Goal: Task Accomplishment & Management: Manage account settings

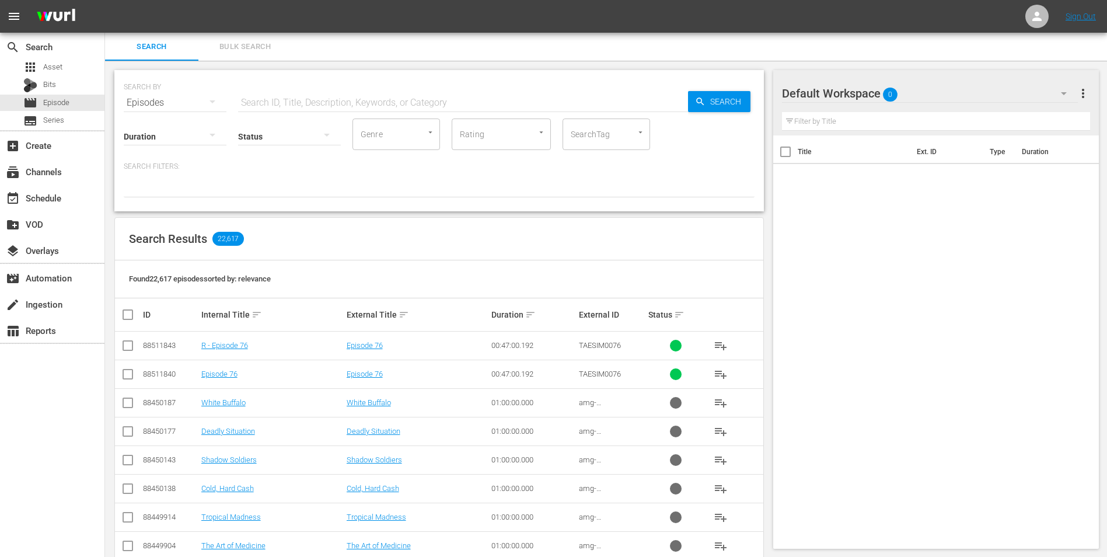
click at [859, 232] on div "Title Ext. ID Type Duration" at bounding box center [936, 339] width 326 height 409
click at [938, 89] on div "Default Workspace 0" at bounding box center [930, 93] width 296 height 33
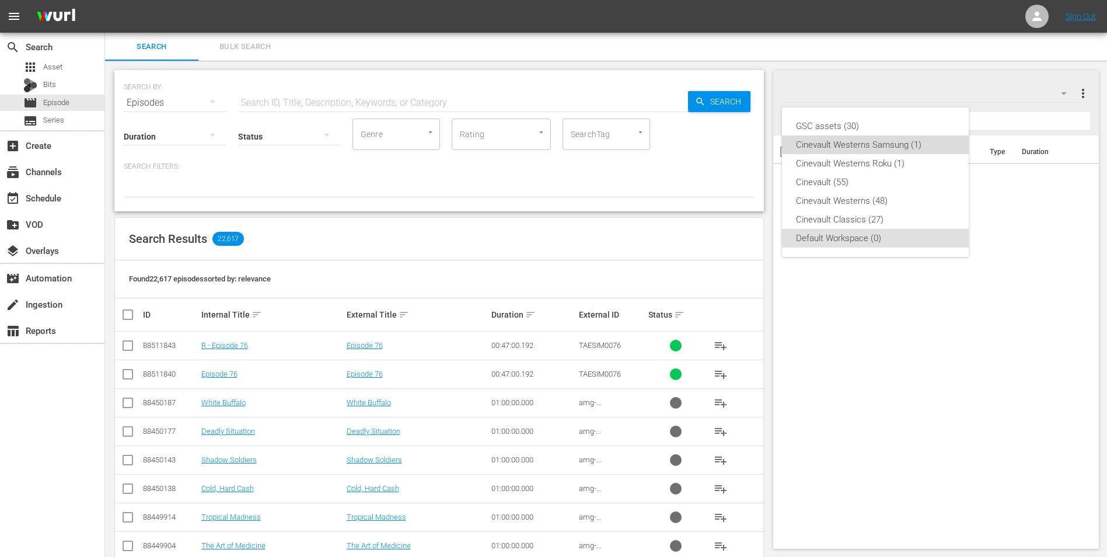
click at [885, 149] on div "Cinevault Westerns Samsung (1)" at bounding box center [875, 144] width 159 height 19
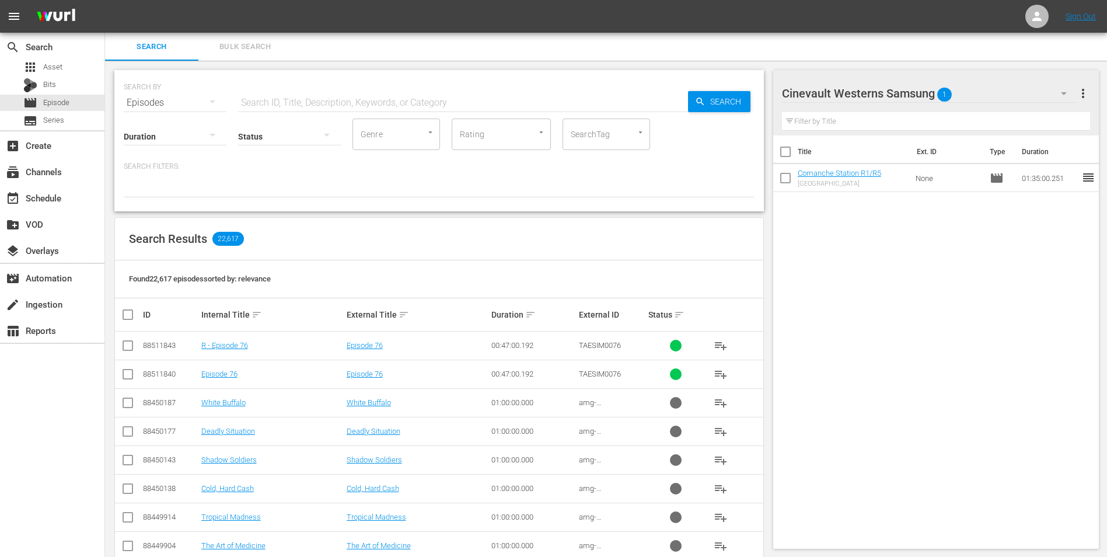
click at [1023, 89] on div "Cinevault Westerns Samsung 1" at bounding box center [930, 93] width 296 height 33
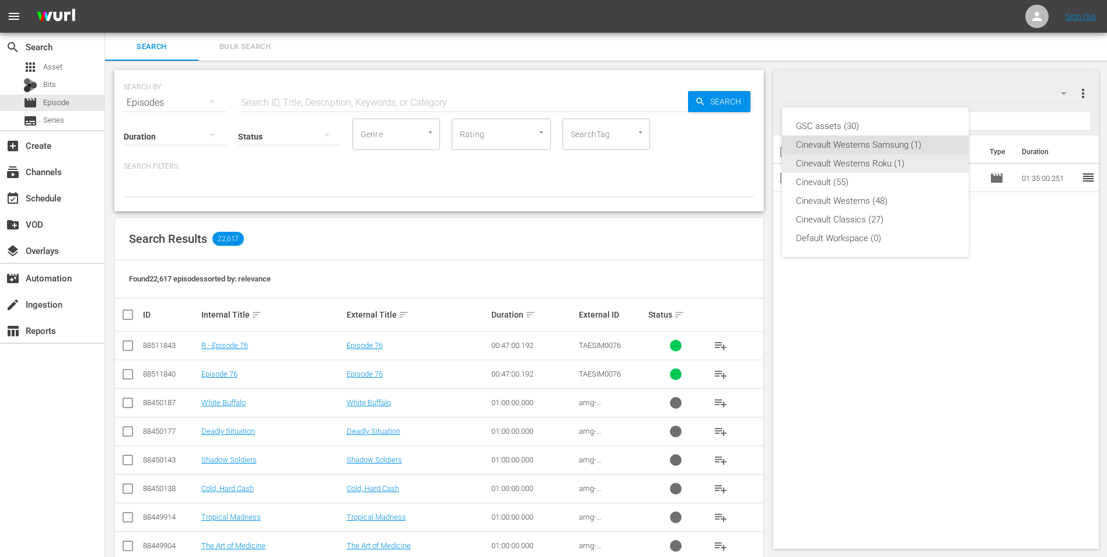
click at [877, 162] on div "Cinevault Westerns Roku (1)" at bounding box center [875, 163] width 159 height 19
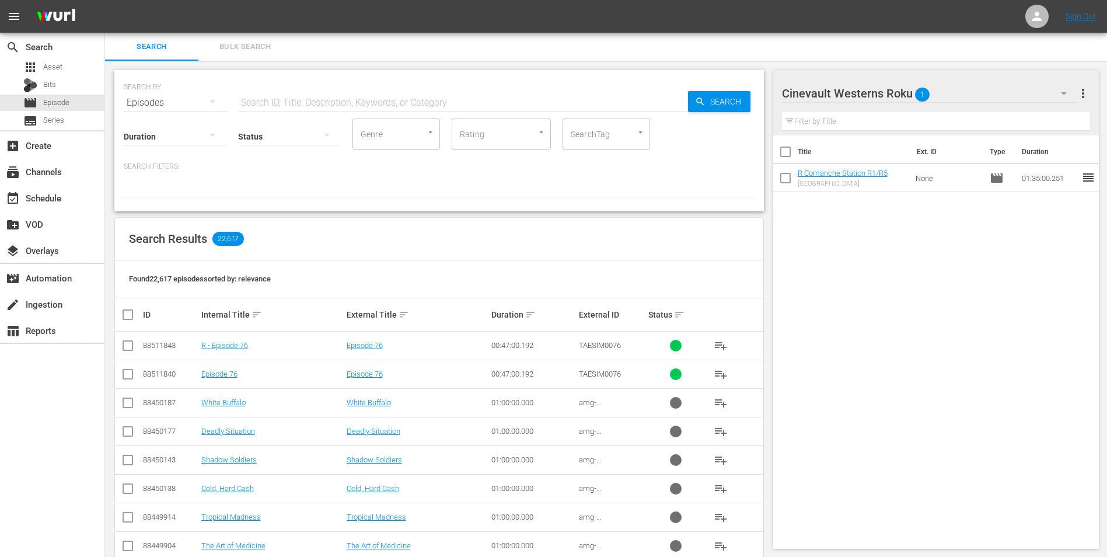
click at [437, 102] on input "text" at bounding box center [463, 103] width 450 height 28
type input "pecos river"
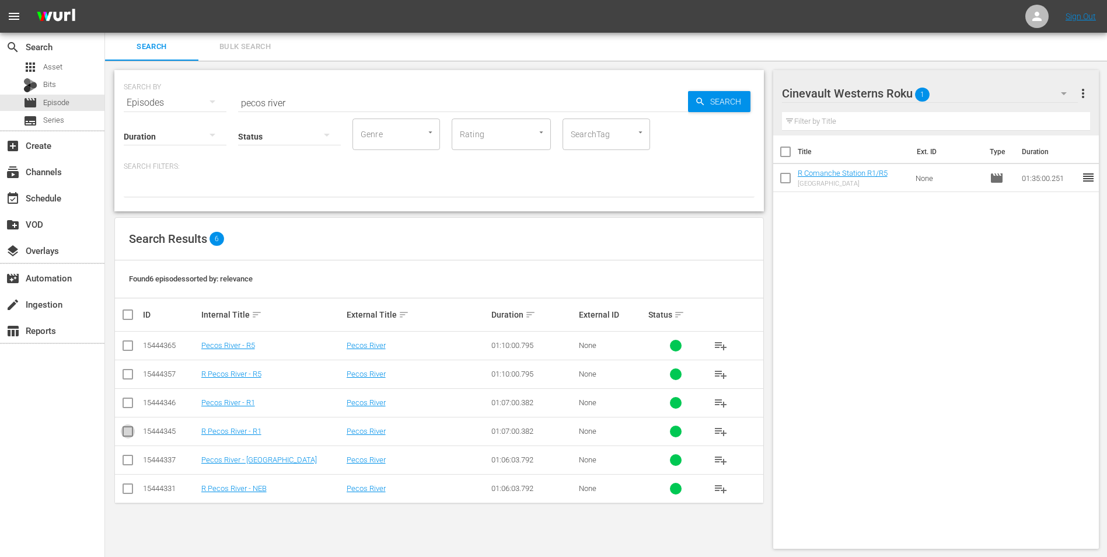
click at [131, 433] on input "checkbox" at bounding box center [128, 434] width 14 height 14
checkbox input "true"
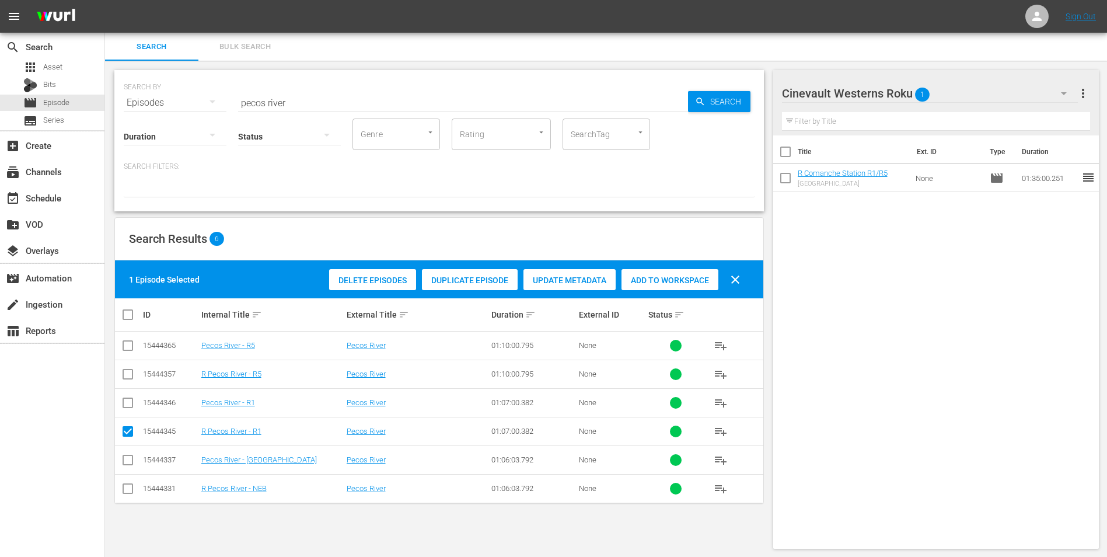
click at [686, 280] on span "Add to Workspace" at bounding box center [670, 279] width 97 height 9
click at [1028, 95] on div "Cinevault Westerns Roku 2" at bounding box center [930, 93] width 296 height 33
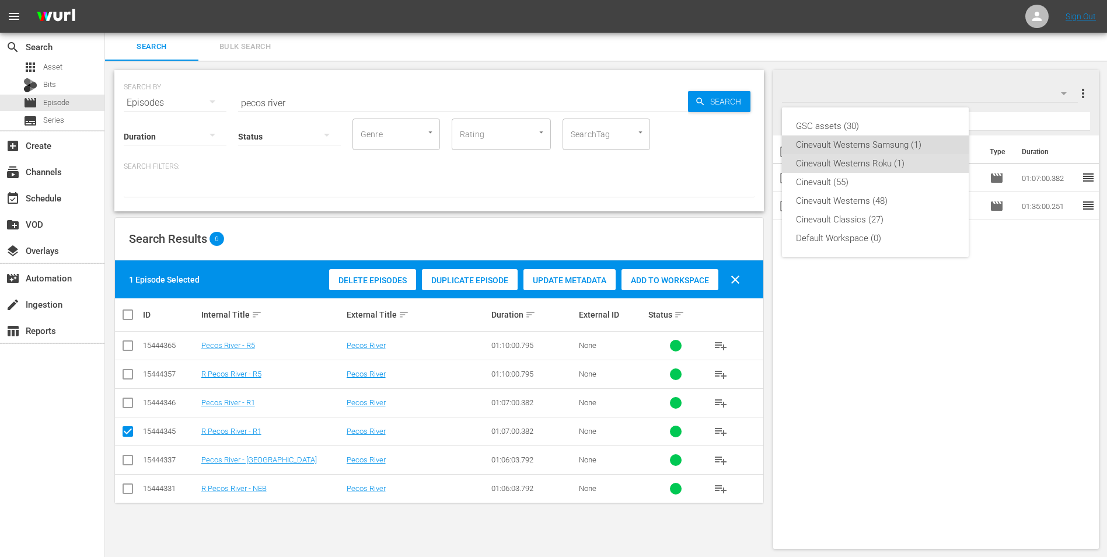
click at [928, 148] on div "Cinevault Westerns Samsung (1)" at bounding box center [875, 144] width 159 height 19
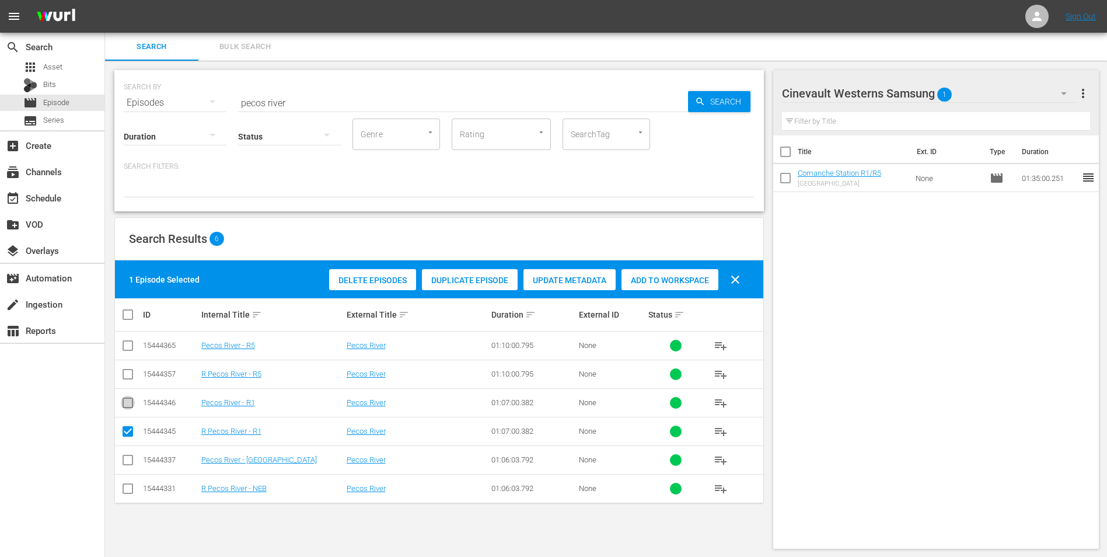
click at [128, 408] on input "checkbox" at bounding box center [128, 405] width 14 height 14
checkbox input "true"
click at [124, 430] on input "checkbox" at bounding box center [128, 434] width 14 height 14
checkbox input "false"
click at [680, 288] on div "Add to Workspace" at bounding box center [670, 280] width 97 height 22
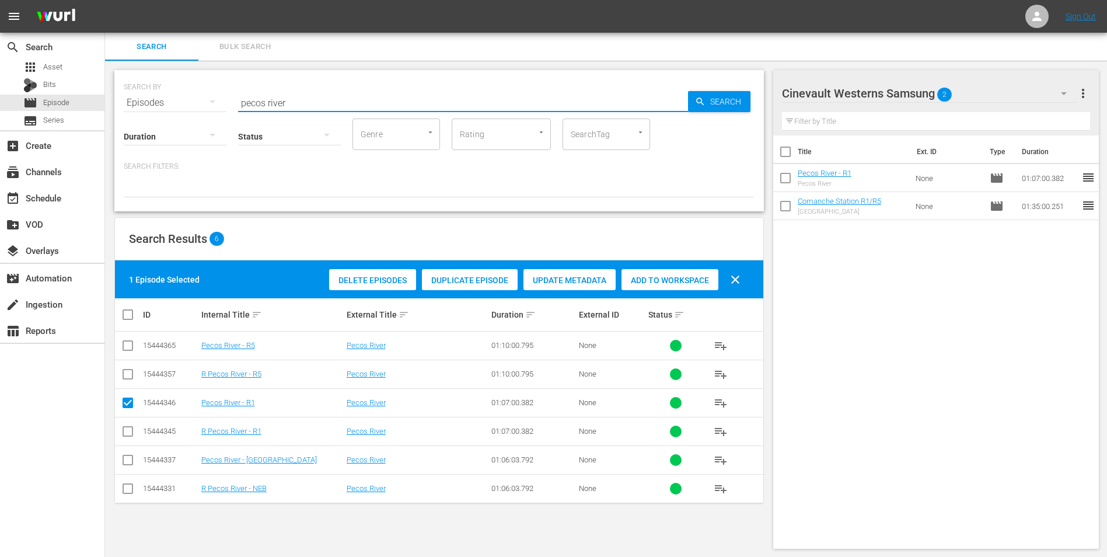
click at [431, 104] on input "pecos river" at bounding box center [463, 103] width 450 height 28
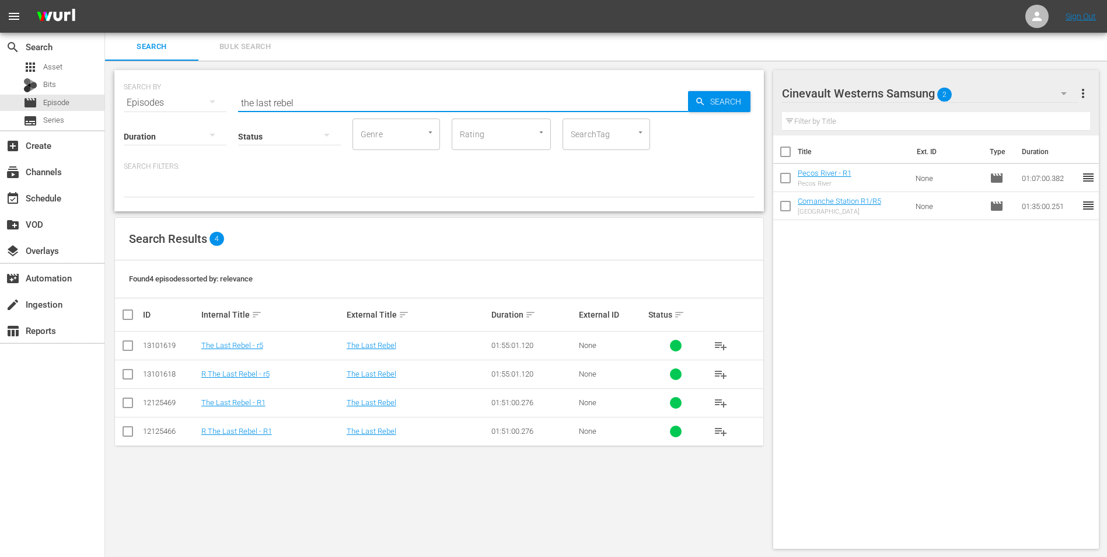
type input "the last rebel"
click at [124, 405] on input "checkbox" at bounding box center [128, 405] width 14 height 14
checkbox input "true"
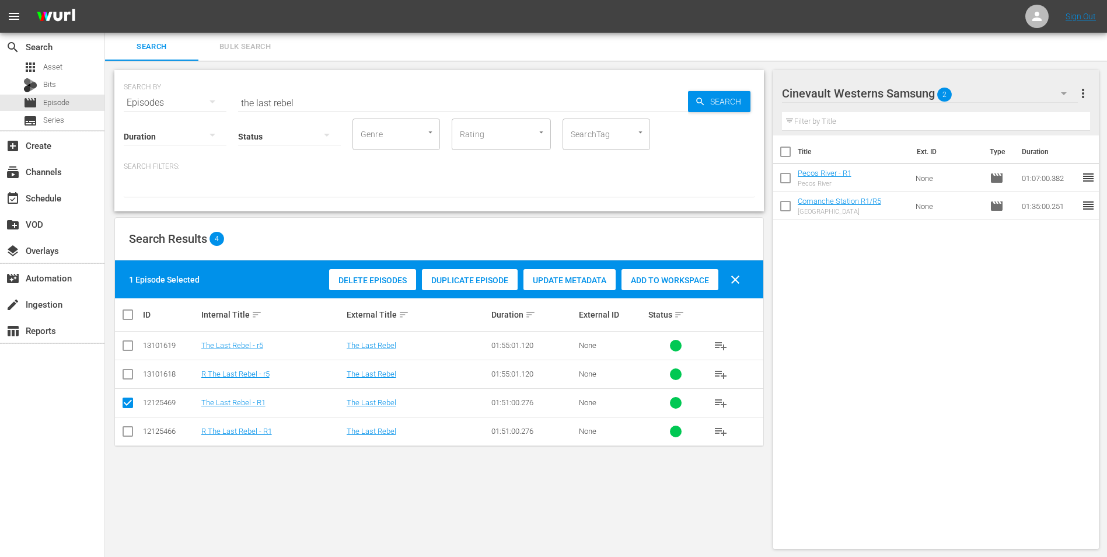
click at [685, 277] on span "Add to Workspace" at bounding box center [670, 279] width 97 height 9
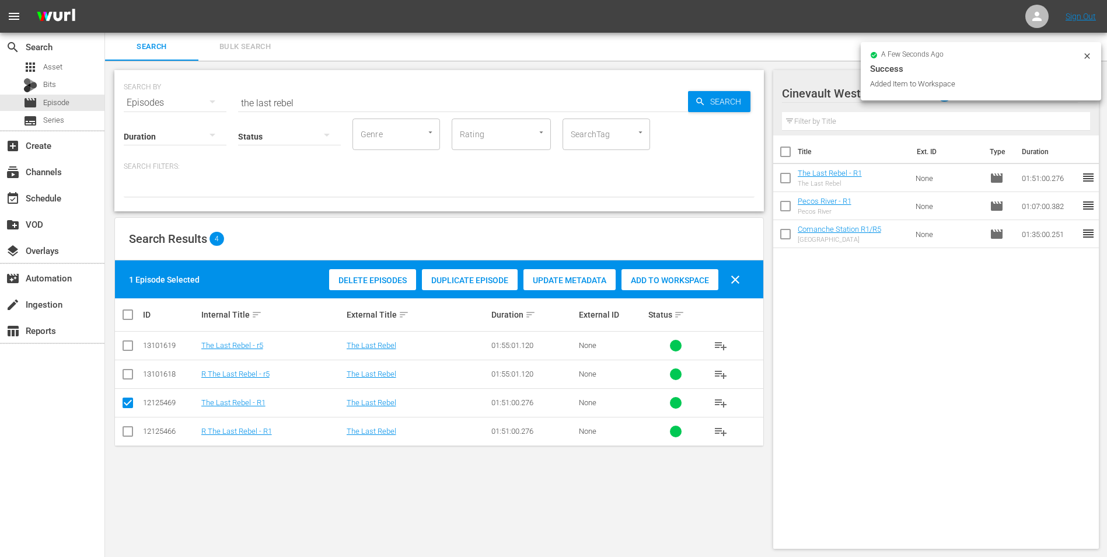
click at [1088, 55] on icon at bounding box center [1086, 55] width 5 height 5
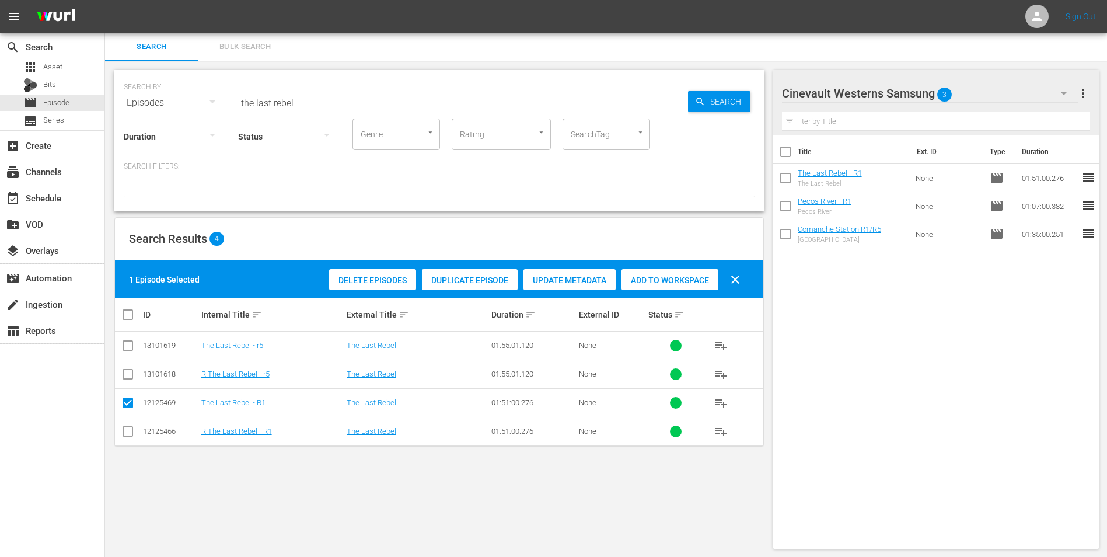
click at [1055, 93] on button "button" at bounding box center [1064, 93] width 28 height 28
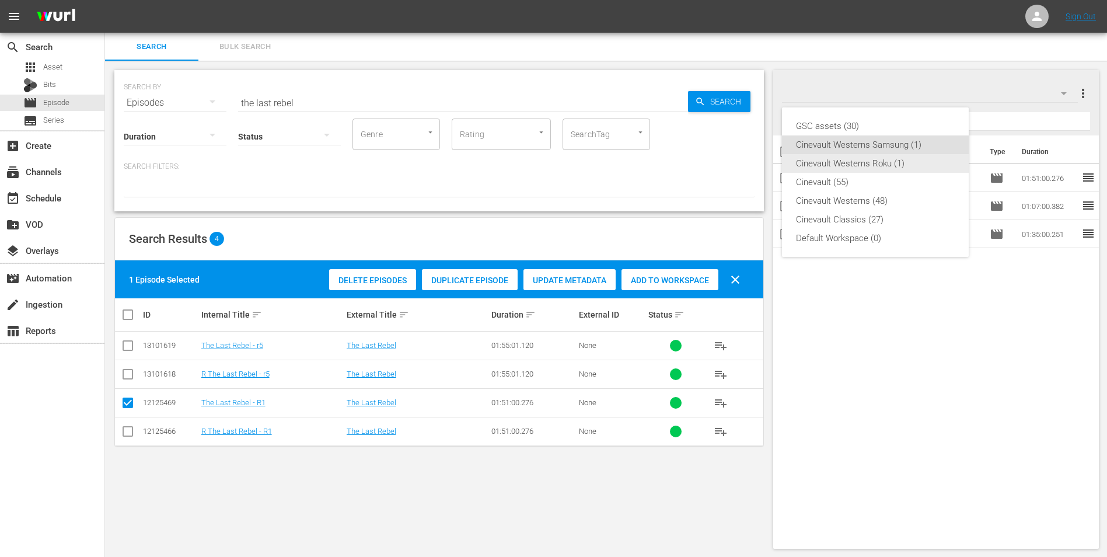
click at [905, 167] on div "Cinevault Westerns Roku (1)" at bounding box center [875, 163] width 159 height 19
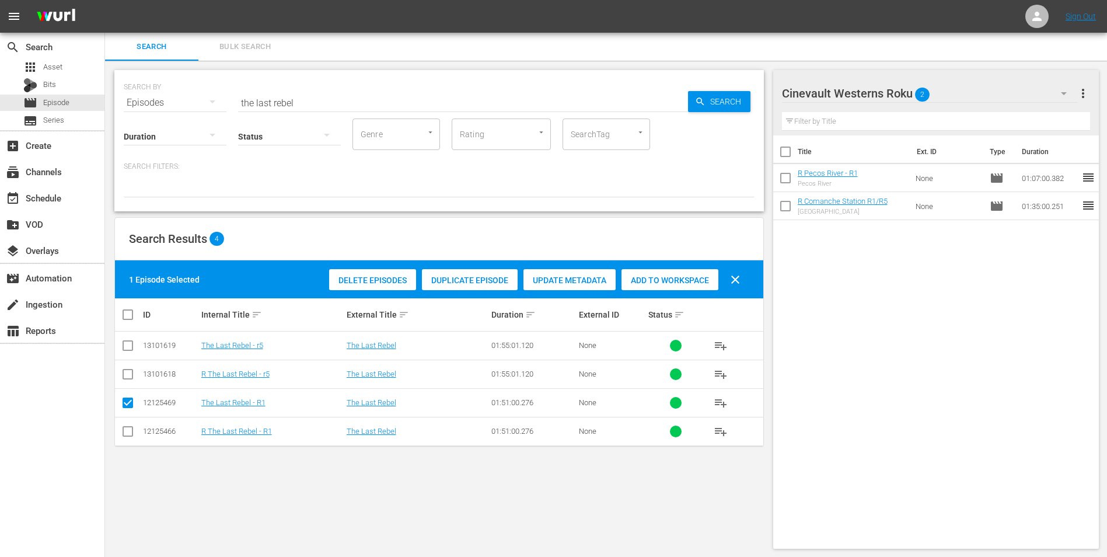
click at [126, 430] on input "checkbox" at bounding box center [128, 434] width 14 height 14
checkbox input "true"
drag, startPoint x: 127, startPoint y: 406, endPoint x: 135, endPoint y: 404, distance: 8.9
click at [127, 406] on input "checkbox" at bounding box center [128, 405] width 14 height 14
checkbox input "false"
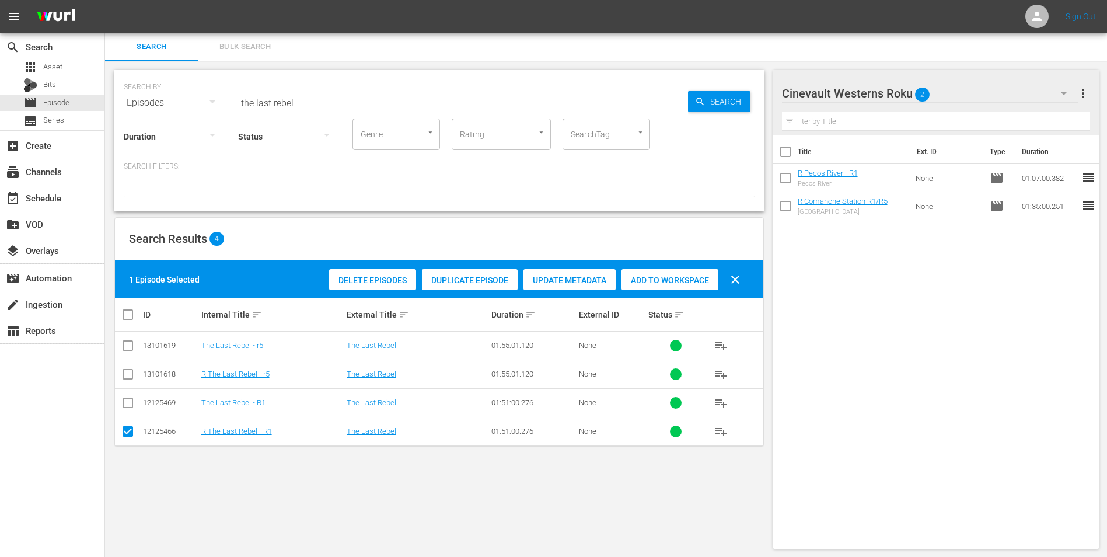
click at [664, 285] on div "Add to Workspace" at bounding box center [670, 280] width 97 height 22
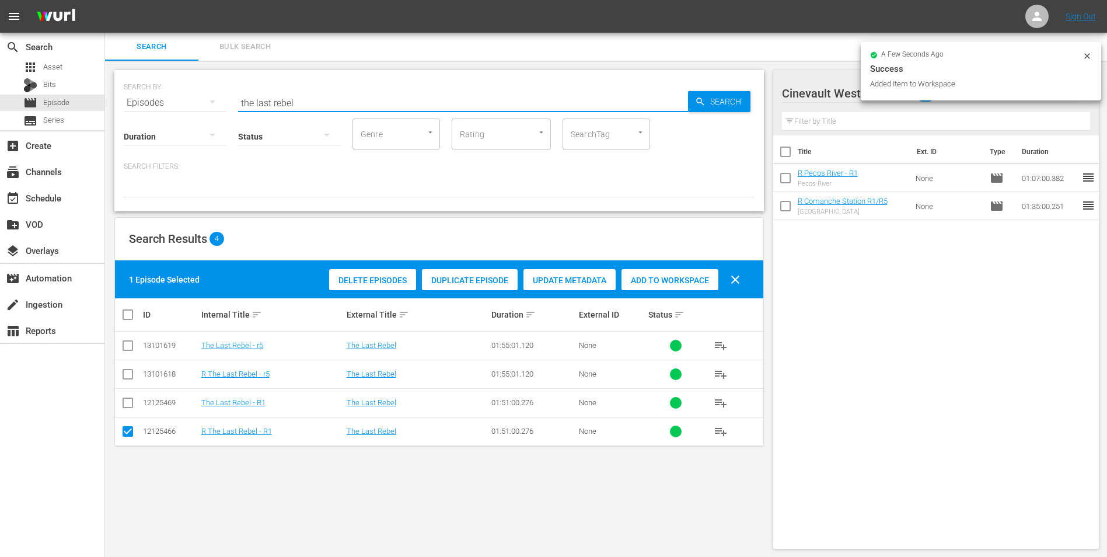
click at [521, 96] on input "the last rebel" at bounding box center [463, 103] width 450 height 28
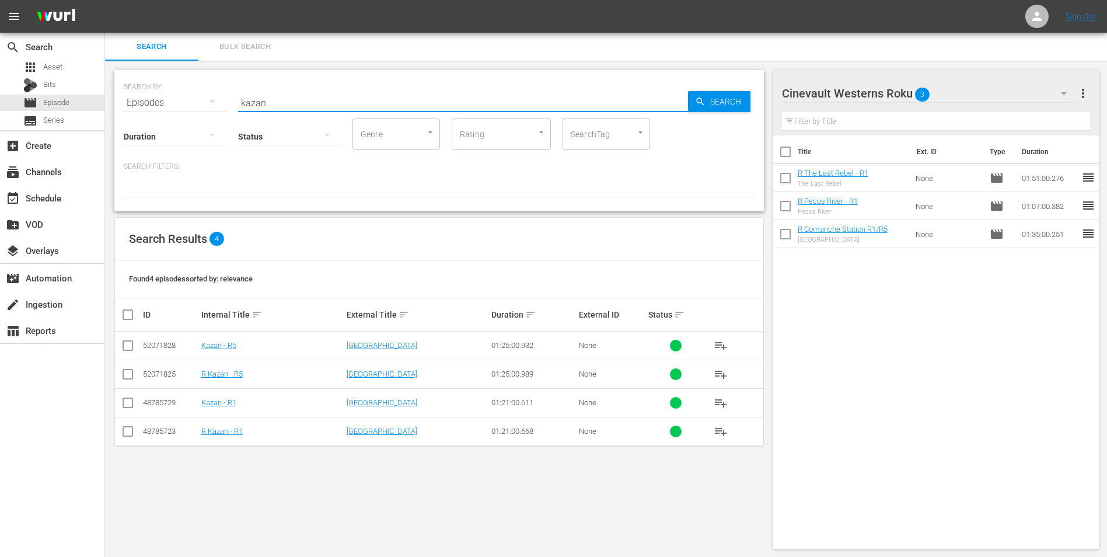
type input "kazan"
click at [128, 434] on input "checkbox" at bounding box center [128, 434] width 14 height 14
checkbox input "true"
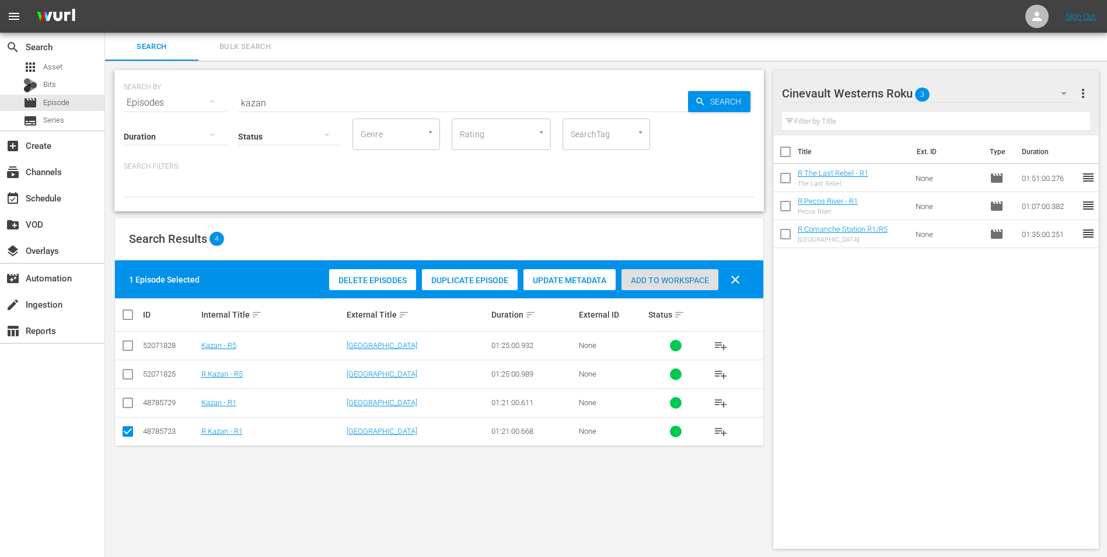
click at [649, 269] on div "Add to Workspace" at bounding box center [670, 280] width 97 height 22
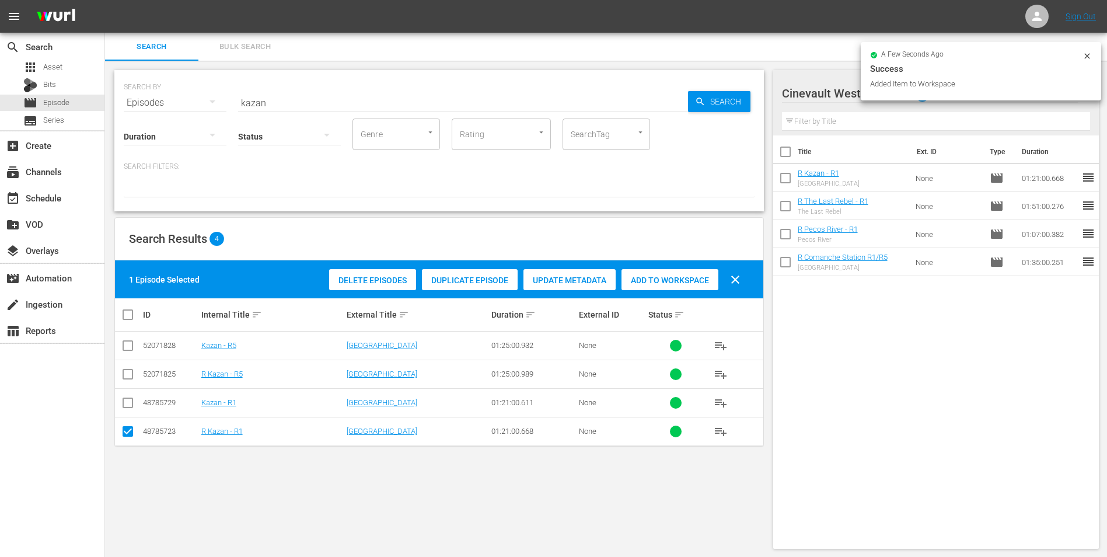
click at [1090, 57] on icon at bounding box center [1087, 55] width 9 height 9
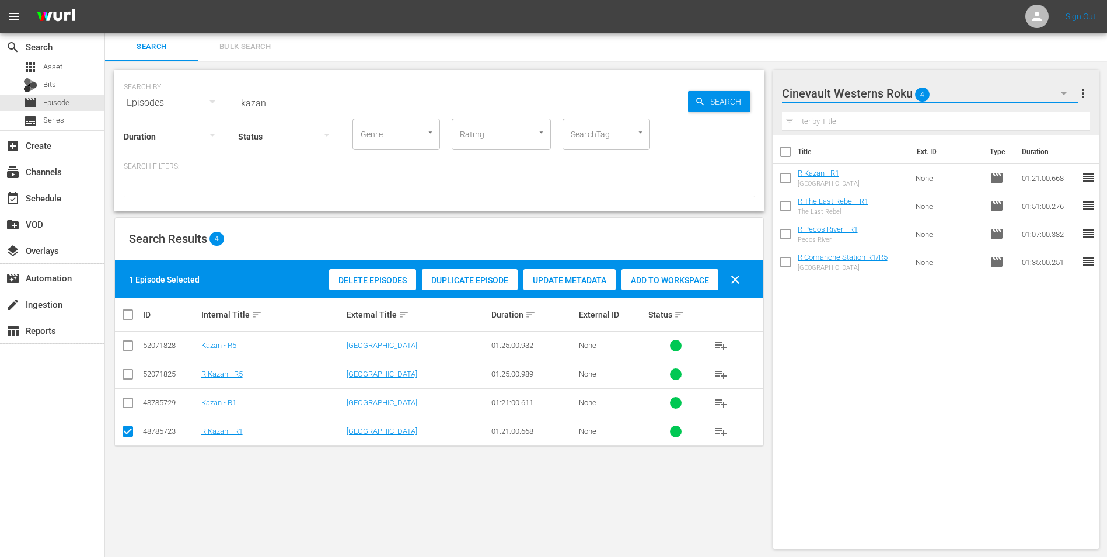
click at [1055, 91] on button "button" at bounding box center [1064, 93] width 28 height 28
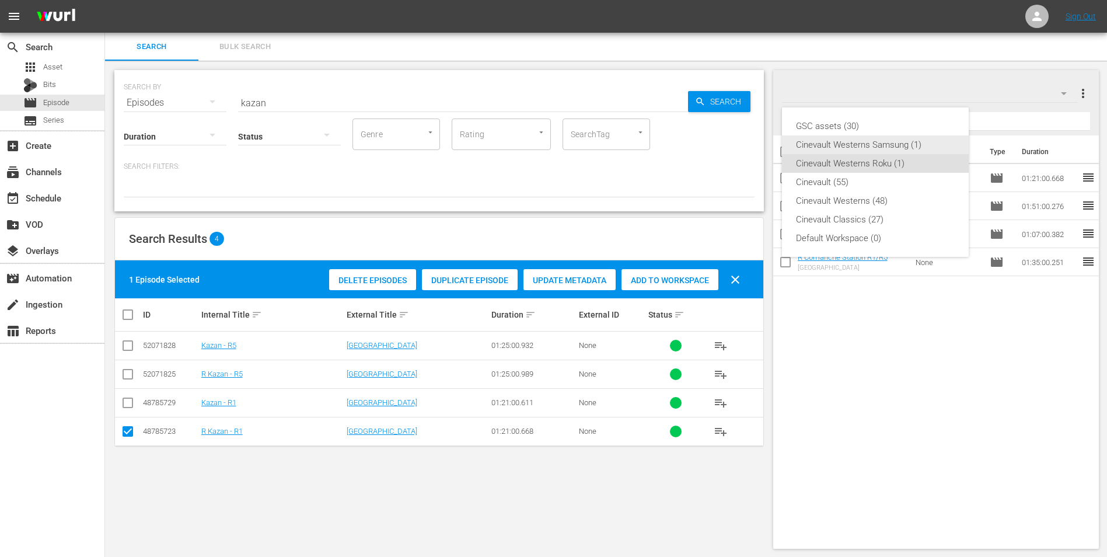
click at [912, 145] on div "Cinevault Westerns Samsung (1)" at bounding box center [875, 144] width 159 height 19
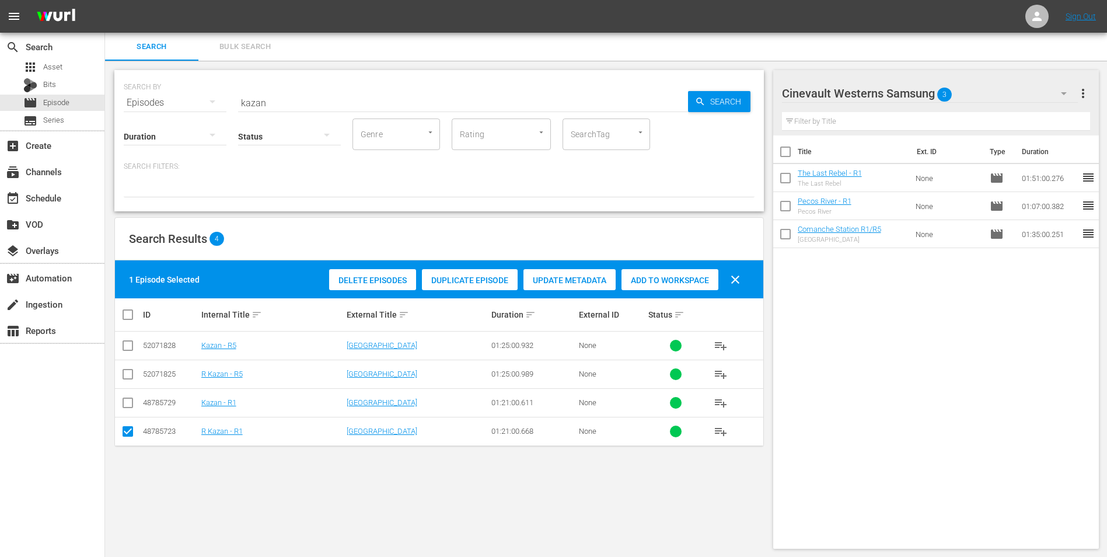
click at [132, 404] on input "checkbox" at bounding box center [128, 405] width 14 height 14
checkbox input "true"
click at [131, 432] on input "checkbox" at bounding box center [128, 434] width 14 height 14
checkbox input "false"
click at [692, 277] on span "Add to Workspace" at bounding box center [670, 279] width 97 height 9
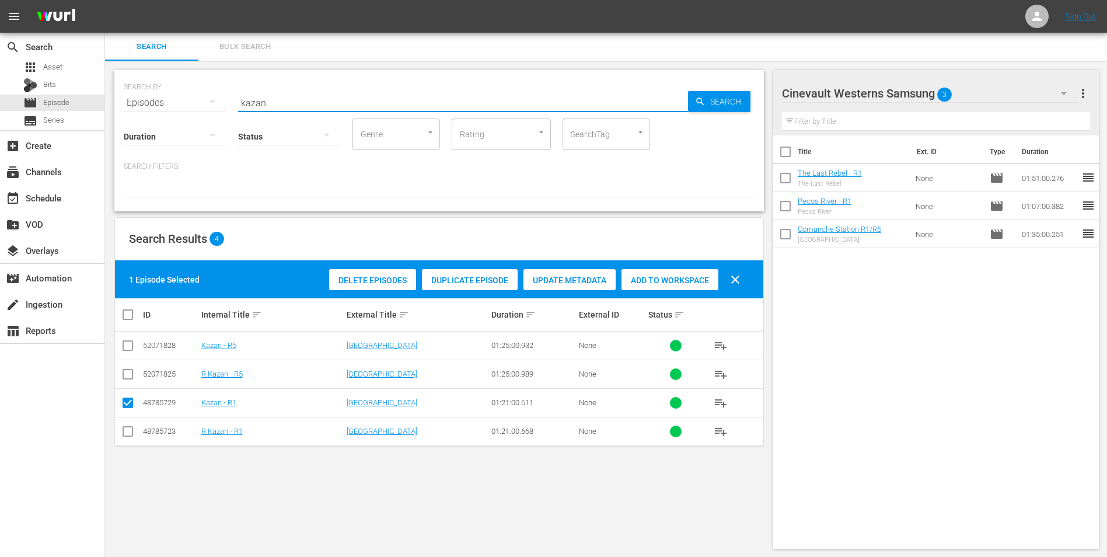
click at [441, 105] on input "kazan" at bounding box center [463, 103] width 450 height 28
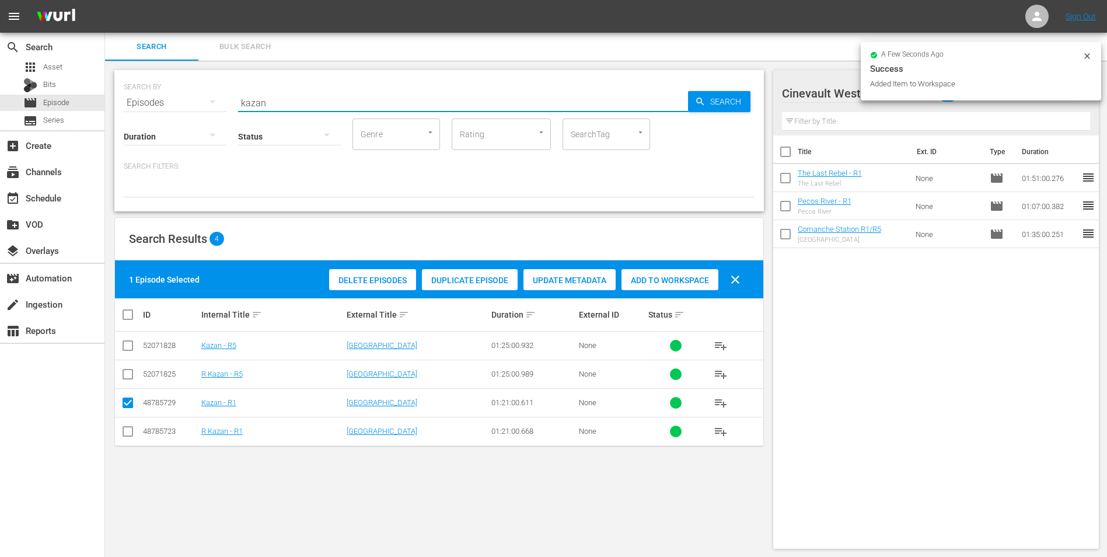
click at [441, 105] on input "kazan" at bounding box center [463, 103] width 450 height 28
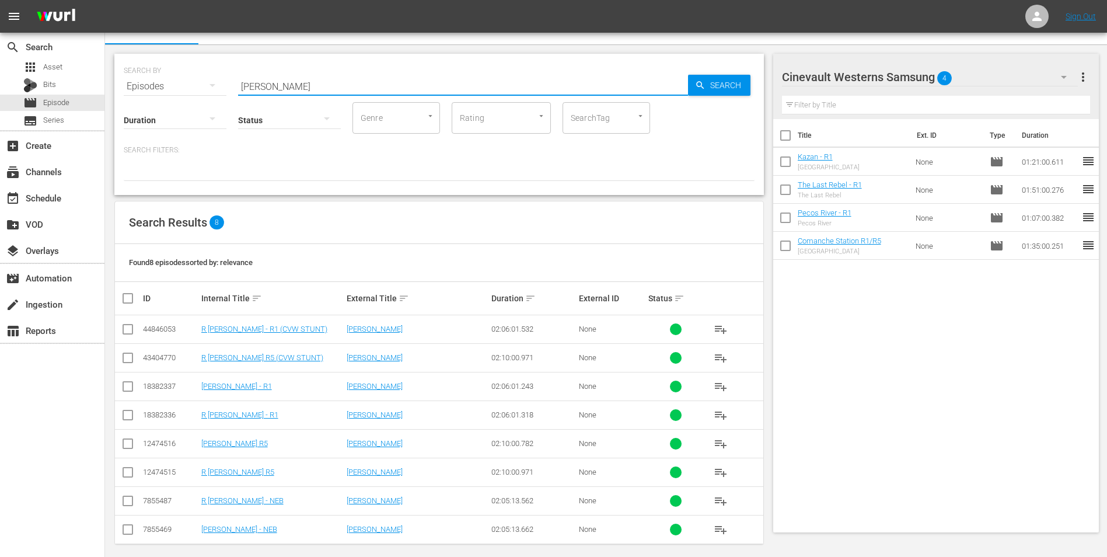
scroll to position [25, 0]
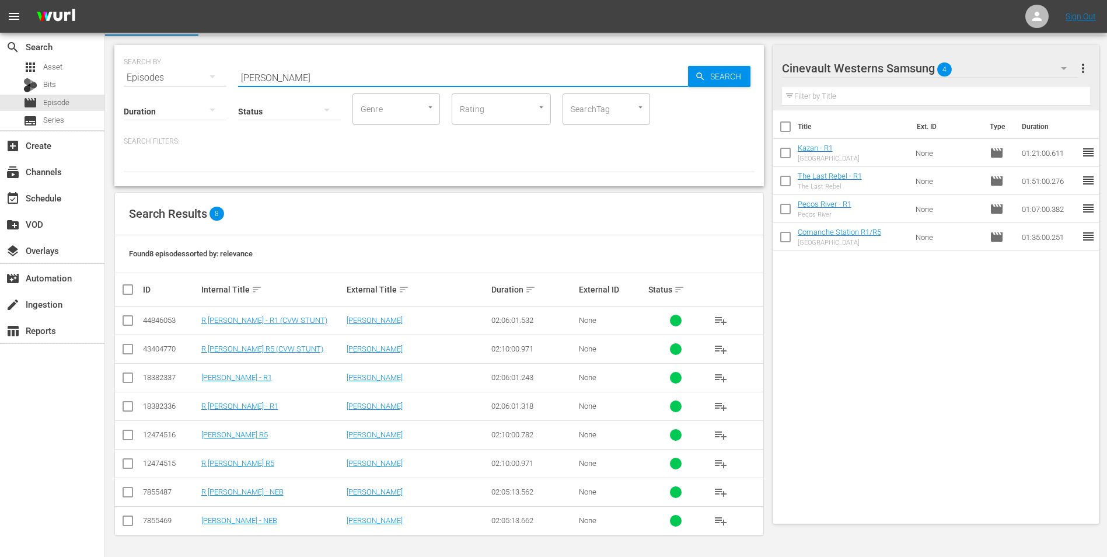
type input "jubal"
click at [130, 380] on input "checkbox" at bounding box center [128, 380] width 14 height 14
checkbox input "true"
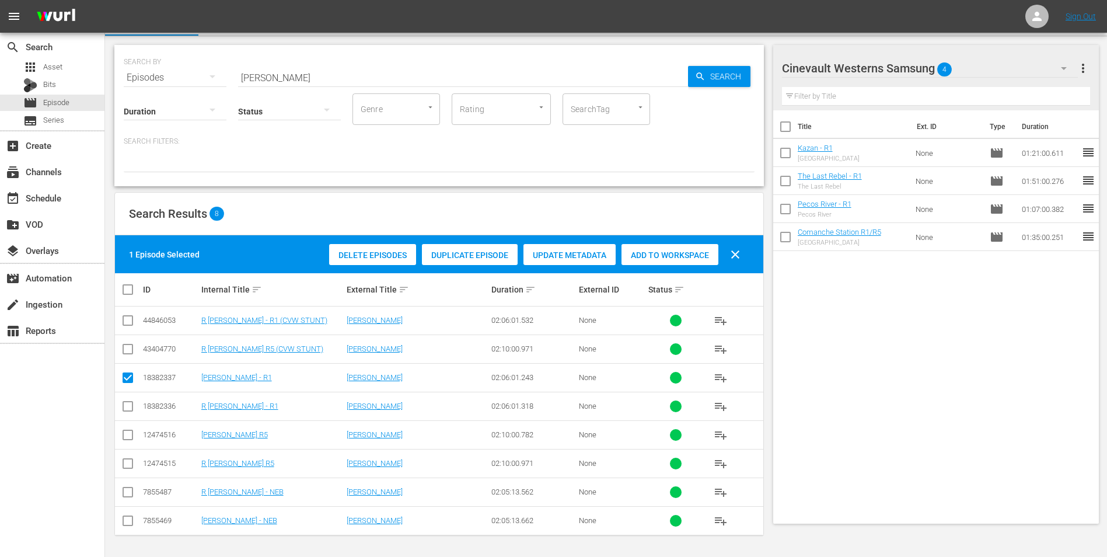
click at [691, 257] on span "Add to Workspace" at bounding box center [670, 254] width 97 height 9
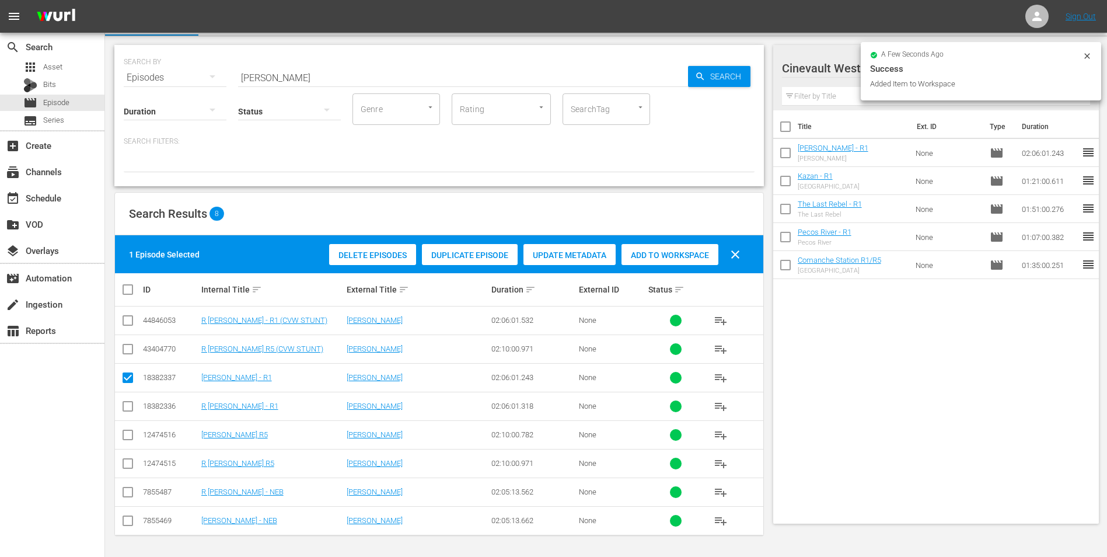
click at [1083, 53] on icon at bounding box center [1087, 55] width 9 height 9
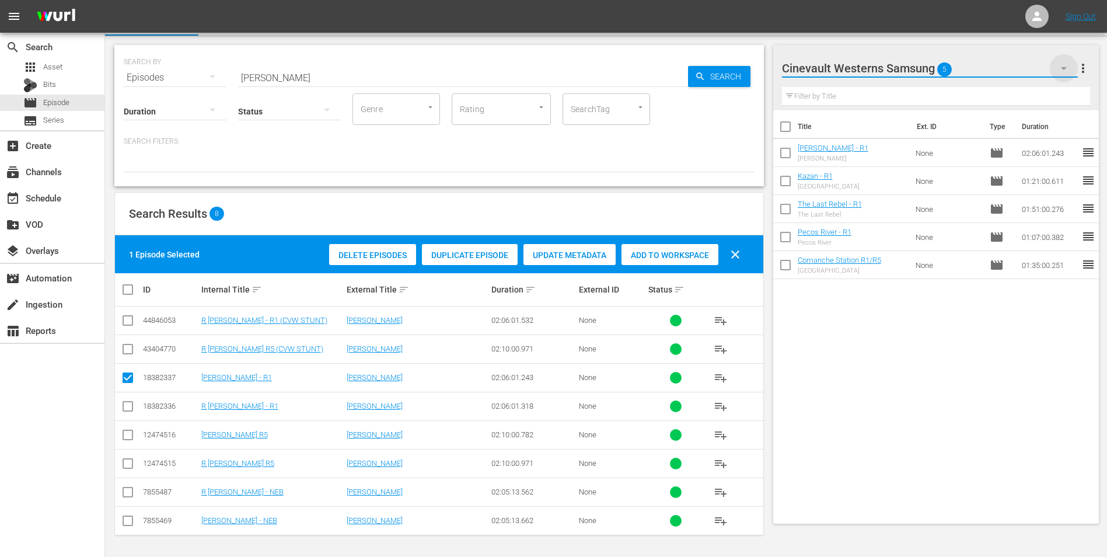
click at [1059, 68] on icon "button" at bounding box center [1064, 68] width 14 height 14
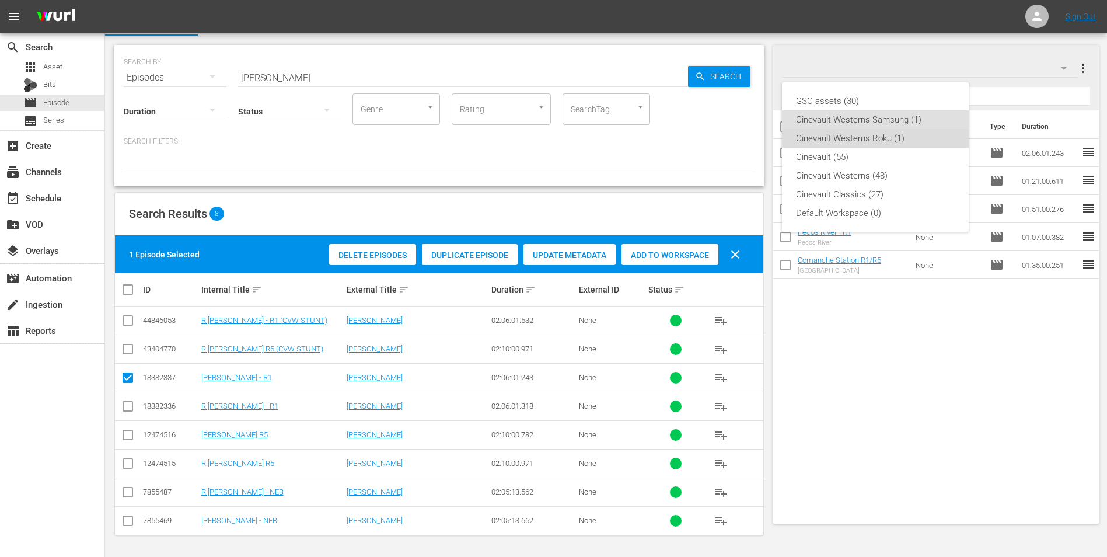
click at [875, 140] on div "Cinevault Westerns Roku (1)" at bounding box center [875, 138] width 159 height 19
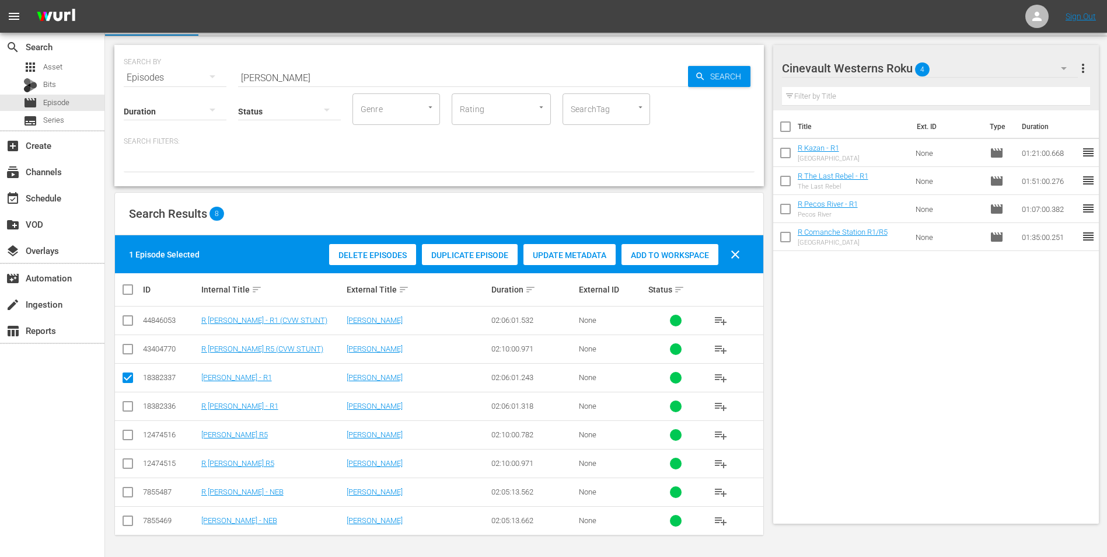
click at [126, 406] on input "checkbox" at bounding box center [128, 409] width 14 height 14
checkbox input "true"
click at [132, 378] on input "checkbox" at bounding box center [128, 380] width 14 height 14
checkbox input "false"
click at [672, 251] on span "Add to Workspace" at bounding box center [670, 254] width 97 height 9
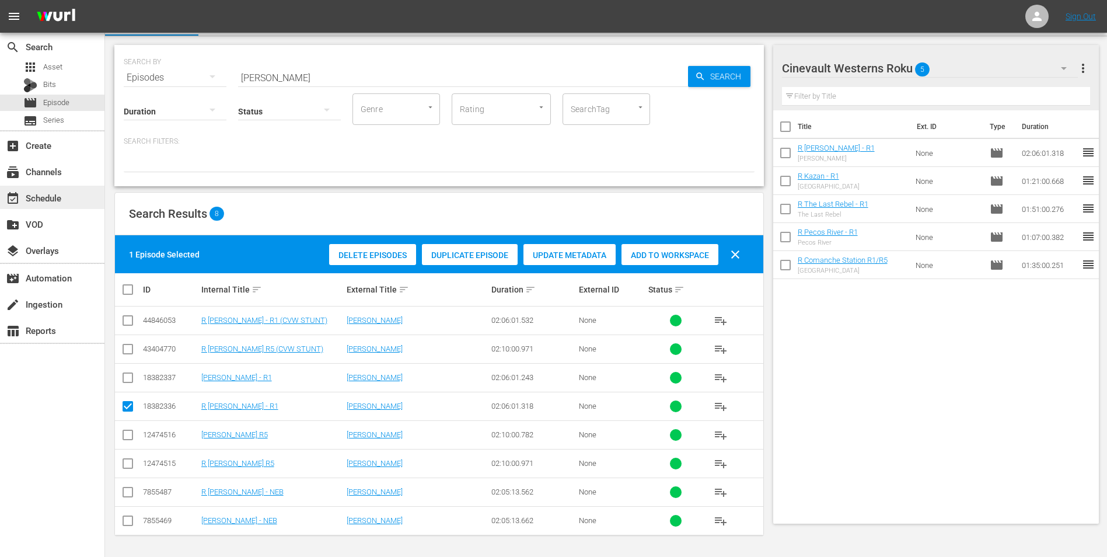
click at [32, 195] on div "event_available Schedule" at bounding box center [32, 196] width 65 height 11
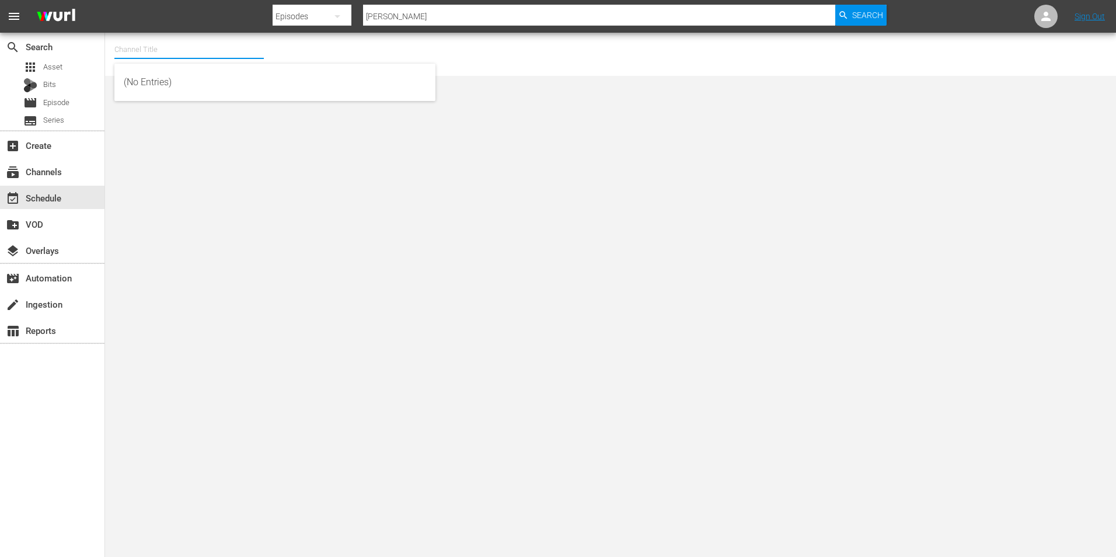
click at [135, 52] on input "text" at bounding box center [188, 50] width 149 height 28
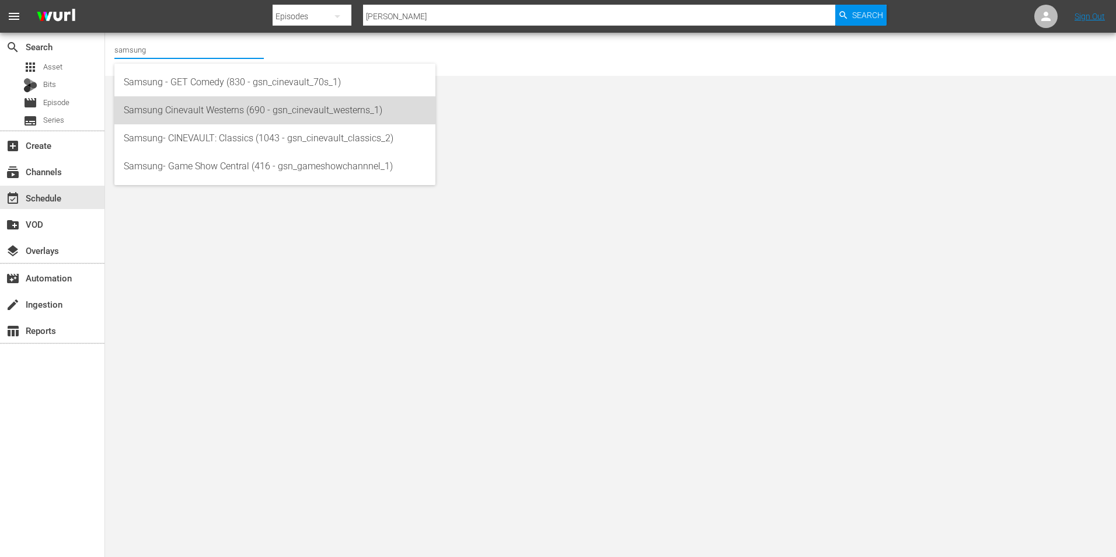
click at [238, 102] on div "Samsung Cinevault Westerns (690 - gsn_cinevault_westerns_1)" at bounding box center [275, 110] width 302 height 28
type input "Samsung Cinevault Westerns (690 - gsn_cinevault_westerns_1)"
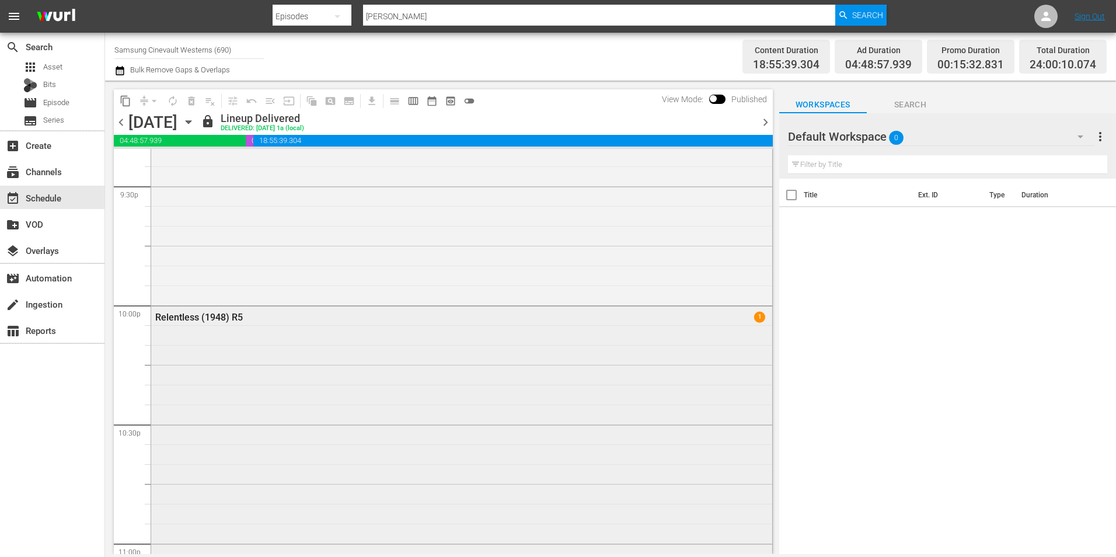
scroll to position [5077, 0]
click at [195, 124] on icon "button" at bounding box center [188, 122] width 13 height 13
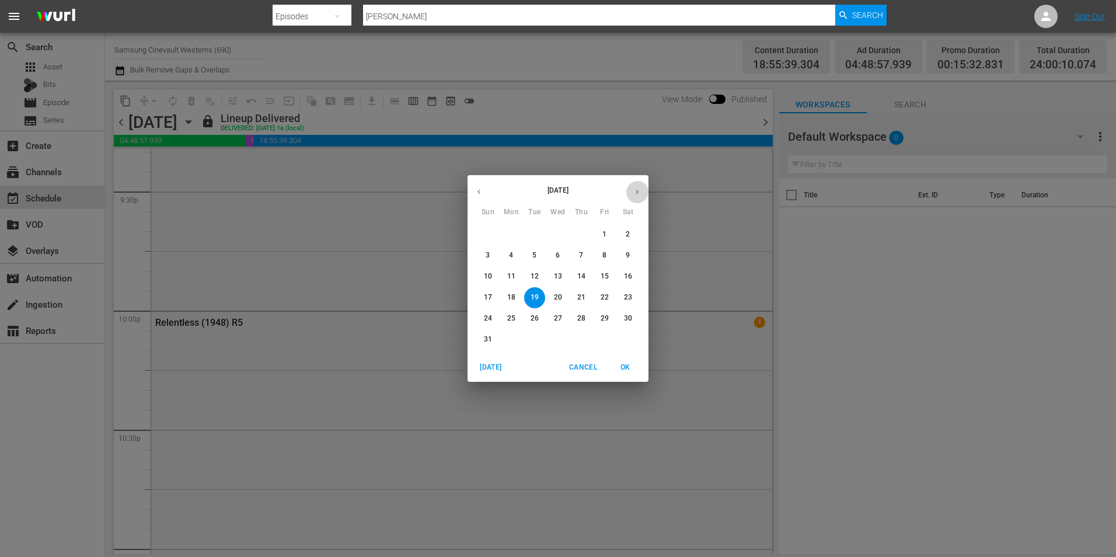
click at [635, 199] on button "button" at bounding box center [637, 191] width 23 height 23
click at [537, 240] on button "2" at bounding box center [534, 234] width 21 height 21
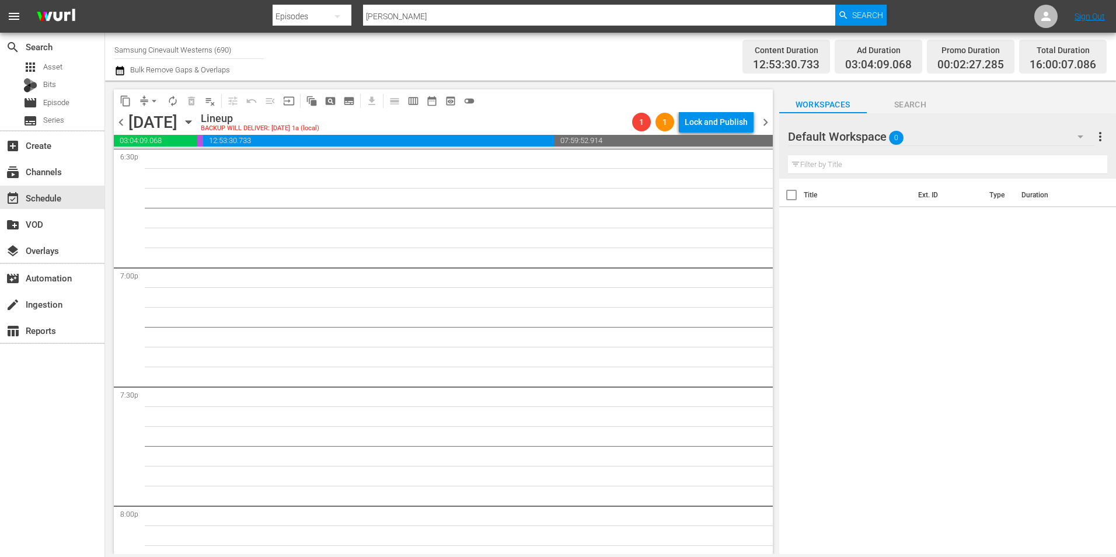
scroll to position [4316, 0]
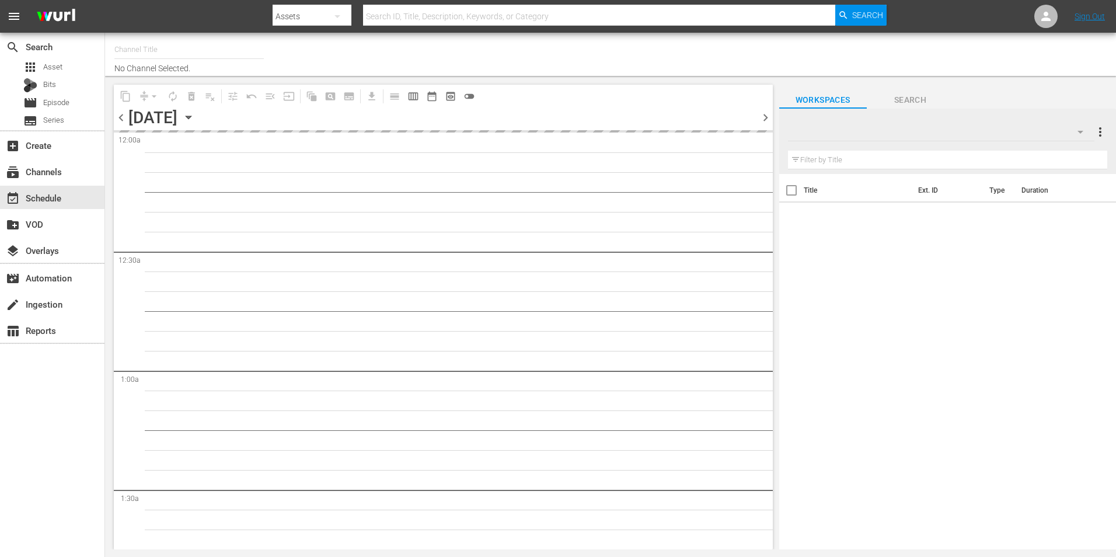
type input "Samsung Cinevault Westerns (690)"
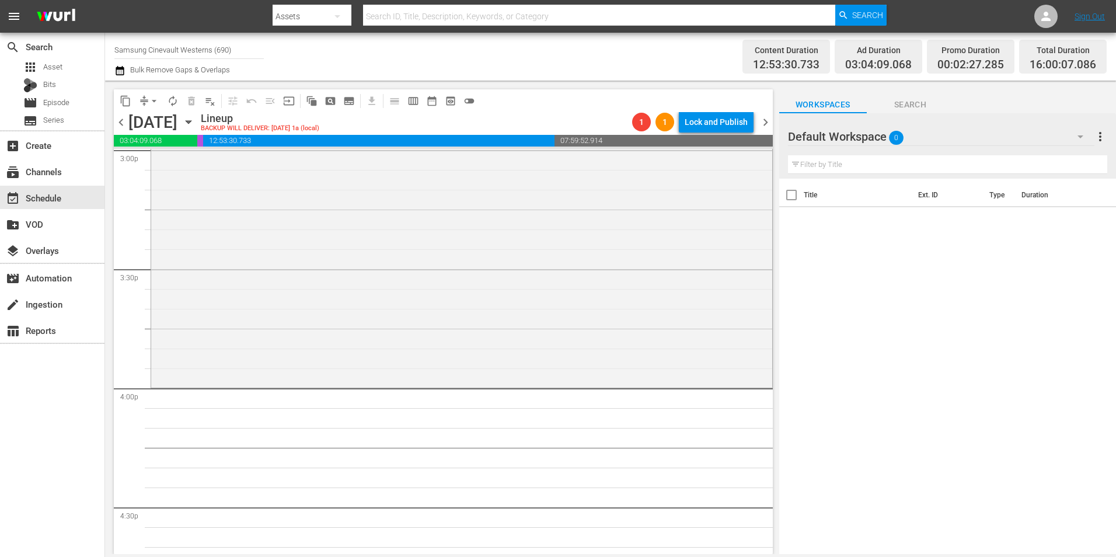
scroll to position [3677, 0]
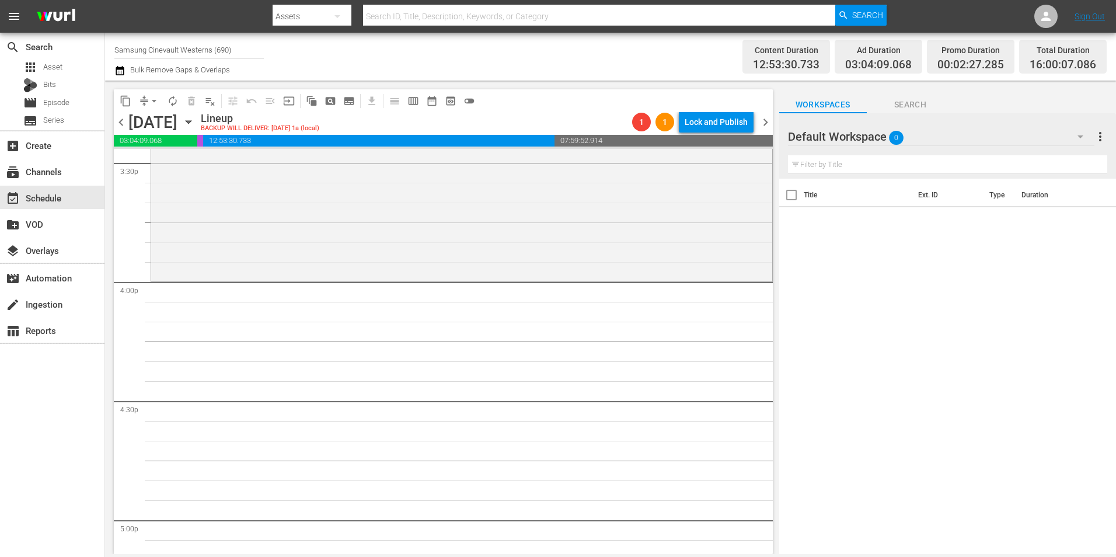
click at [990, 131] on div "Default Workspace 0" at bounding box center [941, 136] width 306 height 33
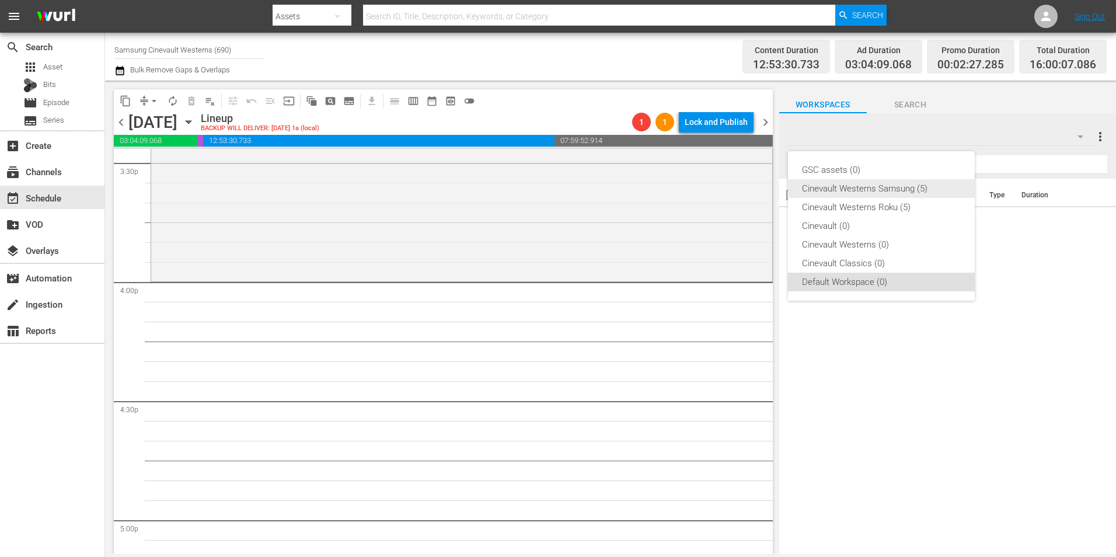
click at [863, 195] on div "Cinevault Westerns Samsung (5)" at bounding box center [881, 188] width 159 height 19
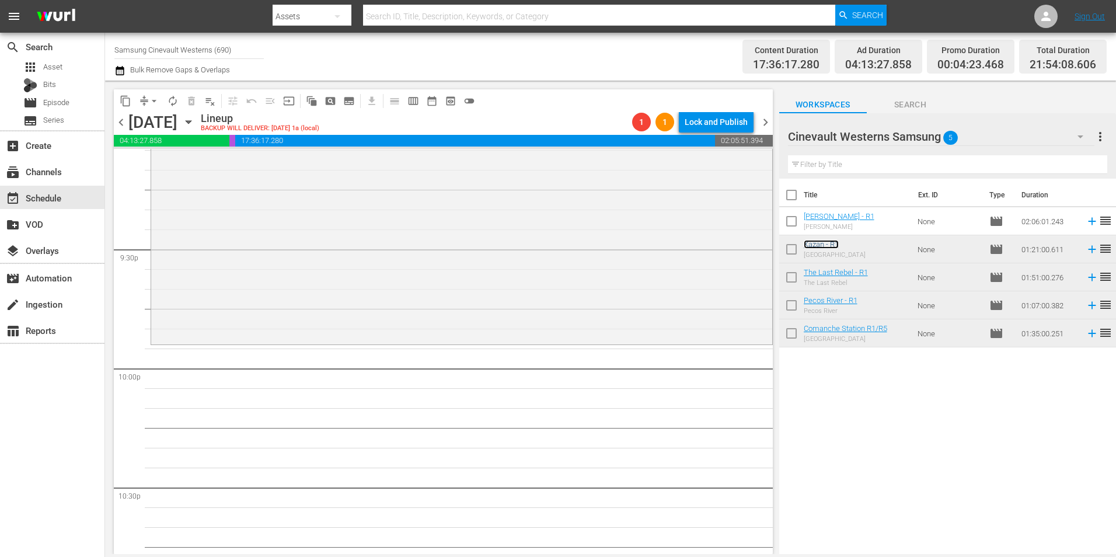
scroll to position [5077, 0]
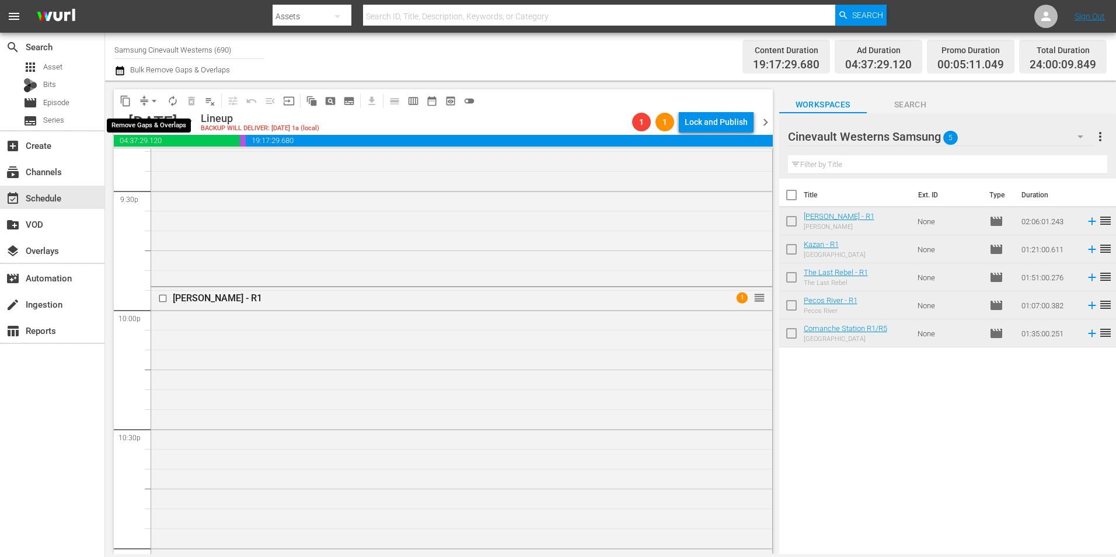
click at [152, 100] on span "arrow_drop_down" at bounding box center [154, 101] width 12 height 12
click at [166, 119] on li "Align to Midnight" at bounding box center [154, 124] width 123 height 19
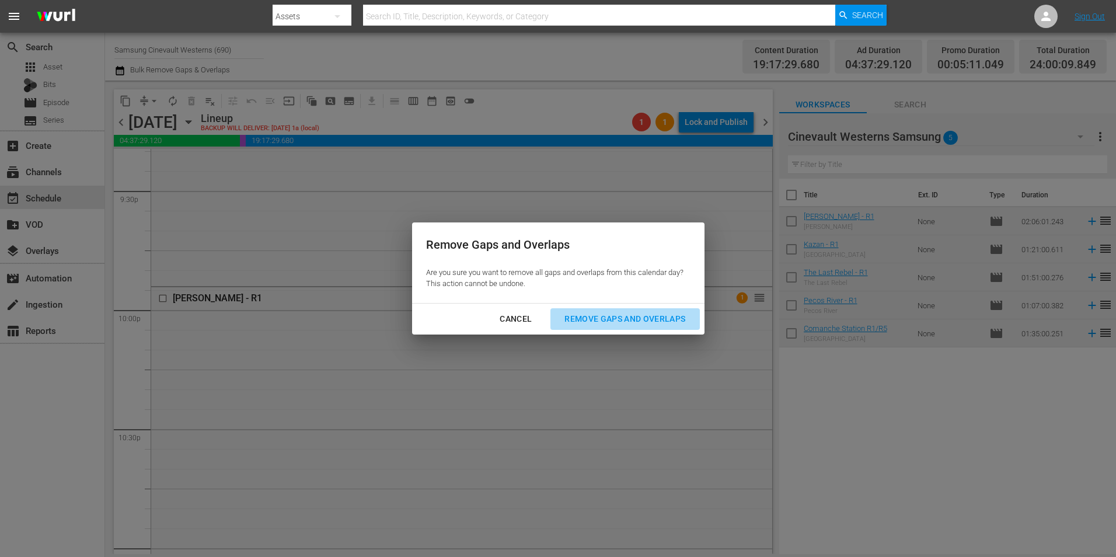
click at [600, 319] on div "Remove Gaps and Overlaps" at bounding box center [624, 319] width 139 height 15
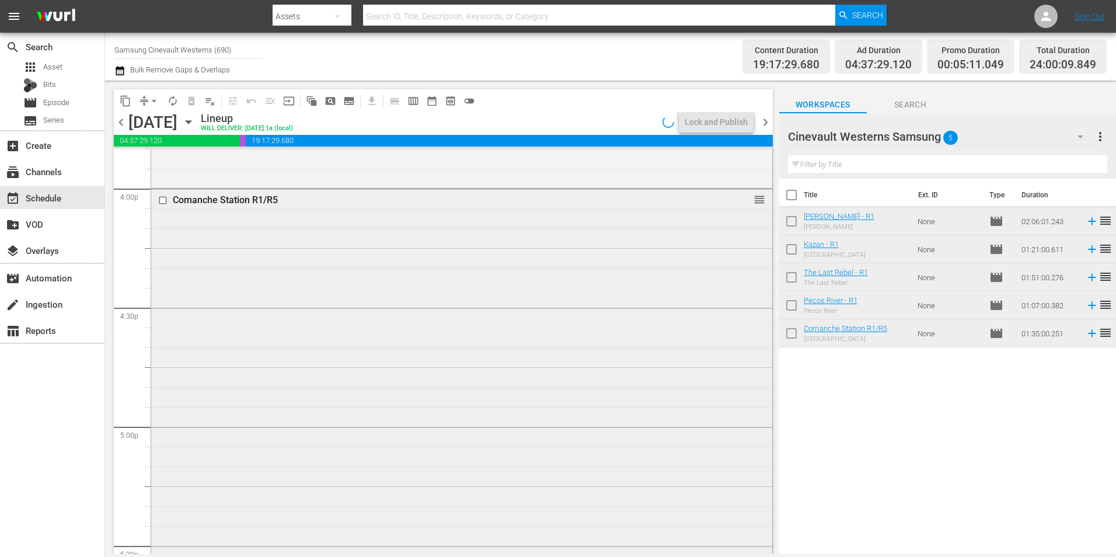
scroll to position [3735, 0]
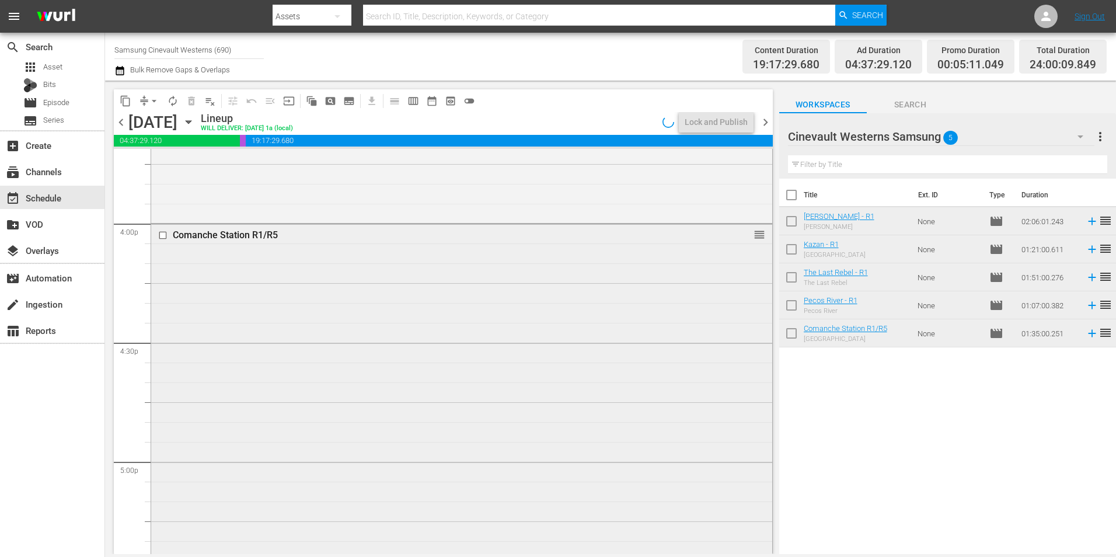
click at [162, 240] on div at bounding box center [164, 235] width 18 height 14
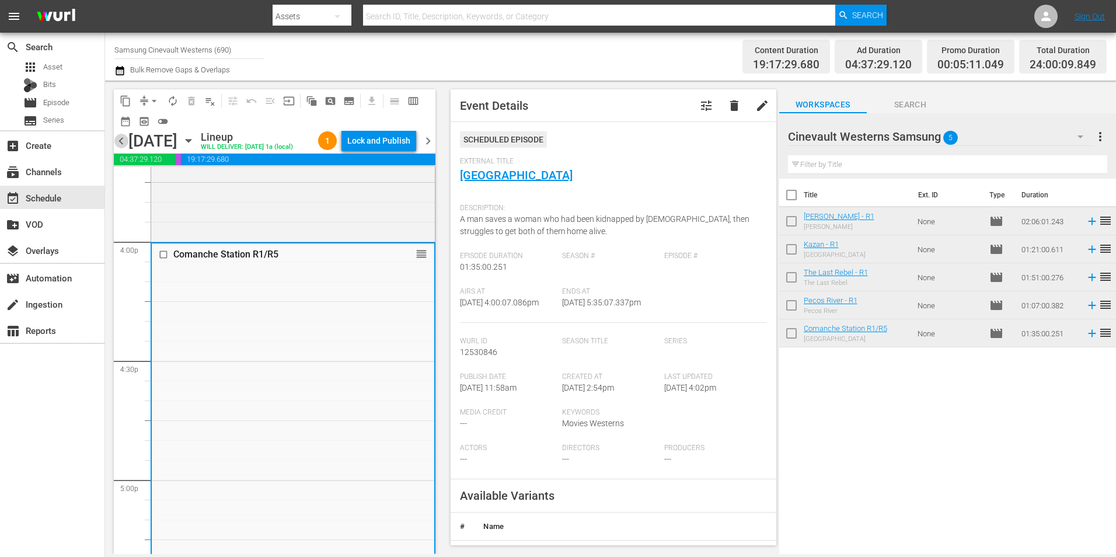
click at [121, 146] on span "chevron_left" at bounding box center [121, 141] width 15 height 15
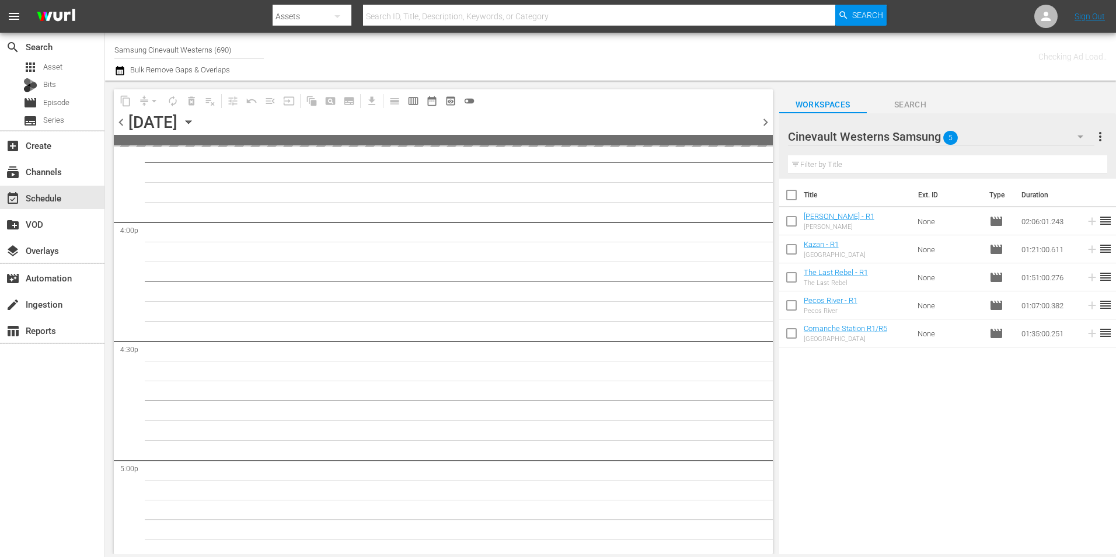
scroll to position [3874, 0]
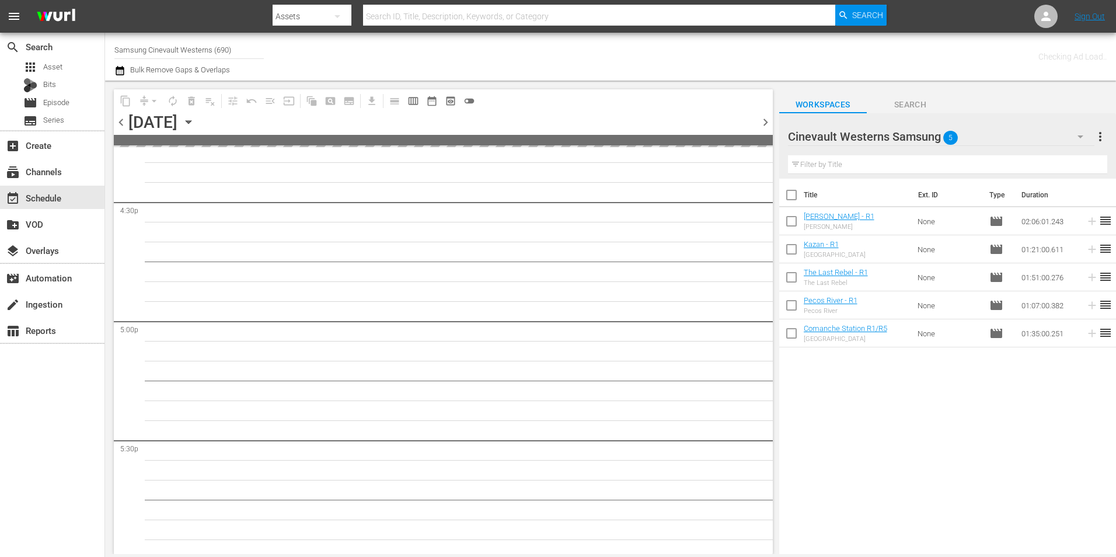
click at [770, 123] on span "chevron_right" at bounding box center [765, 122] width 15 height 15
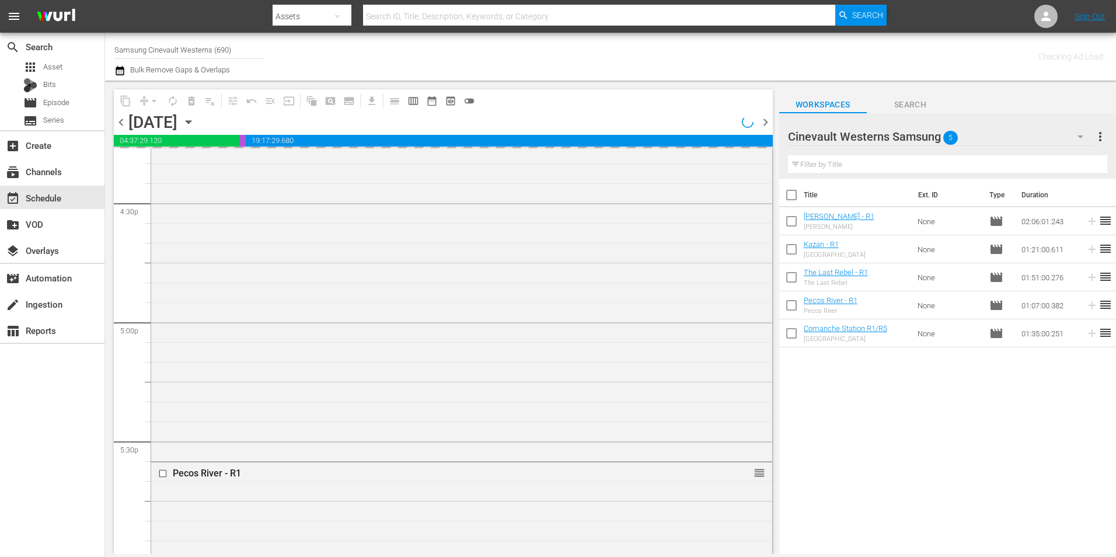
scroll to position [3735, 0]
click at [163, 236] on input "checkbox" at bounding box center [164, 235] width 12 height 10
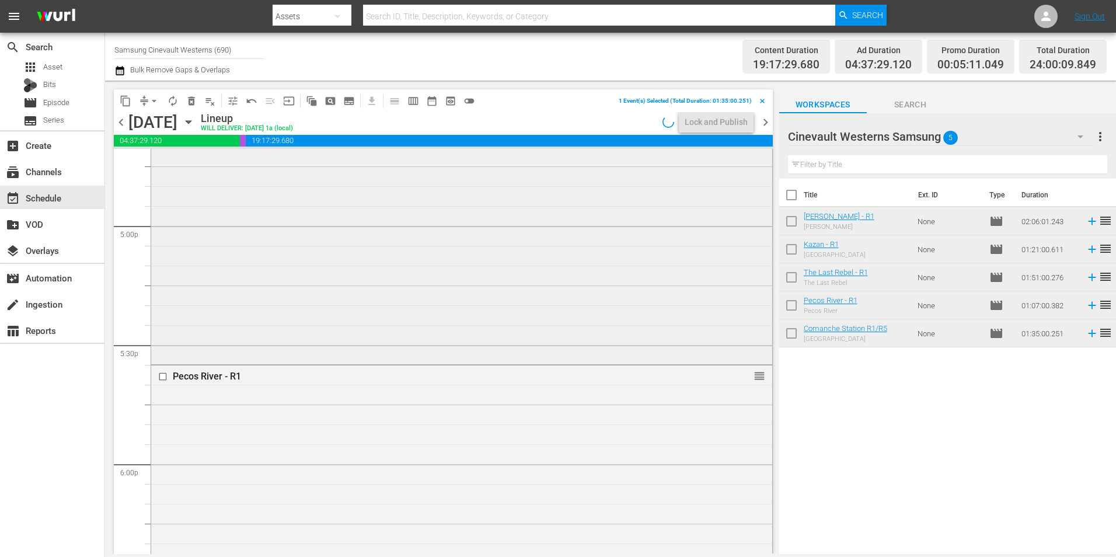
scroll to position [4027, 0]
click at [163, 319] on input "checkbox" at bounding box center [164, 321] width 12 height 10
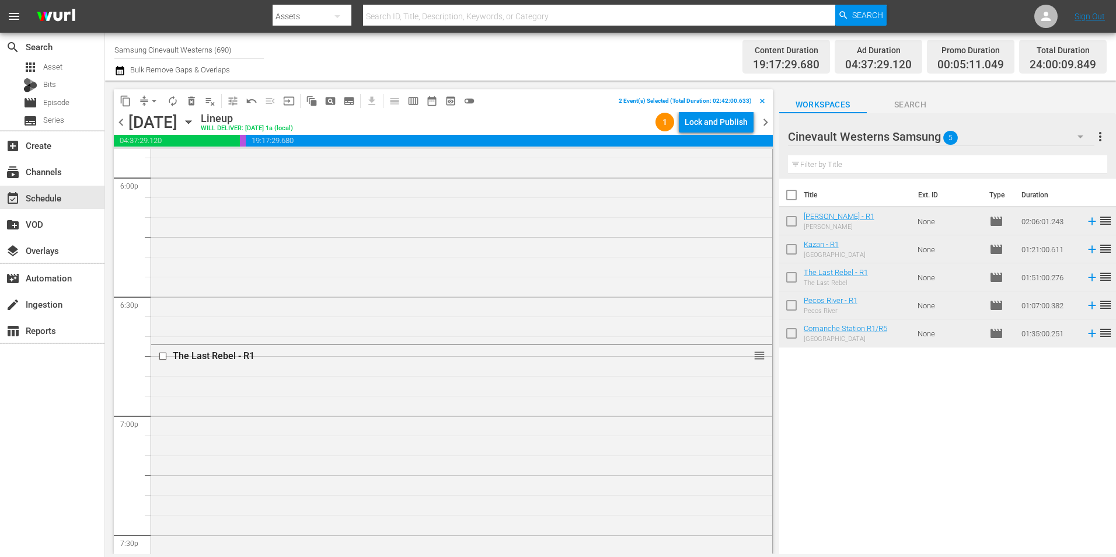
scroll to position [4260, 0]
click at [164, 355] on input "checkbox" at bounding box center [164, 353] width 12 height 10
click at [164, 444] on input "checkbox" at bounding box center [164, 443] width 12 height 10
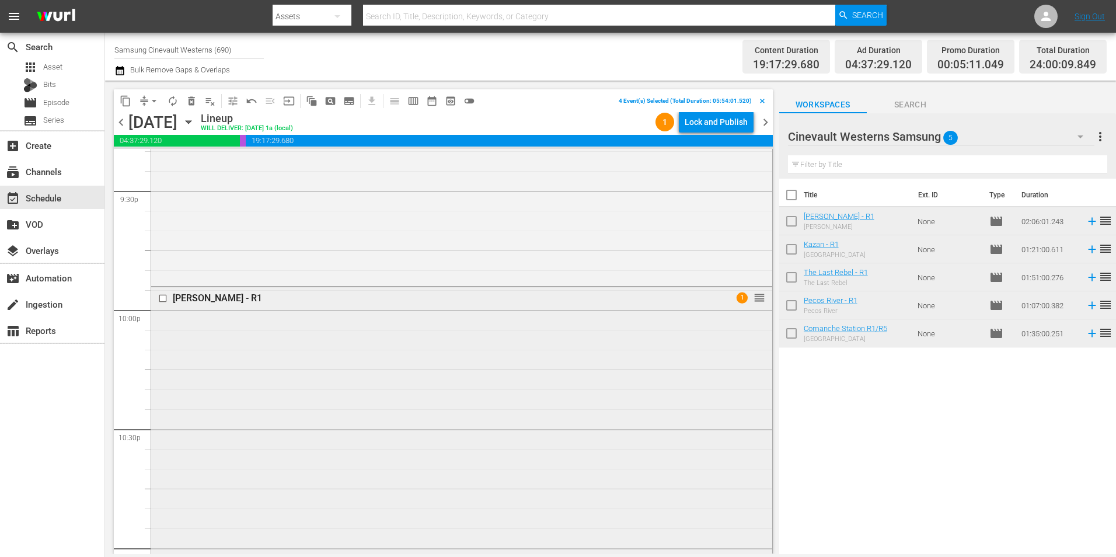
click at [162, 299] on input "checkbox" at bounding box center [164, 298] width 12 height 10
click at [121, 102] on span "content_copy" at bounding box center [126, 101] width 12 height 12
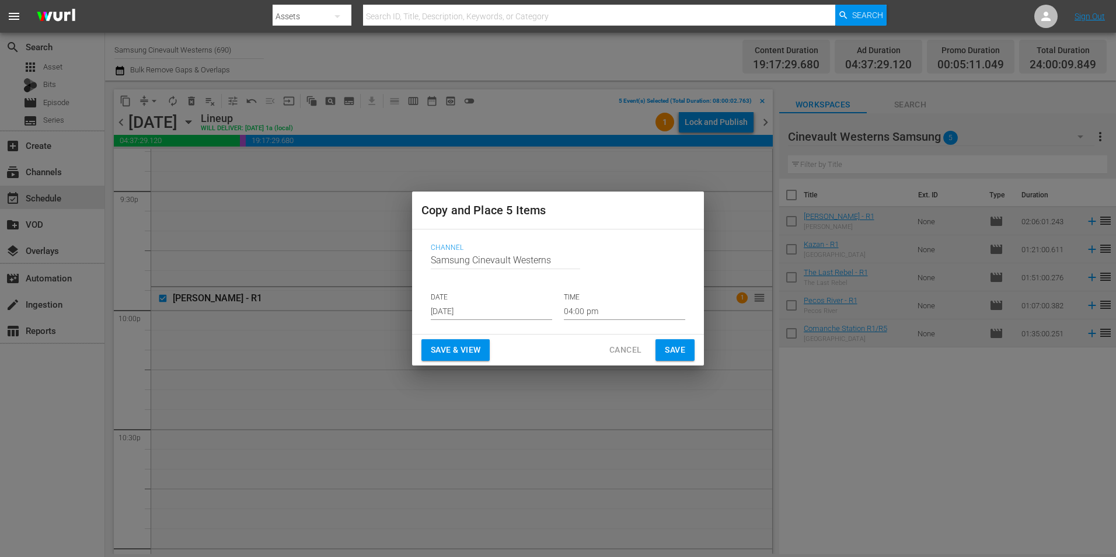
click at [453, 305] on input "Aug 21st 2025" at bounding box center [491, 311] width 121 height 18
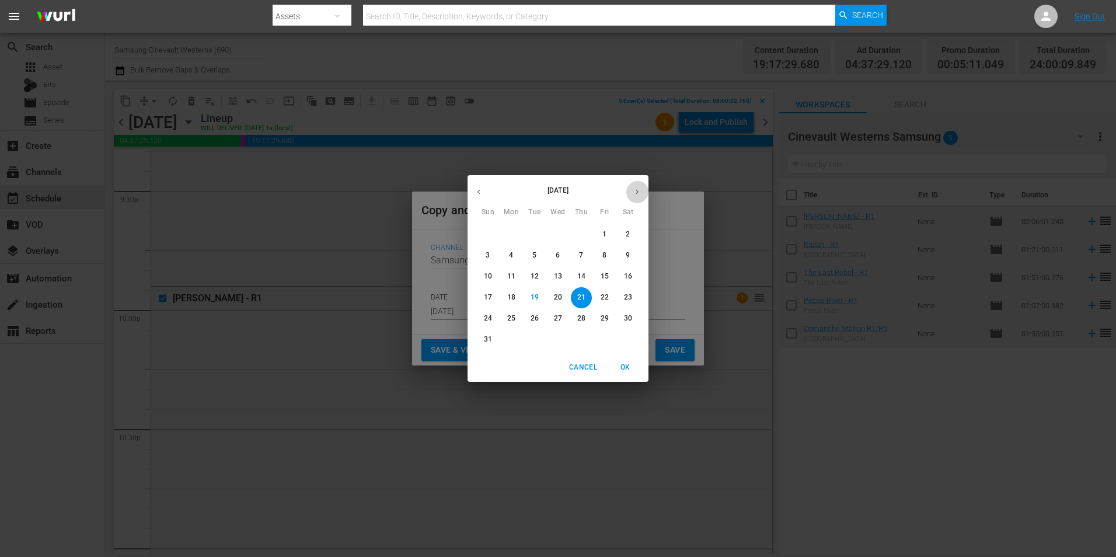
click at [642, 187] on button "button" at bounding box center [637, 191] width 23 height 23
click at [586, 233] on span "4" at bounding box center [581, 234] width 21 height 10
type input "Sep 4th 2025"
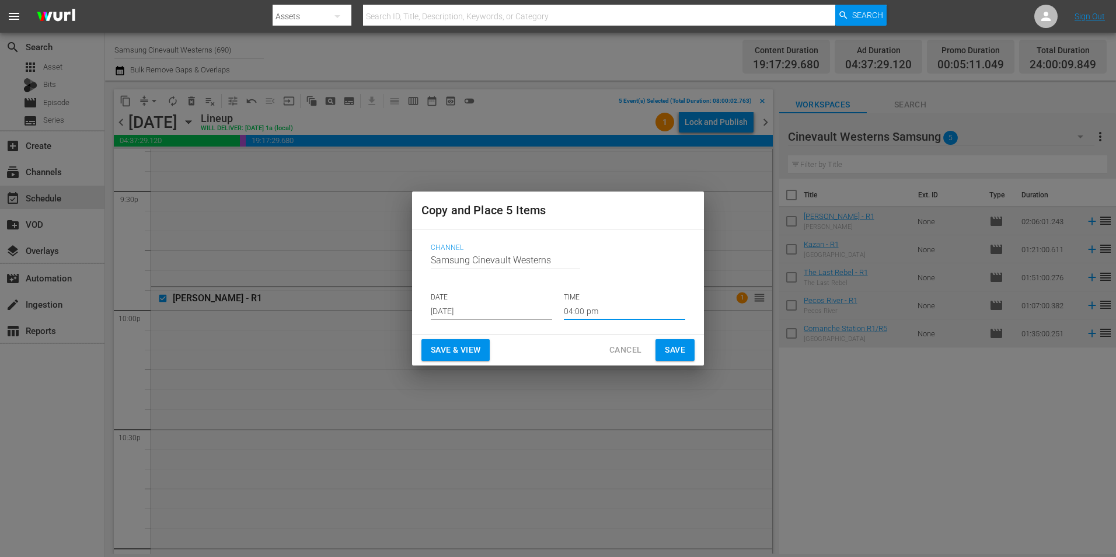
click at [633, 314] on input "04:00 pm" at bounding box center [624, 311] width 121 height 18
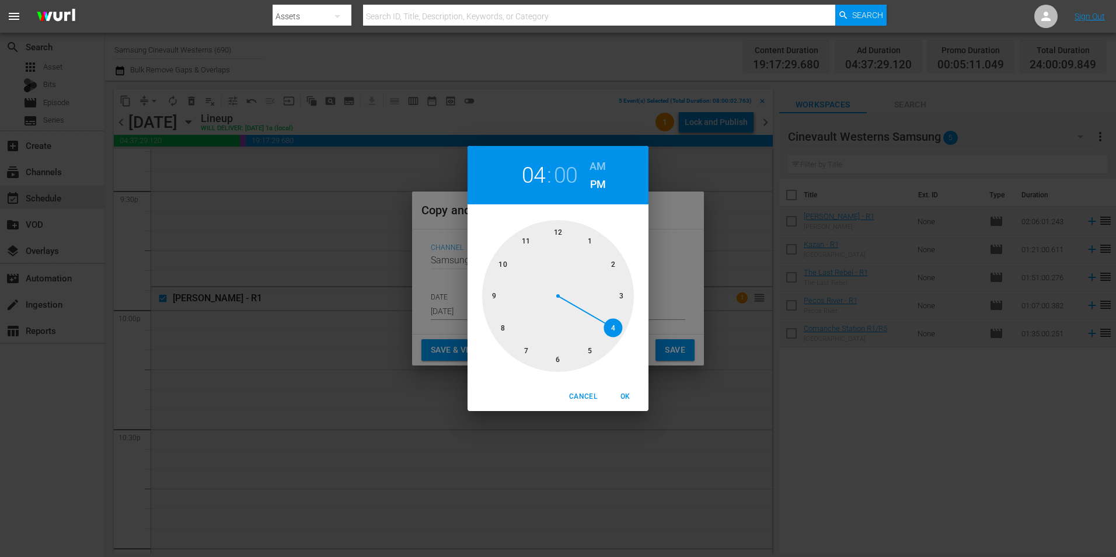
click at [499, 325] on div at bounding box center [558, 296] width 152 height 152
click at [603, 166] on h6 "AM" at bounding box center [597, 166] width 16 height 19
click at [634, 402] on span "OK" at bounding box center [625, 396] width 28 height 12
type input "08:00 am"
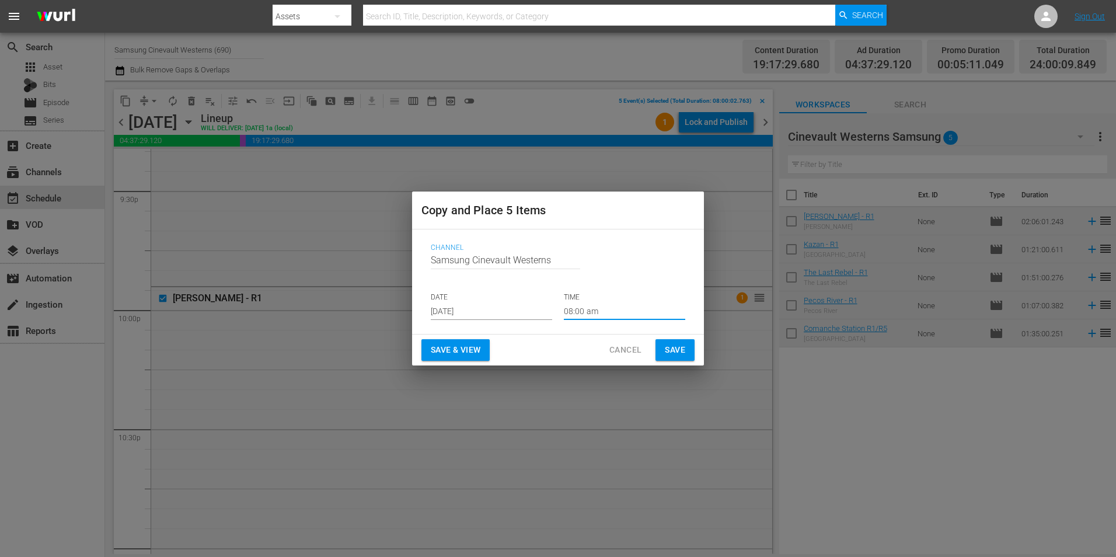
click at [675, 355] on span "Save" at bounding box center [675, 350] width 20 height 15
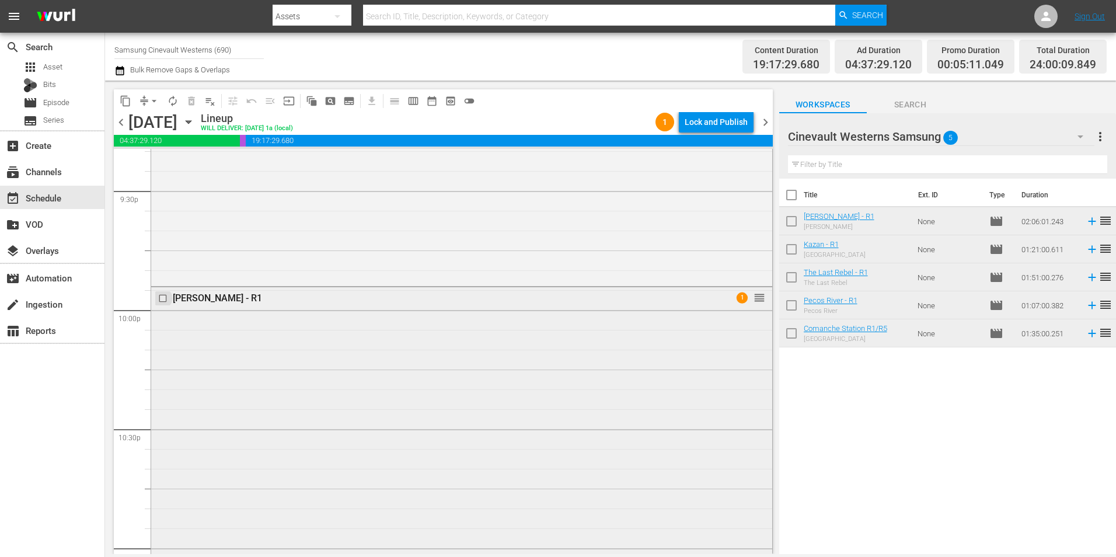
click at [162, 299] on input "checkbox" at bounding box center [164, 298] width 12 height 10
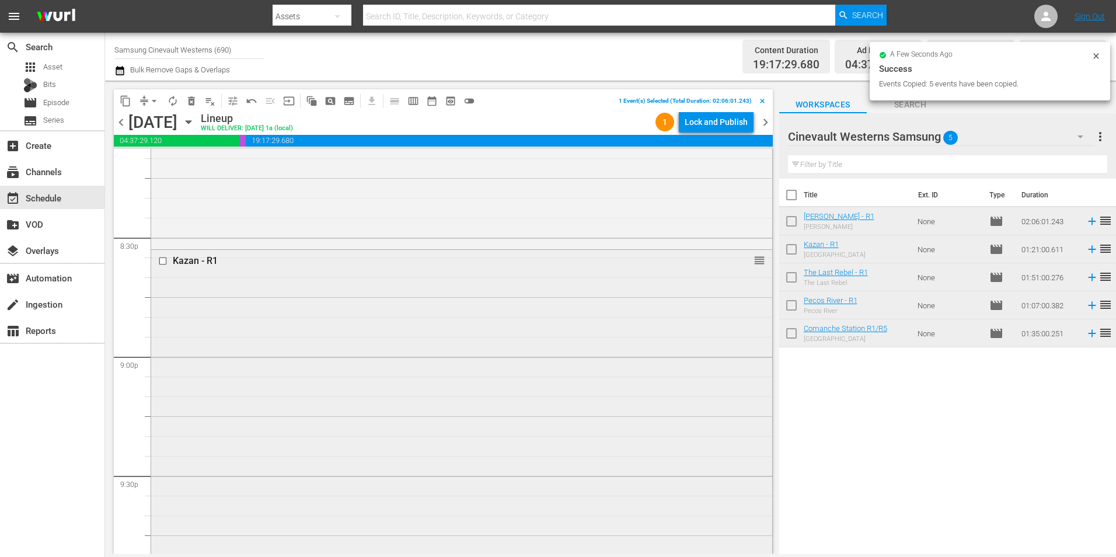
scroll to position [4785, 0]
click at [162, 266] on input "checkbox" at bounding box center [164, 268] width 12 height 10
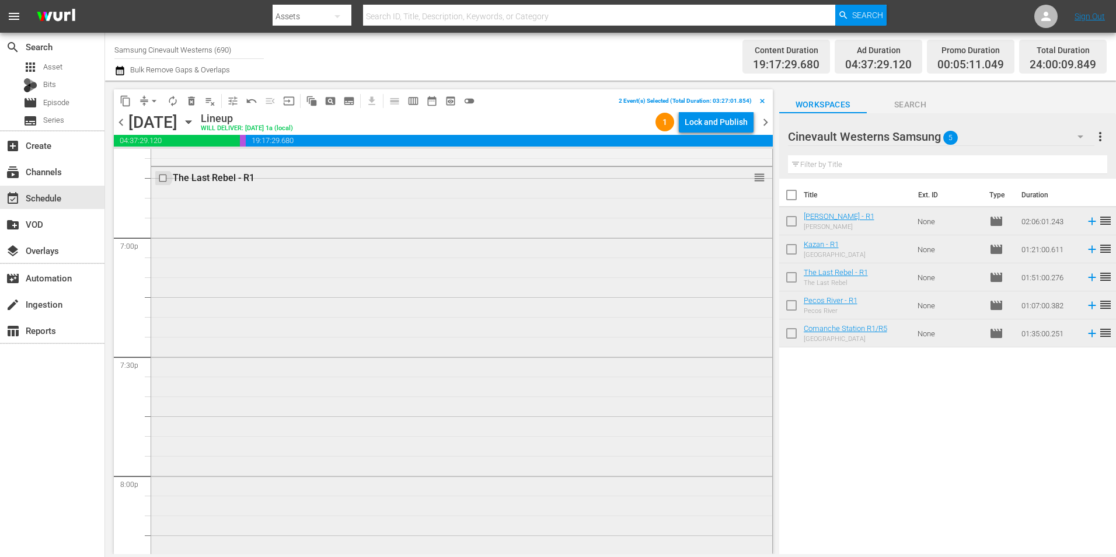
click at [163, 179] on input "checkbox" at bounding box center [164, 178] width 12 height 10
click at [162, 204] on input "checkbox" at bounding box center [164, 204] width 12 height 10
click at [163, 177] on input "checkbox" at bounding box center [164, 177] width 12 height 10
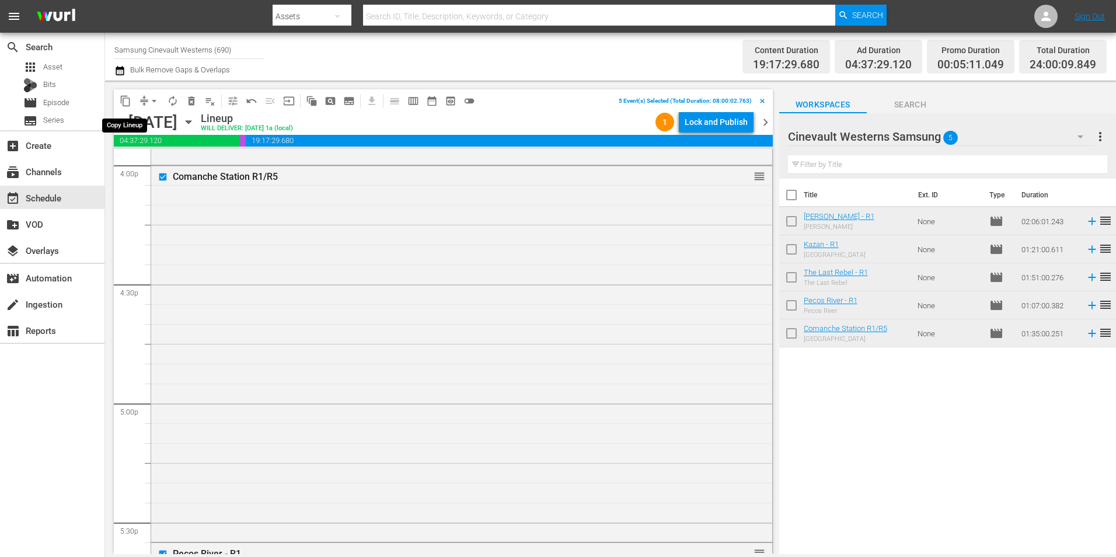
click at [127, 105] on span "content_copy" at bounding box center [126, 101] width 12 height 12
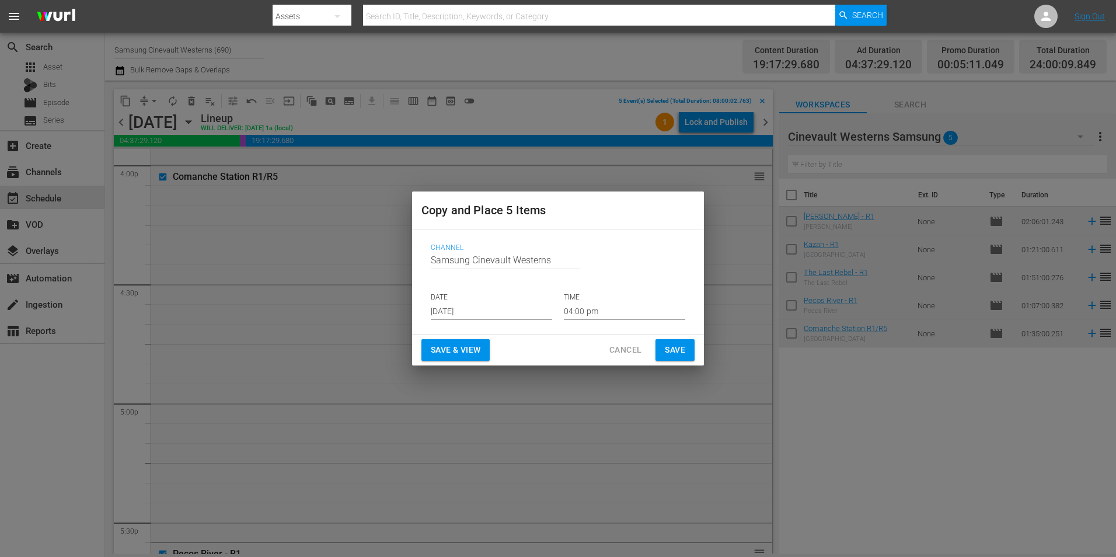
click at [485, 315] on input "Aug 21st 2025" at bounding box center [491, 311] width 121 height 18
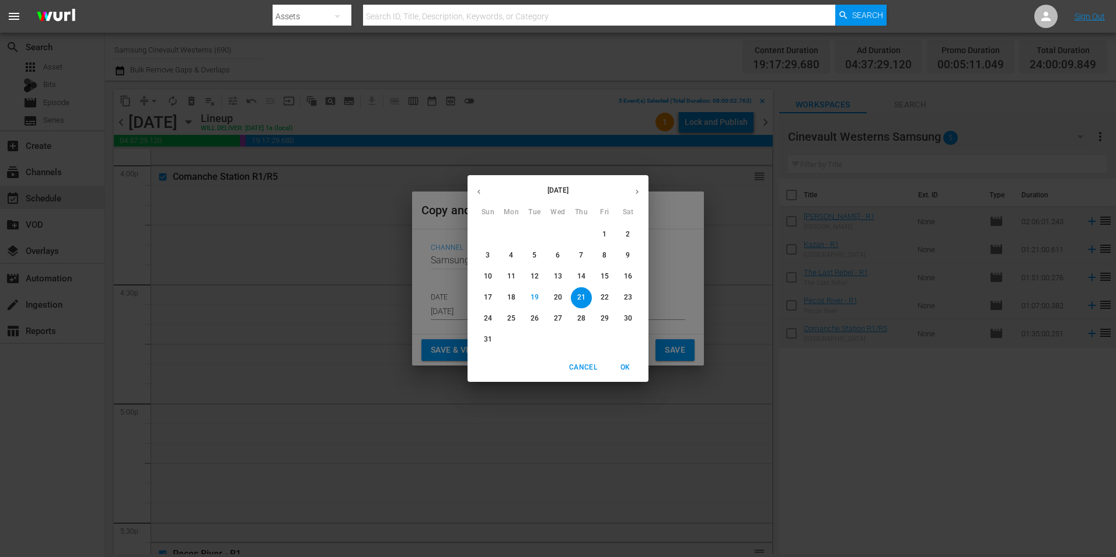
click at [642, 190] on button "button" at bounding box center [637, 191] width 23 height 23
click at [626, 232] on p "6" at bounding box center [628, 234] width 4 height 10
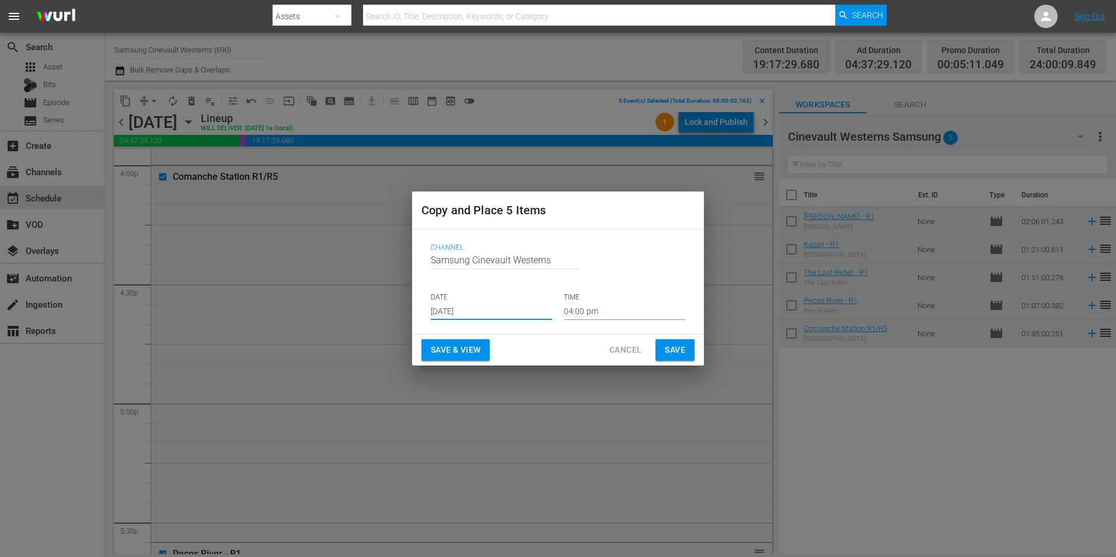
type input "Sep 6th 2025"
click at [607, 317] on input "04:00 pm" at bounding box center [624, 311] width 121 height 18
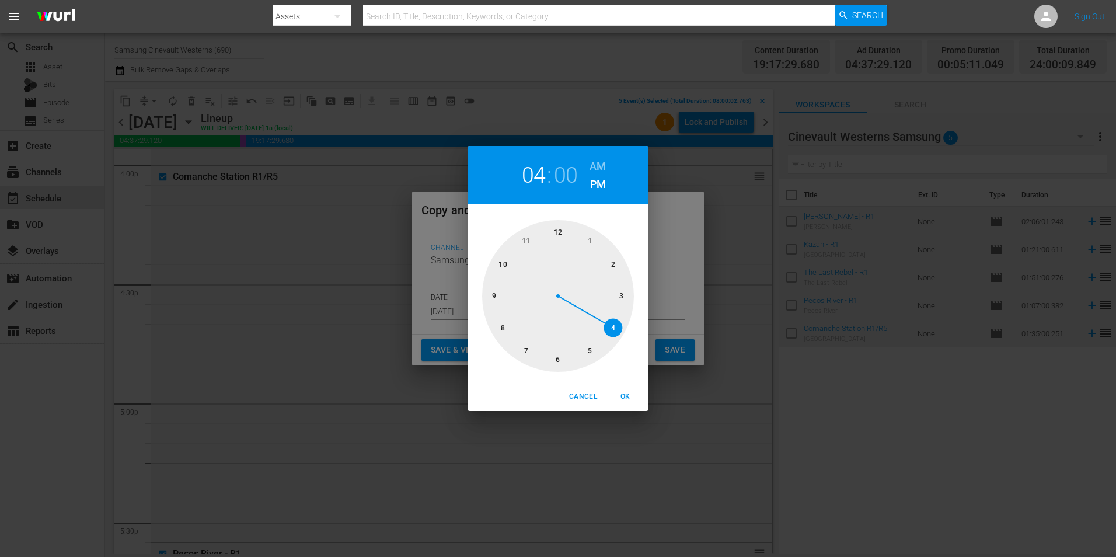
click at [558, 224] on div at bounding box center [558, 296] width 152 height 152
click at [595, 163] on h6 "AM" at bounding box center [597, 166] width 16 height 19
click at [622, 399] on span "OK" at bounding box center [625, 396] width 28 height 12
type input "12:00 am"
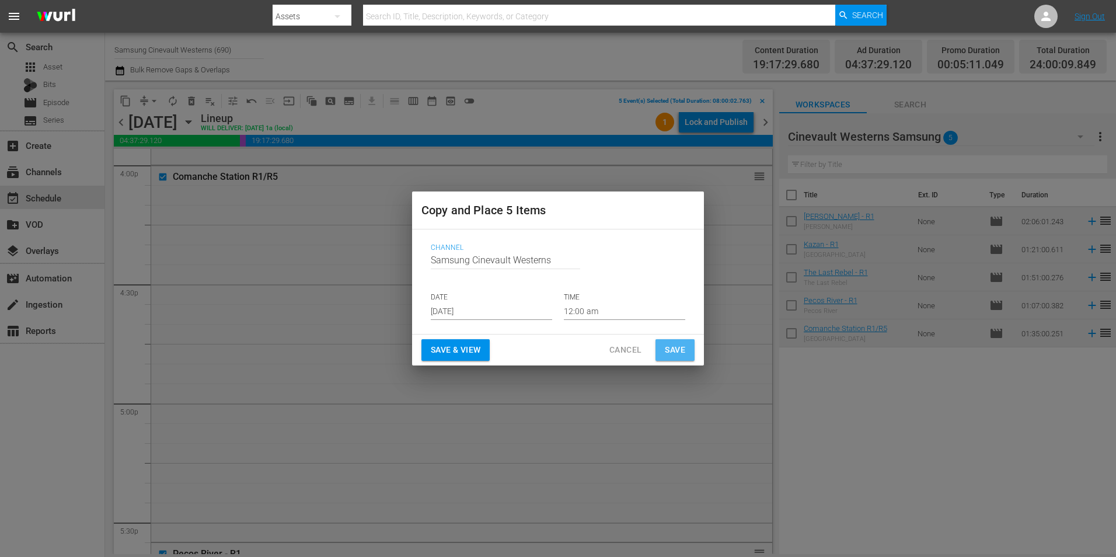
click at [682, 348] on span "Save" at bounding box center [675, 350] width 20 height 15
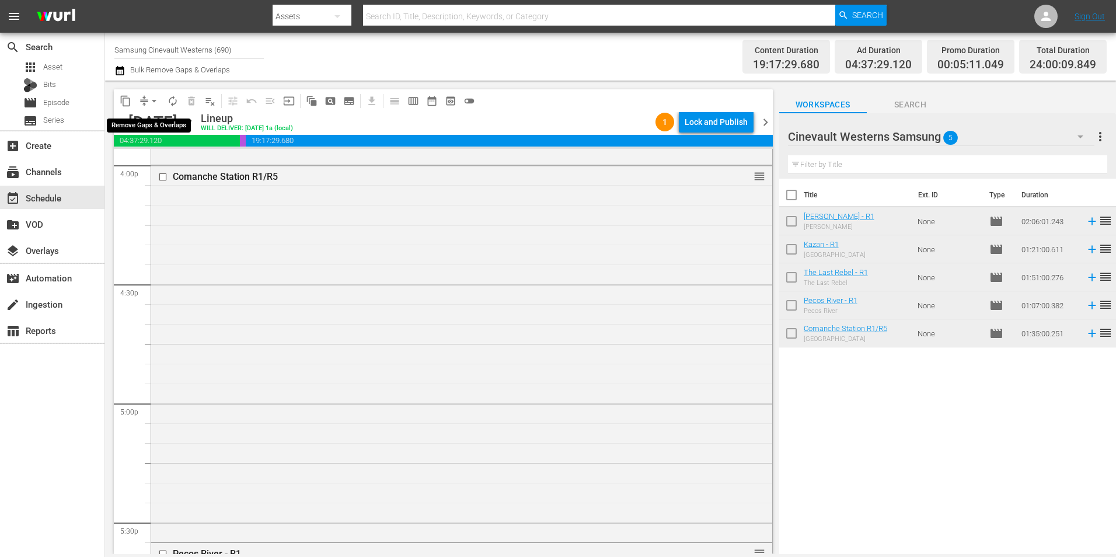
click at [154, 102] on span "arrow_drop_down" at bounding box center [154, 101] width 12 height 12
click at [164, 121] on li "Align to Midnight" at bounding box center [154, 124] width 123 height 19
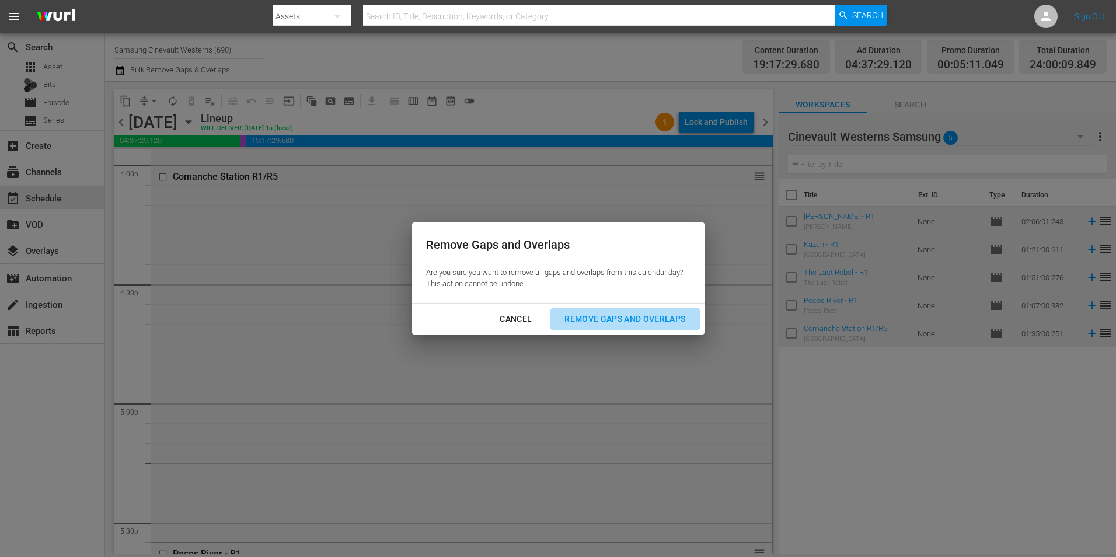
click at [637, 323] on div "Remove Gaps and Overlaps" at bounding box center [624, 319] width 139 height 15
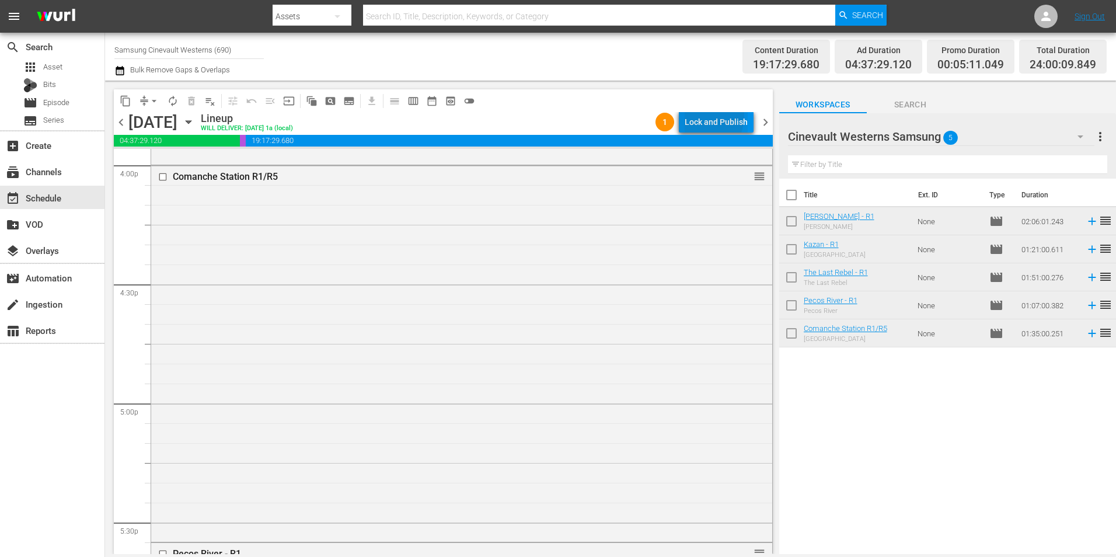
click at [700, 116] on div "Lock and Publish" at bounding box center [716, 121] width 63 height 21
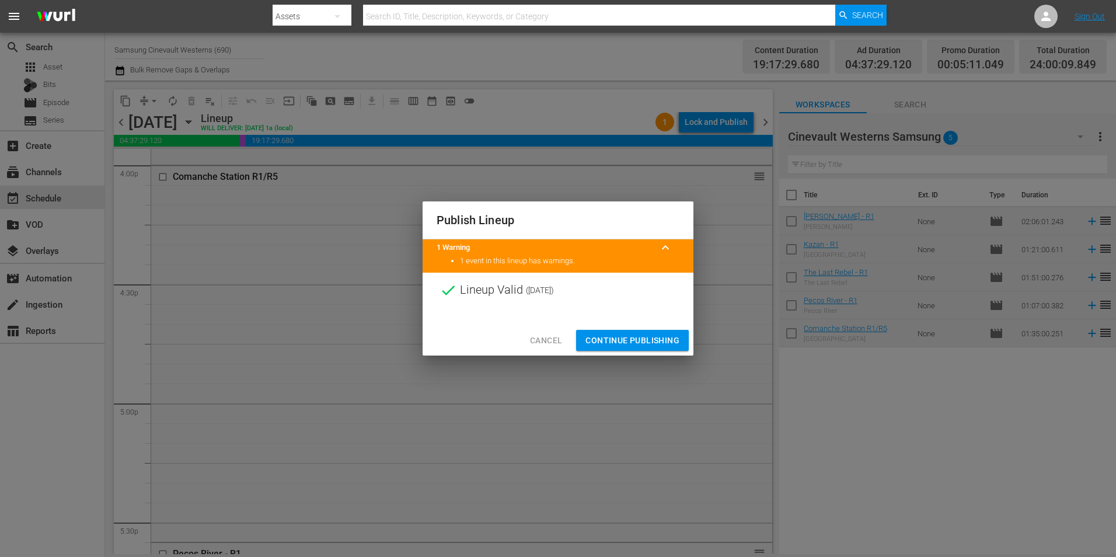
click at [641, 344] on span "Continue Publishing" at bounding box center [632, 340] width 94 height 15
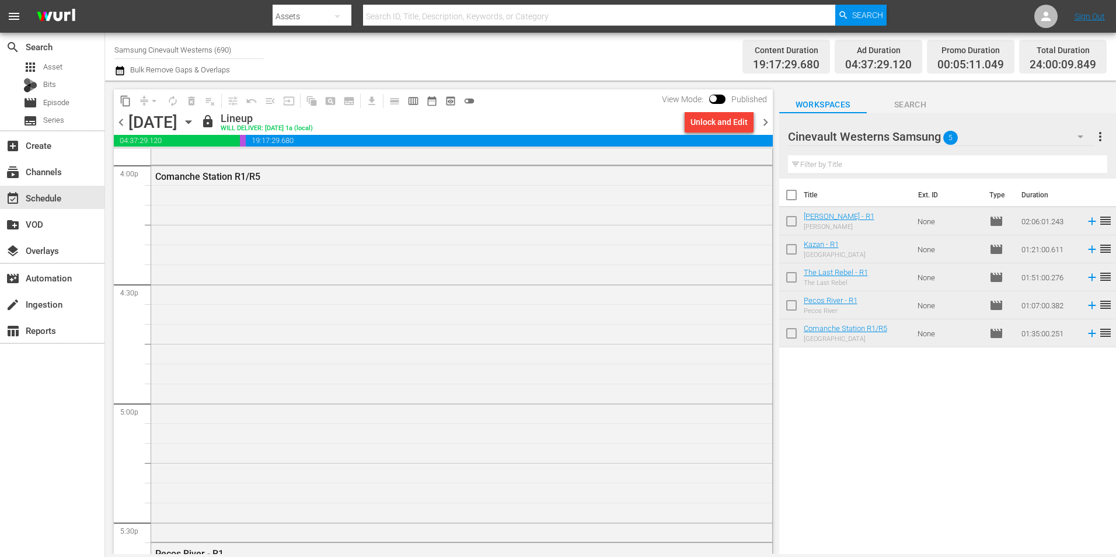
click at [180, 50] on input "Samsung Cinevault Westerns (690)" at bounding box center [188, 50] width 149 height 28
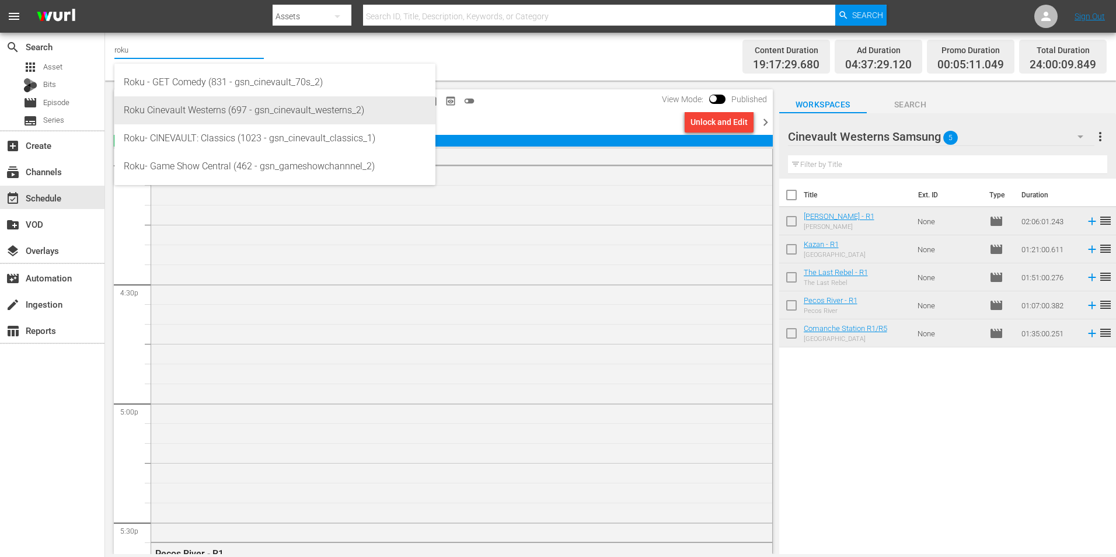
click at [205, 114] on div "Roku Cinevault Westerns (697 - gsn_cinevault_westerns_2)" at bounding box center [275, 110] width 302 height 28
type input "Roku Cinevault Westerns (697 - gsn_cinevault_westerns_2)"
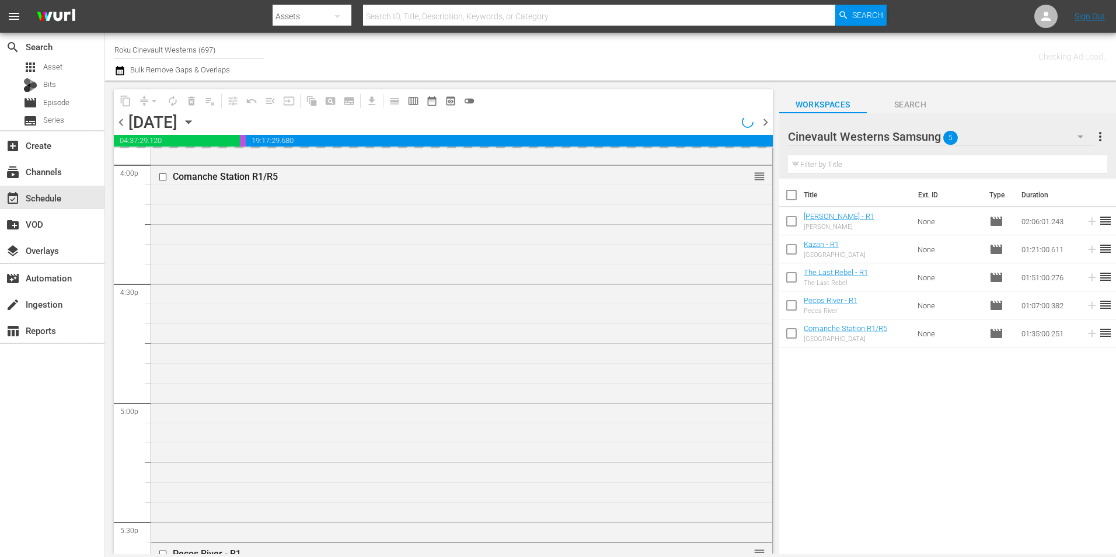
click at [1017, 135] on div "Cinevault Westerns Samsung 5" at bounding box center [941, 136] width 306 height 33
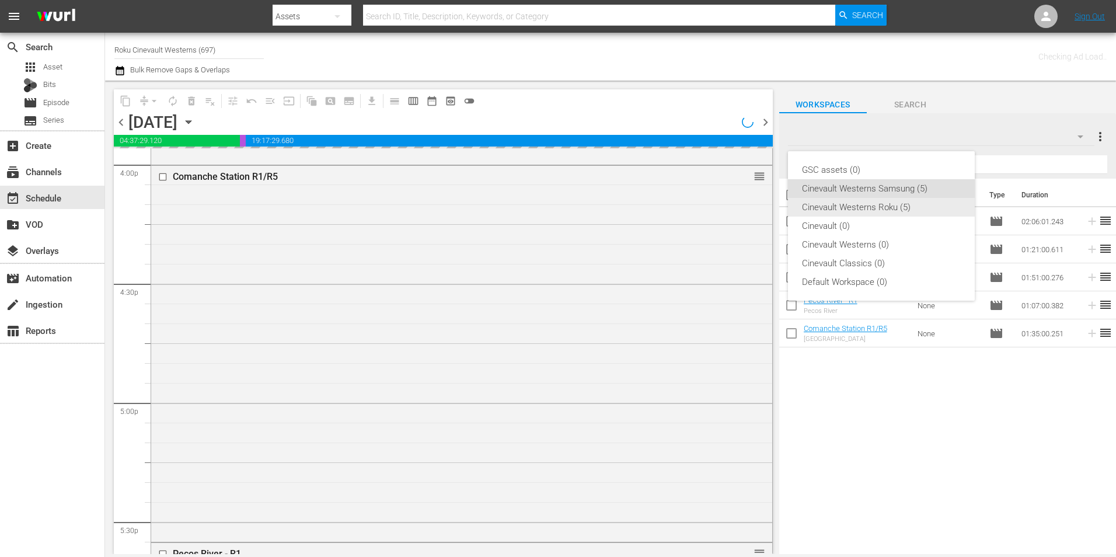
click at [919, 201] on div "Cinevault Westerns Roku (5)" at bounding box center [881, 207] width 159 height 19
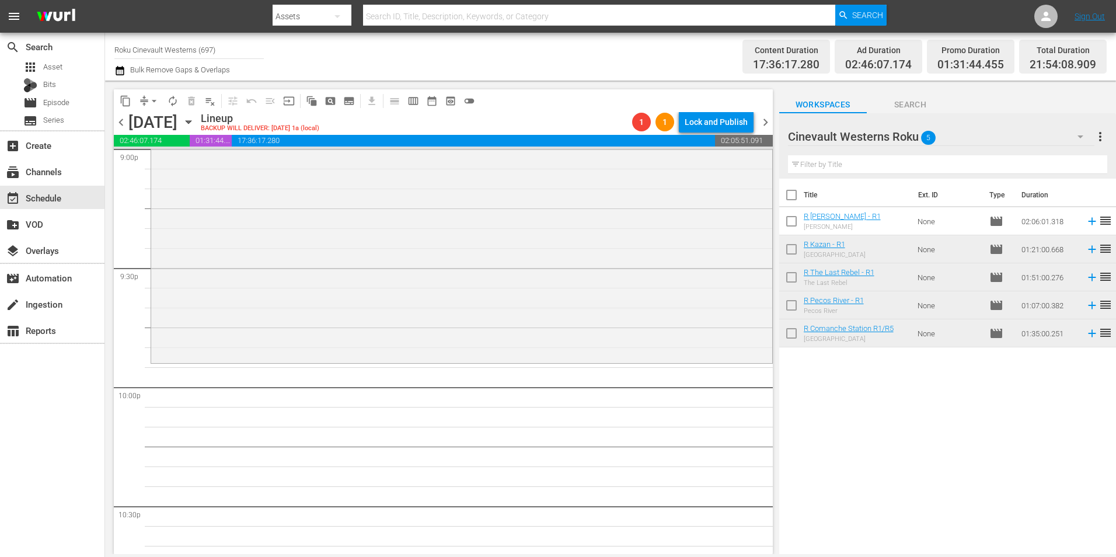
scroll to position [5019, 0]
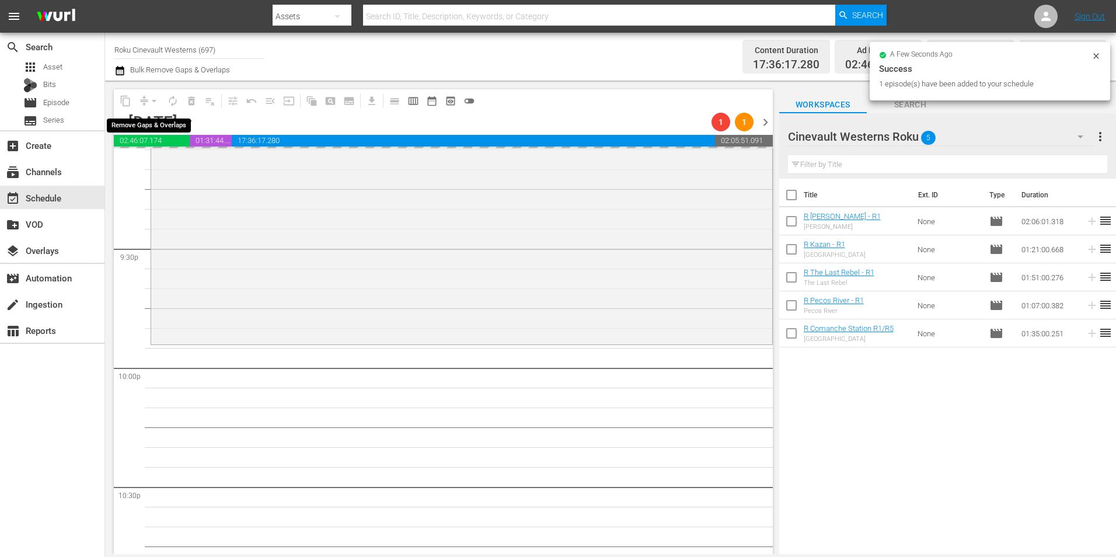
click at [155, 102] on div "arrow_drop_down" at bounding box center [154, 101] width 19 height 19
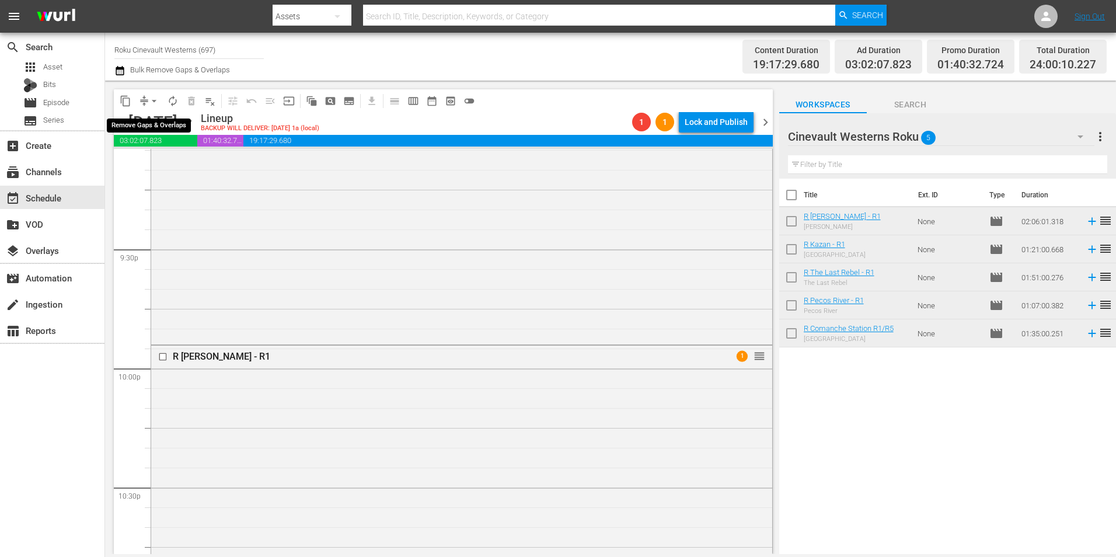
click at [155, 102] on span "arrow_drop_down" at bounding box center [154, 101] width 12 height 12
click at [166, 123] on li "Align to Midnight" at bounding box center [154, 124] width 123 height 19
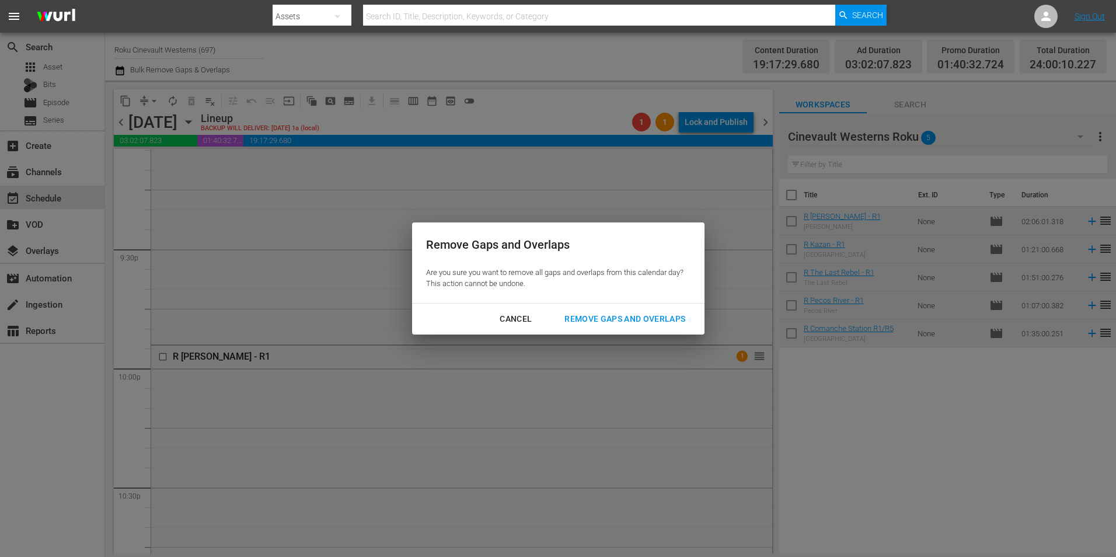
click at [618, 324] on div "Remove Gaps and Overlaps" at bounding box center [624, 319] width 139 height 15
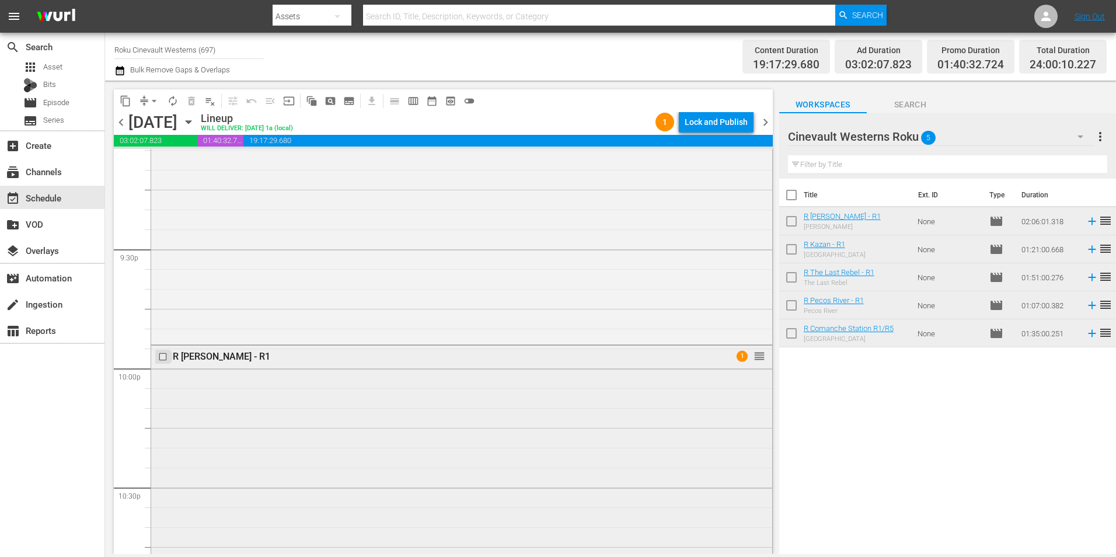
click at [161, 355] on input "checkbox" at bounding box center [164, 356] width 12 height 10
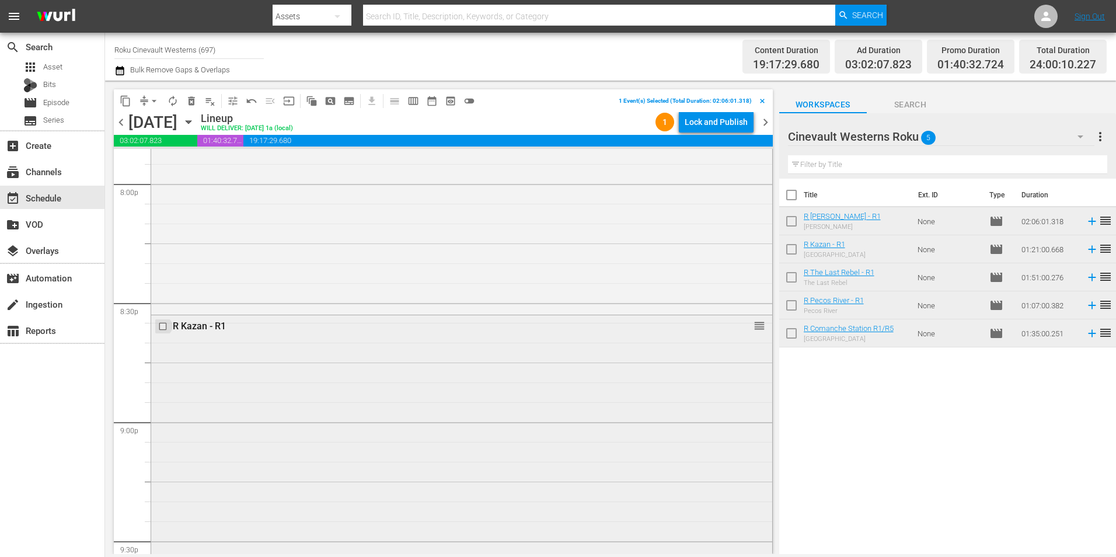
click at [162, 326] on input "checkbox" at bounding box center [164, 327] width 12 height 10
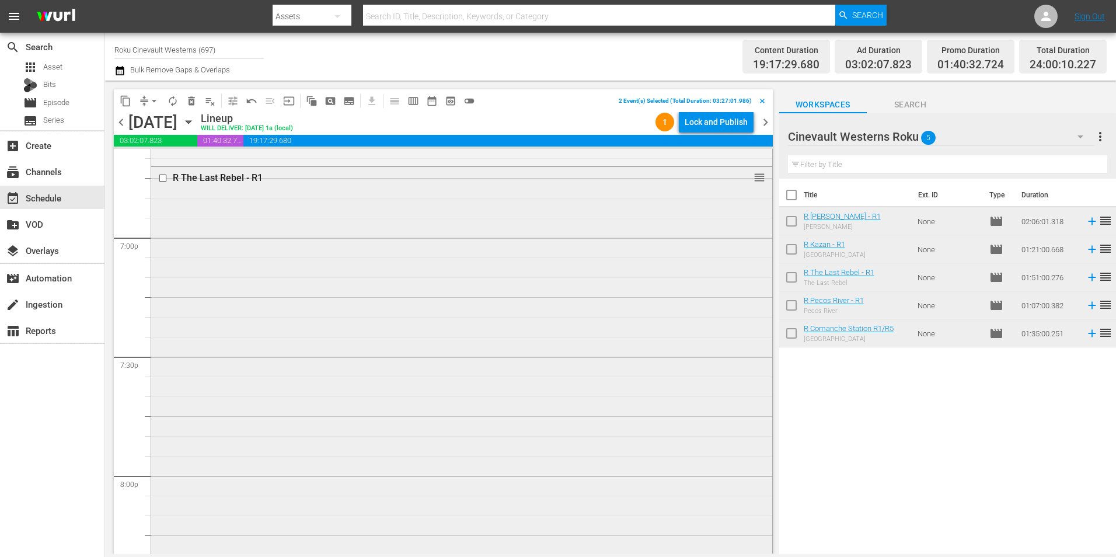
click at [160, 179] on input "checkbox" at bounding box center [164, 178] width 12 height 10
click at [162, 379] on input "checkbox" at bounding box center [164, 379] width 12 height 10
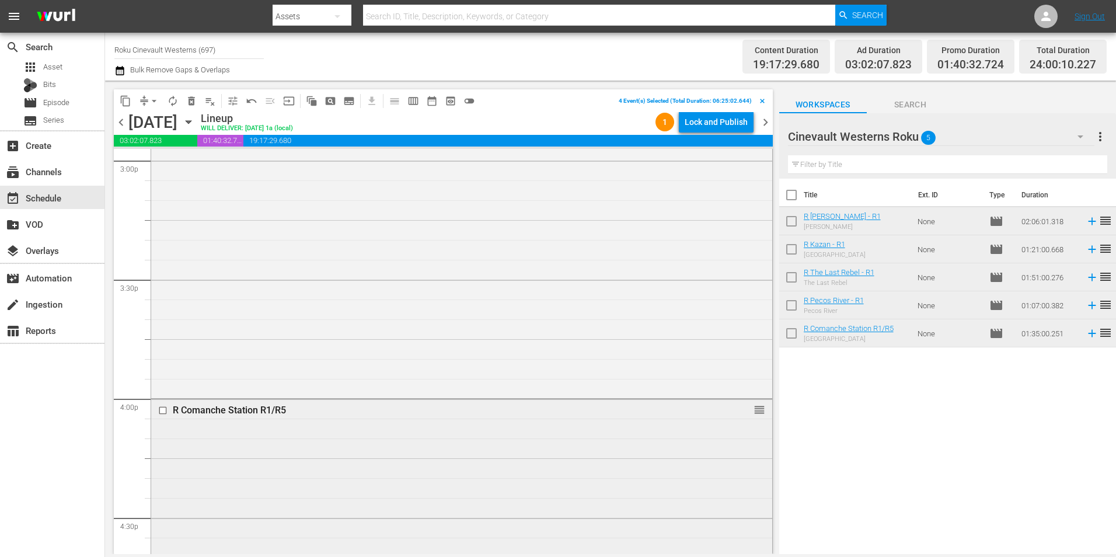
click at [162, 410] on input "checkbox" at bounding box center [164, 411] width 12 height 10
click at [124, 102] on span "content_copy" at bounding box center [126, 101] width 12 height 12
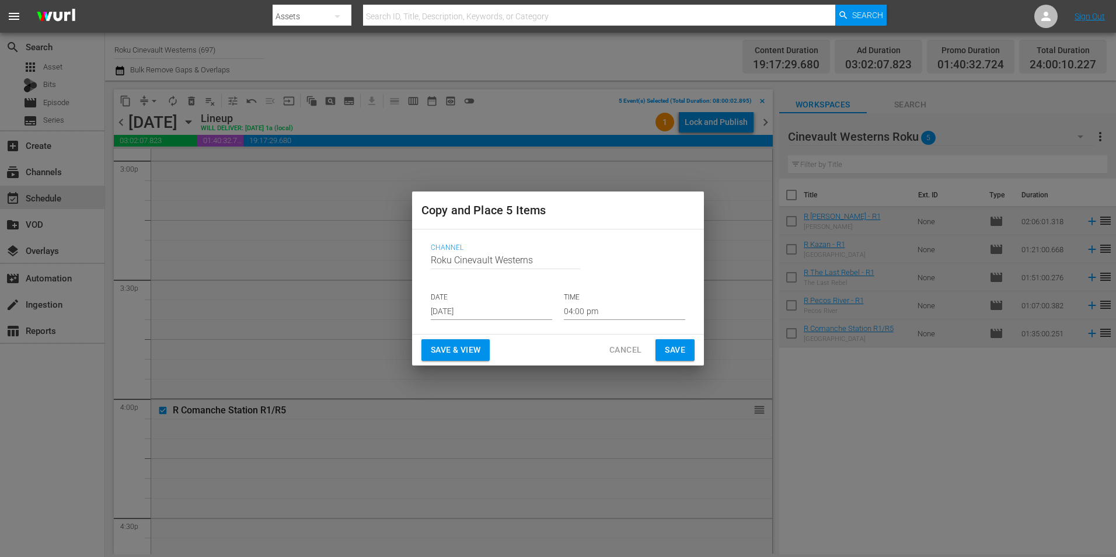
click at [482, 303] on input "Aug 21st 2025" at bounding box center [491, 311] width 121 height 18
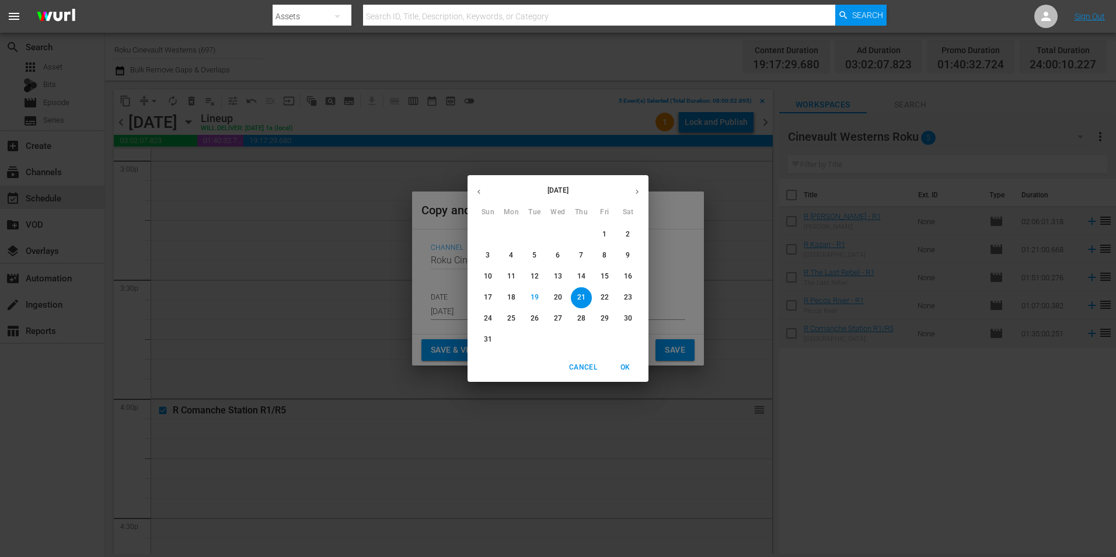
click at [637, 190] on icon "button" at bounding box center [637, 191] width 9 height 9
click at [577, 238] on span "4" at bounding box center [581, 234] width 21 height 10
type input "Sep 4th 2025"
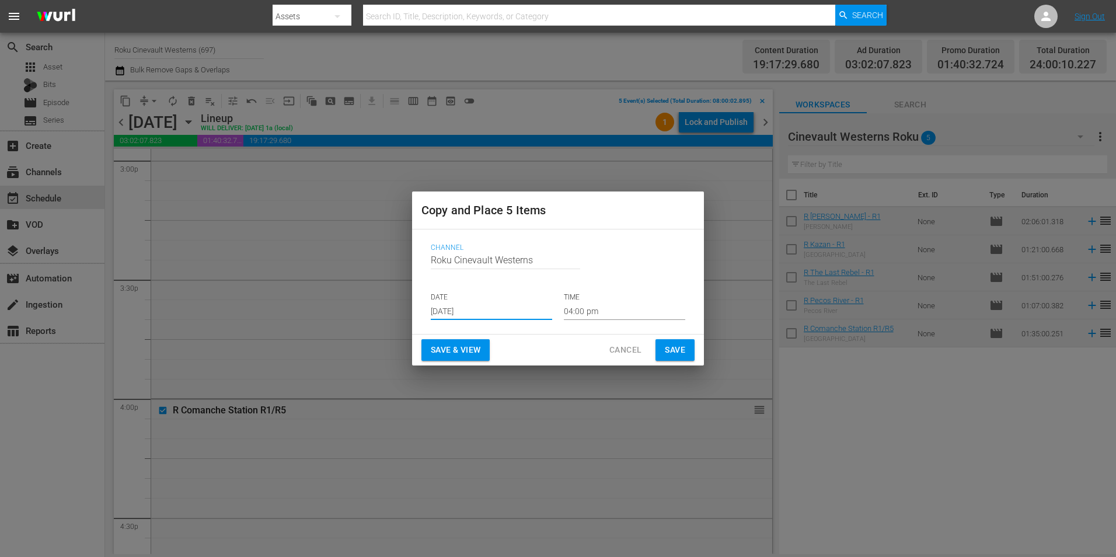
click at [609, 313] on input "04:00 pm" at bounding box center [624, 311] width 121 height 18
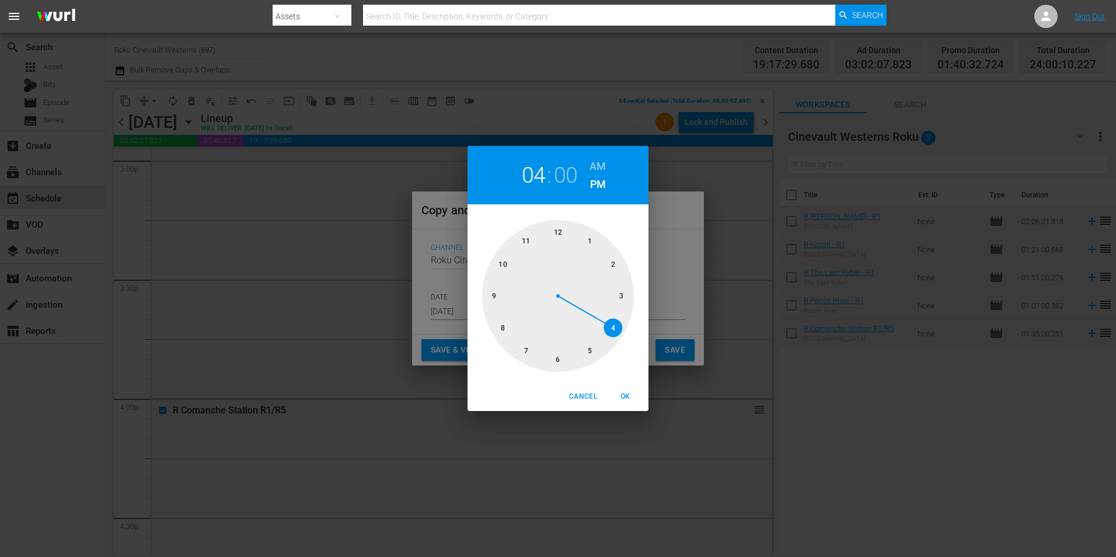
click at [497, 325] on div at bounding box center [558, 296] width 152 height 152
click at [593, 166] on h6 "AM" at bounding box center [597, 166] width 16 height 19
click at [631, 397] on span "OK" at bounding box center [625, 396] width 28 height 12
type input "08:00 am"
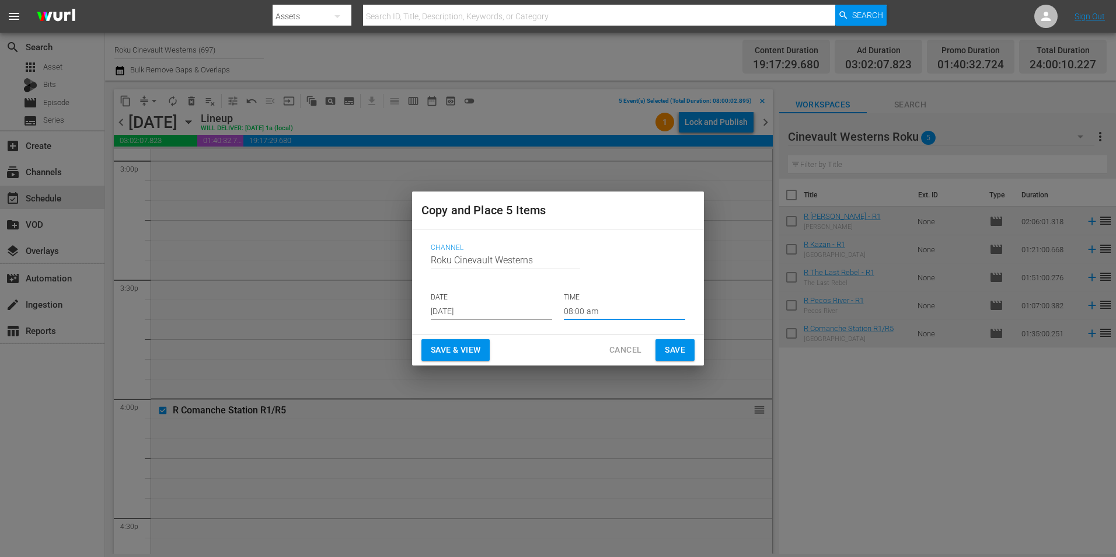
click at [684, 347] on span "Save" at bounding box center [675, 350] width 20 height 15
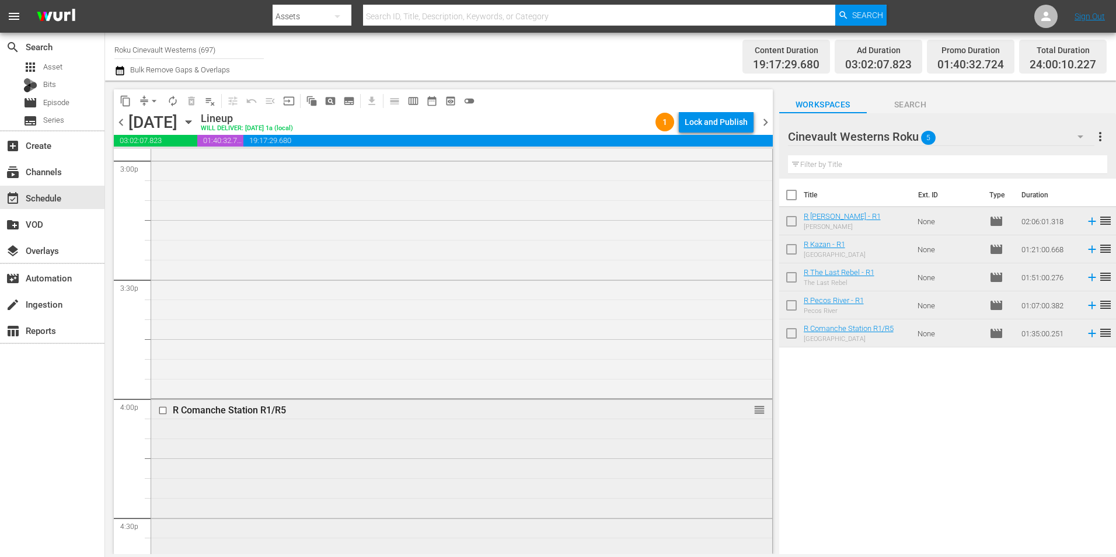
click at [163, 412] on input "checkbox" at bounding box center [164, 411] width 12 height 10
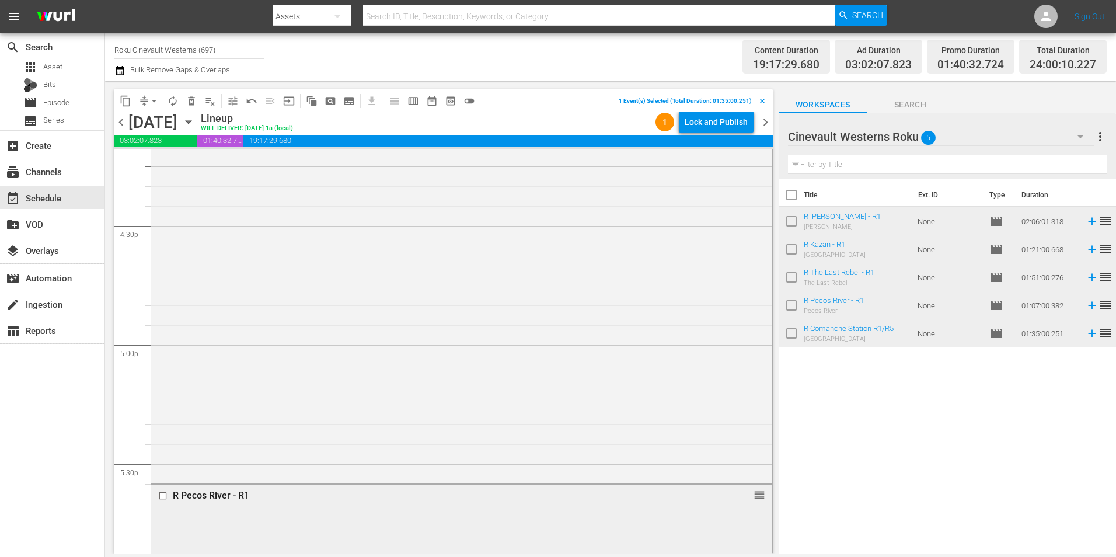
scroll to position [3968, 0]
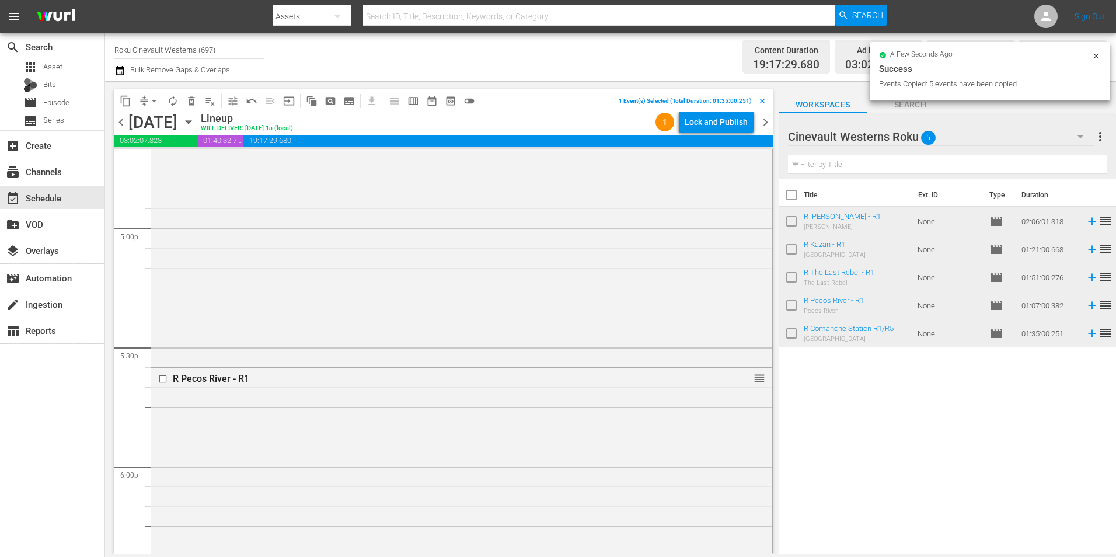
click at [162, 380] on input "checkbox" at bounding box center [164, 379] width 12 height 10
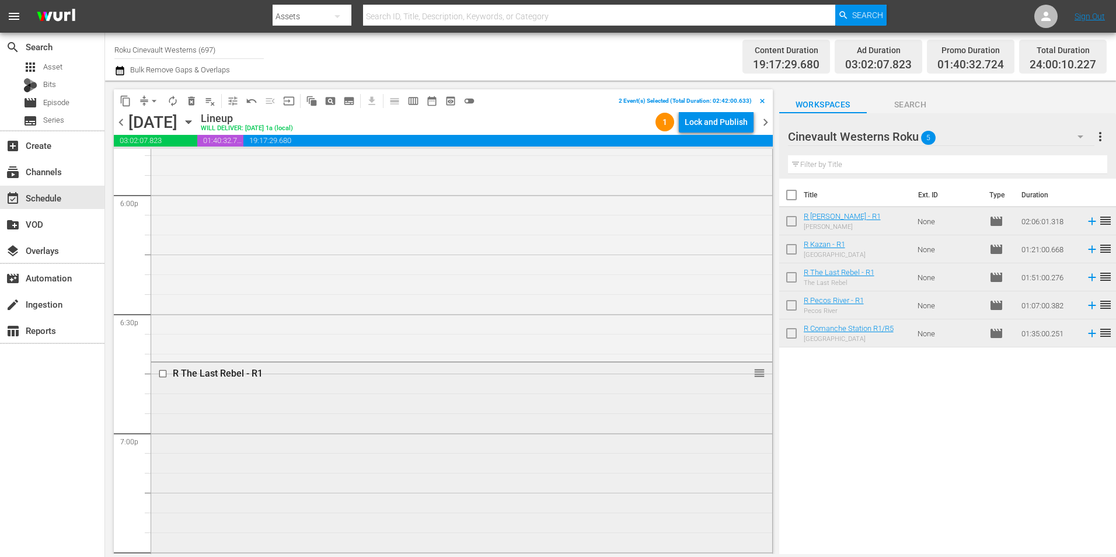
scroll to position [4260, 0]
click at [160, 354] on input "checkbox" at bounding box center [164, 353] width 12 height 10
click at [162, 385] on input "checkbox" at bounding box center [164, 385] width 12 height 10
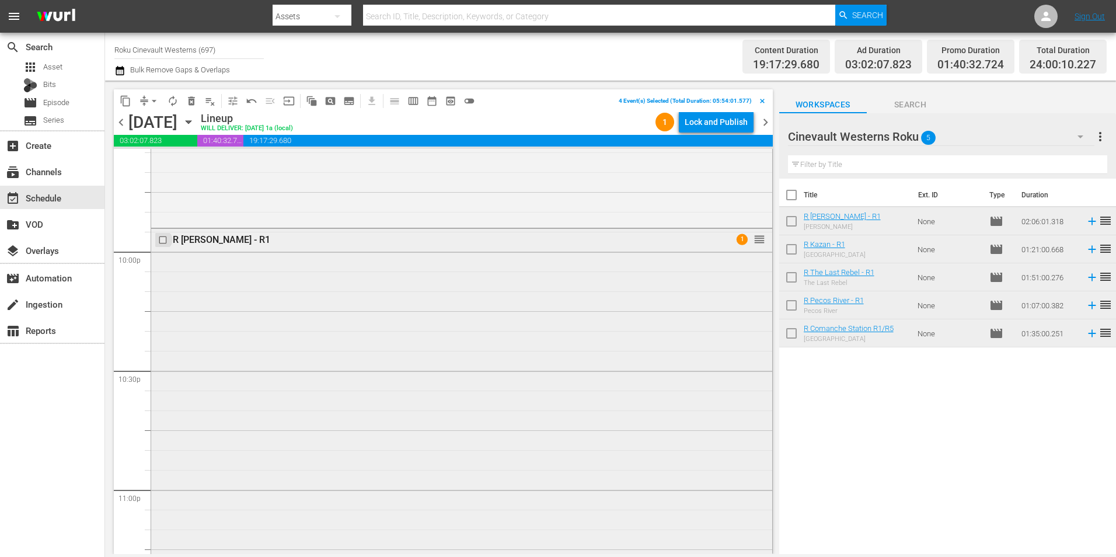
click at [165, 241] on input "checkbox" at bounding box center [164, 240] width 12 height 10
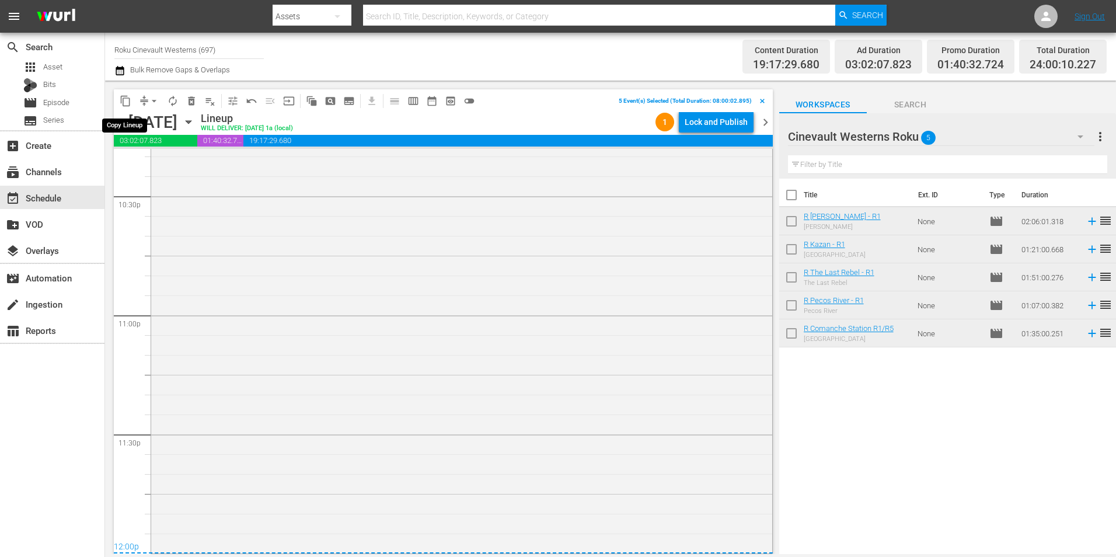
click at [120, 103] on span "content_copy" at bounding box center [126, 101] width 12 height 12
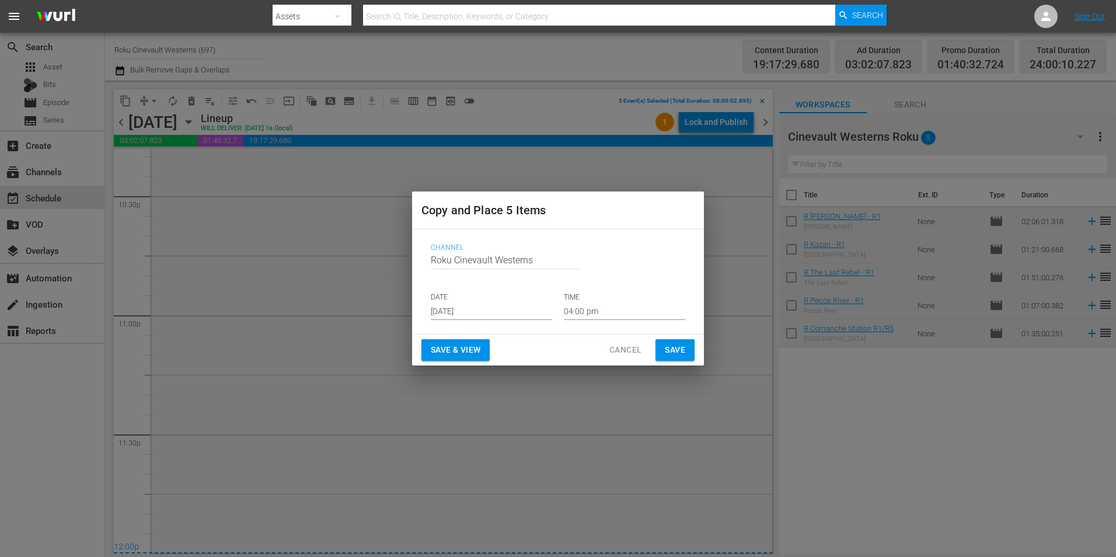
click at [474, 310] on input "Aug 21st 2025" at bounding box center [491, 311] width 121 height 18
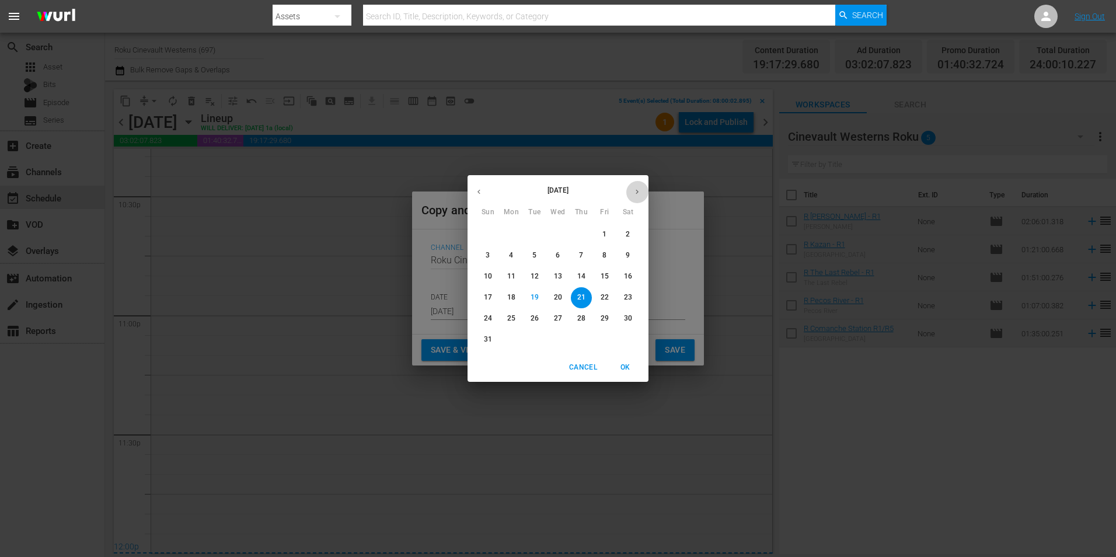
click at [639, 197] on button "button" at bounding box center [637, 191] width 23 height 23
click at [629, 233] on p "6" at bounding box center [628, 234] width 4 height 10
type input "Sep 6th 2025"
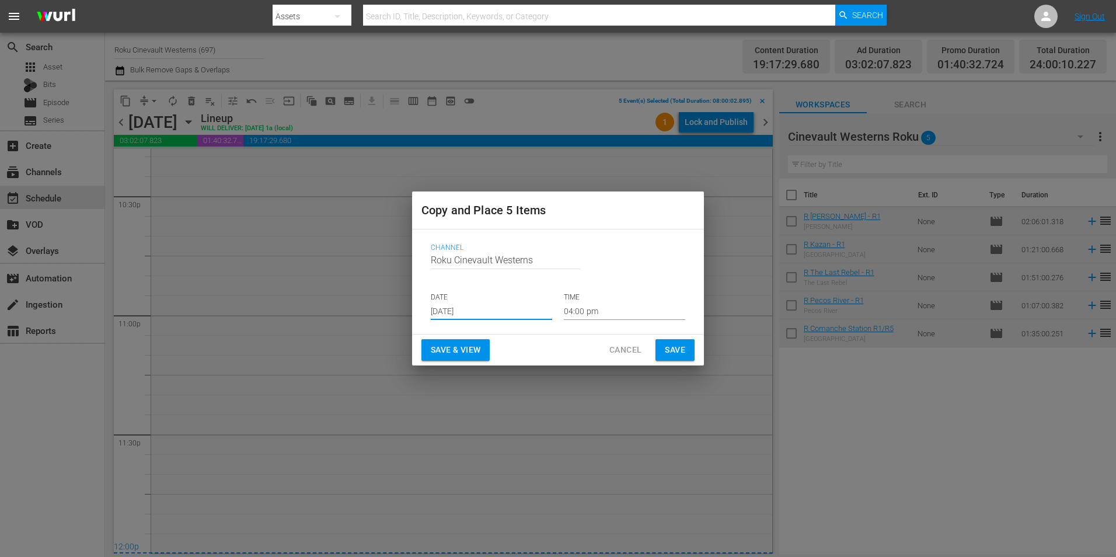
click at [596, 313] on input "04:00 pm" at bounding box center [624, 311] width 121 height 18
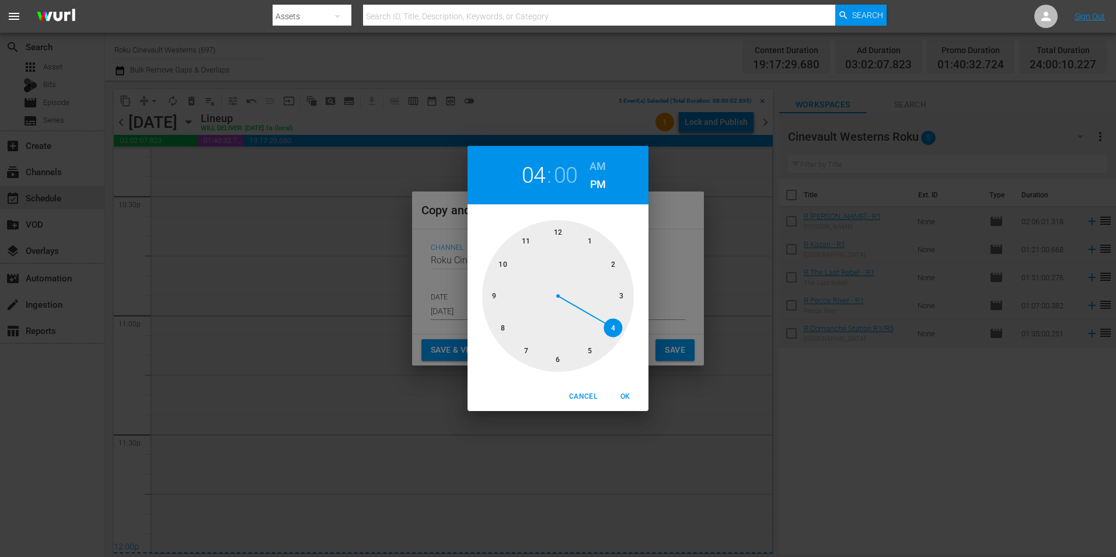
click at [560, 230] on div at bounding box center [558, 296] width 152 height 152
click at [602, 164] on h6 "AM" at bounding box center [597, 166] width 16 height 19
click at [630, 400] on span "OK" at bounding box center [625, 396] width 28 height 12
type input "12:00 am"
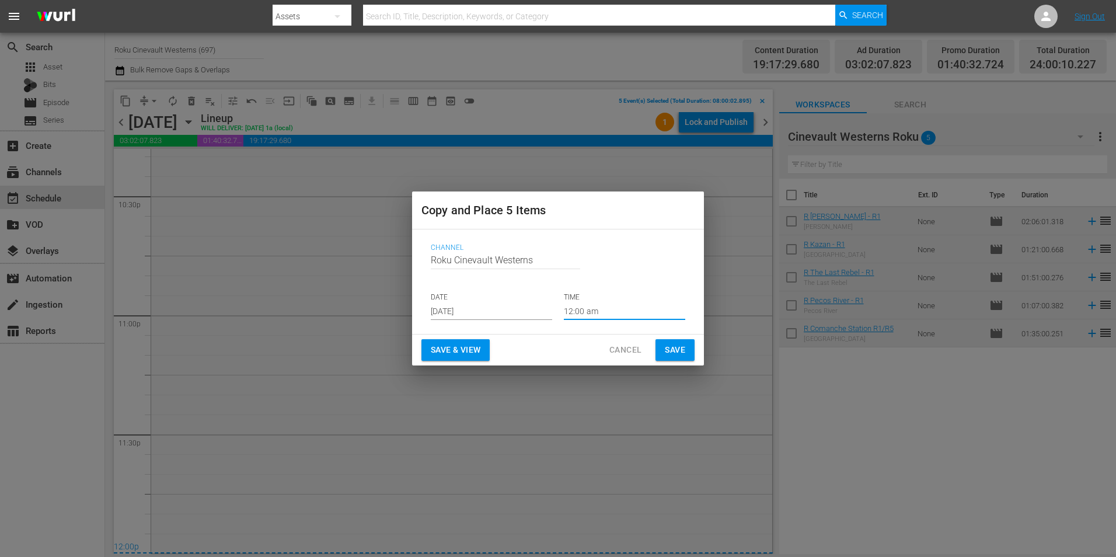
click at [676, 358] on button "Save" at bounding box center [674, 350] width 39 height 22
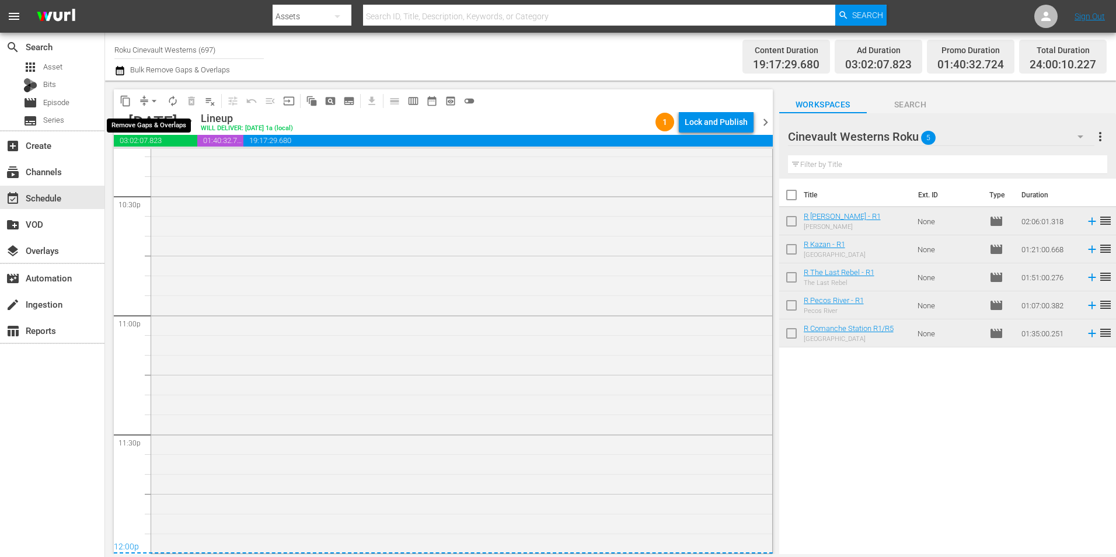
click at [155, 99] on span "arrow_drop_down" at bounding box center [154, 101] width 12 height 12
click at [184, 132] on li "Align to Midnight" at bounding box center [154, 124] width 123 height 19
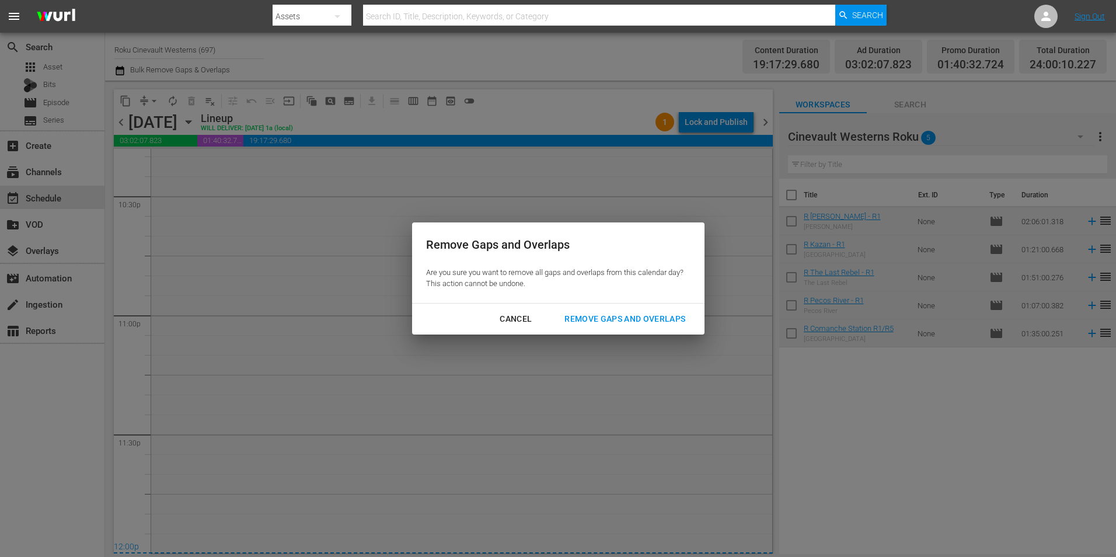
click at [636, 325] on div "Remove Gaps and Overlaps" at bounding box center [624, 319] width 139 height 15
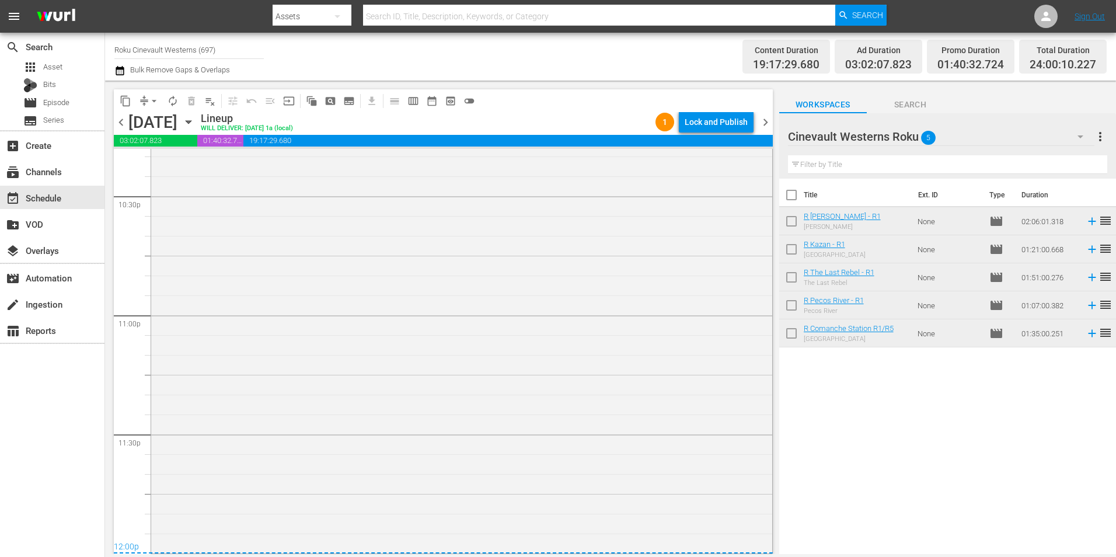
click at [729, 129] on div "Lock and Publish" at bounding box center [716, 121] width 63 height 21
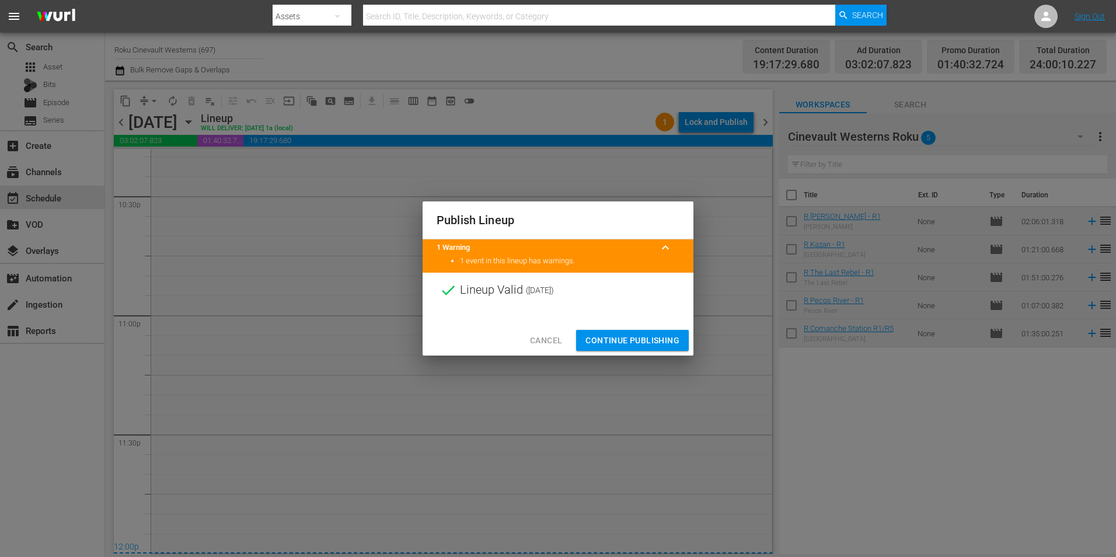
click at [622, 342] on span "Continue Publishing" at bounding box center [632, 340] width 94 height 15
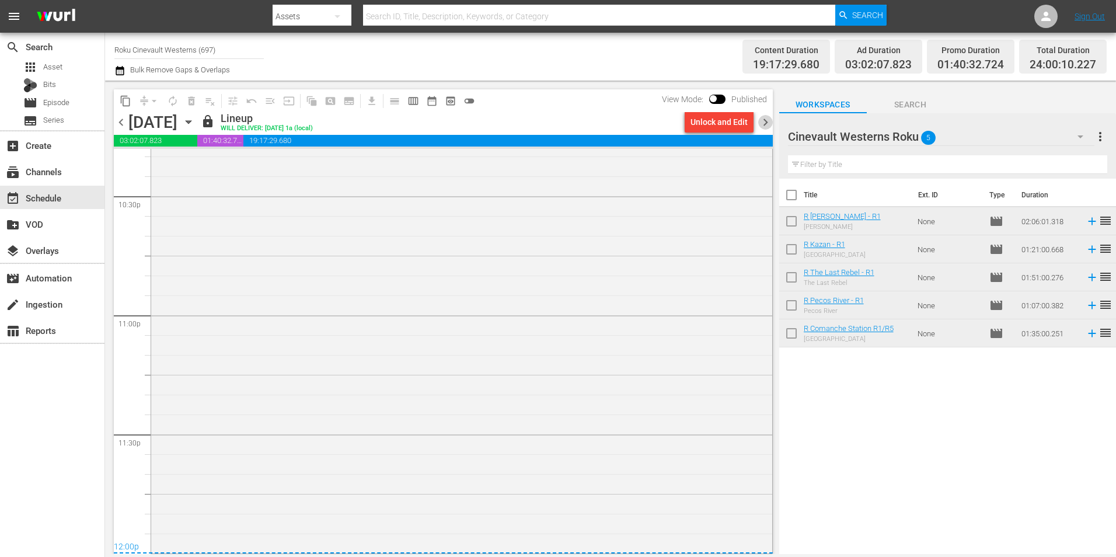
click at [763, 123] on span "chevron_right" at bounding box center [765, 122] width 15 height 15
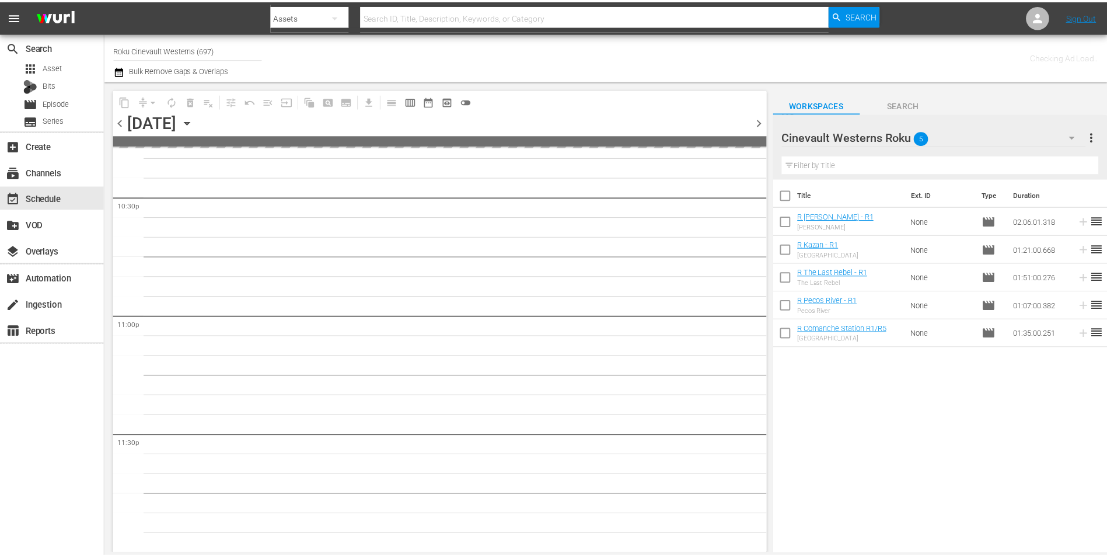
scroll to position [5308, 0]
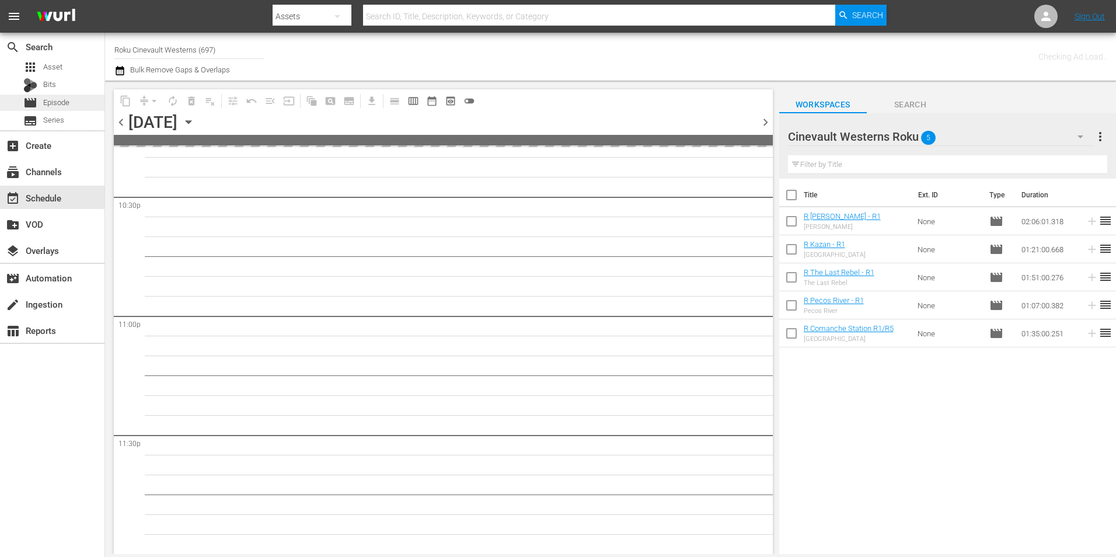
click at [65, 107] on span "Episode" at bounding box center [56, 103] width 26 height 12
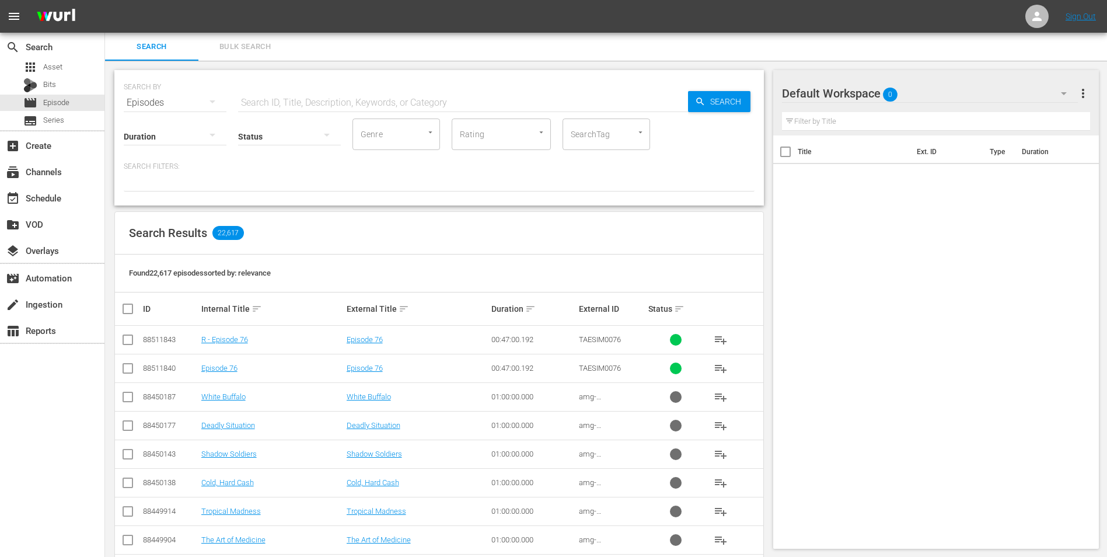
click at [932, 87] on div "Default Workspace 0" at bounding box center [930, 93] width 296 height 33
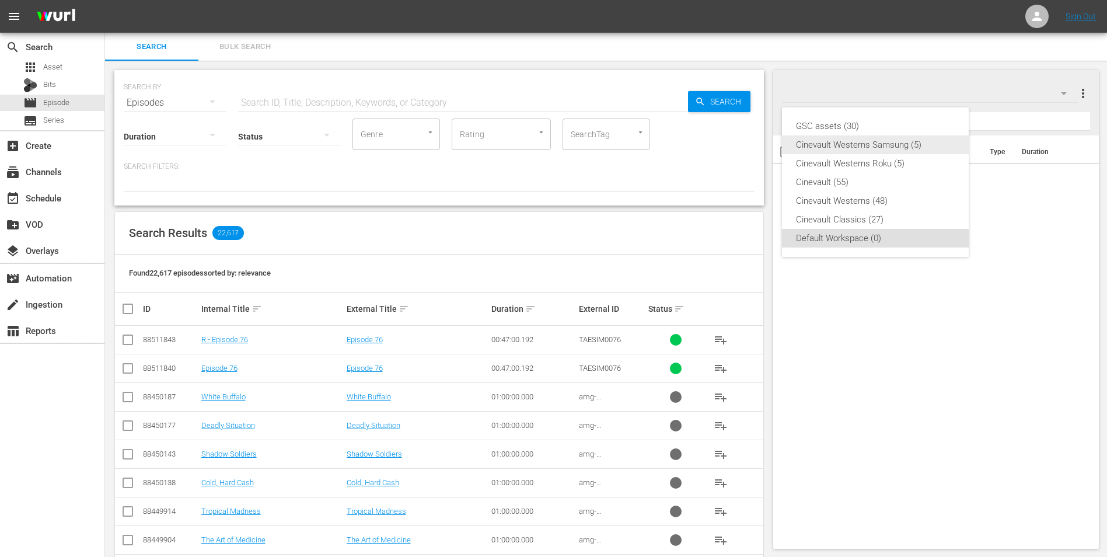
click at [874, 148] on div "Cinevault Westerns Samsung (5)" at bounding box center [875, 144] width 159 height 19
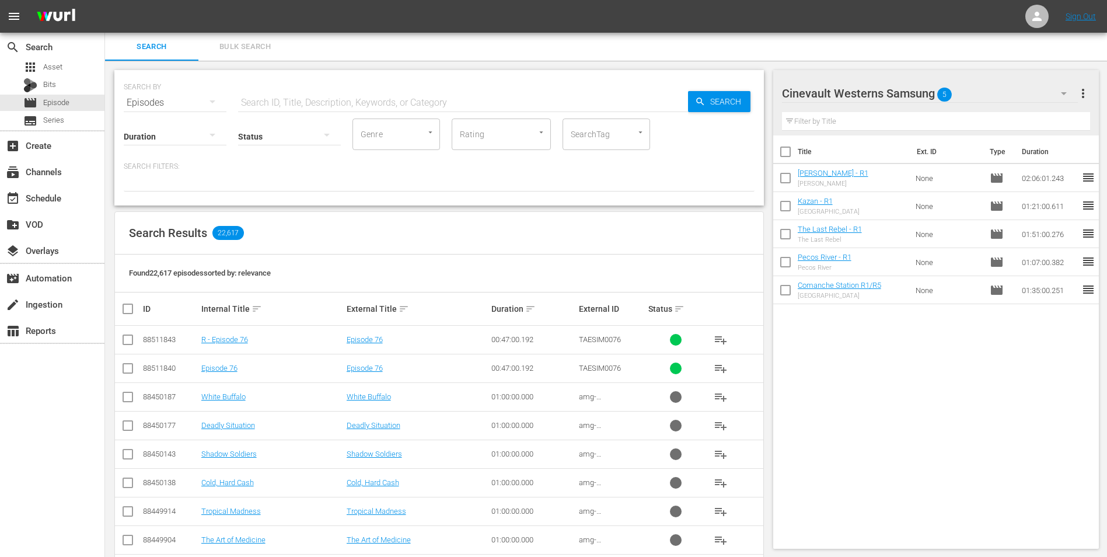
click at [787, 153] on input "checkbox" at bounding box center [785, 154] width 25 height 25
checkbox input "true"
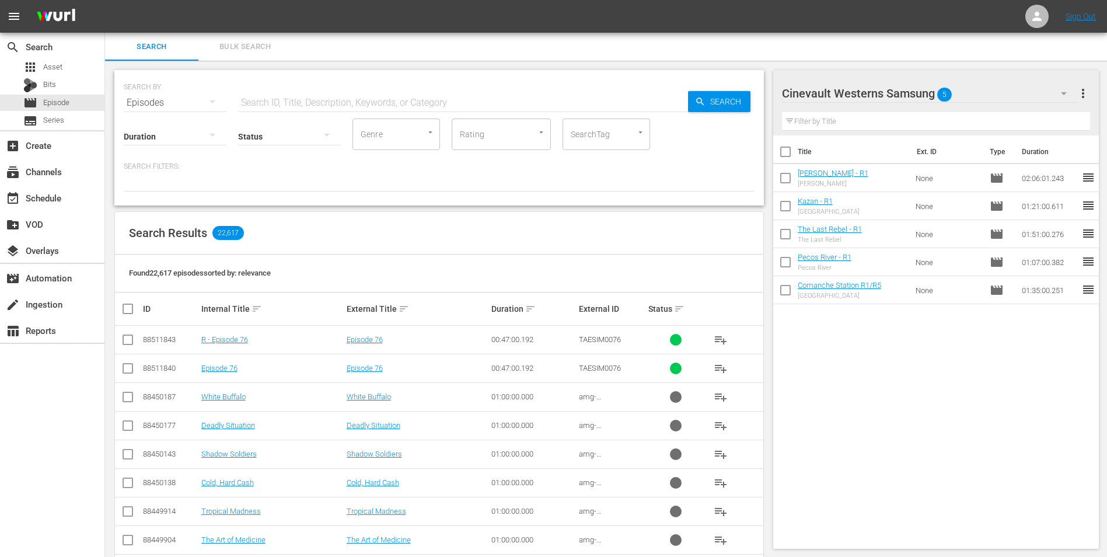
checkbox input "true"
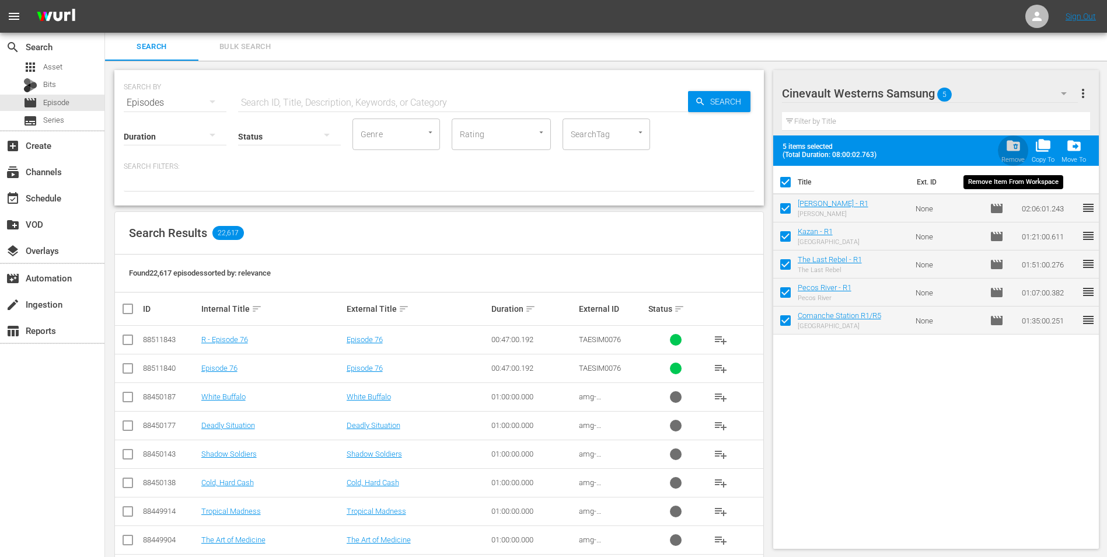
click at [1013, 151] on span "folder_delete" at bounding box center [1014, 146] width 16 height 16
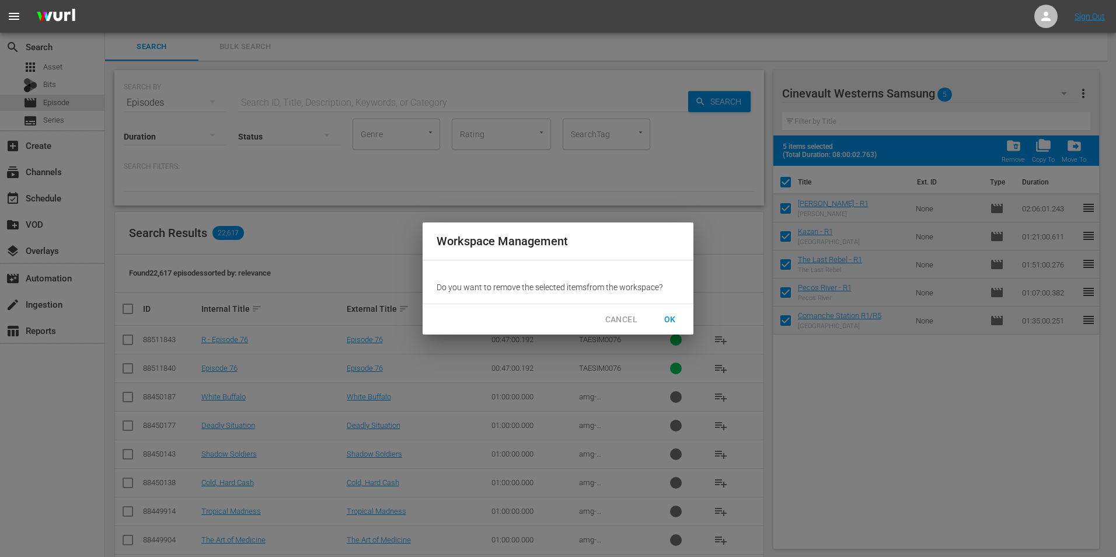
click at [676, 319] on span "OK" at bounding box center [670, 319] width 19 height 15
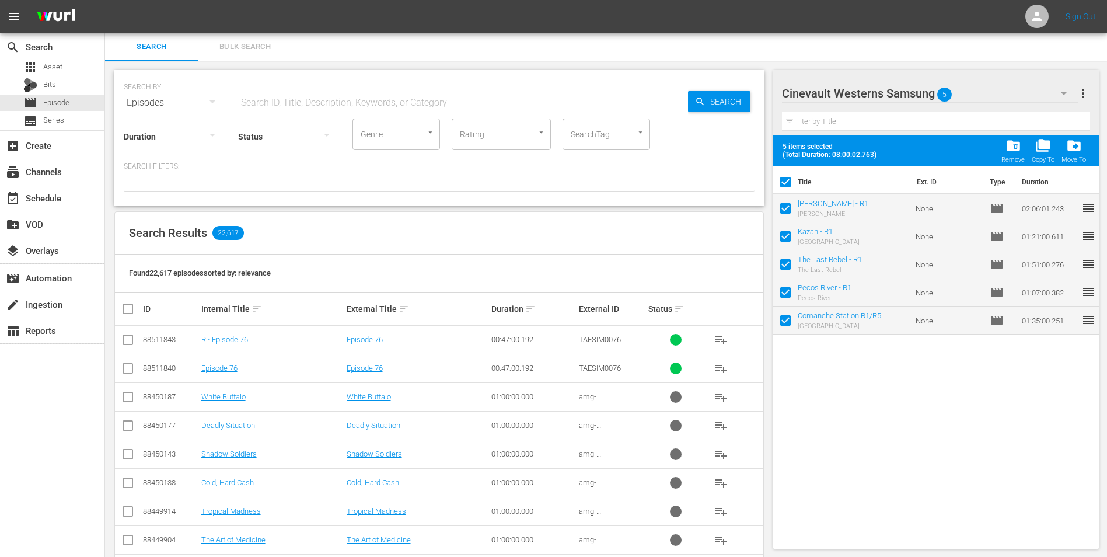
checkbox input "false"
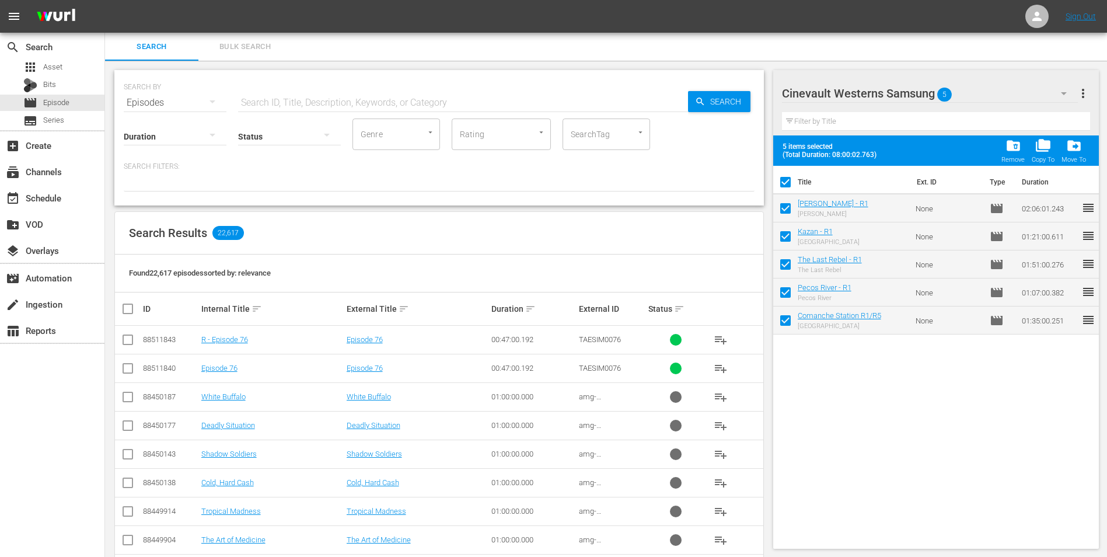
checkbox input "false"
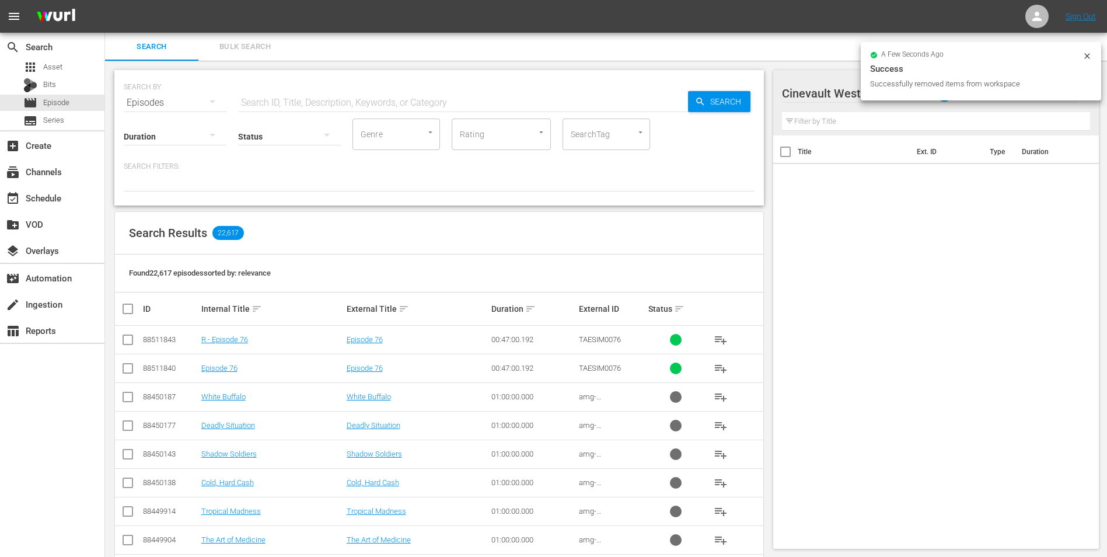
click at [1086, 58] on icon at bounding box center [1087, 55] width 9 height 9
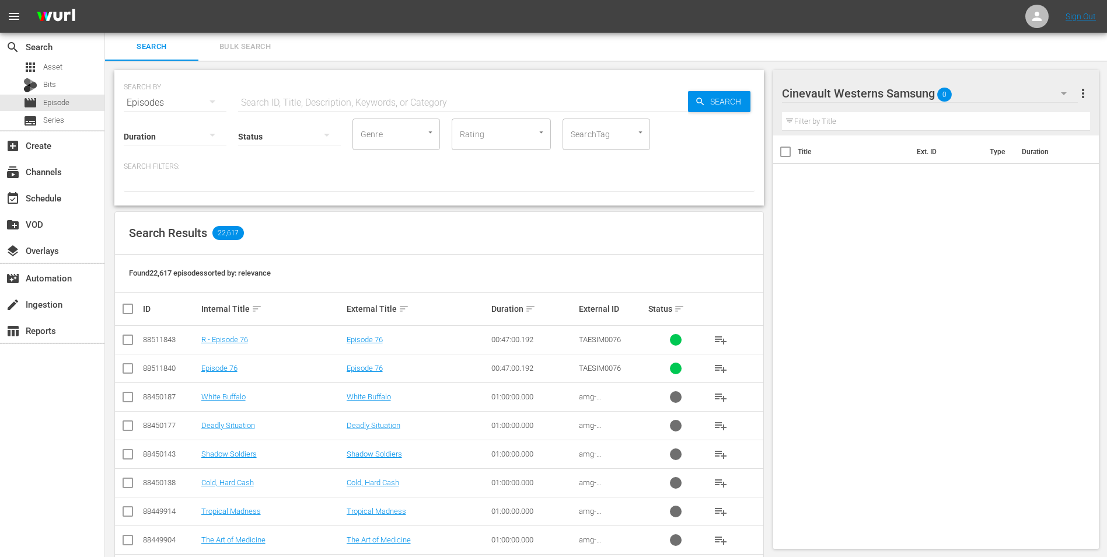
click at [1046, 92] on div "Cinevault Westerns Samsung 0" at bounding box center [930, 93] width 296 height 33
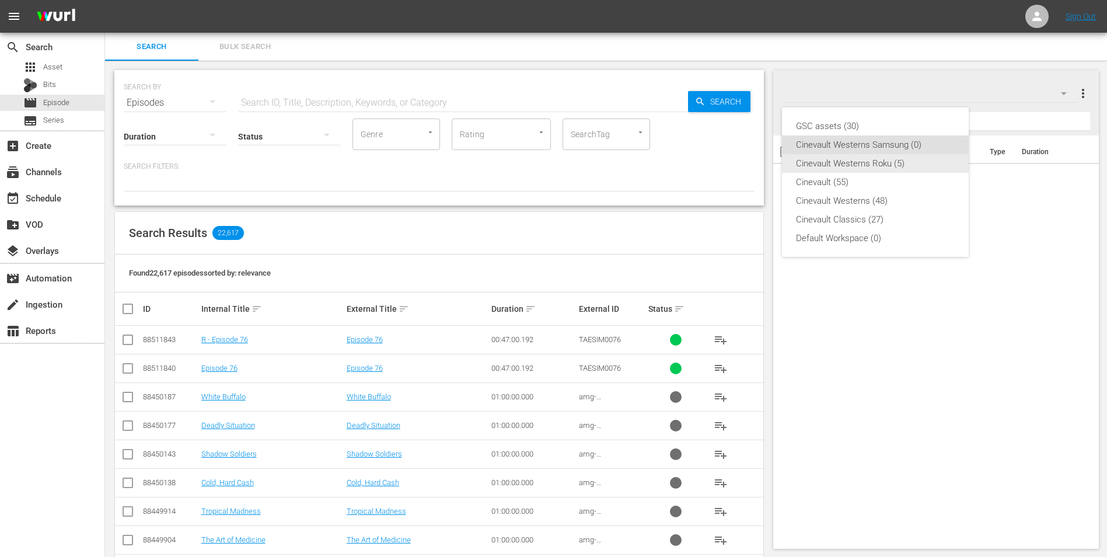
click at [902, 163] on div "Cinevault Westerns Roku (5)" at bounding box center [875, 163] width 159 height 19
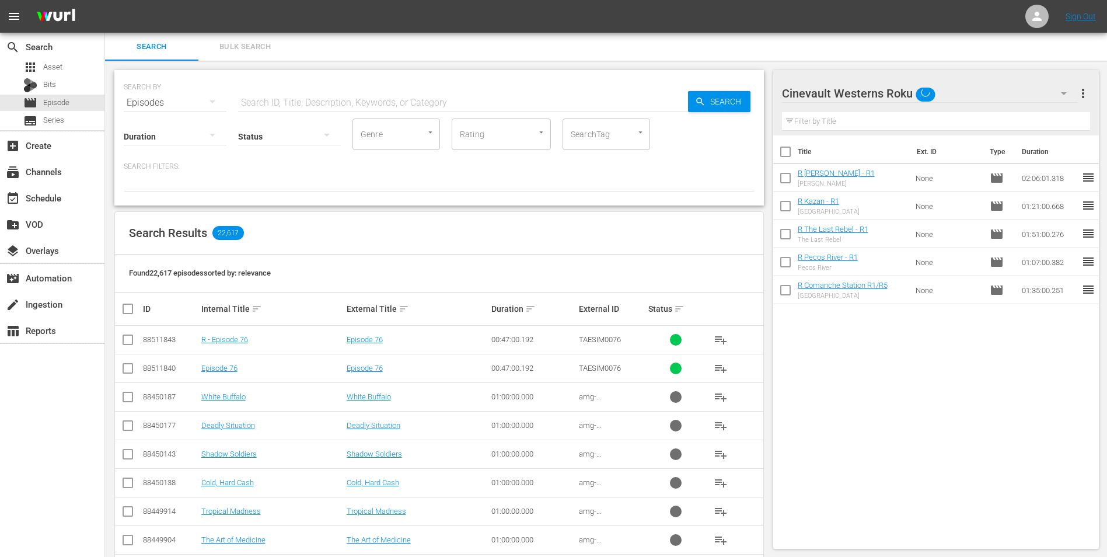
click at [788, 155] on input "checkbox" at bounding box center [785, 154] width 25 height 25
checkbox input "true"
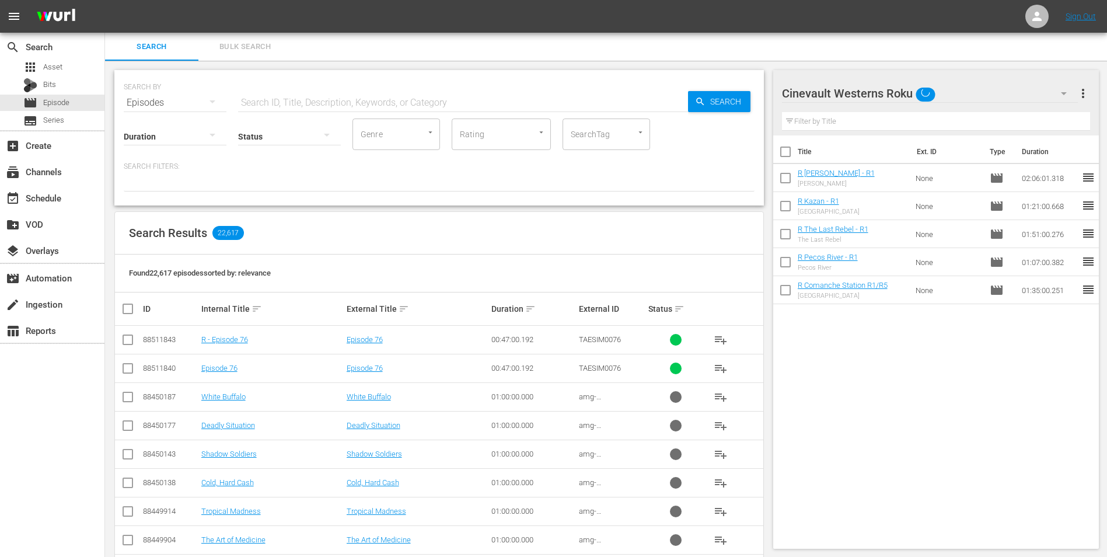
checkbox input "true"
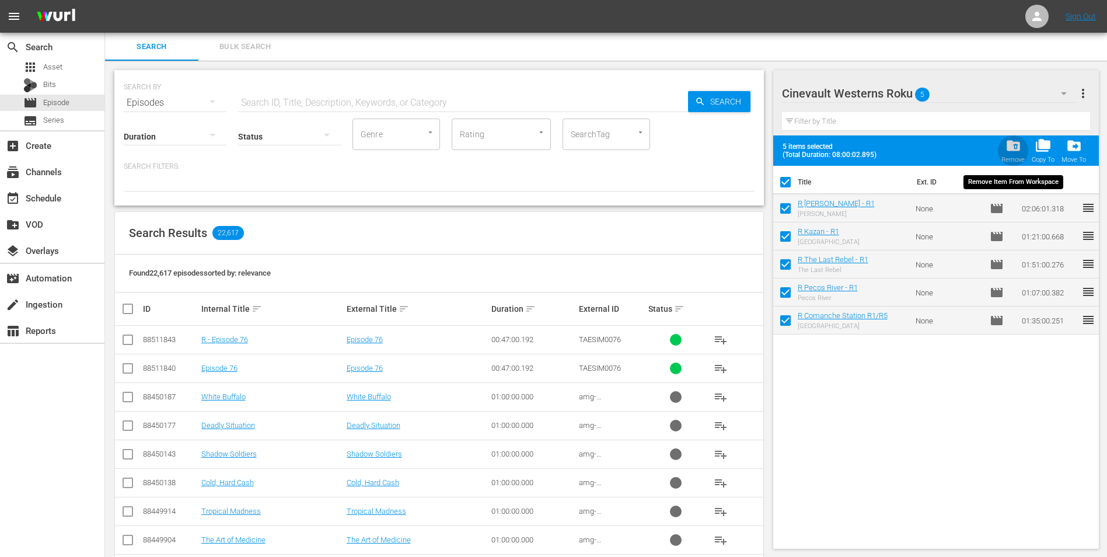
click at [1017, 153] on span "folder_delete" at bounding box center [1014, 146] width 16 height 16
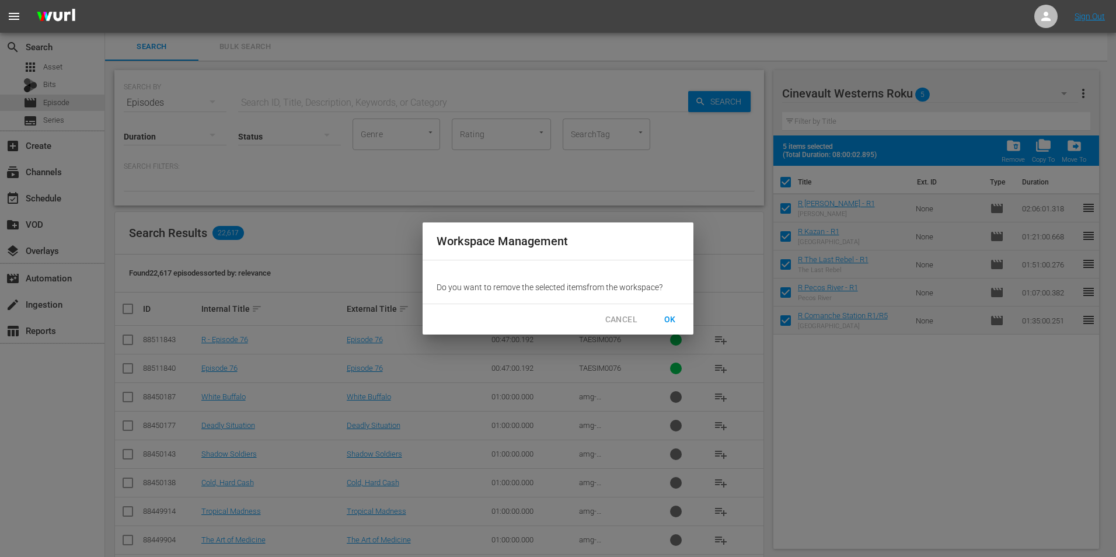
click at [664, 317] on span "OK" at bounding box center [670, 319] width 19 height 15
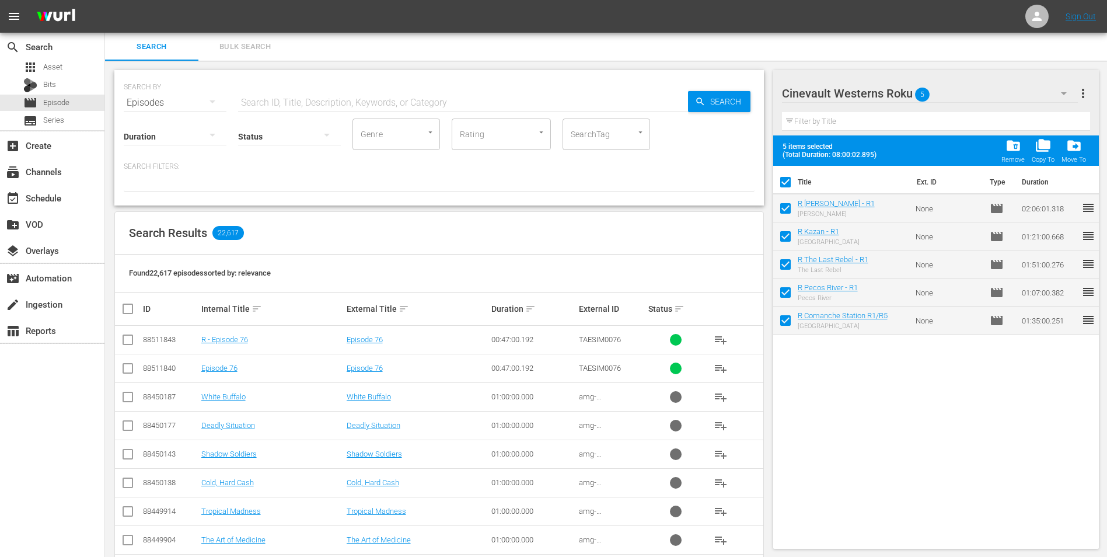
checkbox input "false"
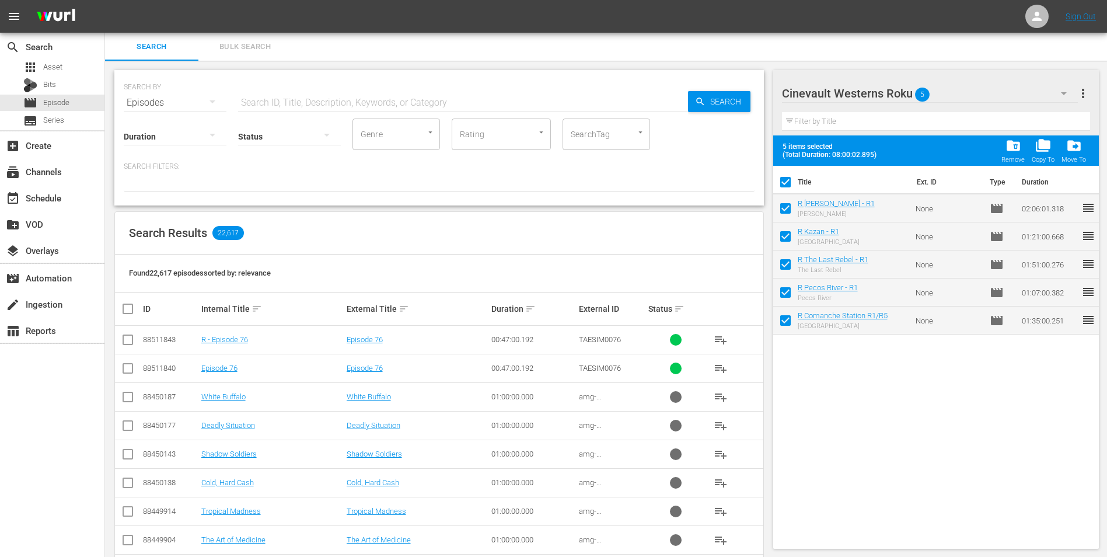
checkbox input "false"
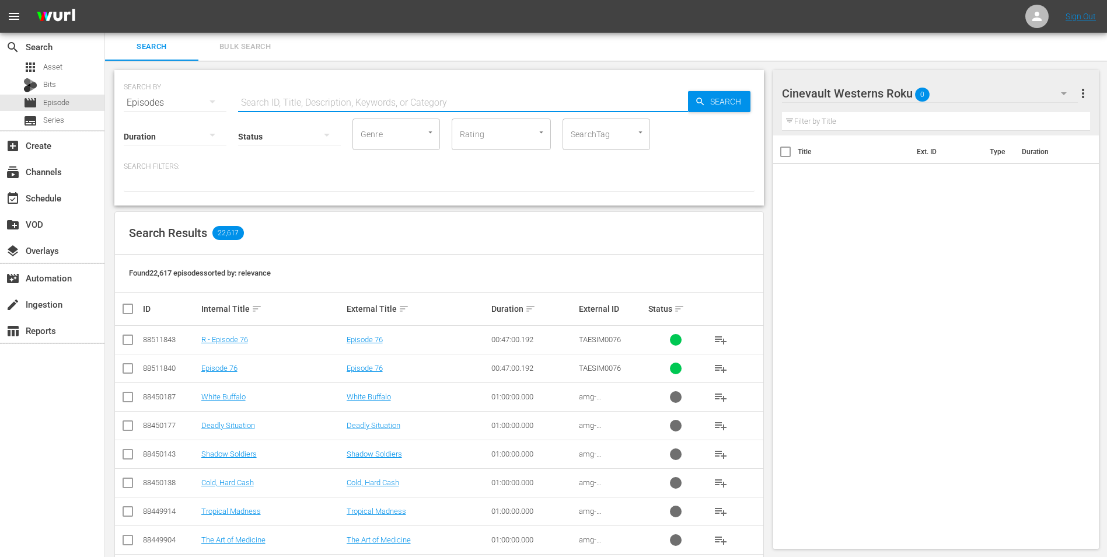
click at [349, 108] on input "text" at bounding box center [463, 103] width 450 height 28
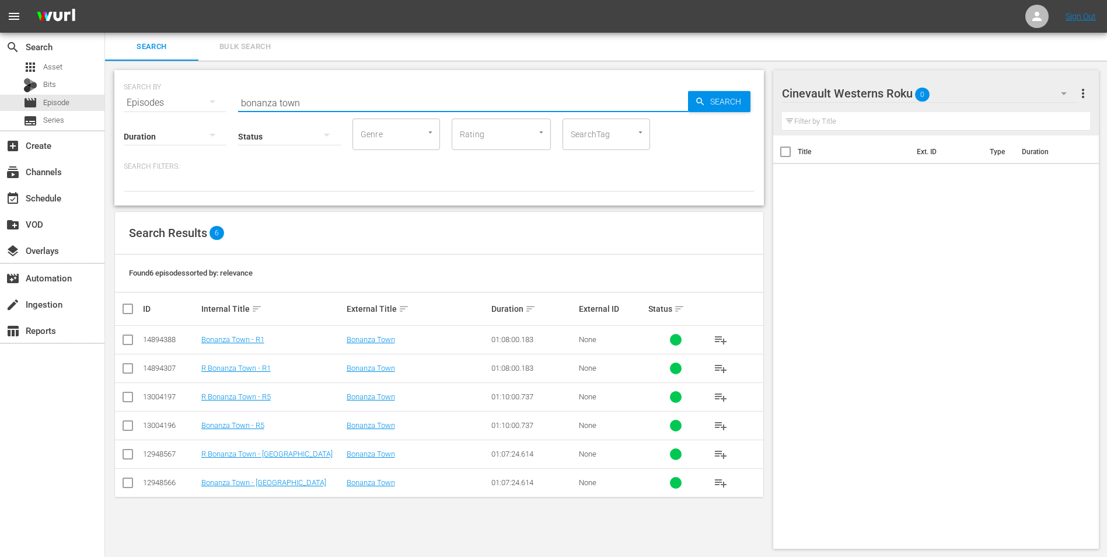
type input "bonanza town"
click at [128, 368] on input "checkbox" at bounding box center [128, 371] width 14 height 14
checkbox input "true"
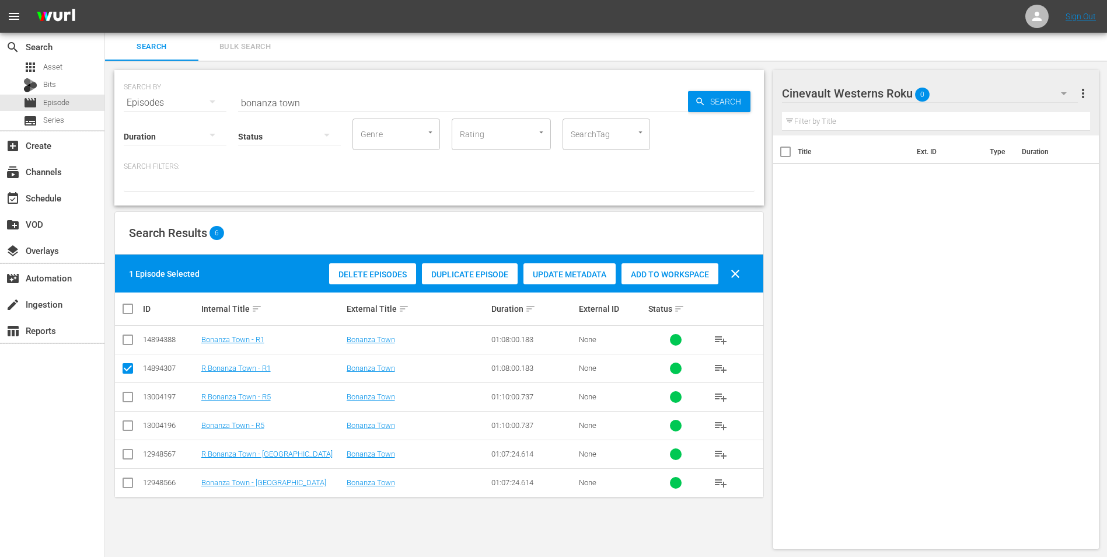
click at [692, 272] on span "Add to Workspace" at bounding box center [670, 274] width 97 height 9
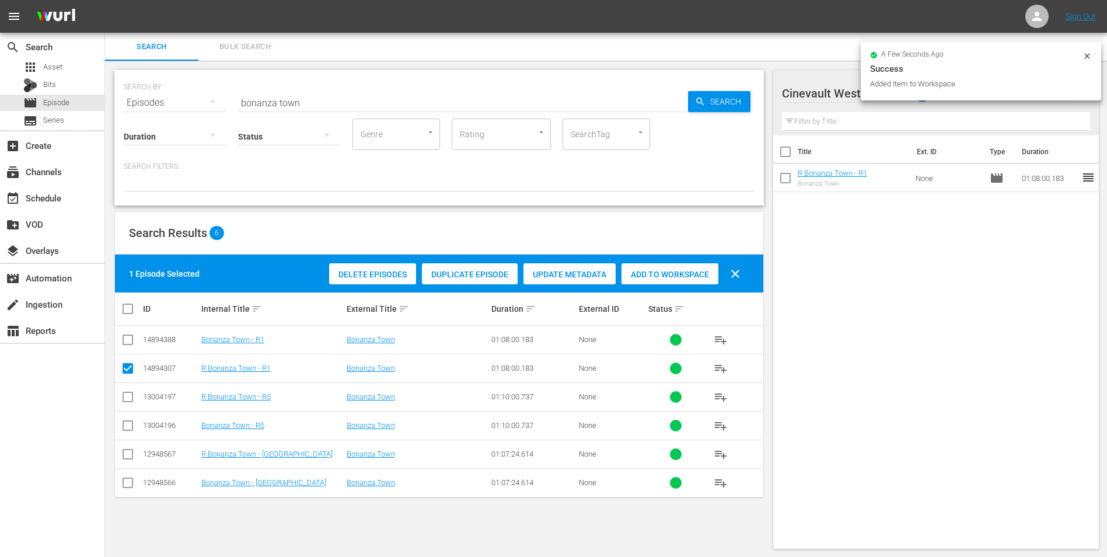
click at [1084, 58] on icon at bounding box center [1087, 55] width 9 height 9
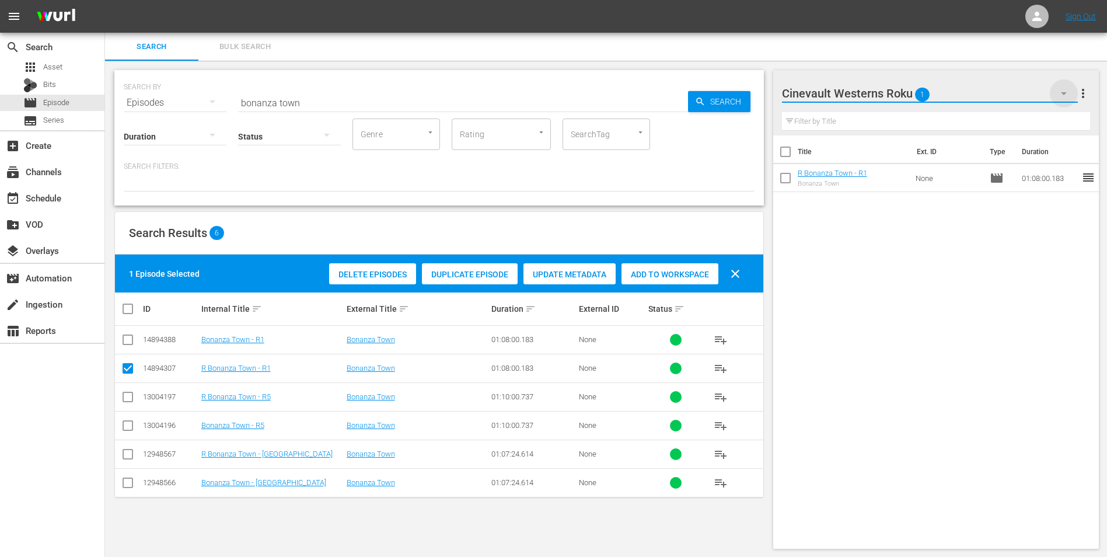
click at [1067, 93] on icon "button" at bounding box center [1064, 93] width 14 height 14
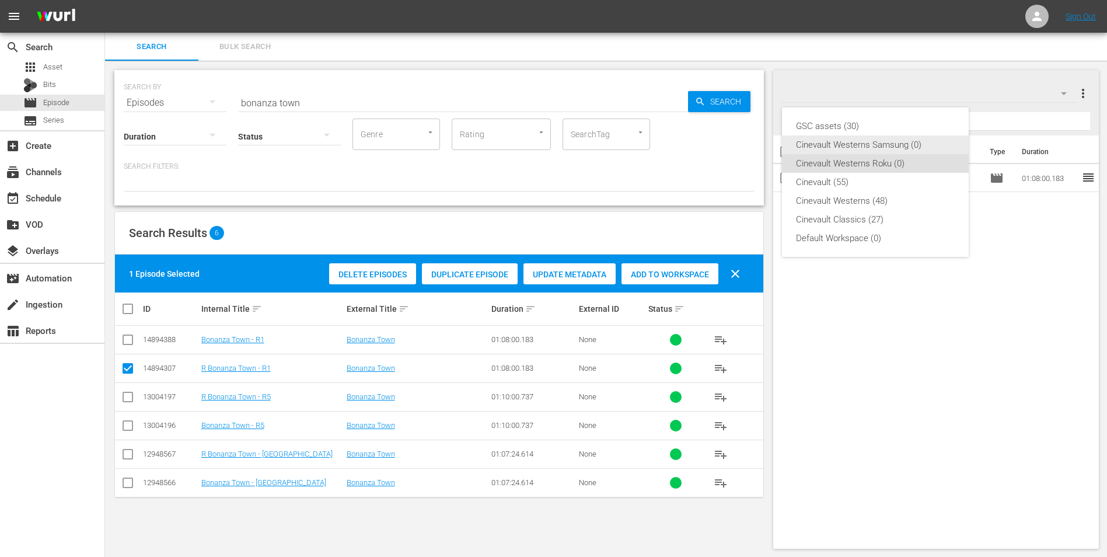
click at [936, 148] on div "Cinevault Westerns Samsung (0)" at bounding box center [875, 144] width 159 height 19
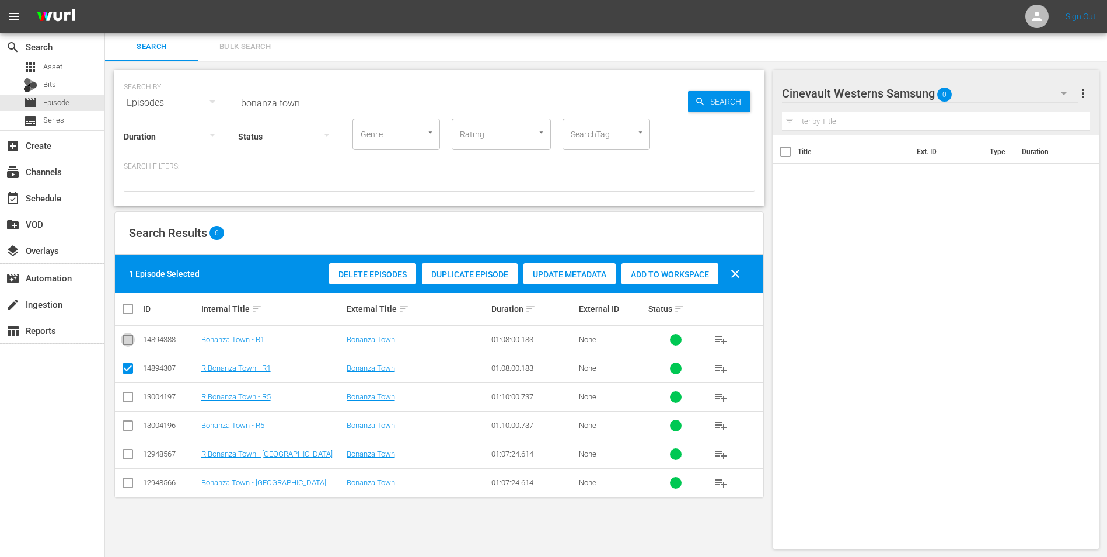
click at [128, 339] on input "checkbox" at bounding box center [128, 342] width 14 height 14
checkbox input "true"
click at [128, 368] on input "checkbox" at bounding box center [128, 371] width 14 height 14
checkbox input "false"
click at [664, 277] on span "Add to Workspace" at bounding box center [670, 274] width 97 height 9
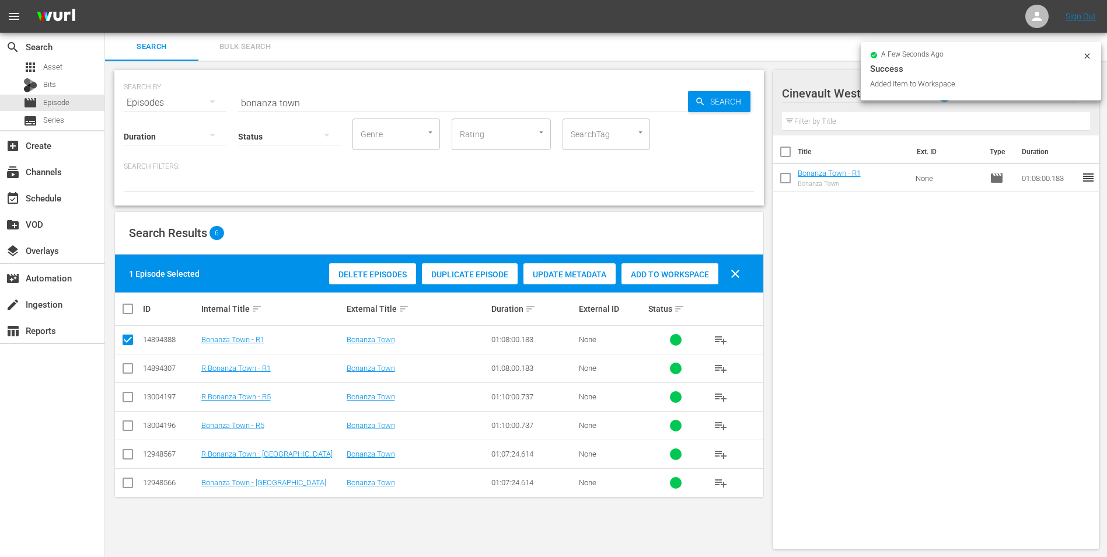
click at [490, 105] on input "bonanza town" at bounding box center [463, 103] width 450 height 28
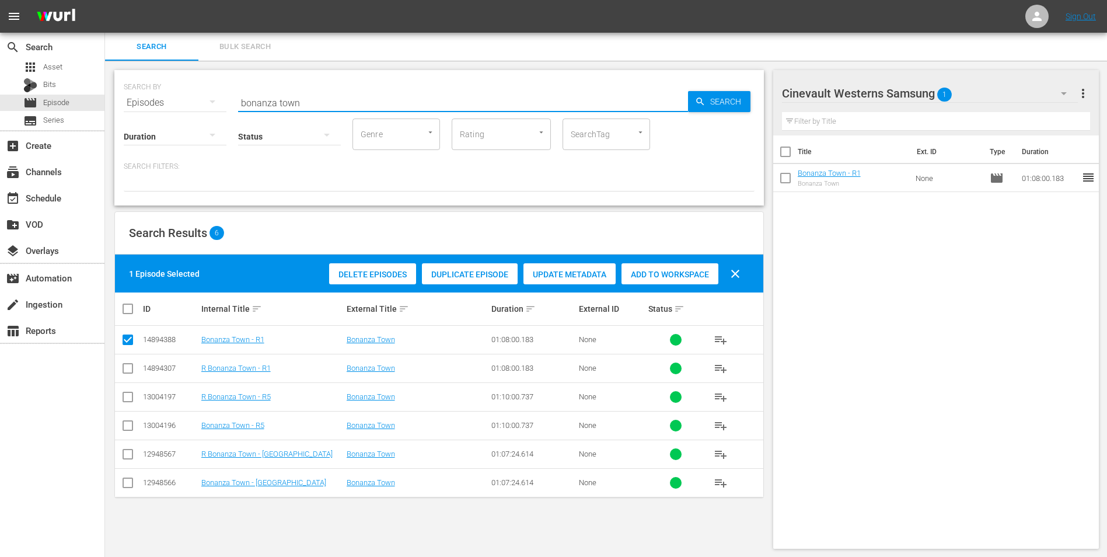
click at [490, 105] on input "bonanza town" at bounding box center [463, 103] width 450 height 28
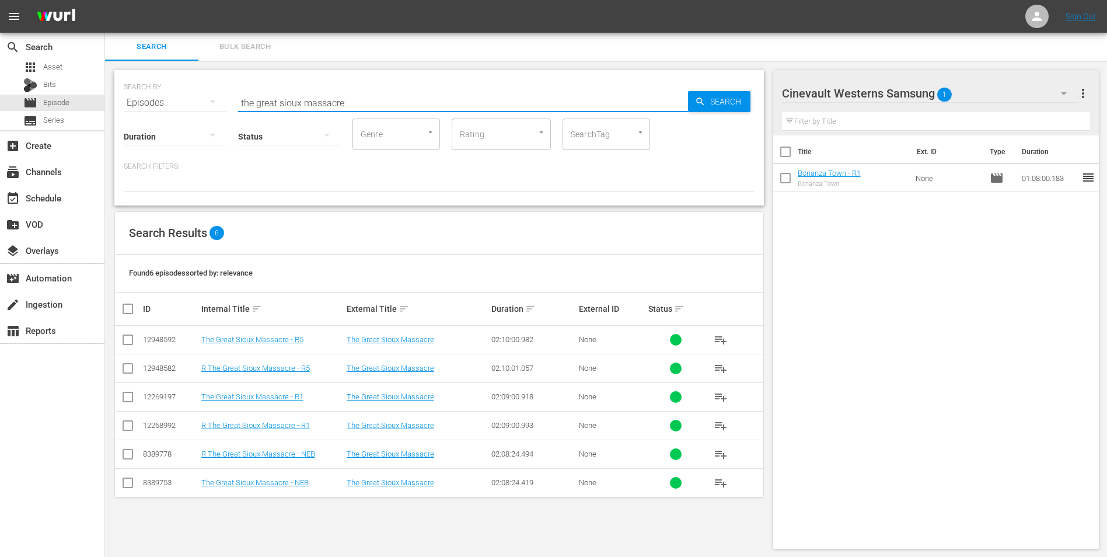
type input "the great sioux massacre"
click at [122, 398] on input "checkbox" at bounding box center [128, 399] width 14 height 14
checkbox input "true"
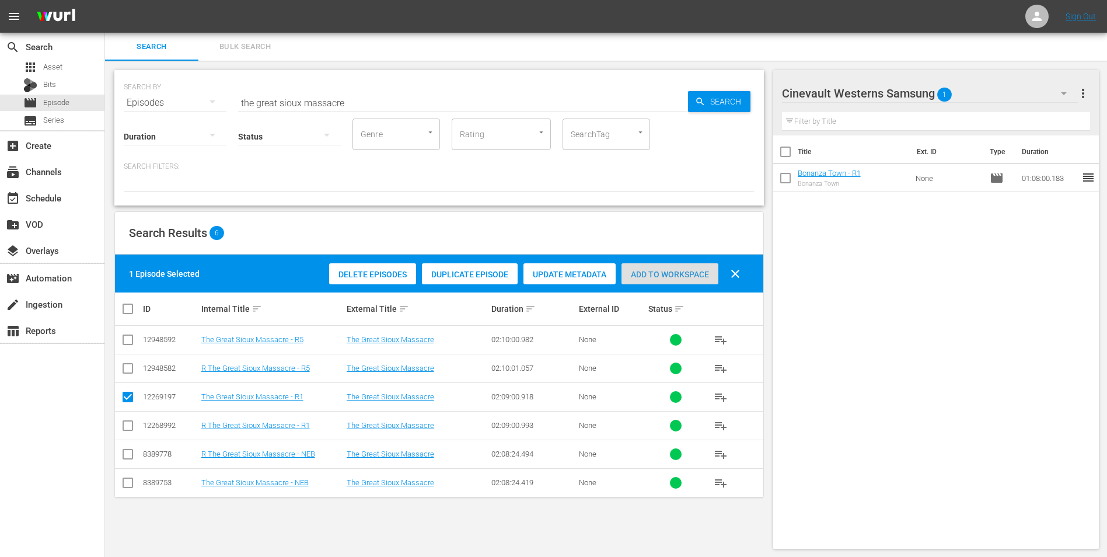
click at [692, 268] on div "Add to Workspace" at bounding box center [670, 274] width 97 height 22
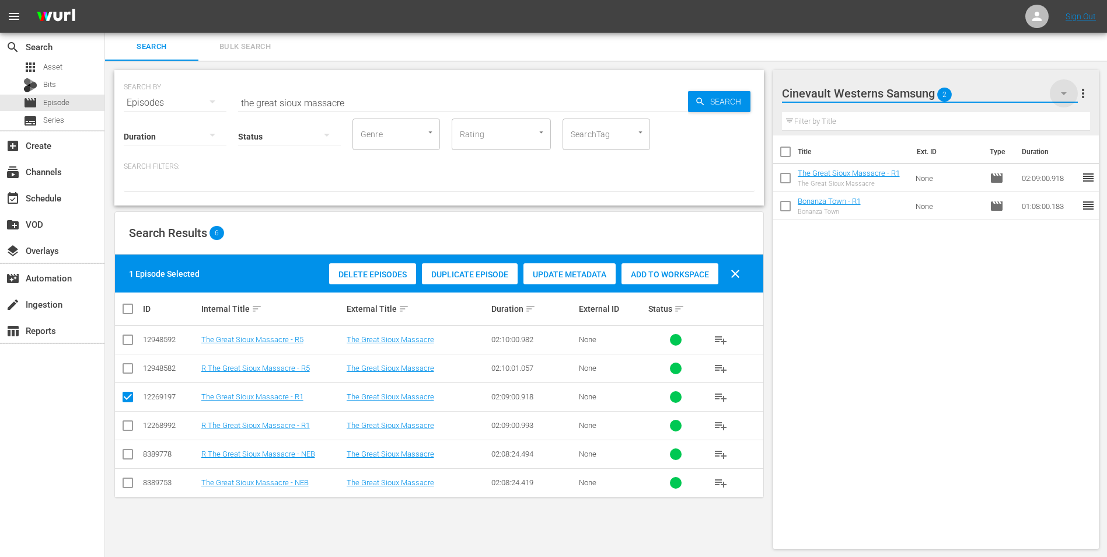
click at [1057, 87] on icon "button" at bounding box center [1064, 93] width 14 height 14
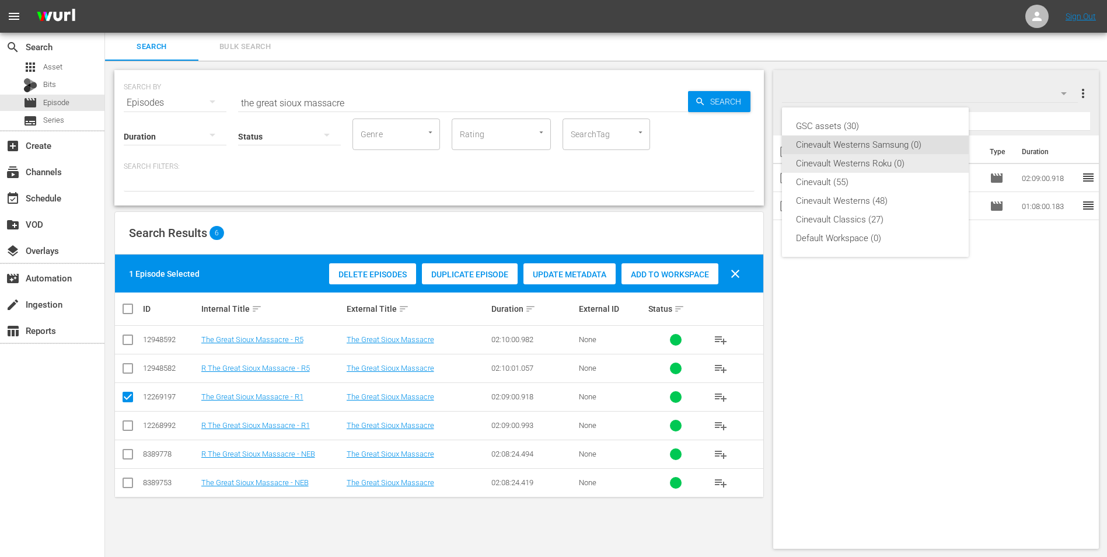
click at [926, 164] on div "Cinevault Westerns Roku (0)" at bounding box center [875, 163] width 159 height 19
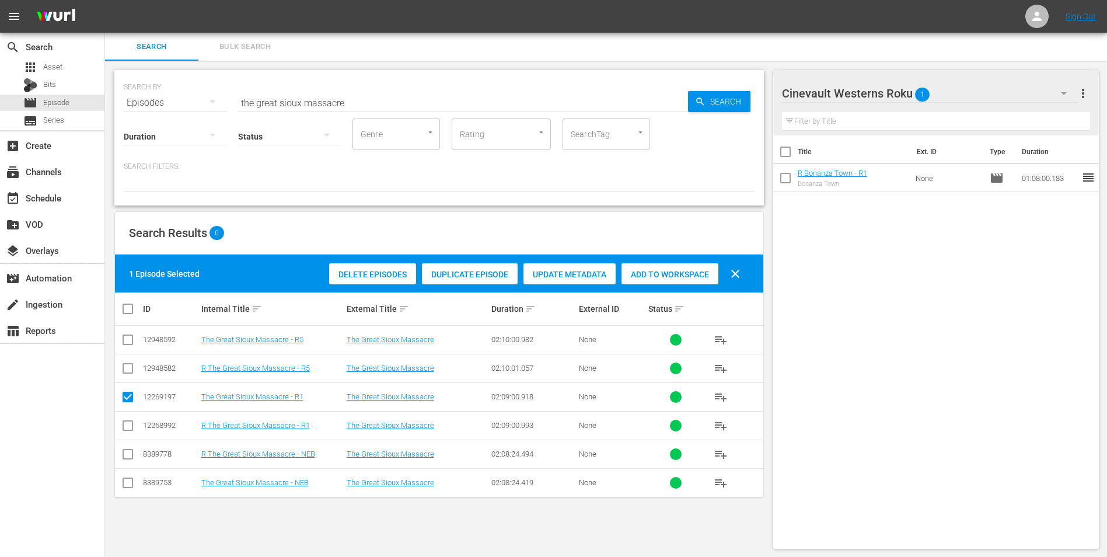
click at [125, 431] on input "checkbox" at bounding box center [128, 428] width 14 height 14
checkbox input "true"
click at [125, 398] on input "checkbox" at bounding box center [128, 399] width 14 height 14
checkbox input "false"
click at [658, 272] on span "Add to Workspace" at bounding box center [670, 274] width 97 height 9
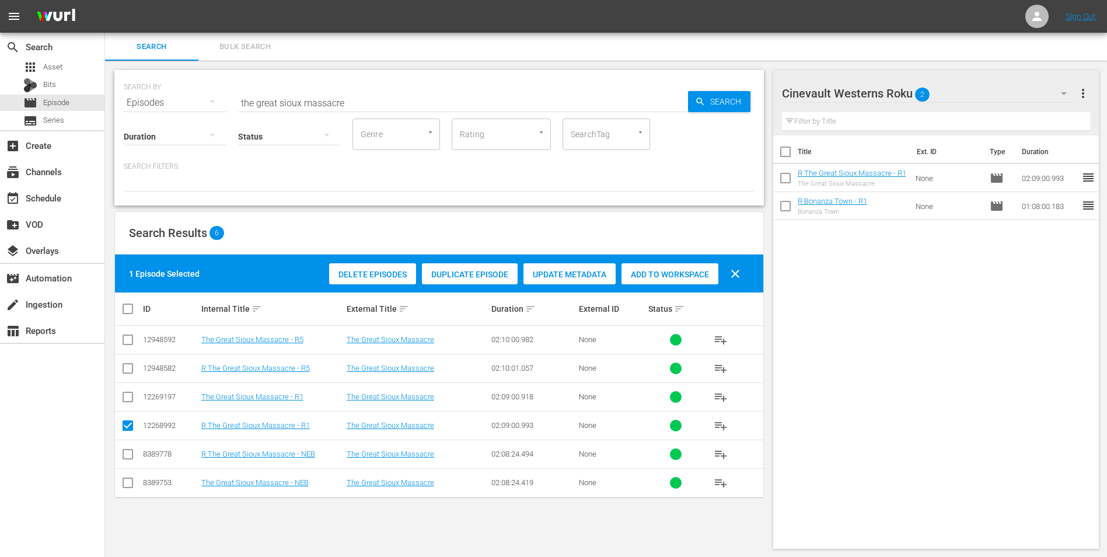
click at [411, 99] on input "the great sioux massacre" at bounding box center [463, 103] width 450 height 28
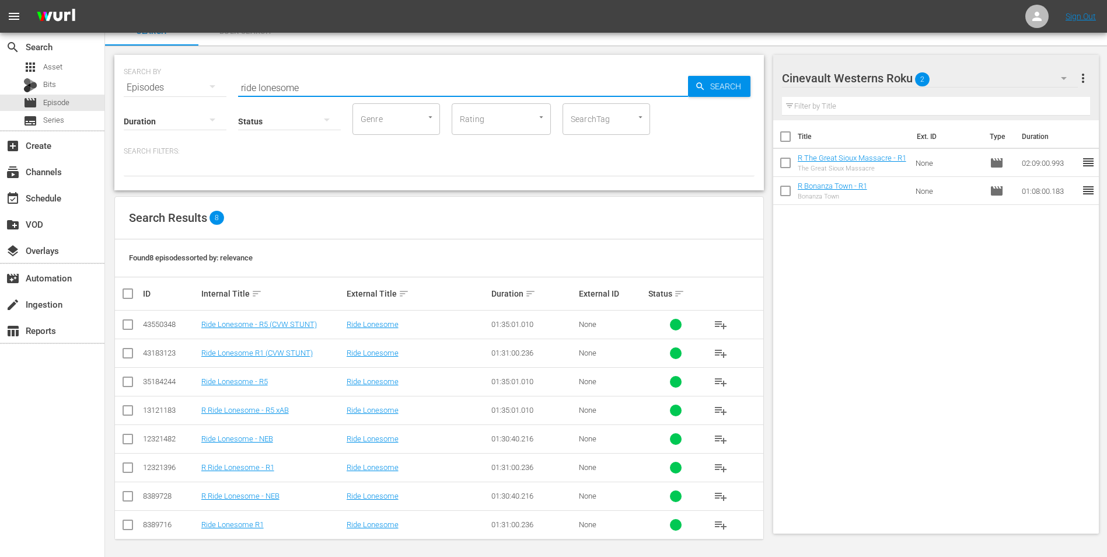
scroll to position [19, 0]
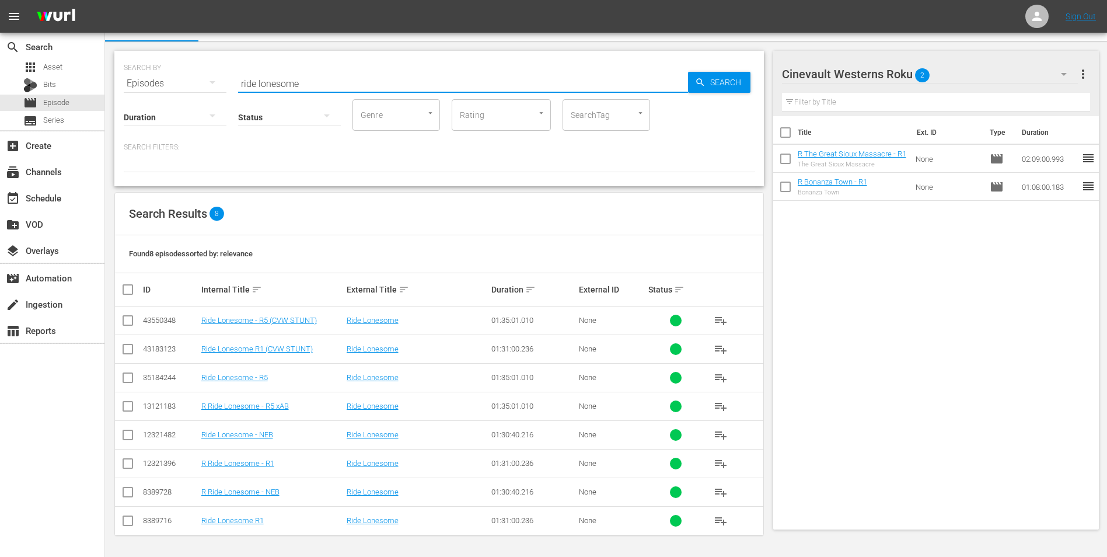
type input "ride lonesome"
click at [132, 404] on input "checkbox" at bounding box center [128, 409] width 14 height 14
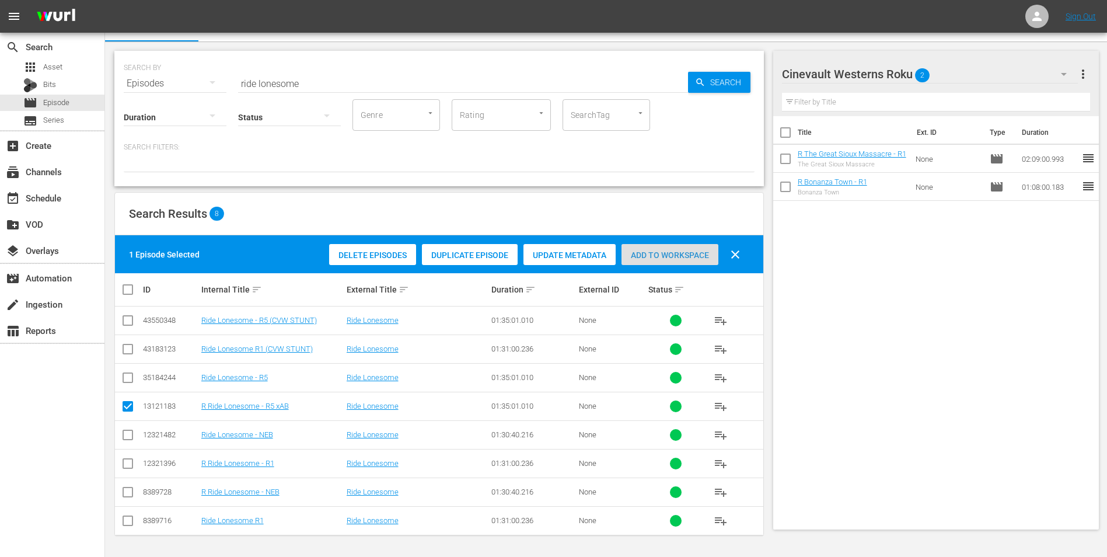
click at [660, 264] on div "Add to Workspace" at bounding box center [670, 255] width 97 height 22
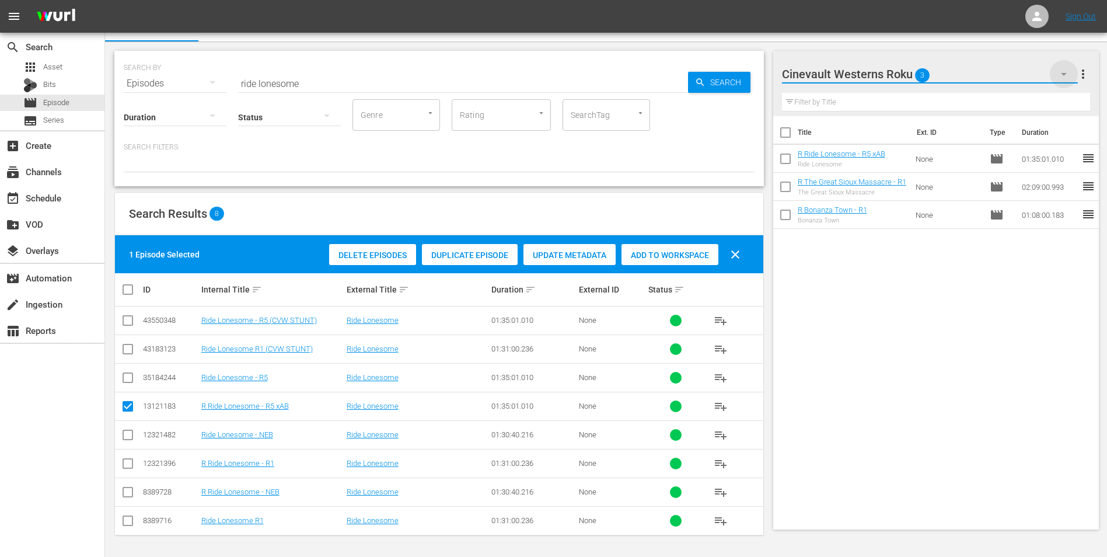
click at [1063, 74] on icon "button" at bounding box center [1064, 74] width 6 height 3
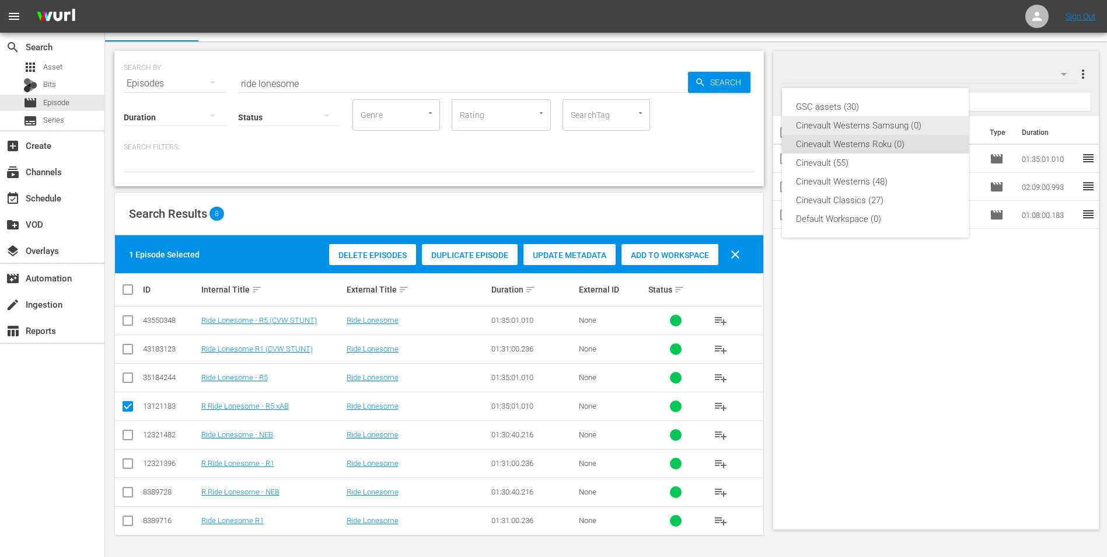
click at [903, 125] on div "Cinevault Westerns Samsung (0)" at bounding box center [875, 125] width 159 height 19
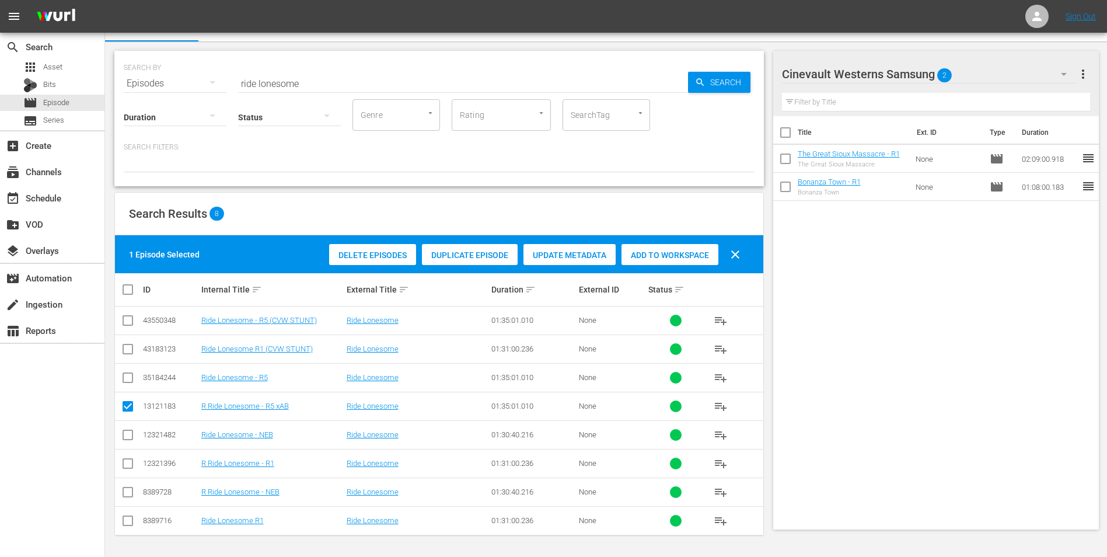
click at [125, 406] on input "checkbox" at bounding box center [128, 409] width 14 height 14
checkbox input "false"
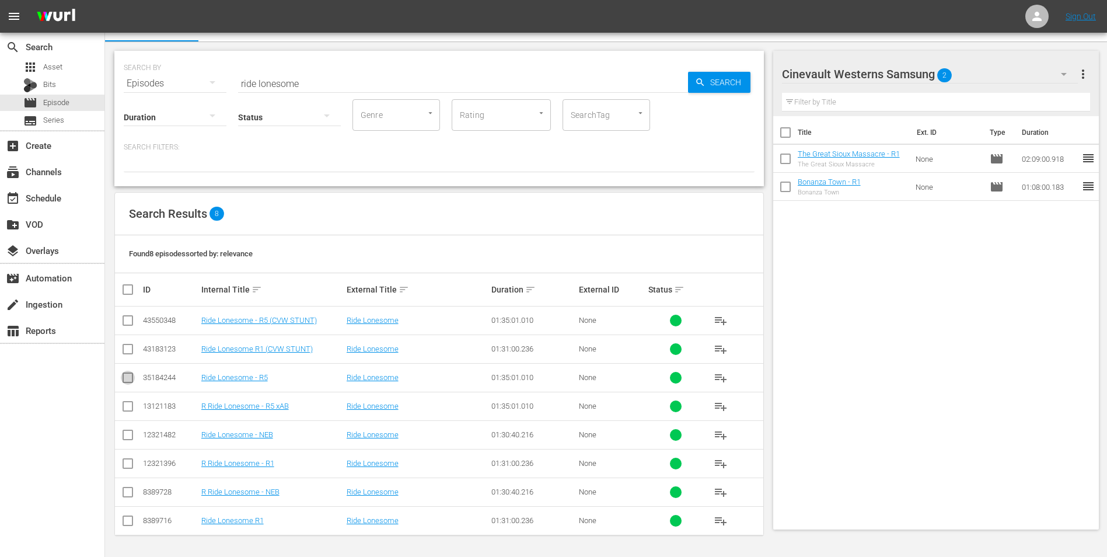
click at [125, 378] on input "checkbox" at bounding box center [128, 380] width 14 height 14
checkbox input "true"
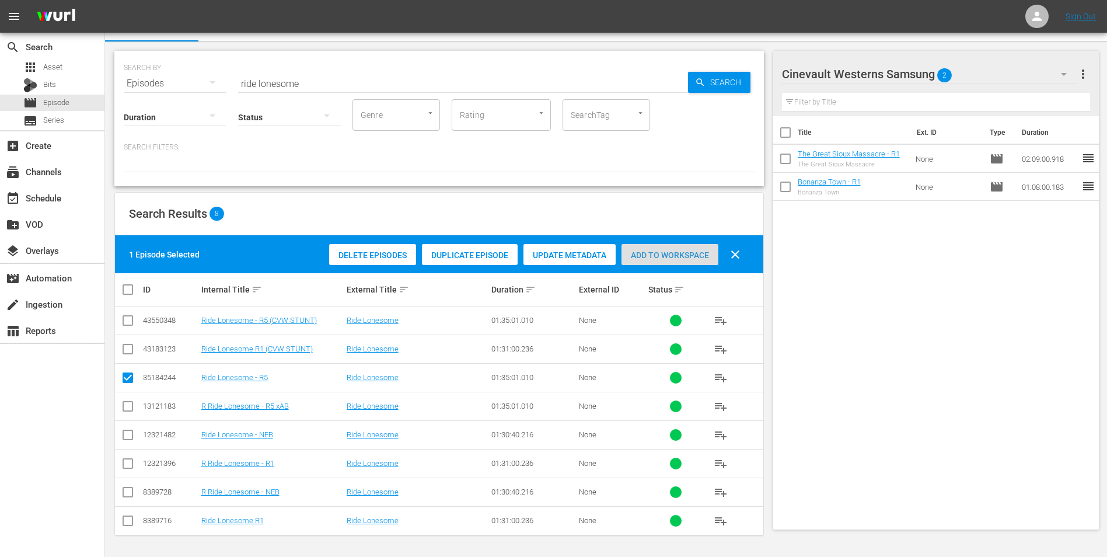
click at [641, 264] on div "Add to Workspace" at bounding box center [670, 255] width 97 height 22
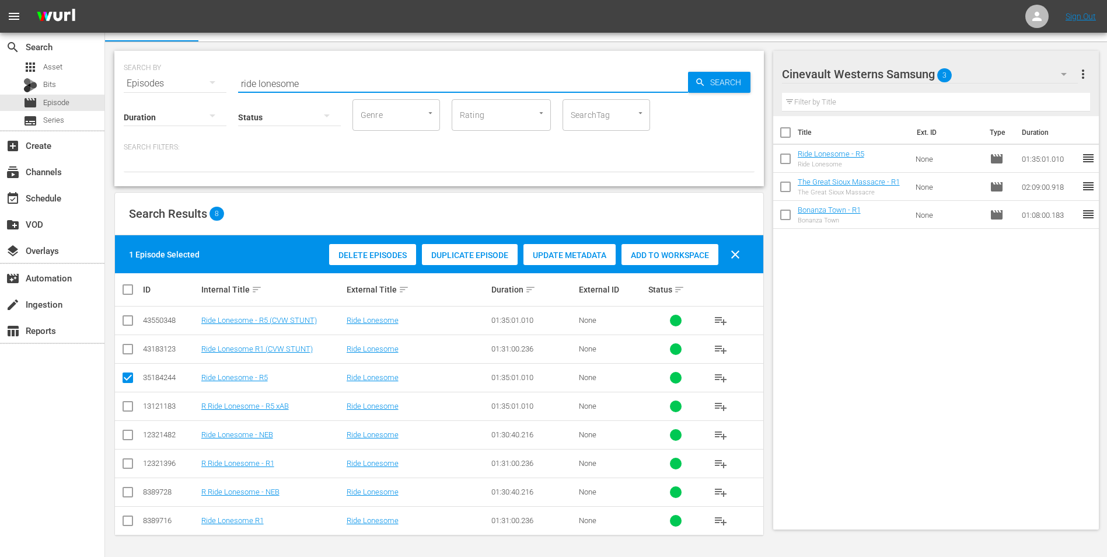
click at [410, 79] on input "ride lonesome" at bounding box center [463, 83] width 450 height 28
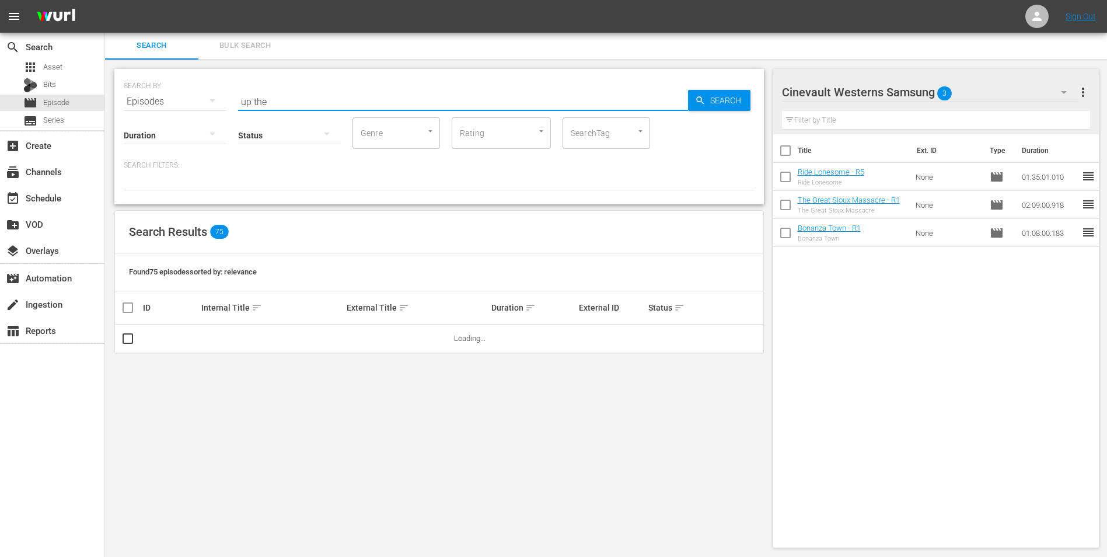
scroll to position [1, 0]
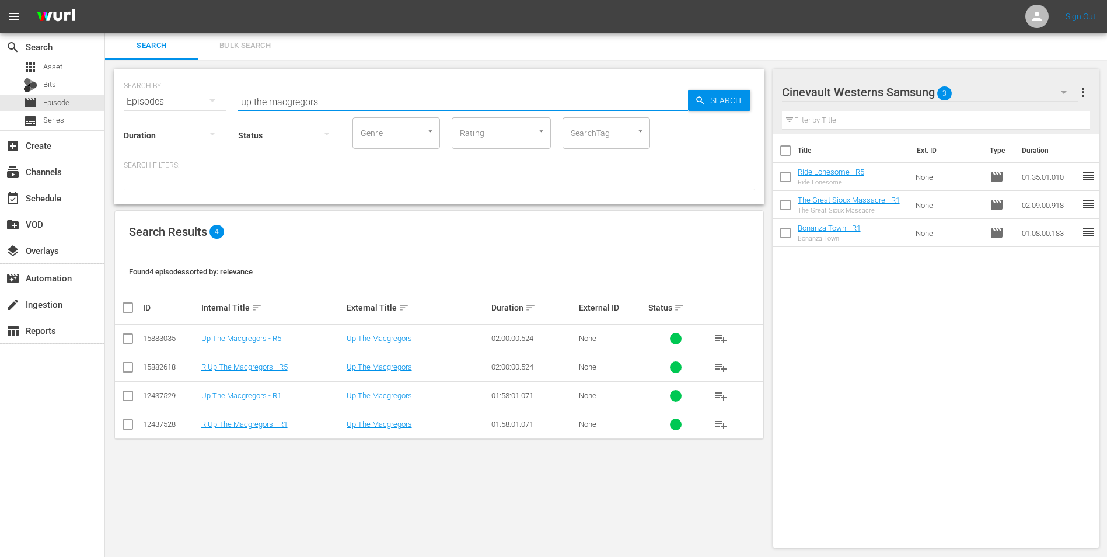
type input "up the macgregors"
click at [125, 396] on input "checkbox" at bounding box center [128, 398] width 14 height 14
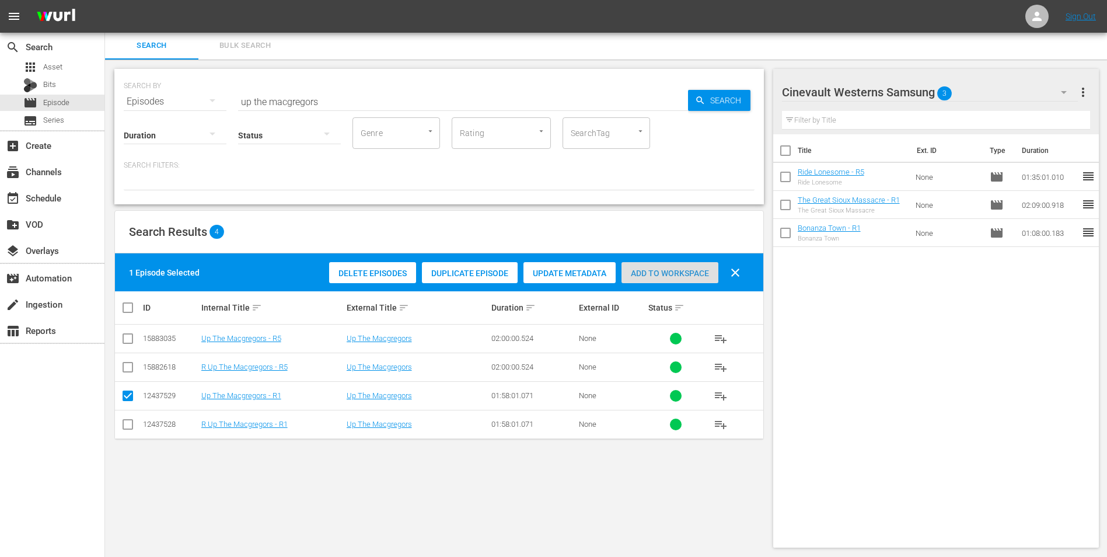
click at [689, 278] on div "Add to Workspace" at bounding box center [670, 273] width 97 height 22
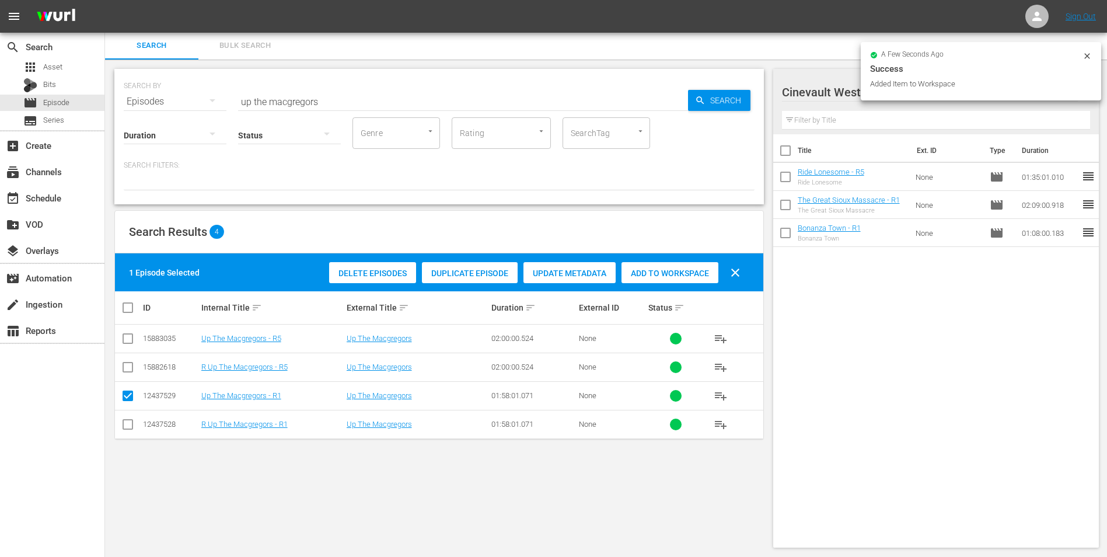
click at [1087, 55] on icon at bounding box center [1087, 55] width 9 height 9
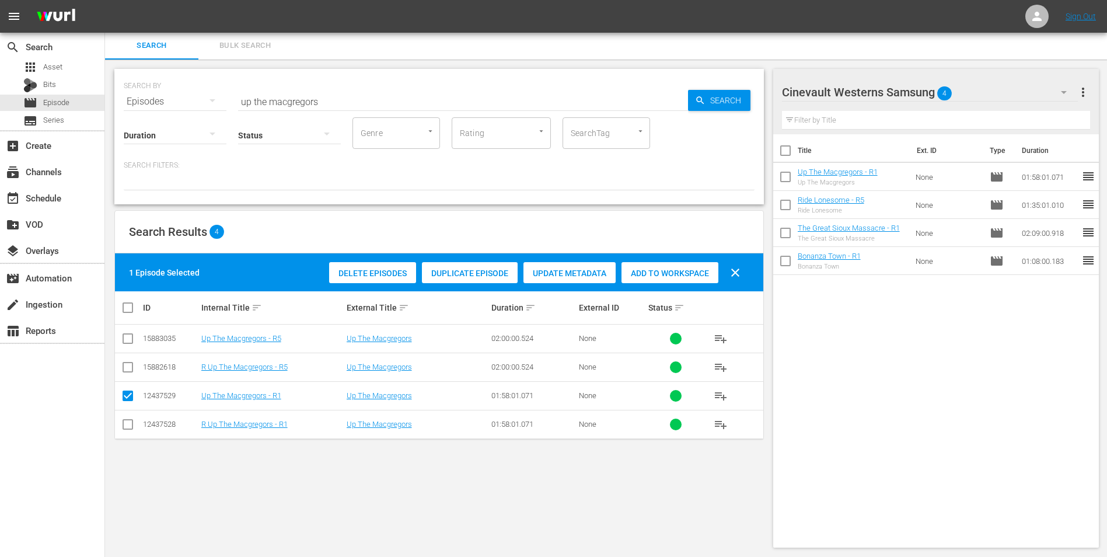
click at [1049, 93] on div "Cinevault Westerns Samsung 4" at bounding box center [930, 92] width 296 height 33
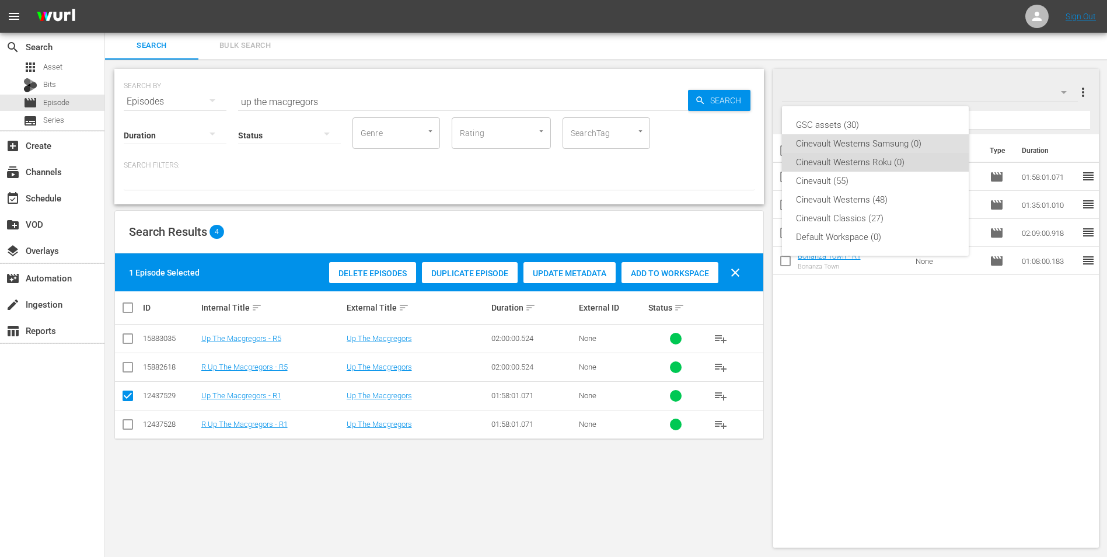
click at [909, 159] on div "Cinevault Westerns Roku (0)" at bounding box center [875, 162] width 159 height 19
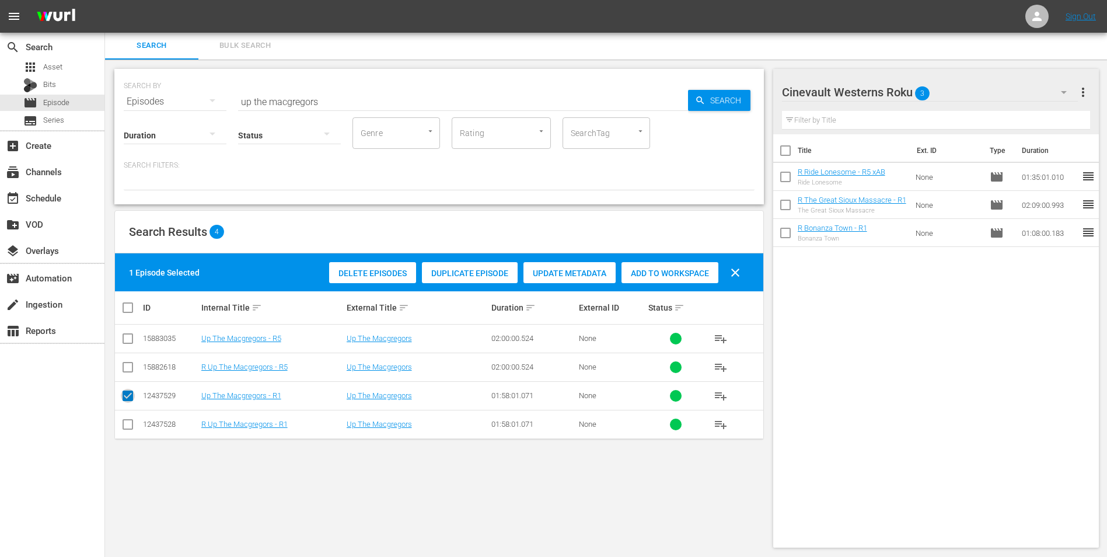
drag, startPoint x: 126, startPoint y: 395, endPoint x: 109, endPoint y: 424, distance: 33.7
click at [125, 395] on input "checkbox" at bounding box center [128, 398] width 14 height 14
checkbox input "false"
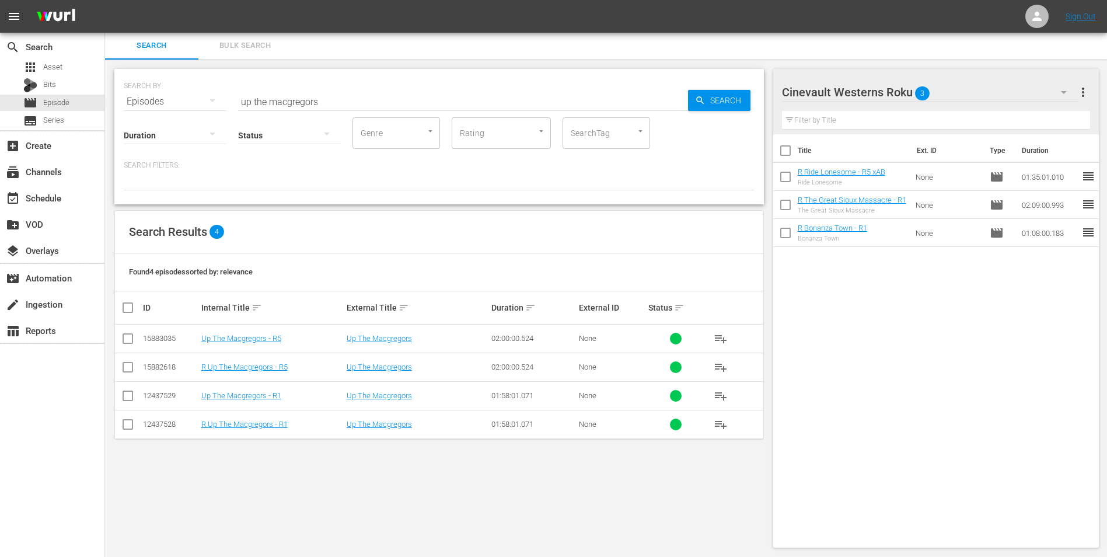
click at [127, 425] on input "checkbox" at bounding box center [128, 427] width 14 height 14
checkbox input "true"
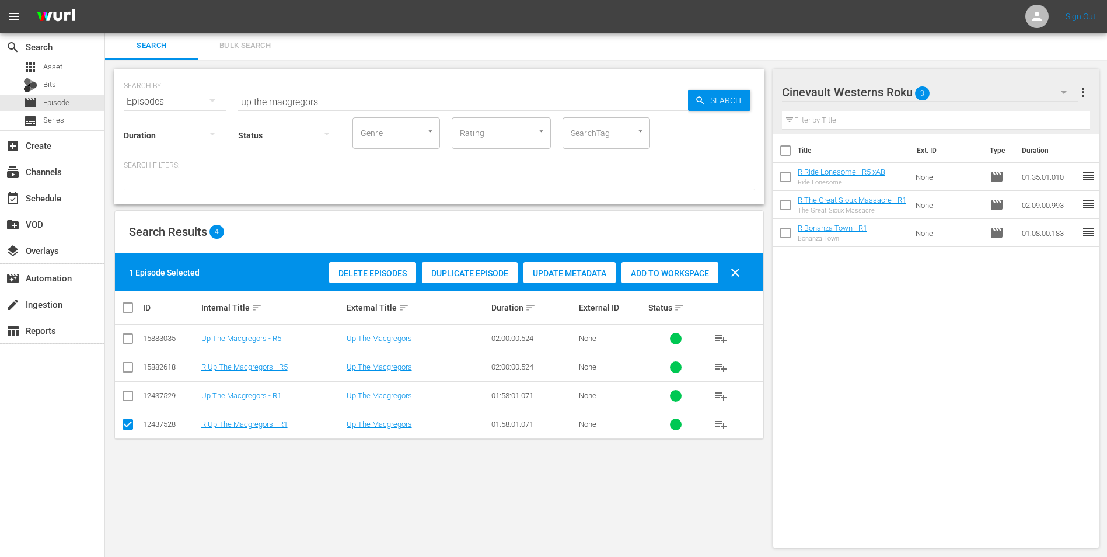
click at [679, 277] on span "Add to Workspace" at bounding box center [670, 272] width 97 height 9
click at [473, 95] on input "up the macgregors" at bounding box center [463, 102] width 450 height 28
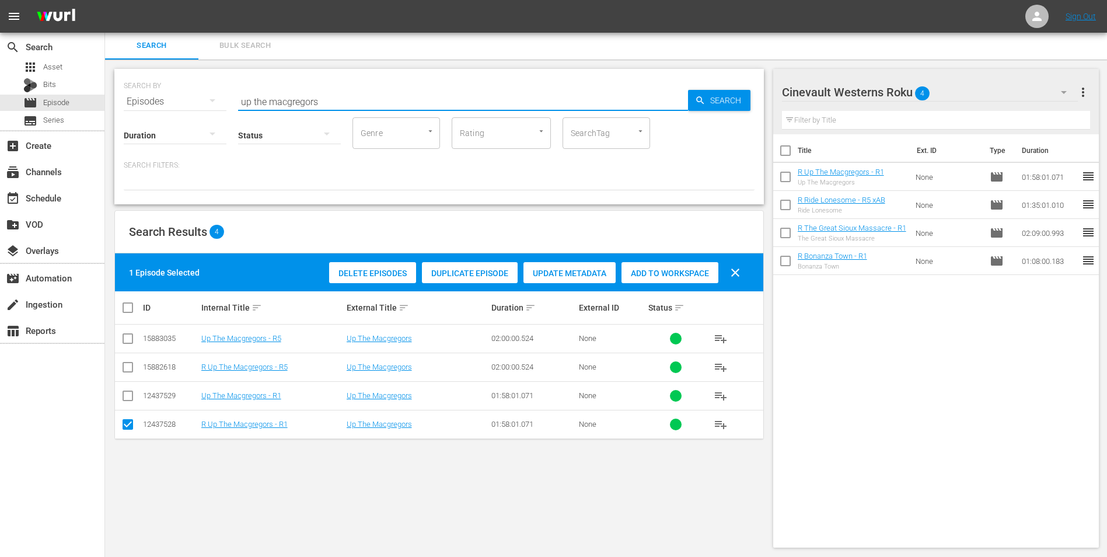
click at [473, 95] on input "up the macgregors" at bounding box center [463, 102] width 450 height 28
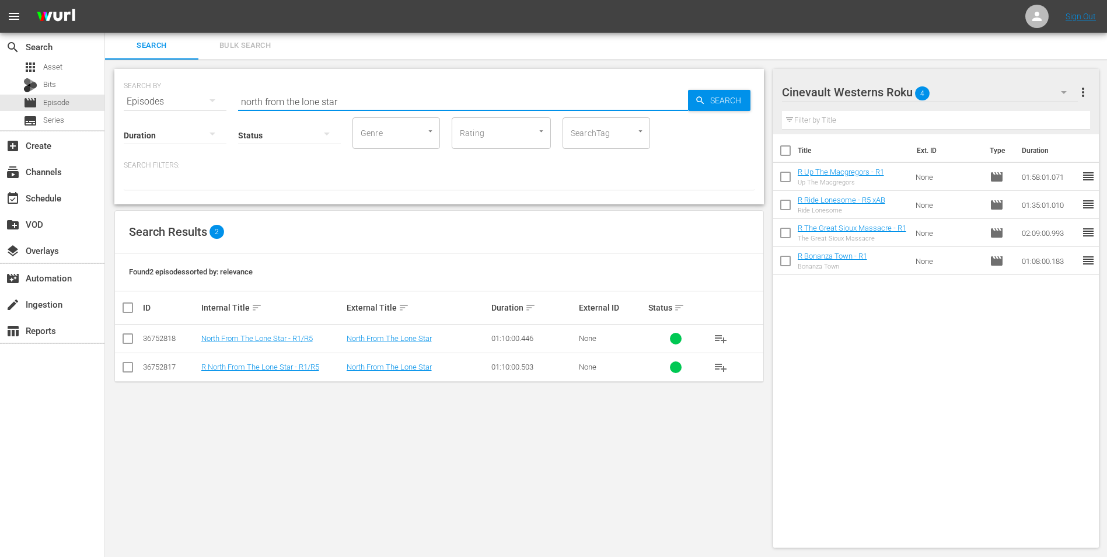
type input "north from the lone star"
click at [127, 366] on input "checkbox" at bounding box center [128, 369] width 14 height 14
checkbox input "true"
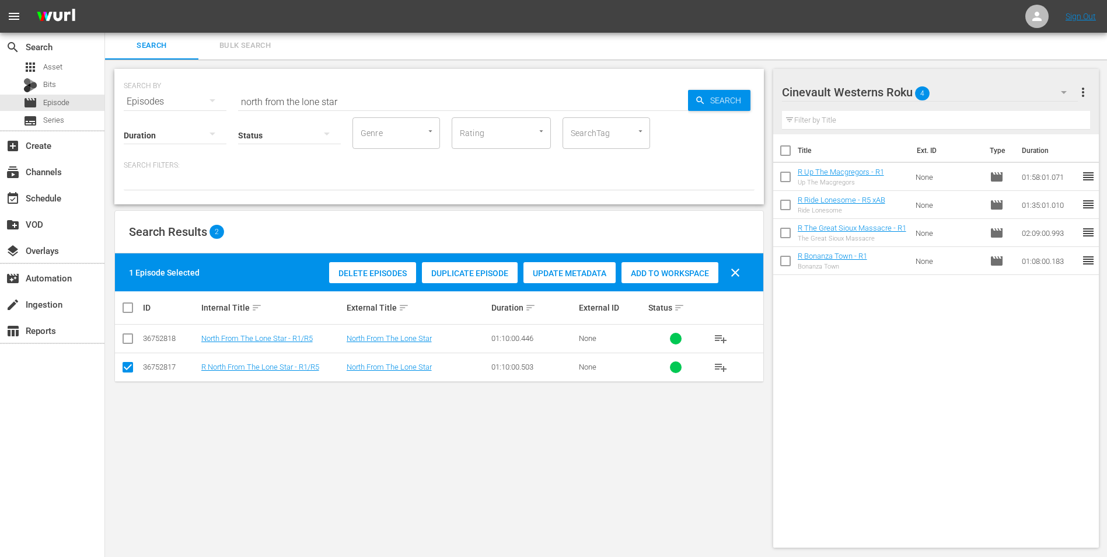
click at [704, 268] on span "Add to Workspace" at bounding box center [670, 272] width 97 height 9
click at [1055, 89] on button "button" at bounding box center [1064, 92] width 28 height 28
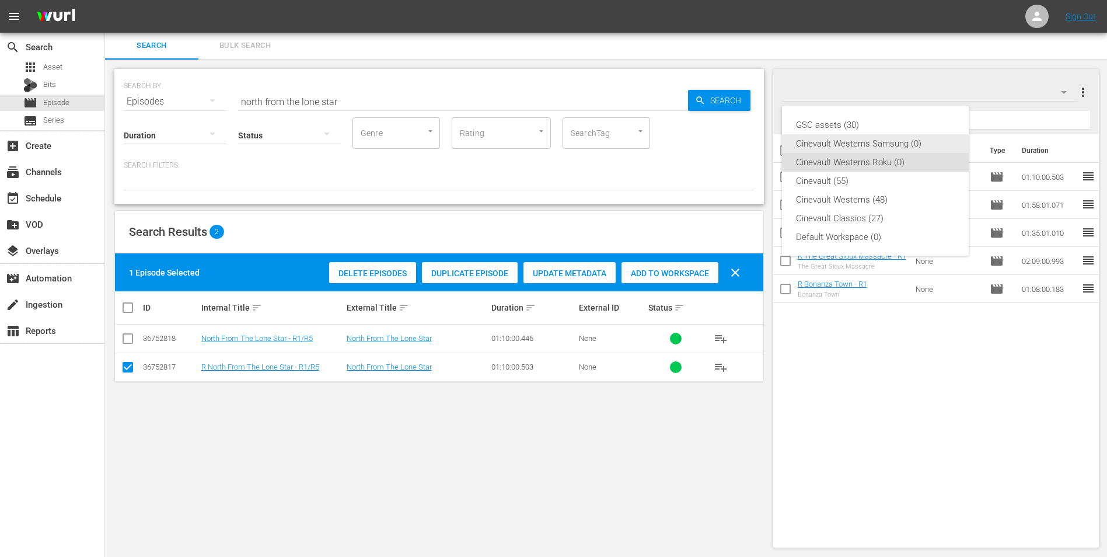
click at [920, 142] on div "Cinevault Westerns Samsung (0)" at bounding box center [875, 143] width 159 height 19
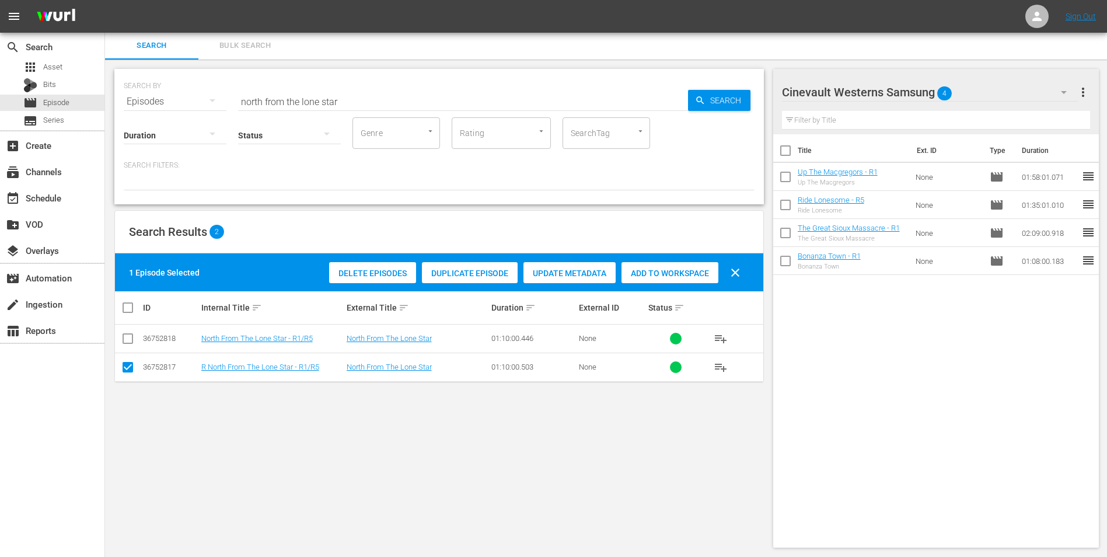
click at [122, 341] on input "checkbox" at bounding box center [128, 341] width 14 height 14
checkbox input "true"
click at [128, 367] on input "checkbox" at bounding box center [128, 369] width 14 height 14
checkbox input "false"
click at [665, 268] on span "Add to Workspace" at bounding box center [670, 272] width 97 height 9
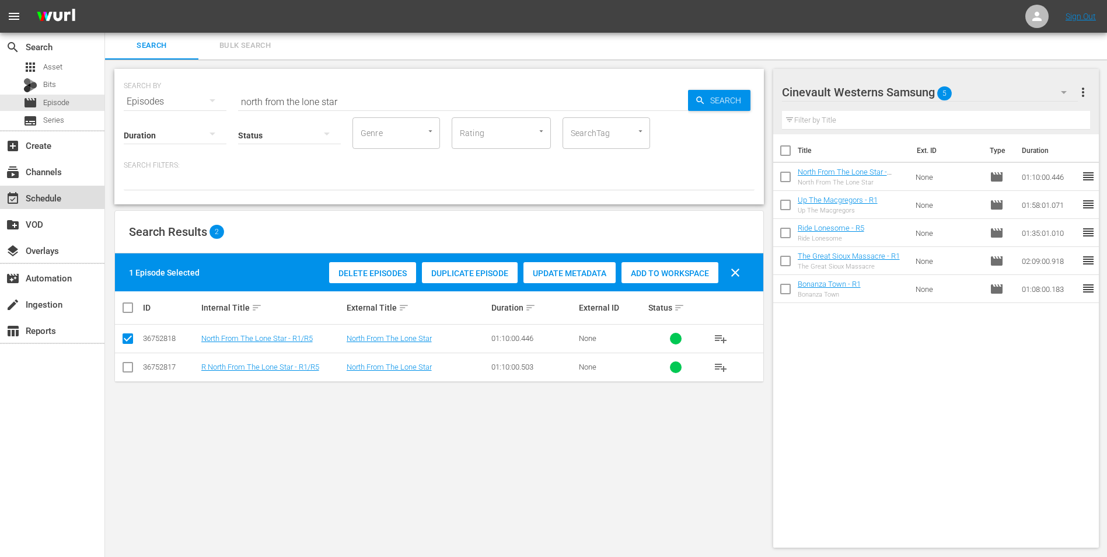
click at [47, 205] on div "event_available Schedule" at bounding box center [52, 197] width 104 height 23
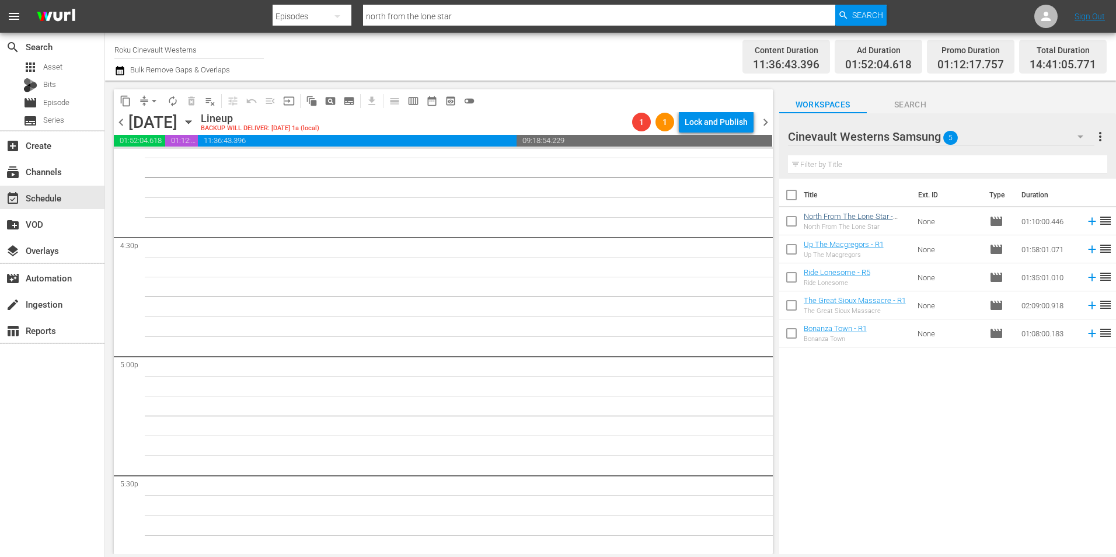
scroll to position [3735, 0]
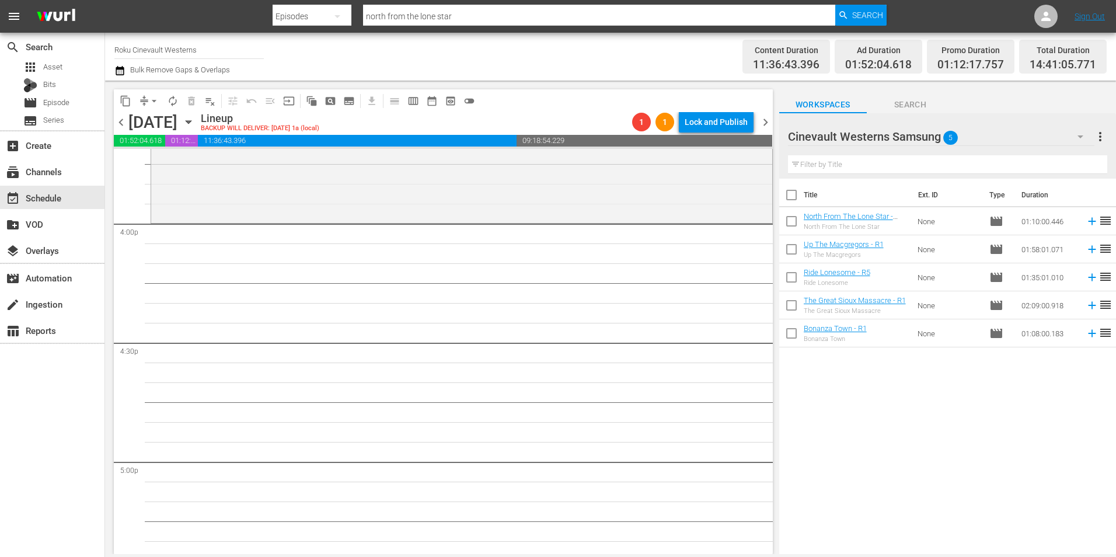
click at [1022, 139] on div "Cinevault Westerns Samsung 5" at bounding box center [941, 136] width 306 height 33
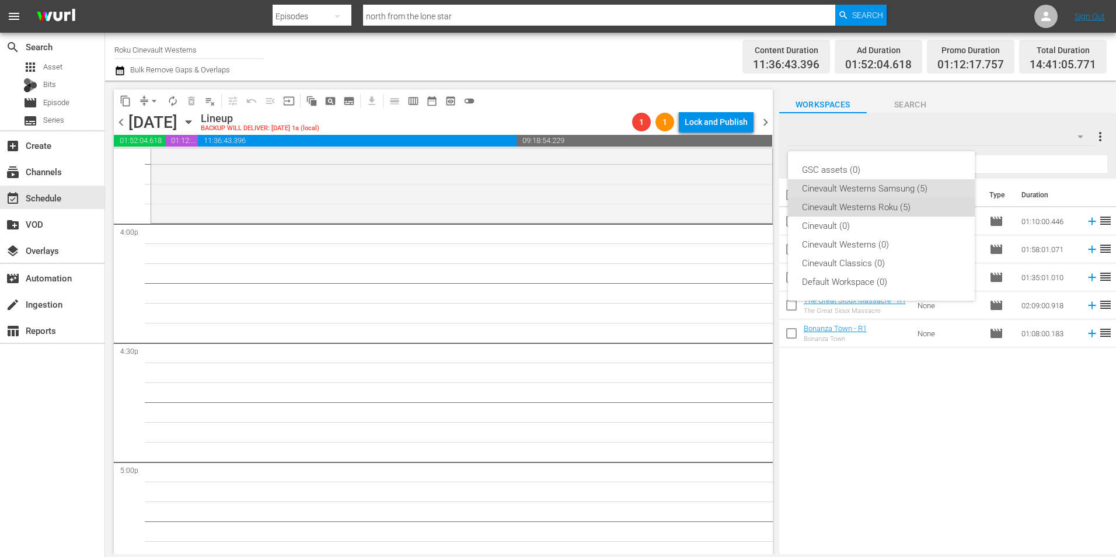
click at [906, 208] on div "Cinevault Westerns Roku (5)" at bounding box center [881, 207] width 159 height 19
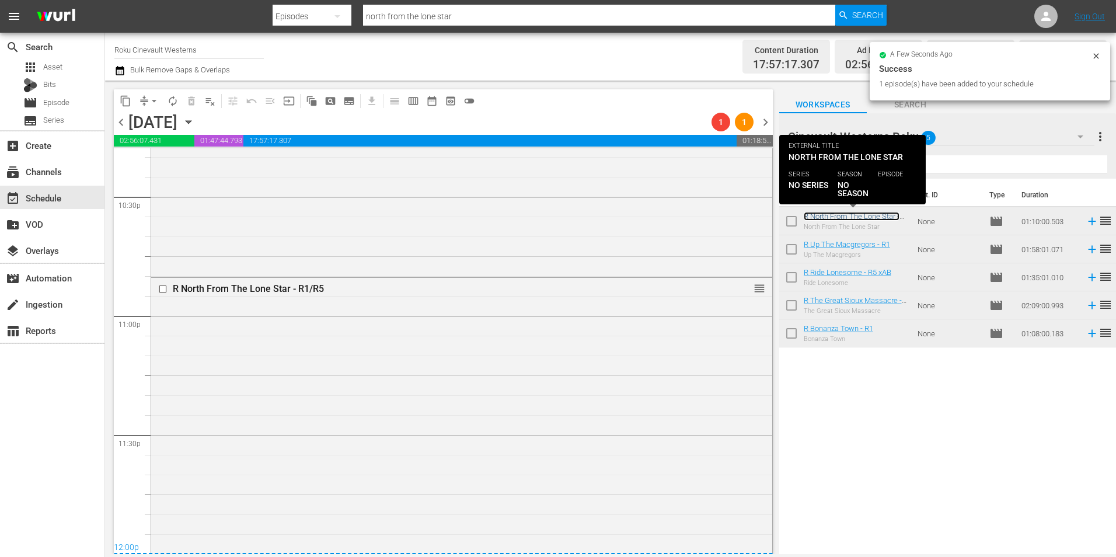
scroll to position [5309, 0]
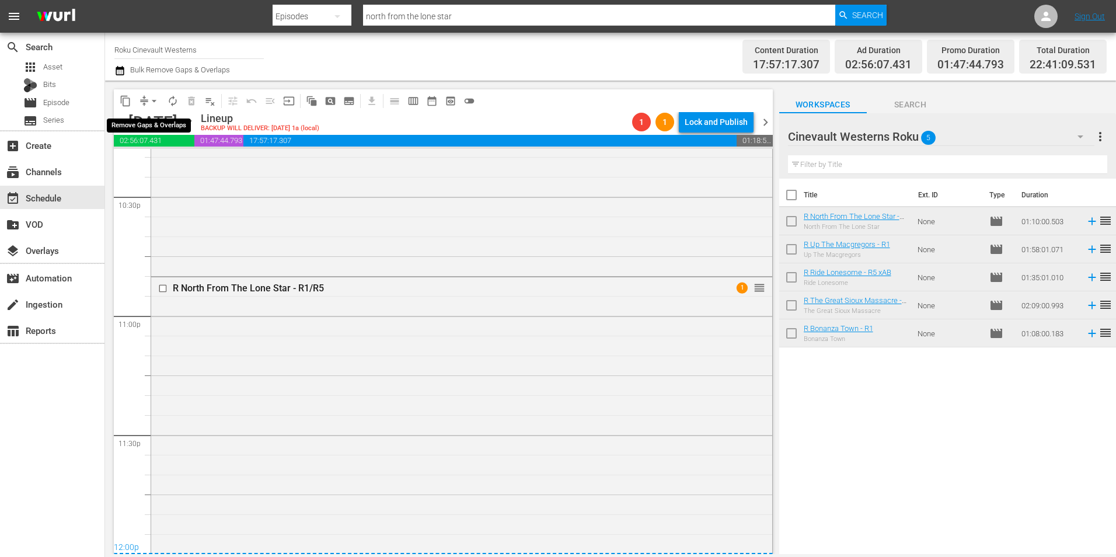
click at [154, 102] on span "arrow_drop_down" at bounding box center [154, 101] width 12 height 12
click at [170, 117] on li "Align to Midnight" at bounding box center [154, 124] width 123 height 19
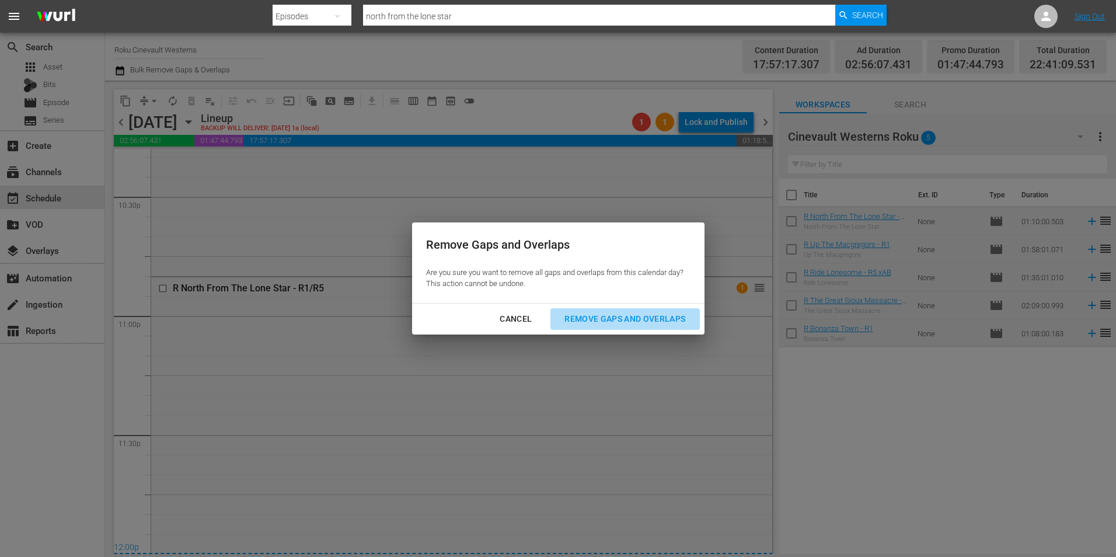
click at [643, 318] on div "Remove Gaps and Overlaps" at bounding box center [624, 319] width 139 height 15
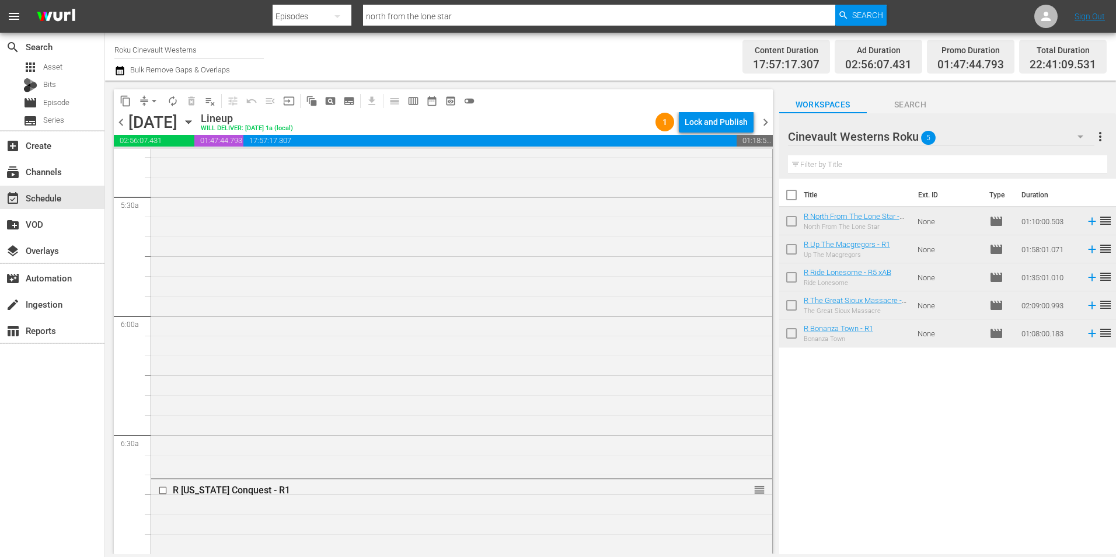
scroll to position [1087, 0]
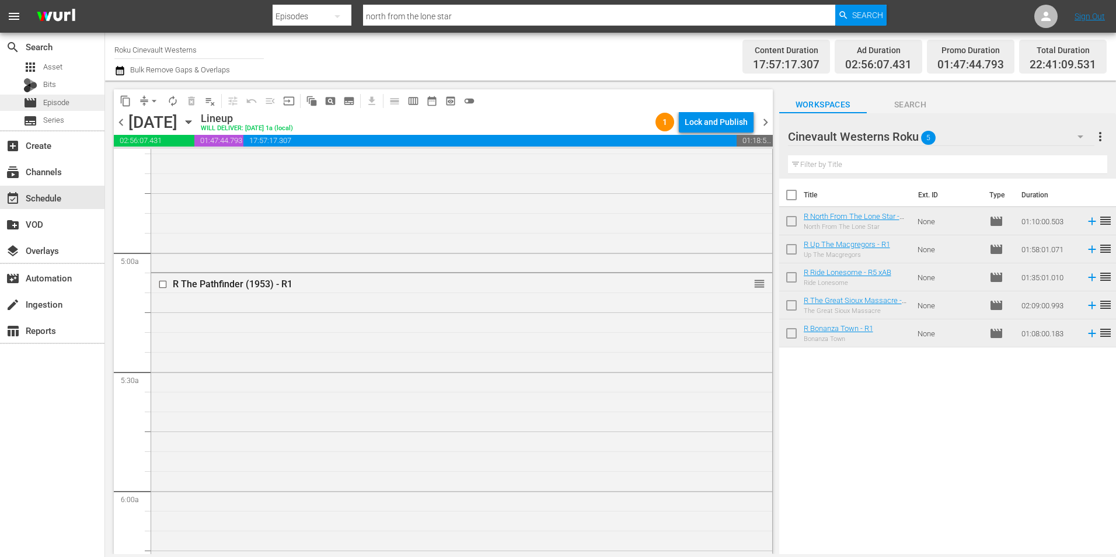
click at [65, 110] on div "movie Episode" at bounding box center [46, 103] width 46 height 16
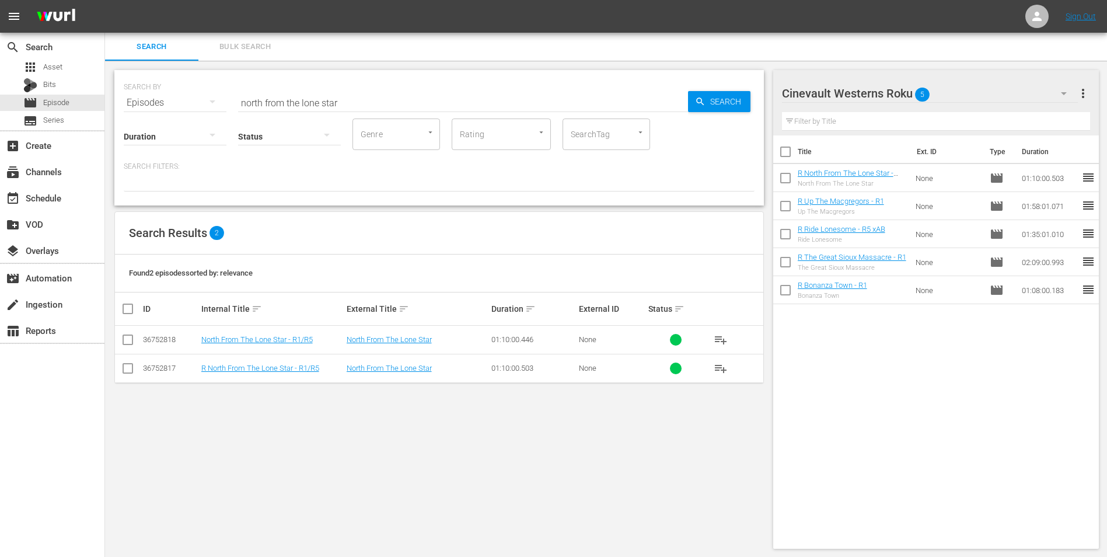
click at [418, 100] on input "north from the lone star" at bounding box center [463, 103] width 450 height 28
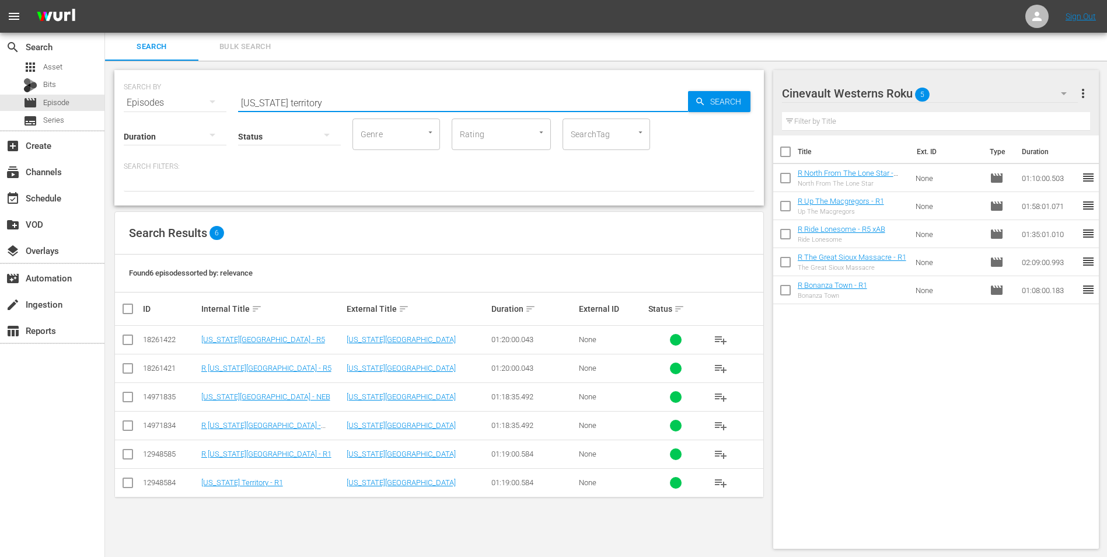
type input "montana territory"
click at [122, 453] on input "checkbox" at bounding box center [128, 456] width 14 height 14
checkbox input "true"
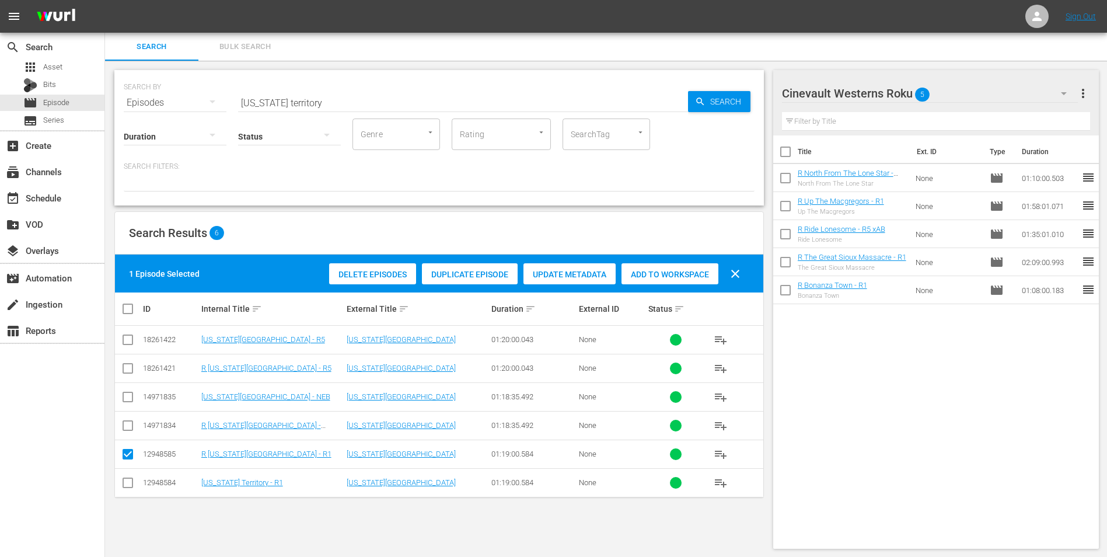
click at [652, 278] on span "Add to Workspace" at bounding box center [670, 274] width 97 height 9
click at [40, 212] on div "create_new_folder VOD" at bounding box center [52, 223] width 104 height 23
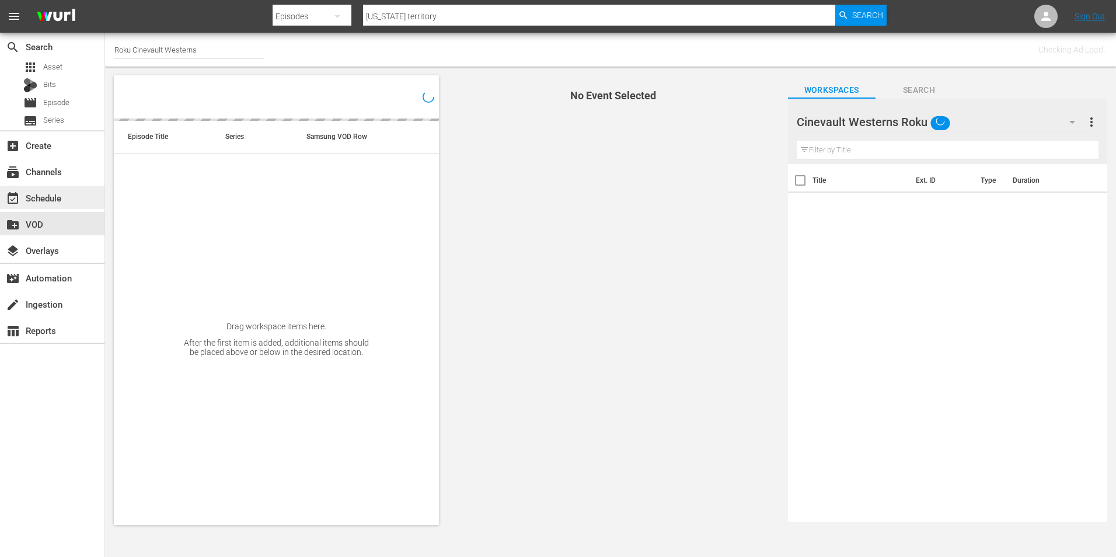
click at [44, 201] on div "event_available Schedule" at bounding box center [32, 196] width 65 height 11
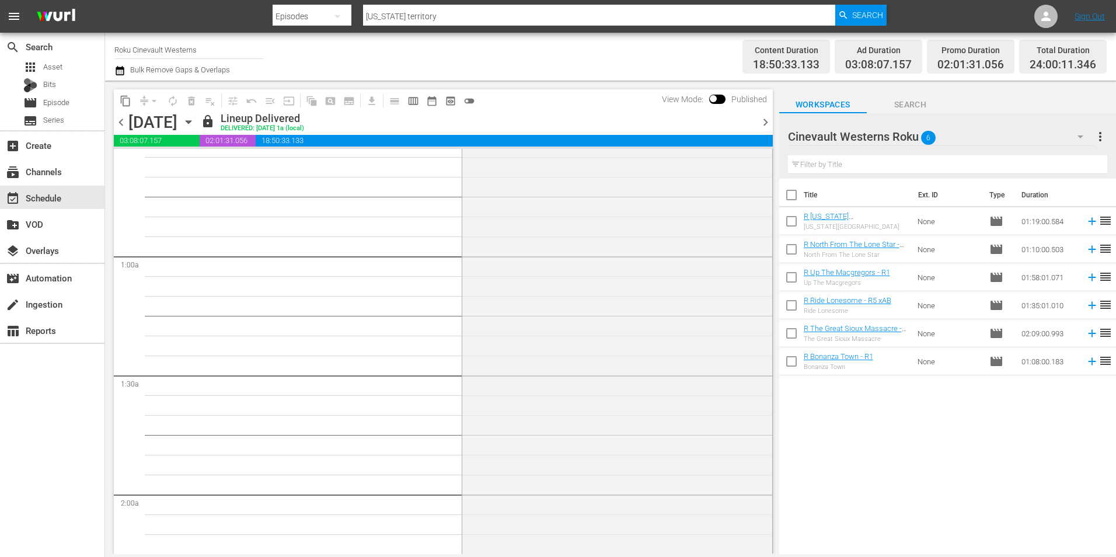
scroll to position [233, 0]
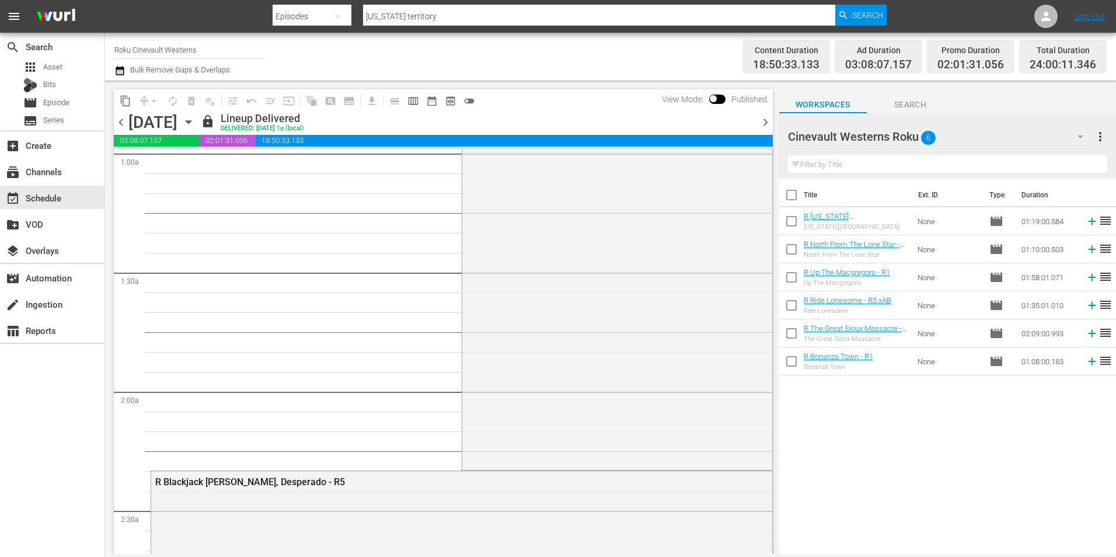
click at [191, 121] on icon "button" at bounding box center [188, 122] width 5 height 3
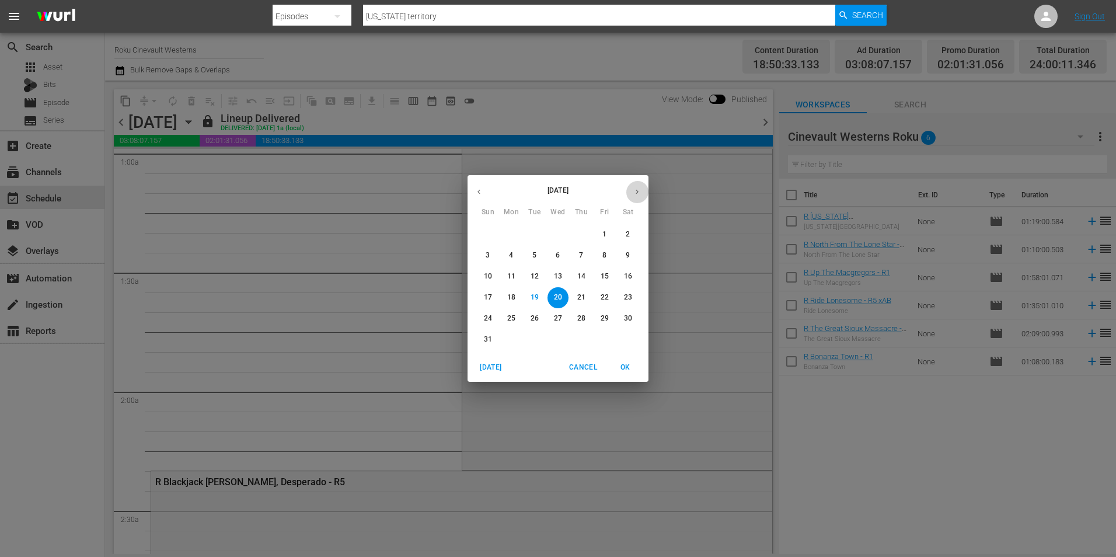
click at [641, 190] on icon "button" at bounding box center [637, 191] width 9 height 9
click at [556, 229] on p "3" at bounding box center [558, 234] width 4 height 10
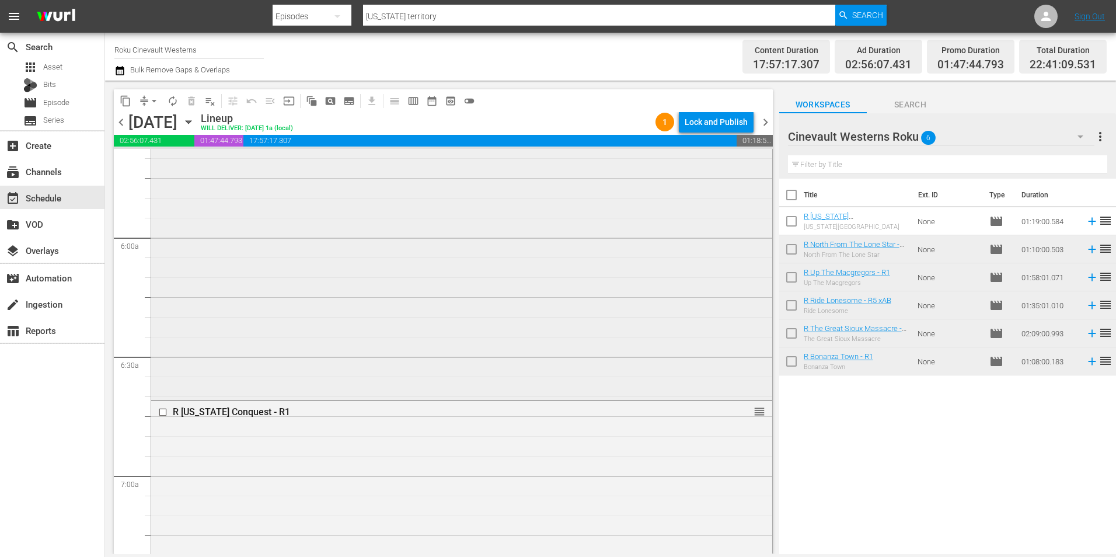
scroll to position [1284, 0]
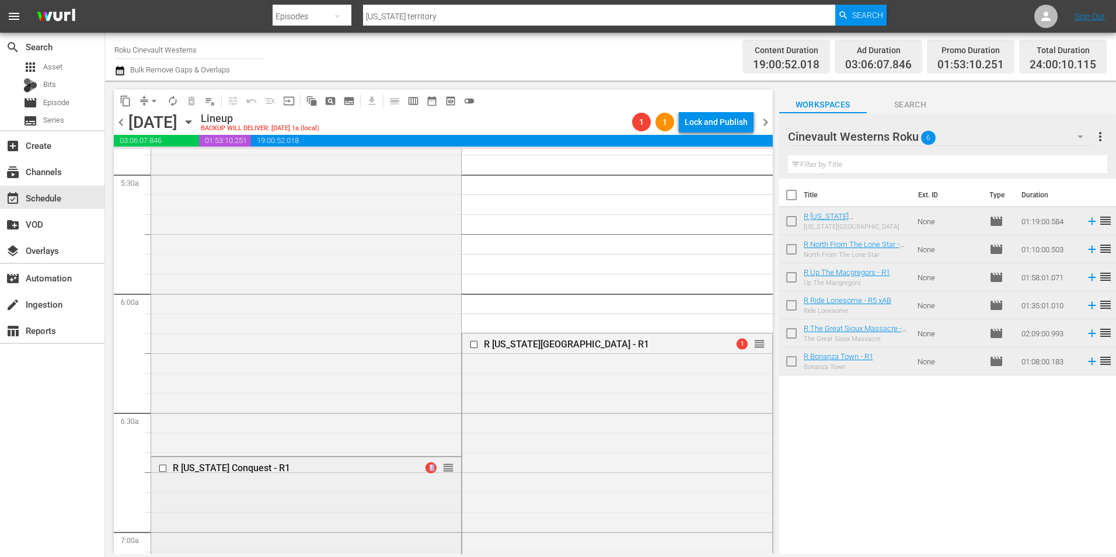
drag, startPoint x: 407, startPoint y: 465, endPoint x: 403, endPoint y: 493, distance: 28.4
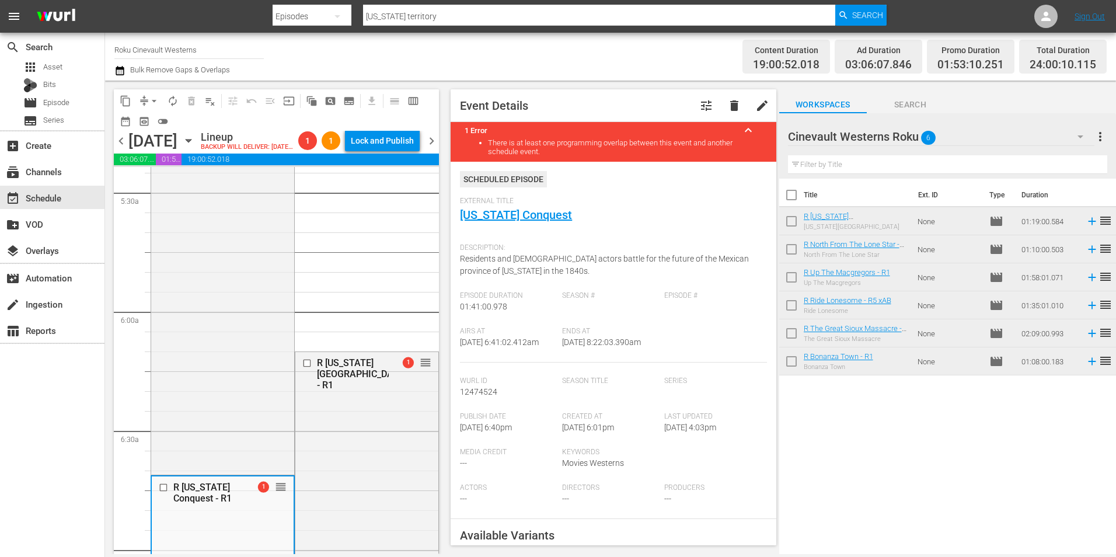
click at [704, 109] on button "tune" at bounding box center [706, 106] width 28 height 28
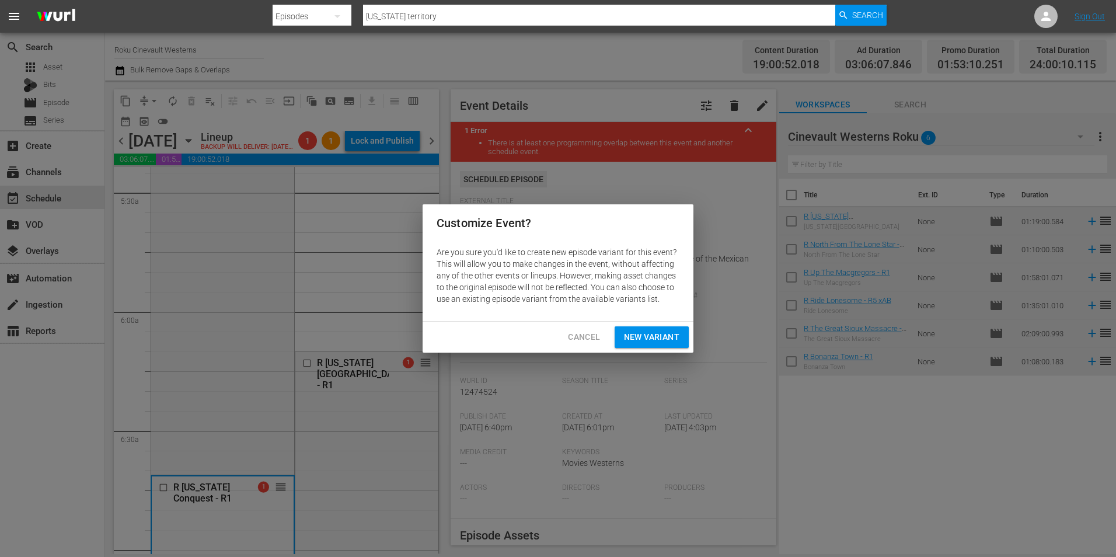
click at [595, 343] on span "Cancel" at bounding box center [584, 337] width 32 height 15
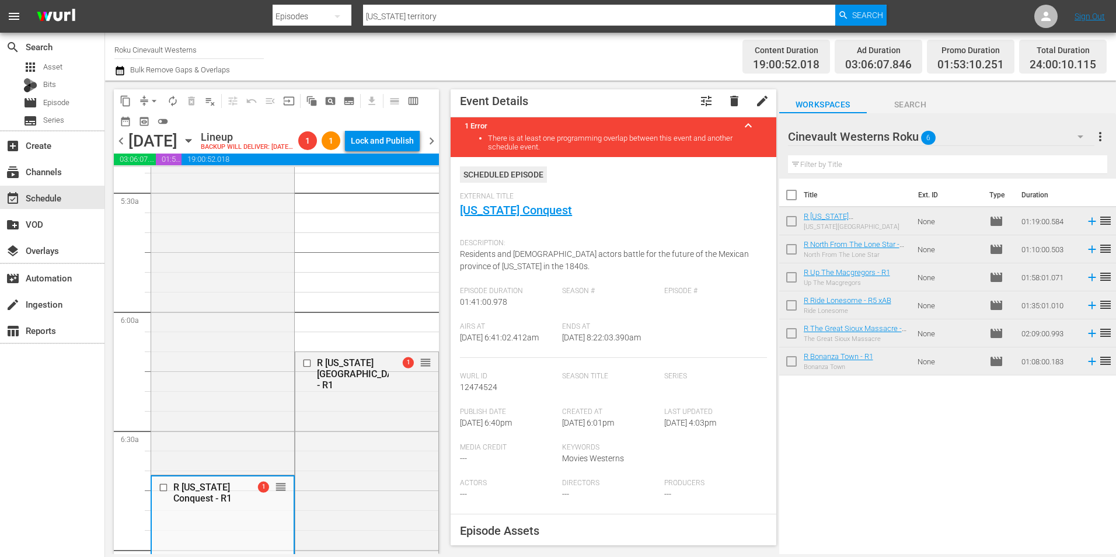
scroll to position [0, 0]
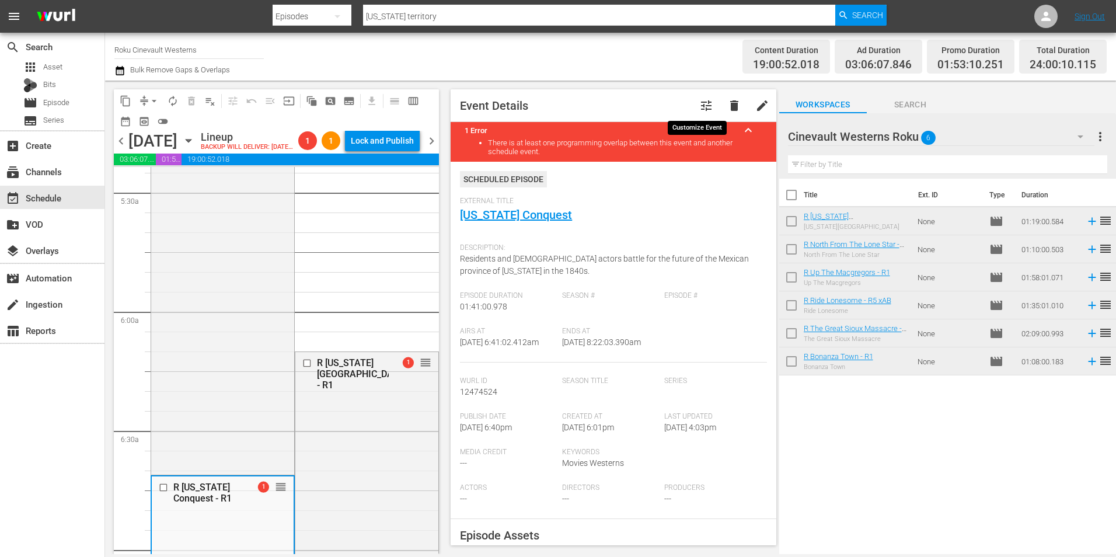
click at [699, 108] on span "tune" at bounding box center [706, 106] width 14 height 14
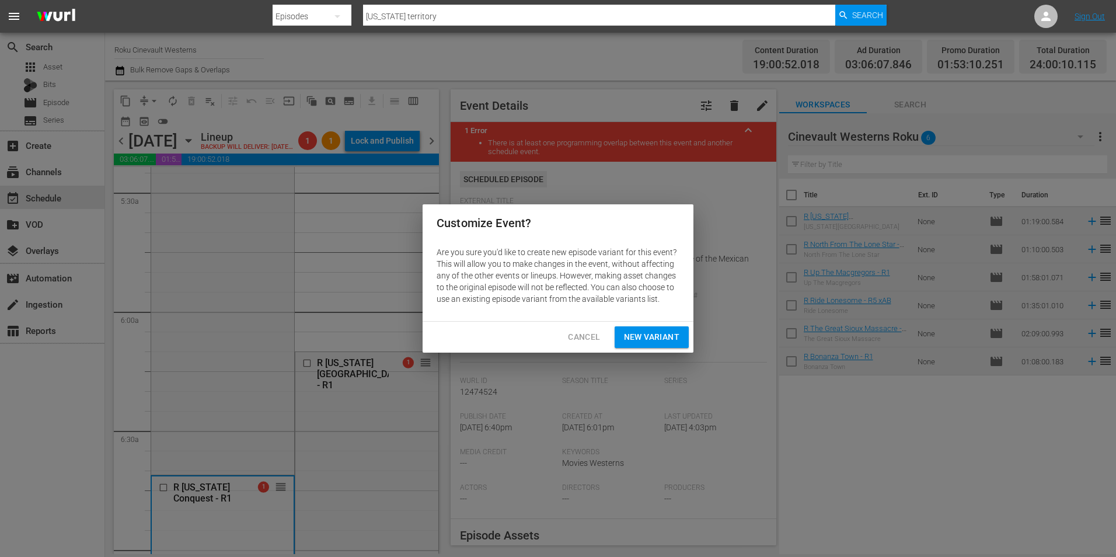
click at [195, 439] on div "Customize Event? Are you sure you'd like to create new episode variant for this…" at bounding box center [558, 278] width 1116 height 557
click at [570, 339] on span "Cancel" at bounding box center [584, 337] width 32 height 15
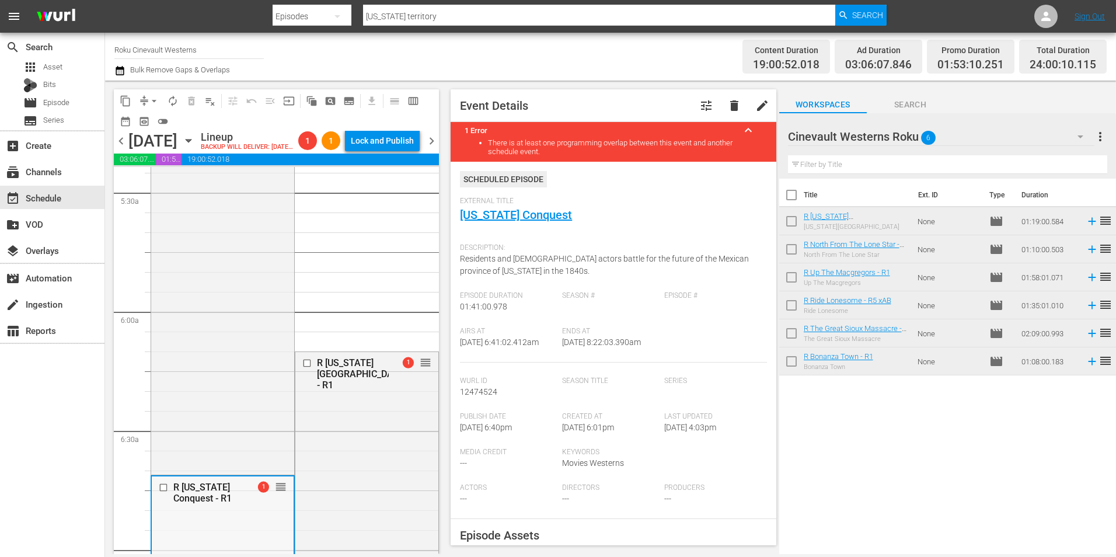
click at [162, 492] on input "checkbox" at bounding box center [165, 487] width 12 height 10
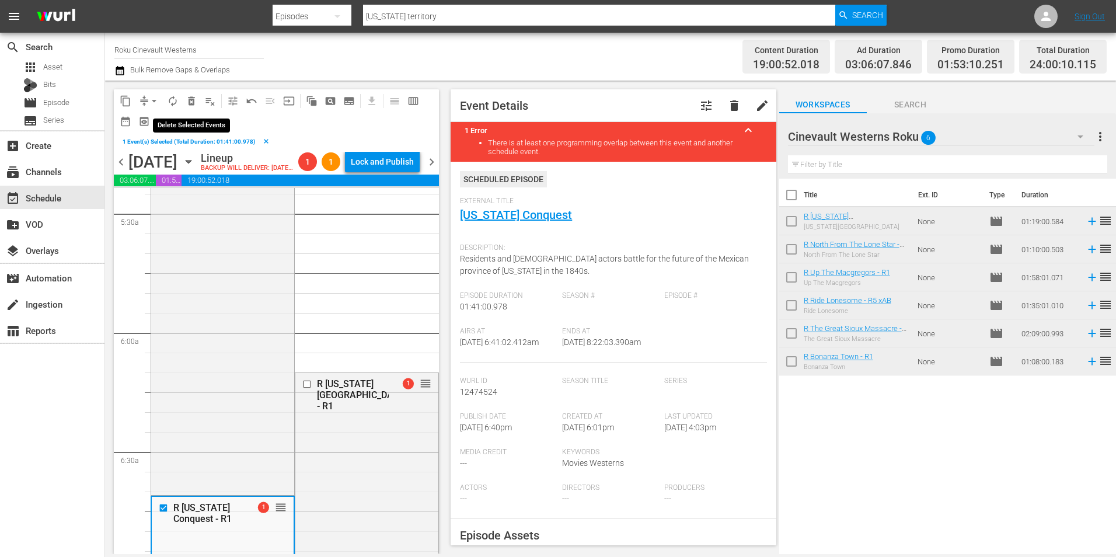
click at [186, 98] on span "delete_forever_outlined" at bounding box center [192, 101] width 12 height 12
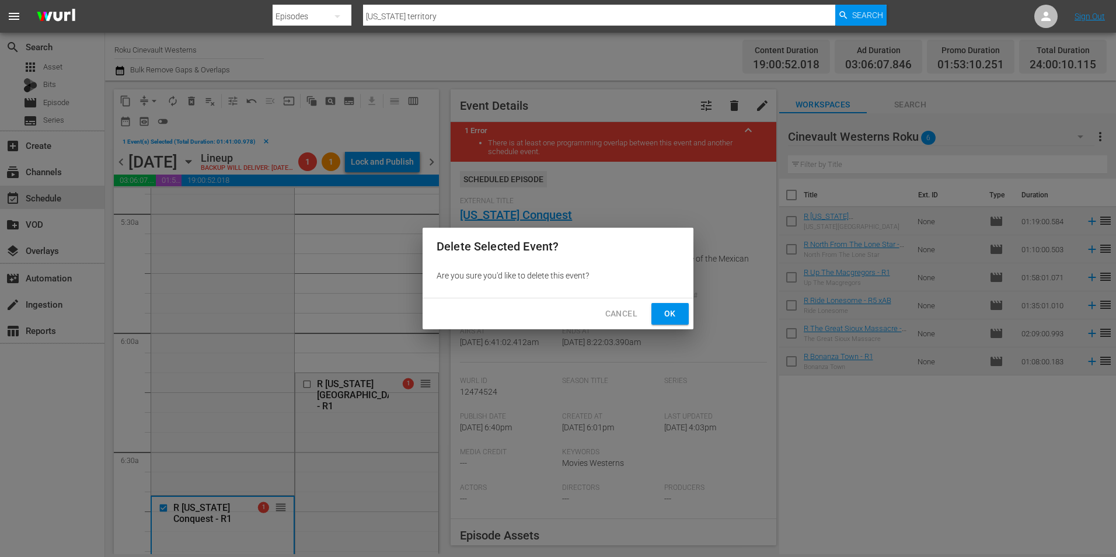
click at [665, 321] on button "Ok" at bounding box center [669, 314] width 37 height 22
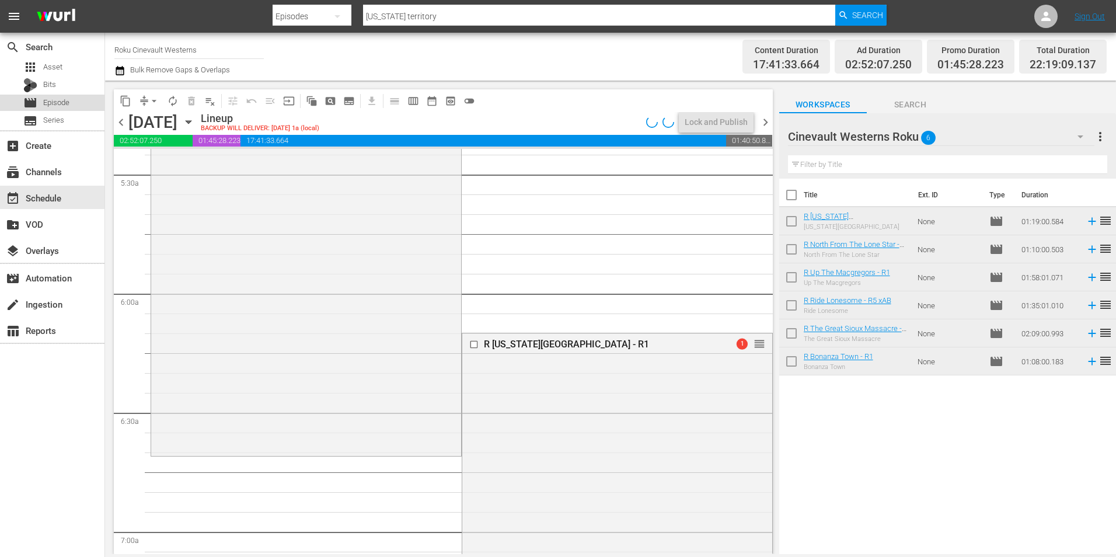
click at [71, 103] on div "movie Episode" at bounding box center [52, 103] width 104 height 16
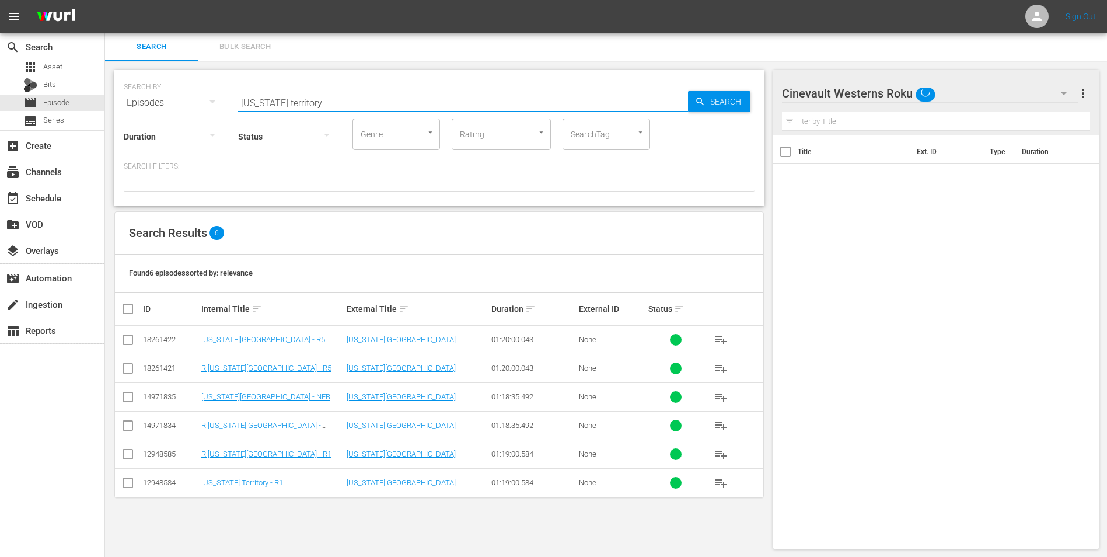
click at [356, 90] on input "montana territory" at bounding box center [463, 103] width 450 height 28
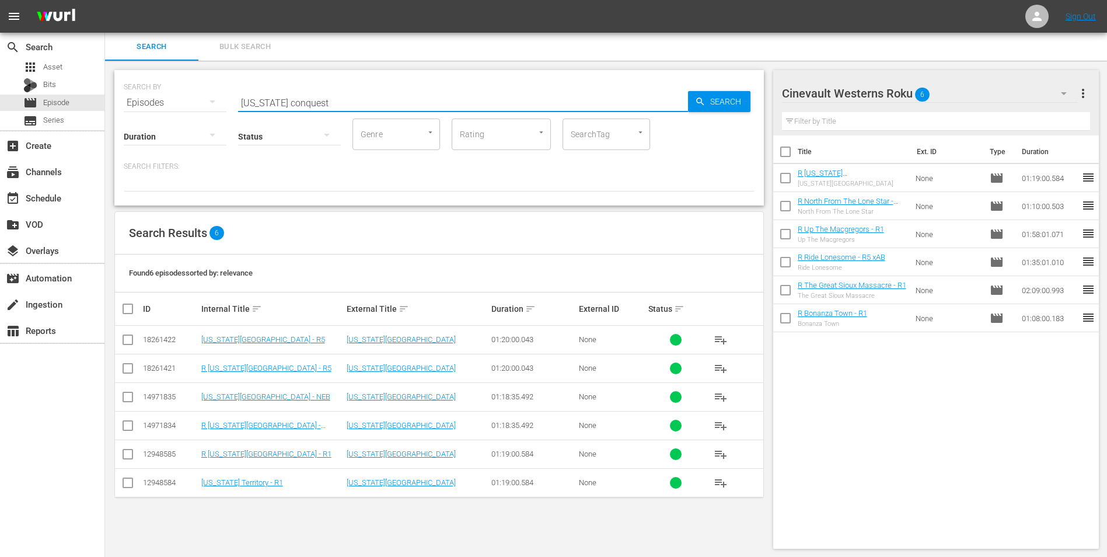
type input "california conquest"
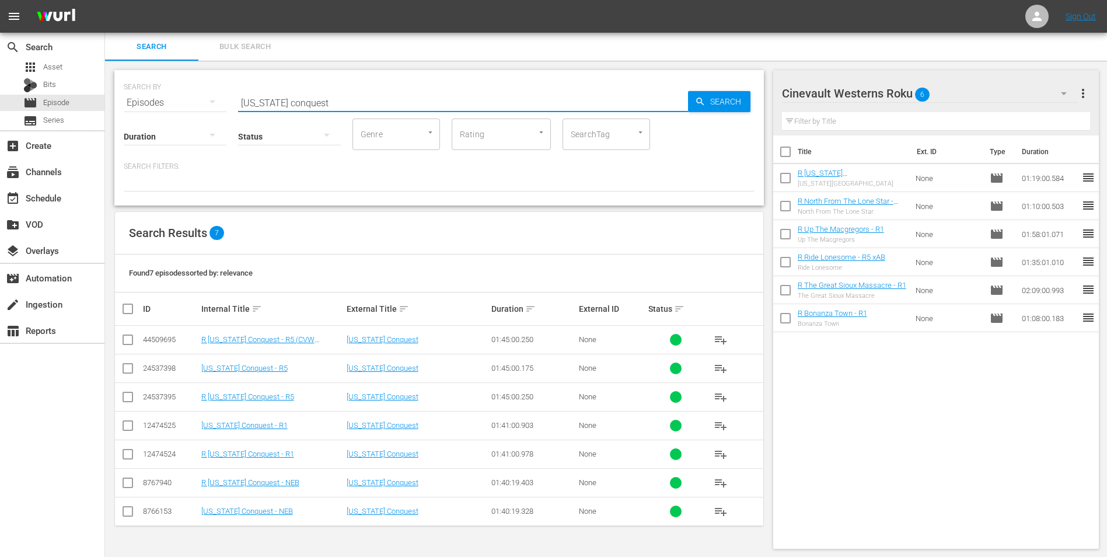
drag, startPoint x: 128, startPoint y: 453, endPoint x: 162, endPoint y: 452, distance: 33.9
click at [128, 453] on input "checkbox" at bounding box center [128, 456] width 14 height 14
checkbox input "true"
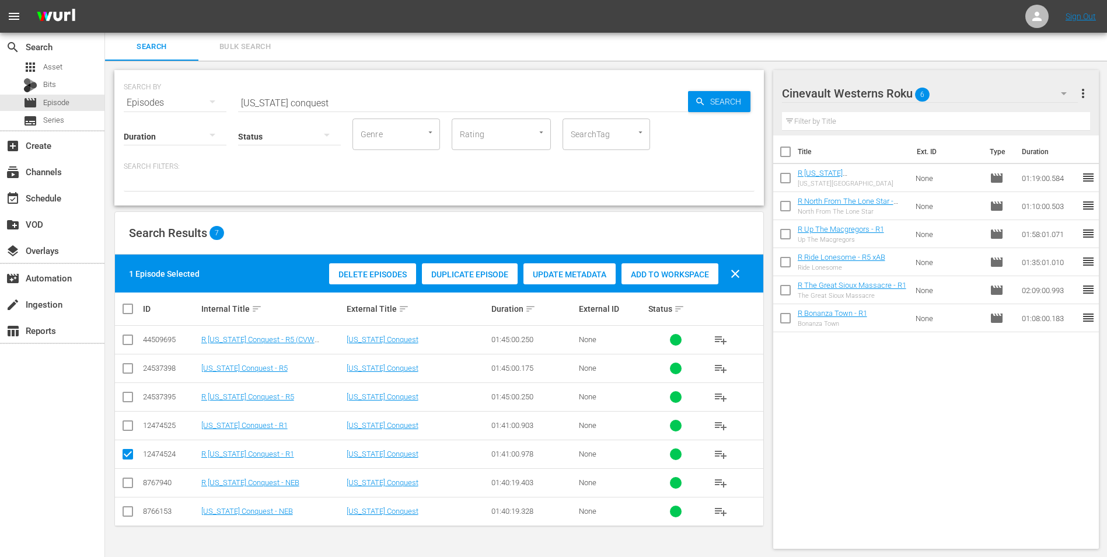
click at [682, 264] on div "Add to Workspace" at bounding box center [670, 274] width 97 height 22
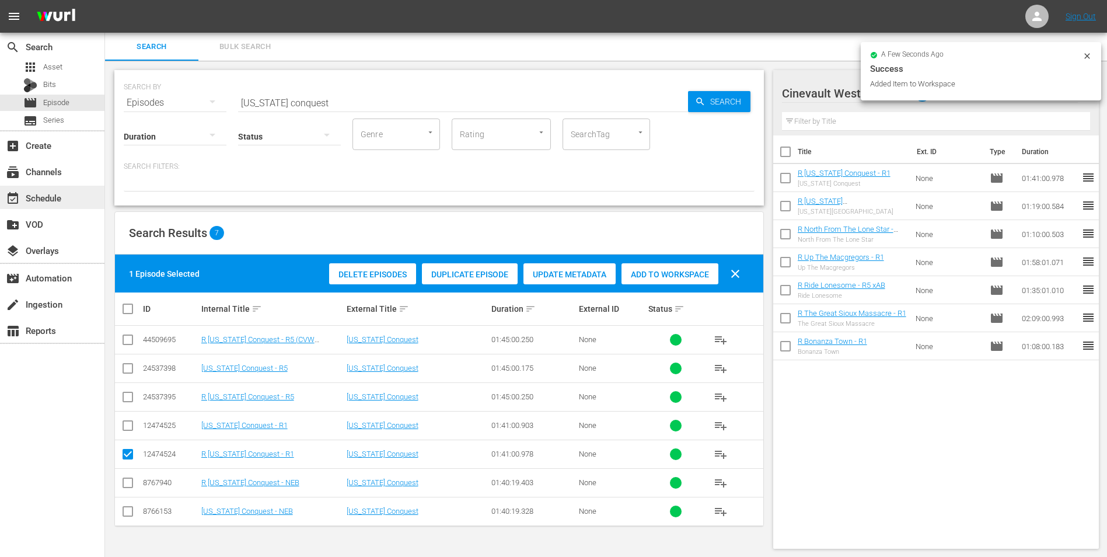
click at [20, 195] on div "event_available Schedule" at bounding box center [32, 196] width 65 height 11
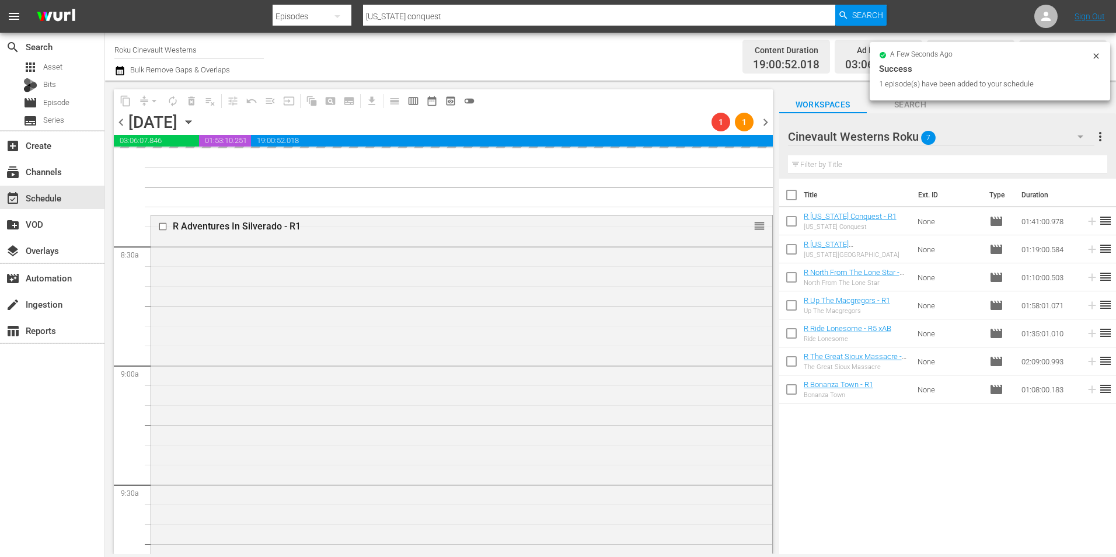
scroll to position [1751, 0]
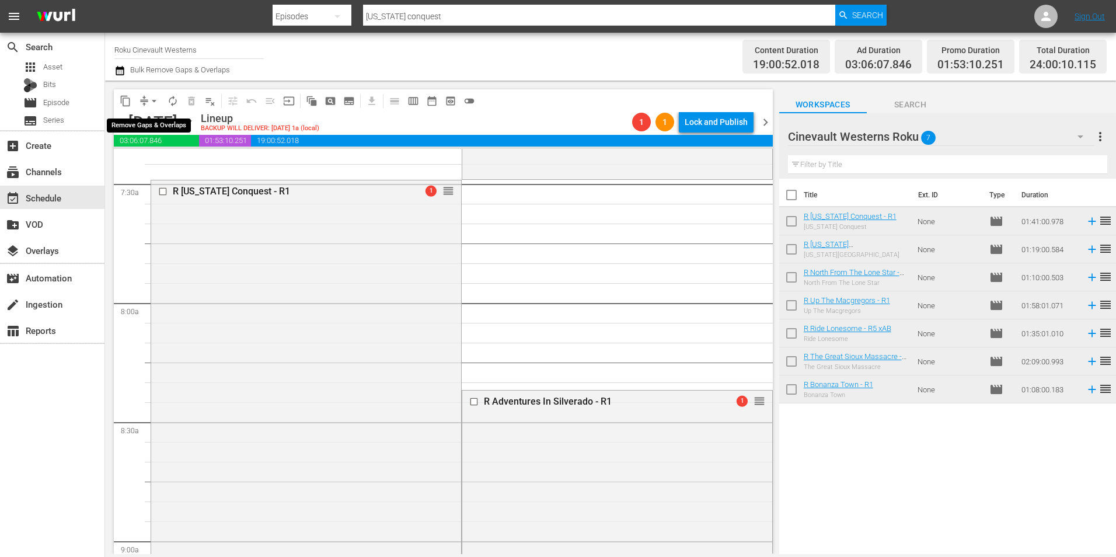
click at [152, 100] on span "arrow_drop_down" at bounding box center [154, 101] width 12 height 12
click at [175, 131] on li "Align to Midnight" at bounding box center [154, 124] width 123 height 19
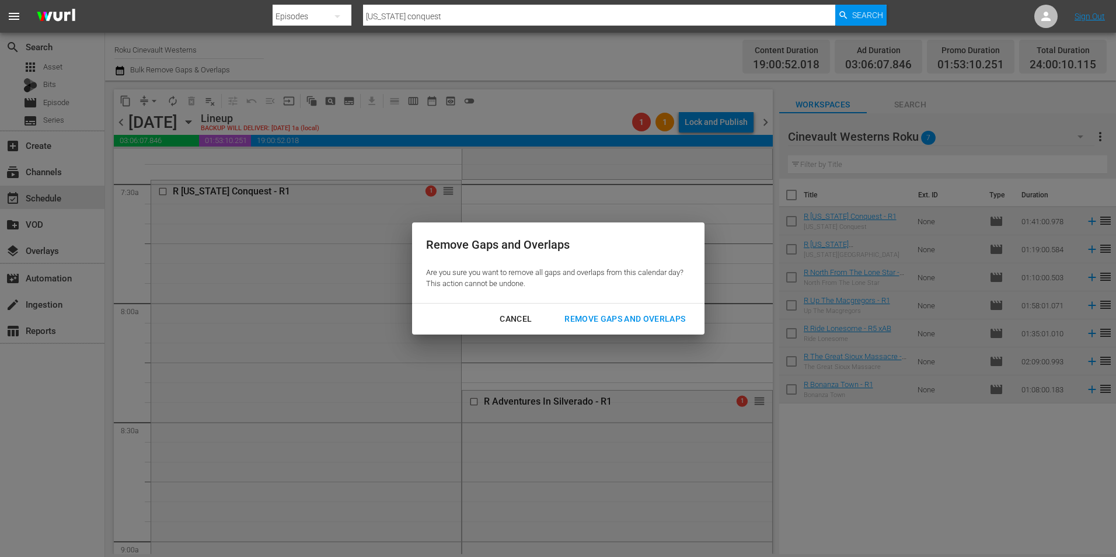
click at [660, 310] on button "Remove Gaps and Overlaps" at bounding box center [624, 319] width 149 height 22
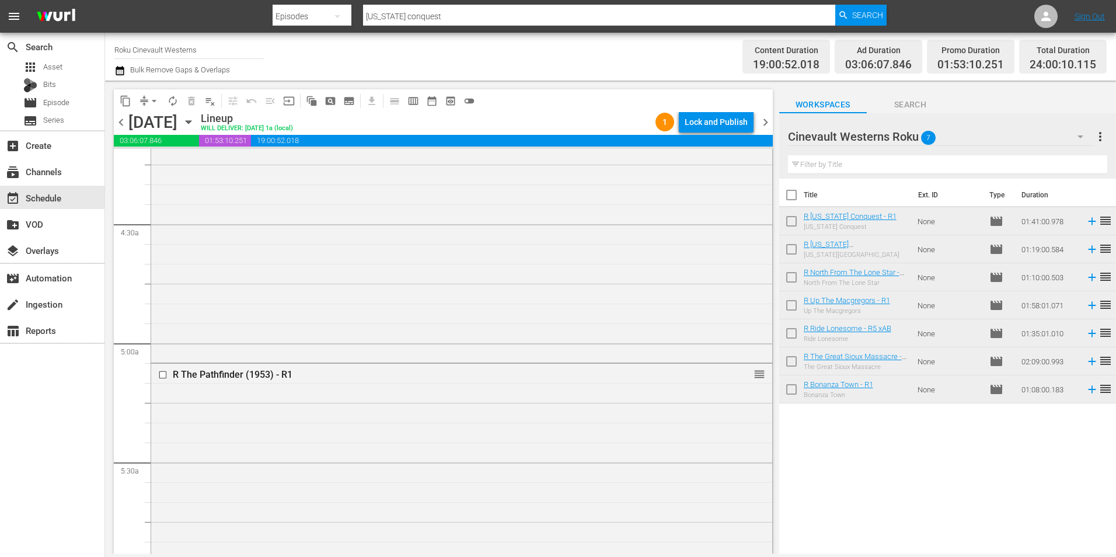
scroll to position [992, 0]
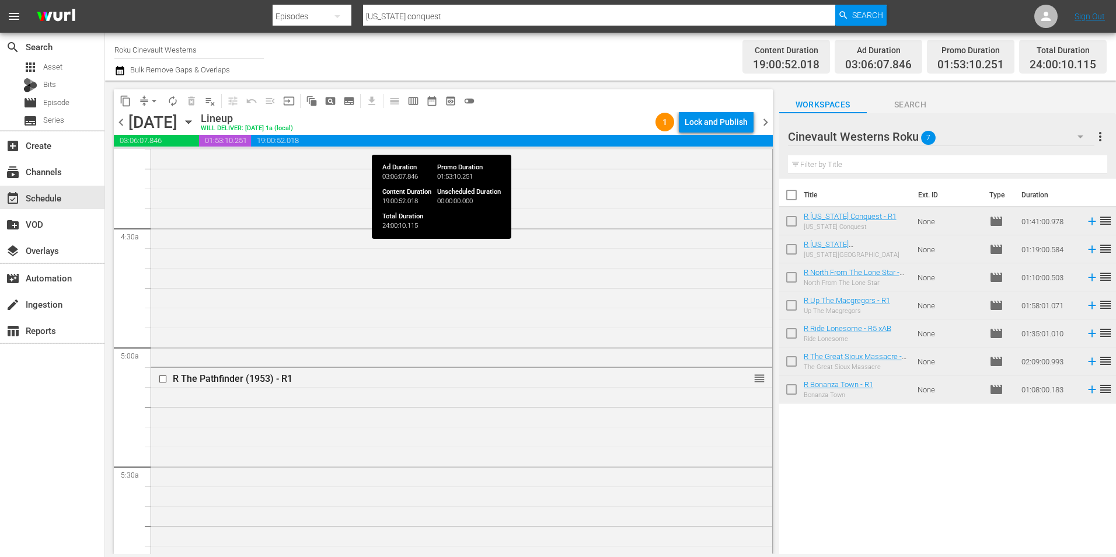
click at [462, 140] on span "19:00:52.018" at bounding box center [512, 141] width 522 height 12
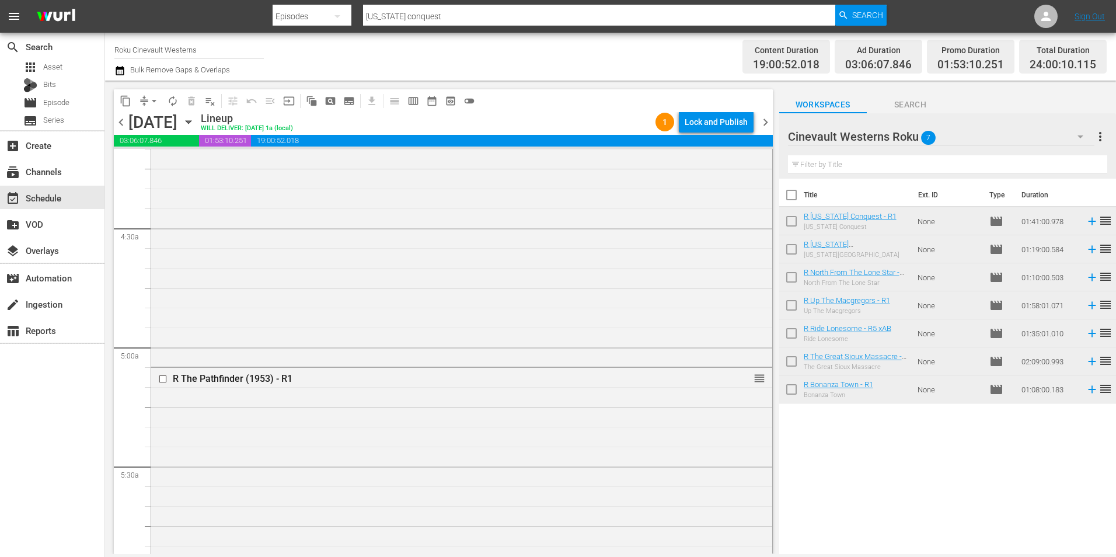
click at [500, 116] on div "Lineup WILL DELIVER: 9/2 @ 1a (local)" at bounding box center [426, 122] width 450 height 20
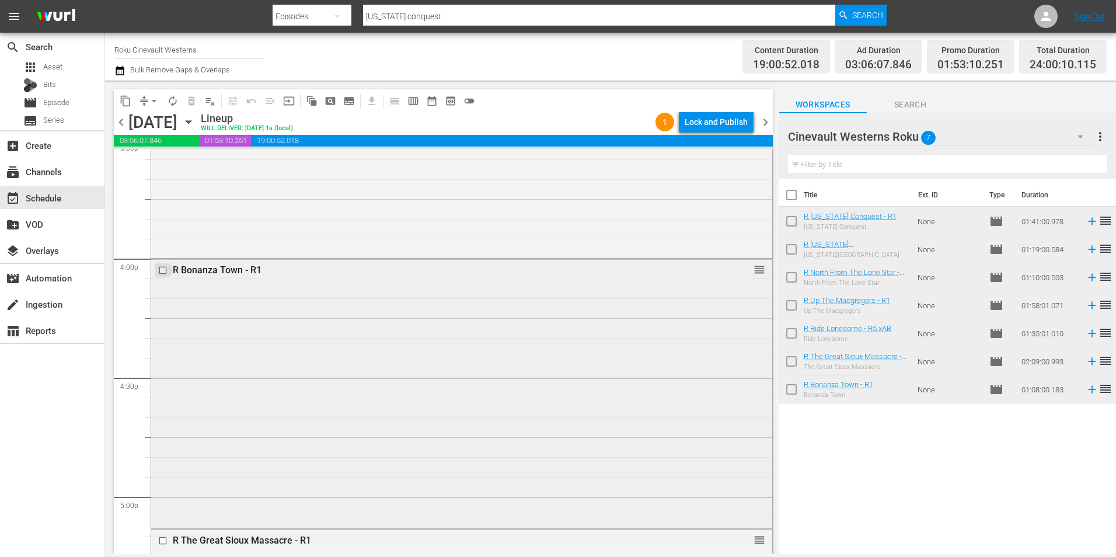
click at [159, 270] on input "checkbox" at bounding box center [164, 271] width 12 height 10
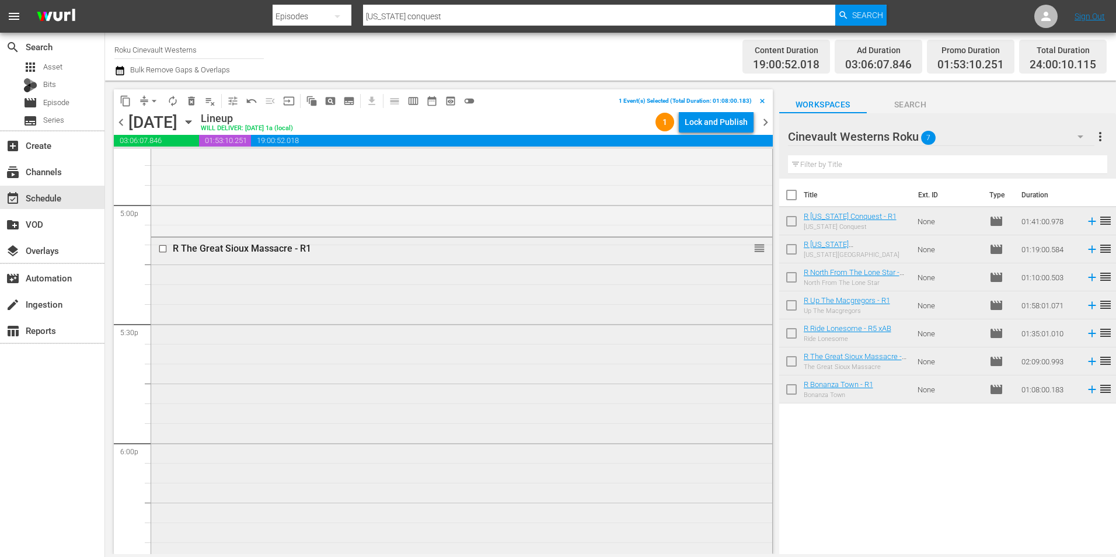
click at [162, 250] on input "checkbox" at bounding box center [164, 249] width 12 height 10
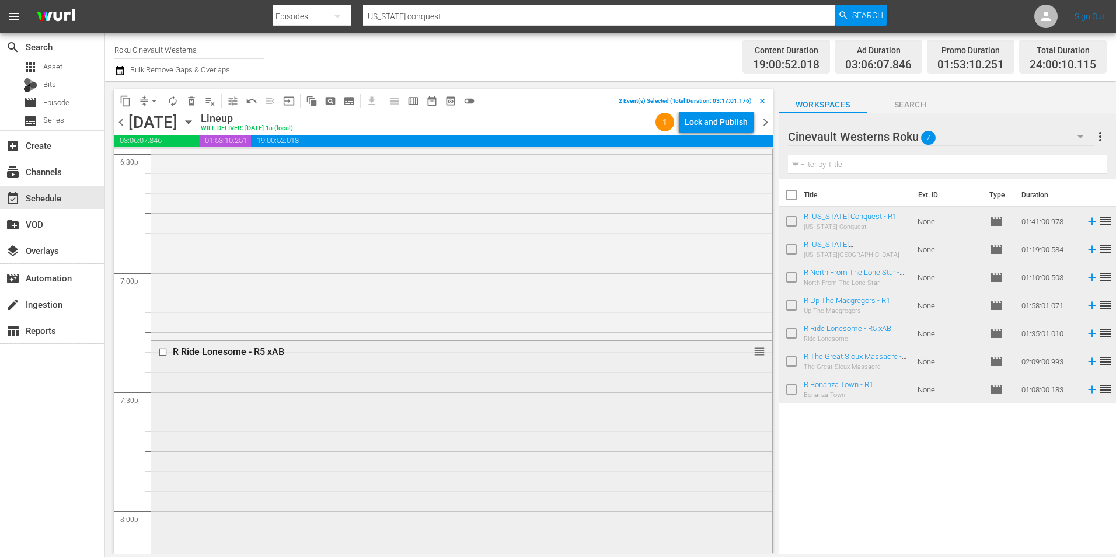
click at [162, 351] on input "checkbox" at bounding box center [164, 352] width 12 height 10
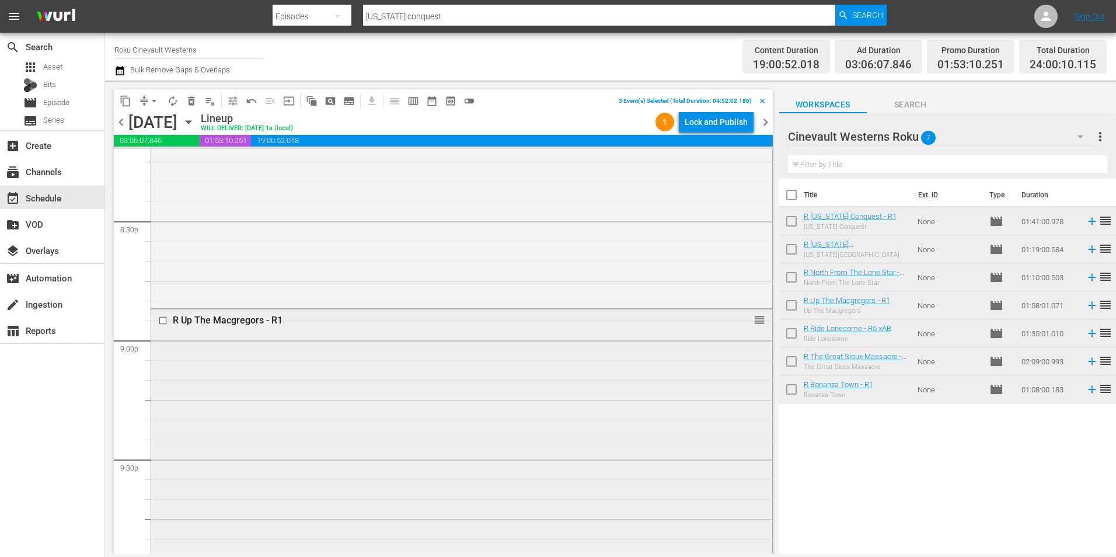
click at [163, 320] on input "checkbox" at bounding box center [164, 320] width 12 height 10
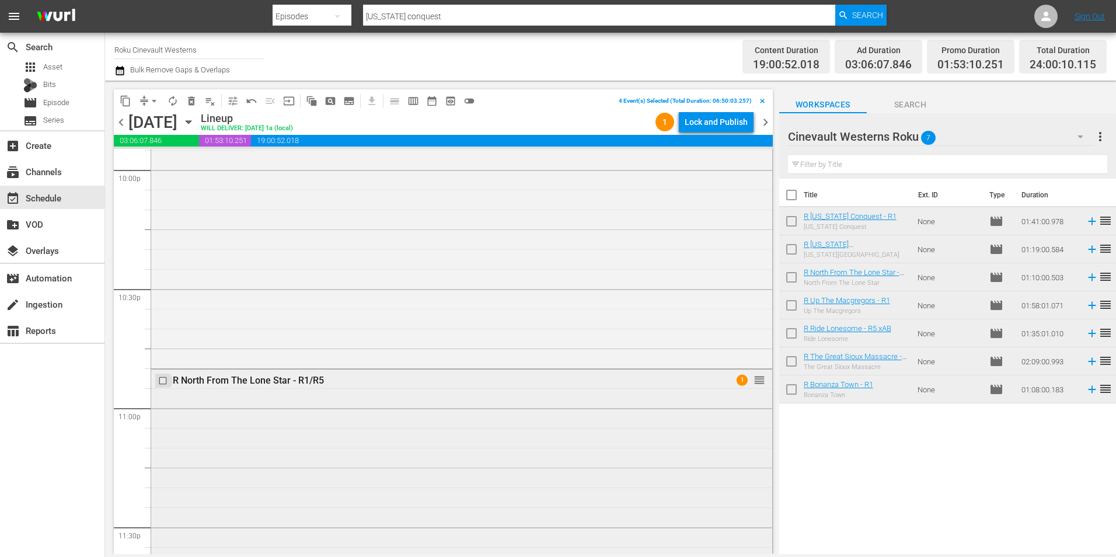
click at [162, 382] on input "checkbox" at bounding box center [164, 380] width 12 height 10
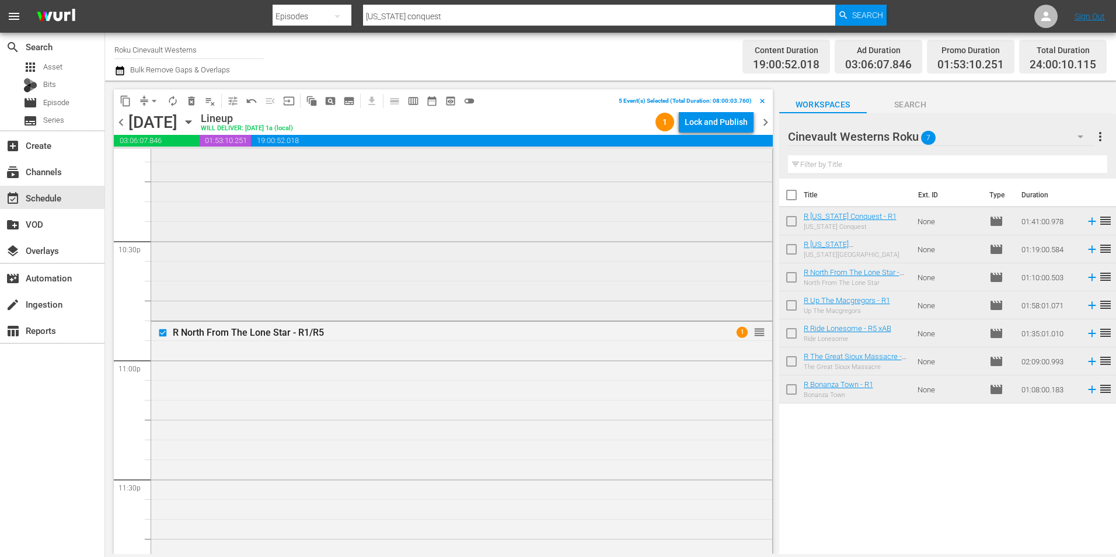
scroll to position [5310, 0]
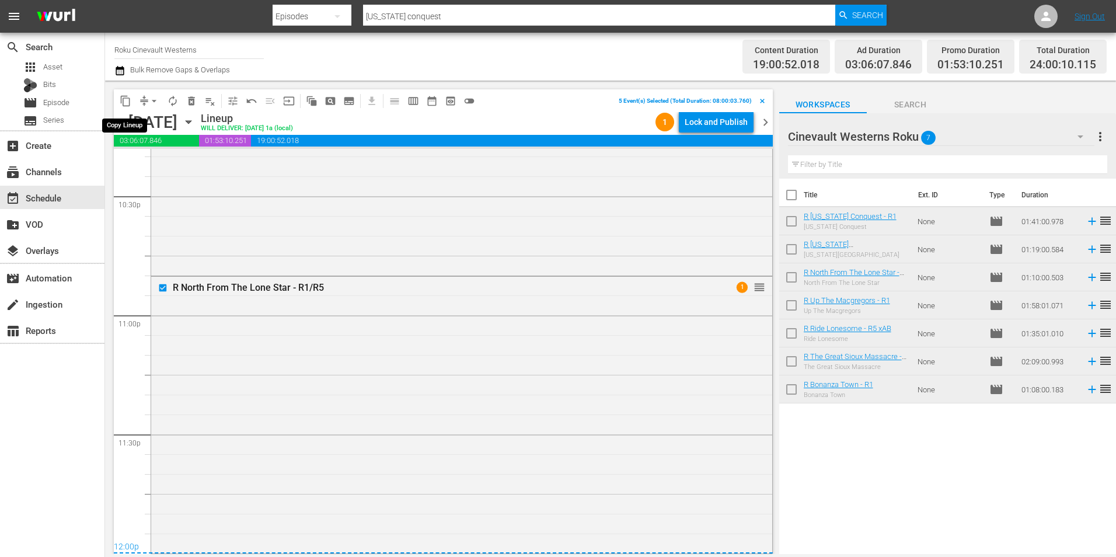
click at [119, 98] on button "content_copy" at bounding box center [125, 101] width 19 height 19
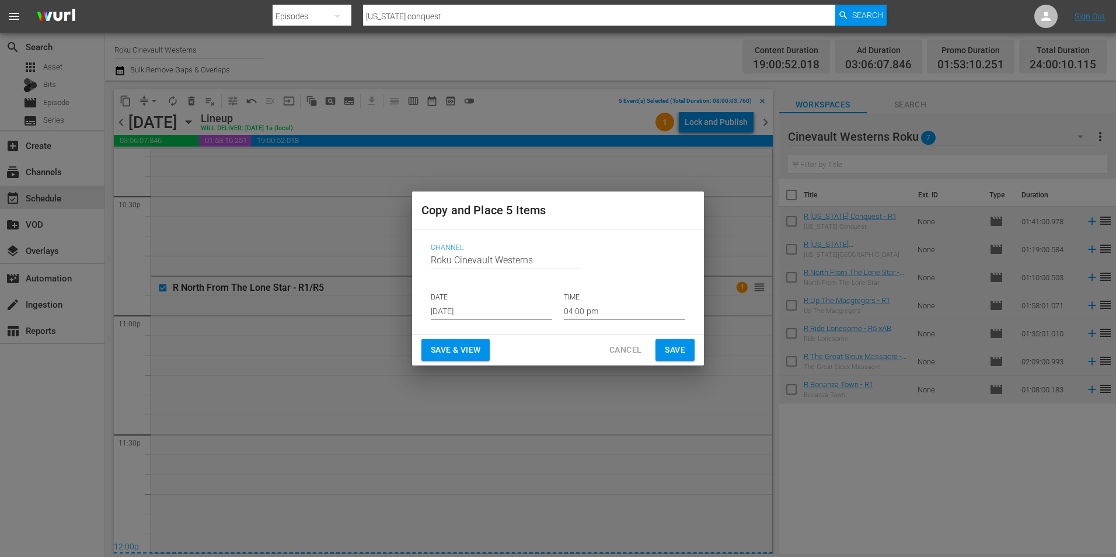
click at [495, 306] on input "Aug 21st 2025" at bounding box center [491, 311] width 121 height 18
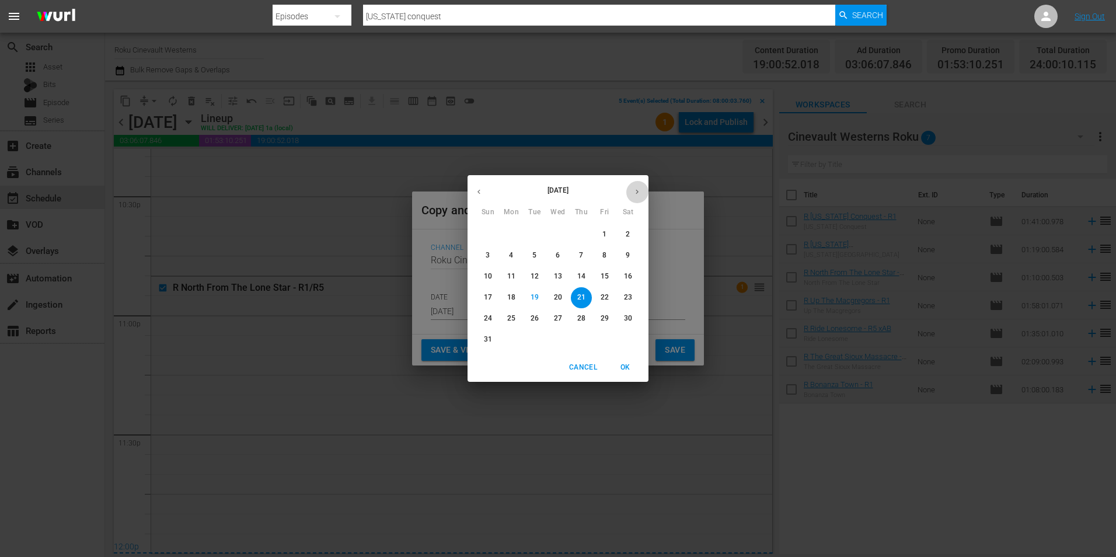
click at [630, 187] on button "button" at bounding box center [637, 191] width 23 height 23
click at [602, 235] on span "5" at bounding box center [604, 234] width 21 height 10
type input "Sep 5th 2025"
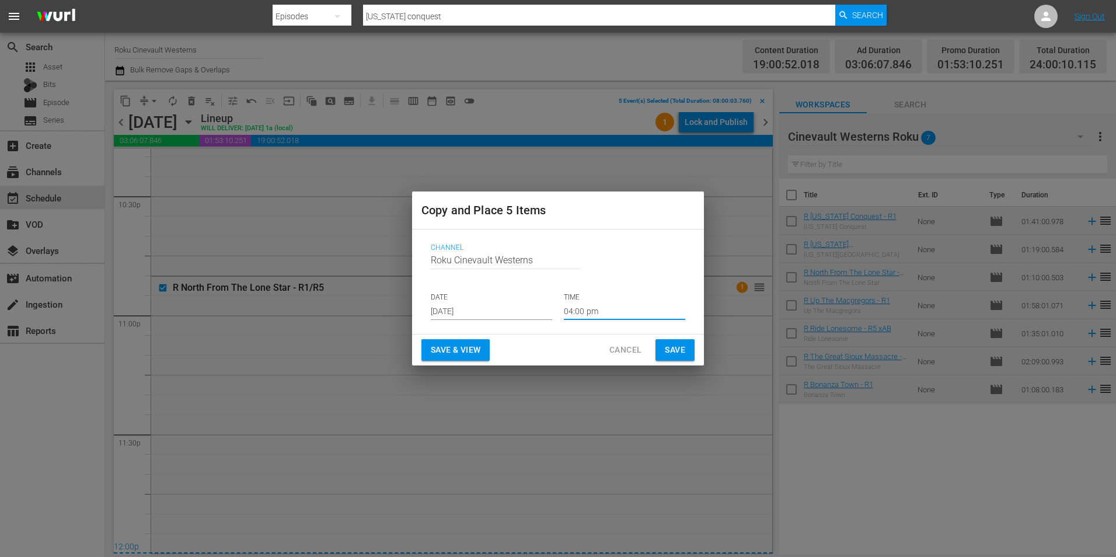
click at [637, 317] on input "04:00 pm" at bounding box center [624, 311] width 121 height 18
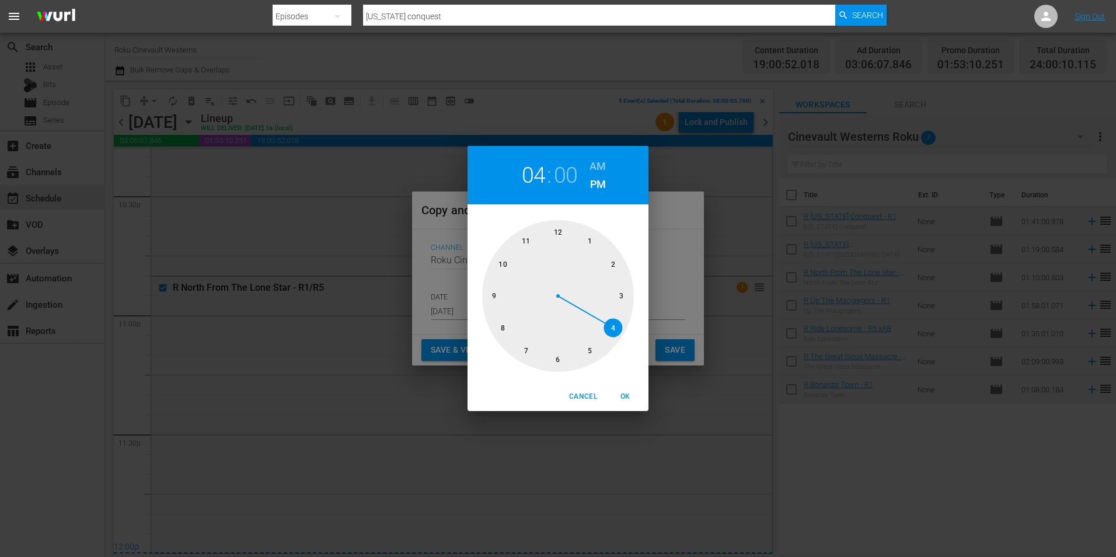
click at [559, 228] on div at bounding box center [558, 296] width 152 height 152
click at [598, 159] on h6 "AM" at bounding box center [597, 166] width 16 height 19
click at [624, 394] on span "OK" at bounding box center [625, 396] width 28 height 12
type input "12:00 am"
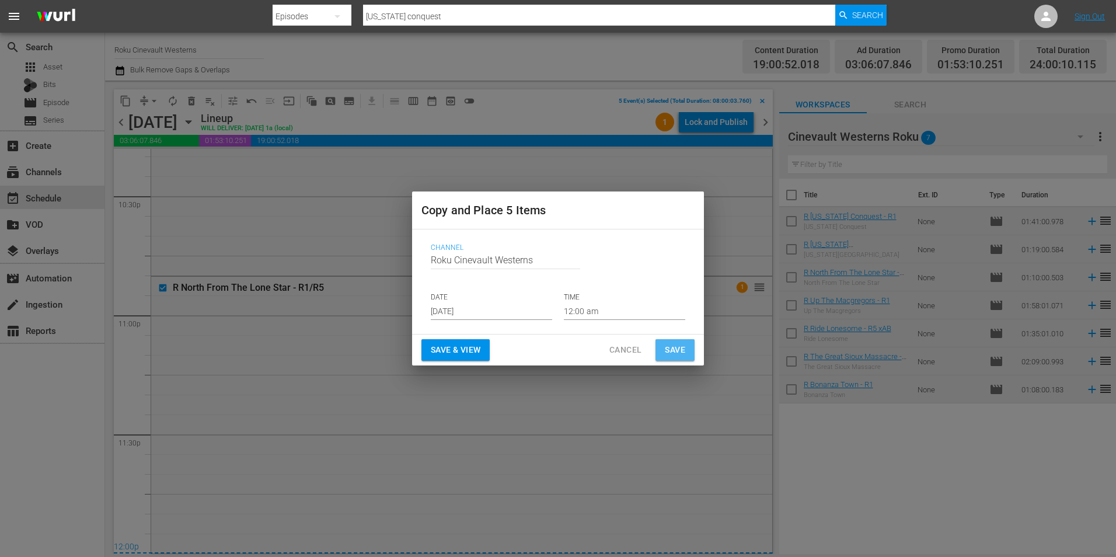
click at [681, 356] on span "Save" at bounding box center [675, 350] width 20 height 15
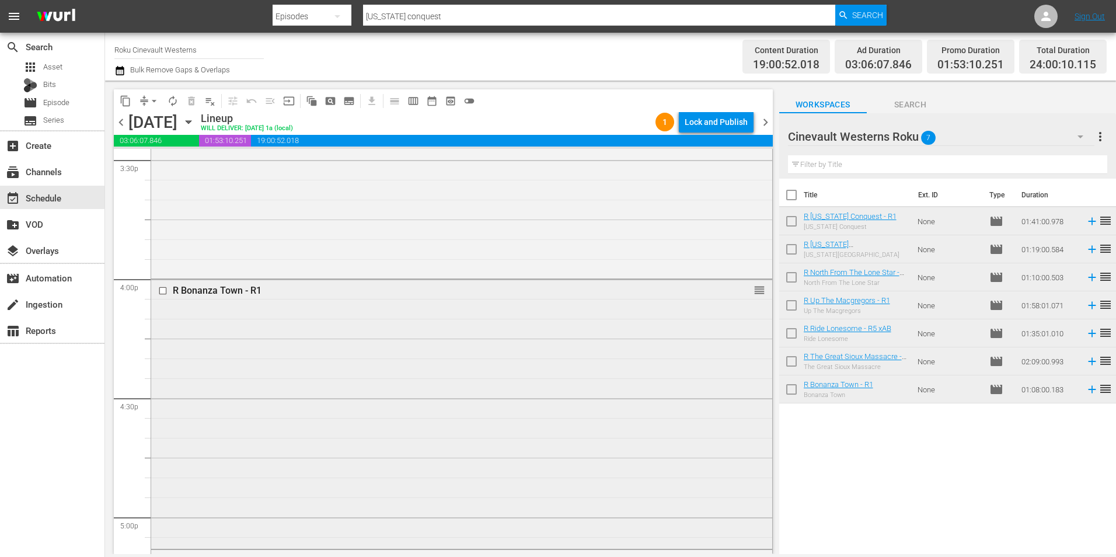
scroll to position [3676, 0]
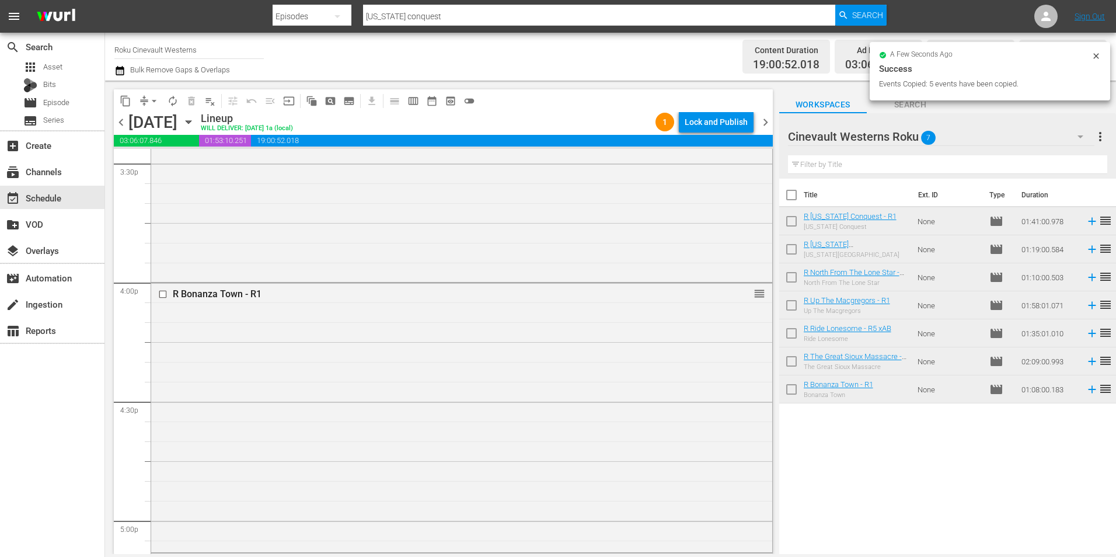
click at [162, 295] on input "checkbox" at bounding box center [164, 294] width 12 height 10
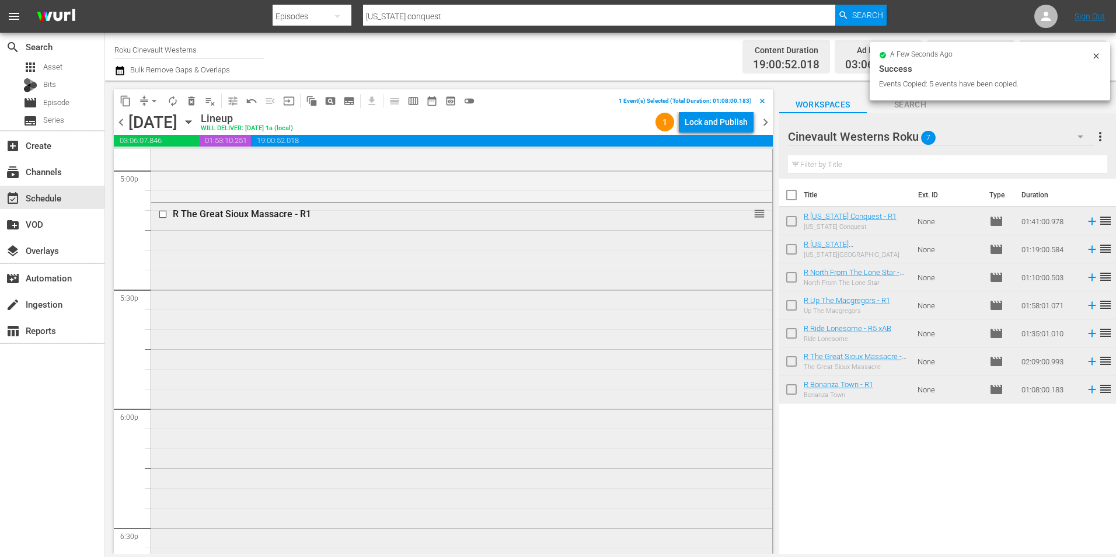
click at [163, 212] on input "checkbox" at bounding box center [164, 215] width 12 height 10
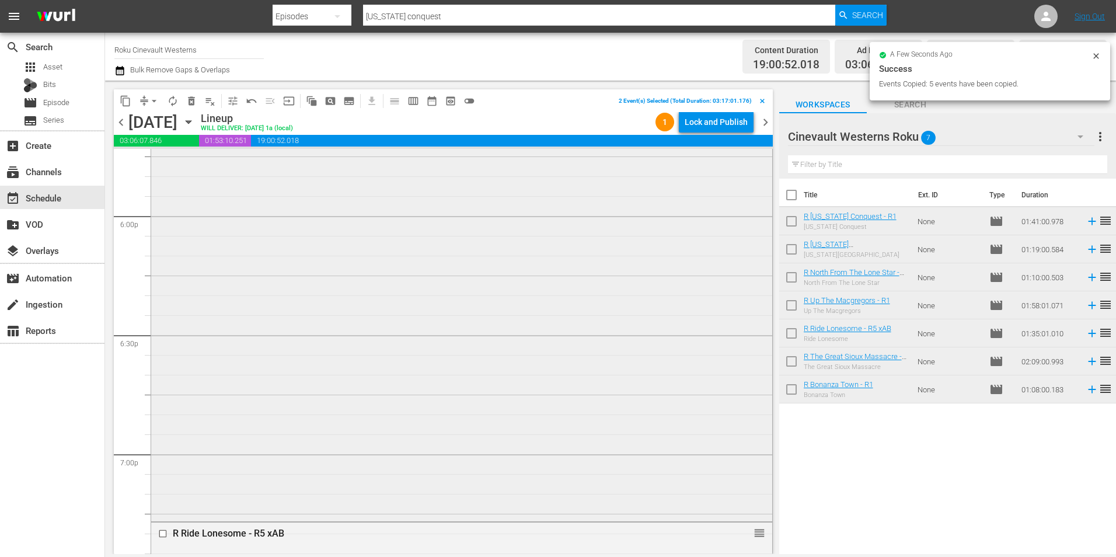
scroll to position [4376, 0]
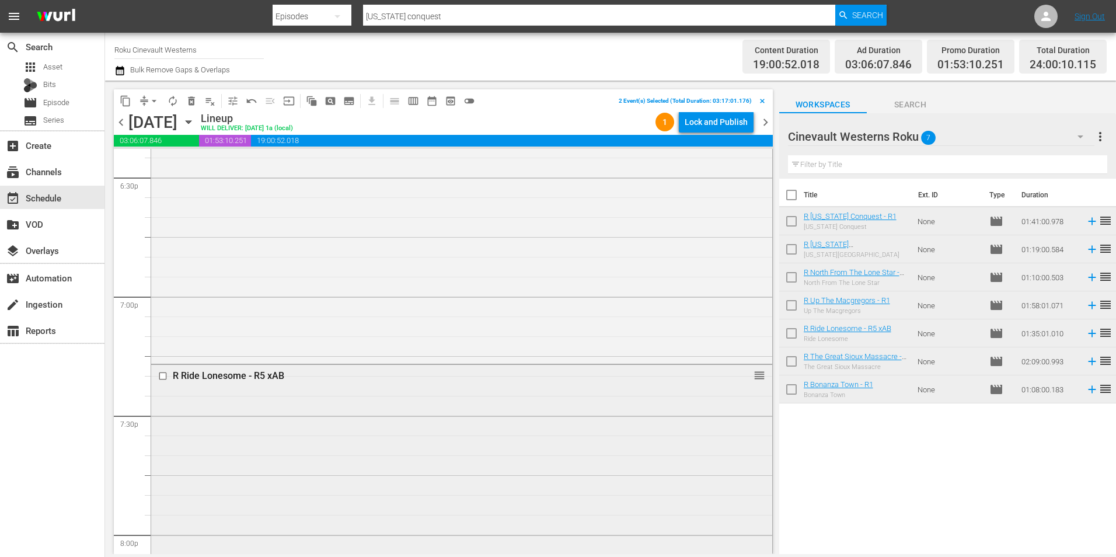
click at [163, 376] on input "checkbox" at bounding box center [164, 376] width 12 height 10
click at [162, 403] on input "checkbox" at bounding box center [164, 402] width 12 height 10
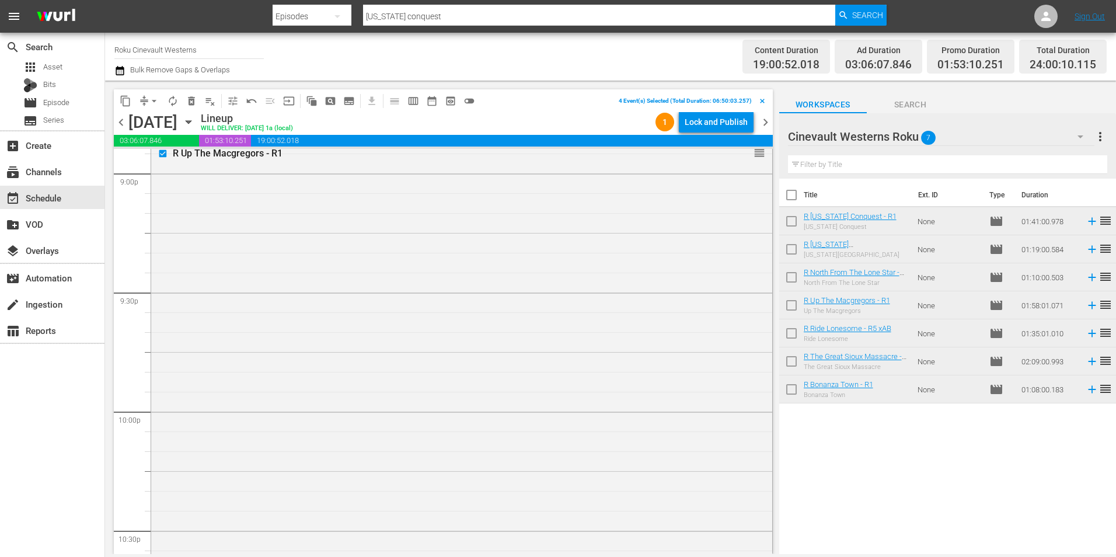
scroll to position [5252, 0]
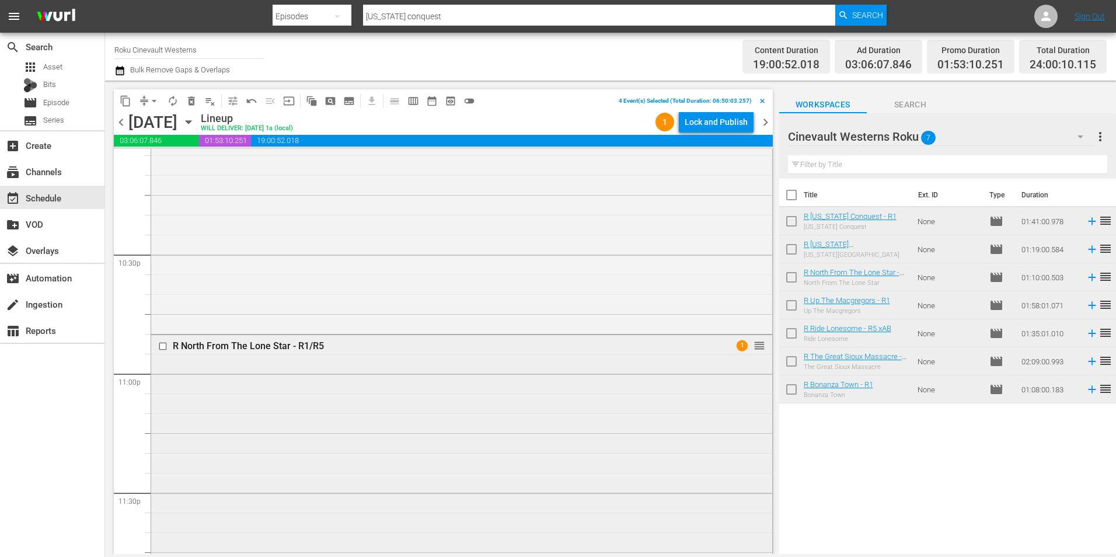
click at [162, 345] on input "checkbox" at bounding box center [164, 346] width 12 height 10
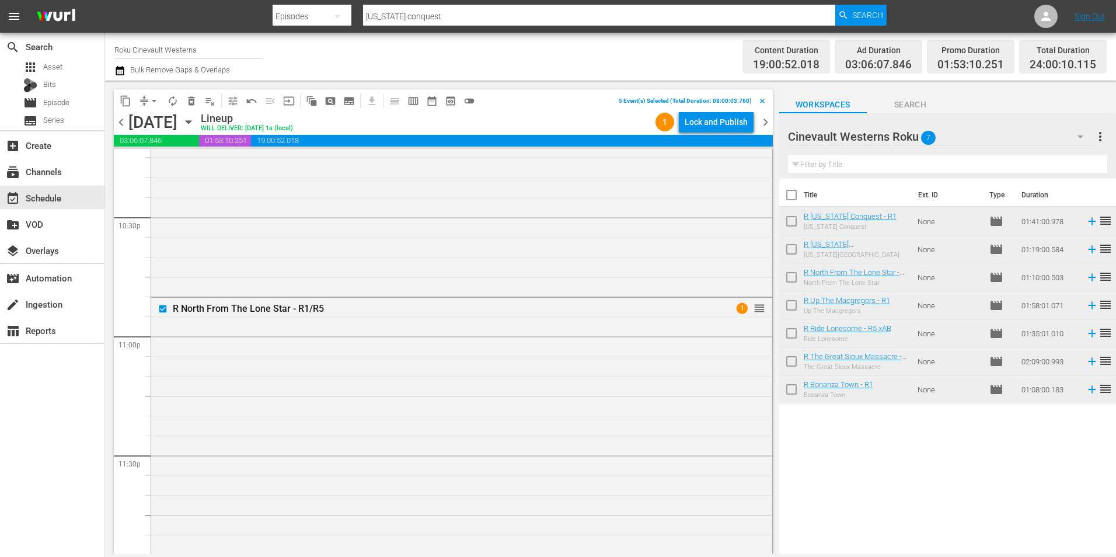
scroll to position [5310, 0]
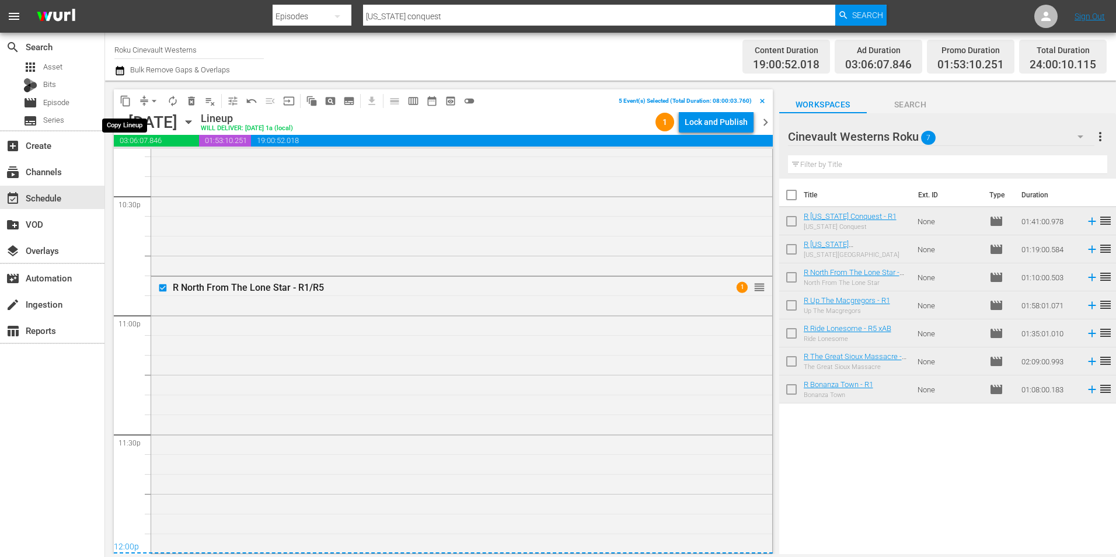
click at [123, 99] on span "content_copy" at bounding box center [126, 101] width 12 height 12
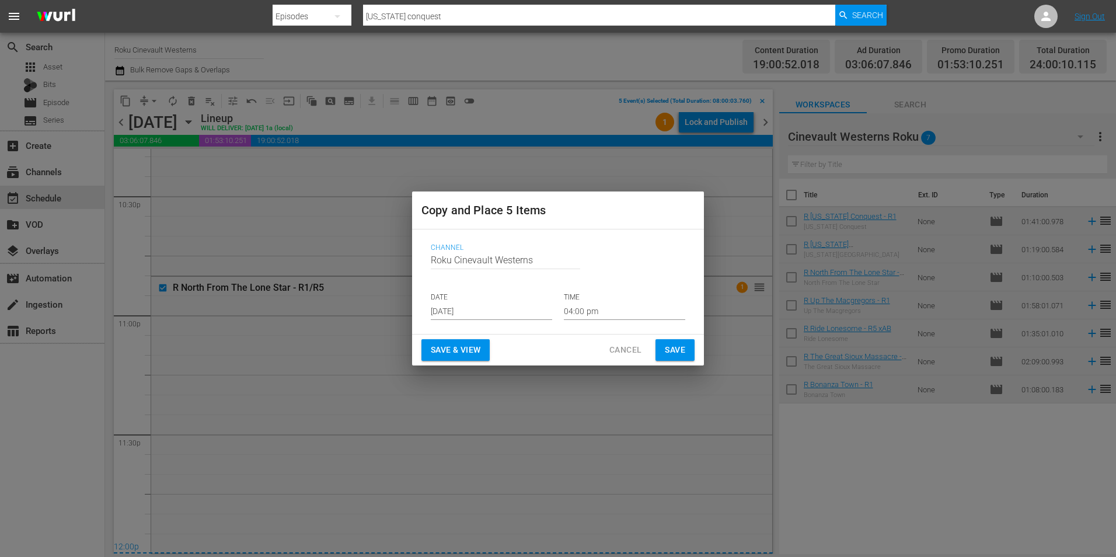
click at [474, 304] on input "Aug 21st 2025" at bounding box center [491, 311] width 121 height 18
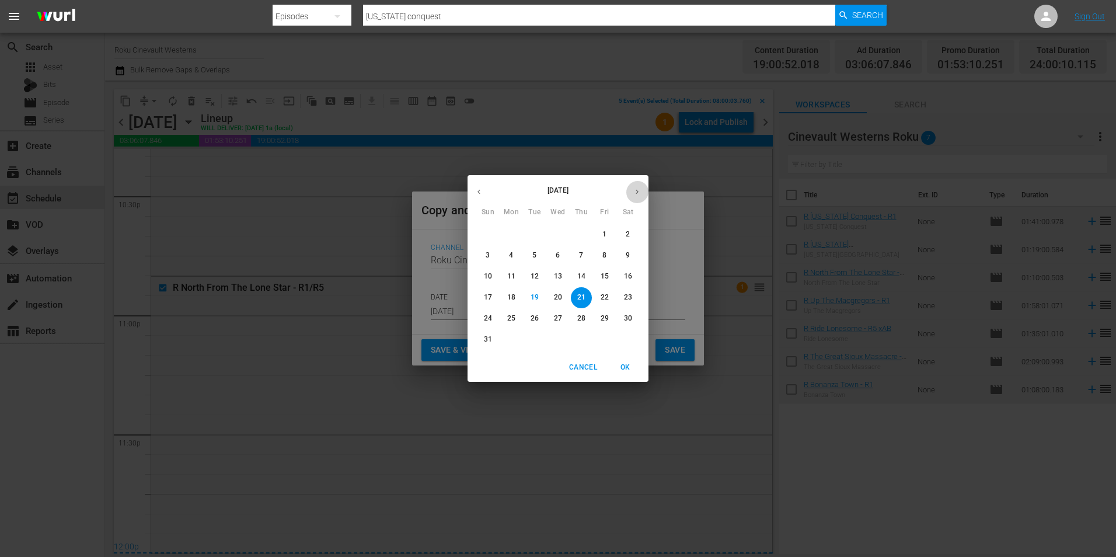
click at [640, 190] on button "button" at bounding box center [637, 191] width 23 height 23
click at [489, 257] on span "7" at bounding box center [487, 255] width 21 height 10
type input "Sep 7th 2025"
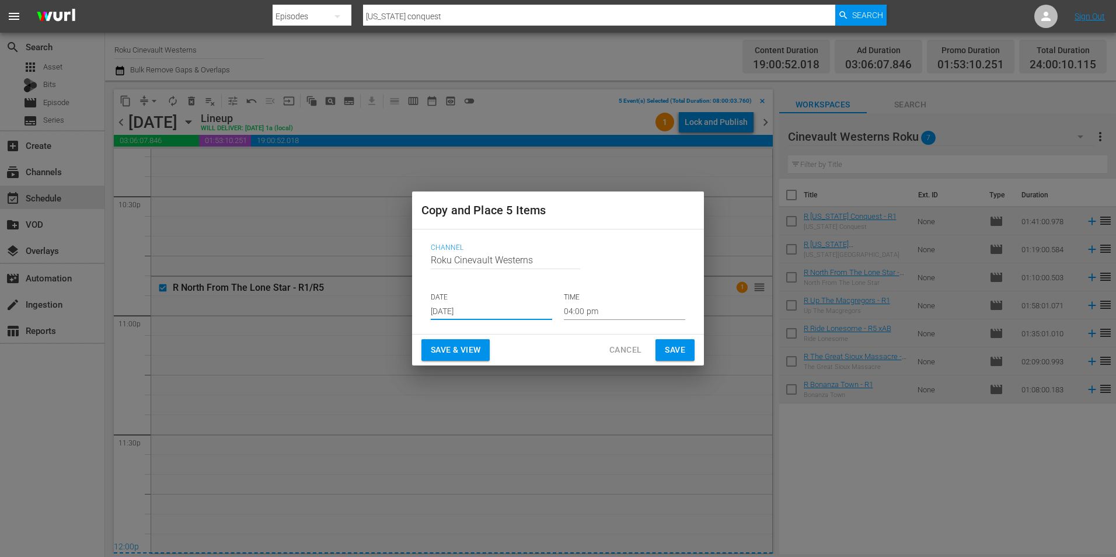
click at [625, 312] on input "04:00 pm" at bounding box center [624, 311] width 121 height 18
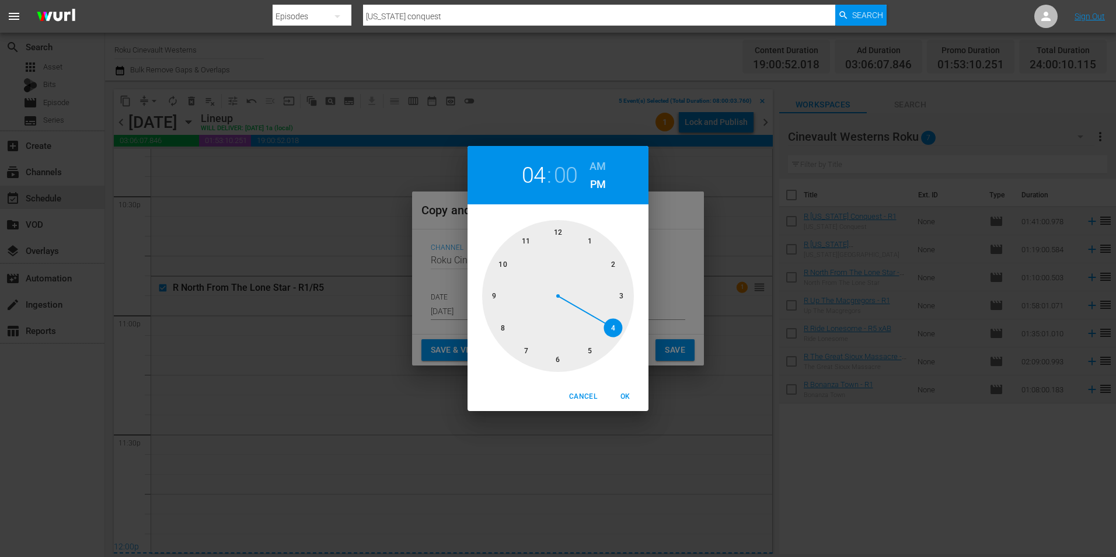
click at [497, 329] on div at bounding box center [558, 296] width 152 height 152
drag, startPoint x: 594, startPoint y: 160, endPoint x: 599, endPoint y: 192, distance: 31.9
click at [594, 161] on h6 "AM" at bounding box center [597, 166] width 16 height 19
drag, startPoint x: 619, startPoint y: 394, endPoint x: 625, endPoint y: 397, distance: 6.8
click at [622, 395] on span "OK" at bounding box center [625, 396] width 28 height 12
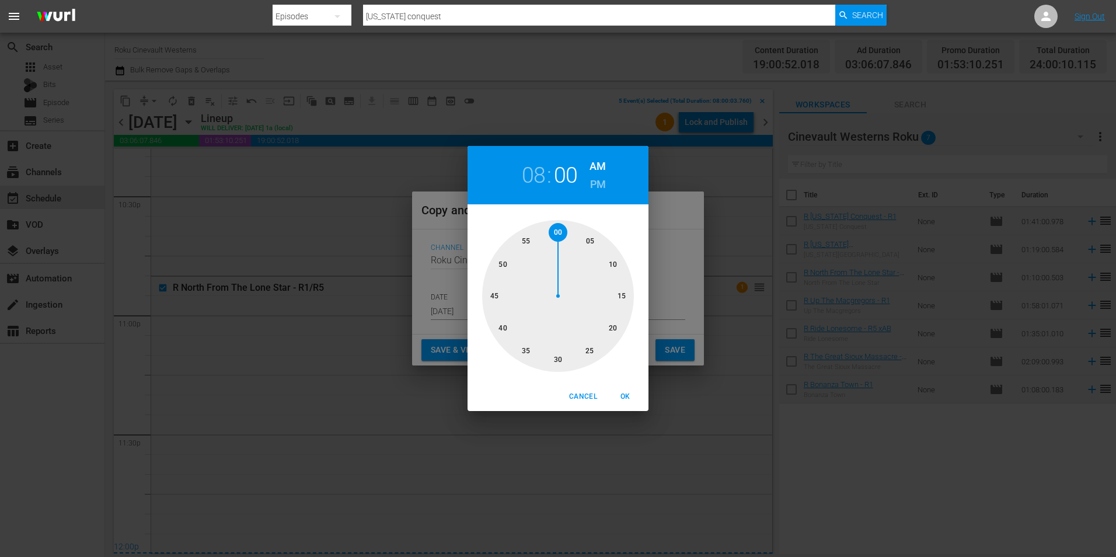
type input "08:00 am"
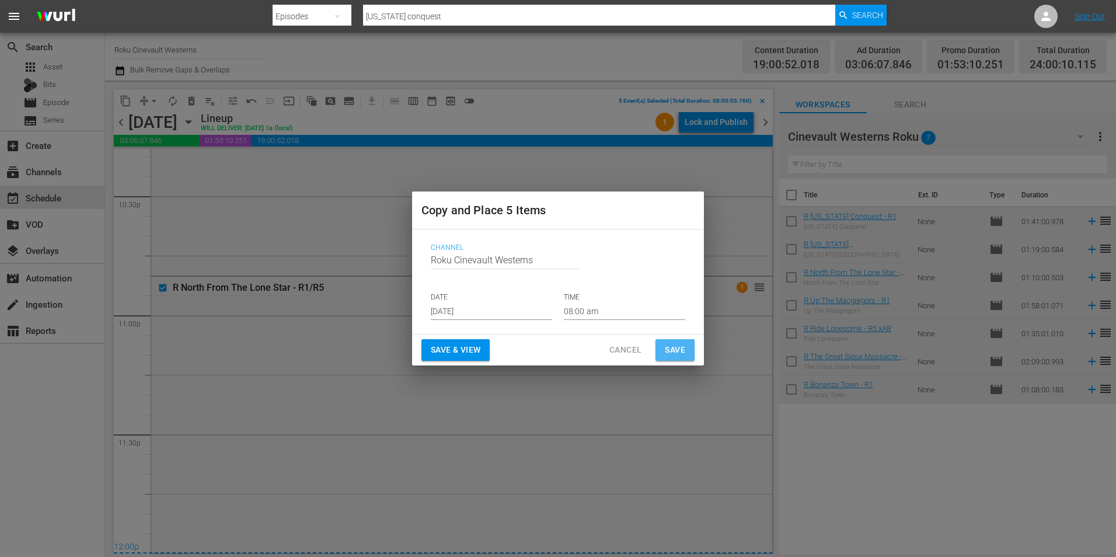
click at [676, 349] on span "Save" at bounding box center [675, 350] width 20 height 15
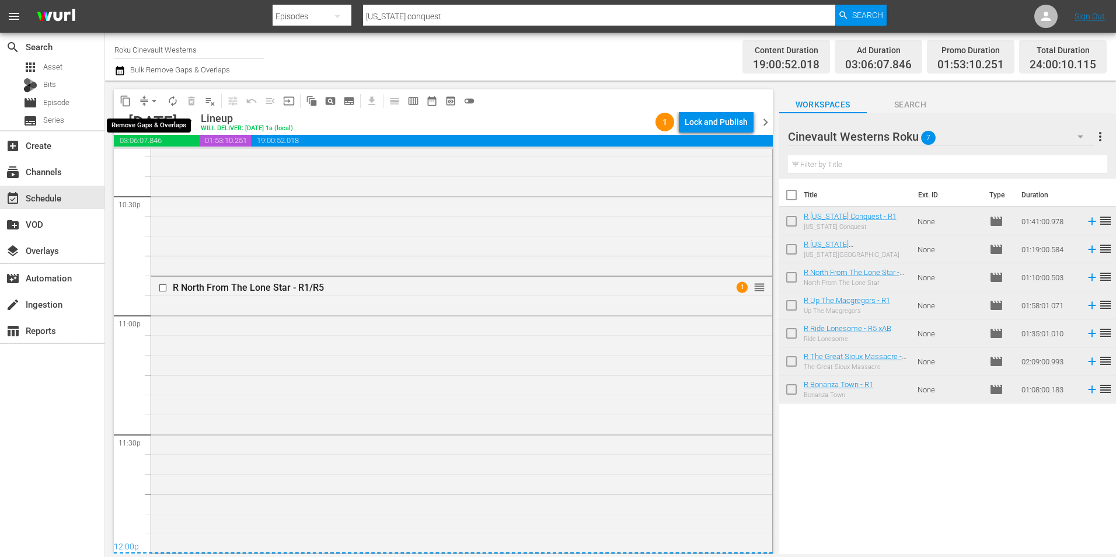
drag, startPoint x: 150, startPoint y: 96, endPoint x: 158, endPoint y: 107, distance: 14.2
click at [151, 99] on span "arrow_drop_down" at bounding box center [154, 101] width 12 height 12
click at [159, 113] on ul "Align to Midnight Align to First Episode Align to End of Previous Day" at bounding box center [154, 143] width 123 height 67
click at [163, 124] on li "Align to Midnight" at bounding box center [154, 124] width 123 height 19
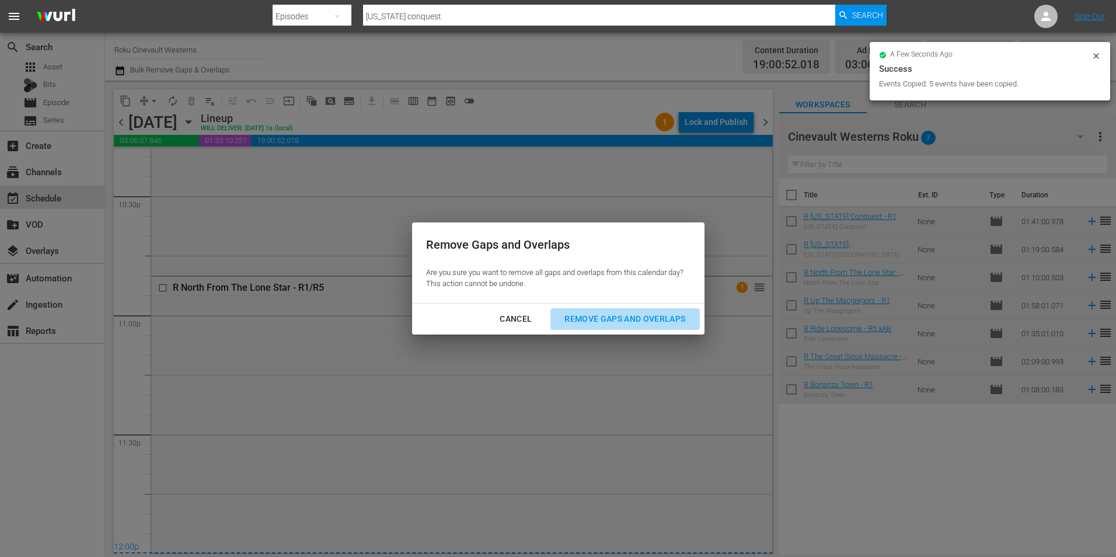
click at [668, 323] on div "Remove Gaps and Overlaps" at bounding box center [624, 319] width 139 height 15
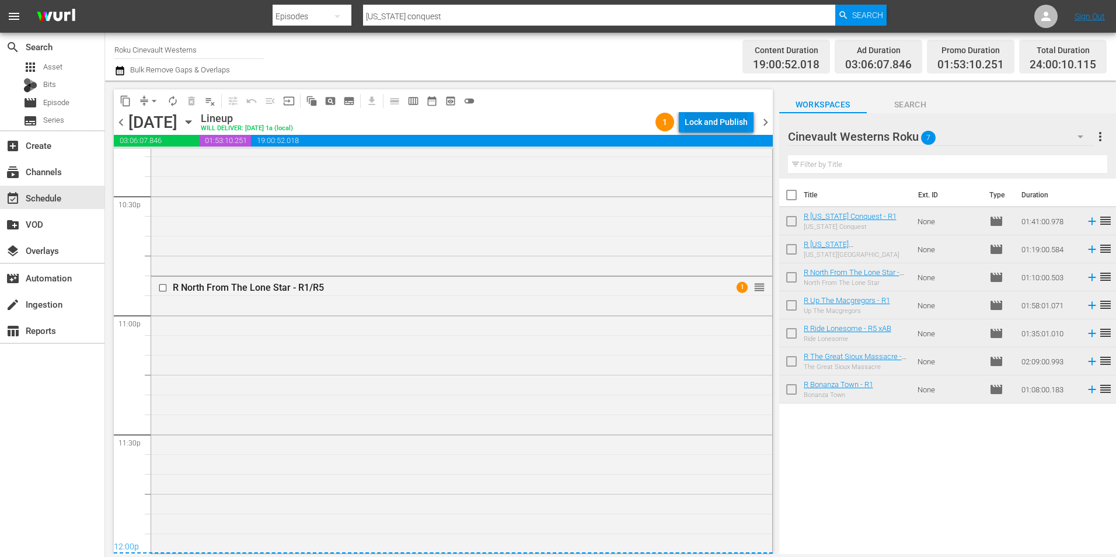
click at [720, 112] on div "Lock and Publish" at bounding box center [716, 121] width 63 height 21
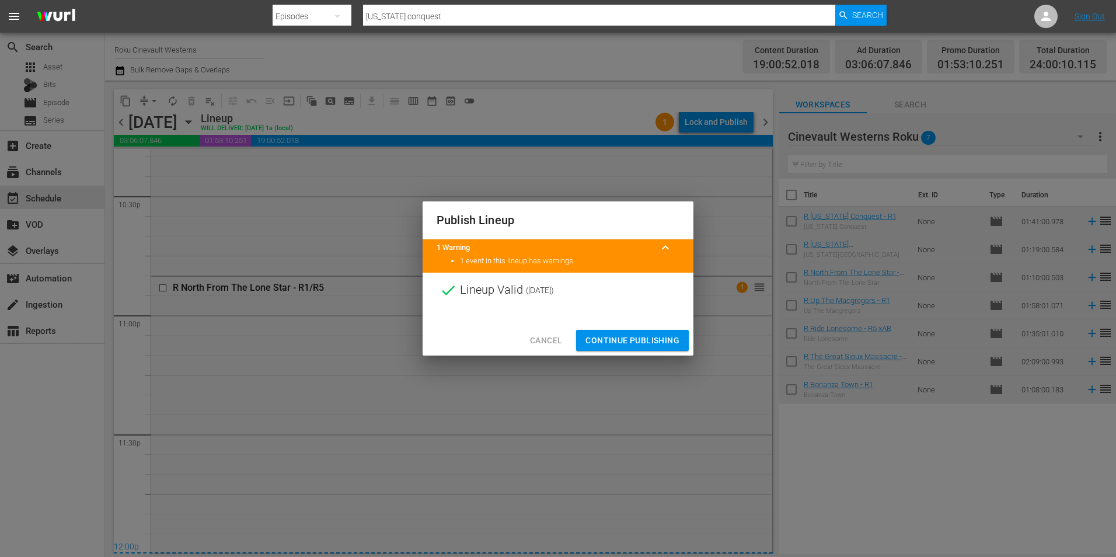
click at [624, 332] on button "Continue Publishing" at bounding box center [632, 341] width 113 height 22
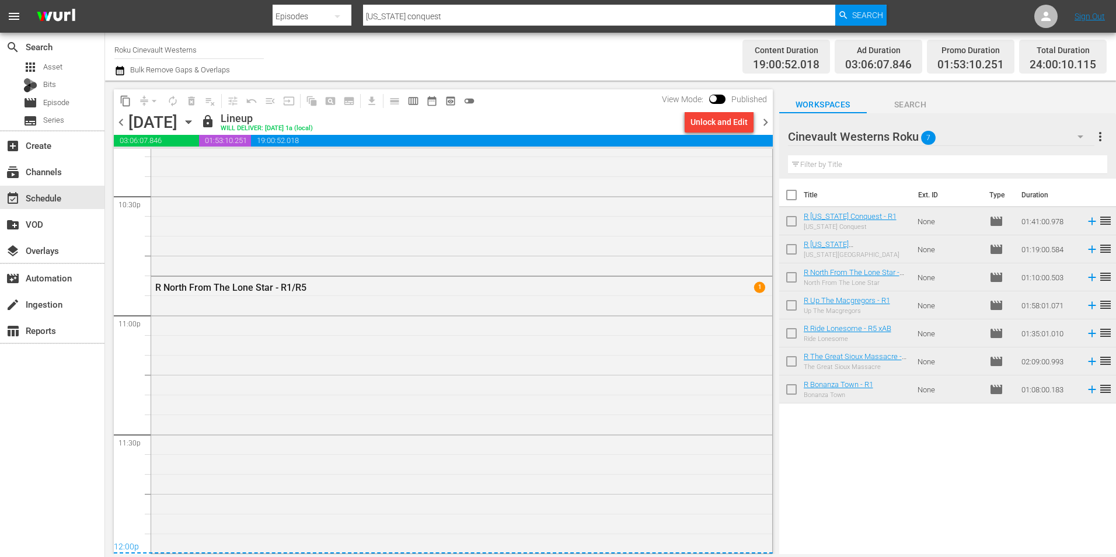
click at [188, 47] on input "Roku Cinevault Westerns" at bounding box center [188, 50] width 149 height 28
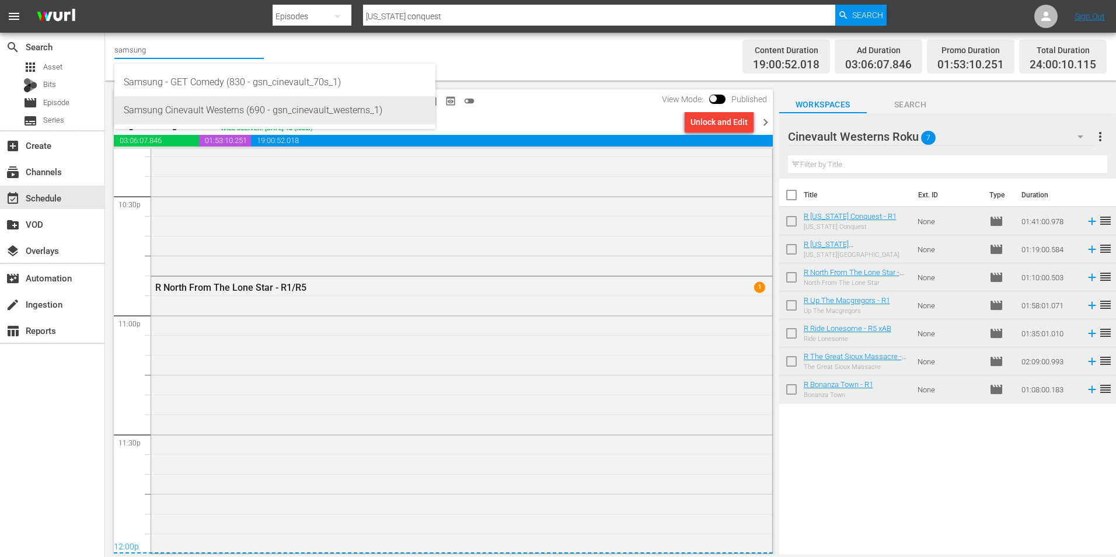
click at [287, 115] on div "Samsung Cinevault Westerns (690 - gsn_cinevault_westerns_1)" at bounding box center [275, 110] width 302 height 28
type input "Samsung Cinevault Westerns (690 - gsn_cinevault_westerns_1)"
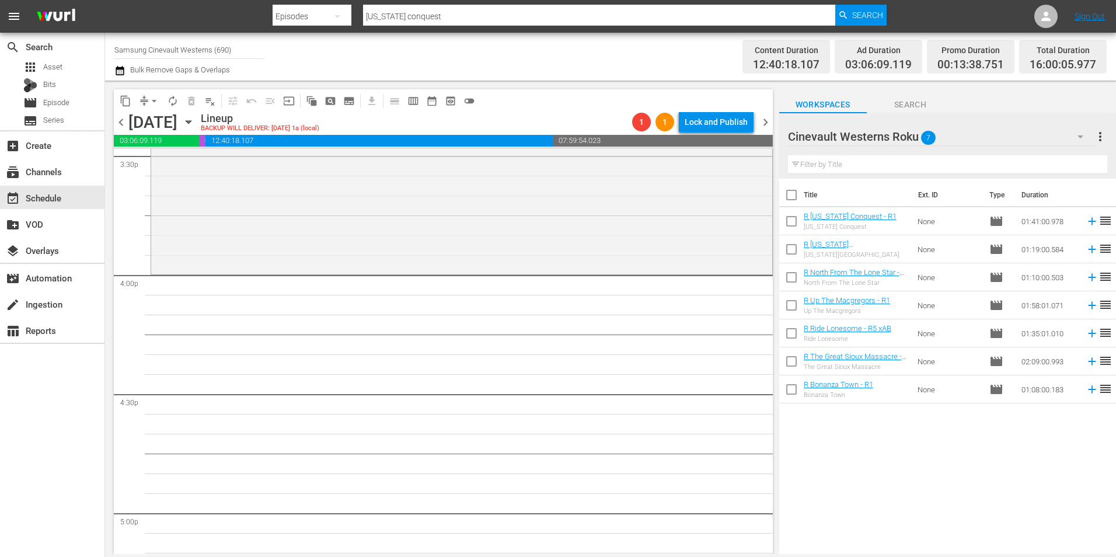
scroll to position [3617, 0]
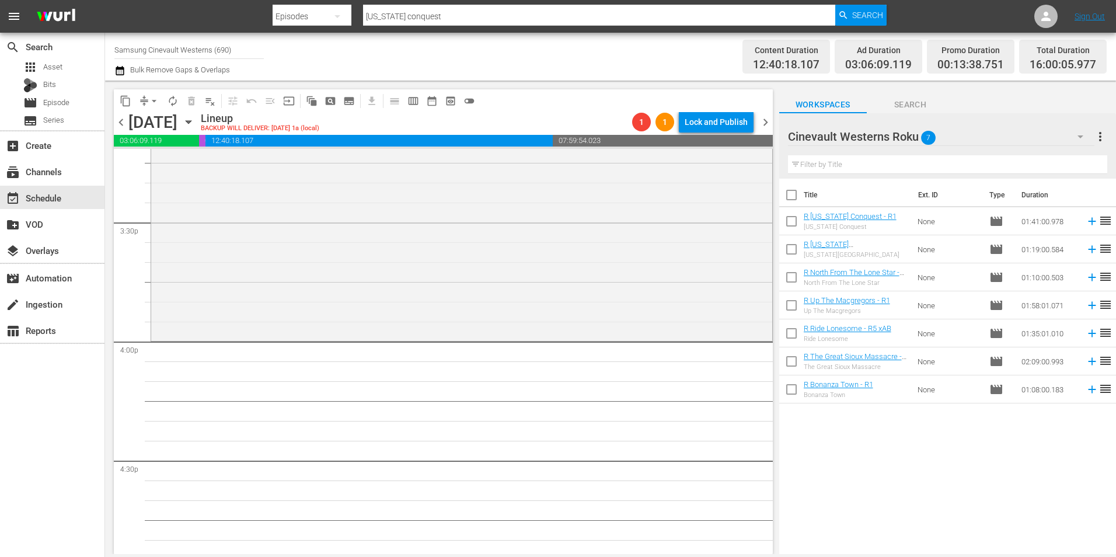
click at [1047, 137] on div "Cinevault Westerns Roku 7" at bounding box center [941, 136] width 306 height 33
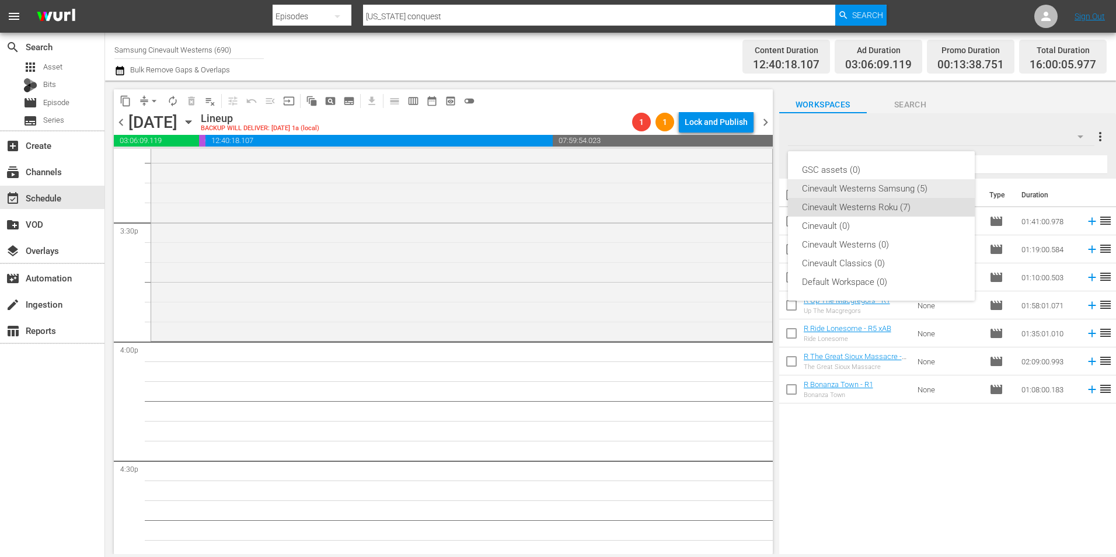
click at [897, 189] on div "Cinevault Westerns Samsung (5)" at bounding box center [881, 188] width 159 height 19
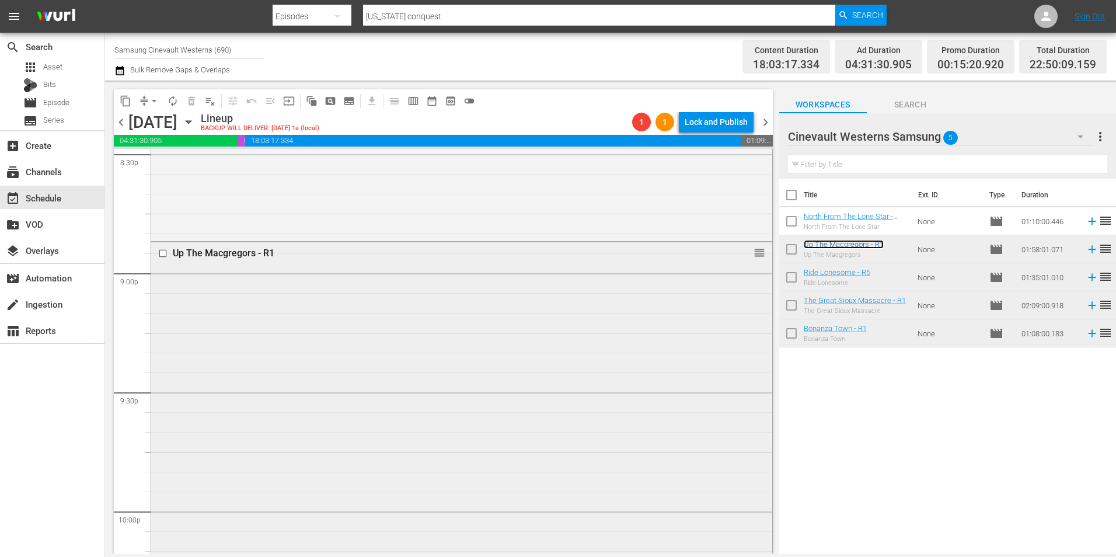
scroll to position [5076, 0]
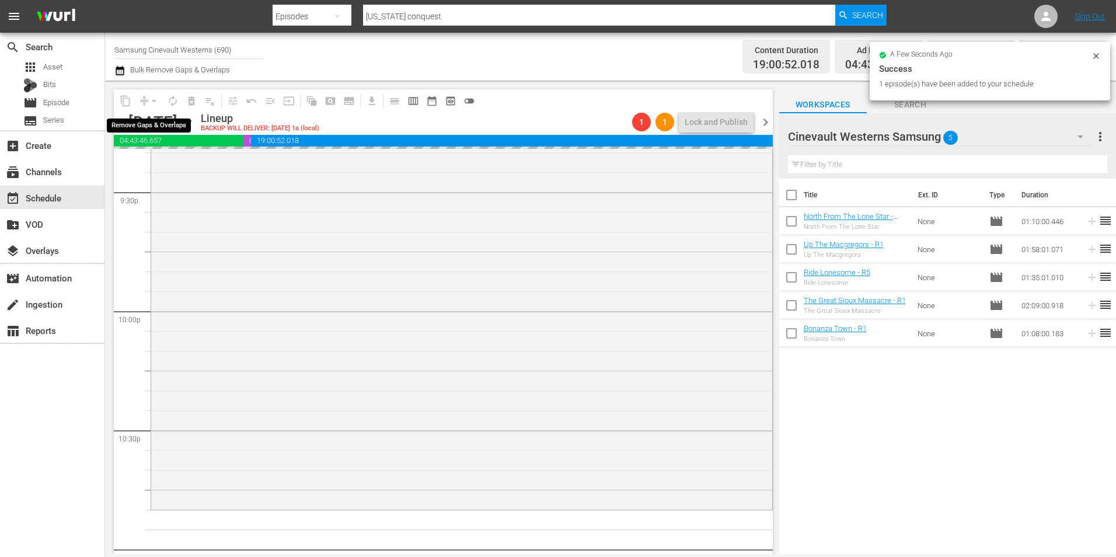
click at [152, 100] on div "arrow_drop_down" at bounding box center [154, 101] width 19 height 19
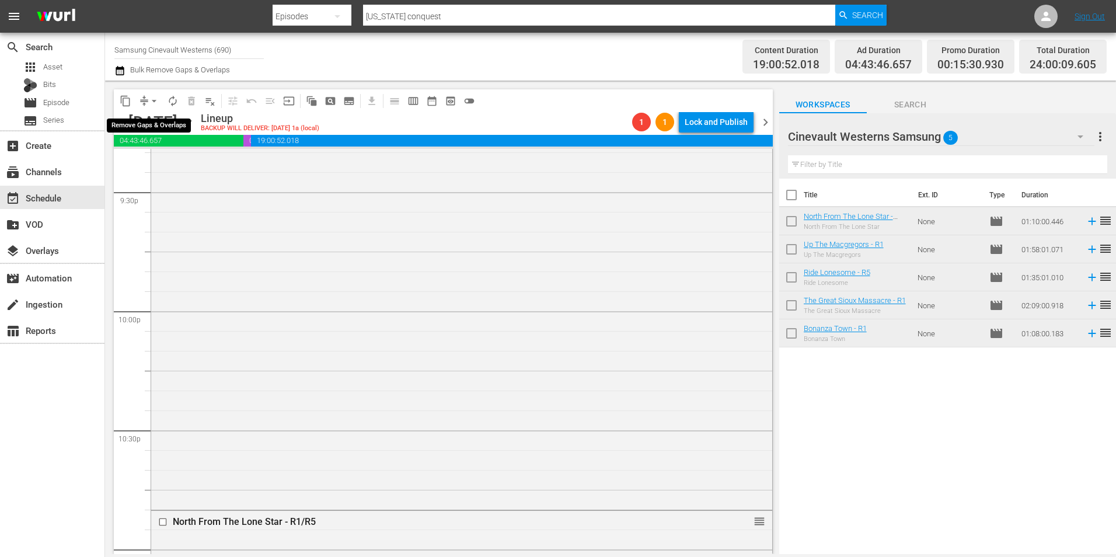
click at [152, 100] on span "arrow_drop_down" at bounding box center [154, 101] width 12 height 12
click at [158, 122] on li "Align to Midnight" at bounding box center [154, 124] width 123 height 19
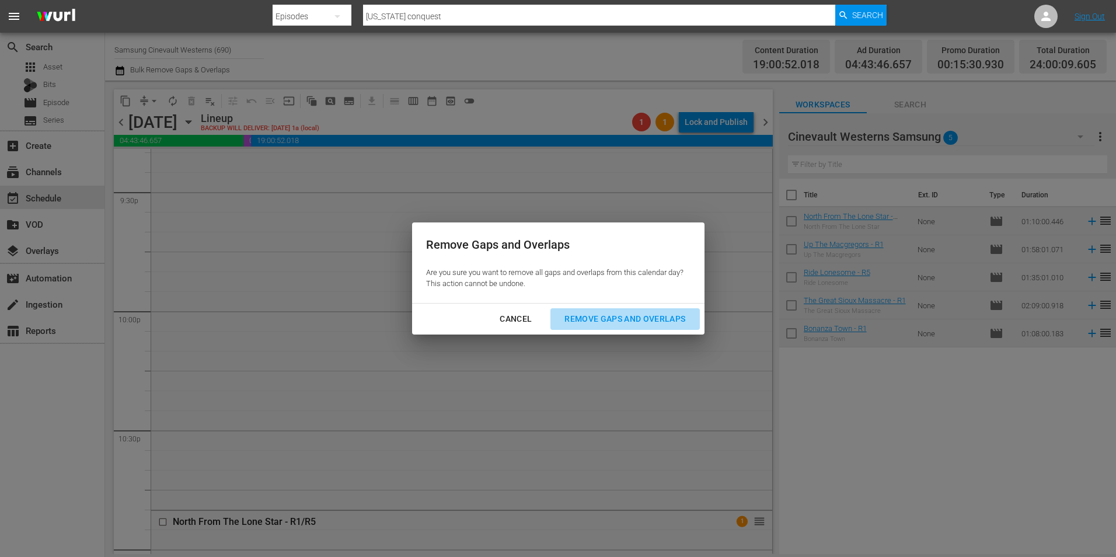
click at [685, 315] on div "Remove Gaps and Overlaps" at bounding box center [624, 319] width 139 height 15
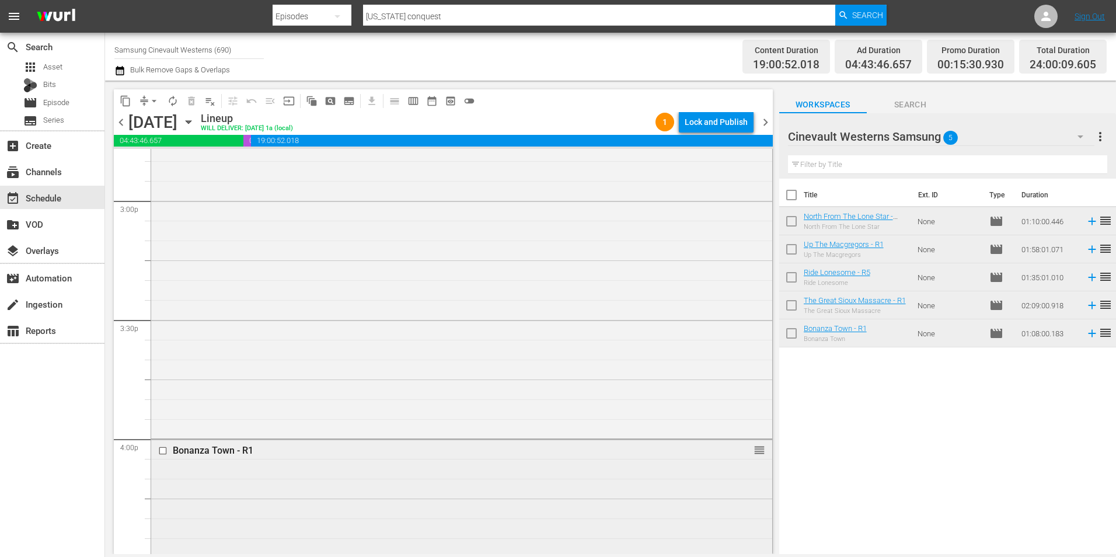
scroll to position [3617, 0]
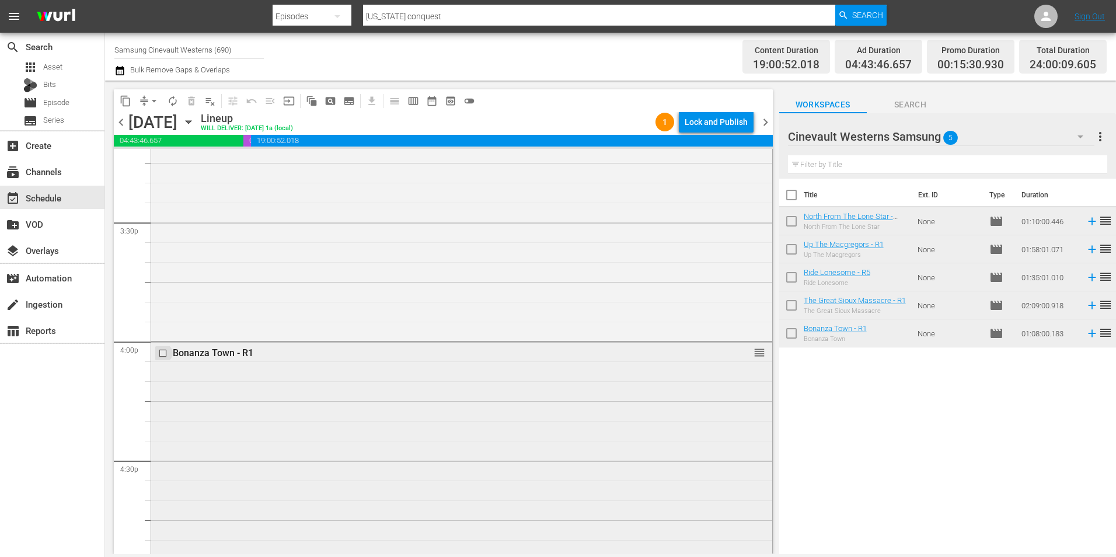
click at [163, 354] on input "checkbox" at bounding box center [164, 353] width 12 height 10
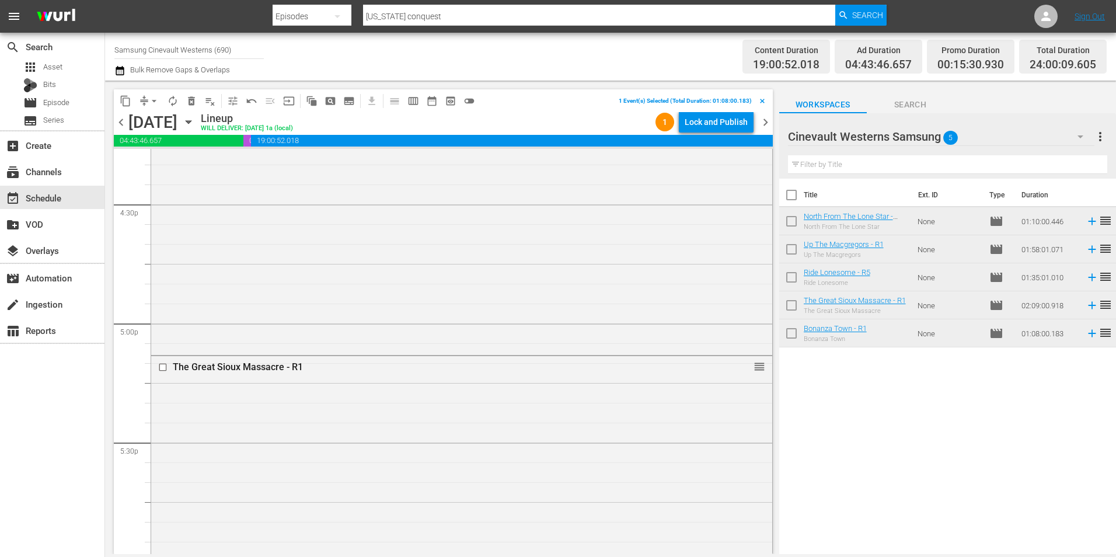
scroll to position [3967, 0]
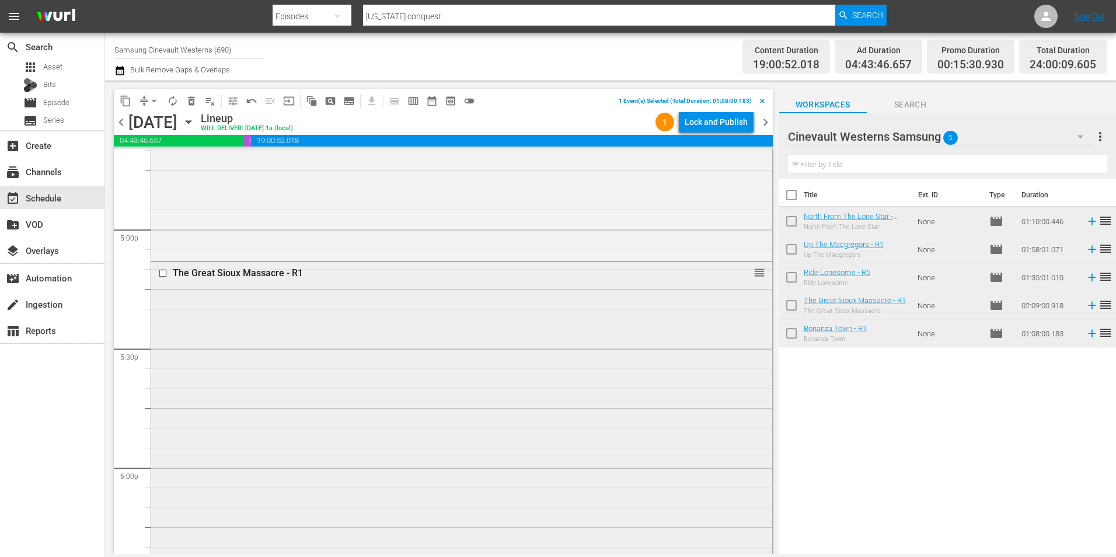
click at [160, 273] on input "checkbox" at bounding box center [164, 273] width 12 height 10
click at [160, 319] on input "checkbox" at bounding box center [164, 318] width 12 height 10
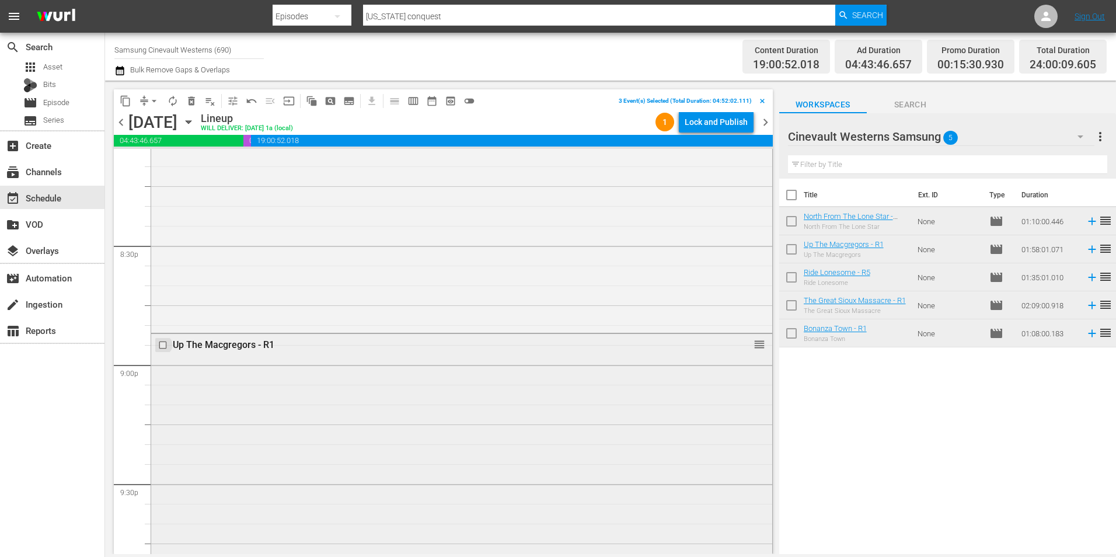
click at [162, 344] on input "checkbox" at bounding box center [164, 345] width 12 height 10
click at [162, 349] on input "checkbox" at bounding box center [164, 346] width 12 height 10
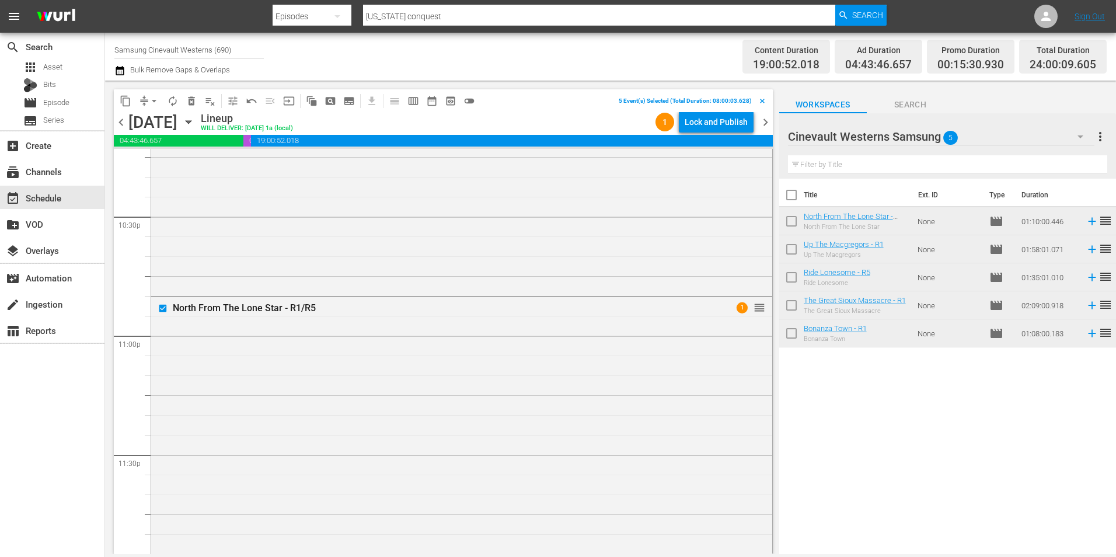
scroll to position [5310, 0]
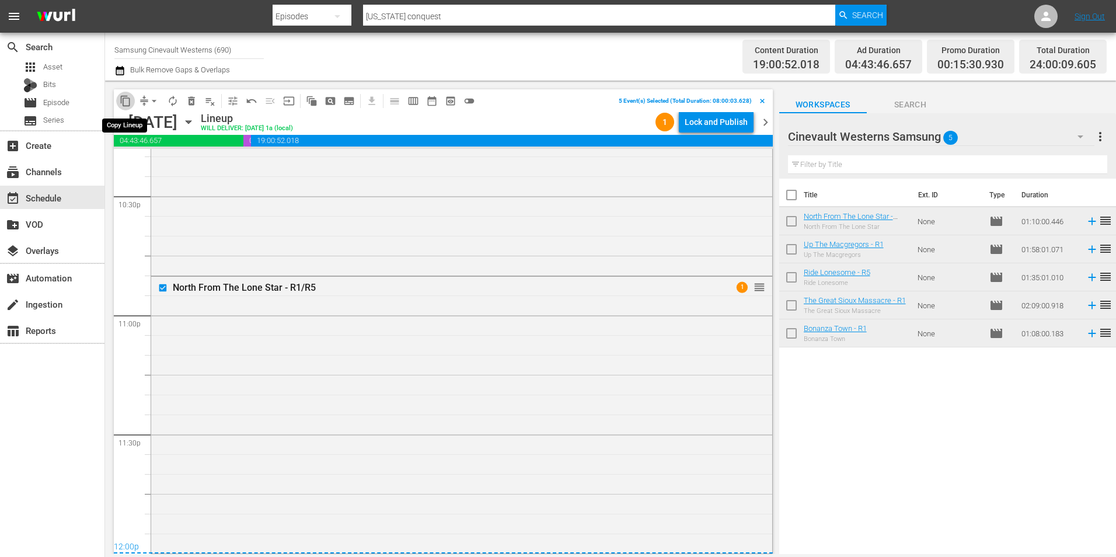
click at [128, 106] on span "content_copy" at bounding box center [126, 101] width 12 height 12
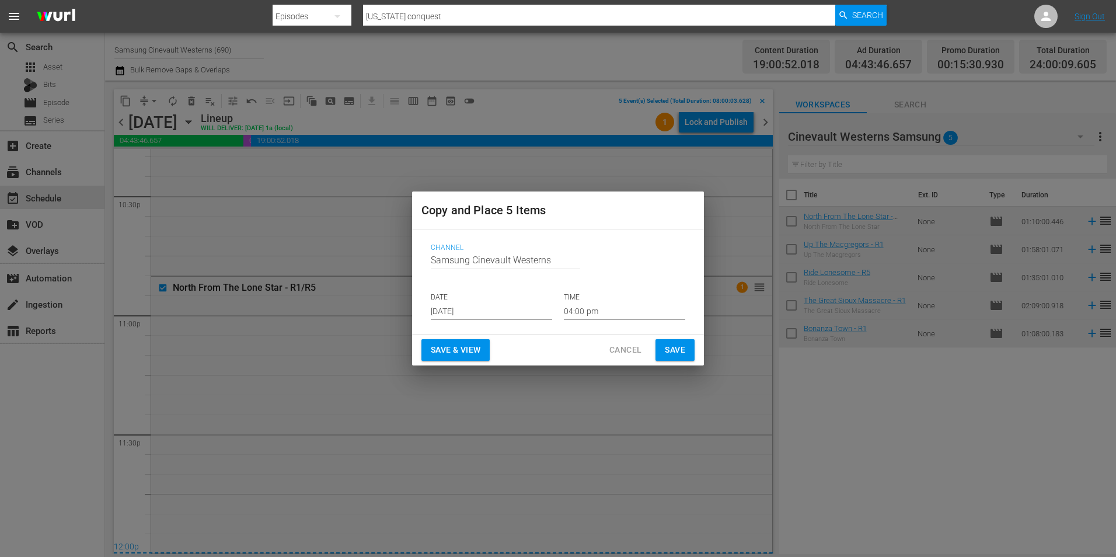
click at [487, 317] on input "Aug 21st 2025" at bounding box center [491, 311] width 121 height 18
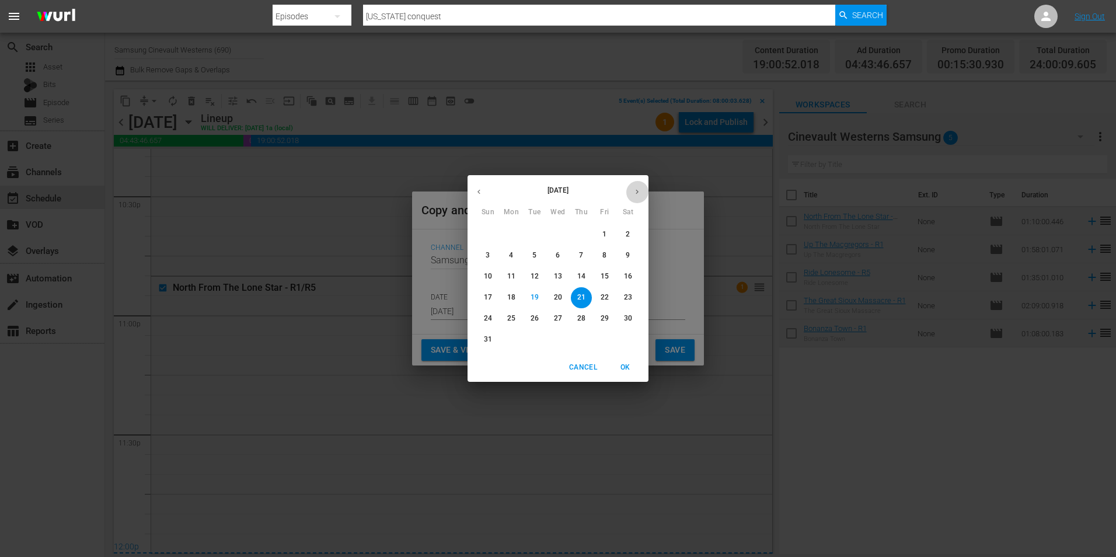
click at [633, 188] on icon "button" at bounding box center [637, 191] width 9 height 9
click at [597, 231] on span "5" at bounding box center [604, 234] width 21 height 10
type input "Sep 5th 2025"
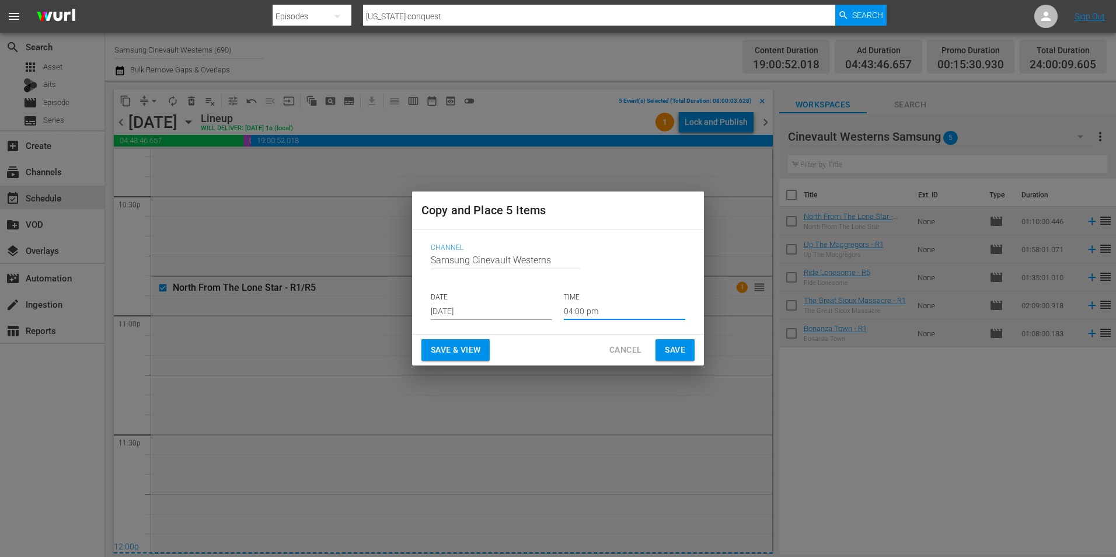
click at [594, 310] on input "04:00 pm" at bounding box center [624, 311] width 121 height 18
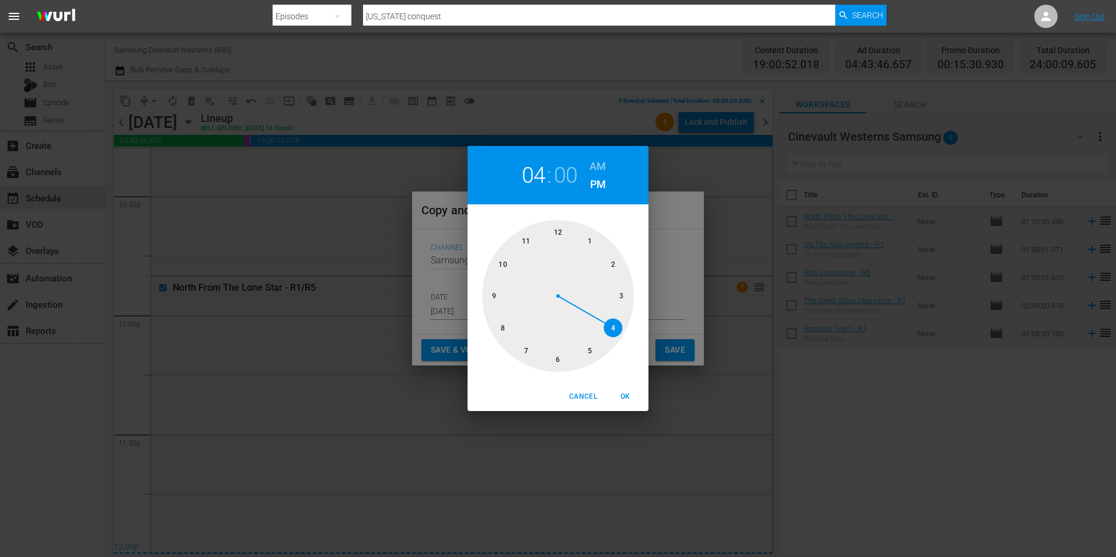
click at [558, 234] on div at bounding box center [558, 296] width 152 height 152
click at [596, 161] on h6 "AM" at bounding box center [597, 166] width 16 height 19
drag, startPoint x: 626, startPoint y: 400, endPoint x: 660, endPoint y: 374, distance: 42.5
click at [627, 400] on span "OK" at bounding box center [625, 396] width 28 height 12
type input "12:00 am"
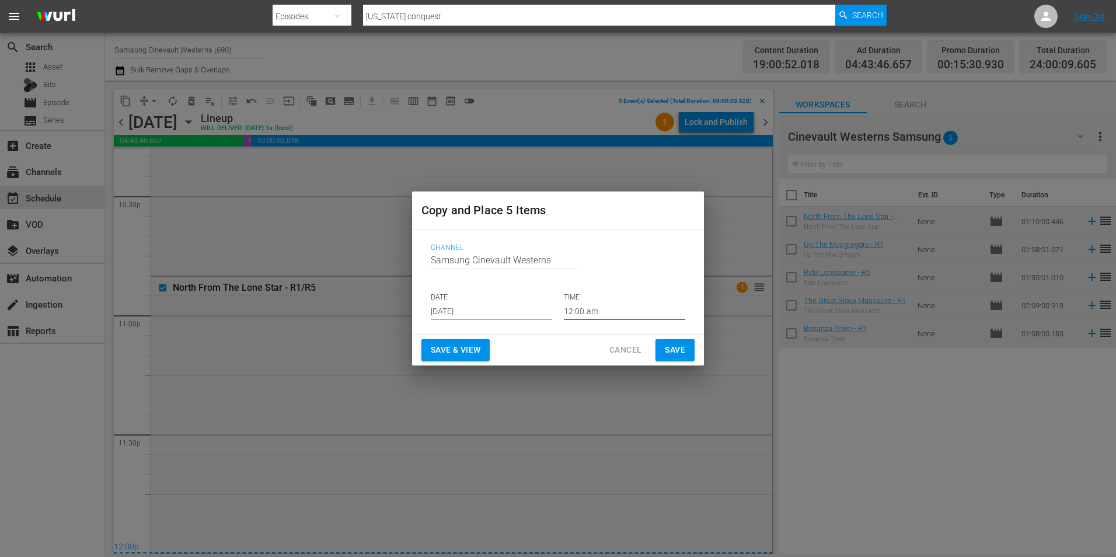
click at [682, 354] on span "Save" at bounding box center [675, 350] width 20 height 15
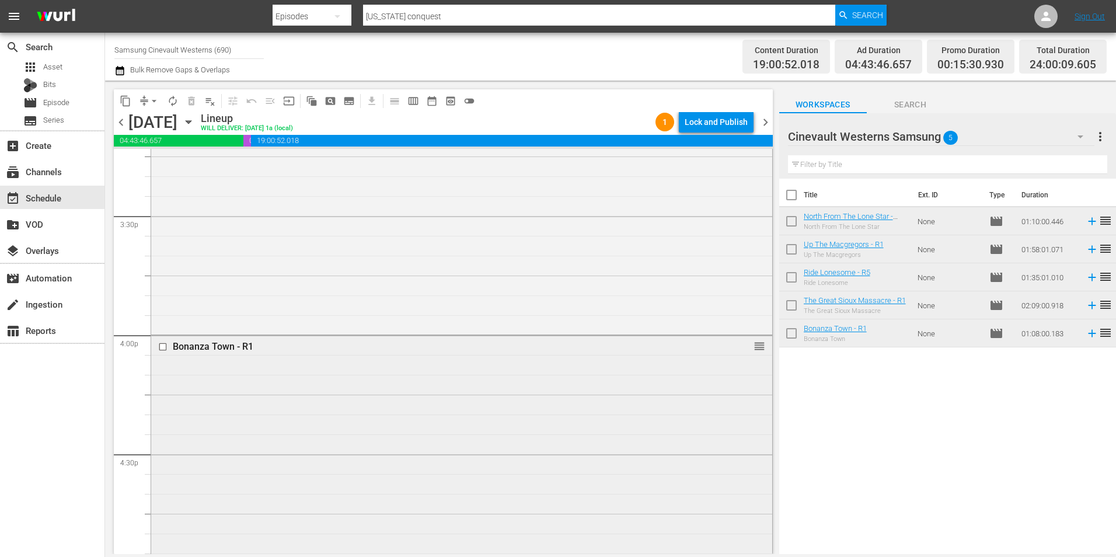
scroll to position [3618, 0]
click at [160, 351] on input "checkbox" at bounding box center [164, 353] width 12 height 10
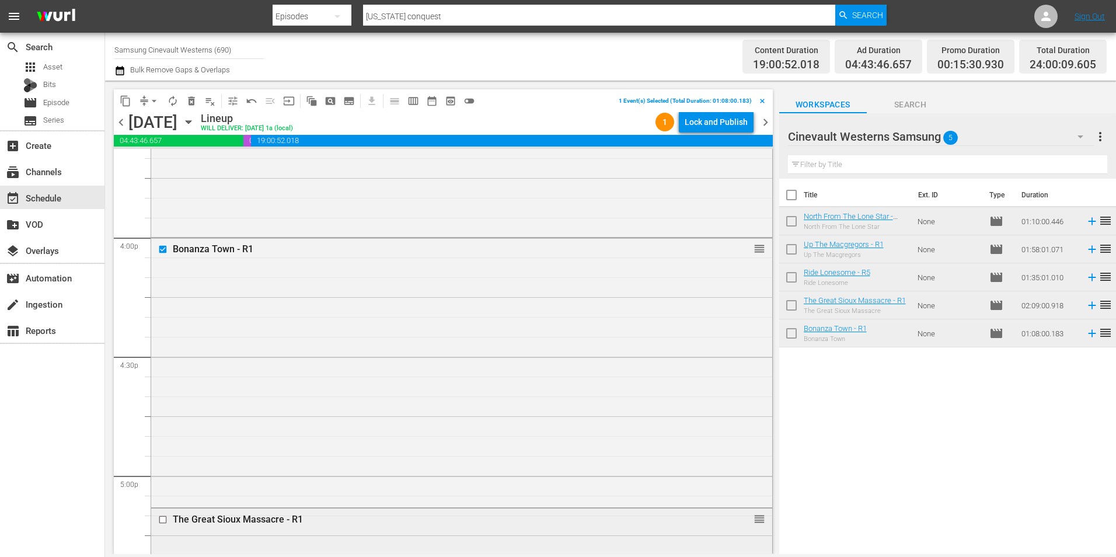
scroll to position [3851, 0]
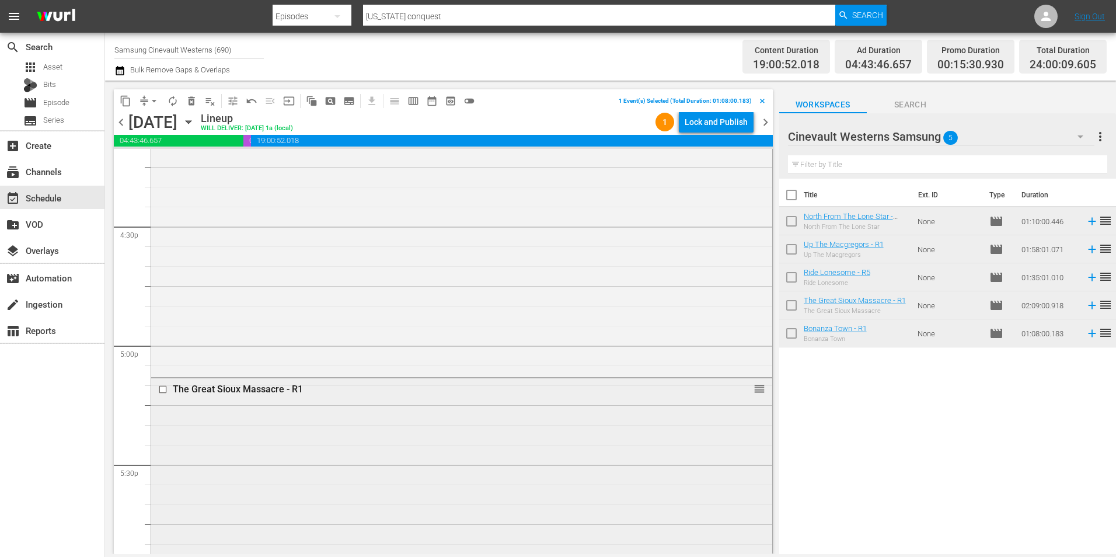
click at [163, 389] on input "checkbox" at bounding box center [164, 390] width 12 height 10
click at [163, 374] on input "checkbox" at bounding box center [164, 376] width 12 height 10
click at [162, 348] on input "checkbox" at bounding box center [164, 344] width 12 height 10
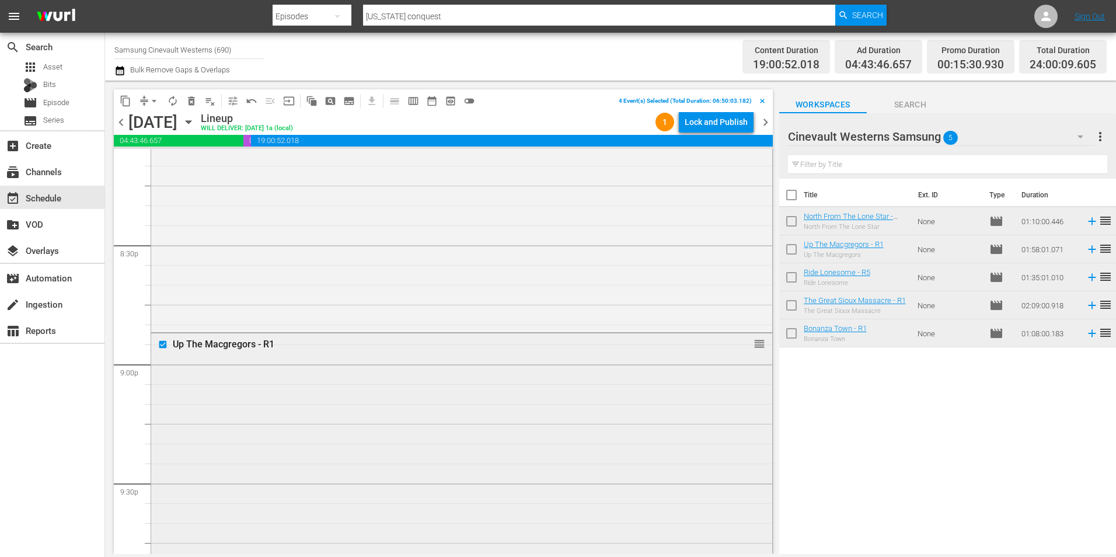
scroll to position [5193, 0]
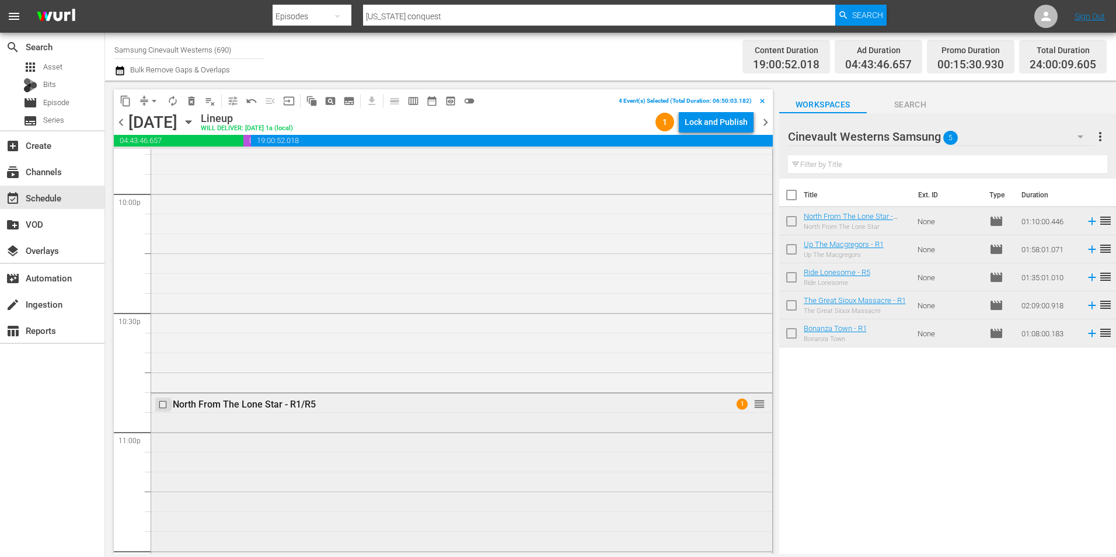
click at [163, 404] on input "checkbox" at bounding box center [164, 404] width 12 height 10
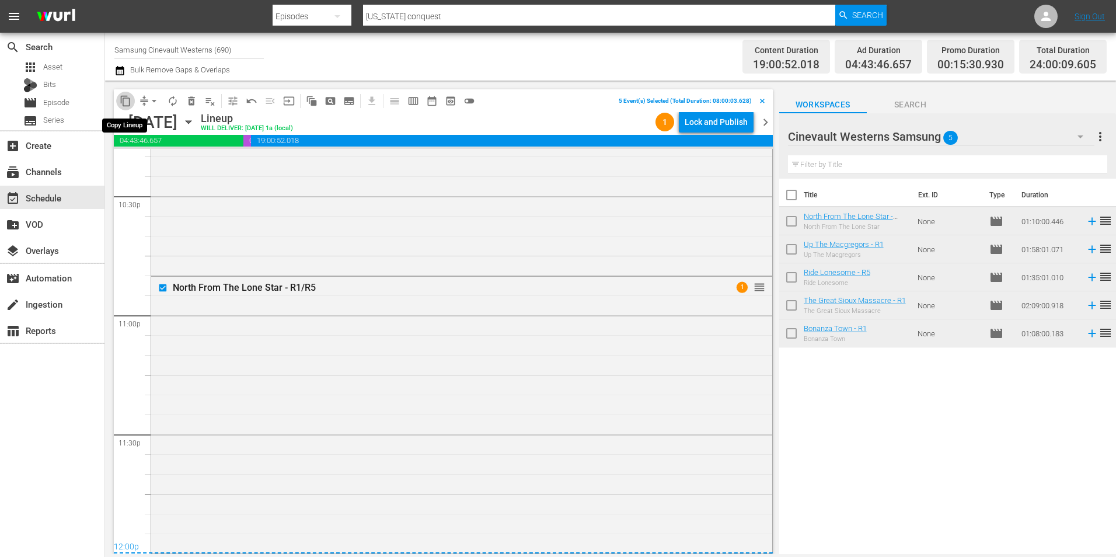
click at [120, 102] on span "content_copy" at bounding box center [126, 101] width 12 height 12
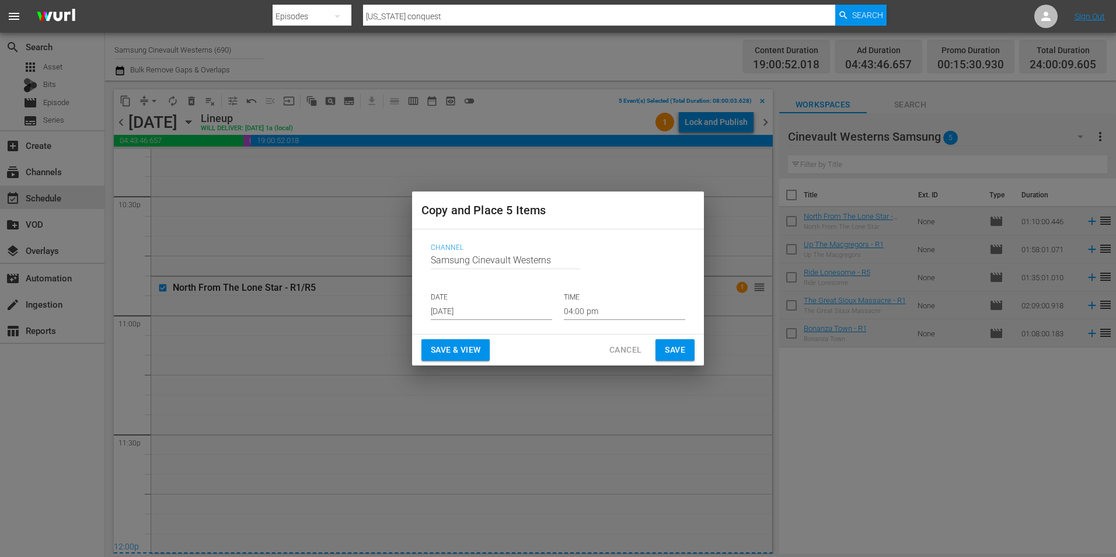
click at [500, 303] on input "Aug 21st 2025" at bounding box center [491, 311] width 121 height 18
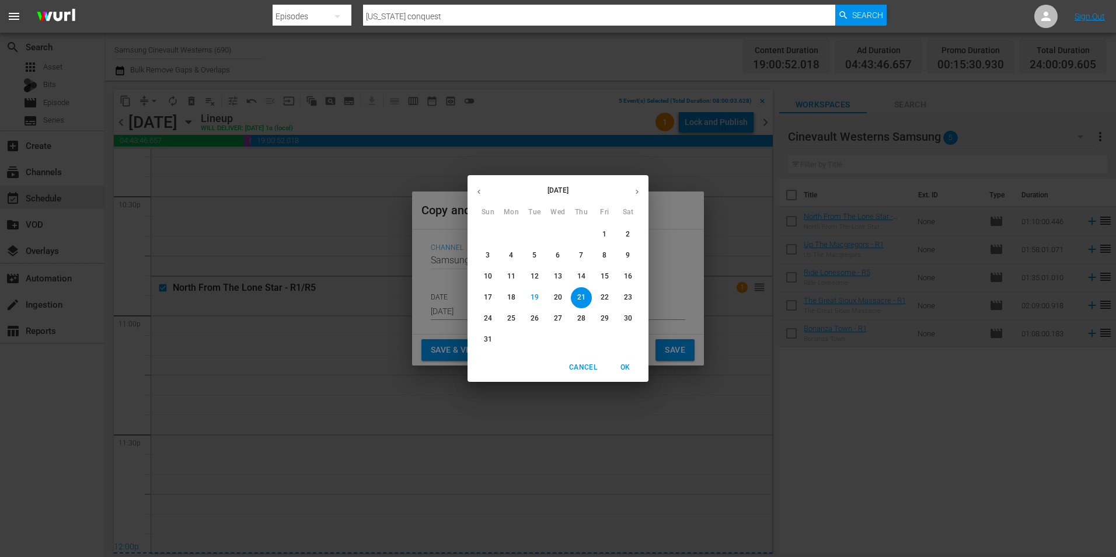
click at [640, 193] on icon "button" at bounding box center [637, 191] width 9 height 9
click at [484, 257] on span "7" at bounding box center [487, 255] width 21 height 10
type input "Sep 7th 2025"
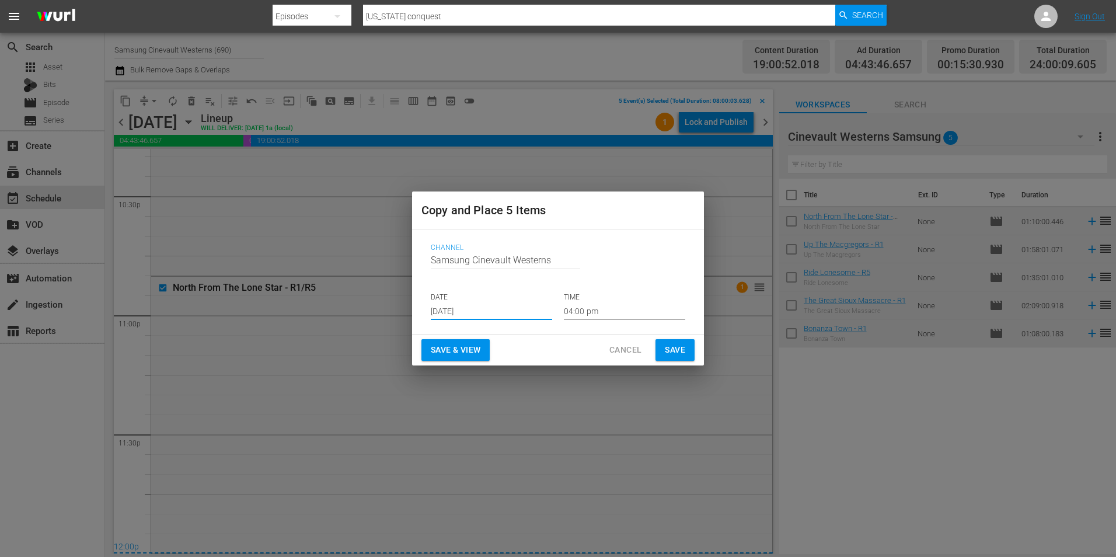
click at [623, 314] on input "04:00 pm" at bounding box center [624, 311] width 121 height 18
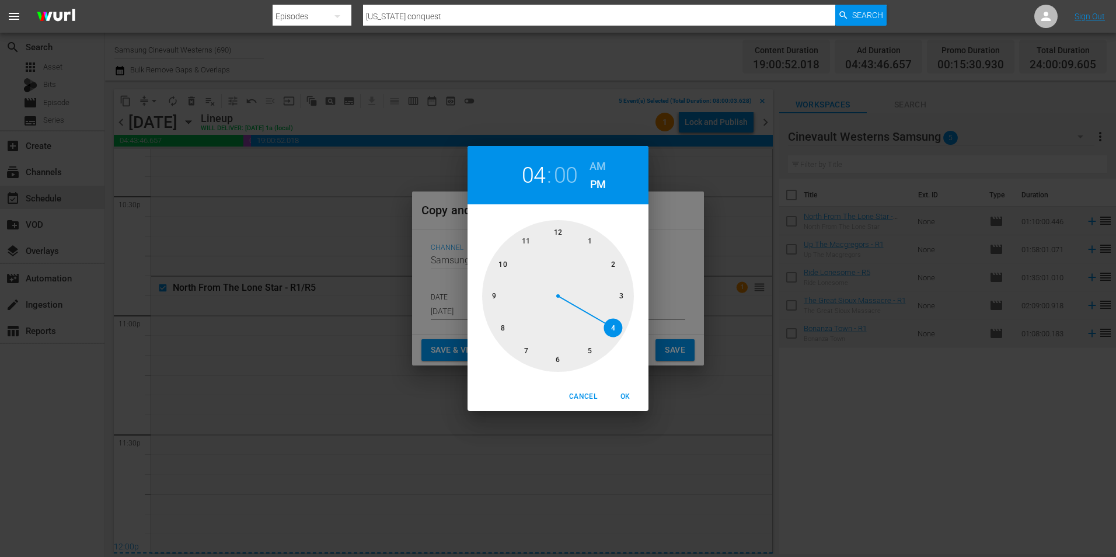
click at [506, 337] on div at bounding box center [558, 296] width 152 height 152
drag, startPoint x: 598, startPoint y: 168, endPoint x: 598, endPoint y: 183, distance: 15.2
click at [598, 183] on div "AM PM" at bounding box center [597, 175] width 16 height 37
click at [591, 167] on h6 "AM" at bounding box center [597, 166] width 16 height 19
click at [629, 397] on span "OK" at bounding box center [625, 396] width 28 height 12
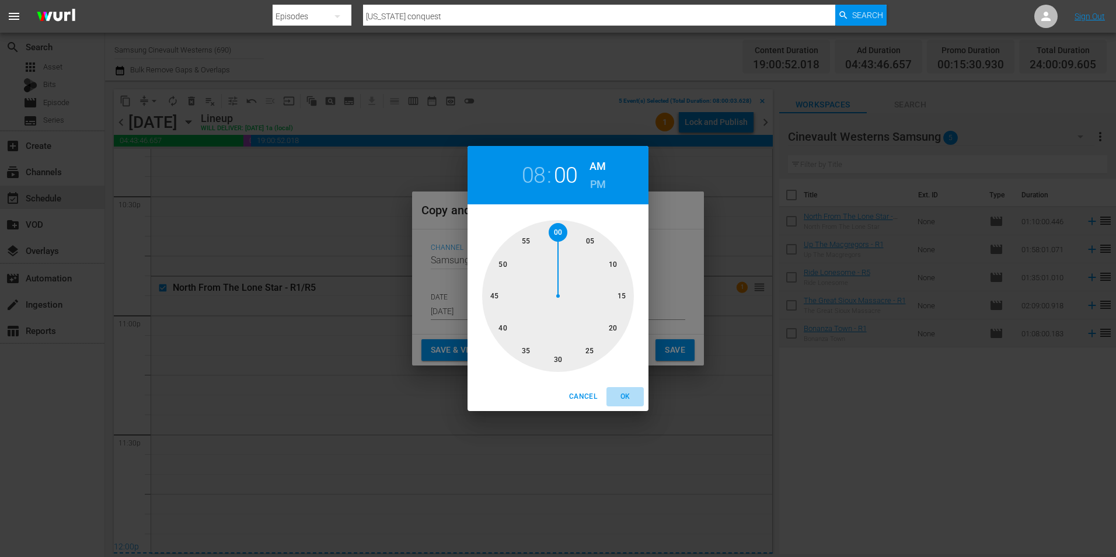
type input "08:00 am"
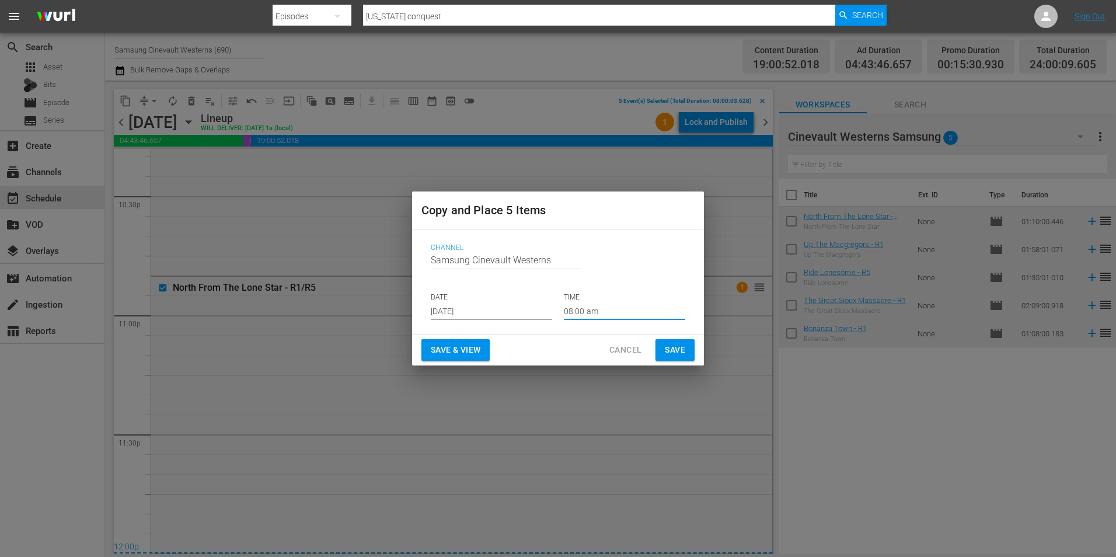
click at [682, 352] on span "Save" at bounding box center [675, 350] width 20 height 15
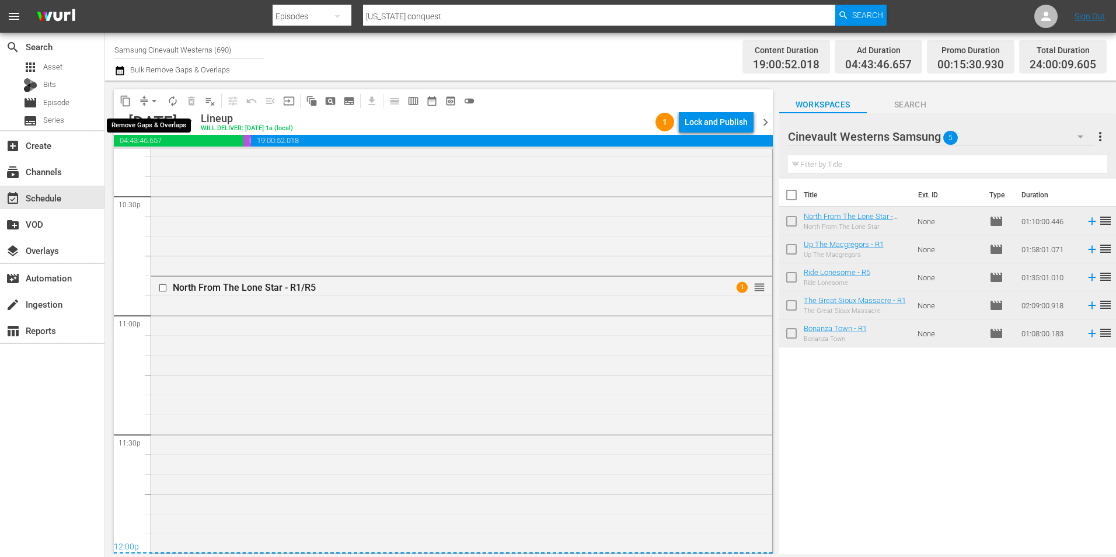
click at [156, 97] on span "arrow_drop_down" at bounding box center [154, 101] width 12 height 12
click at [172, 128] on li "Align to Midnight" at bounding box center [154, 124] width 123 height 19
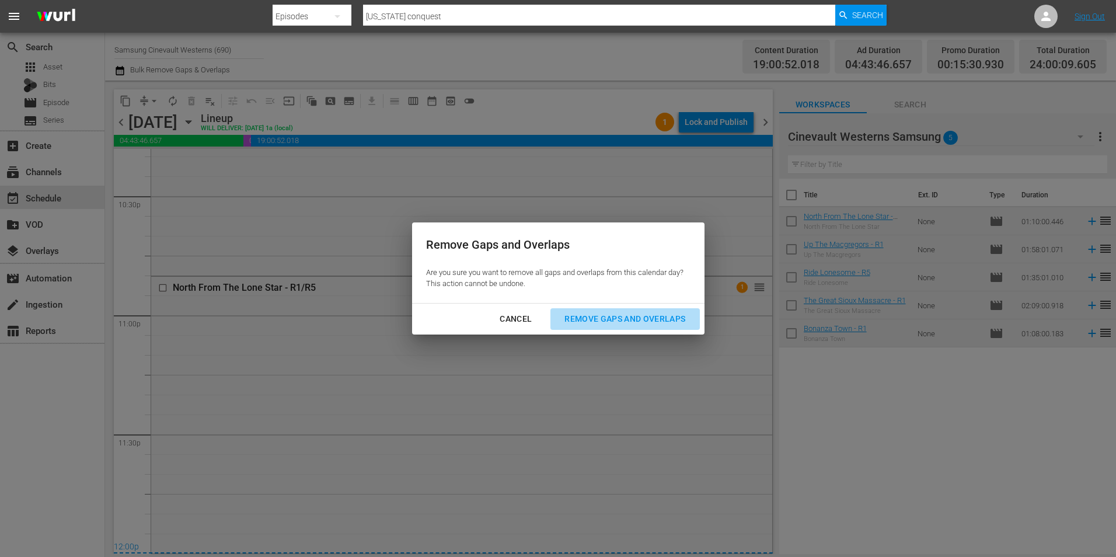
click at [637, 318] on div "Remove Gaps and Overlaps" at bounding box center [624, 319] width 139 height 15
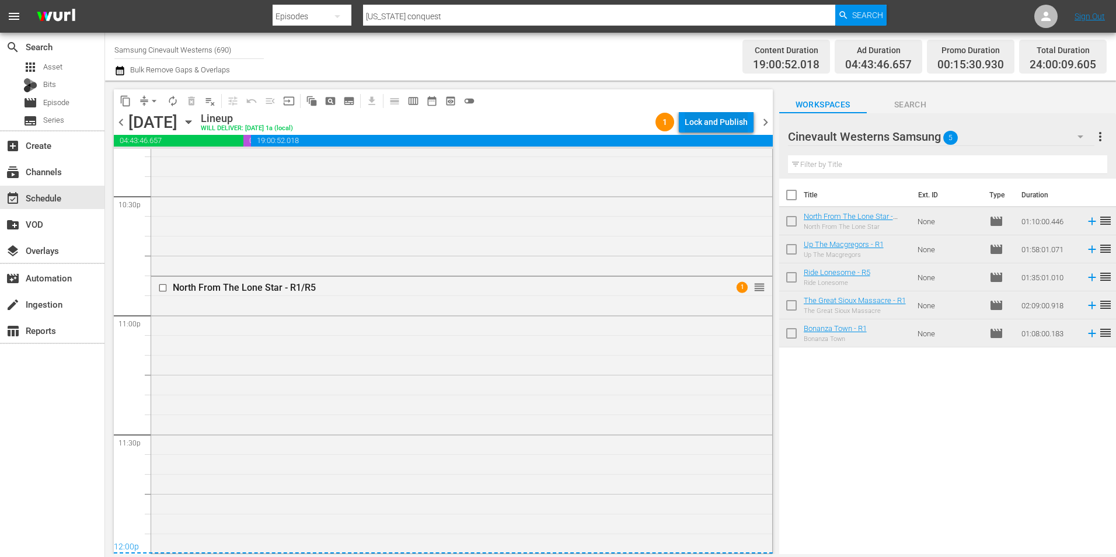
click at [706, 127] on div "Lock and Publish" at bounding box center [716, 121] width 63 height 21
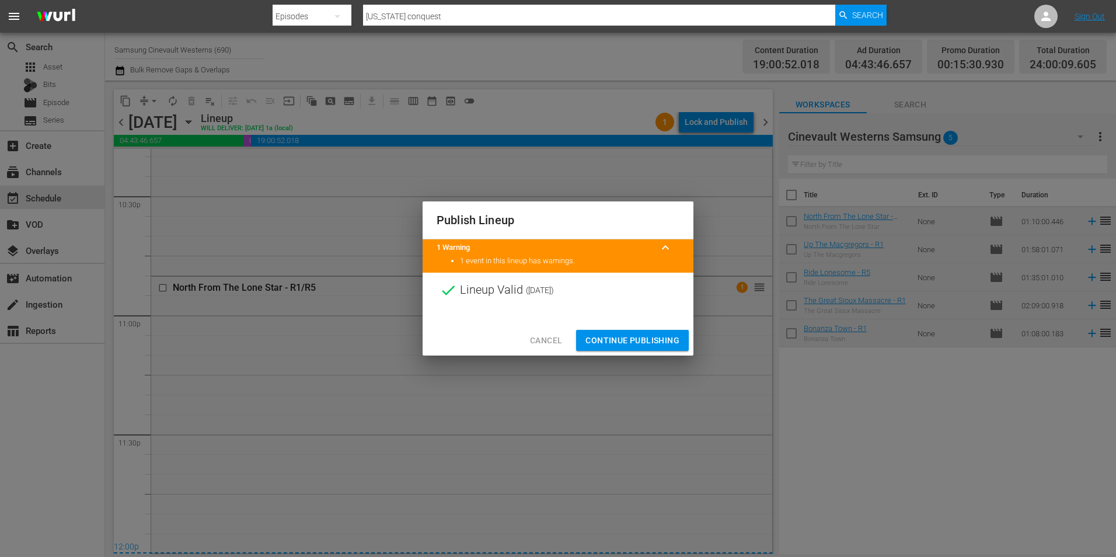
click at [633, 342] on span "Continue Publishing" at bounding box center [632, 340] width 94 height 15
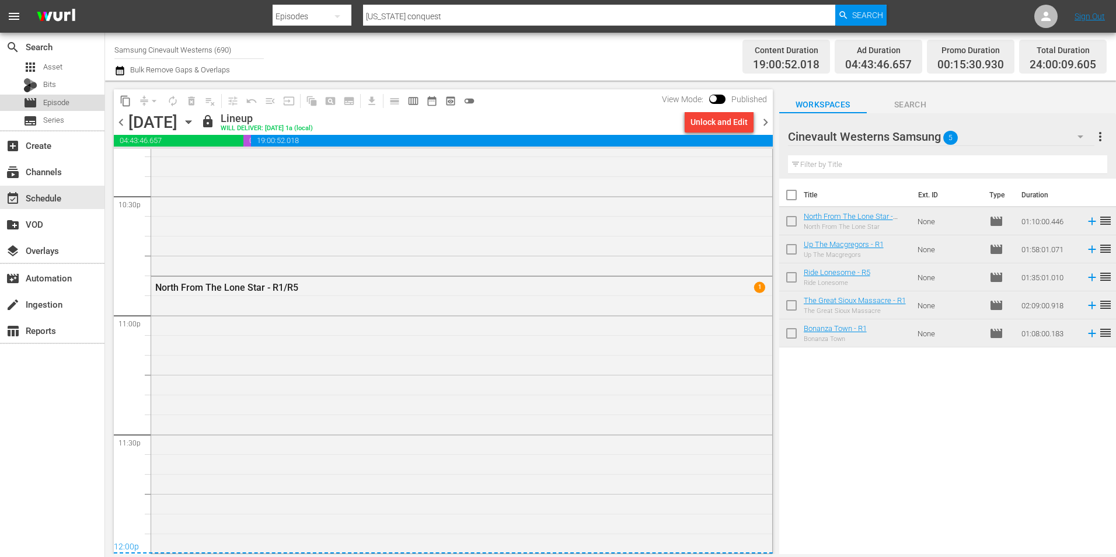
click at [51, 103] on span "Episode" at bounding box center [56, 103] width 26 height 12
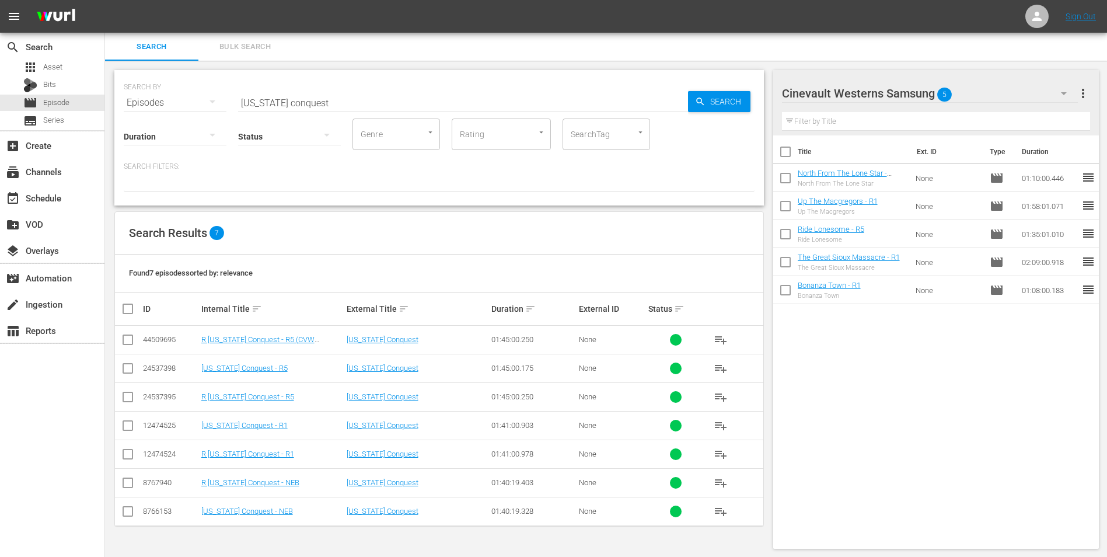
click at [790, 155] on input "checkbox" at bounding box center [785, 154] width 25 height 25
checkbox input "true"
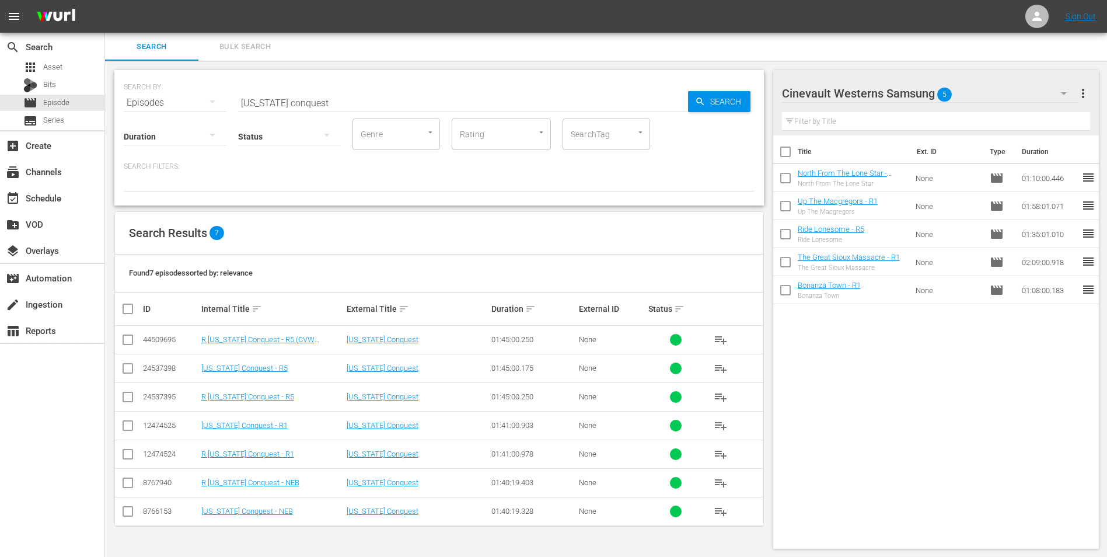
checkbox input "true"
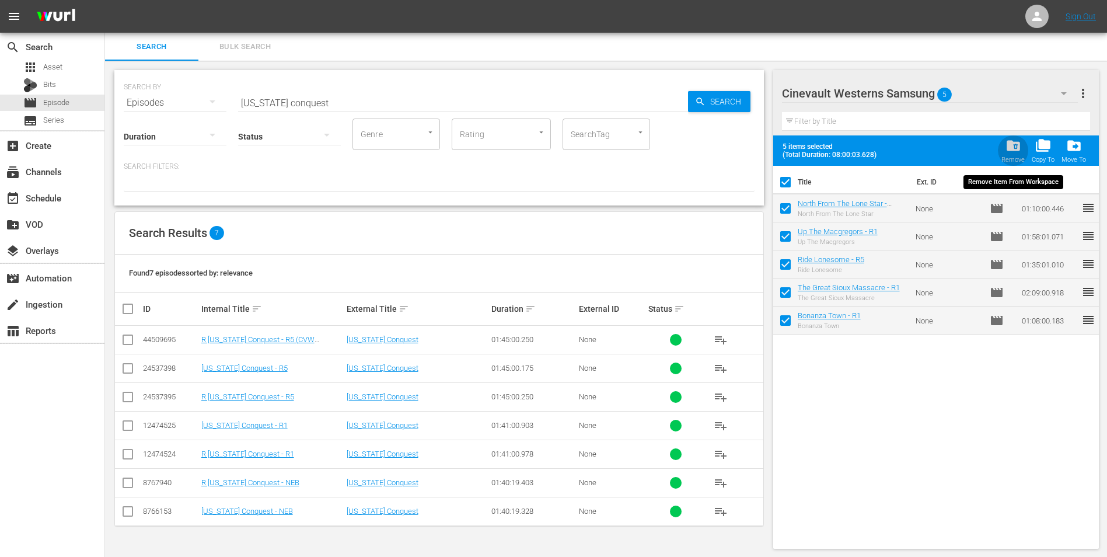
click at [1017, 148] on span "folder_delete" at bounding box center [1014, 146] width 16 height 16
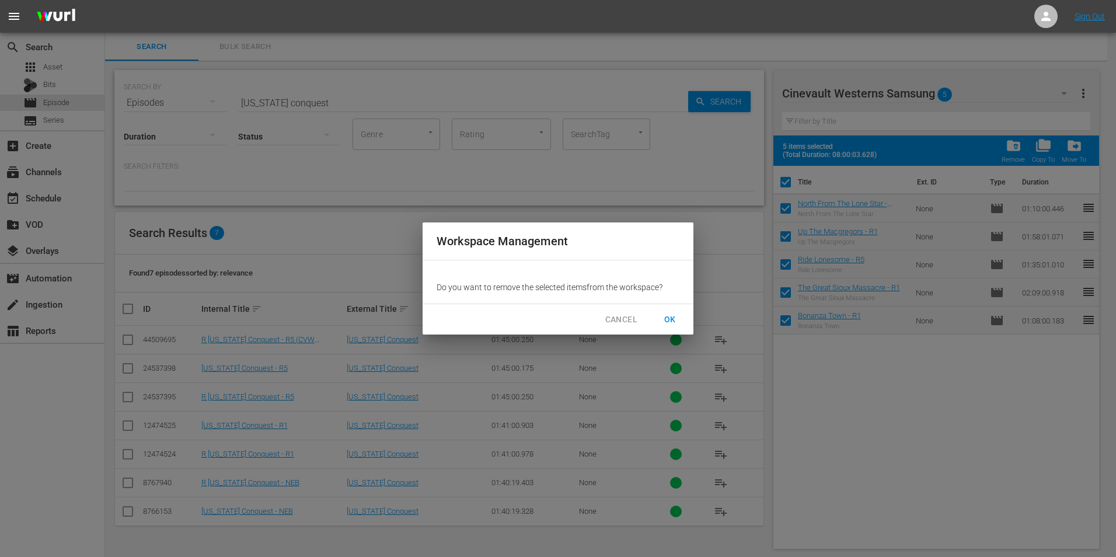
click at [672, 323] on span "OK" at bounding box center [670, 319] width 19 height 15
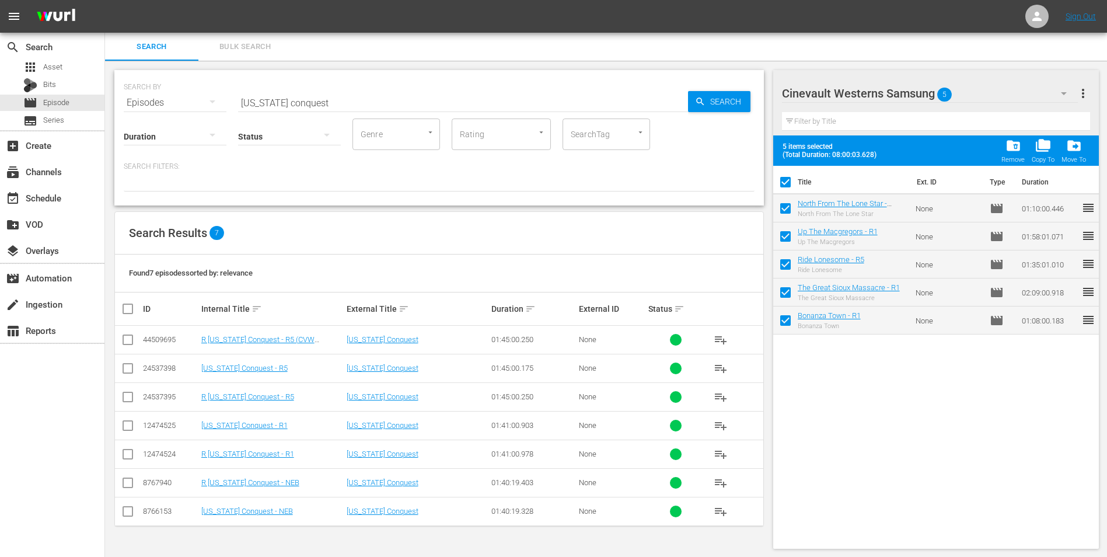
checkbox input "false"
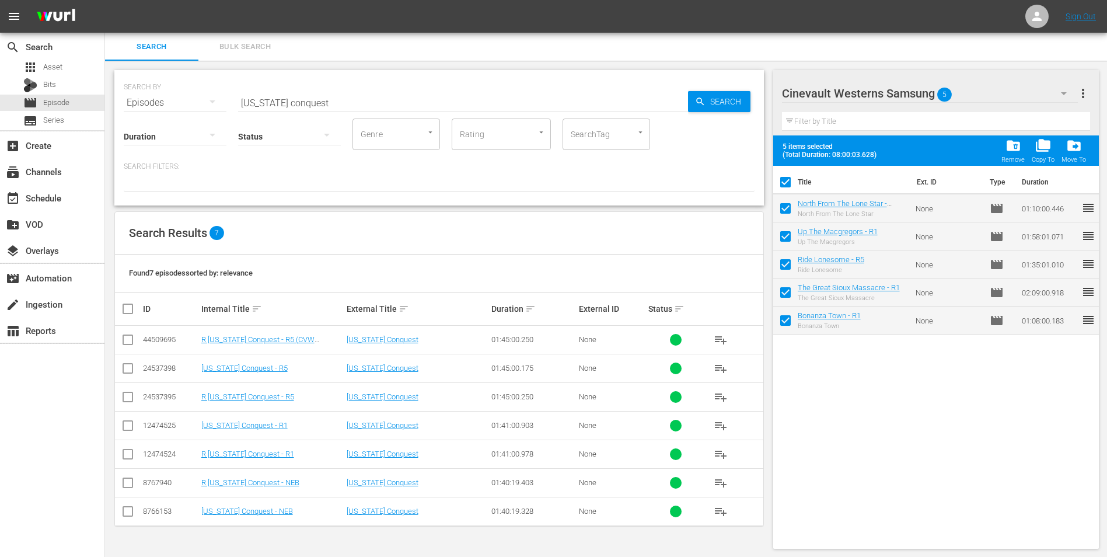
checkbox input "false"
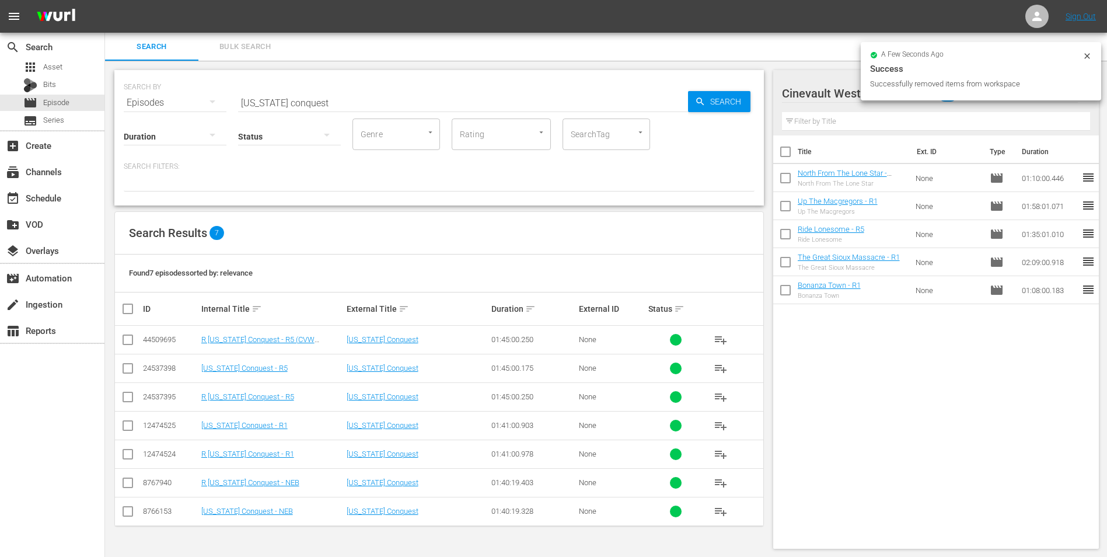
click at [1083, 57] on icon at bounding box center [1087, 55] width 9 height 9
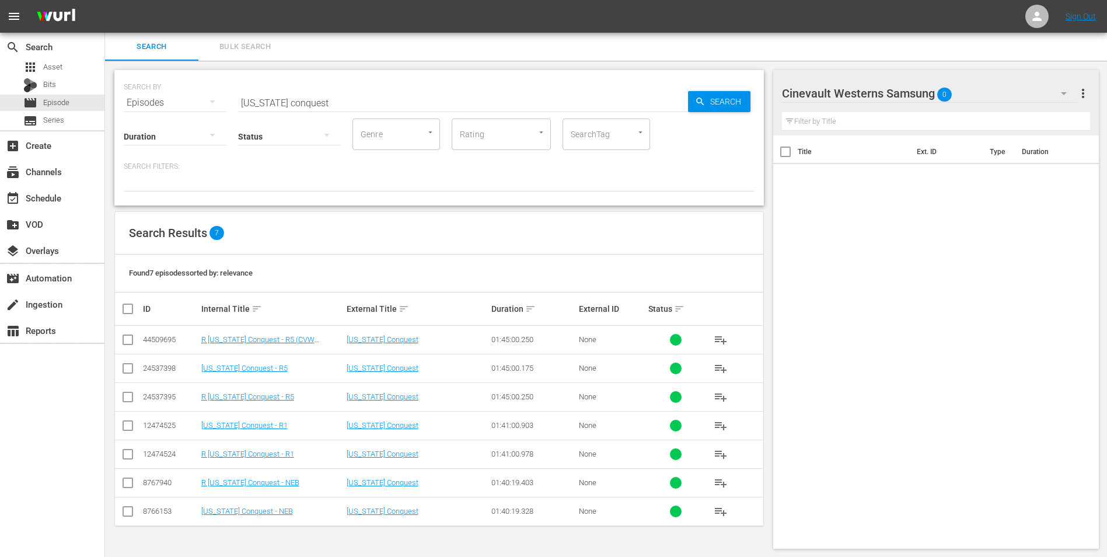
click at [1045, 88] on div "Cinevault Westerns Samsung 0" at bounding box center [930, 93] width 296 height 33
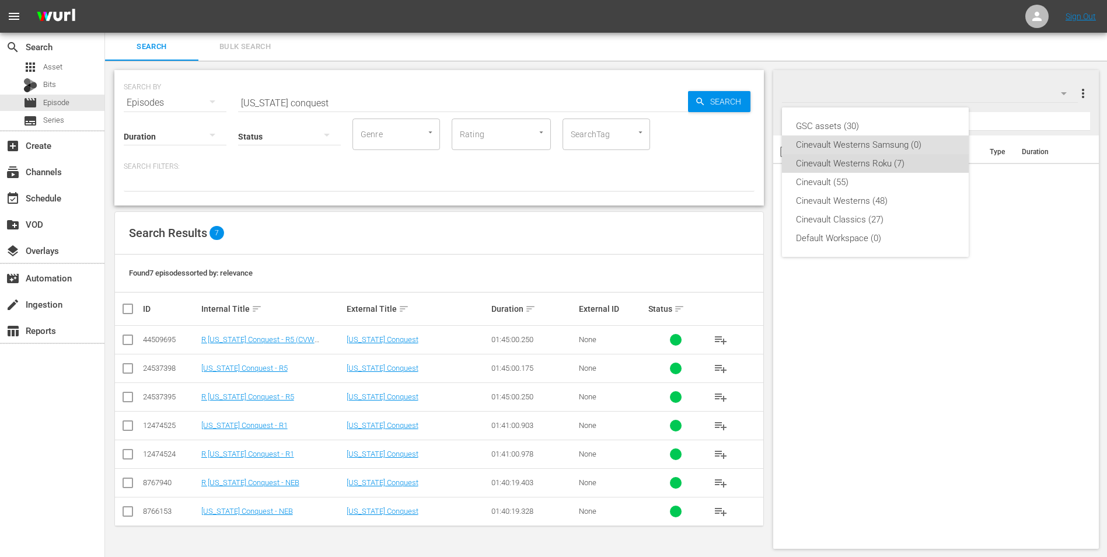
click at [878, 162] on div "Cinevault Westerns Roku (7)" at bounding box center [875, 163] width 159 height 19
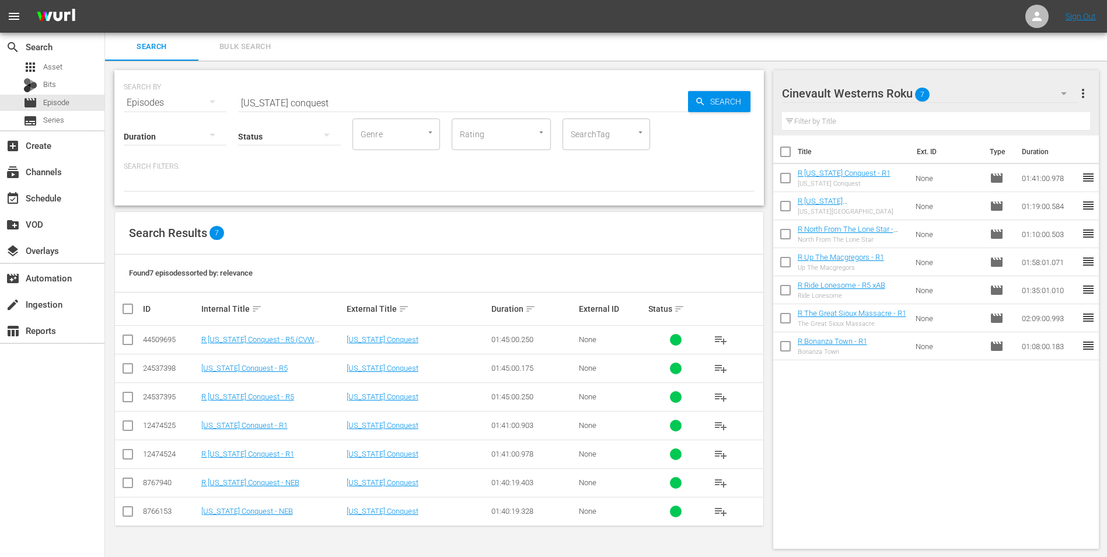
click at [785, 156] on input "checkbox" at bounding box center [785, 154] width 25 height 25
checkbox input "true"
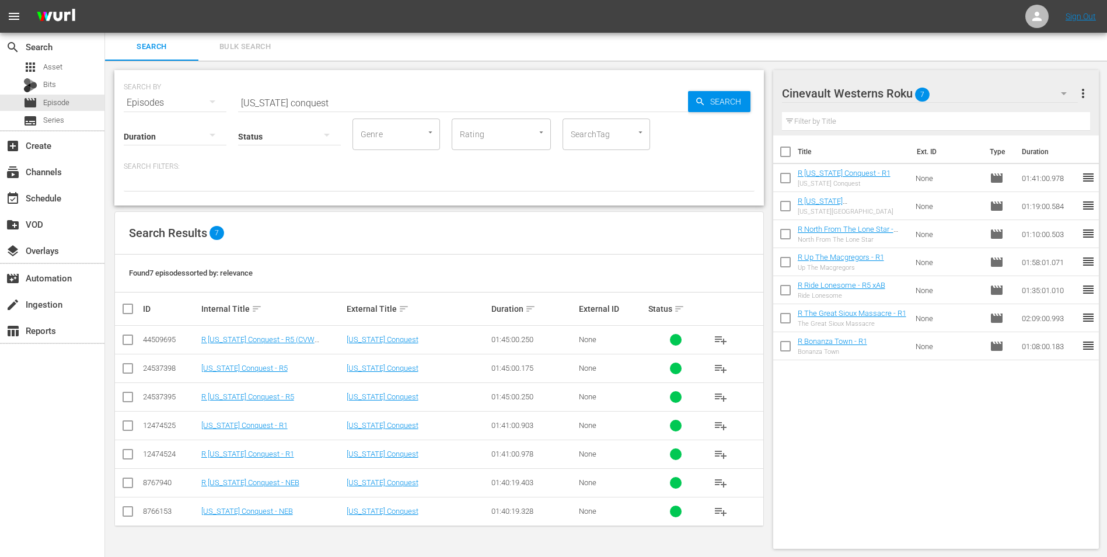
checkbox input "true"
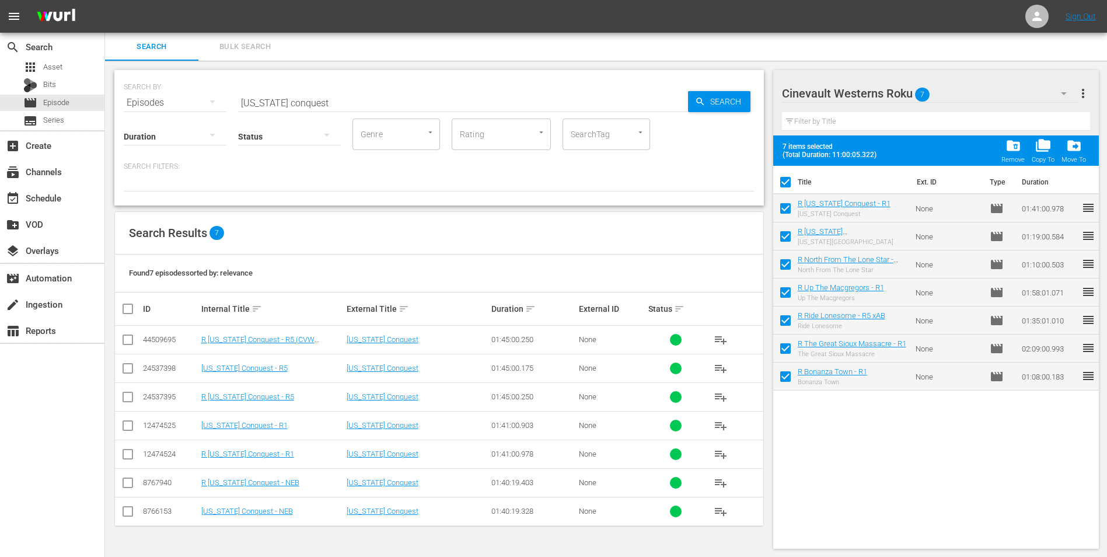
click at [1014, 149] on span "folder_delete" at bounding box center [1014, 146] width 16 height 16
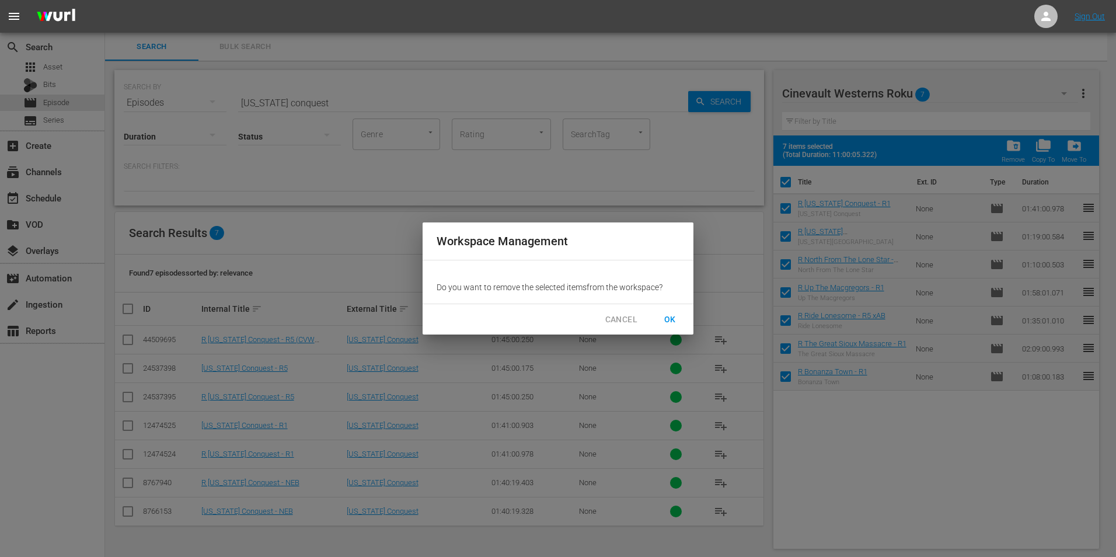
click at [667, 323] on span "OK" at bounding box center [670, 319] width 19 height 15
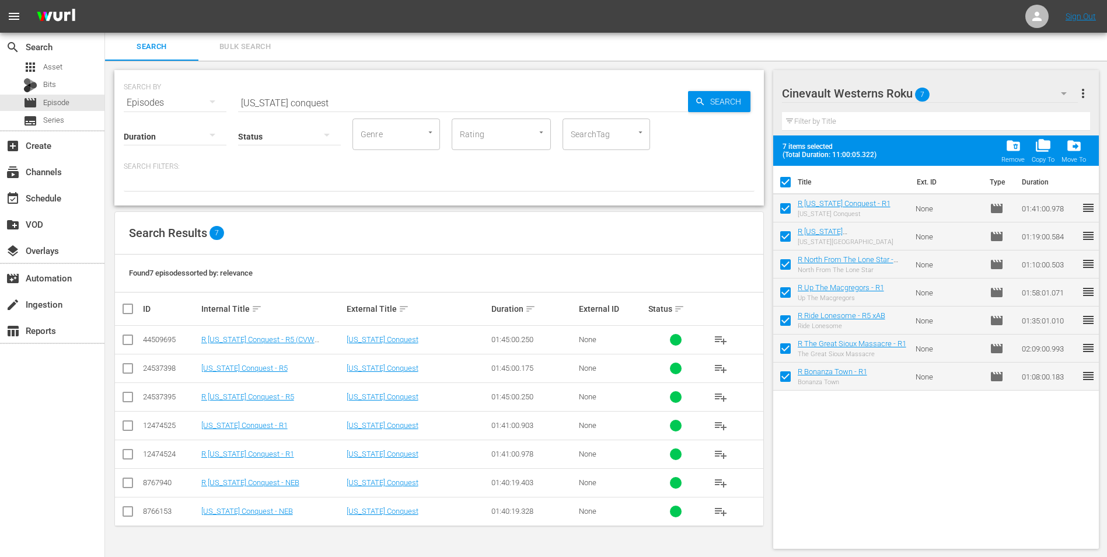
checkbox input "false"
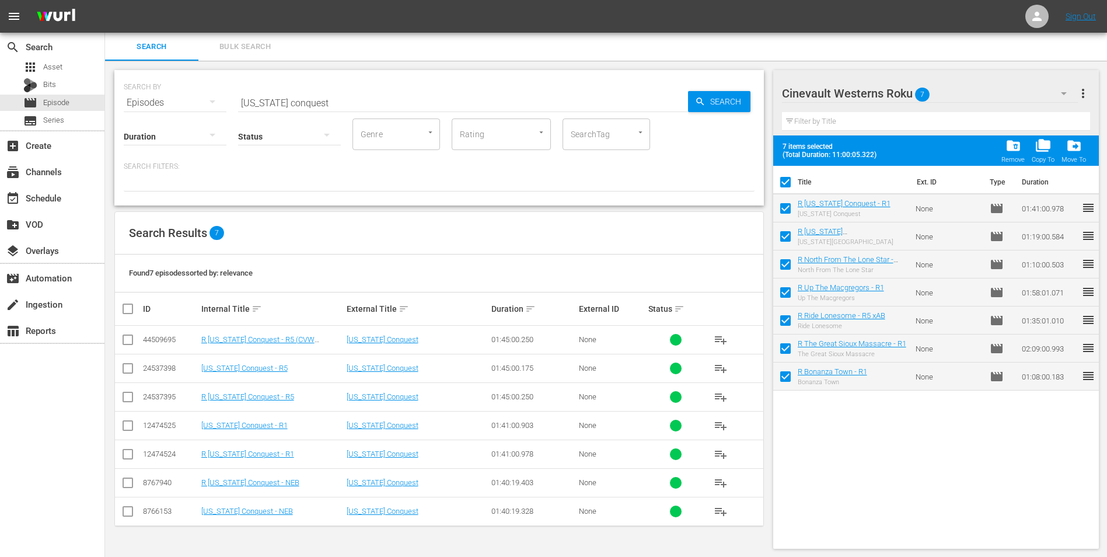
checkbox input "false"
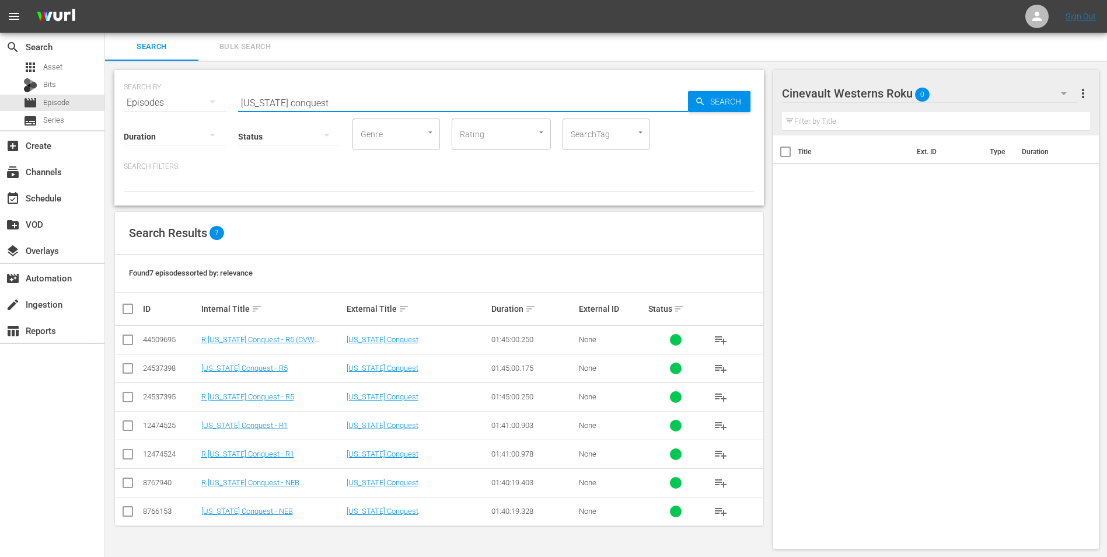
click at [413, 102] on input "california conquest" at bounding box center [463, 103] width 450 height 28
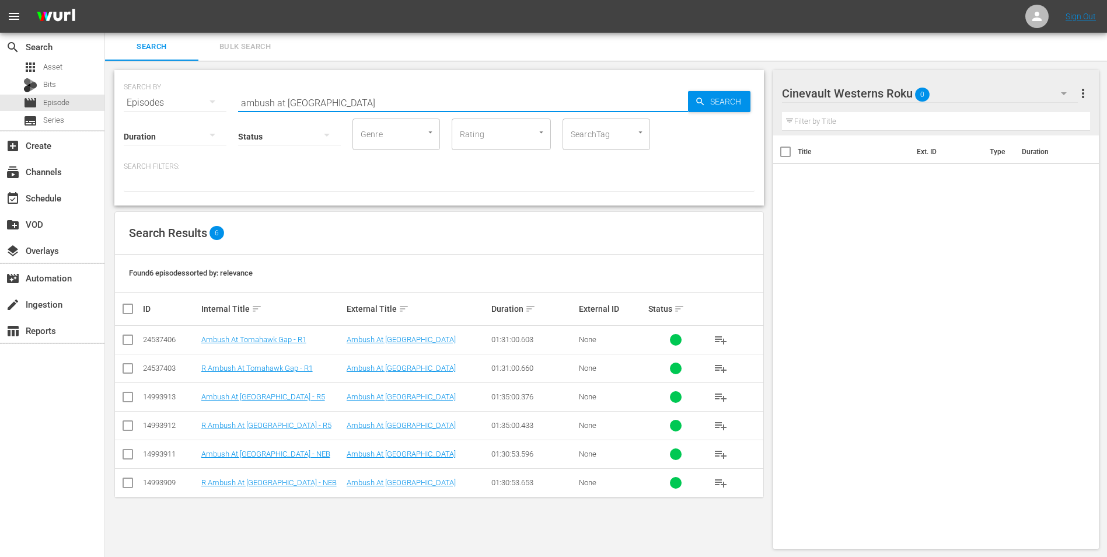
scroll to position [1, 0]
type input "ambush at tomahawk gap"
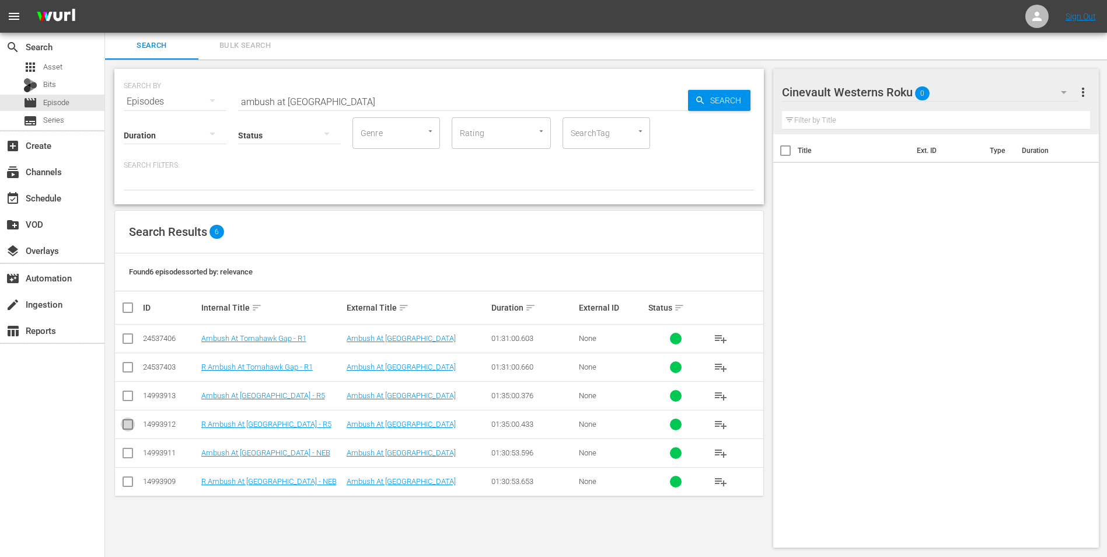
click at [125, 427] on input "checkbox" at bounding box center [128, 427] width 14 height 14
checkbox input "true"
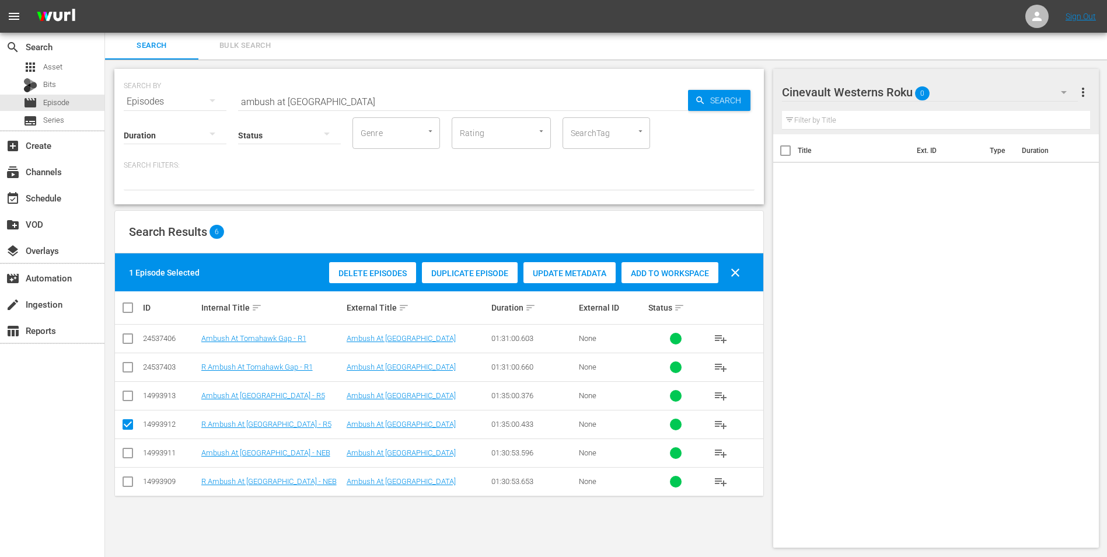
click at [697, 267] on div "Add to Workspace" at bounding box center [670, 273] width 97 height 22
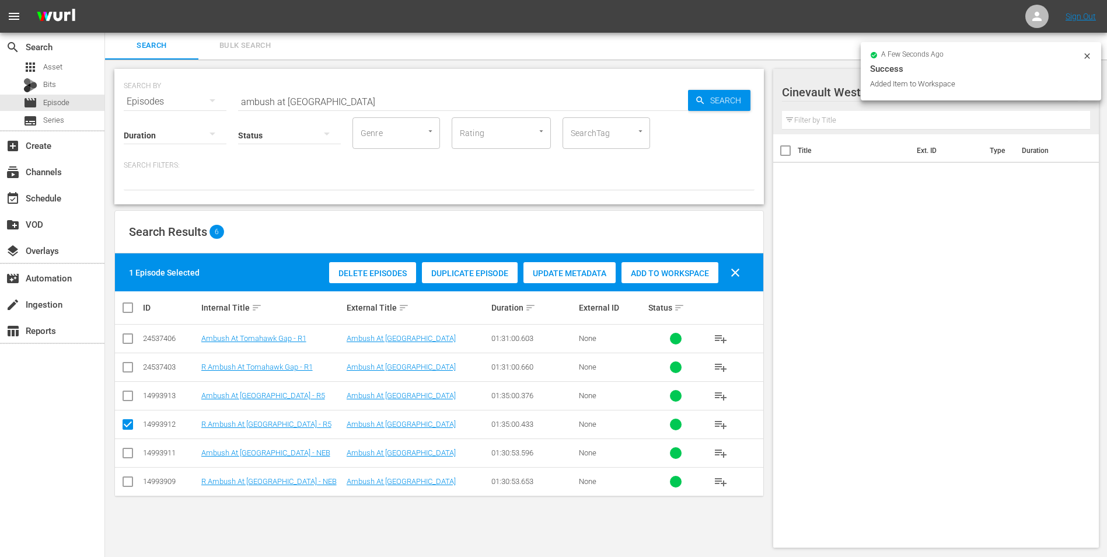
click at [1087, 58] on icon at bounding box center [1087, 55] width 9 height 9
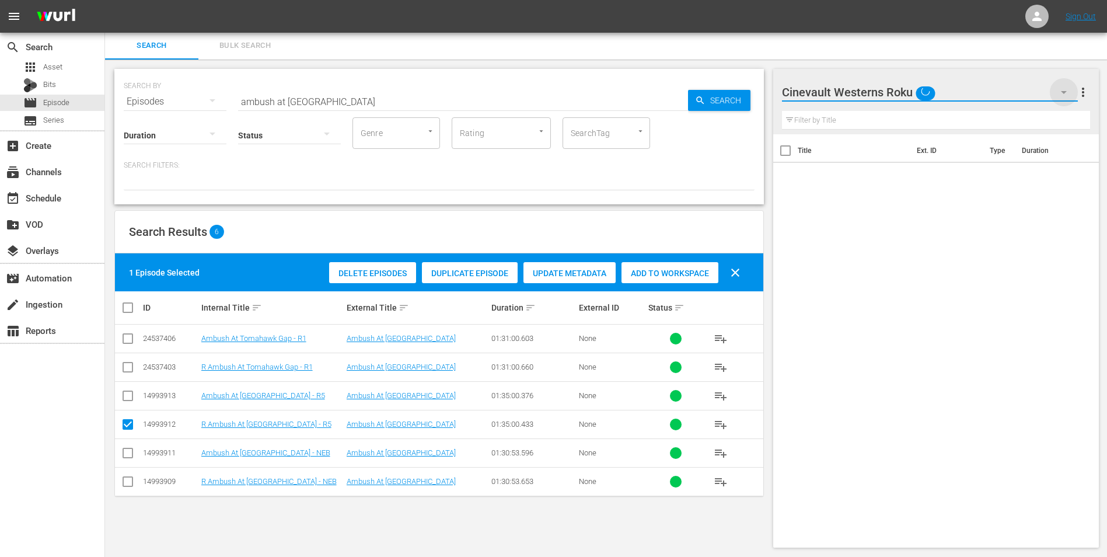
click at [1064, 86] on icon "button" at bounding box center [1064, 92] width 14 height 14
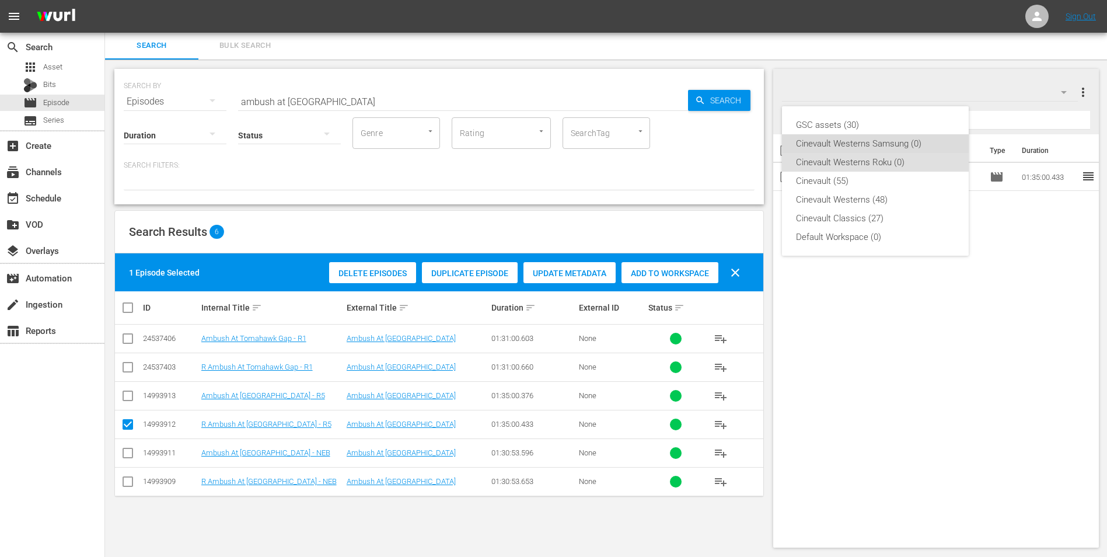
click at [918, 151] on div "Cinevault Westerns Samsung (0)" at bounding box center [875, 143] width 159 height 19
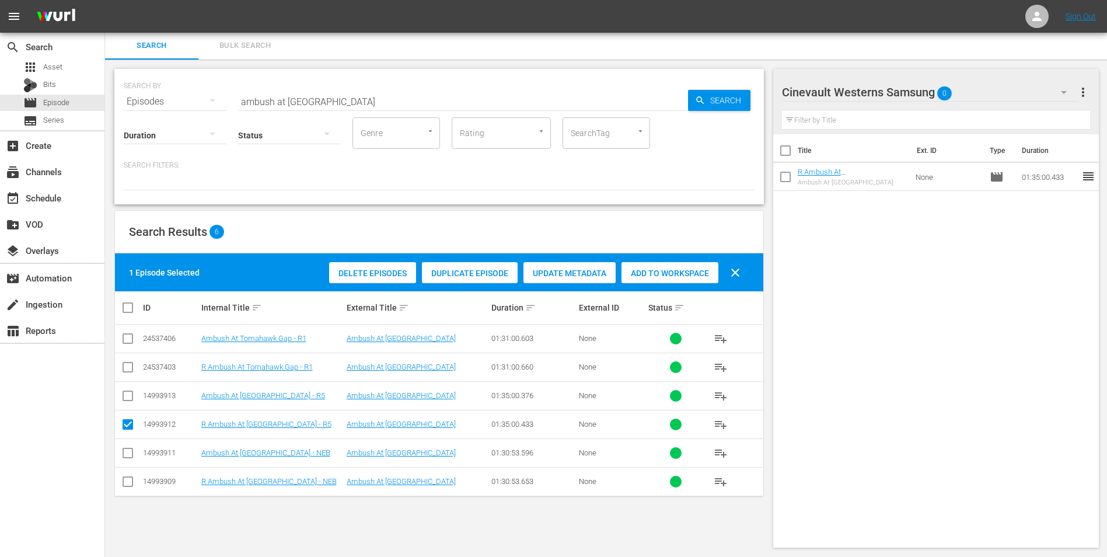
click at [128, 397] on input "checkbox" at bounding box center [128, 398] width 14 height 14
checkbox input "true"
click at [130, 425] on input "checkbox" at bounding box center [128, 427] width 14 height 14
checkbox input "false"
click at [684, 271] on span "Add to Workspace" at bounding box center [670, 272] width 97 height 9
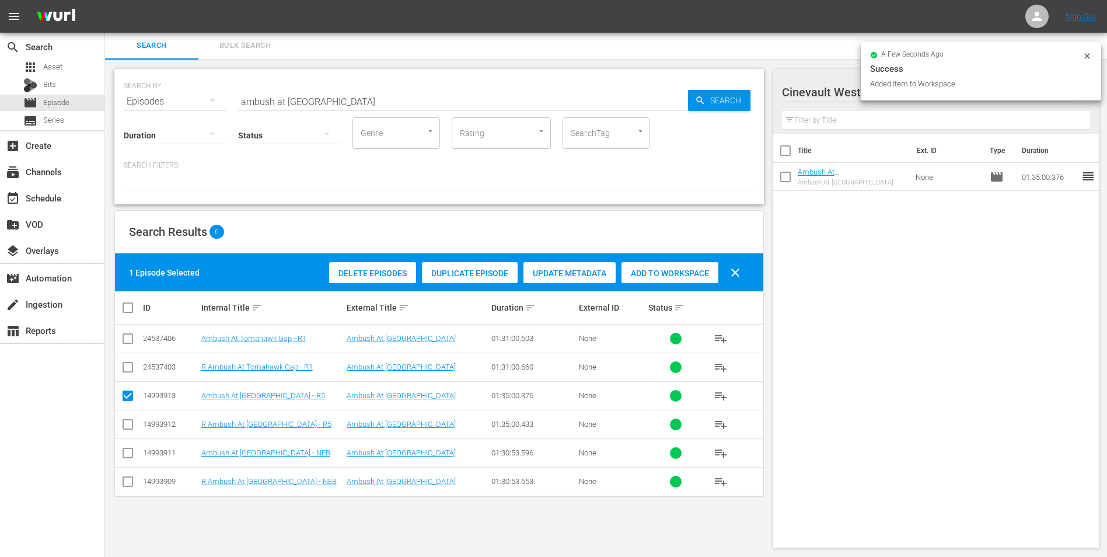
click at [427, 85] on div "SEARCH BY Search By Episodes Search ID, Title, Description, Keywords, or Catego…" at bounding box center [439, 95] width 631 height 42
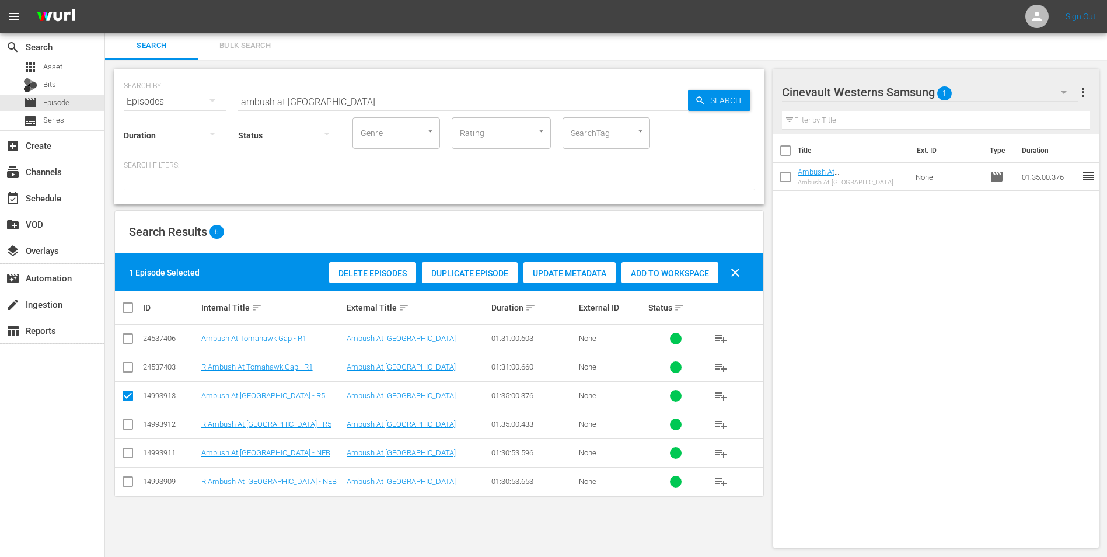
click at [426, 95] on input "ambush at tomahawk gap" at bounding box center [463, 102] width 450 height 28
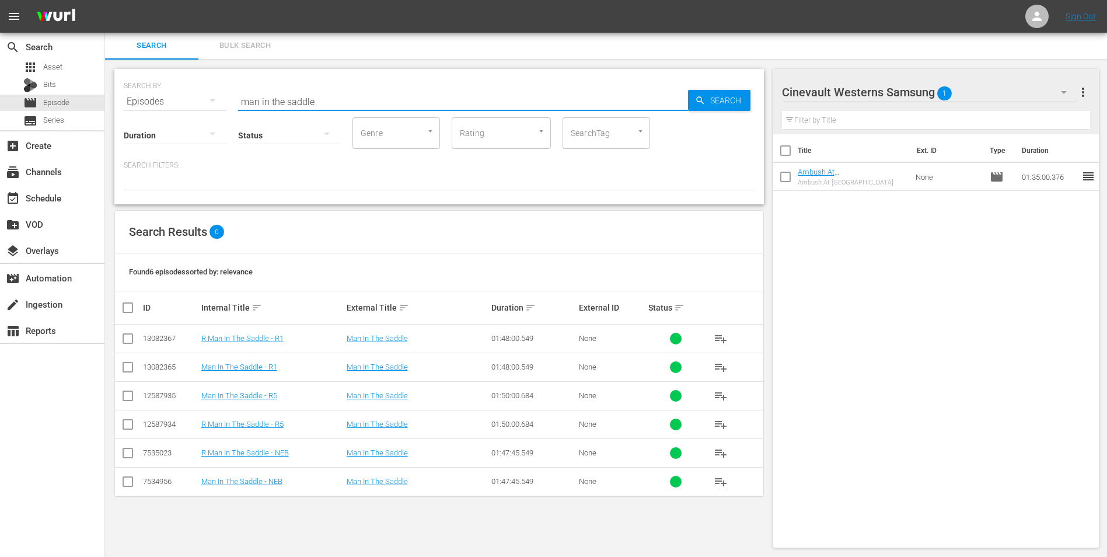
type input "man in the saddle"
click at [131, 395] on input "checkbox" at bounding box center [128, 398] width 14 height 14
checkbox input "true"
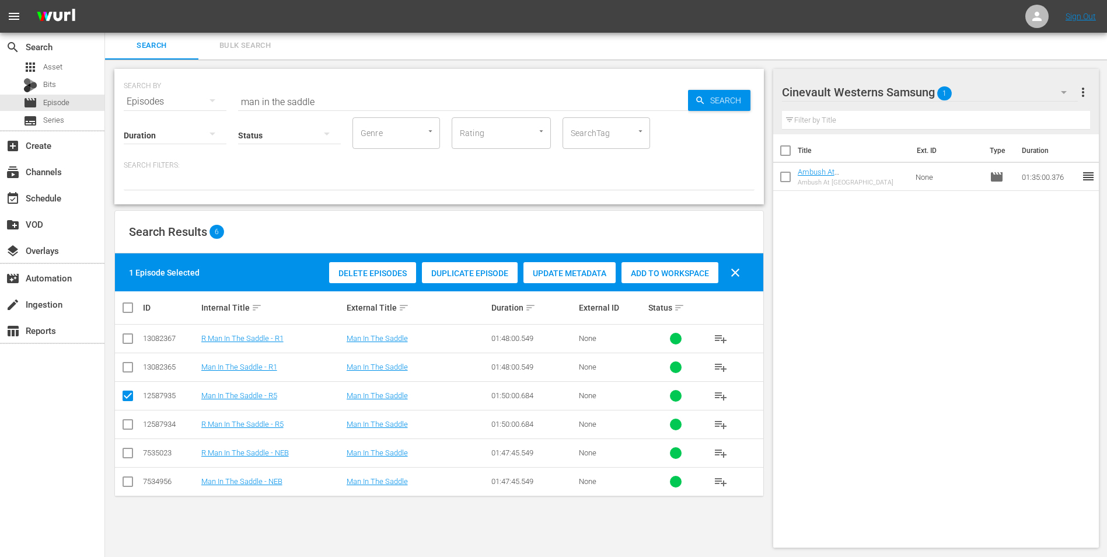
click at [671, 280] on div "Add to Workspace" at bounding box center [670, 273] width 97 height 22
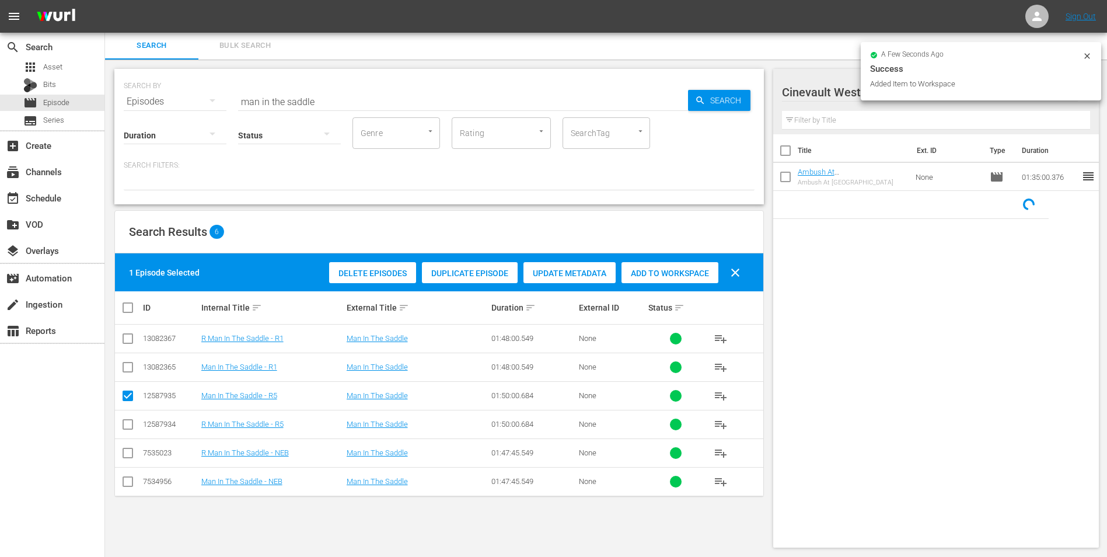
click at [1084, 60] on icon at bounding box center [1087, 55] width 9 height 9
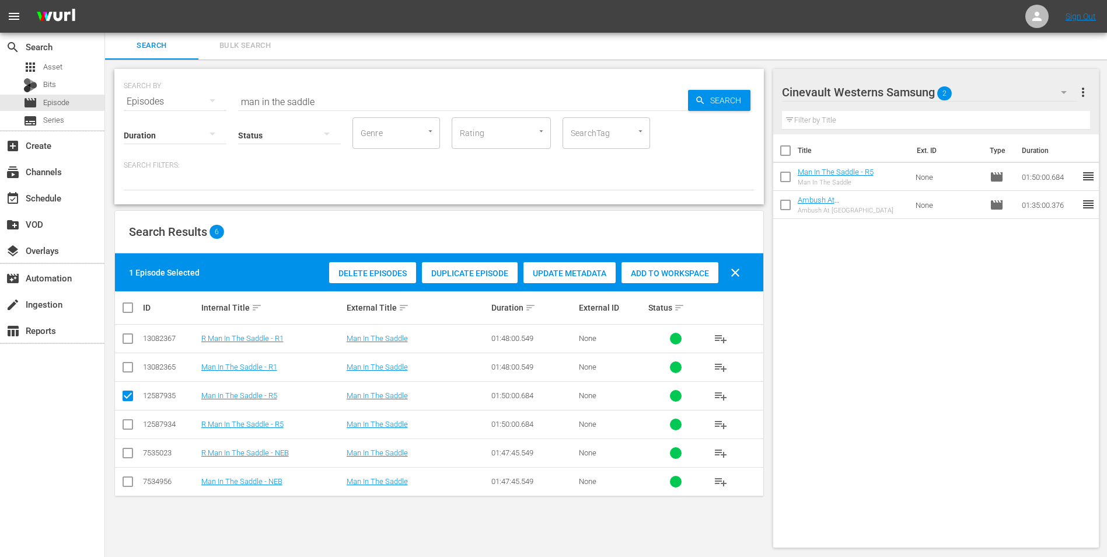
click at [986, 90] on div "Cinevault Westerns Samsung 2" at bounding box center [930, 92] width 296 height 33
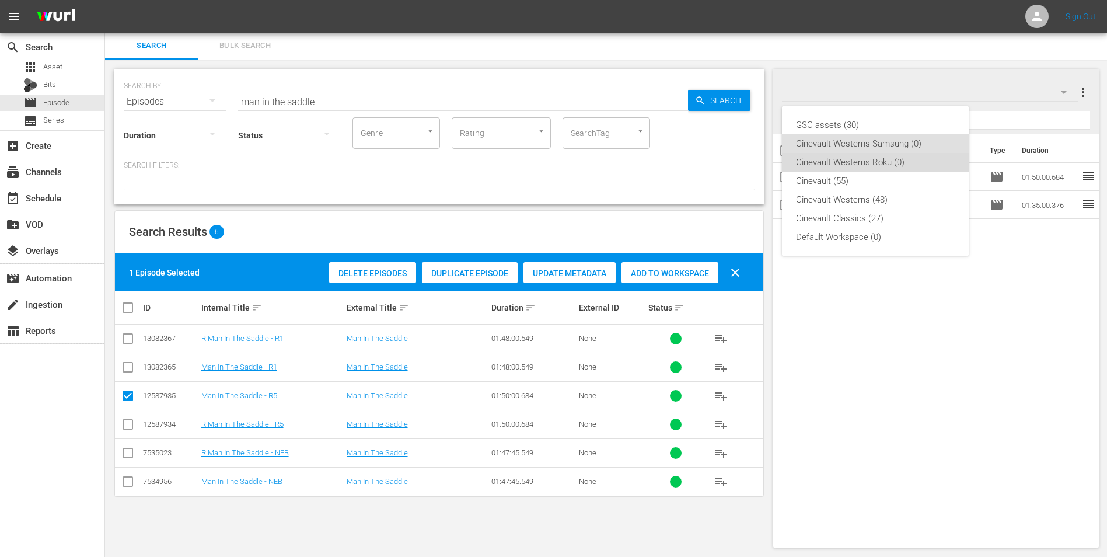
click at [916, 167] on div "Cinevault Westerns Roku (0)" at bounding box center [875, 162] width 159 height 19
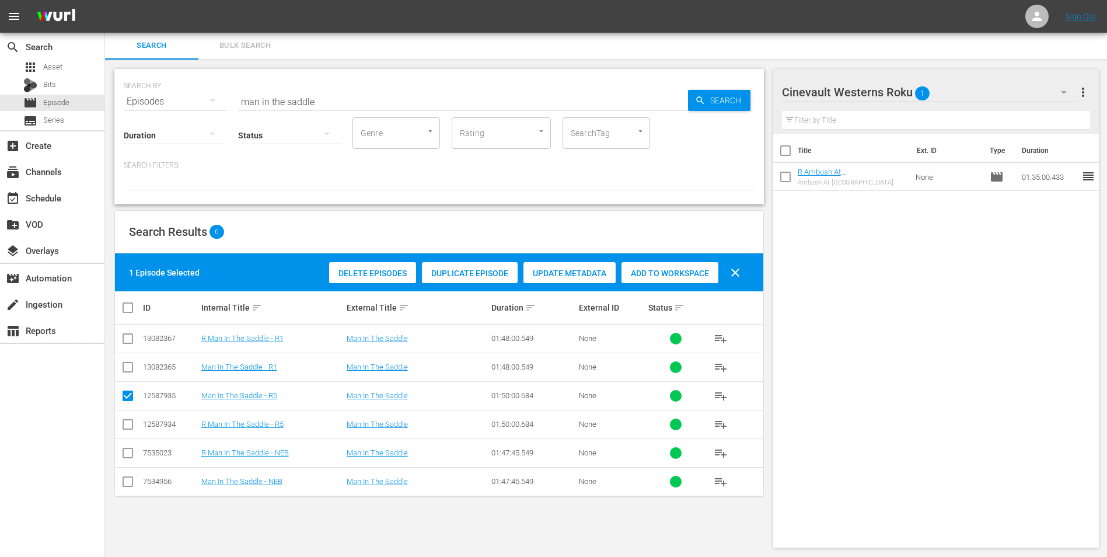
click at [124, 427] on input "checkbox" at bounding box center [128, 427] width 14 height 14
checkbox input "true"
click at [129, 397] on input "checkbox" at bounding box center [128, 398] width 14 height 14
checkbox input "false"
click at [650, 284] on div "Delete Episodes Duplicate Episode Update Metadata Add to Workspace clear" at bounding box center [537, 273] width 423 height 28
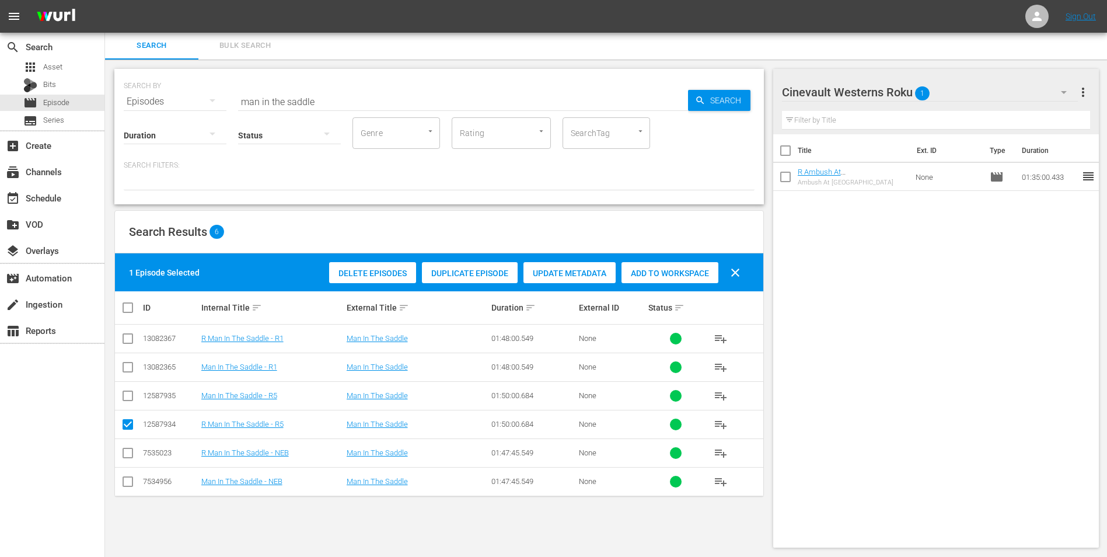
click at [662, 273] on span "Add to Workspace" at bounding box center [670, 272] width 97 height 9
click at [461, 97] on input "man in the saddle" at bounding box center [463, 102] width 450 height 28
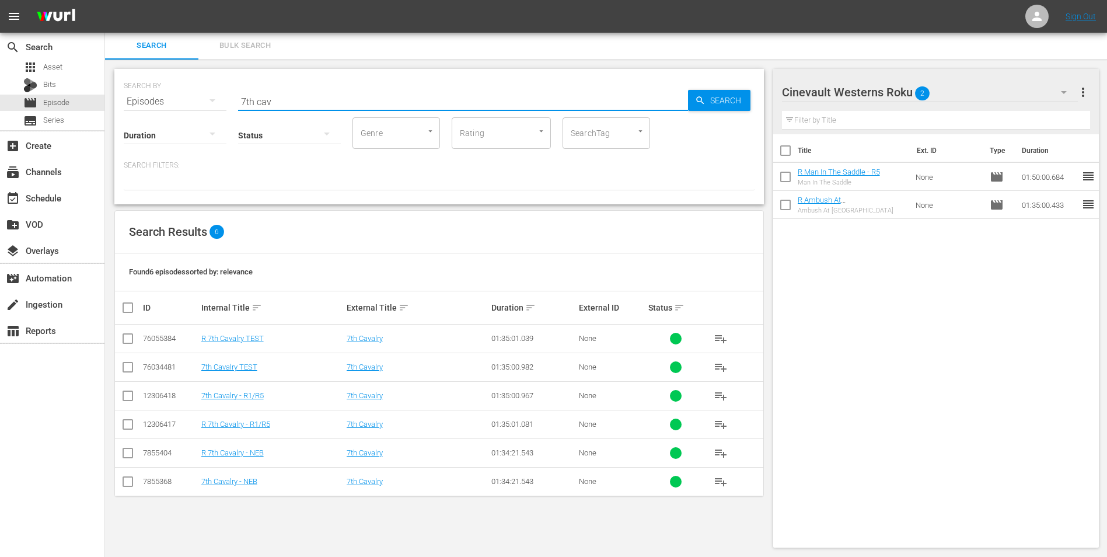
type input "7th cav"
drag, startPoint x: 129, startPoint y: 429, endPoint x: 186, endPoint y: 418, distance: 57.7
click at [129, 429] on input "checkbox" at bounding box center [128, 427] width 14 height 14
checkbox input "true"
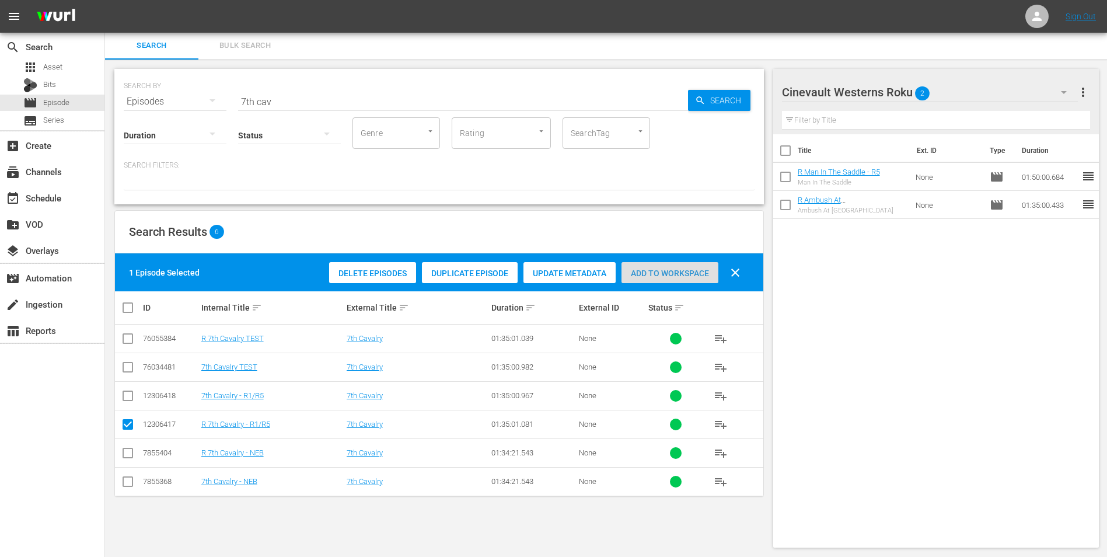
click at [657, 271] on span "Add to Workspace" at bounding box center [670, 272] width 97 height 9
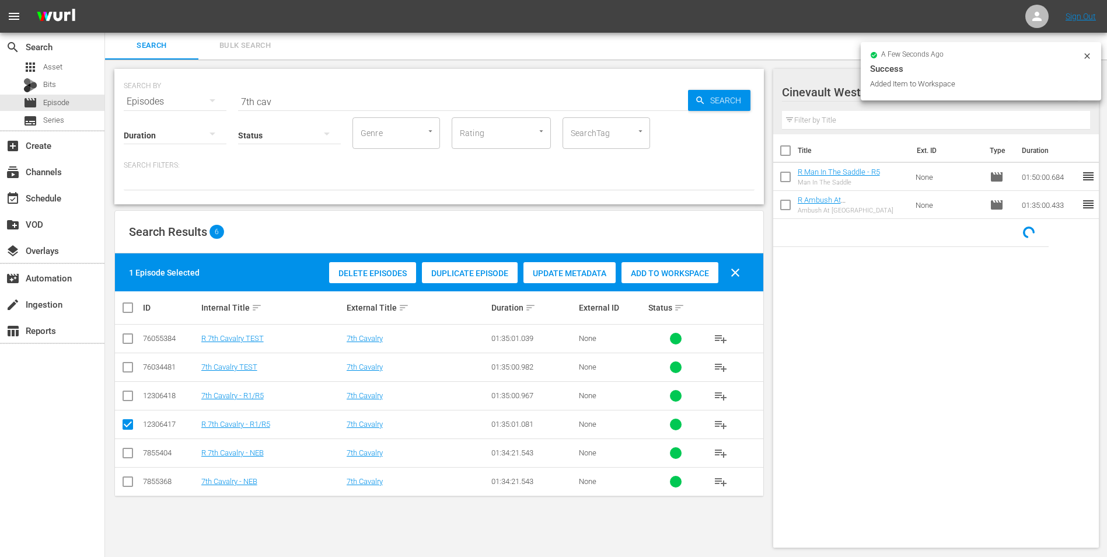
click at [1088, 51] on div "a few seconds ago Success Added Item to Workspace" at bounding box center [981, 71] width 240 height 58
click at [1085, 55] on icon at bounding box center [1087, 55] width 9 height 9
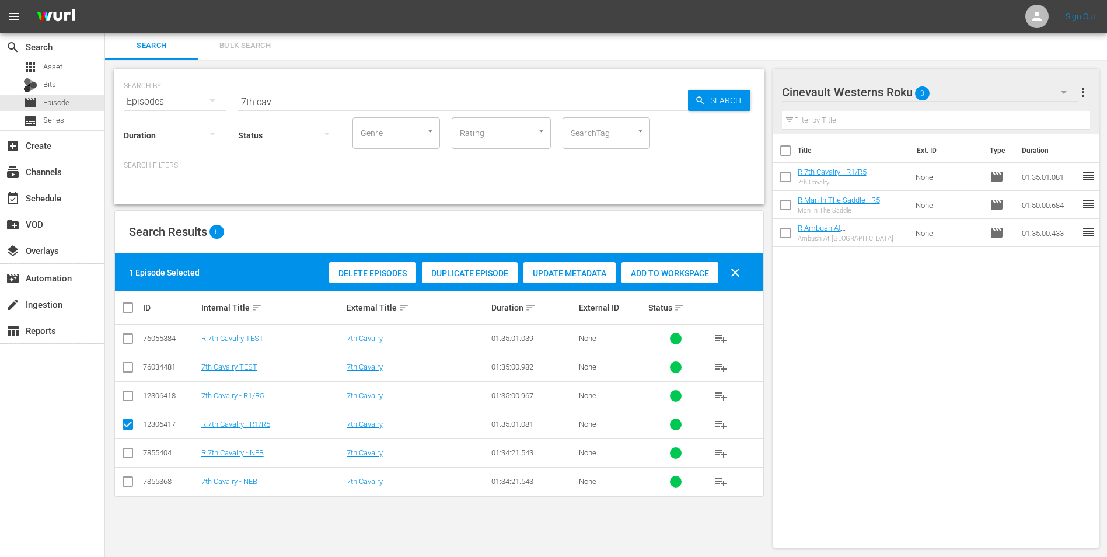
click at [1036, 100] on div "Cinevault Westerns Roku 3" at bounding box center [930, 92] width 296 height 33
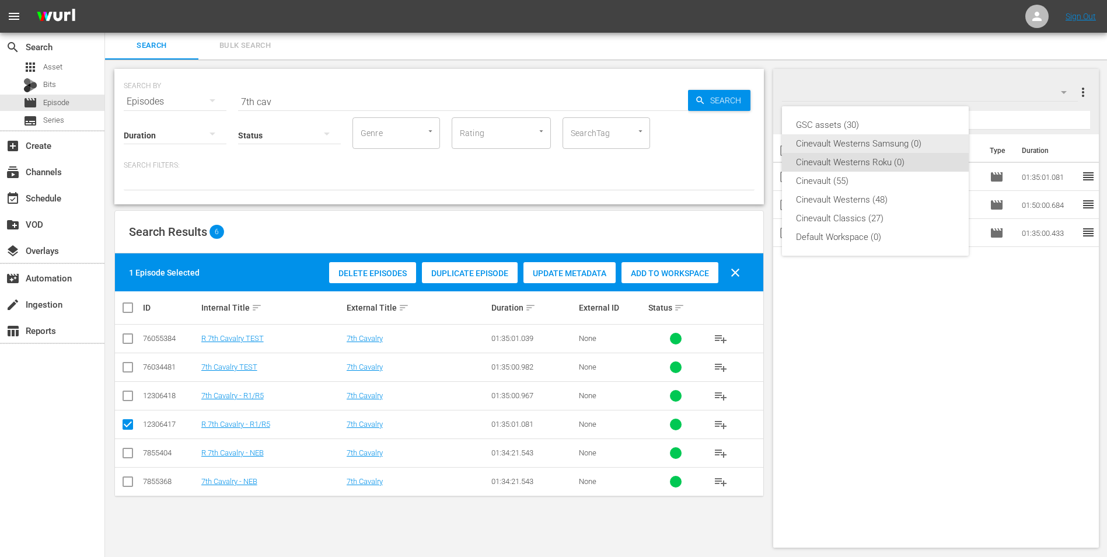
click at [891, 143] on div "Cinevault Westerns Samsung (0)" at bounding box center [875, 143] width 159 height 19
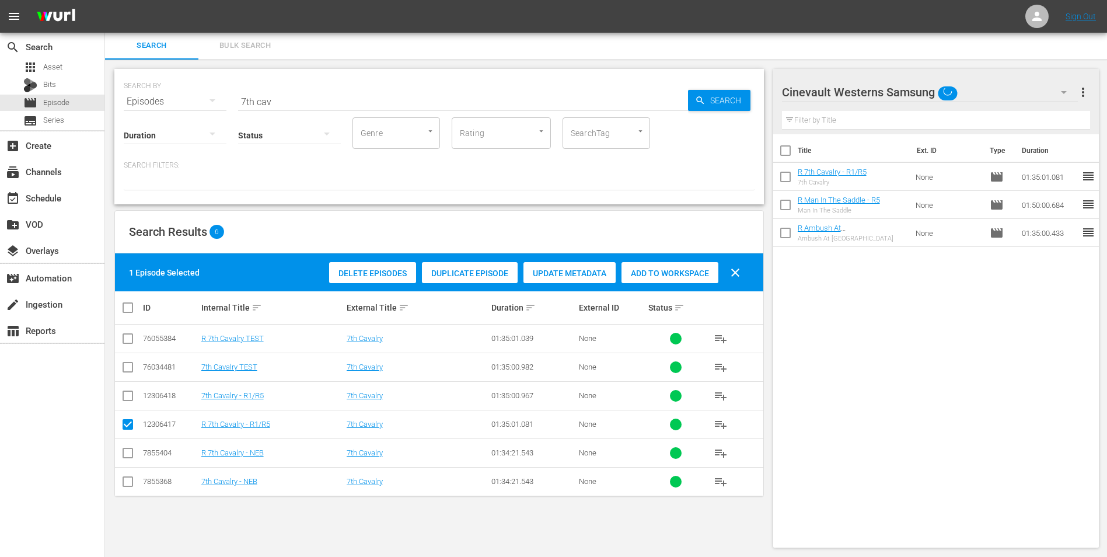
click at [128, 398] on input "checkbox" at bounding box center [128, 398] width 14 height 14
checkbox input "true"
click at [125, 424] on input "checkbox" at bounding box center [128, 427] width 14 height 14
checkbox input "false"
click at [658, 271] on span "Add to Workspace" at bounding box center [670, 272] width 97 height 9
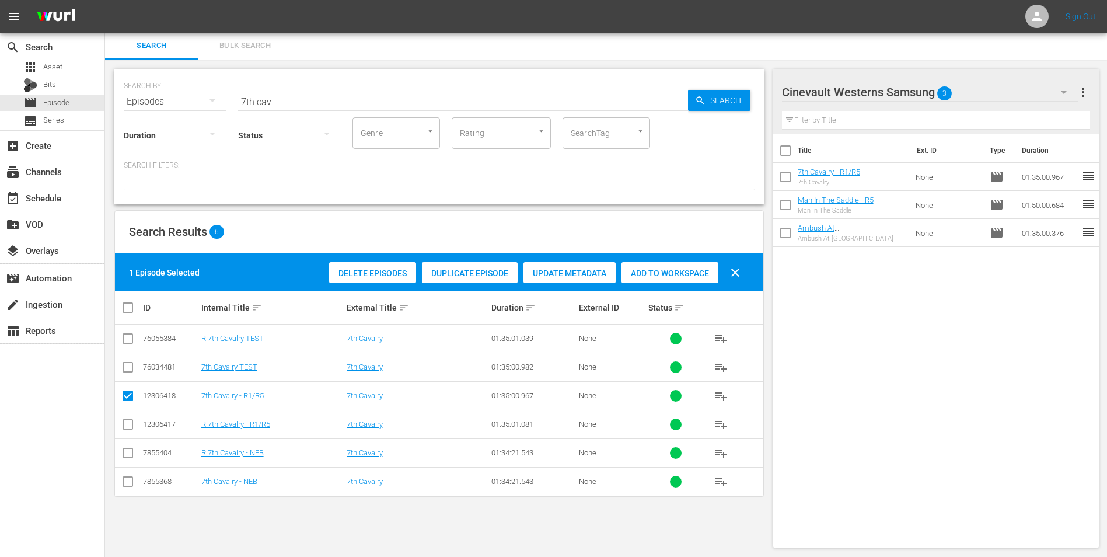
click at [297, 101] on input "7th cav" at bounding box center [463, 102] width 450 height 28
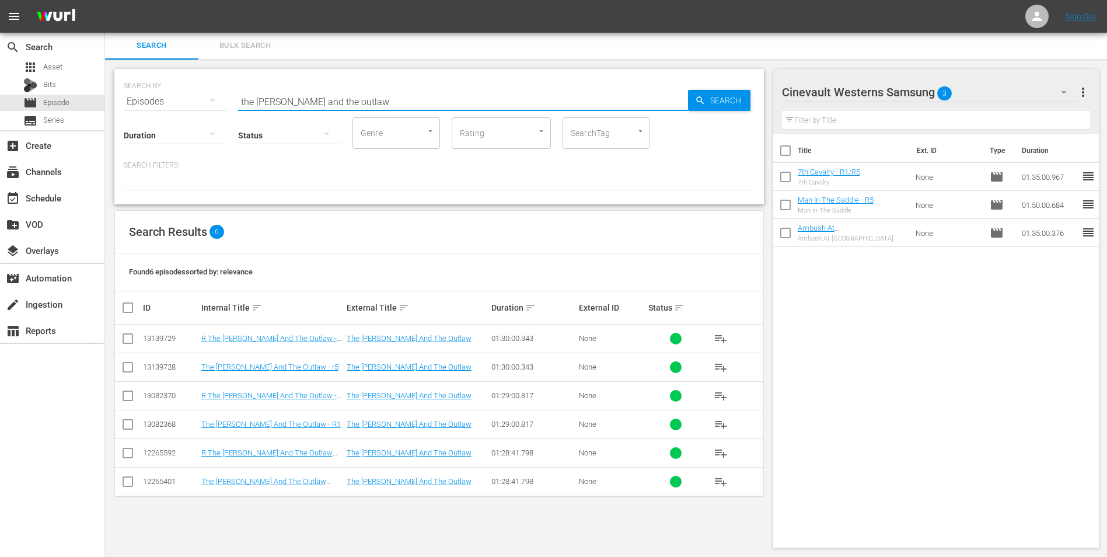
type input "the parson and the outlaw"
click at [129, 372] on input "checkbox" at bounding box center [128, 369] width 14 height 14
checkbox input "true"
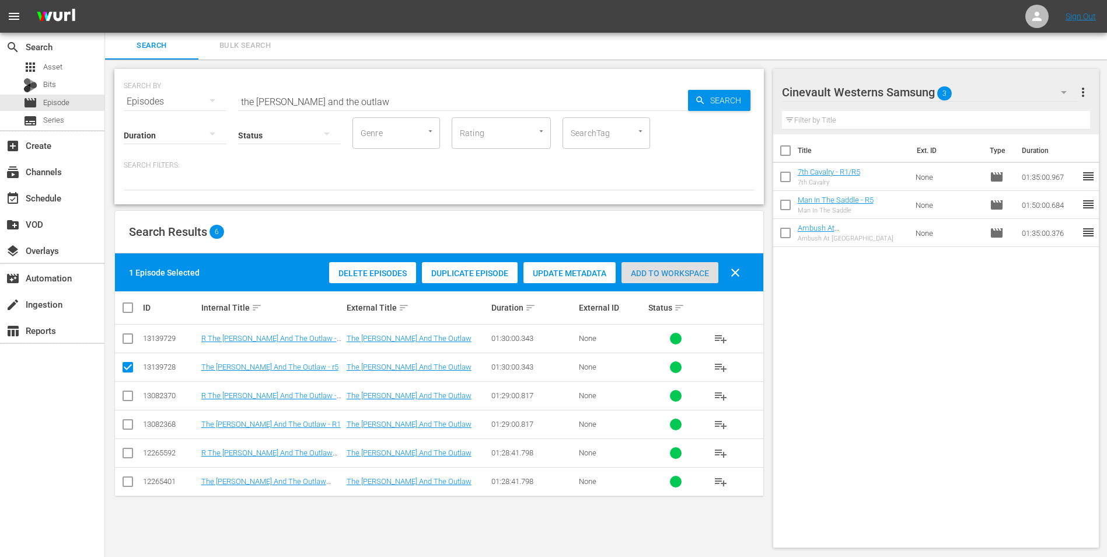
click at [667, 279] on div "Add to Workspace" at bounding box center [670, 273] width 97 height 22
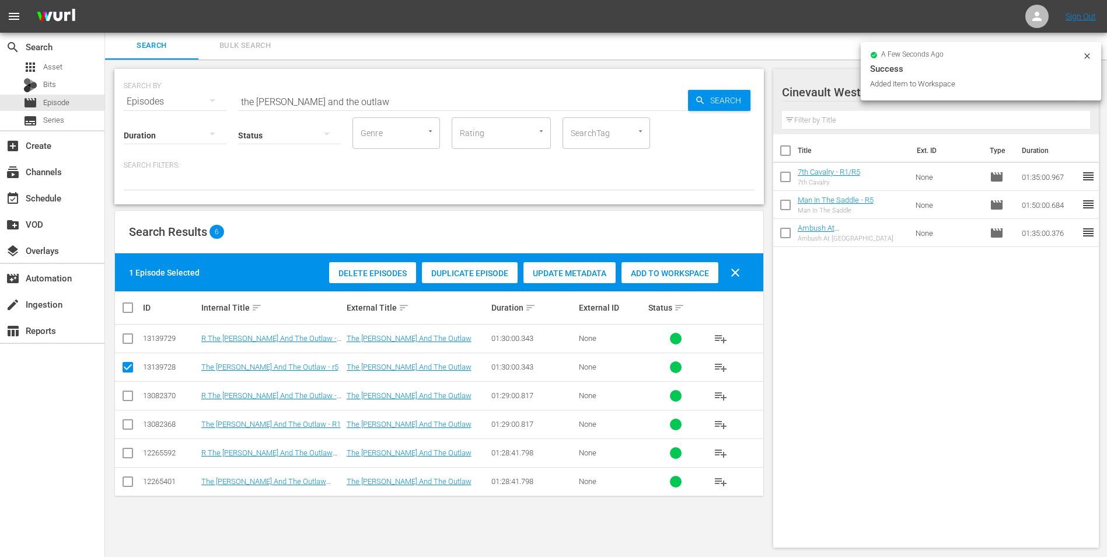
click at [1089, 53] on icon at bounding box center [1087, 55] width 9 height 9
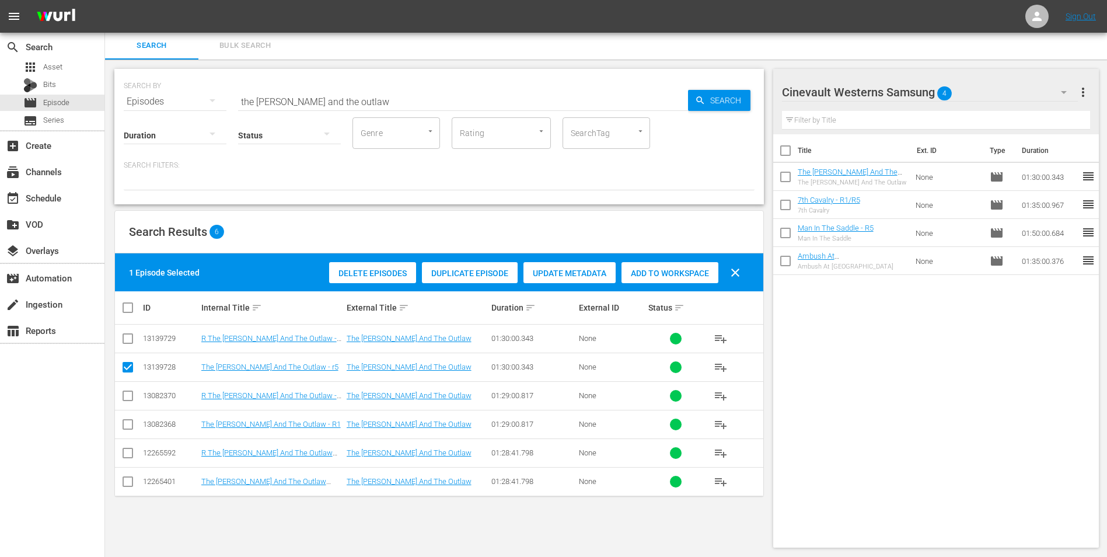
click at [967, 89] on div "Cinevault Westerns Samsung 4" at bounding box center [930, 92] width 296 height 33
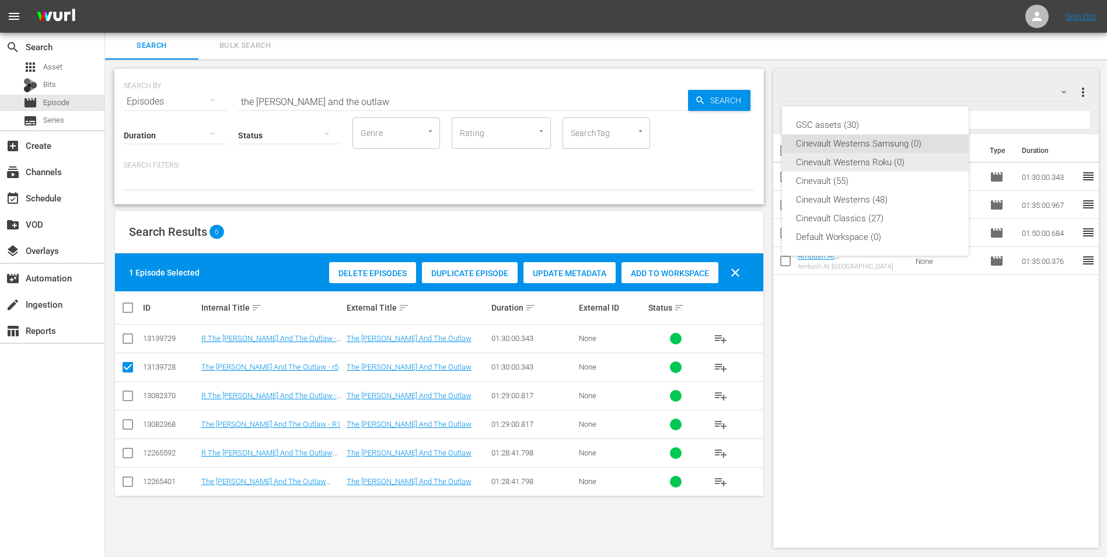
click at [896, 155] on div "Cinevault Westerns Roku (0)" at bounding box center [875, 162] width 159 height 19
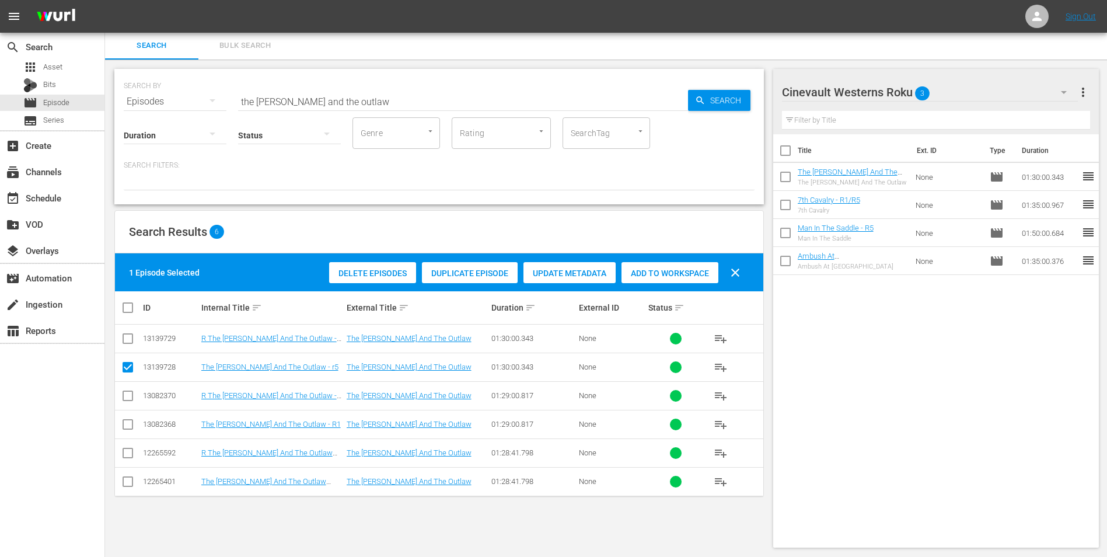
click at [133, 335] on input "checkbox" at bounding box center [128, 341] width 14 height 14
checkbox input "true"
click at [133, 366] on input "checkbox" at bounding box center [128, 369] width 14 height 14
checkbox input "false"
drag, startPoint x: 685, startPoint y: 273, endPoint x: 658, endPoint y: 275, distance: 27.5
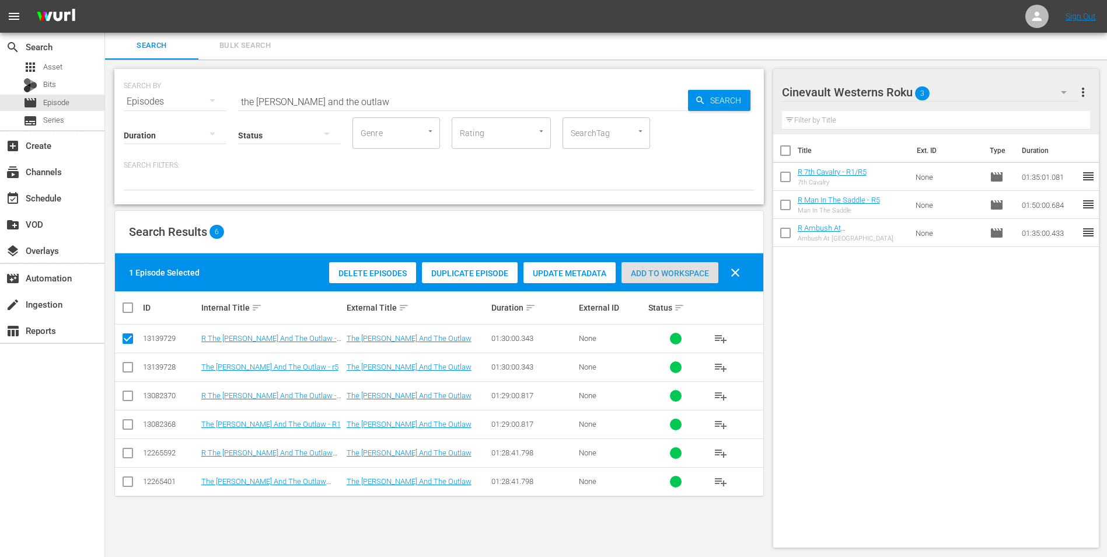
click at [686, 273] on span "Add to Workspace" at bounding box center [670, 272] width 97 height 9
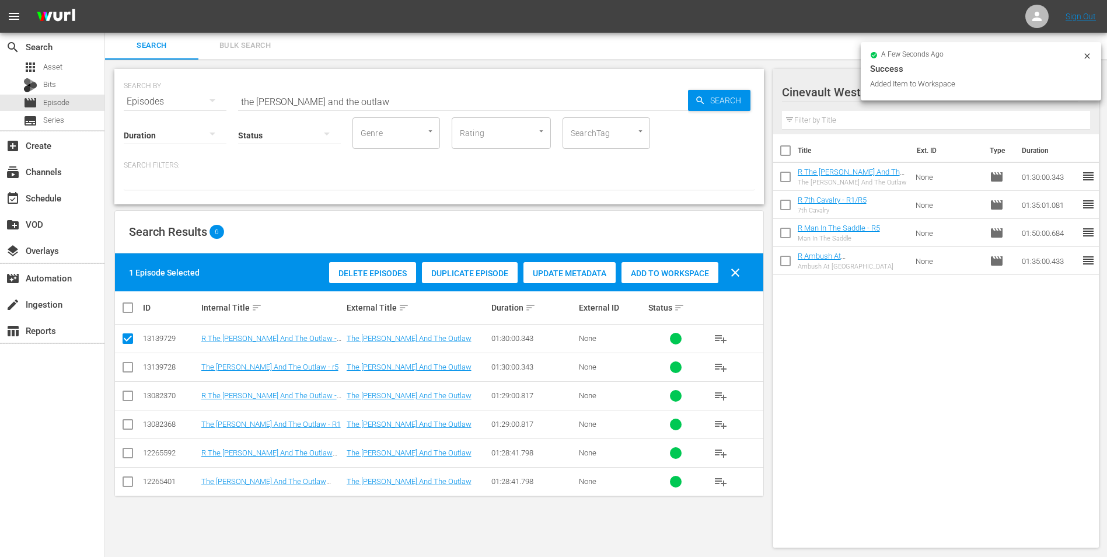
click at [402, 97] on input "the parson and the outlaw" at bounding box center [463, 102] width 450 height 28
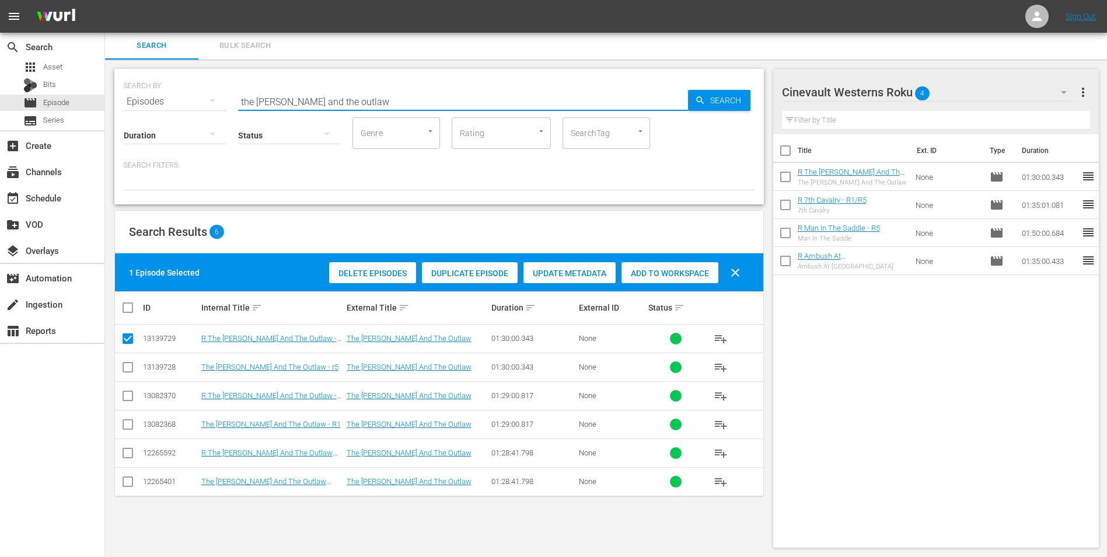
click at [402, 97] on input "the parson and the outlaw" at bounding box center [463, 102] width 450 height 28
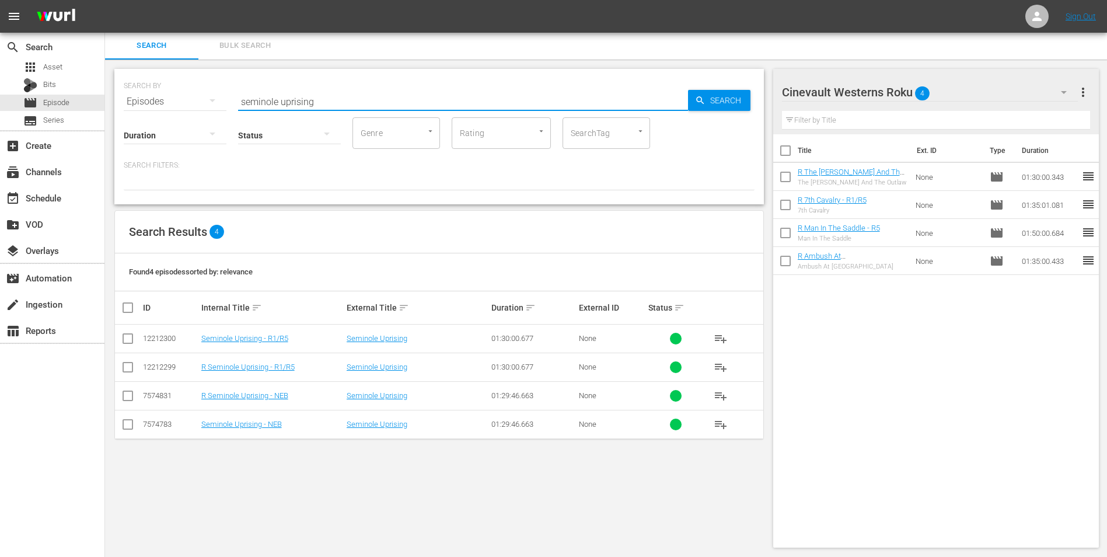
type input "seminole uprising"
drag, startPoint x: 132, startPoint y: 366, endPoint x: 155, endPoint y: 362, distance: 23.6
click at [132, 366] on input "checkbox" at bounding box center [128, 369] width 14 height 14
checkbox input "true"
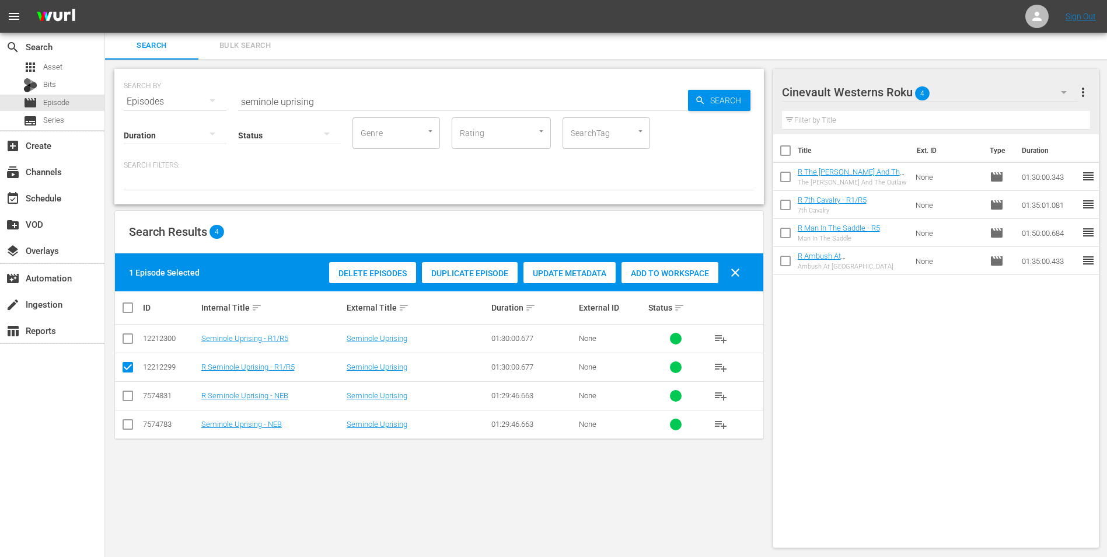
click at [680, 280] on div "Add to Workspace" at bounding box center [670, 273] width 97 height 22
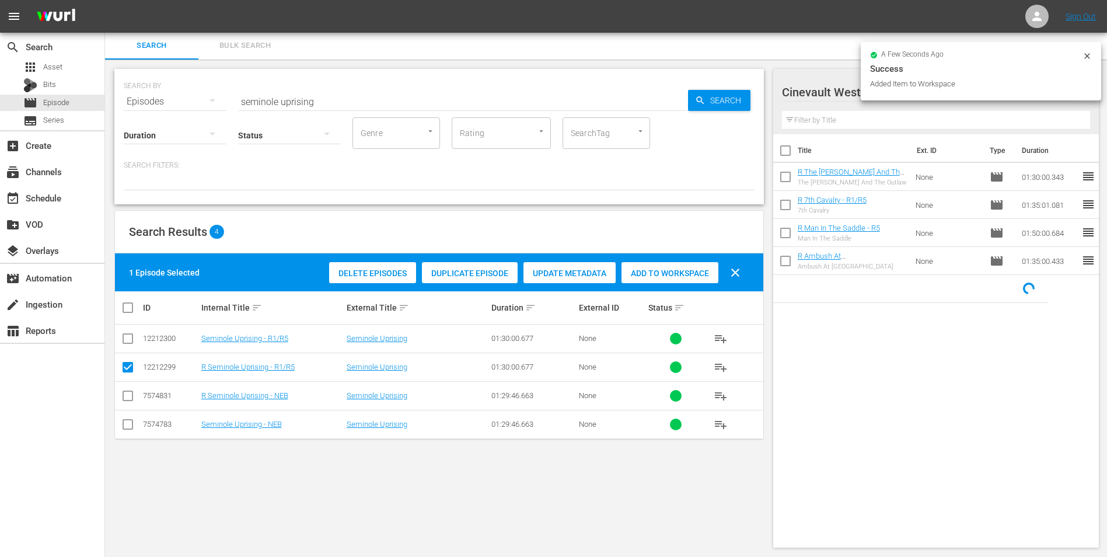
drag, startPoint x: 1090, startPoint y: 54, endPoint x: 1051, endPoint y: 93, distance: 55.3
click at [1089, 54] on icon at bounding box center [1087, 55] width 9 height 9
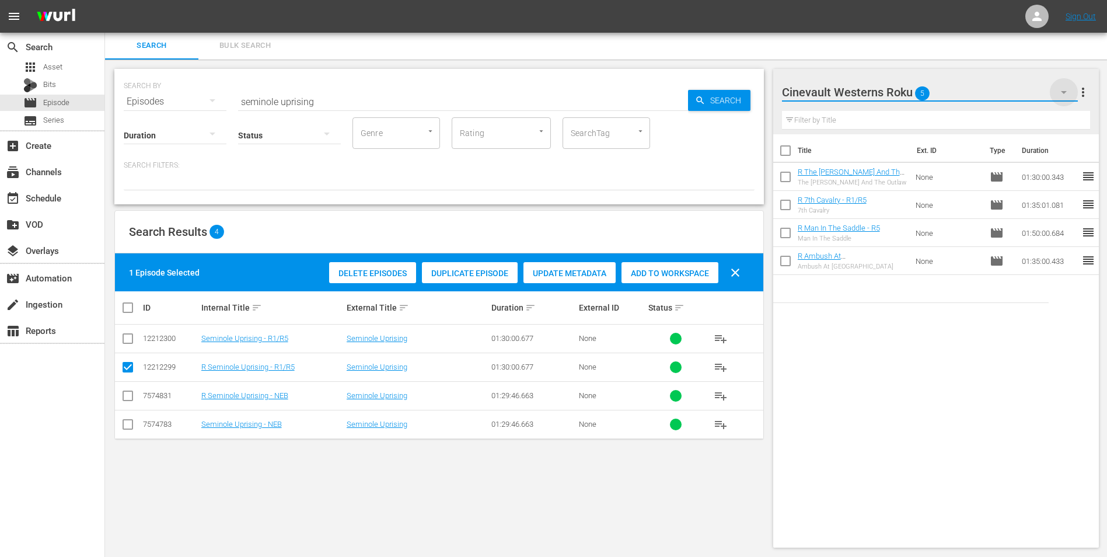
click at [1063, 88] on icon "button" at bounding box center [1064, 92] width 14 height 14
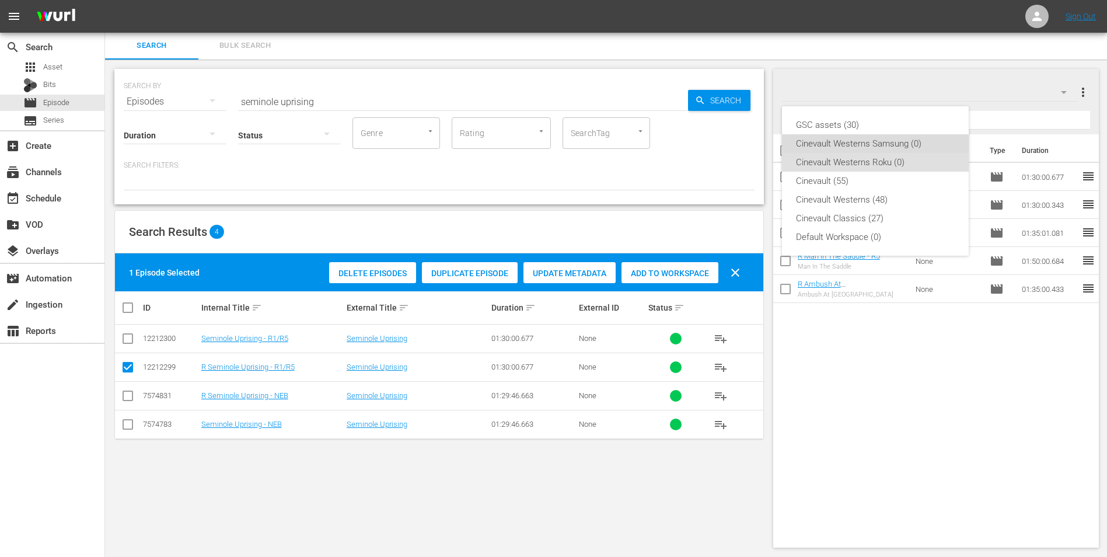
click at [916, 138] on div "Cinevault Westerns Samsung (0)" at bounding box center [875, 143] width 159 height 19
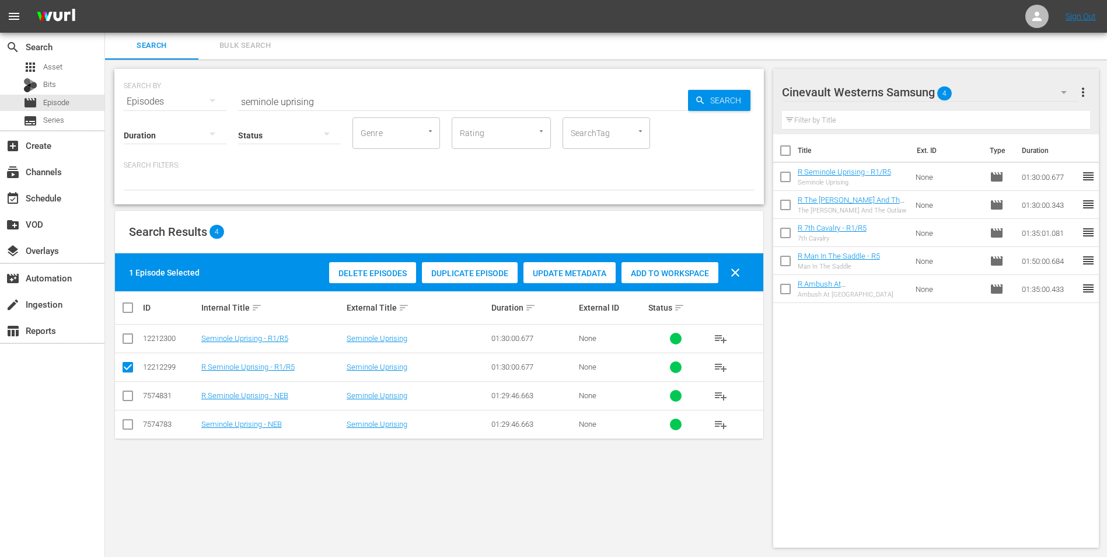
click at [134, 340] on input "checkbox" at bounding box center [128, 341] width 14 height 14
checkbox input "true"
click at [133, 371] on input "checkbox" at bounding box center [128, 369] width 14 height 14
checkbox input "false"
click at [691, 277] on span "Add to Workspace" at bounding box center [670, 272] width 97 height 9
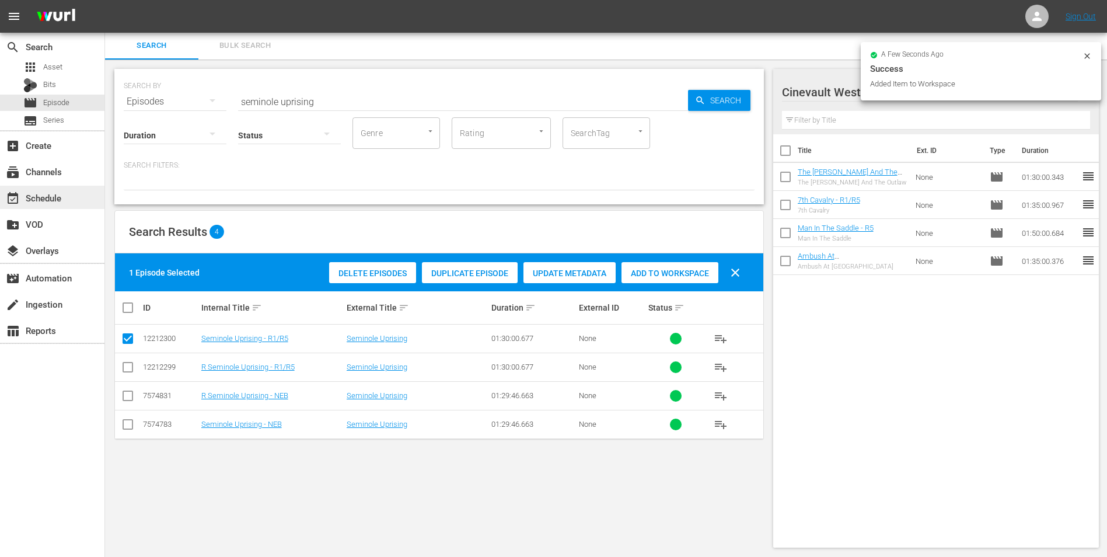
click at [68, 193] on div "event_available Schedule" at bounding box center [52, 197] width 104 height 23
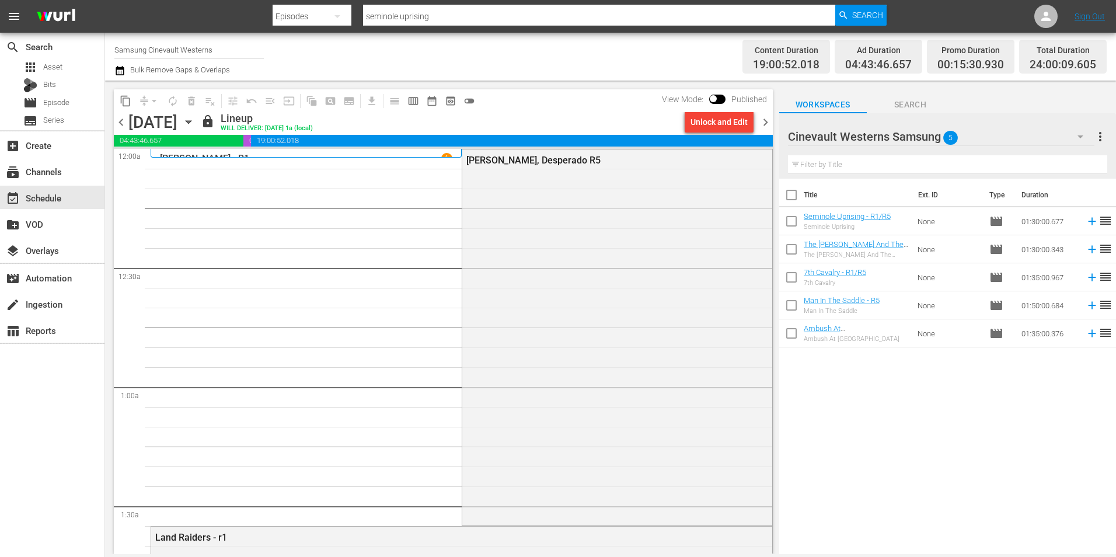
click at [762, 127] on span "chevron_right" at bounding box center [765, 122] width 15 height 15
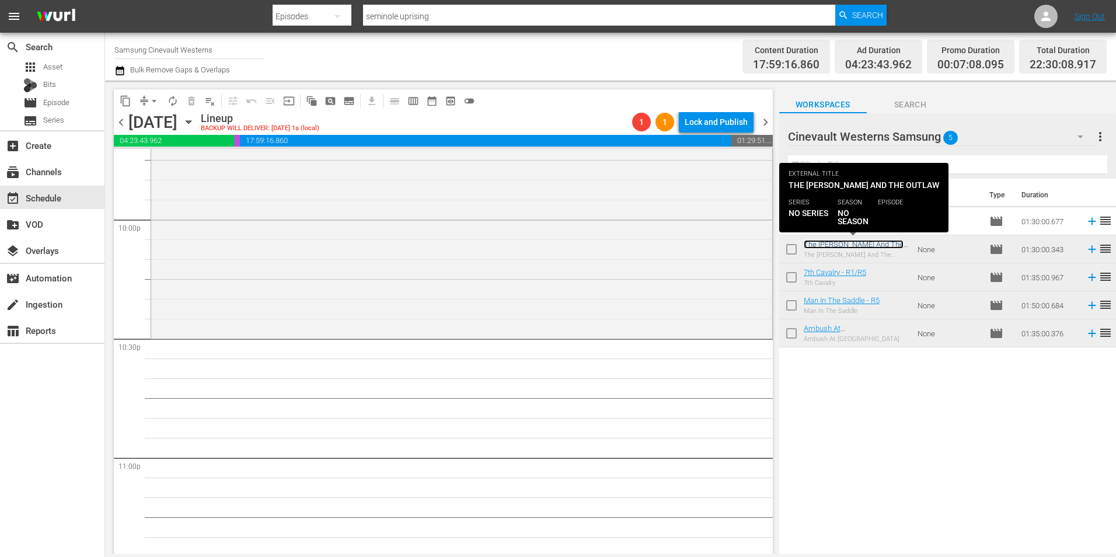
scroll to position [5194, 0]
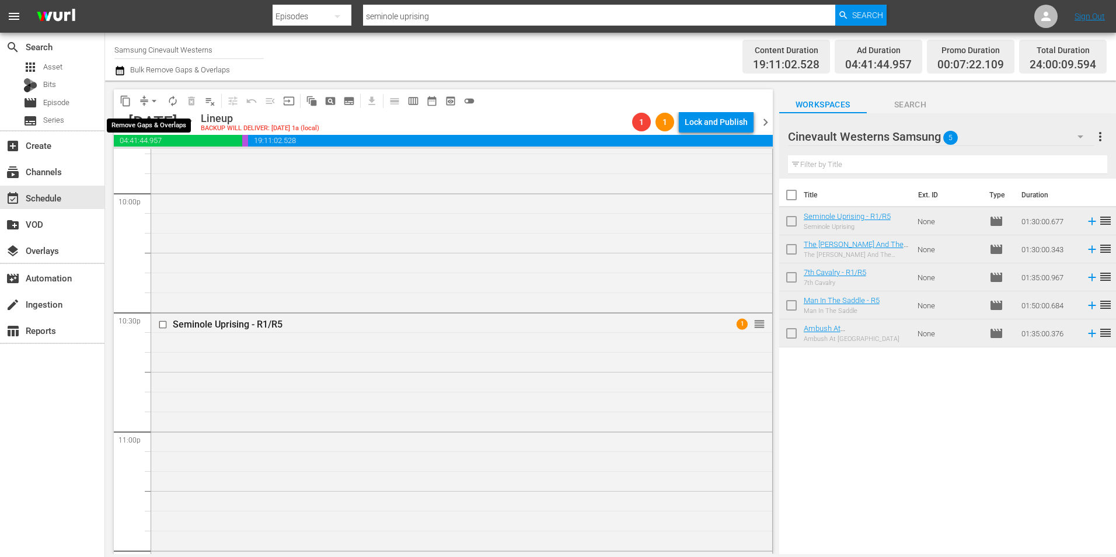
click at [151, 104] on span "arrow_drop_down" at bounding box center [154, 101] width 12 height 12
click at [155, 119] on li "Align to Midnight" at bounding box center [154, 124] width 123 height 19
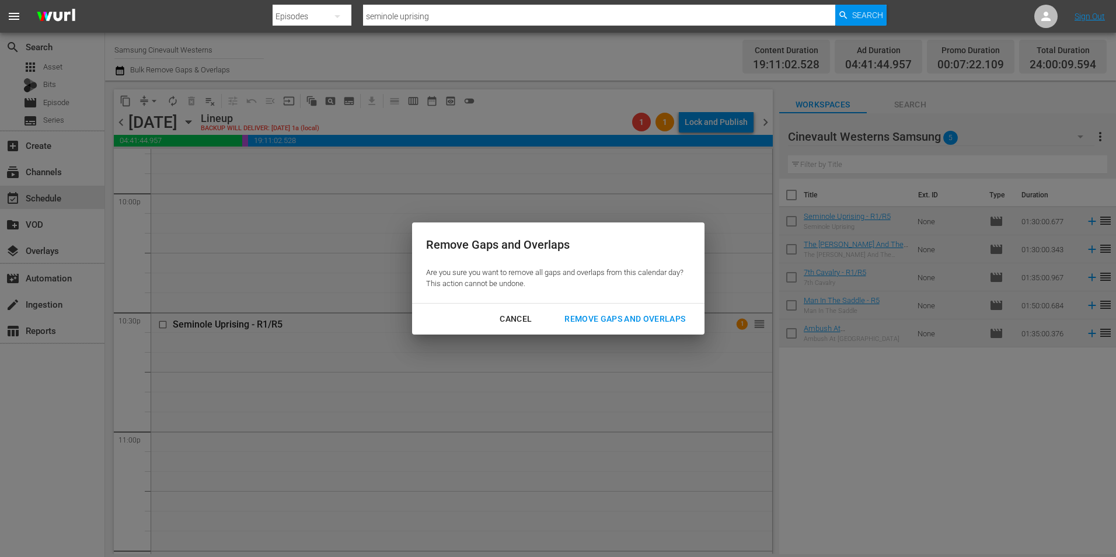
click at [610, 313] on div "Remove Gaps and Overlaps" at bounding box center [624, 319] width 139 height 15
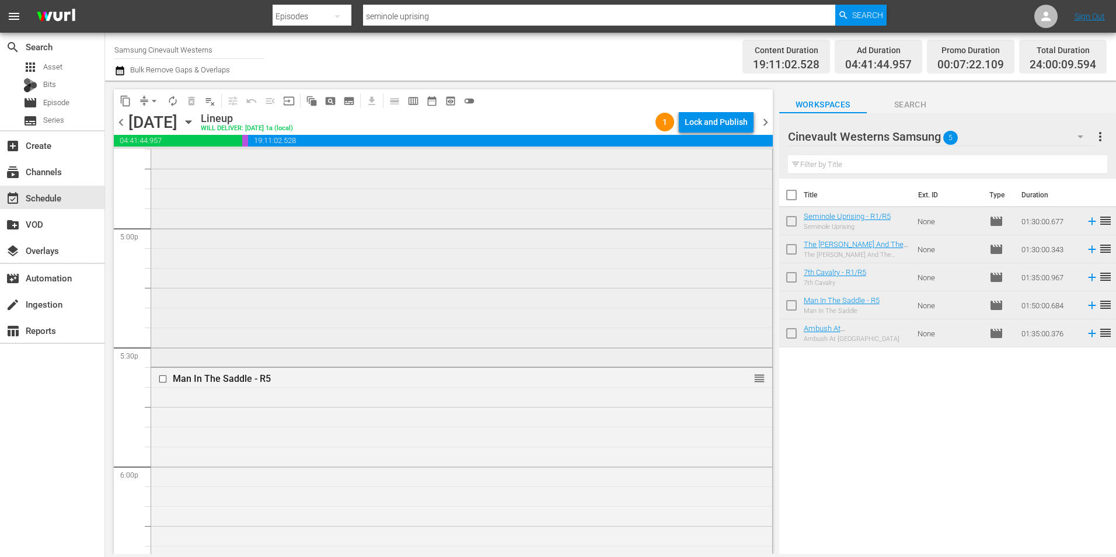
scroll to position [3735, 0]
click at [161, 236] on input "checkbox" at bounding box center [164, 236] width 12 height 10
click at [162, 380] on input "checkbox" at bounding box center [164, 379] width 12 height 10
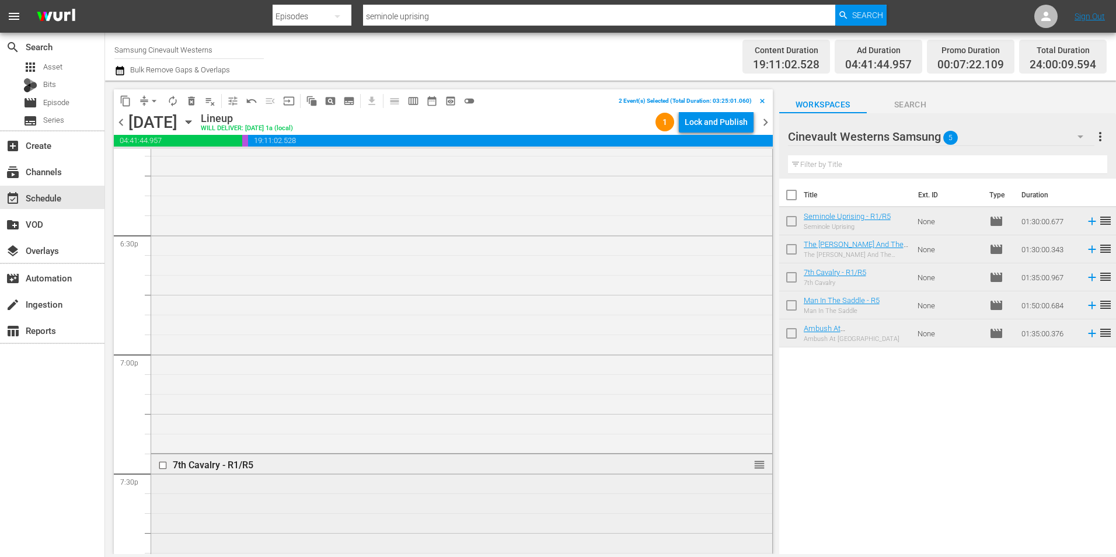
click at [159, 466] on input "checkbox" at bounding box center [164, 465] width 12 height 10
click at [162, 490] on input "checkbox" at bounding box center [164, 492] width 12 height 10
click at [162, 384] on input "checkbox" at bounding box center [164, 383] width 12 height 10
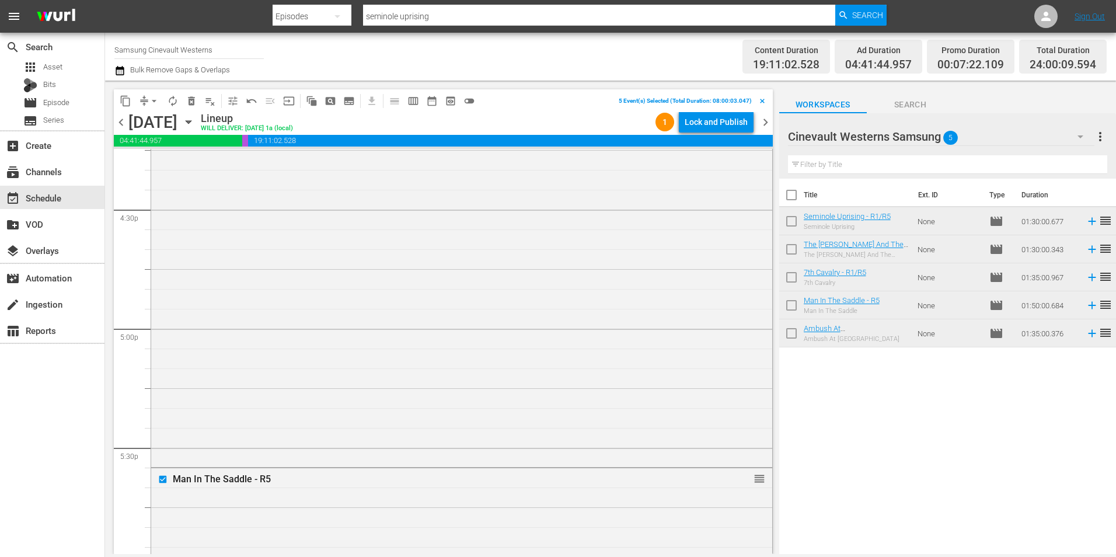
scroll to position [3734, 0]
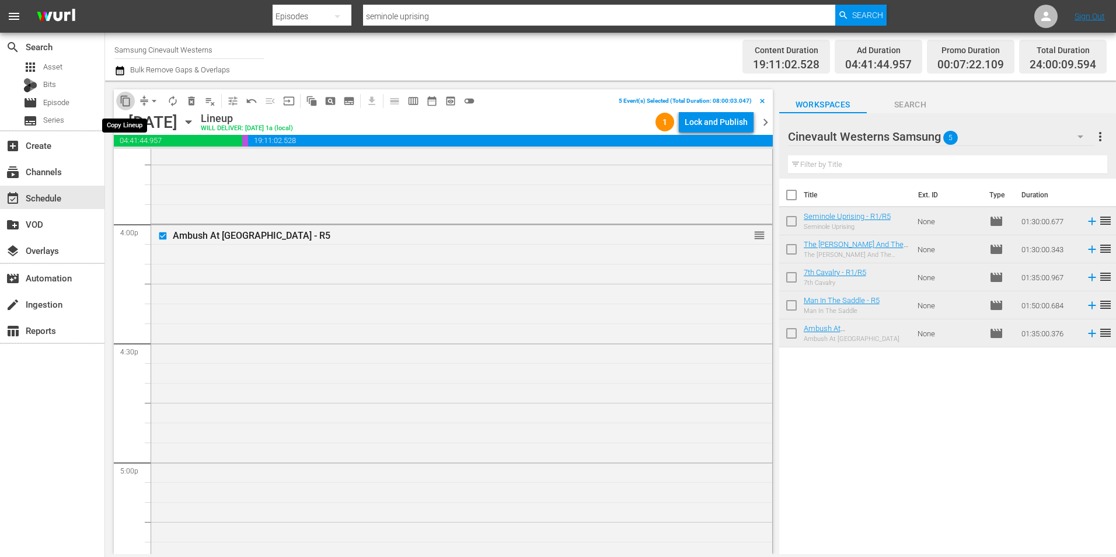
click at [128, 107] on button "content_copy" at bounding box center [125, 101] width 19 height 19
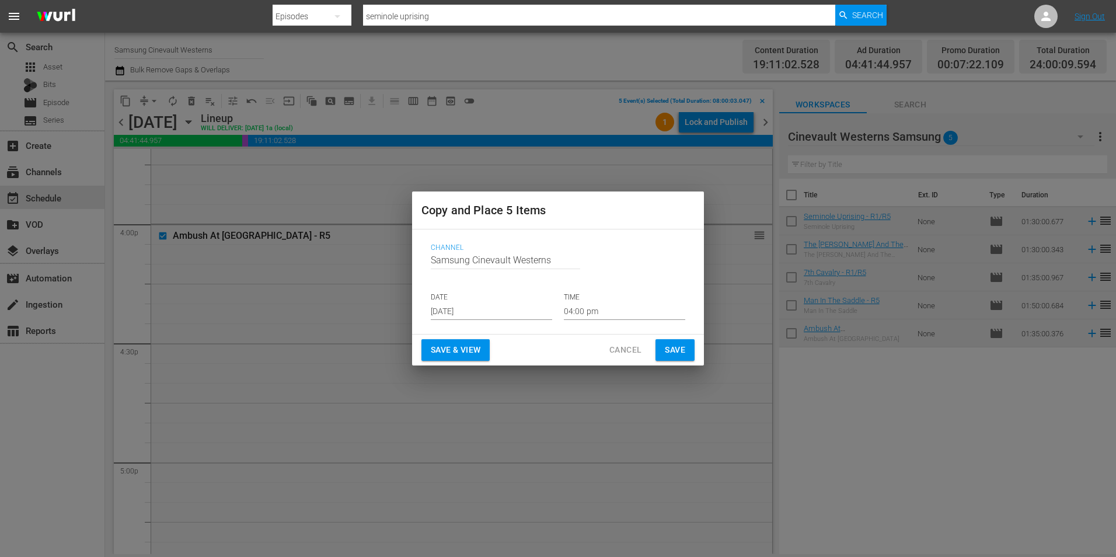
click at [496, 305] on input "Aug 21st 2025" at bounding box center [491, 311] width 121 height 18
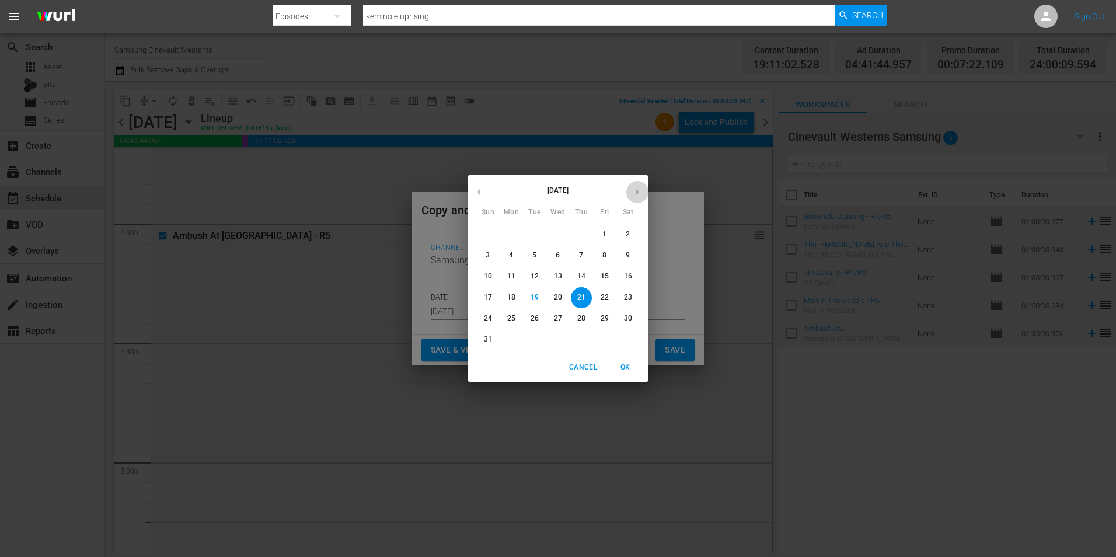
click at [636, 192] on icon "button" at bounding box center [637, 191] width 9 height 9
click at [483, 250] on button "7" at bounding box center [487, 255] width 21 height 21
type input "Sep 7th 2025"
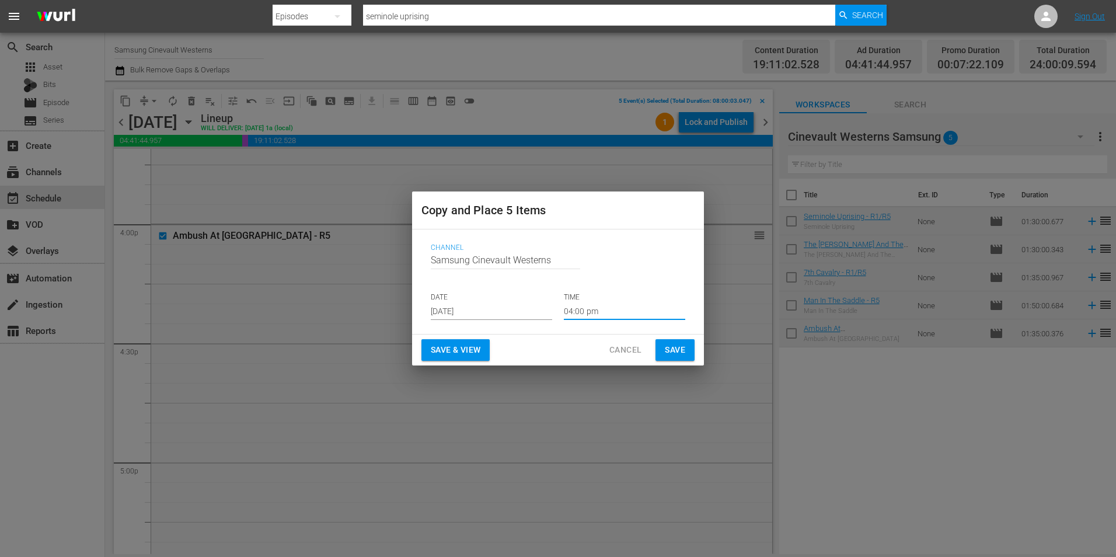
click at [617, 317] on input "04:00 pm" at bounding box center [624, 311] width 121 height 18
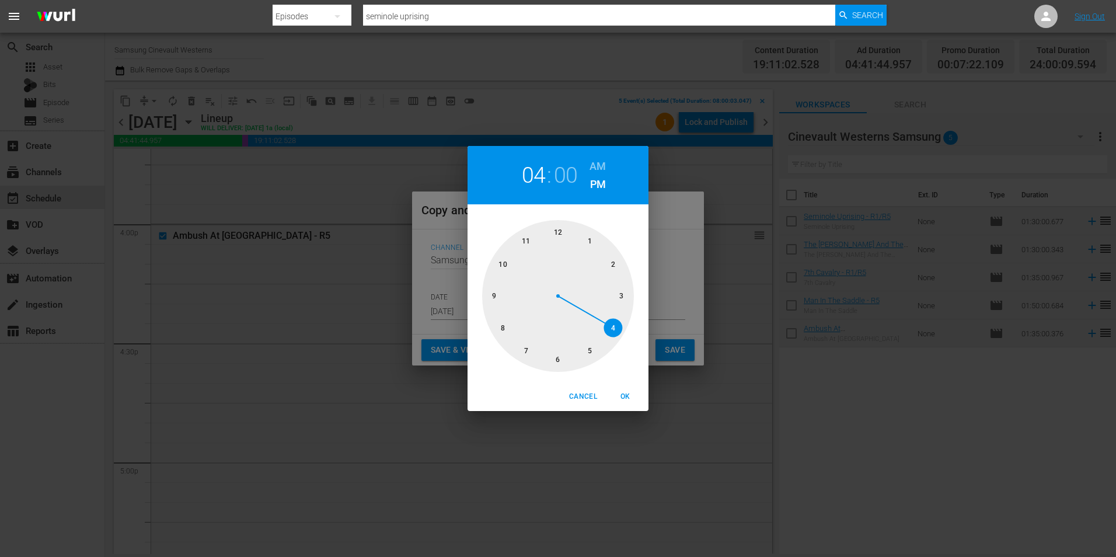
click at [553, 230] on div at bounding box center [558, 296] width 152 height 152
click at [602, 164] on h6 "AM" at bounding box center [597, 166] width 16 height 19
click at [632, 397] on span "OK" at bounding box center [625, 396] width 28 height 12
type input "12:00 am"
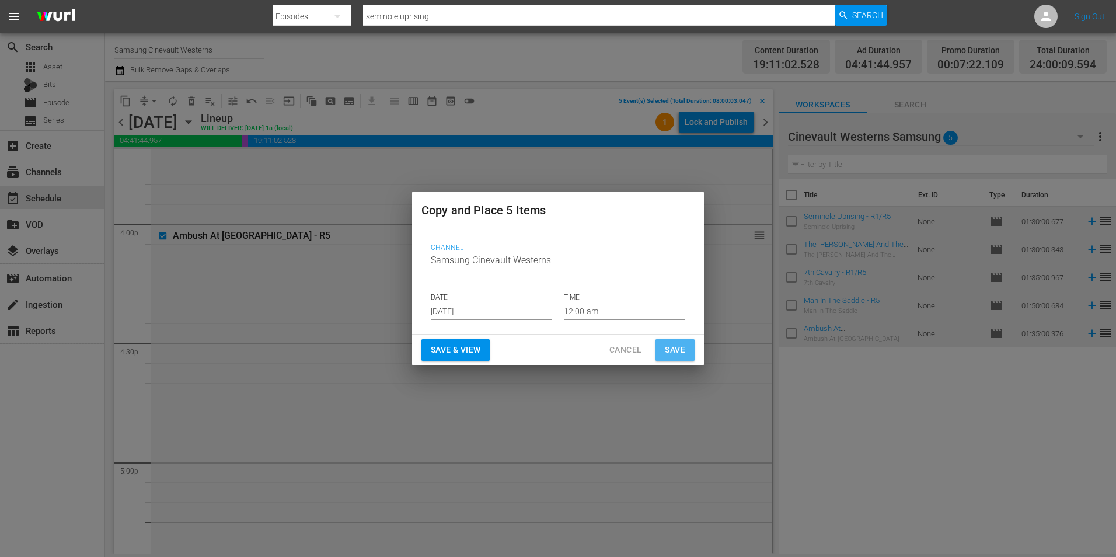
click at [680, 347] on span "Save" at bounding box center [675, 350] width 20 height 15
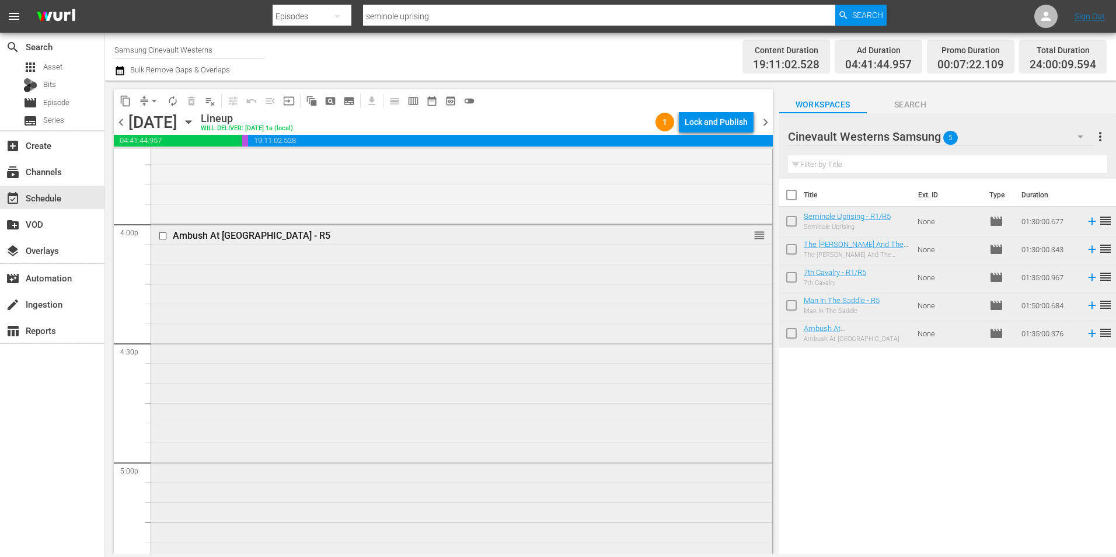
click at [162, 233] on input "checkbox" at bounding box center [164, 236] width 12 height 10
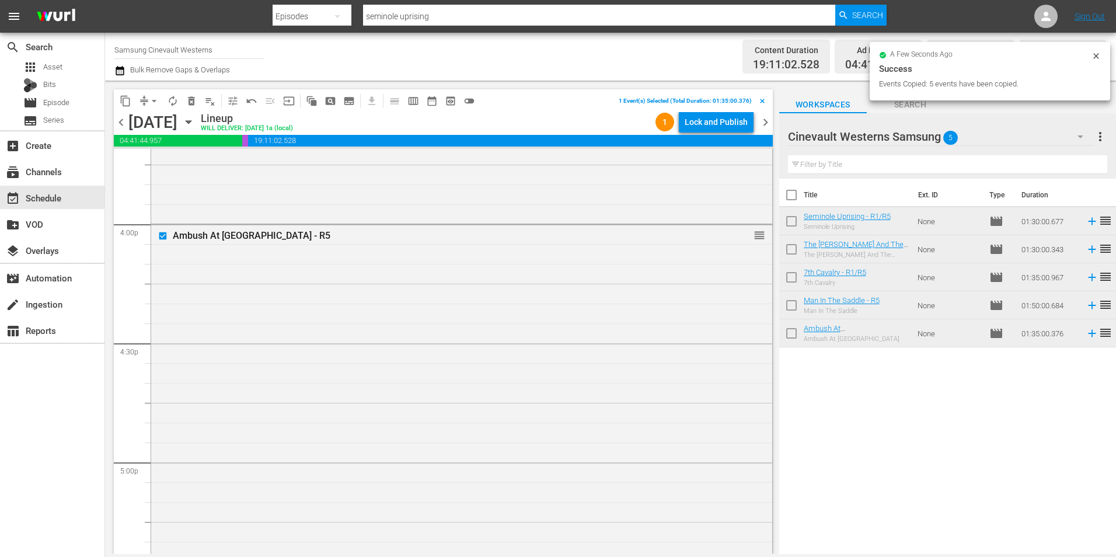
scroll to position [4026, 0]
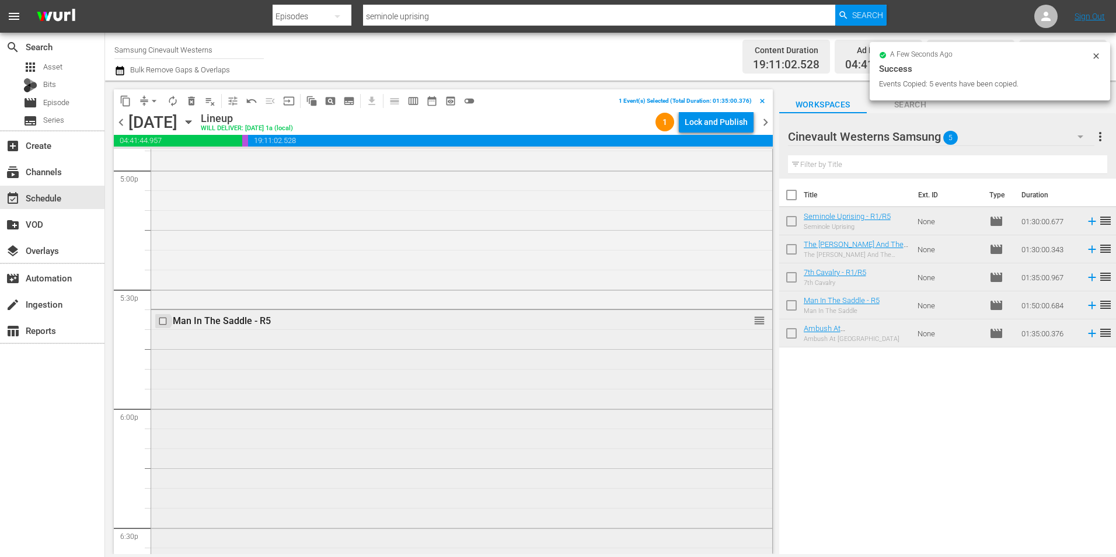
click at [162, 321] on input "checkbox" at bounding box center [164, 321] width 12 height 10
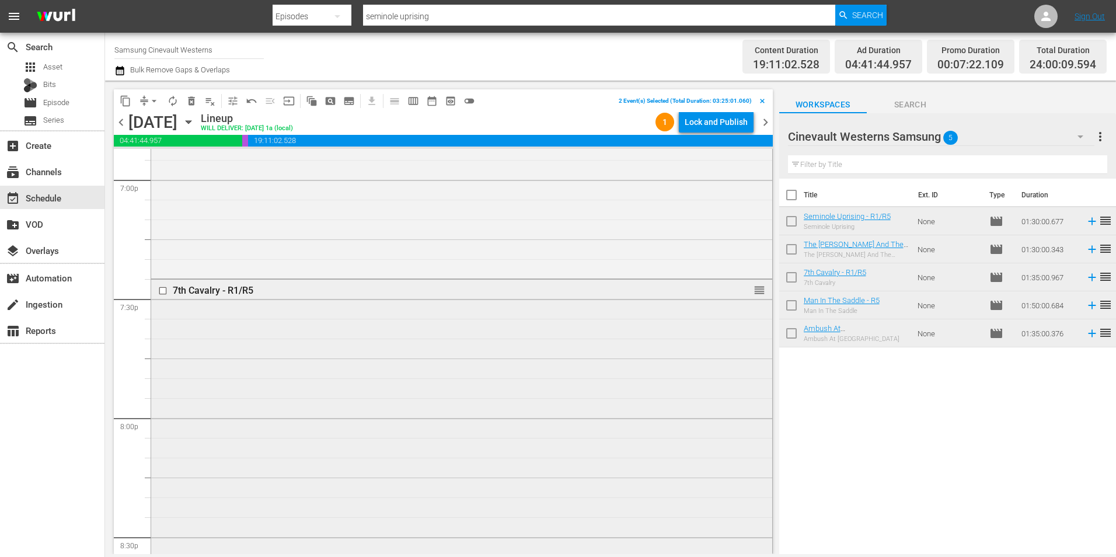
click at [163, 289] on input "checkbox" at bounding box center [164, 291] width 12 height 10
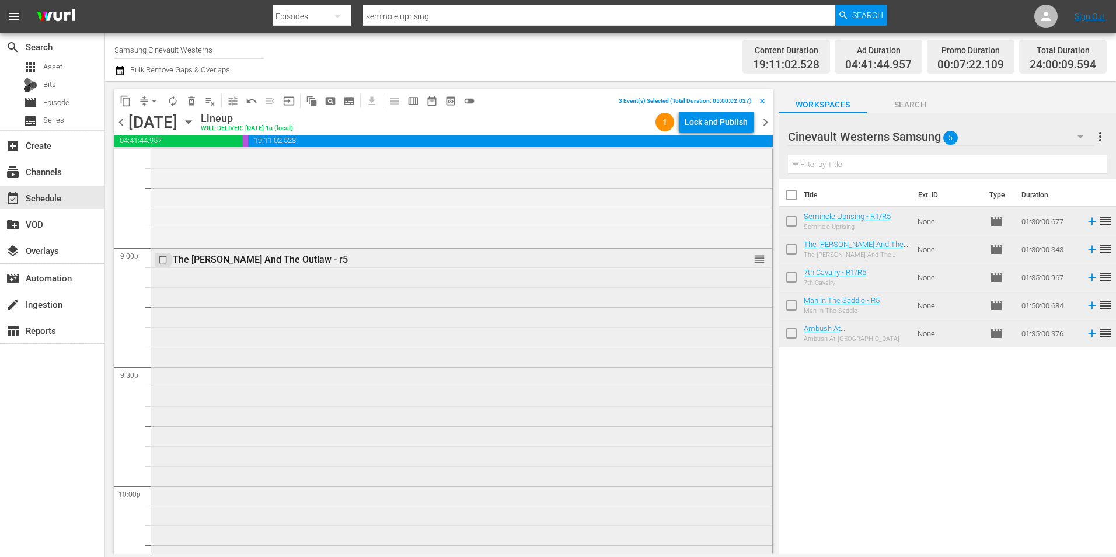
click at [163, 262] on input "checkbox" at bounding box center [164, 259] width 12 height 10
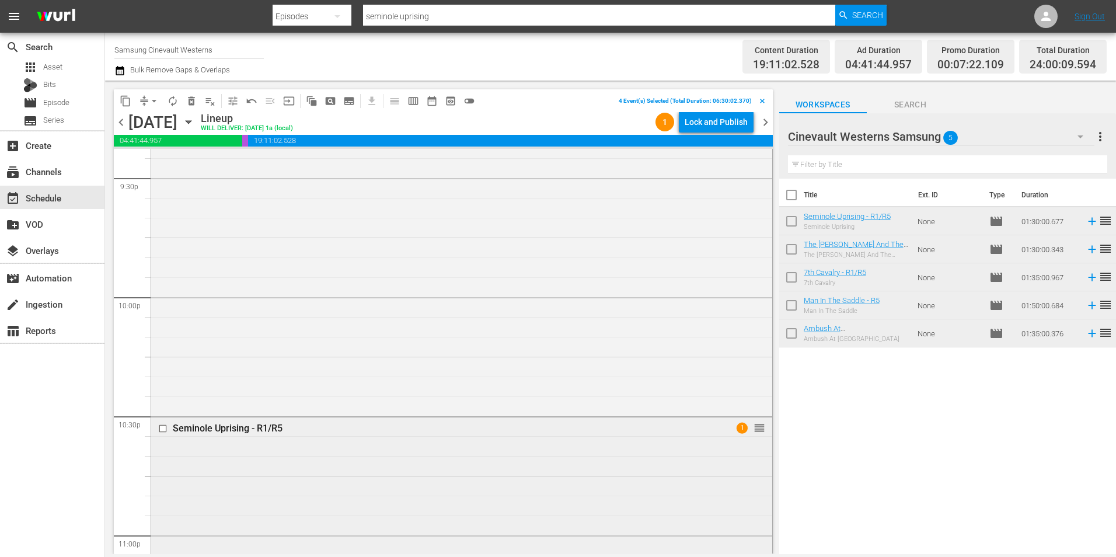
scroll to position [5310, 0]
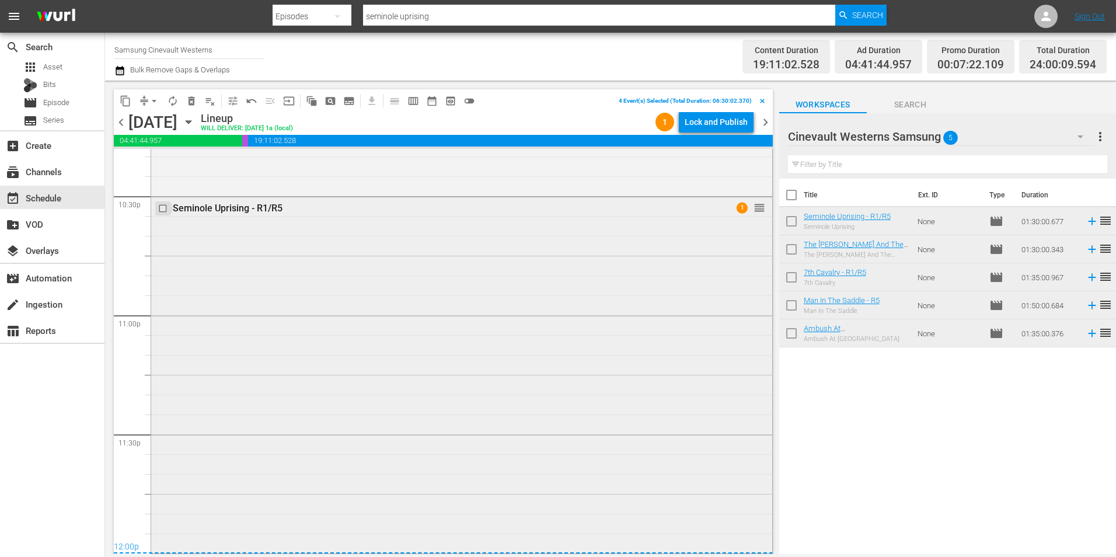
click at [163, 210] on input "checkbox" at bounding box center [164, 208] width 12 height 10
click at [125, 104] on span "content_copy" at bounding box center [126, 101] width 12 height 12
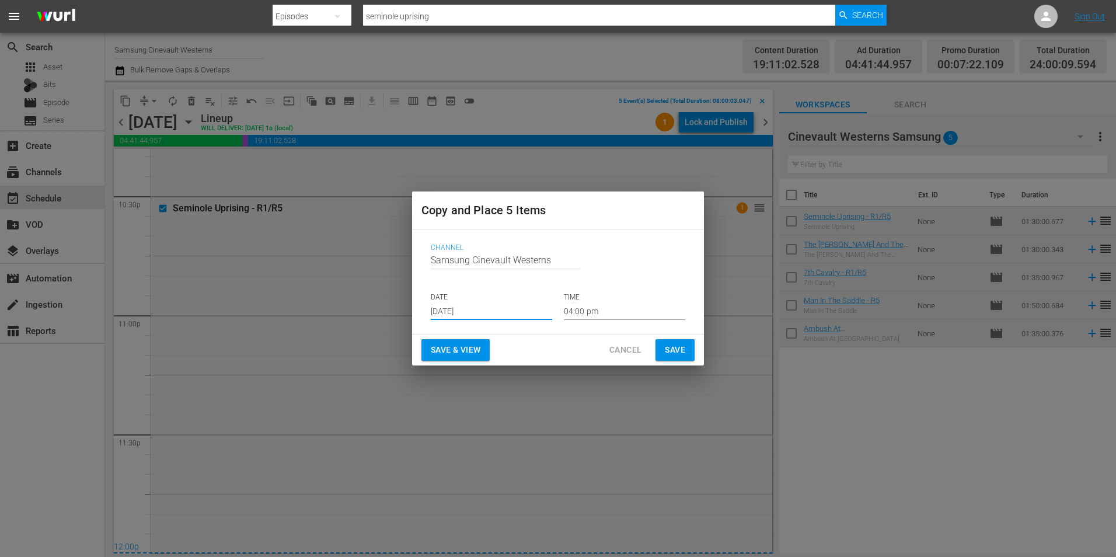
click at [491, 306] on input "Aug 21st 2025" at bounding box center [491, 311] width 121 height 18
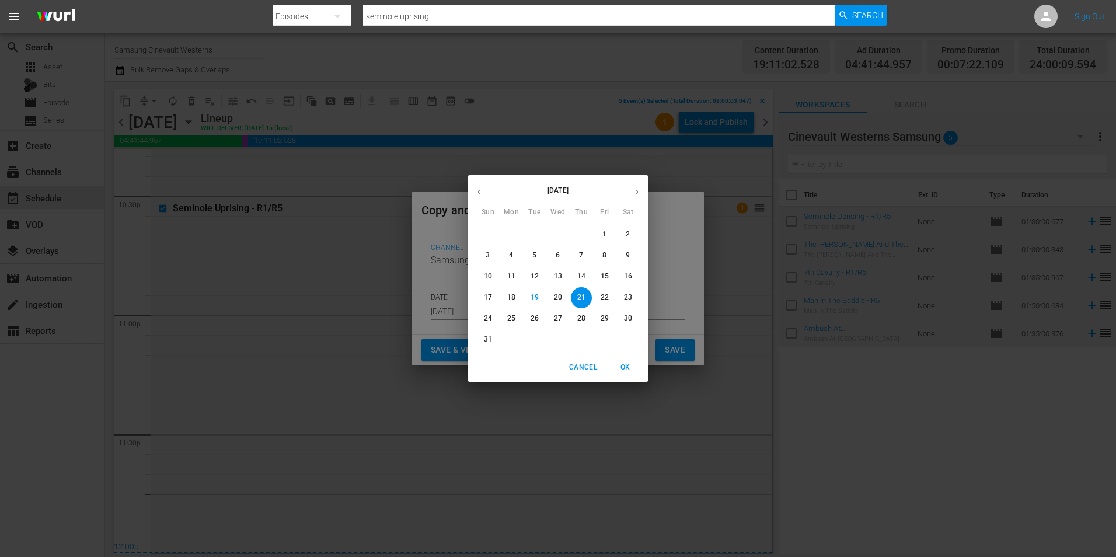
click at [643, 195] on button "button" at bounding box center [637, 191] width 23 height 23
click at [508, 253] on span "8" at bounding box center [511, 255] width 21 height 10
type input "Sep 8th 2025"
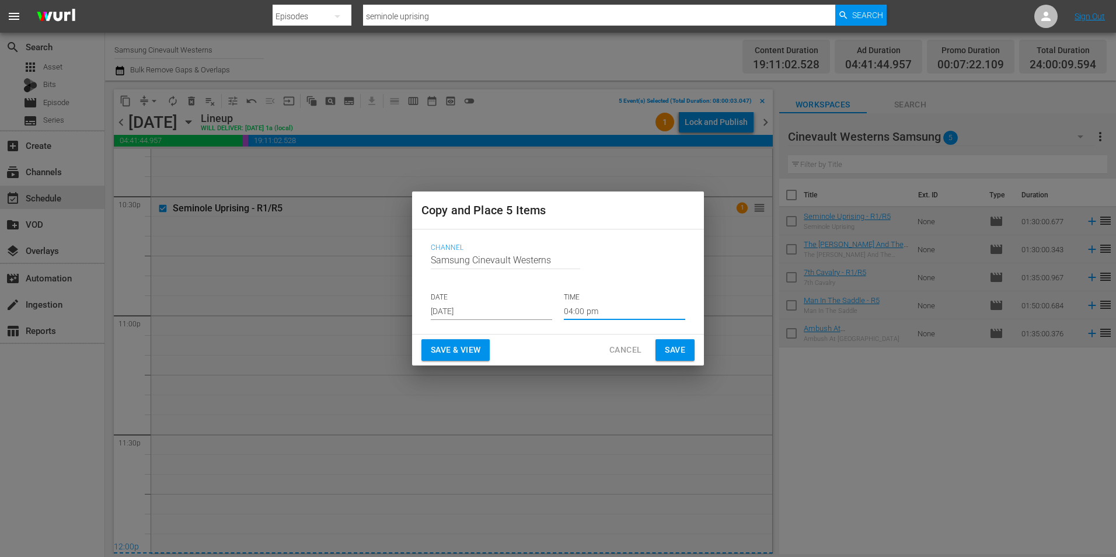
click at [599, 311] on input "04:00 pm" at bounding box center [624, 311] width 121 height 18
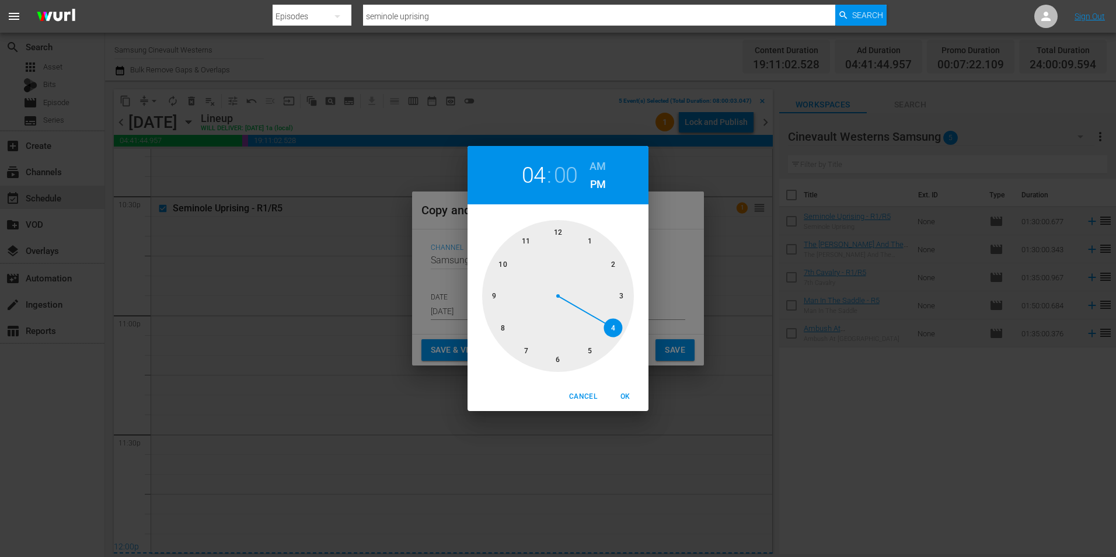
click at [502, 326] on div at bounding box center [558, 296] width 152 height 152
drag, startPoint x: 605, startPoint y: 163, endPoint x: 605, endPoint y: 170, distance: 7.0
click at [605, 163] on h6 "AM" at bounding box center [597, 166] width 16 height 19
click at [626, 397] on span "OK" at bounding box center [625, 396] width 28 height 12
type input "08:00 am"
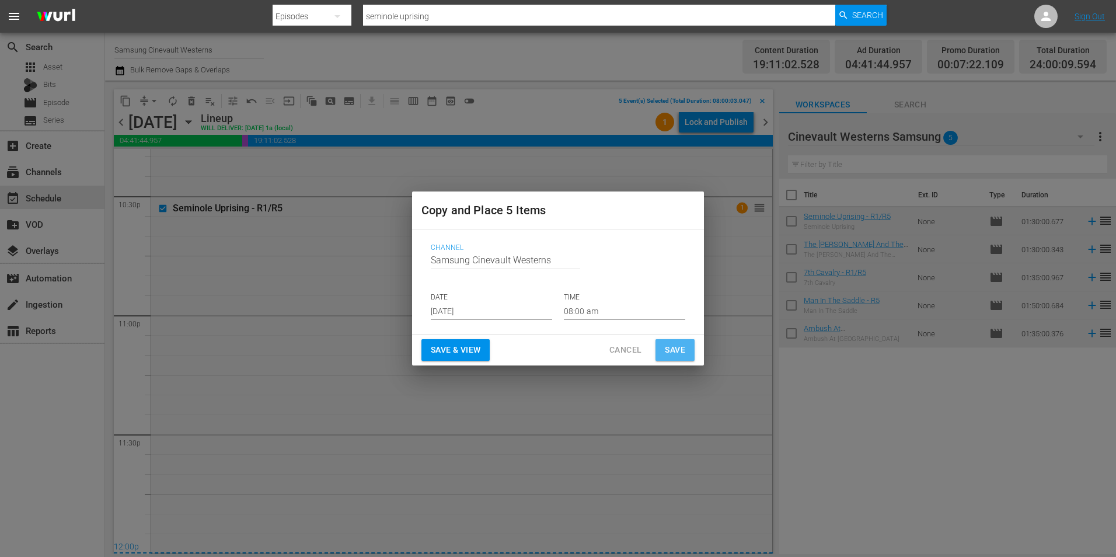
click at [674, 341] on button "Save" at bounding box center [674, 350] width 39 height 22
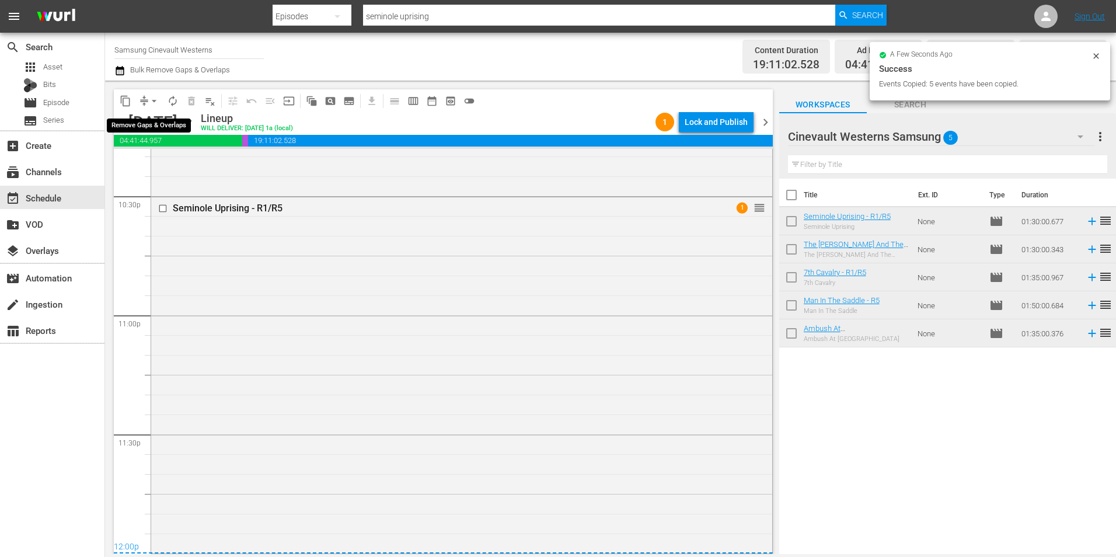
click at [155, 99] on span "arrow_drop_down" at bounding box center [154, 101] width 12 height 12
click at [167, 125] on li "Align to Midnight" at bounding box center [154, 124] width 123 height 19
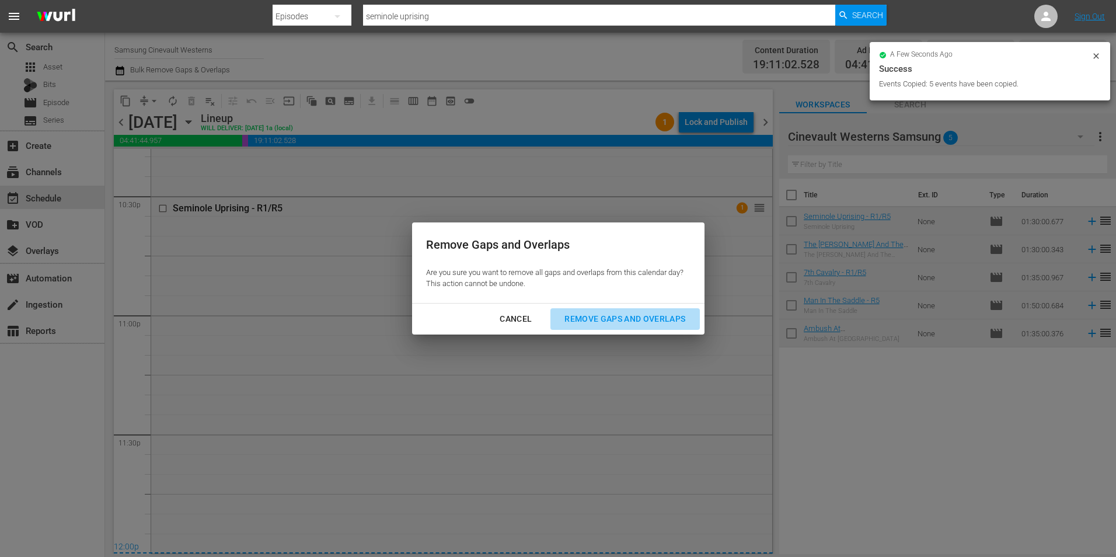
click at [669, 324] on div "Remove Gaps and Overlaps" at bounding box center [624, 319] width 139 height 15
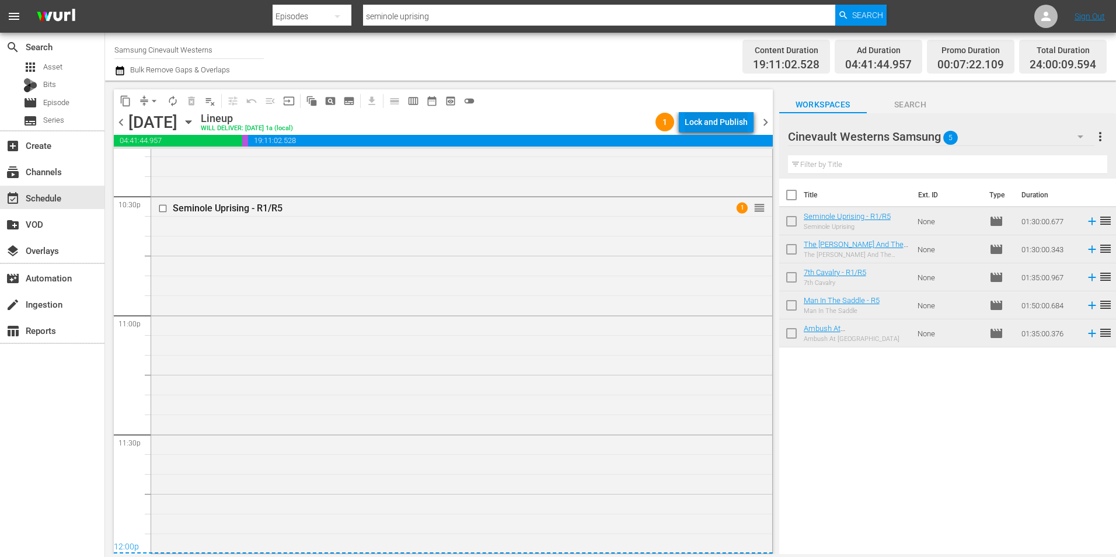
click at [738, 119] on div "Lock and Publish" at bounding box center [716, 121] width 63 height 21
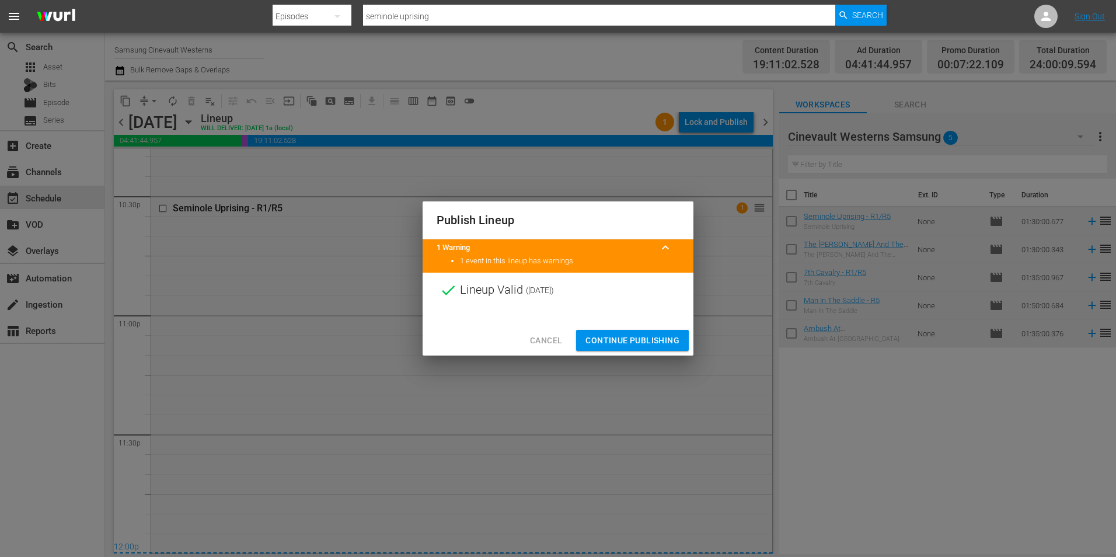
click at [612, 343] on span "Continue Publishing" at bounding box center [632, 340] width 94 height 15
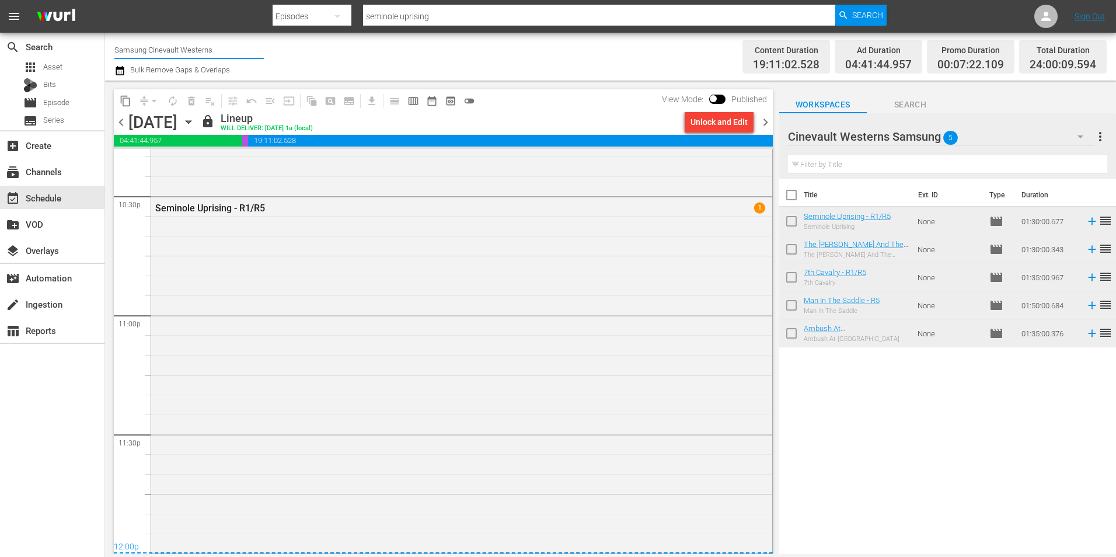
click at [167, 51] on input "Samsung Cinevault Westerns" at bounding box center [188, 50] width 149 height 28
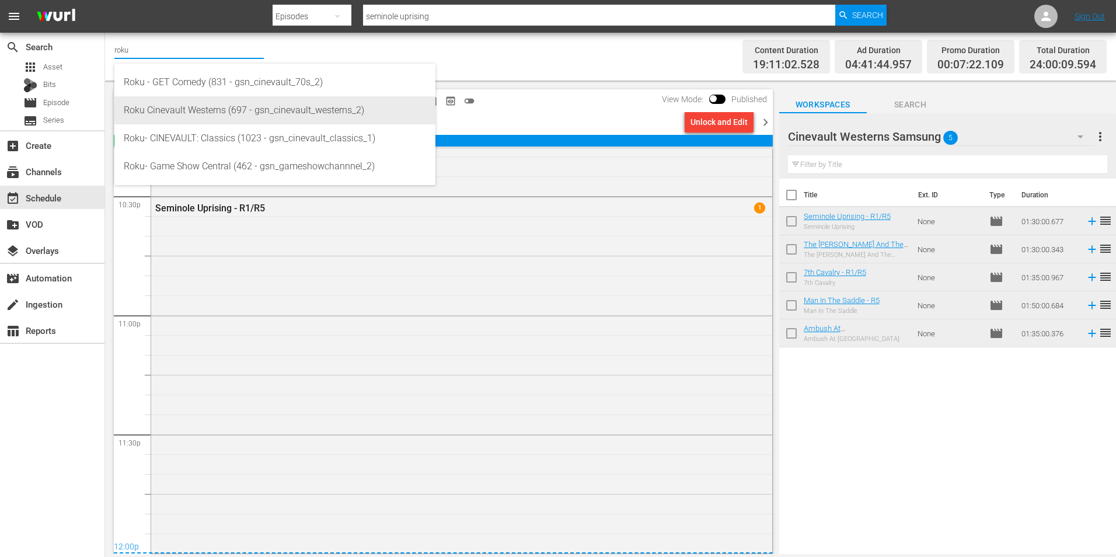
click at [170, 114] on div "Roku Cinevault Westerns (697 - gsn_cinevault_westerns_2)" at bounding box center [275, 110] width 302 height 28
type input "Roku Cinevault Westerns (697 - gsn_cinevault_westerns_2)"
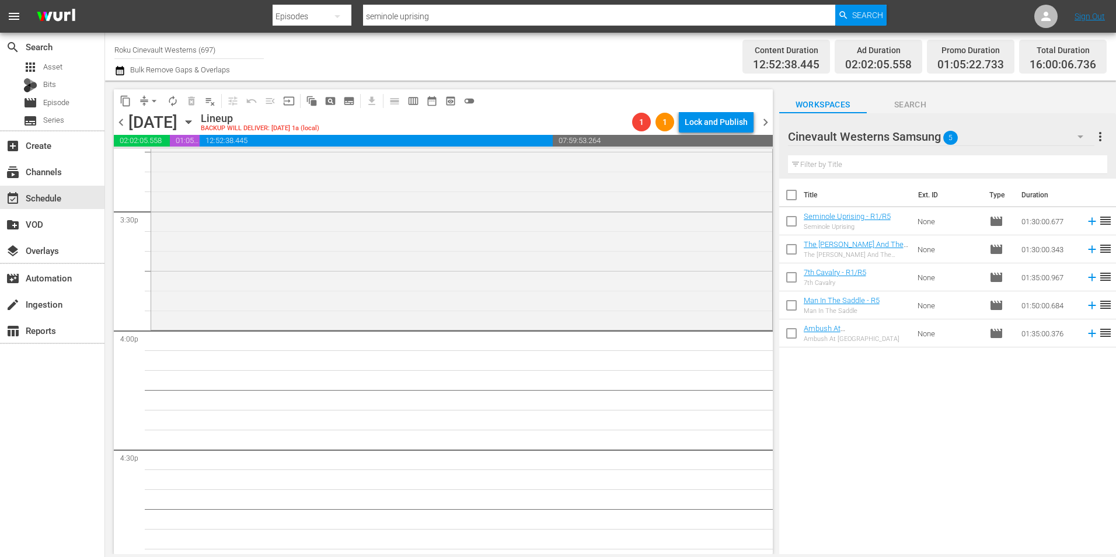
scroll to position [3617, 0]
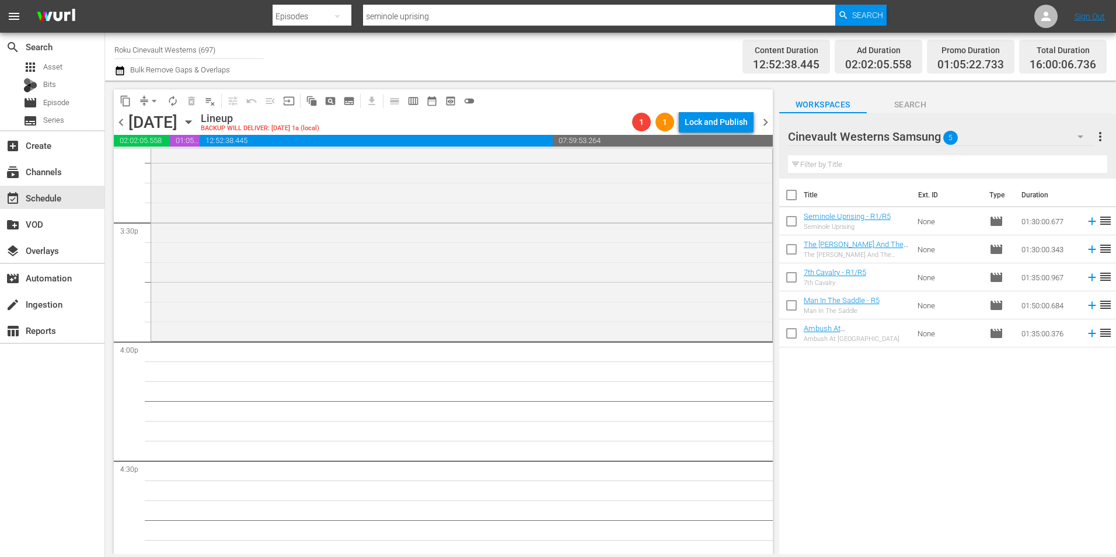
click at [1017, 143] on div "Cinevault Westerns Samsung 5" at bounding box center [941, 136] width 306 height 33
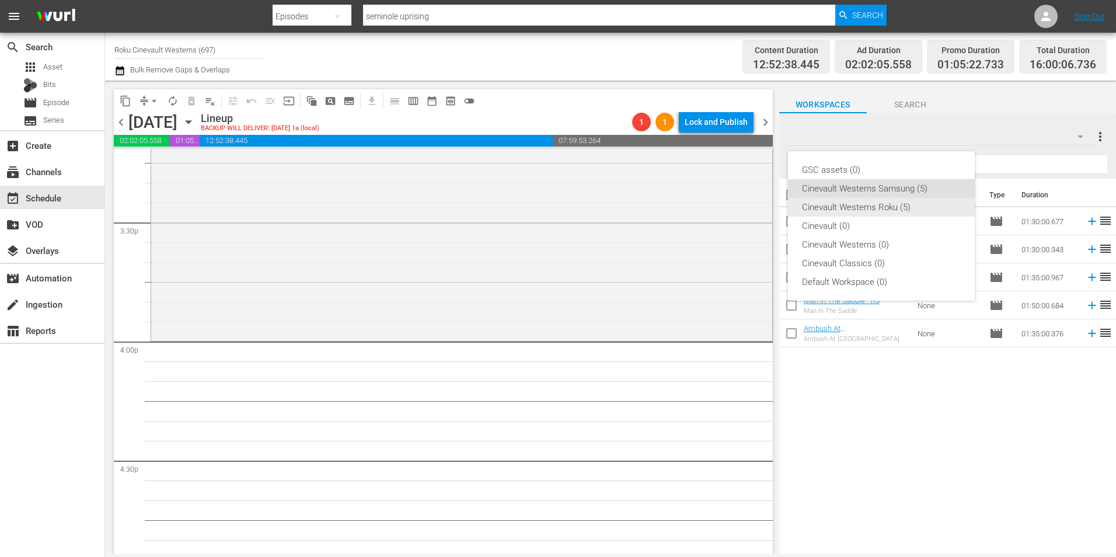
click at [917, 205] on div "Cinevault Westerns Roku (5)" at bounding box center [881, 207] width 159 height 19
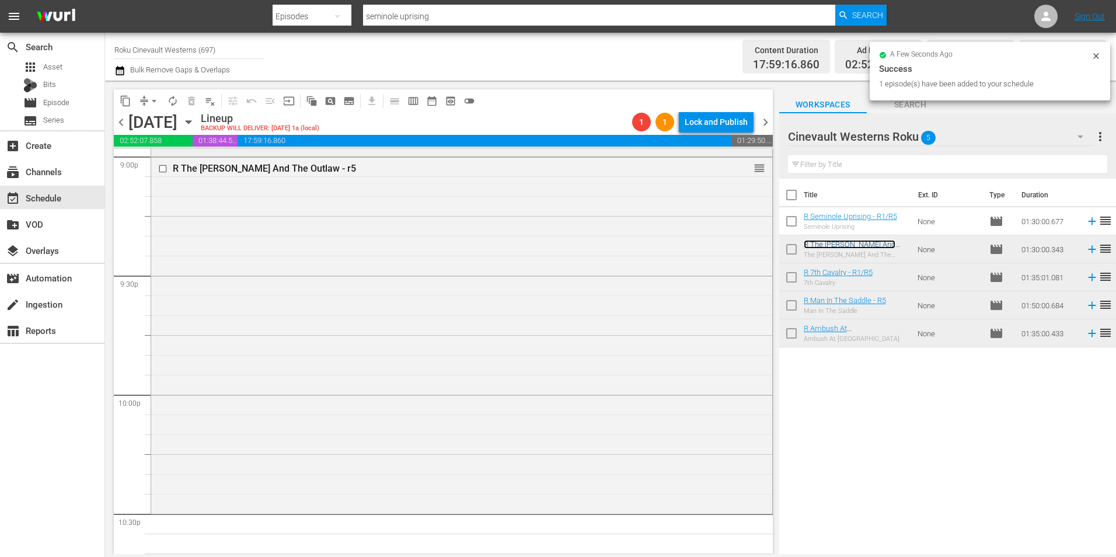
scroll to position [5251, 0]
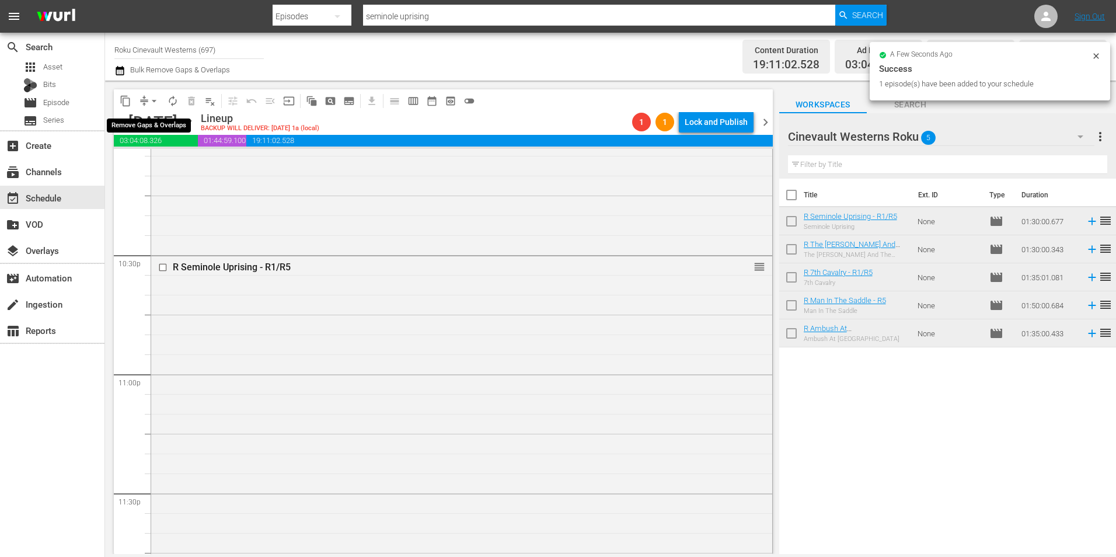
click at [153, 102] on span "arrow_drop_down" at bounding box center [154, 101] width 12 height 12
click at [158, 127] on li "Align to Midnight" at bounding box center [154, 124] width 123 height 19
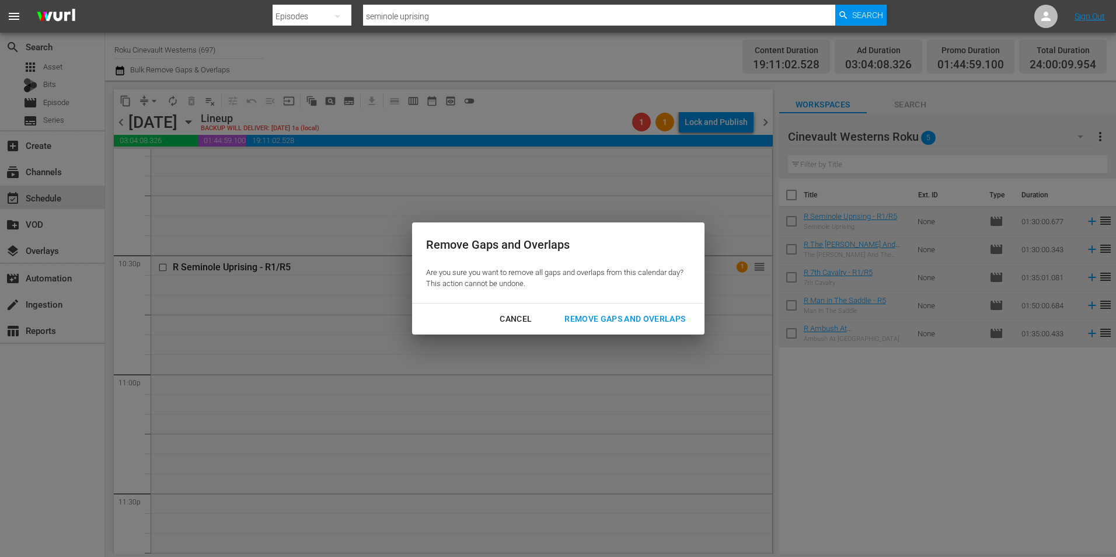
click at [616, 315] on div "Remove Gaps and Overlaps" at bounding box center [624, 319] width 139 height 15
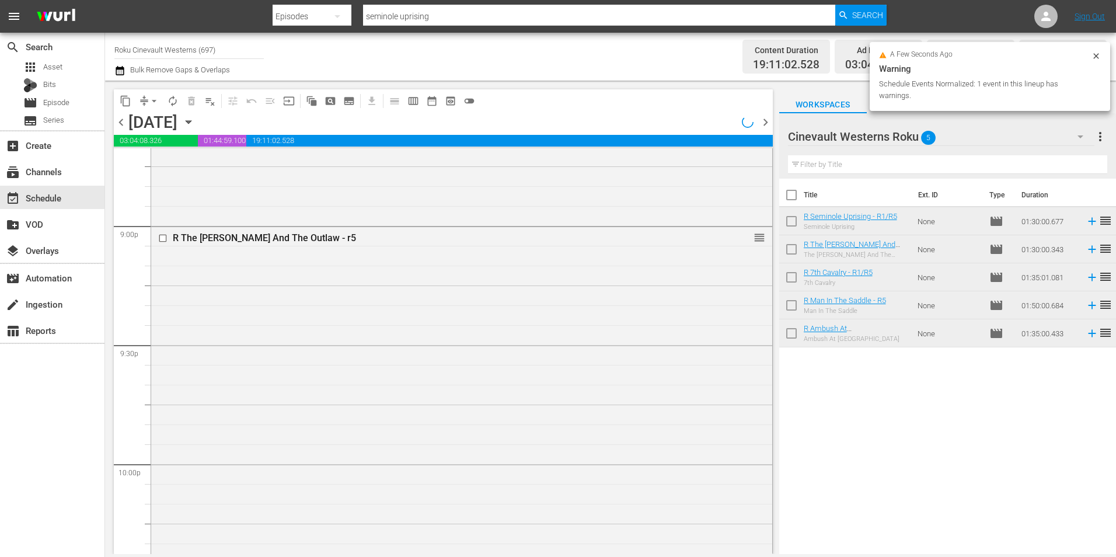
scroll to position [4901, 0]
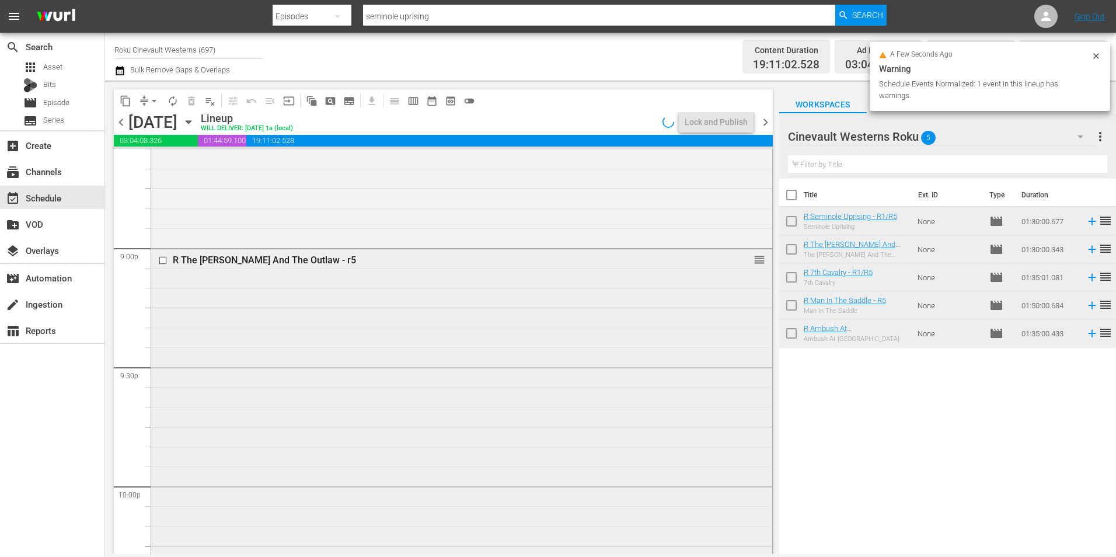
click at [164, 259] on input "checkbox" at bounding box center [164, 260] width 12 height 10
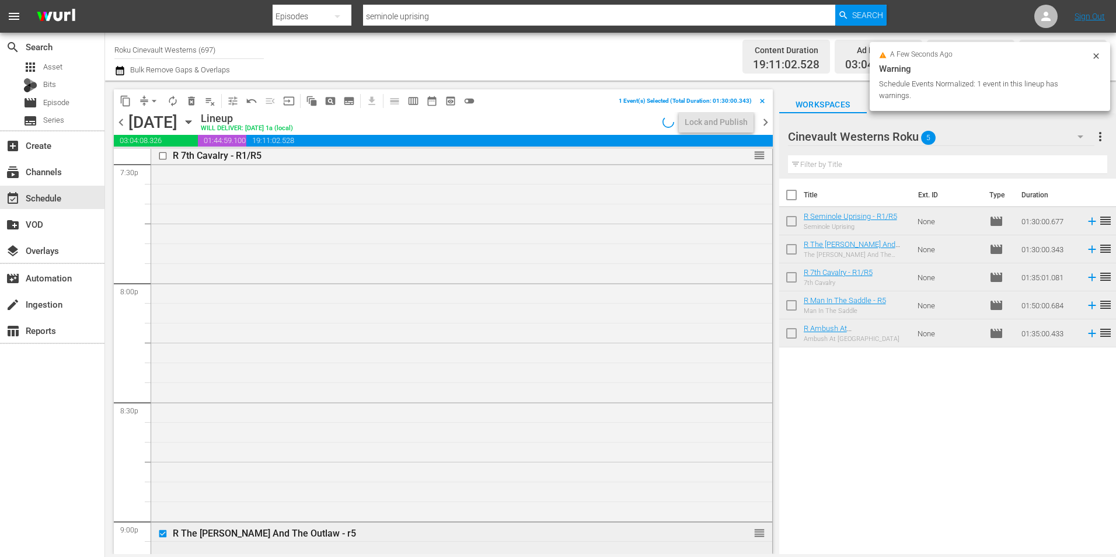
scroll to position [4551, 0]
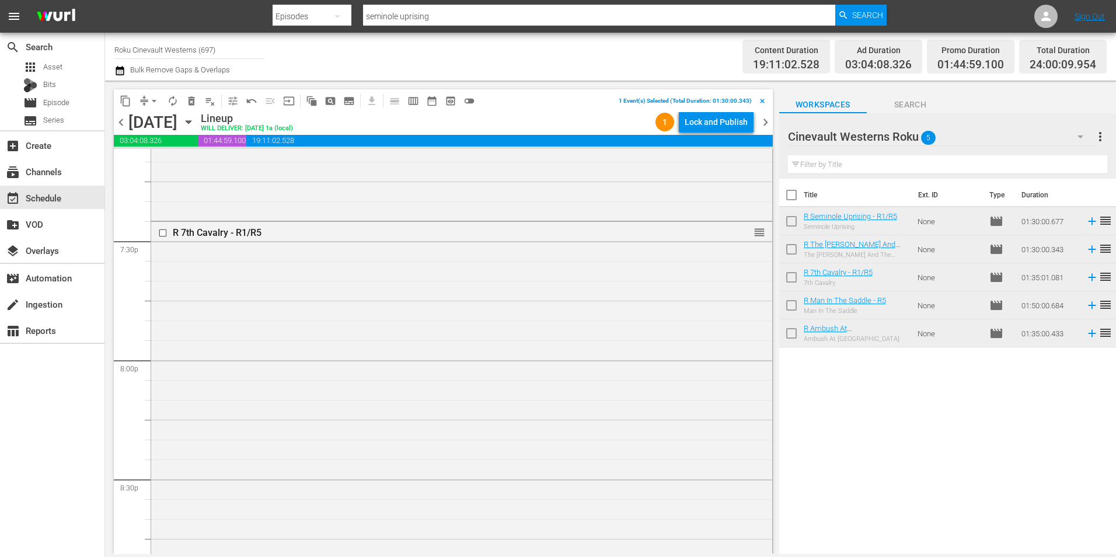
click at [163, 232] on input "checkbox" at bounding box center [164, 233] width 12 height 10
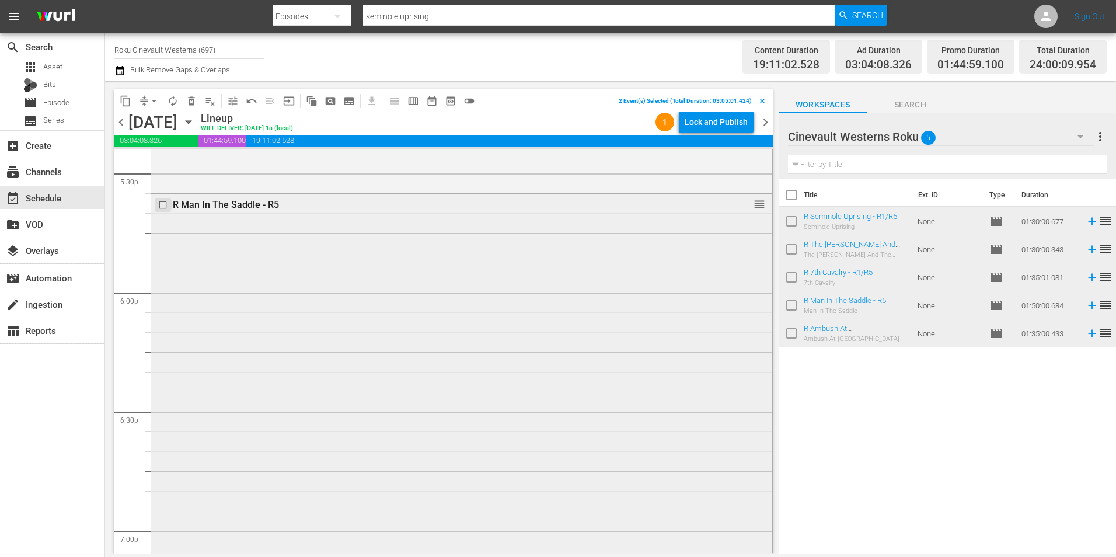
click at [163, 205] on input "checkbox" at bounding box center [164, 205] width 12 height 10
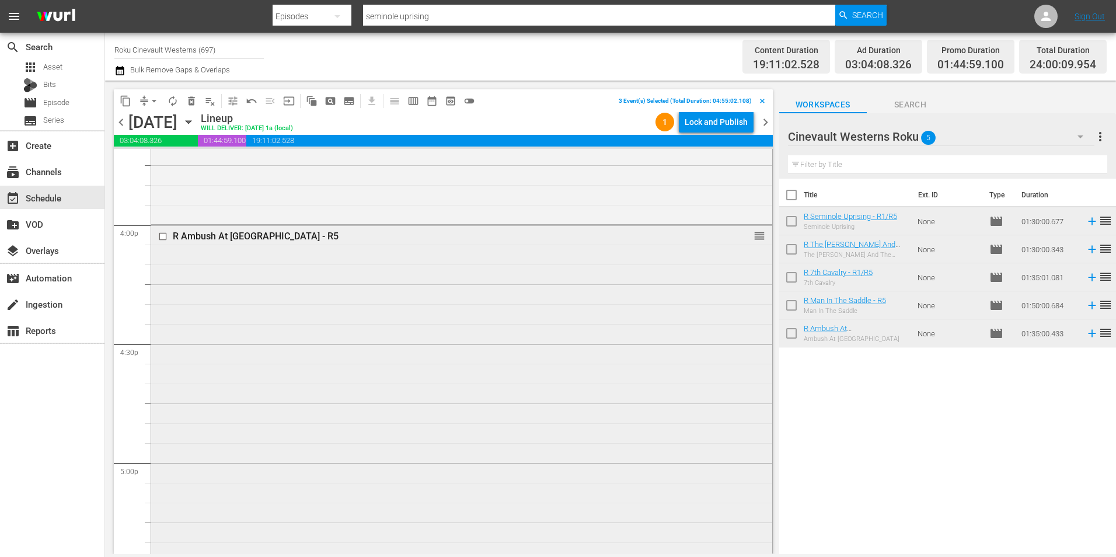
click at [165, 238] on input "checkbox" at bounding box center [164, 237] width 12 height 10
click at [124, 104] on span "content_copy" at bounding box center [126, 101] width 12 height 12
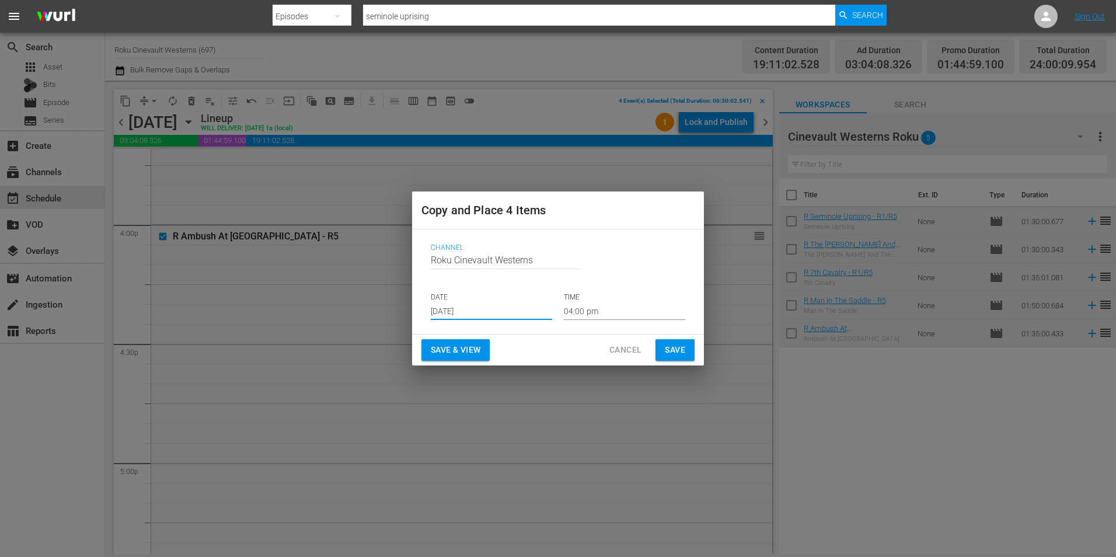
click at [494, 310] on input "Aug 21st 2025" at bounding box center [491, 311] width 121 height 18
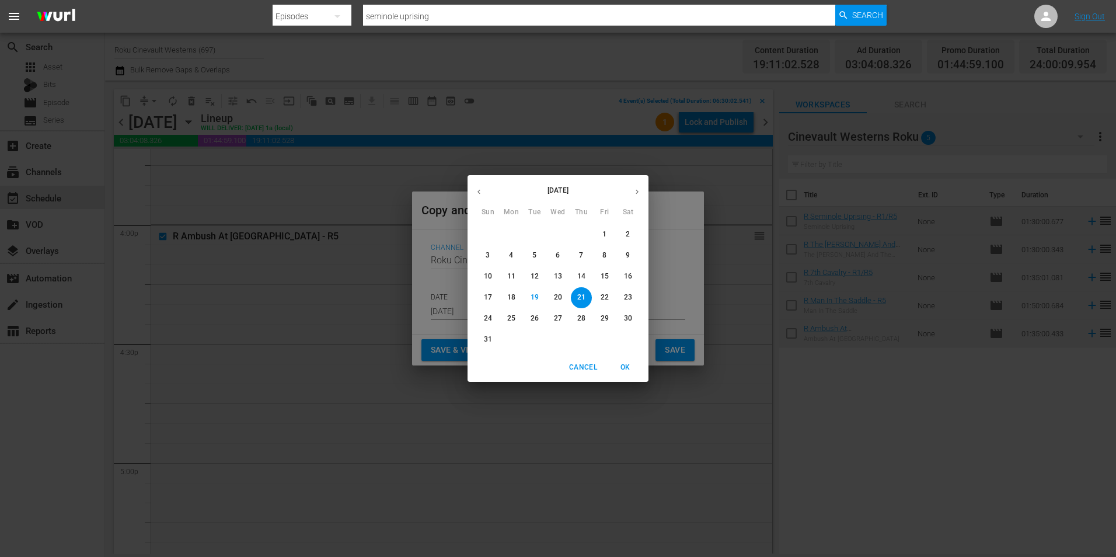
click at [647, 189] on button "button" at bounding box center [637, 191] width 23 height 23
click at [484, 257] on span "7" at bounding box center [487, 255] width 21 height 10
type input "Sep 7th 2025"
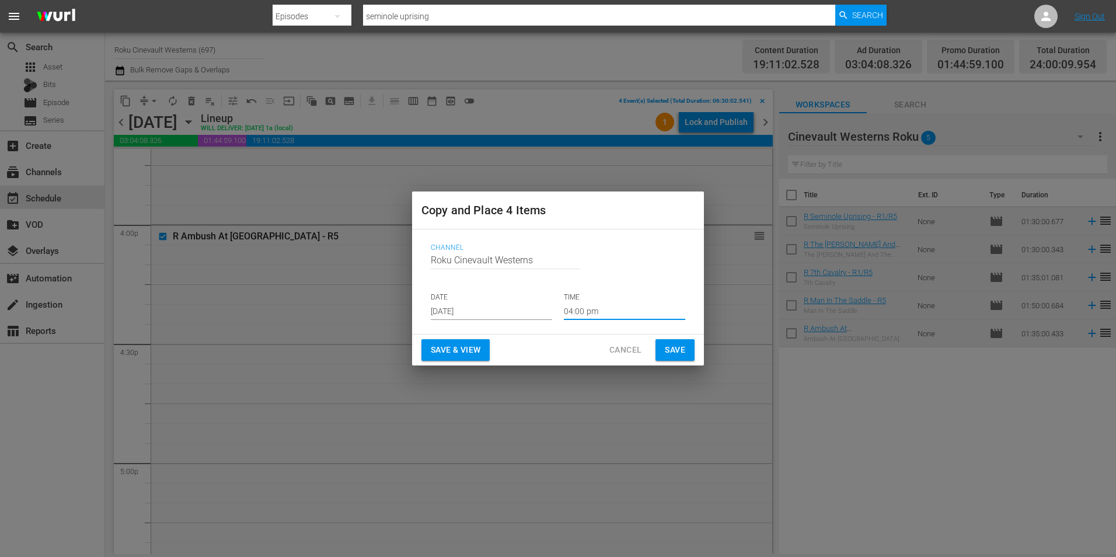
click at [591, 313] on input "04:00 pm" at bounding box center [624, 311] width 121 height 18
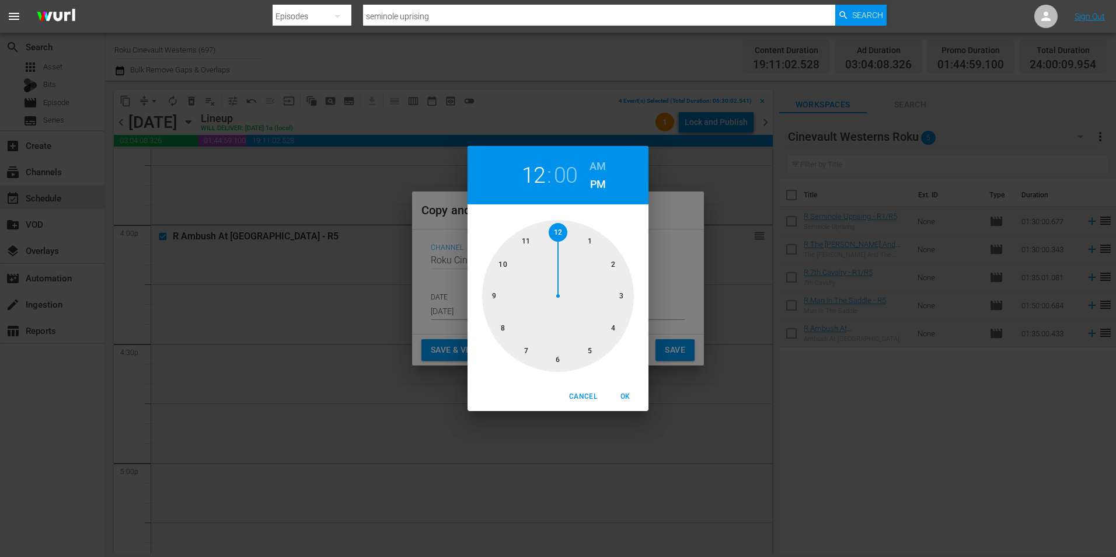
click at [566, 232] on div at bounding box center [558, 296] width 152 height 152
click at [603, 155] on div "12 : 00 AM PM" at bounding box center [557, 175] width 181 height 58
click at [604, 167] on h6 "AM" at bounding box center [597, 166] width 16 height 19
click at [627, 403] on button "OK" at bounding box center [624, 396] width 37 height 19
type input "12:00 am"
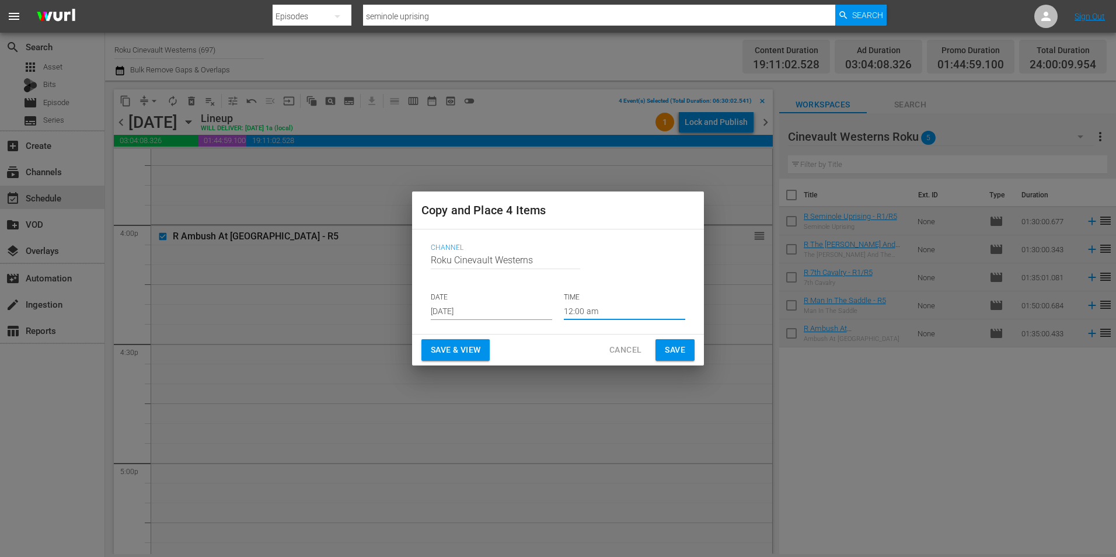
click at [682, 343] on span "Save" at bounding box center [675, 350] width 20 height 15
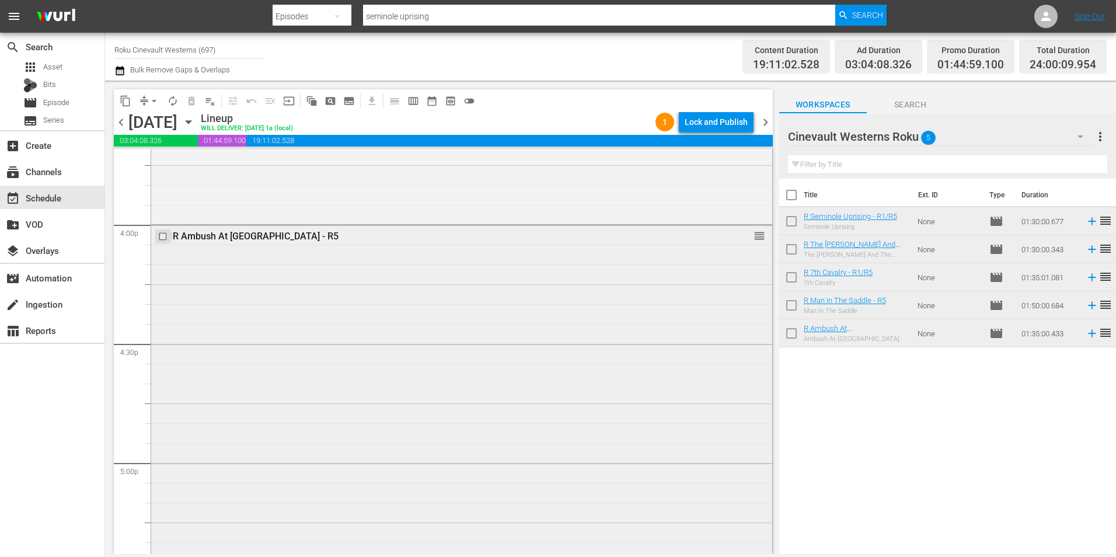
click at [163, 239] on input "checkbox" at bounding box center [164, 237] width 12 height 10
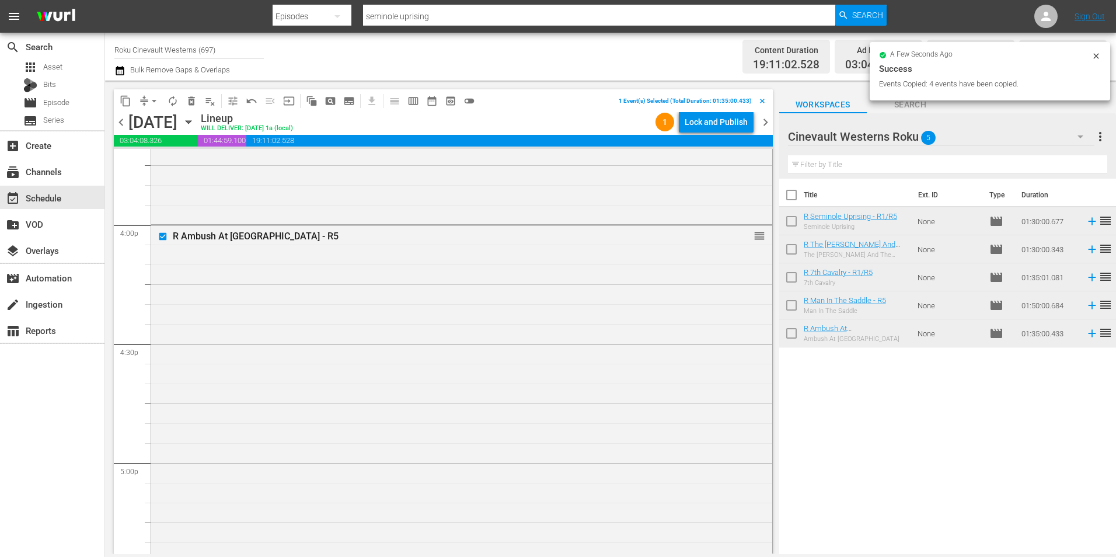
scroll to position [4026, 0]
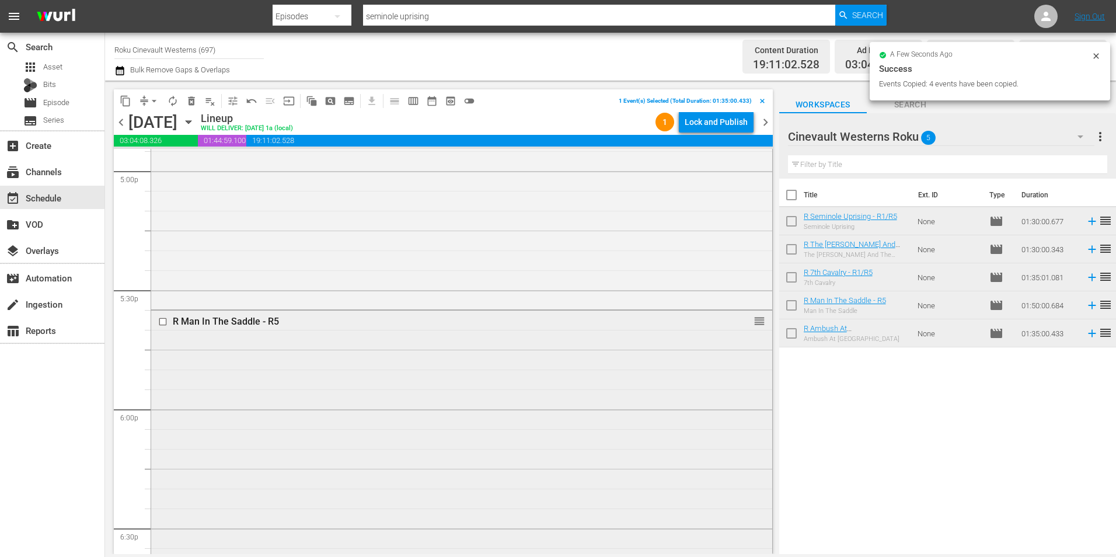
click at [161, 326] on input "checkbox" at bounding box center [164, 322] width 12 height 10
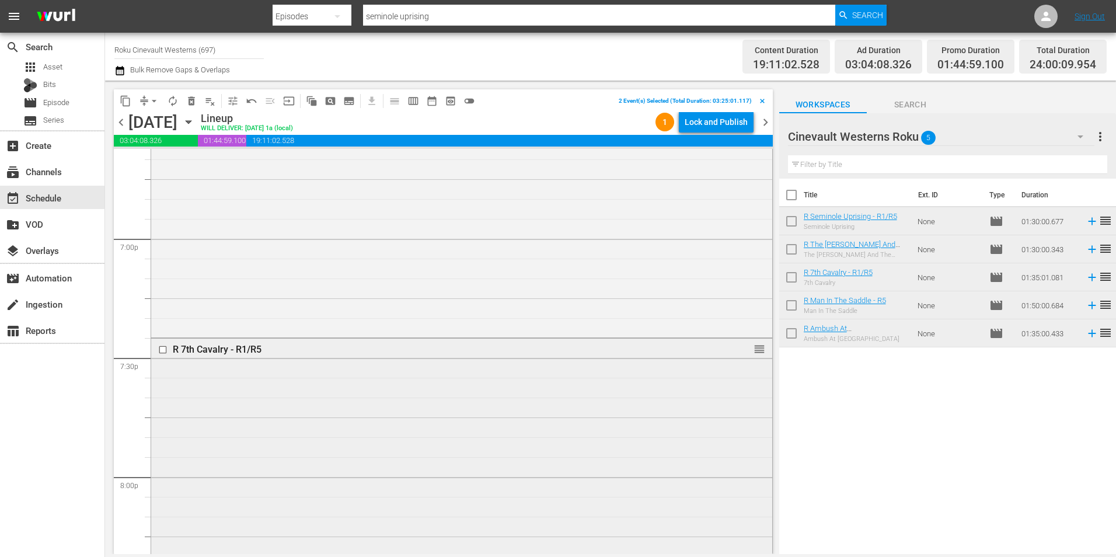
click at [165, 350] on input "checkbox" at bounding box center [164, 350] width 12 height 10
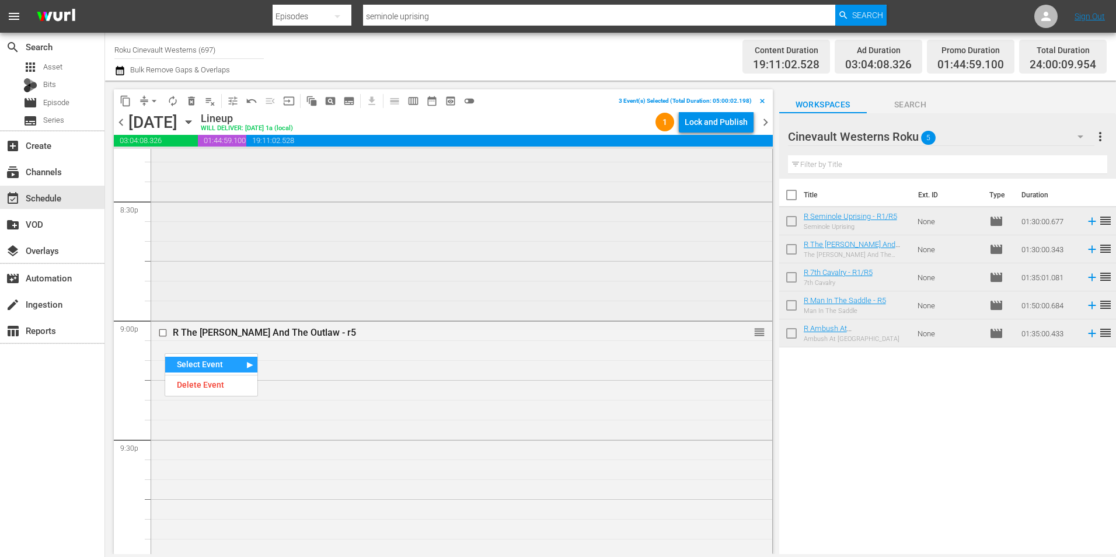
scroll to position [4901, 0]
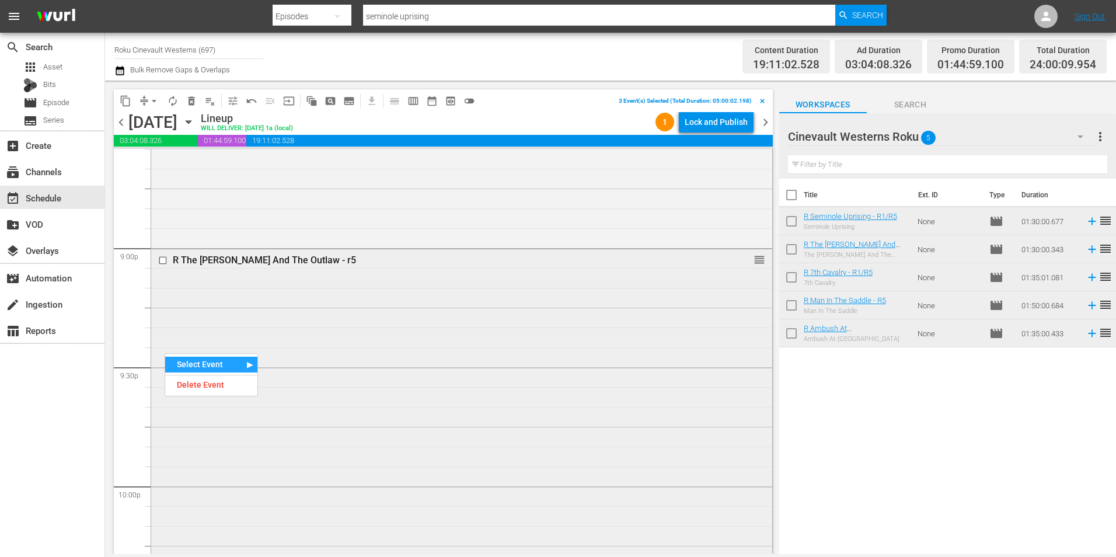
click at [163, 261] on input "checkbox" at bounding box center [164, 260] width 12 height 10
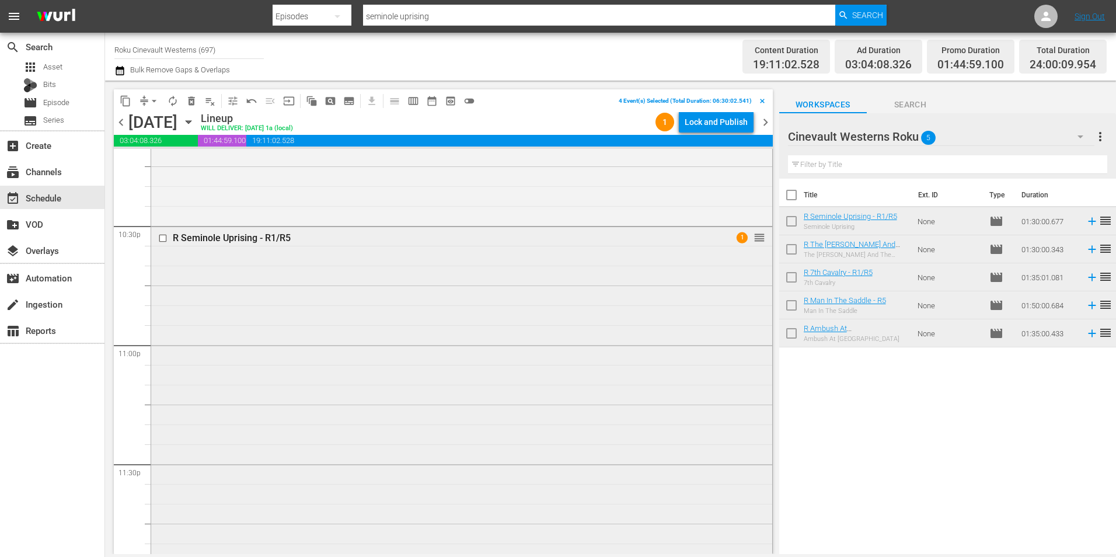
scroll to position [5193, 0]
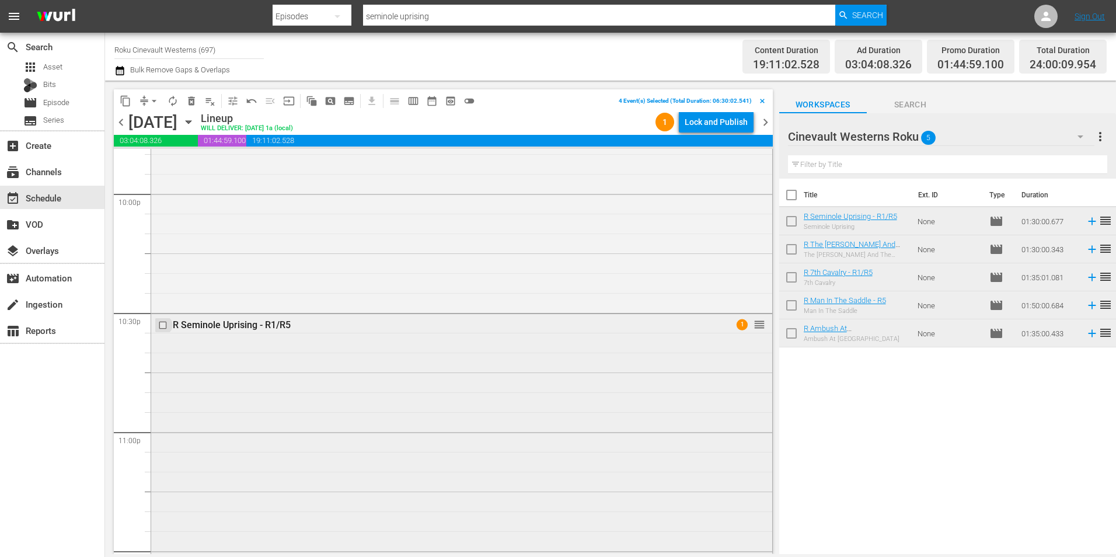
click at [161, 326] on input "checkbox" at bounding box center [164, 325] width 12 height 10
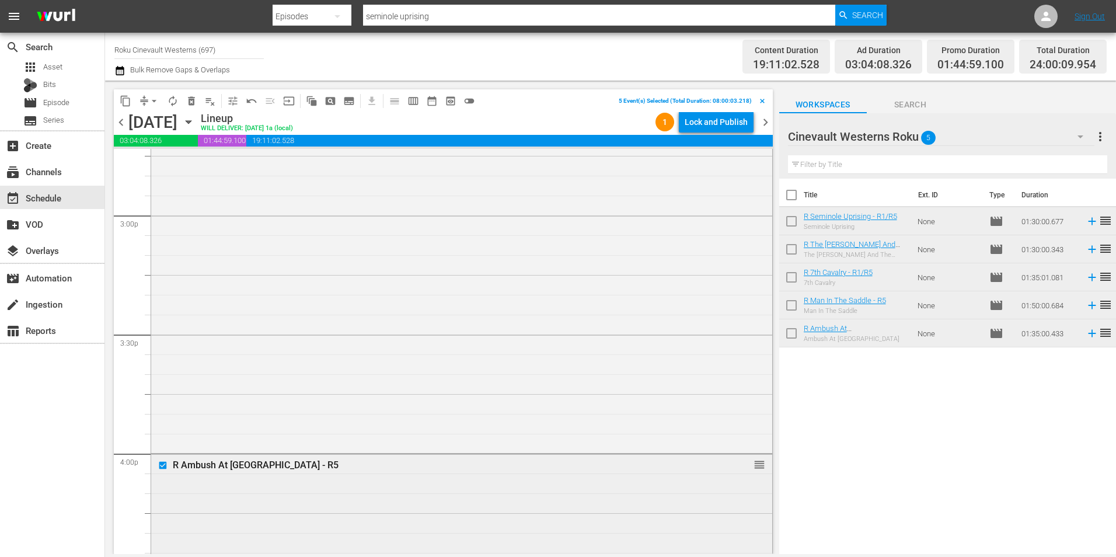
scroll to position [3501, 0]
click at [114, 103] on div "content_copy compress arrow_drop_down autorenew_outlined delete_forever_outline…" at bounding box center [297, 100] width 367 height 23
click at [124, 102] on span "content_copy" at bounding box center [126, 101] width 12 height 12
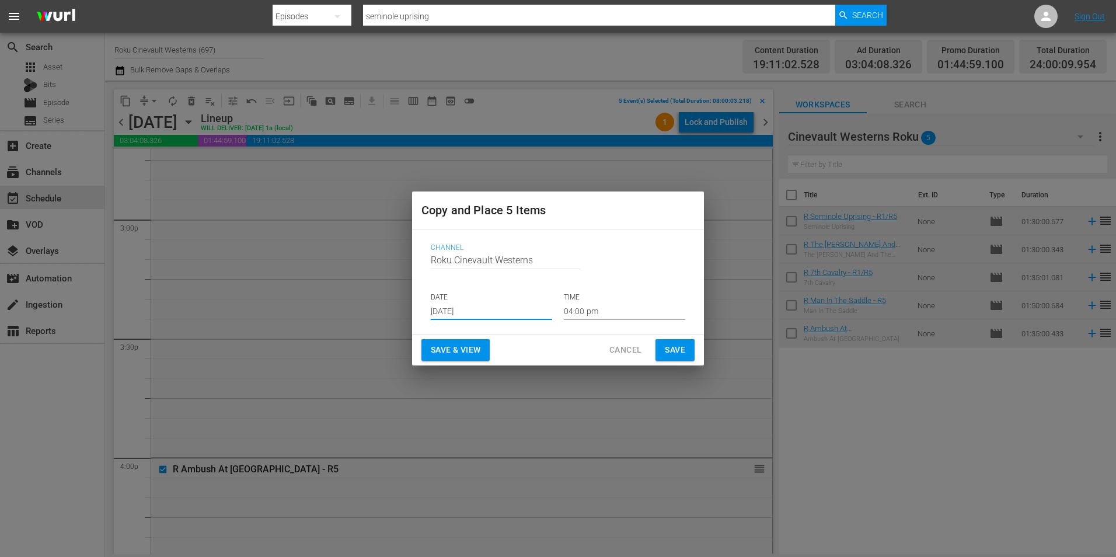
click at [482, 315] on input "Aug 21st 2025" at bounding box center [491, 311] width 121 height 18
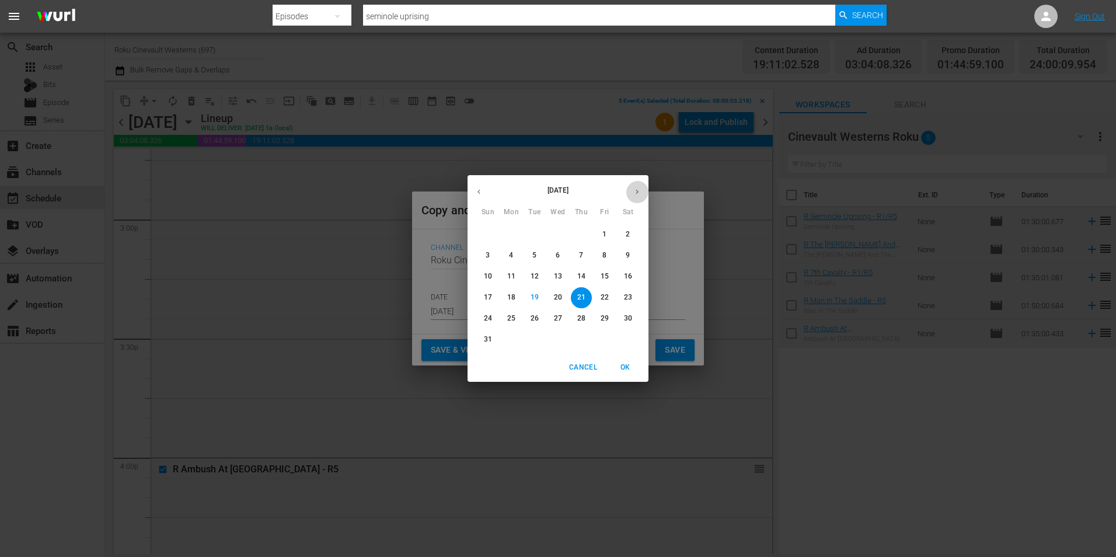
click at [632, 190] on button "button" at bounding box center [637, 191] width 23 height 23
click at [516, 257] on span "8" at bounding box center [511, 255] width 21 height 10
type input "Sep 8th 2025"
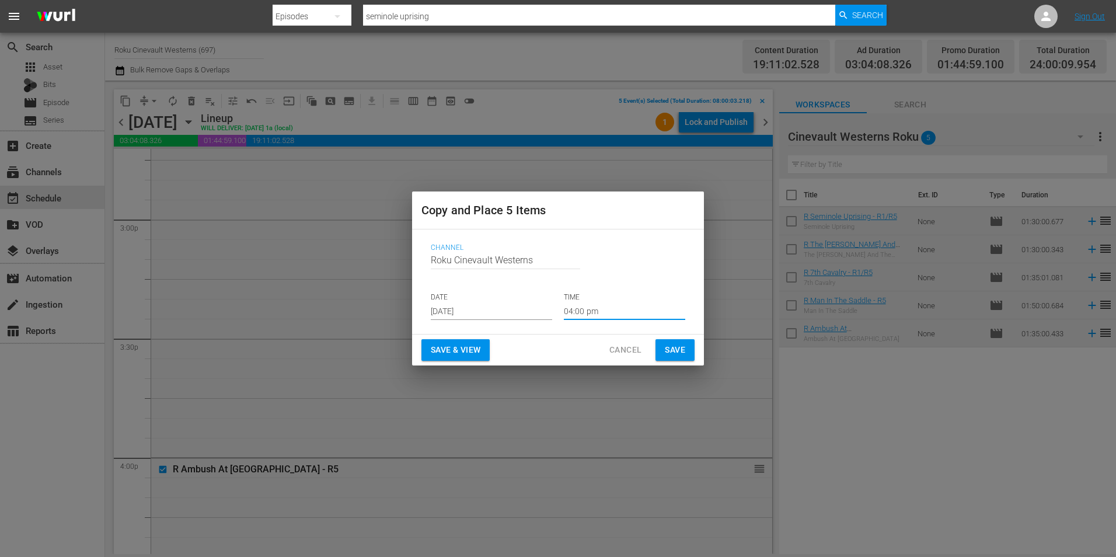
click at [609, 313] on input "04:00 pm" at bounding box center [624, 311] width 121 height 18
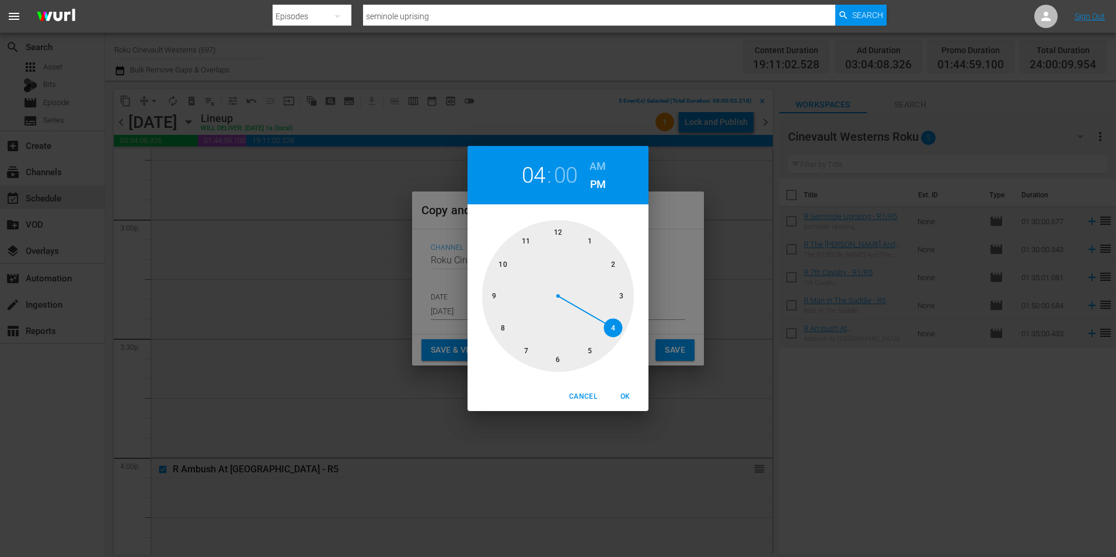
click at [505, 331] on div at bounding box center [558, 296] width 152 height 152
click at [594, 160] on h6 "AM" at bounding box center [597, 166] width 16 height 19
click at [623, 395] on span "OK" at bounding box center [625, 396] width 28 height 12
type input "08:00 am"
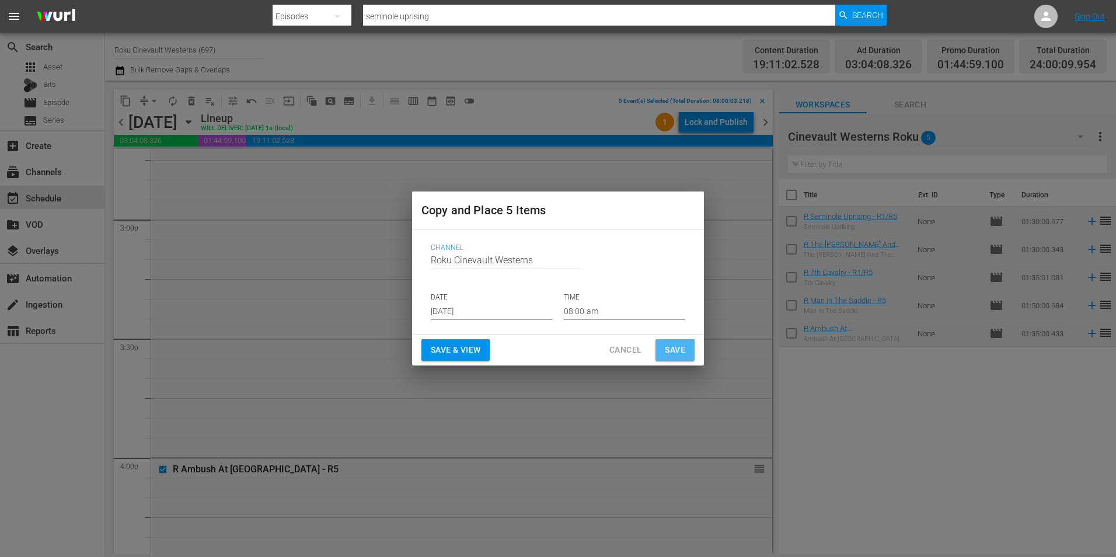
click at [679, 350] on span "Save" at bounding box center [675, 350] width 20 height 15
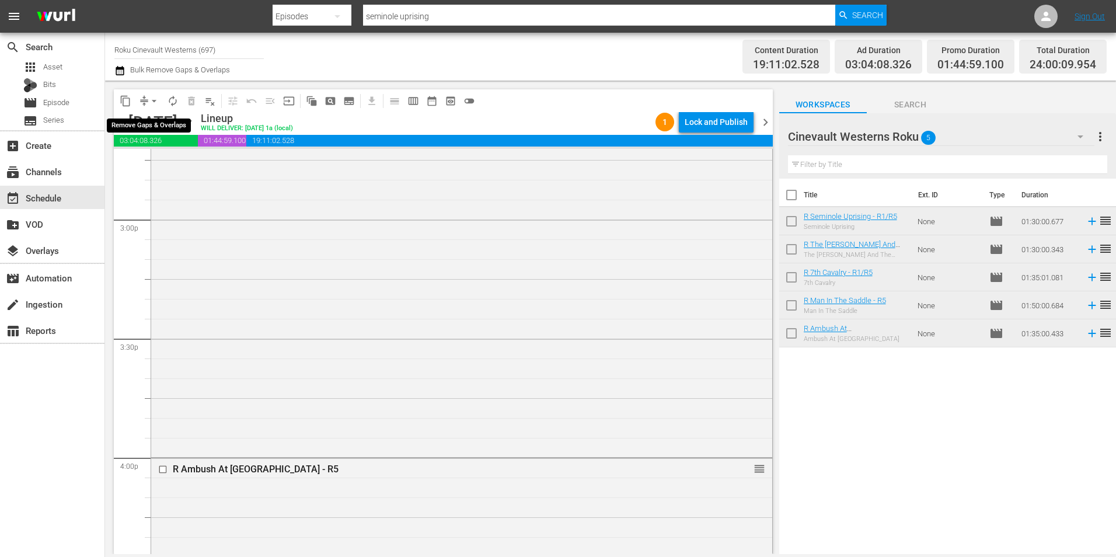
click at [155, 104] on span "arrow_drop_down" at bounding box center [154, 101] width 12 height 12
click at [183, 121] on li "Align to Midnight" at bounding box center [154, 124] width 123 height 19
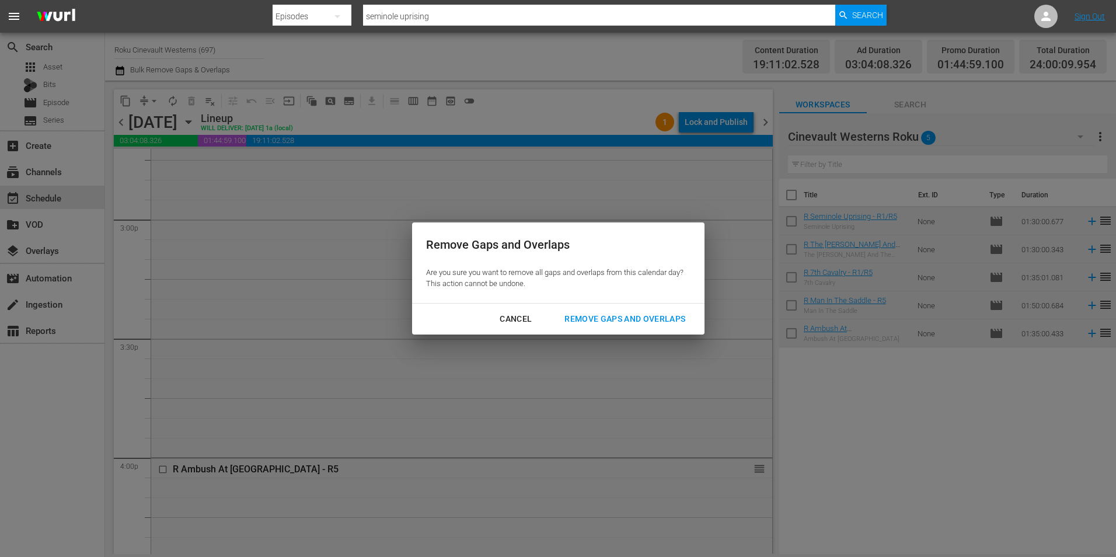
click at [658, 315] on div "Remove Gaps and Overlaps" at bounding box center [624, 319] width 139 height 15
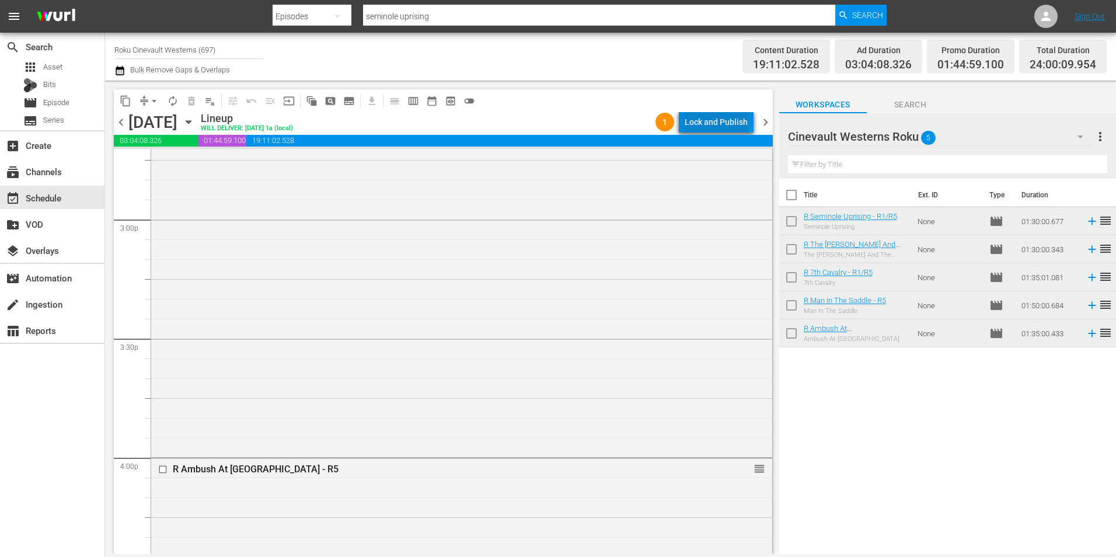
click at [720, 116] on div "Lock and Publish" at bounding box center [716, 121] width 63 height 21
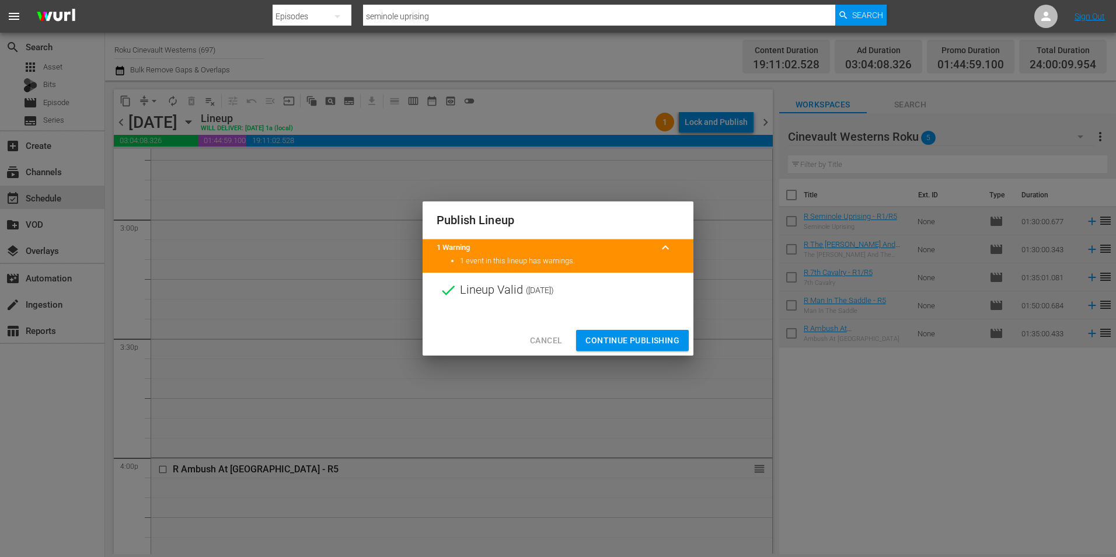
click at [631, 344] on span "Continue Publishing" at bounding box center [632, 340] width 94 height 15
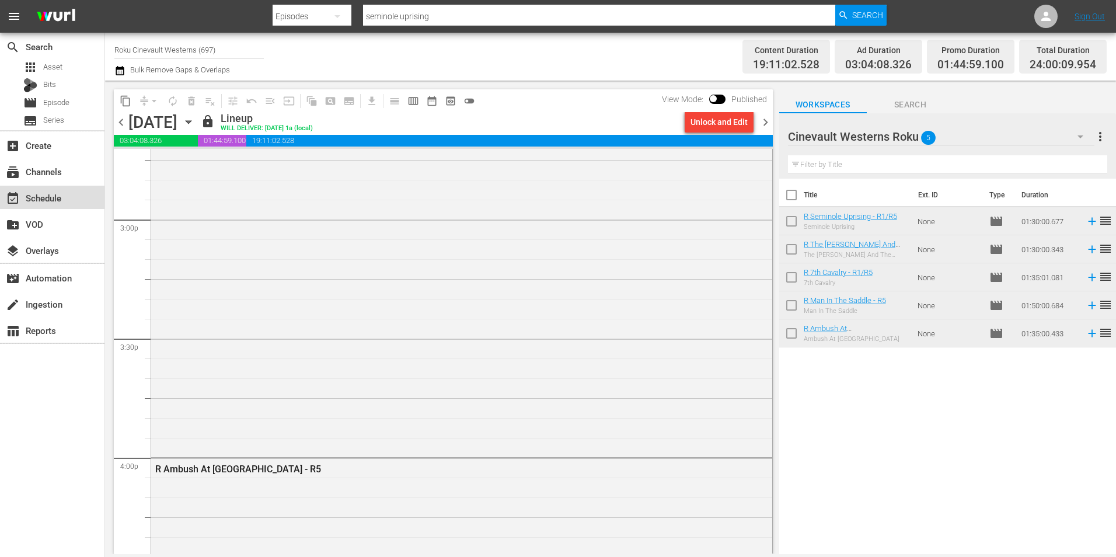
click at [66, 192] on div "event_available Schedule" at bounding box center [52, 197] width 104 height 23
click at [68, 103] on span "Episode" at bounding box center [56, 103] width 26 height 12
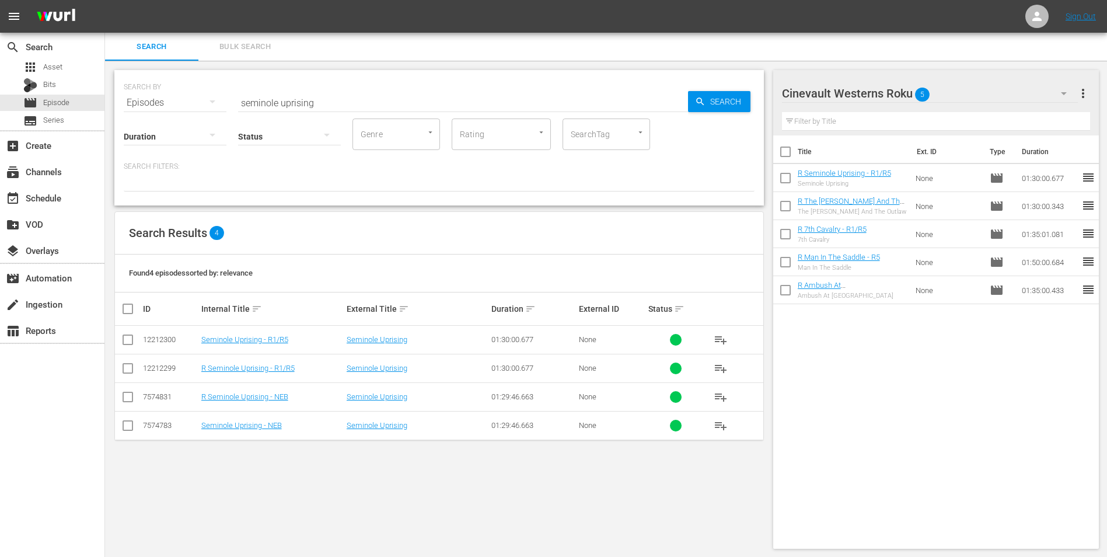
click at [480, 105] on input "seminole uprising" at bounding box center [463, 103] width 450 height 28
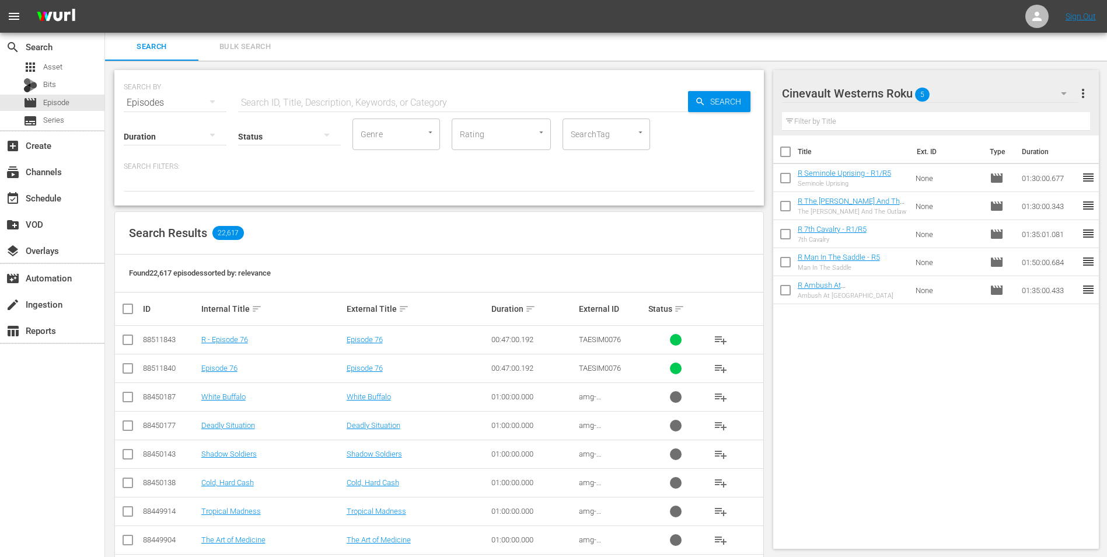
click at [437, 89] on input "text" at bounding box center [463, 103] width 450 height 28
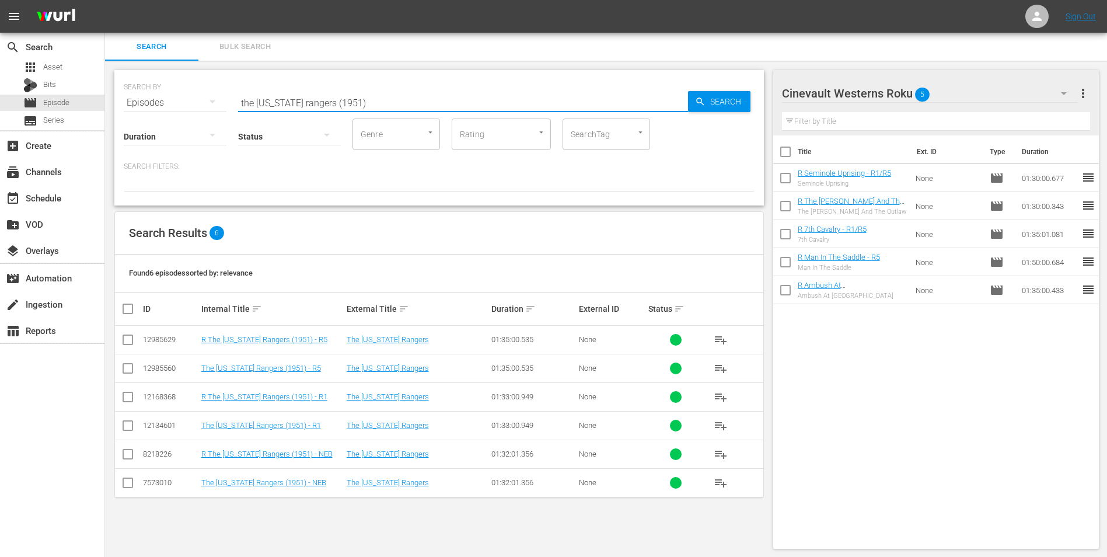
type input "the texas rangers (1951)"
click at [785, 155] on input "checkbox" at bounding box center [785, 154] width 25 height 25
checkbox input "true"
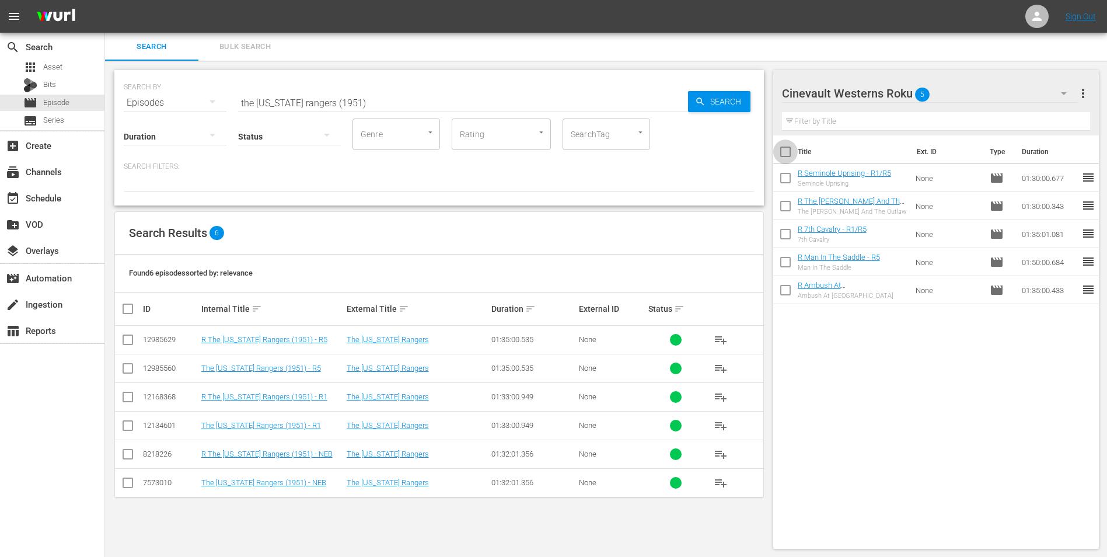
checkbox input "true"
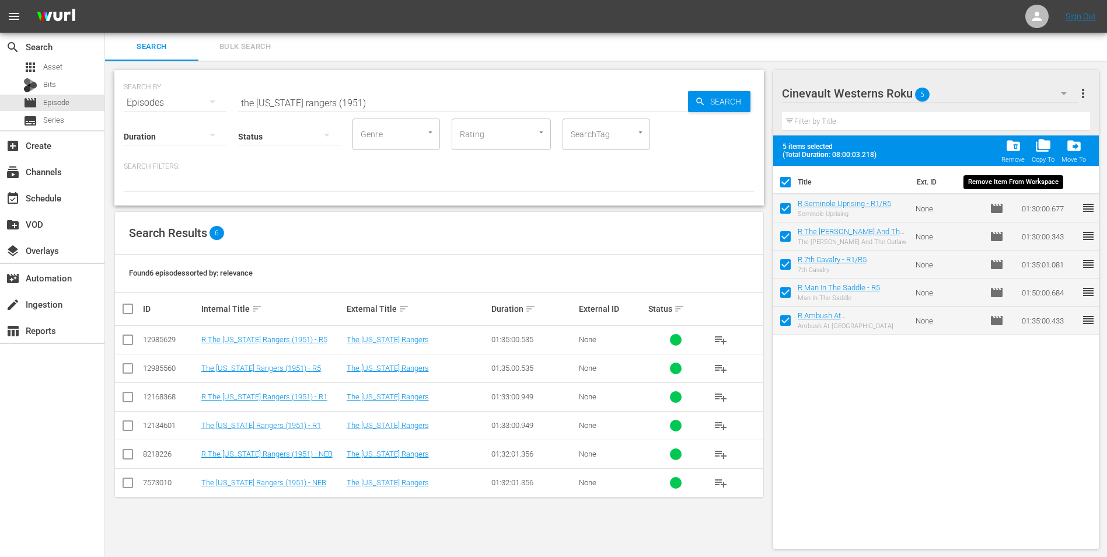
click at [1010, 149] on span "folder_delete" at bounding box center [1014, 146] width 16 height 16
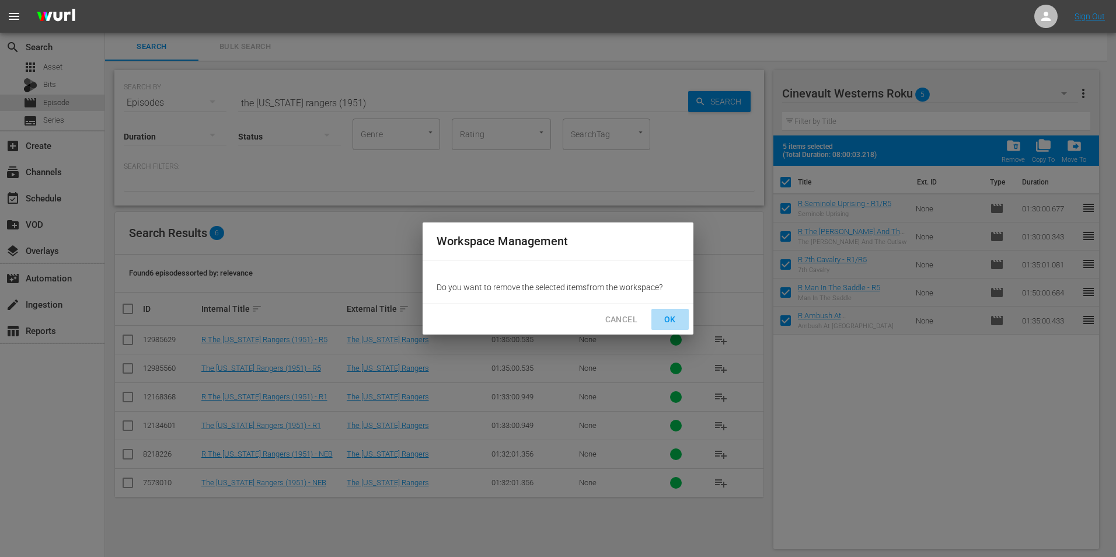
click at [668, 315] on span "OK" at bounding box center [670, 319] width 19 height 15
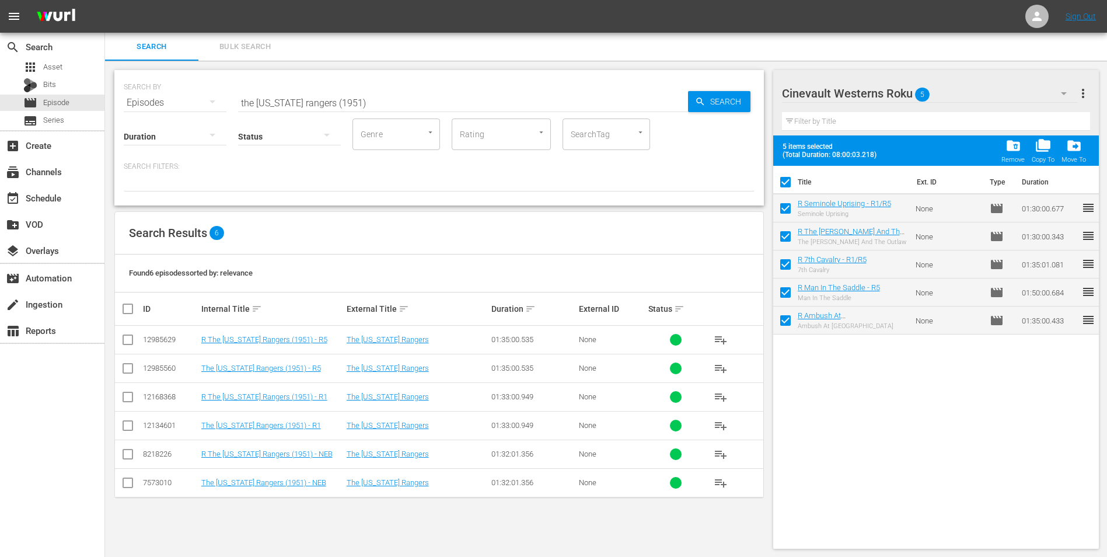
click at [994, 102] on div "Cinevault Westerns Roku 5" at bounding box center [930, 93] width 296 height 33
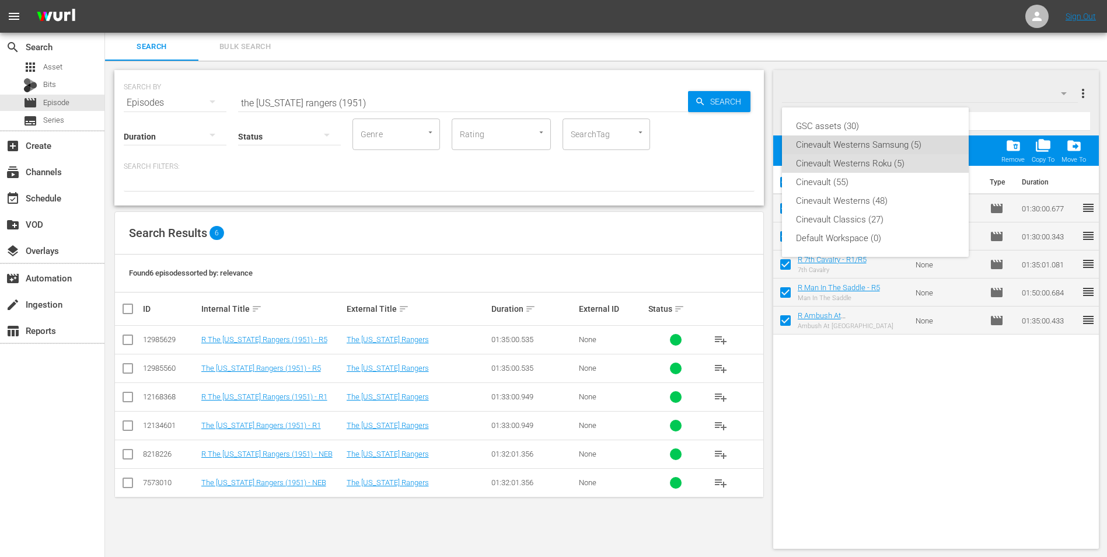
click at [909, 145] on div "Cinevault Westerns Samsung (5)" at bounding box center [875, 144] width 159 height 19
checkbox input "false"
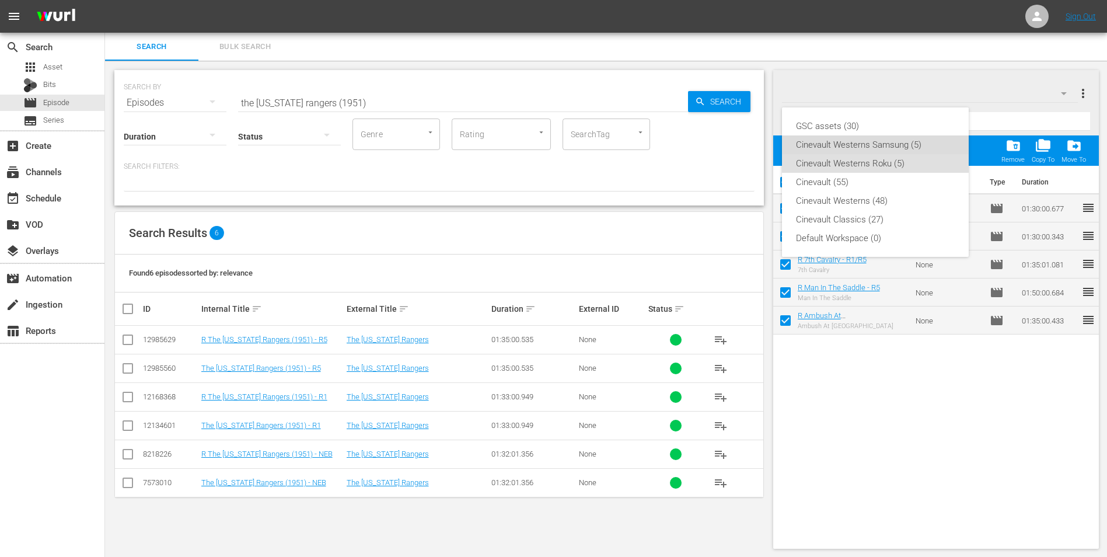
checkbox input "false"
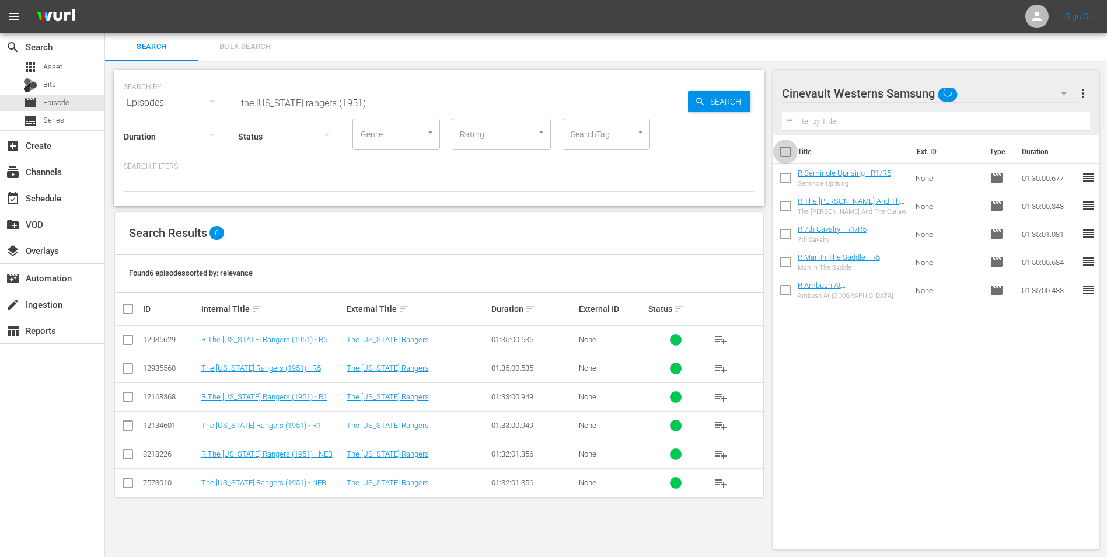
click at [790, 155] on input "checkbox" at bounding box center [785, 154] width 25 height 25
checkbox input "true"
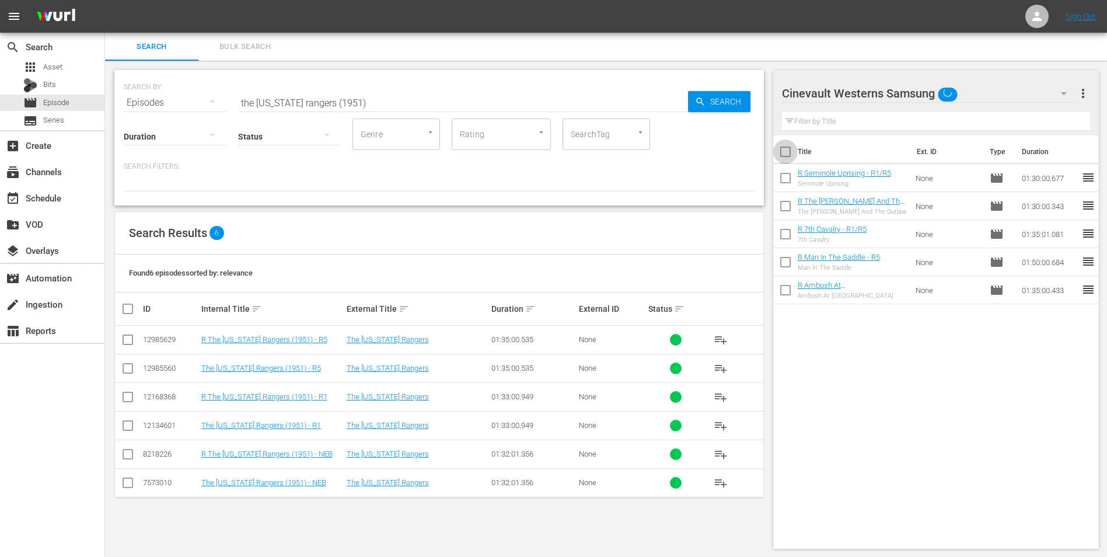
checkbox input "true"
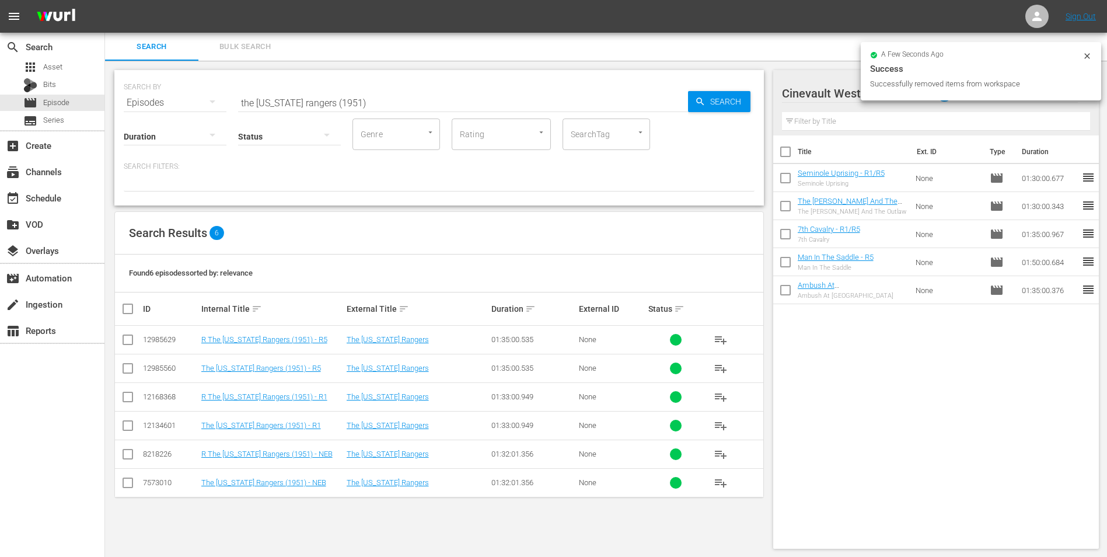
drag, startPoint x: 1086, startPoint y: 59, endPoint x: 1073, endPoint y: 59, distance: 13.4
click at [1084, 59] on icon at bounding box center [1087, 55] width 9 height 9
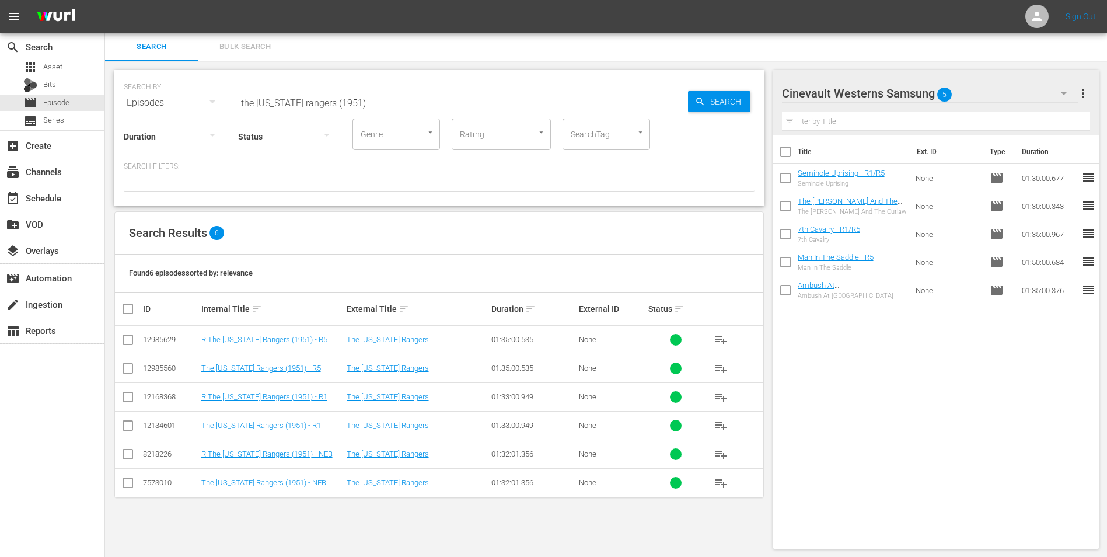
click at [778, 146] on input "checkbox" at bounding box center [785, 154] width 25 height 25
checkbox input "true"
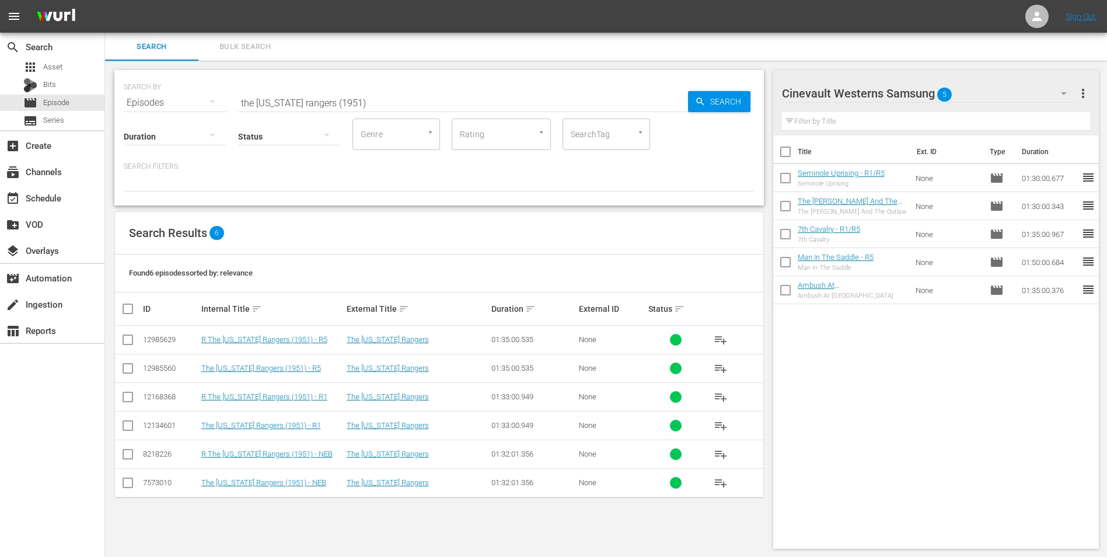
checkbox input "true"
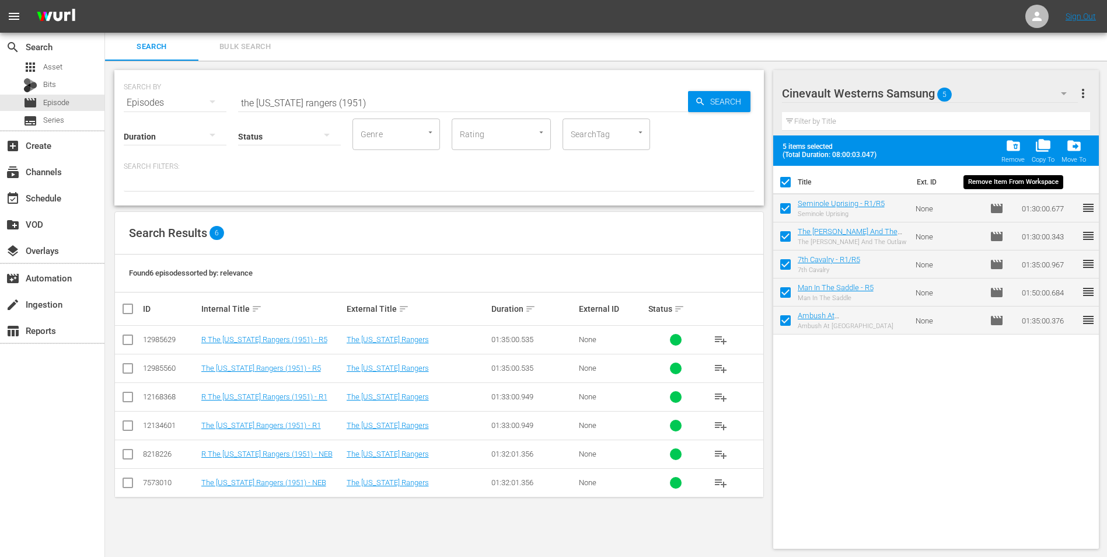
click at [1003, 147] on div "folder_delete Remove" at bounding box center [1012, 151] width 23 height 26
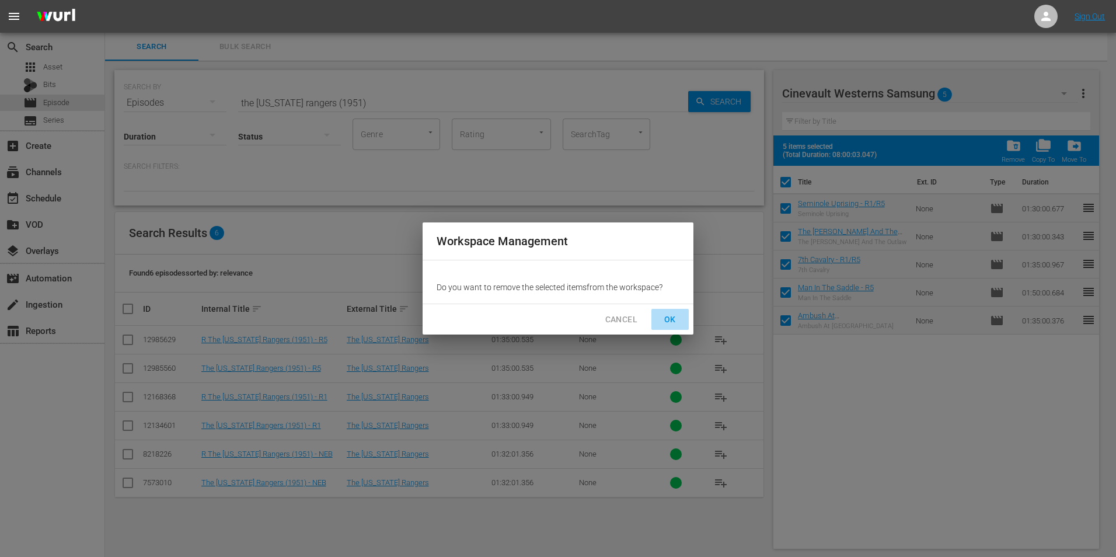
click at [668, 319] on span "OK" at bounding box center [670, 319] width 19 height 15
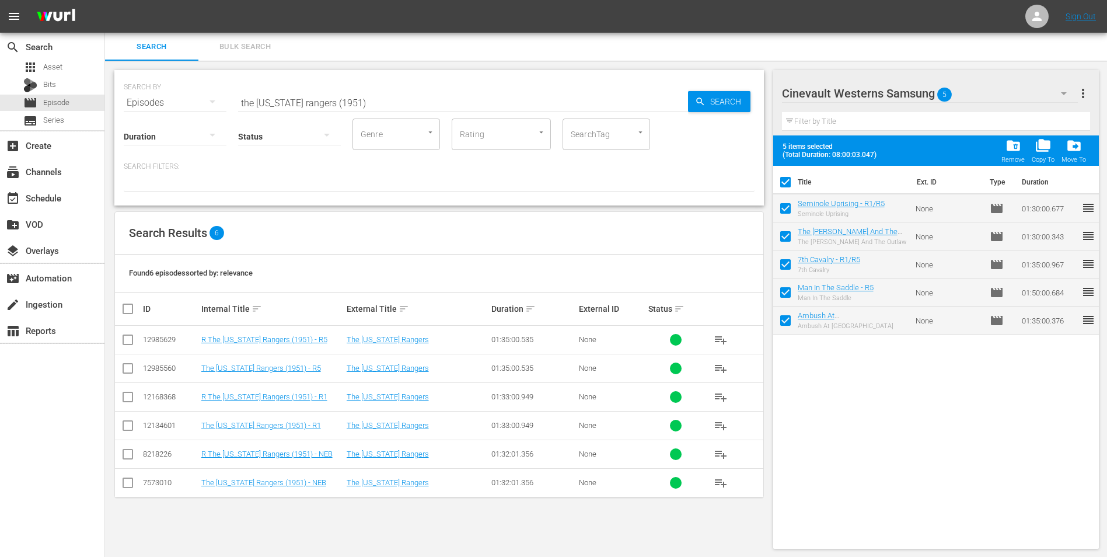
checkbox input "false"
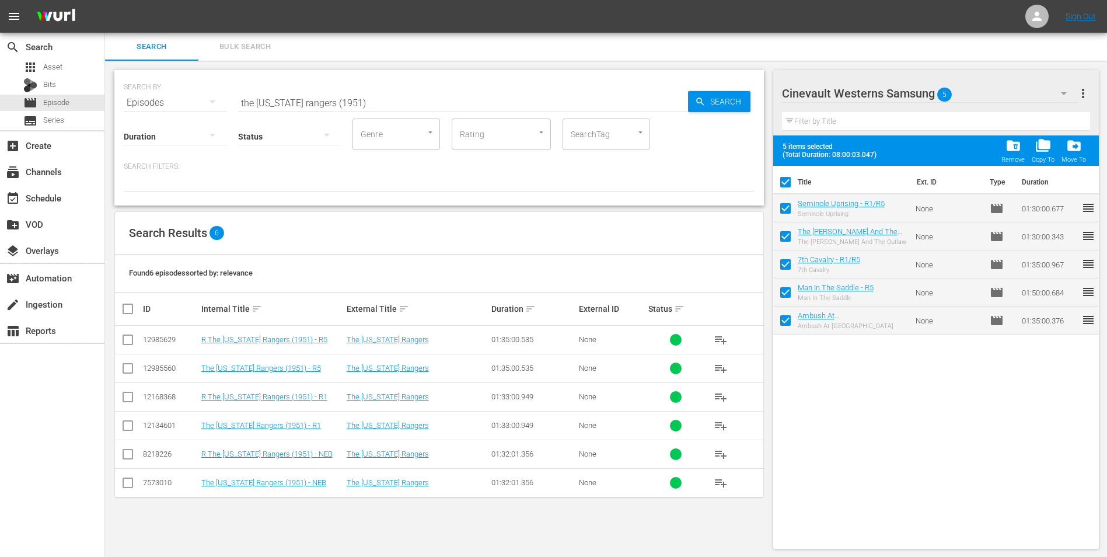
checkbox input "false"
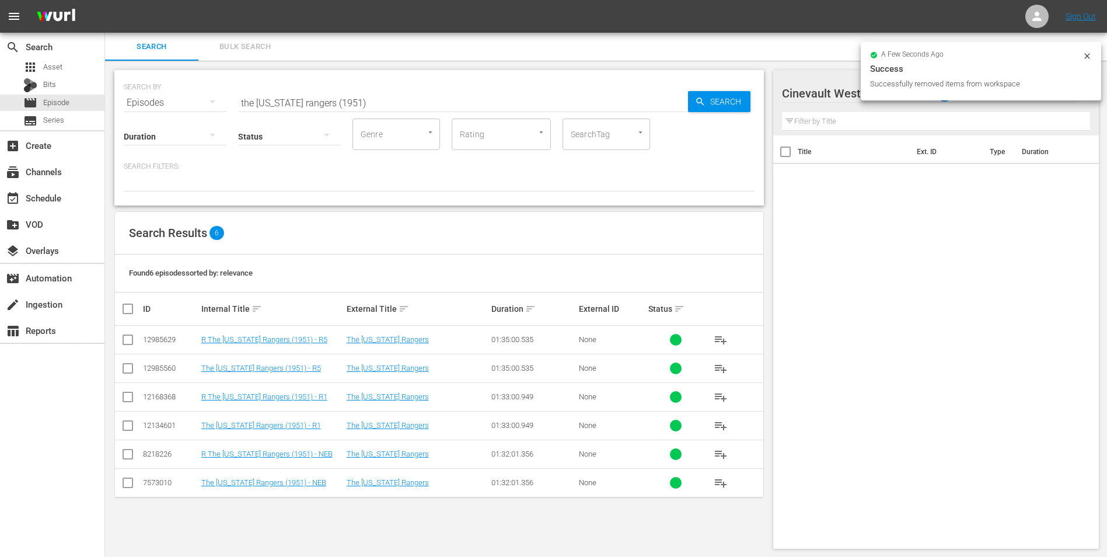
click at [1090, 54] on icon at bounding box center [1087, 55] width 9 height 9
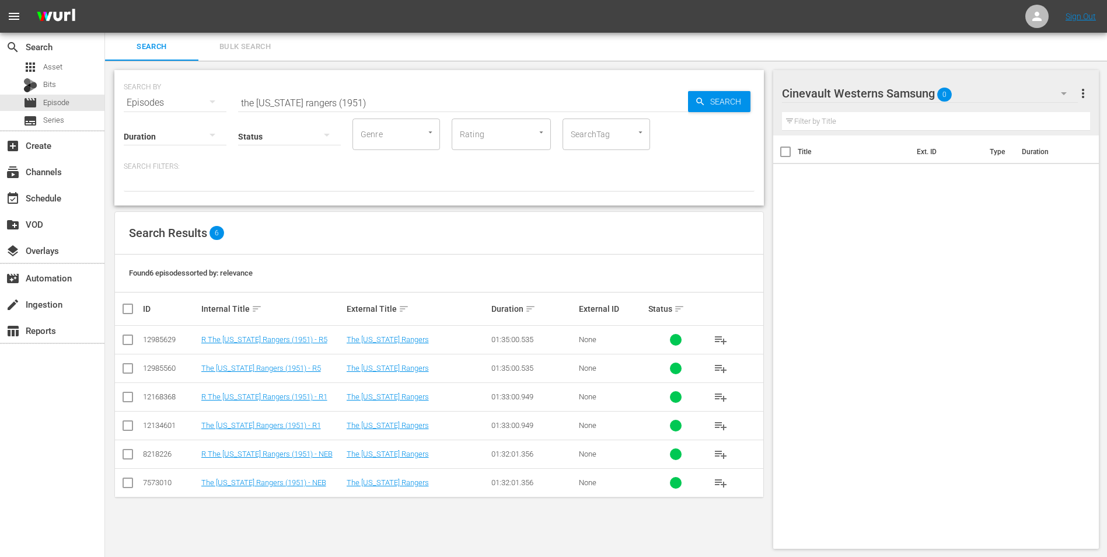
click at [983, 92] on div "Cinevault Westerns Samsung 0" at bounding box center [930, 93] width 296 height 33
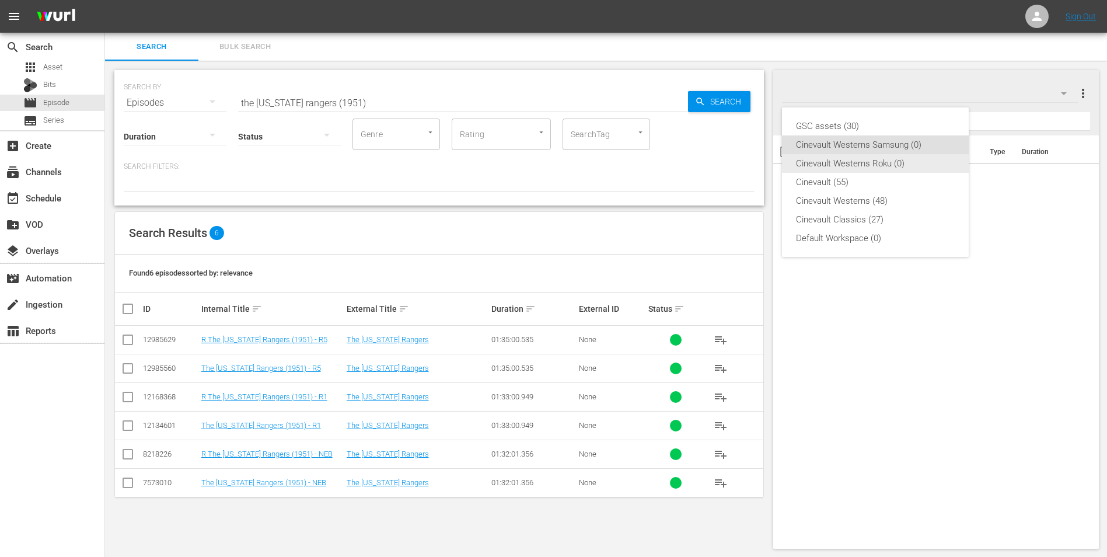
click at [858, 165] on div "Cinevault Westerns Roku (0)" at bounding box center [875, 163] width 159 height 19
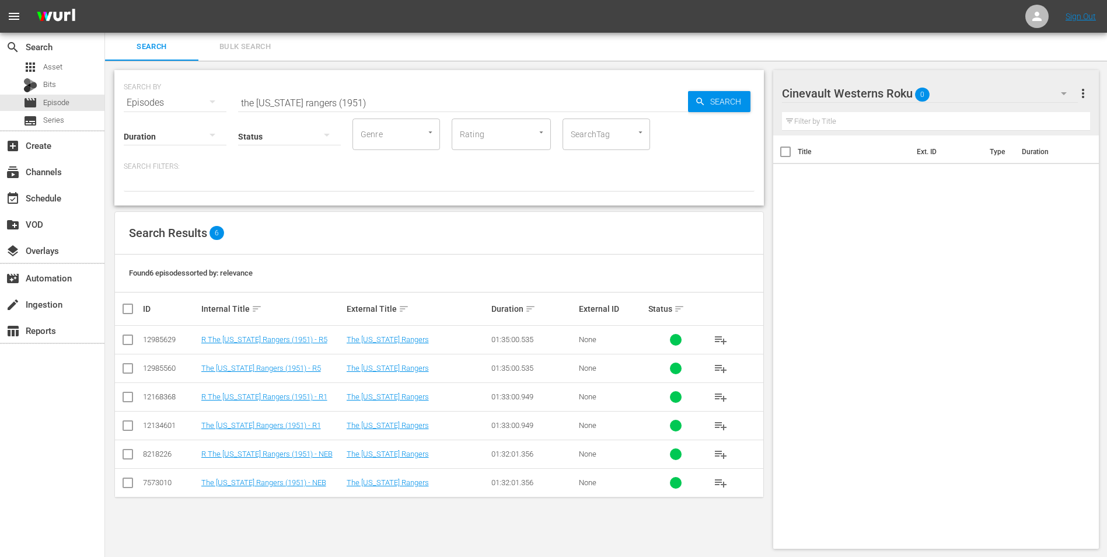
click at [131, 402] on input "checkbox" at bounding box center [128, 399] width 14 height 14
checkbox input "true"
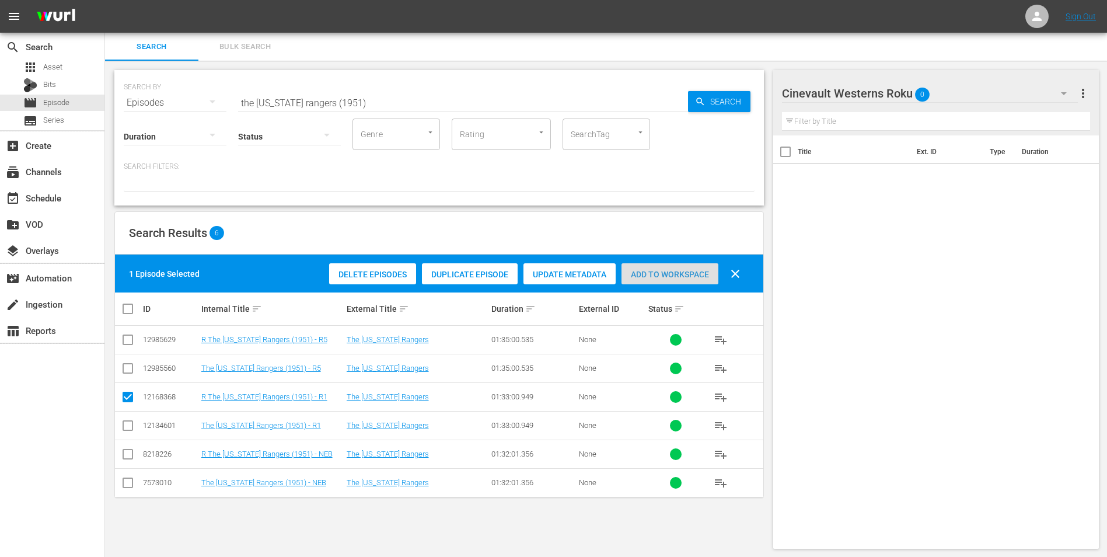
click at [666, 271] on span "Add to Workspace" at bounding box center [670, 274] width 97 height 9
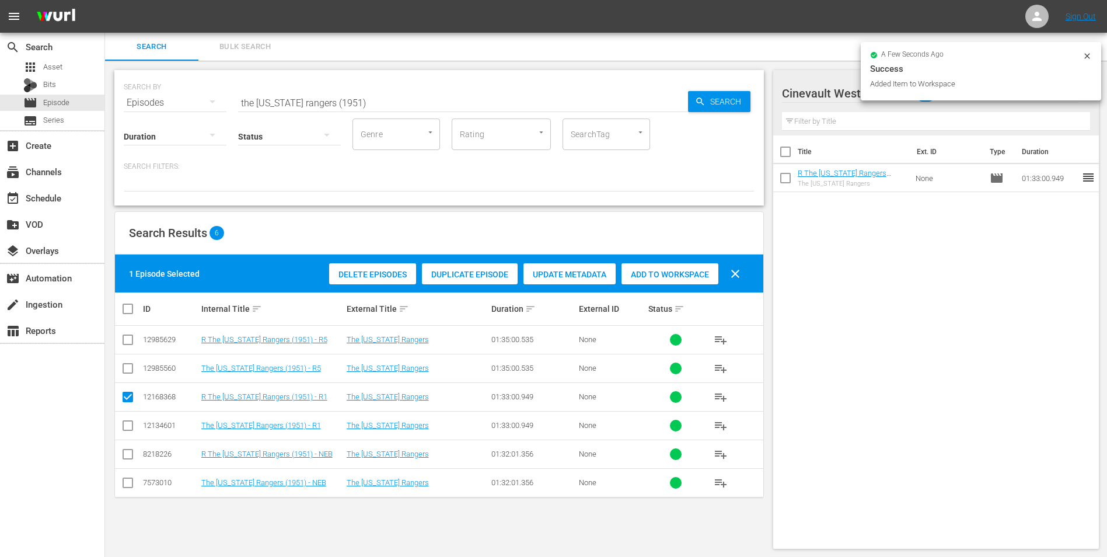
click at [1085, 57] on icon at bounding box center [1087, 55] width 9 height 9
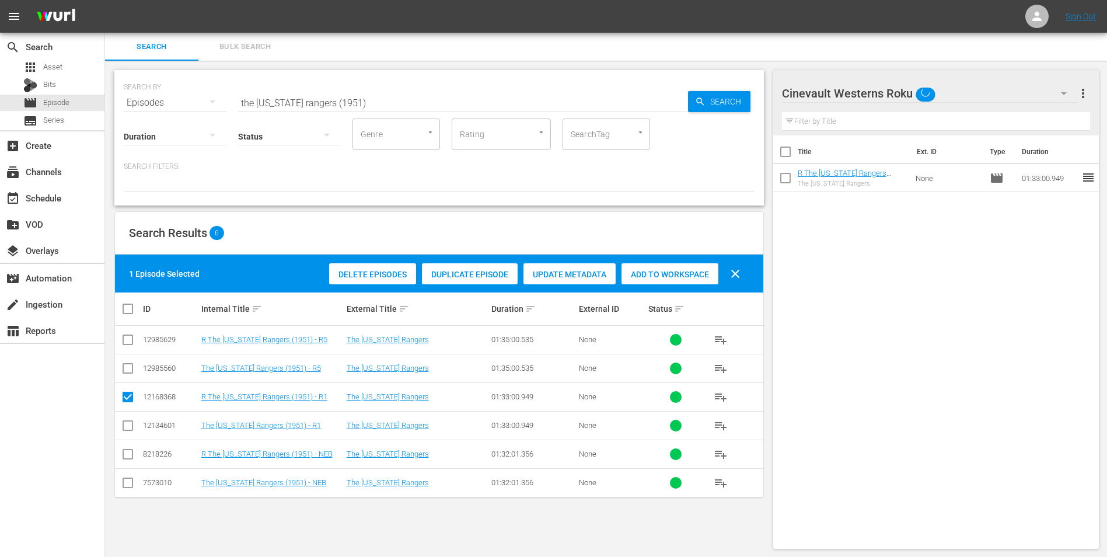
click at [1046, 96] on div "Cinevault Westerns Roku" at bounding box center [930, 93] width 296 height 33
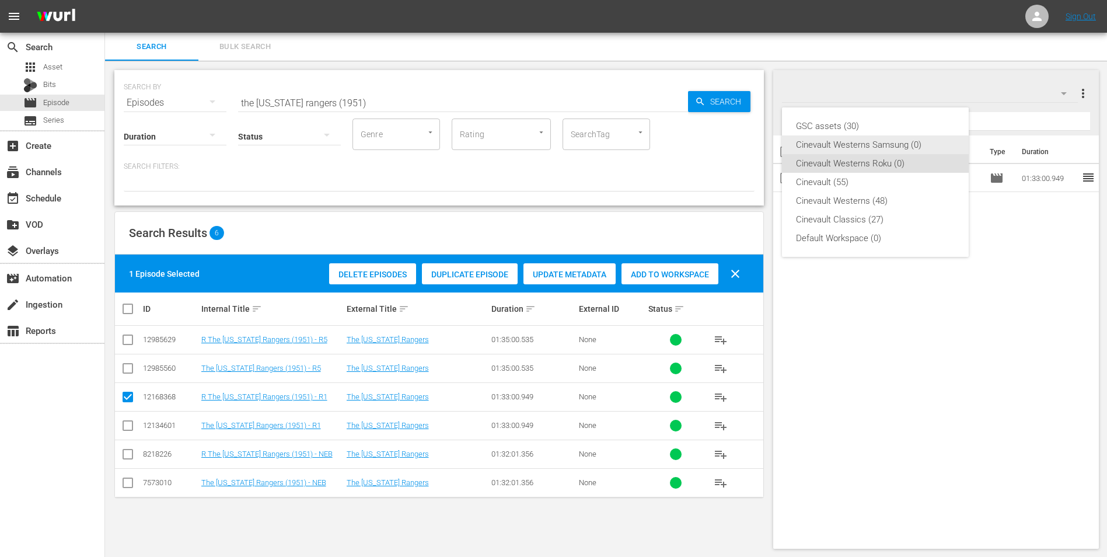
click at [917, 153] on div "Cinevault Westerns Samsung (0)" at bounding box center [875, 144] width 159 height 19
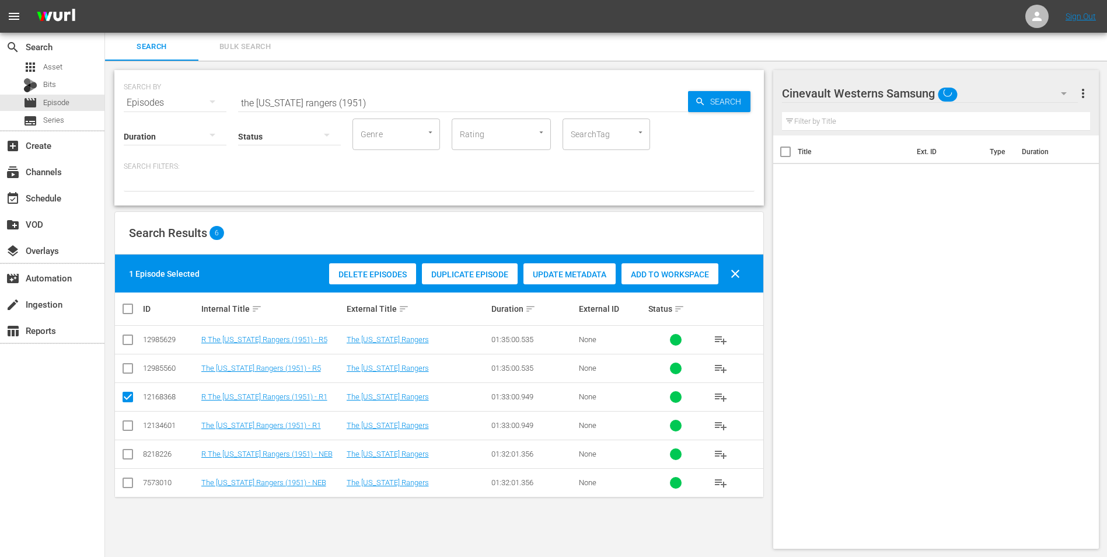
click at [128, 428] on input "checkbox" at bounding box center [128, 428] width 14 height 14
checkbox input "true"
click at [126, 400] on input "checkbox" at bounding box center [128, 399] width 14 height 14
checkbox input "false"
click at [660, 275] on span "Add to Workspace" at bounding box center [670, 274] width 97 height 9
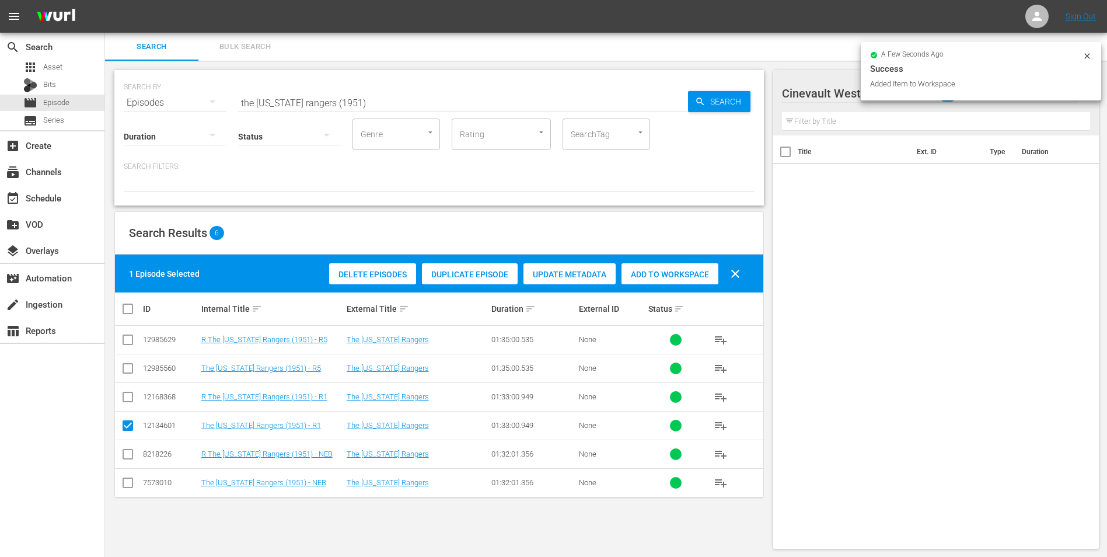
click at [479, 93] on input "the texas rangers (1951)" at bounding box center [463, 103] width 450 height 28
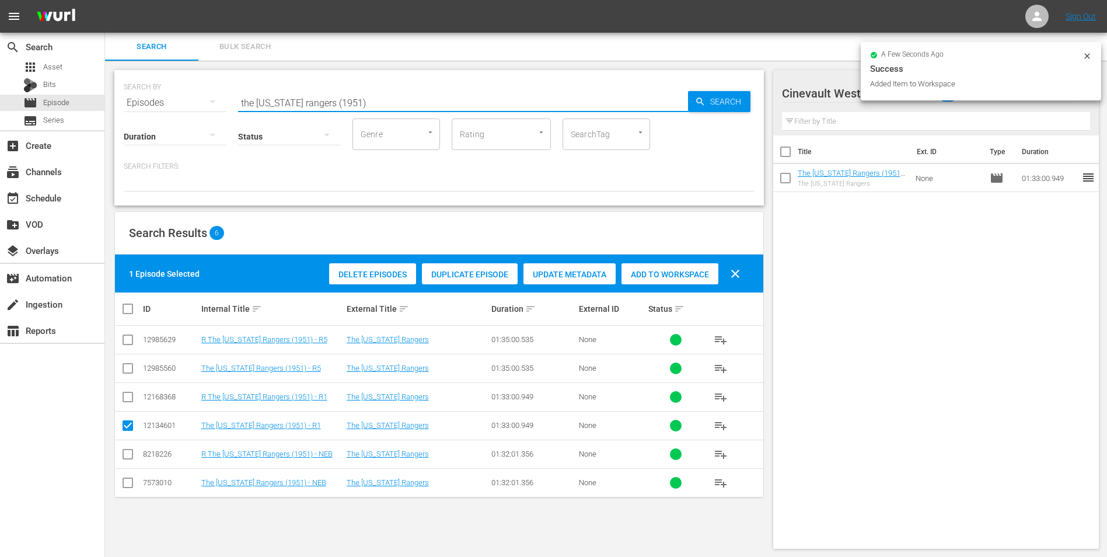
click at [479, 93] on input "the texas rangers (1951)" at bounding box center [463, 103] width 450 height 28
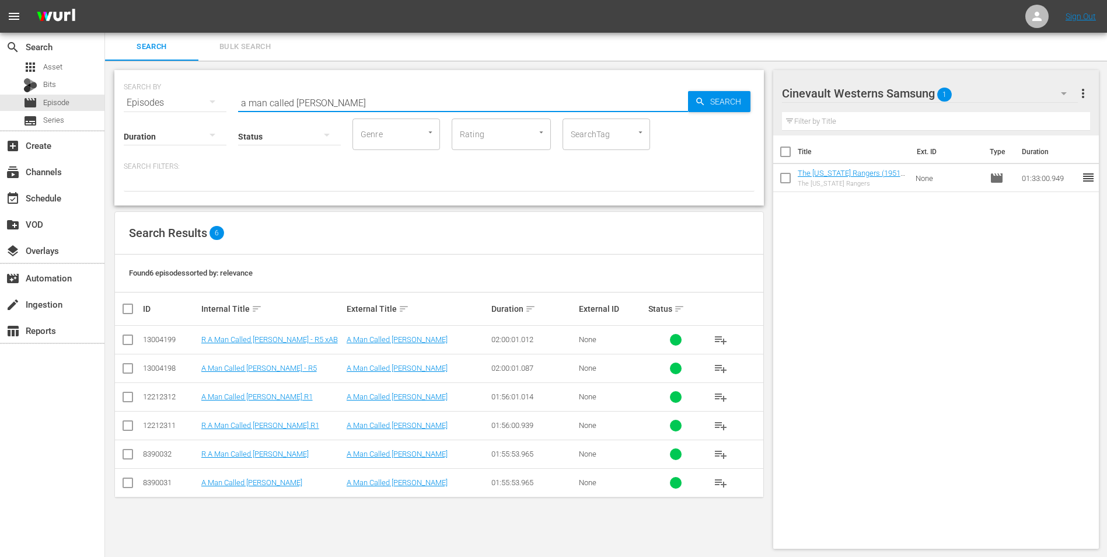
type input "a man called sledge"
click at [133, 400] on input "checkbox" at bounding box center [128, 399] width 14 height 14
checkbox input "true"
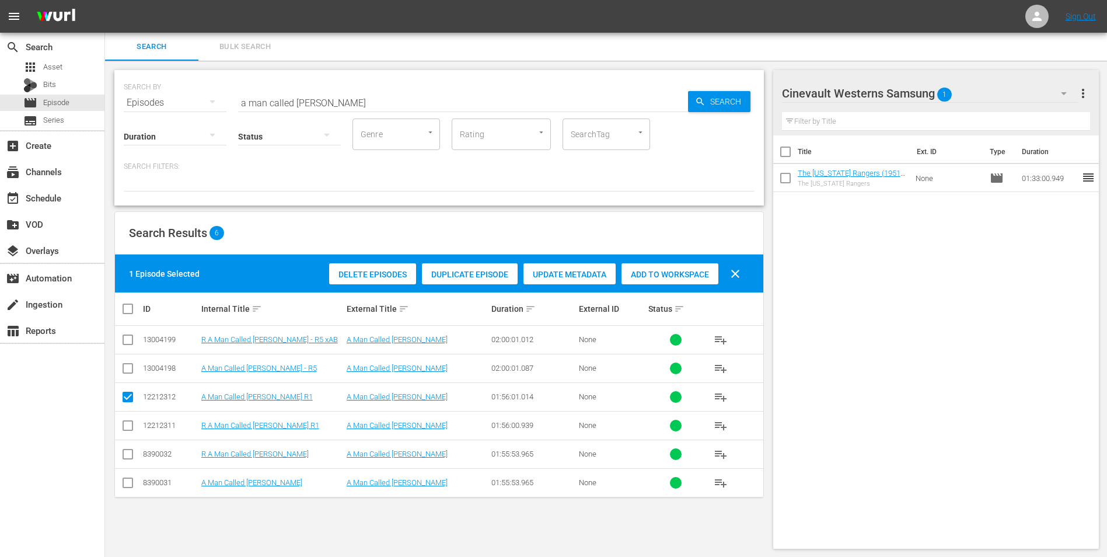
click at [659, 276] on span "Add to Workspace" at bounding box center [670, 274] width 97 height 9
click at [1090, 58] on div "Search Bulk Search" at bounding box center [606, 47] width 1002 height 28
click at [1050, 91] on button "button" at bounding box center [1064, 93] width 28 height 28
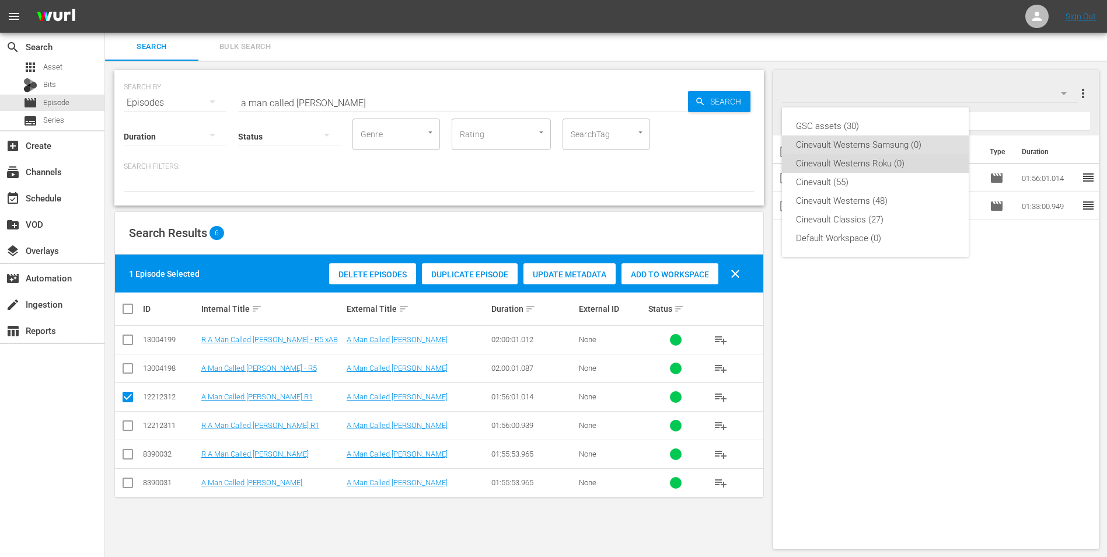
click at [889, 161] on div "Cinevault Westerns Roku (0)" at bounding box center [875, 163] width 159 height 19
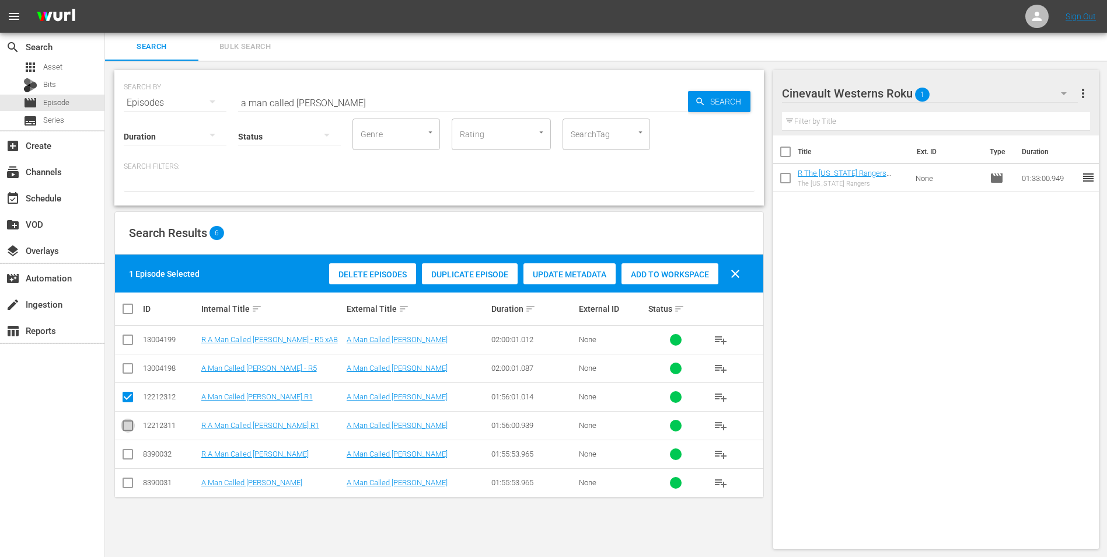
click at [128, 429] on input "checkbox" at bounding box center [128, 428] width 14 height 14
checkbox input "true"
click at [130, 399] on input "checkbox" at bounding box center [128, 399] width 14 height 14
checkbox input "false"
click at [690, 276] on span "Add to Workspace" at bounding box center [670, 274] width 97 height 9
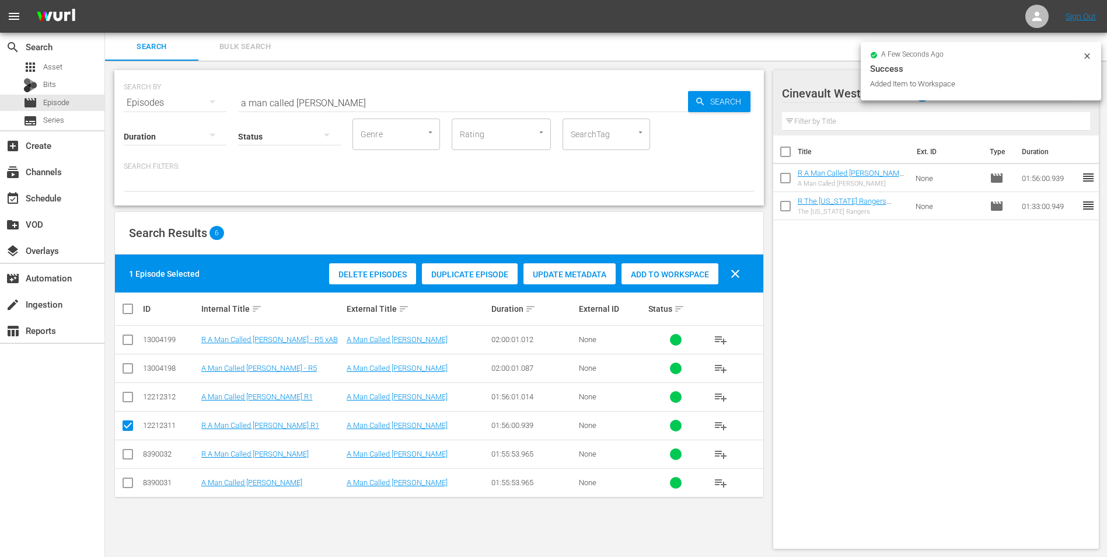
click at [538, 109] on input "a man called sledge" at bounding box center [463, 103] width 450 height 28
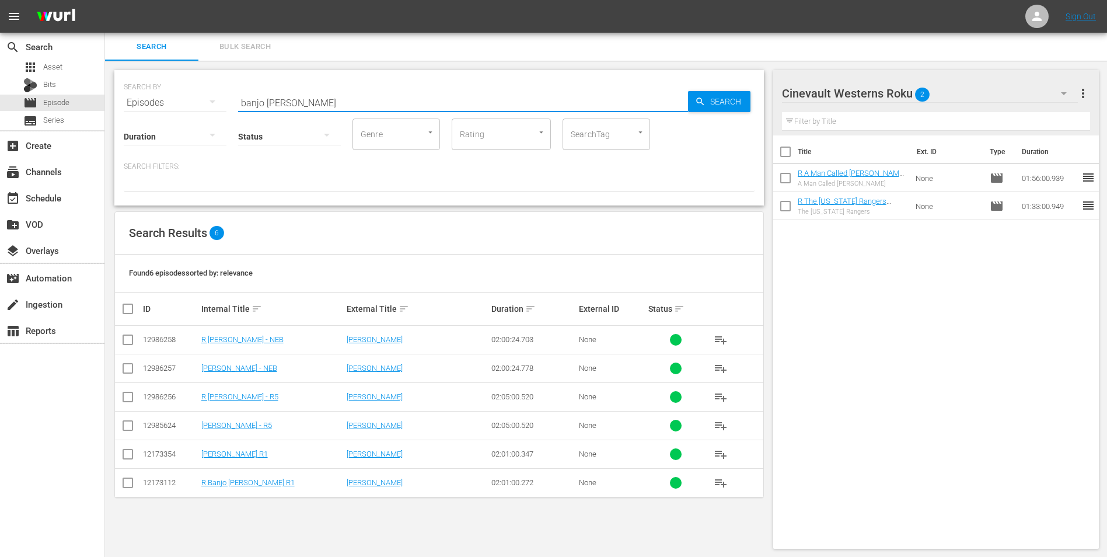
type input "banjo hackett"
click at [132, 485] on input "checkbox" at bounding box center [128, 485] width 14 height 14
checkbox input "true"
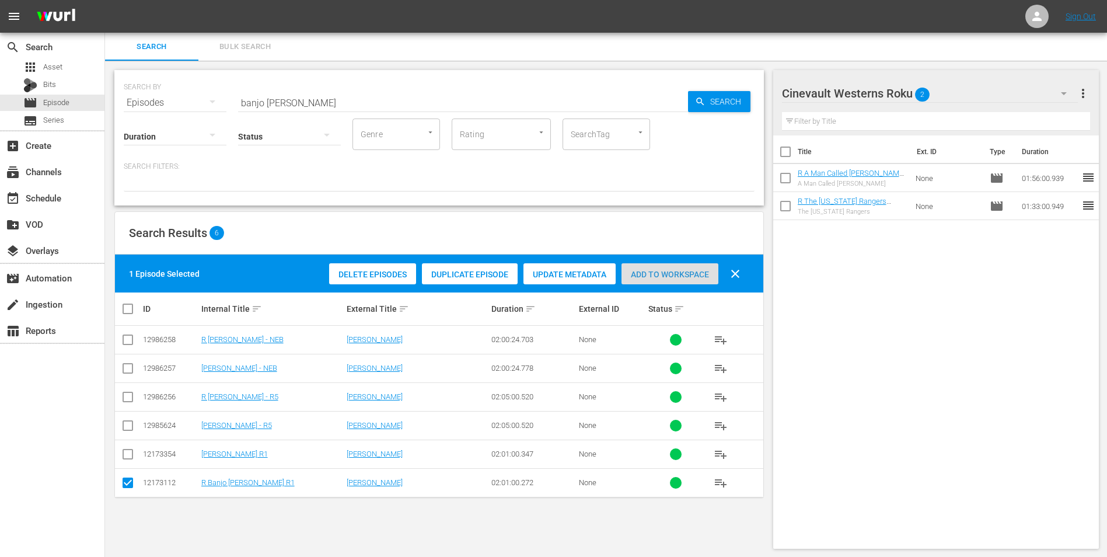
click at [651, 266] on div "Add to Workspace" at bounding box center [670, 274] width 97 height 22
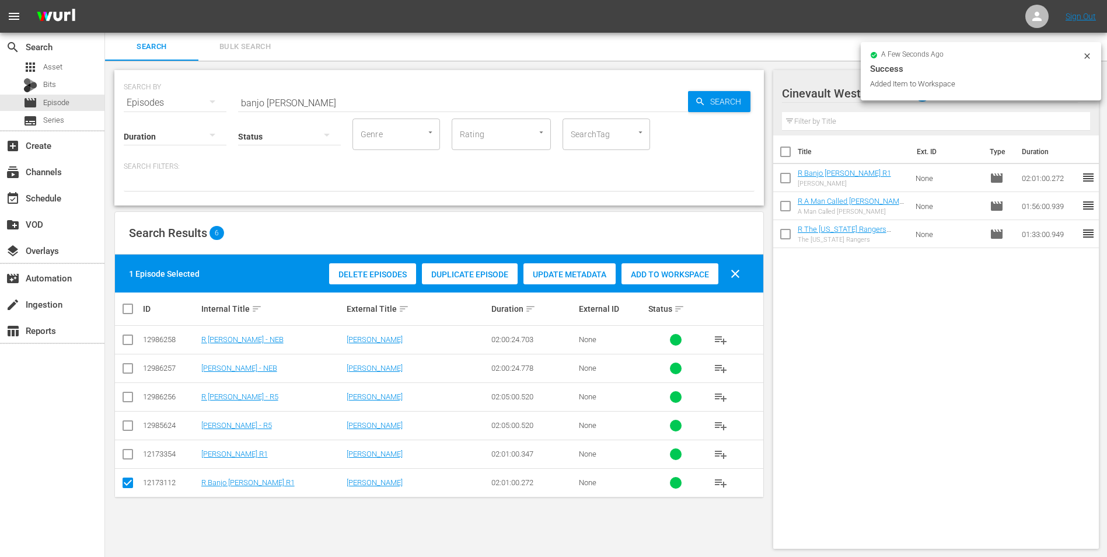
click at [1091, 55] on icon at bounding box center [1087, 55] width 9 height 9
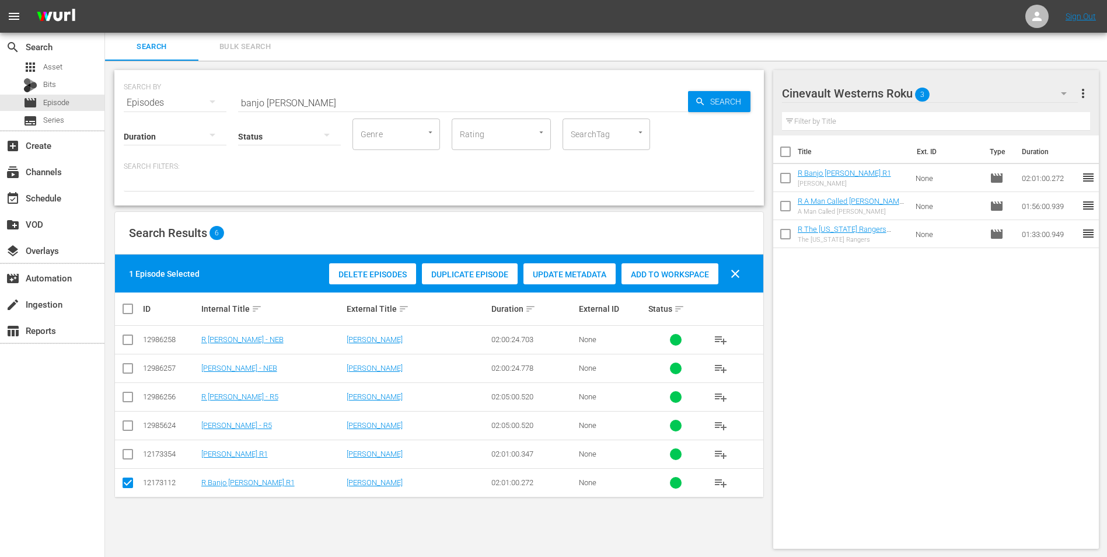
click at [1043, 84] on div "Cinevault Westerns Roku 3" at bounding box center [930, 93] width 296 height 33
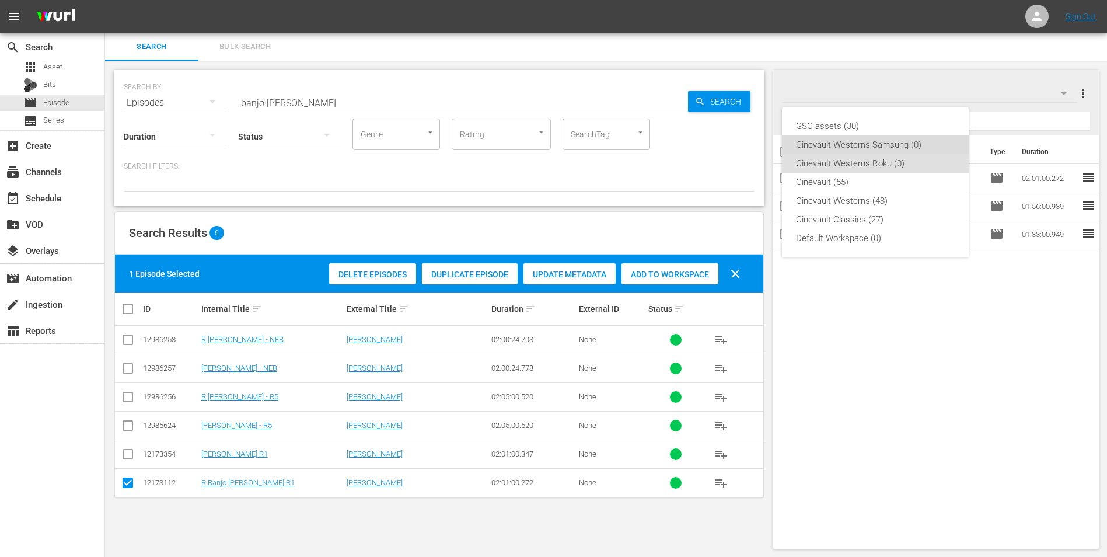
click at [921, 137] on div "Cinevault Westerns Samsung (0)" at bounding box center [875, 144] width 159 height 19
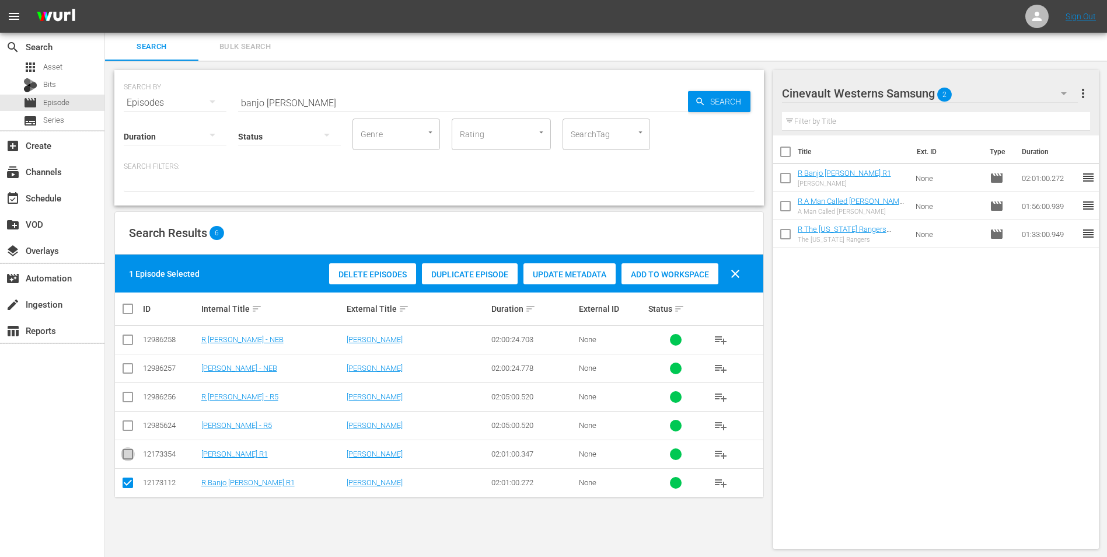
click at [129, 459] on input "checkbox" at bounding box center [128, 456] width 14 height 14
checkbox input "true"
click at [130, 486] on input "checkbox" at bounding box center [128, 485] width 14 height 14
checkbox input "false"
click at [686, 272] on span "Add to Workspace" at bounding box center [670, 274] width 97 height 9
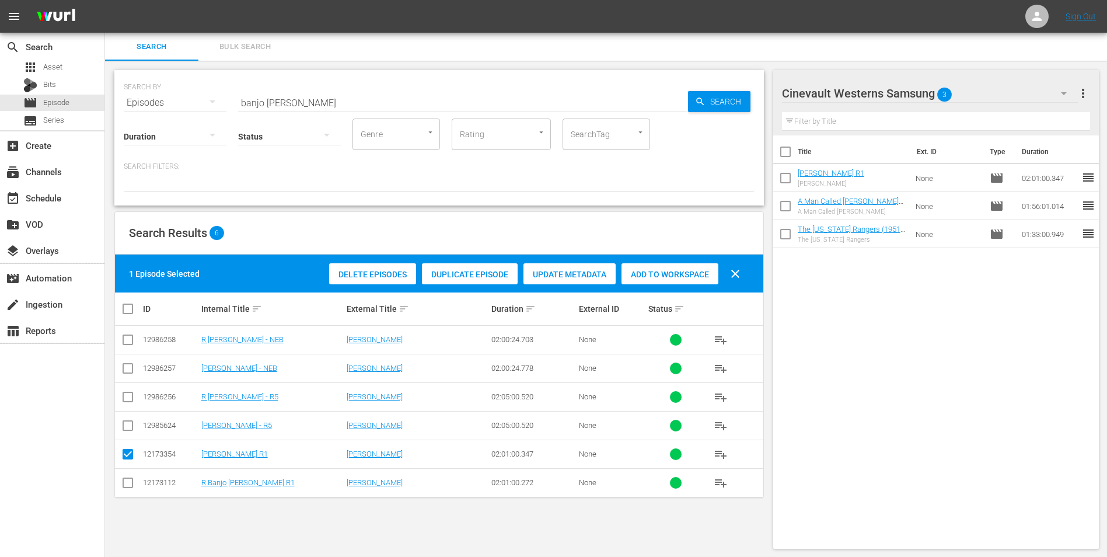
click at [357, 100] on input "banjo hackett" at bounding box center [463, 103] width 450 height 28
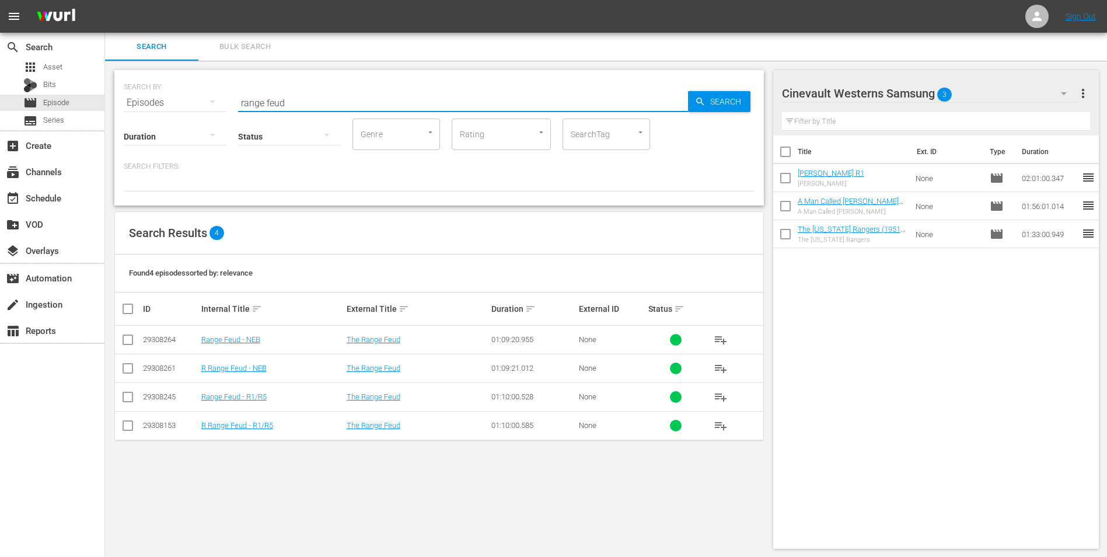
type input "range feud"
click at [126, 398] on input "checkbox" at bounding box center [128, 399] width 14 height 14
checkbox input "true"
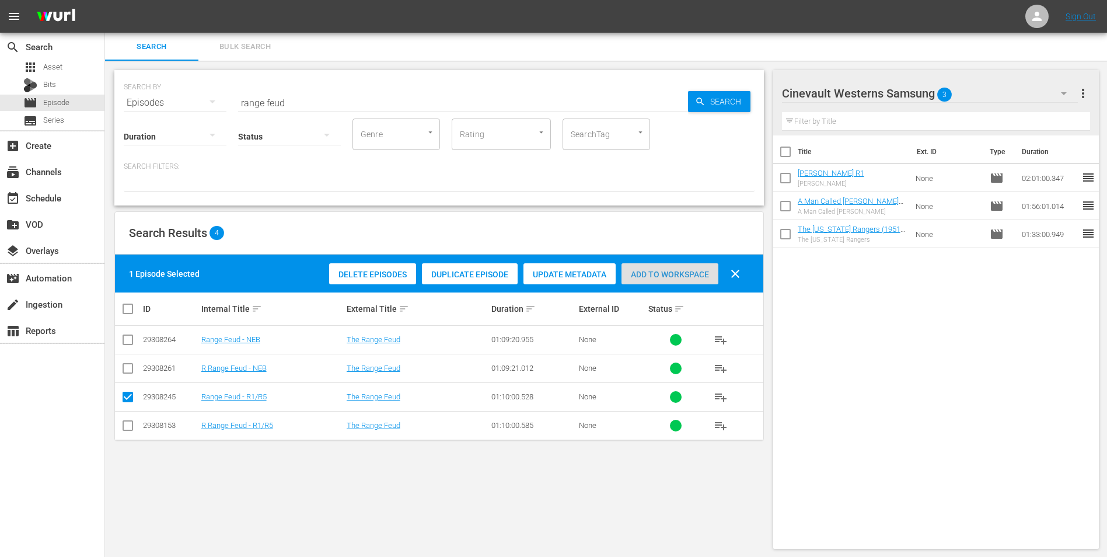
click at [667, 280] on div "Add to Workspace" at bounding box center [670, 274] width 97 height 22
click at [970, 94] on div "Cinevault Westerns Samsung 4" at bounding box center [930, 93] width 296 height 33
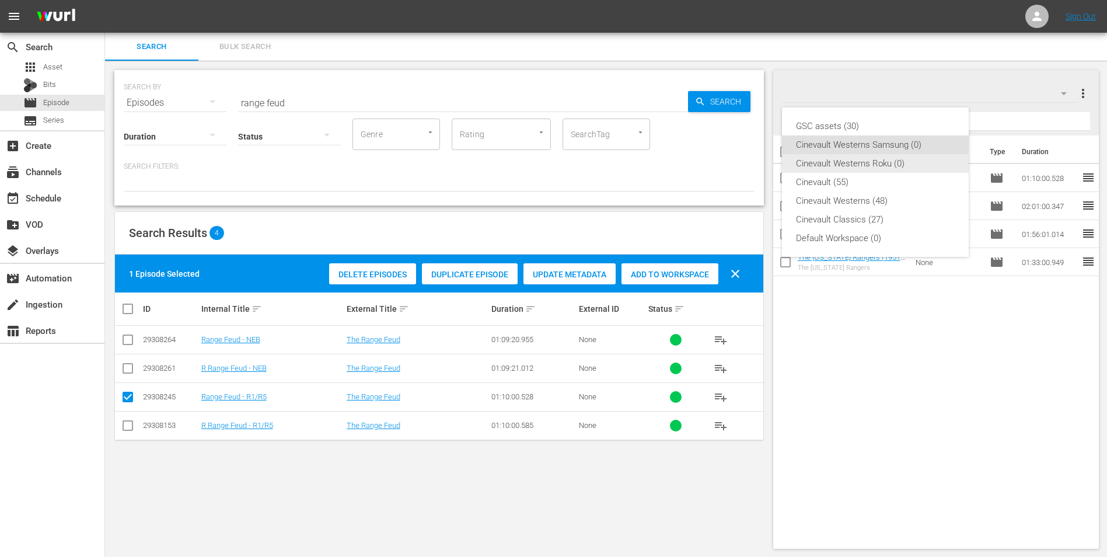
click at [904, 166] on div "Cinevault Westerns Roku (0)" at bounding box center [875, 163] width 159 height 19
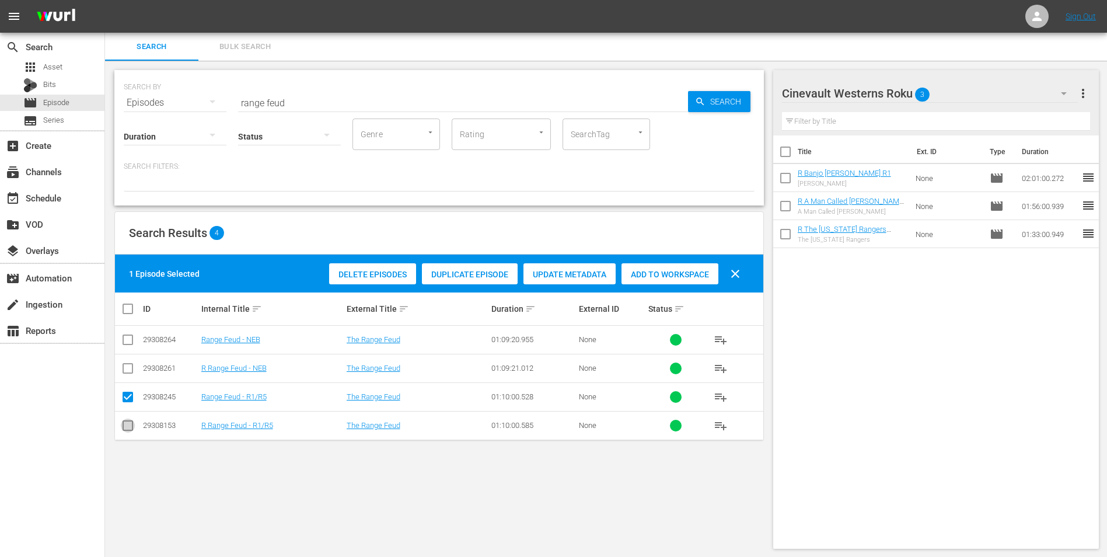
click at [127, 427] on input "checkbox" at bounding box center [128, 428] width 14 height 14
checkbox input "true"
click at [127, 397] on input "checkbox" at bounding box center [128, 399] width 14 height 14
checkbox input "false"
click at [702, 270] on span "Add to Workspace" at bounding box center [670, 274] width 97 height 9
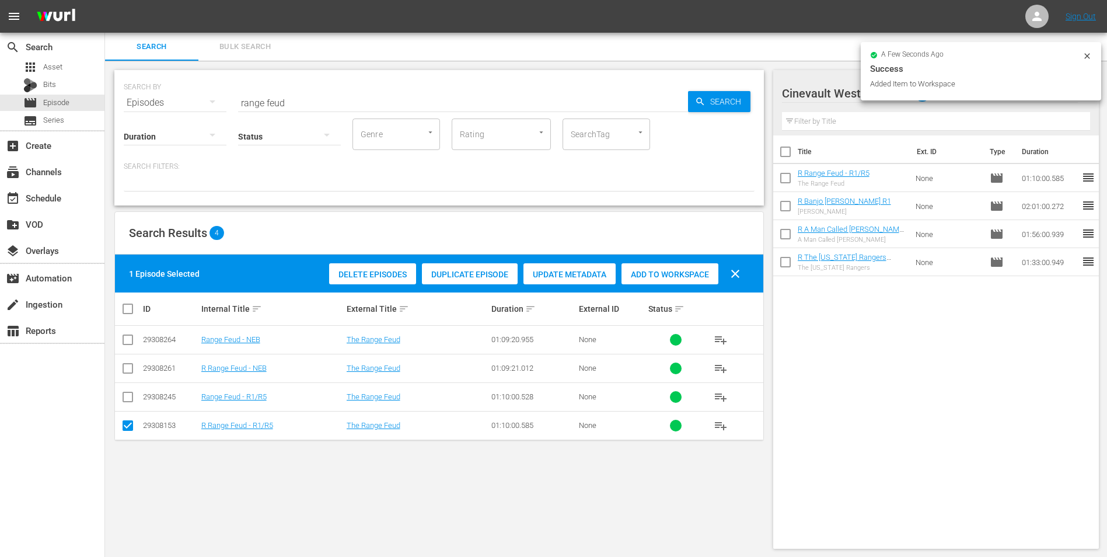
click at [523, 106] on input "range feud" at bounding box center [463, 103] width 450 height 28
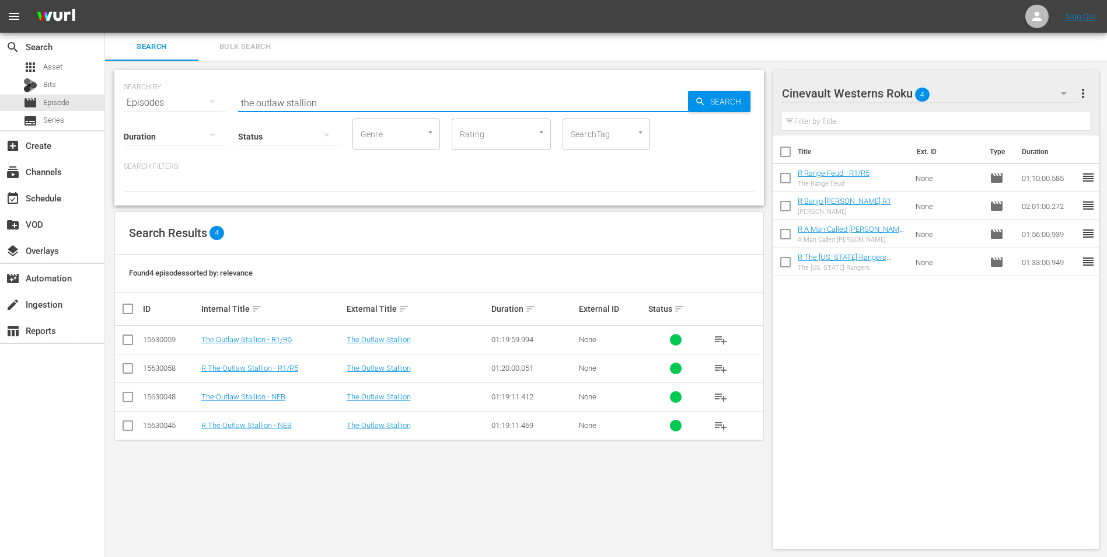
type input "the outlaw stallion"
click at [130, 371] on input "checkbox" at bounding box center [128, 371] width 14 height 14
checkbox input "true"
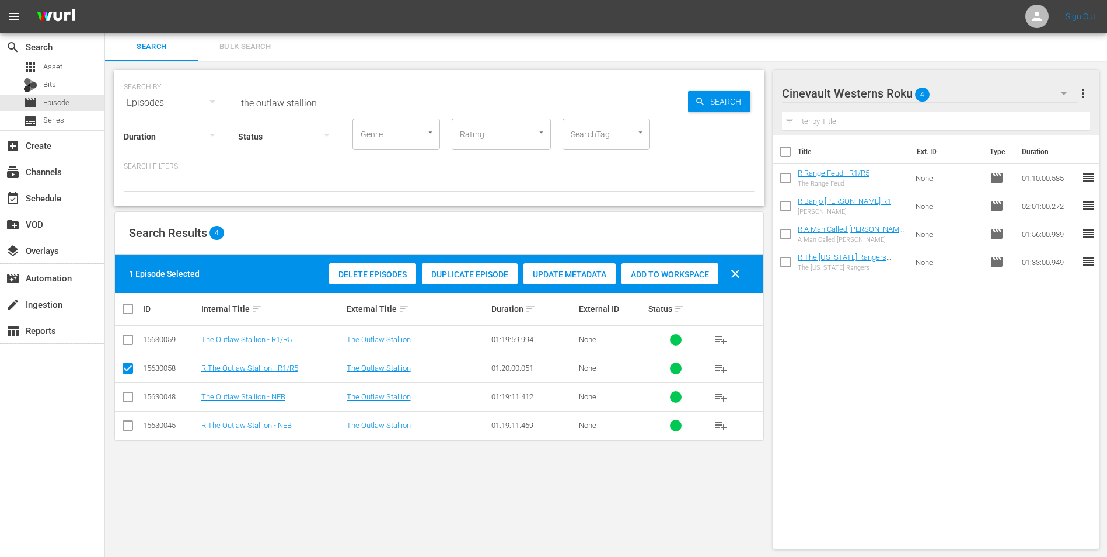
click at [675, 273] on span "Add to Workspace" at bounding box center [670, 274] width 97 height 9
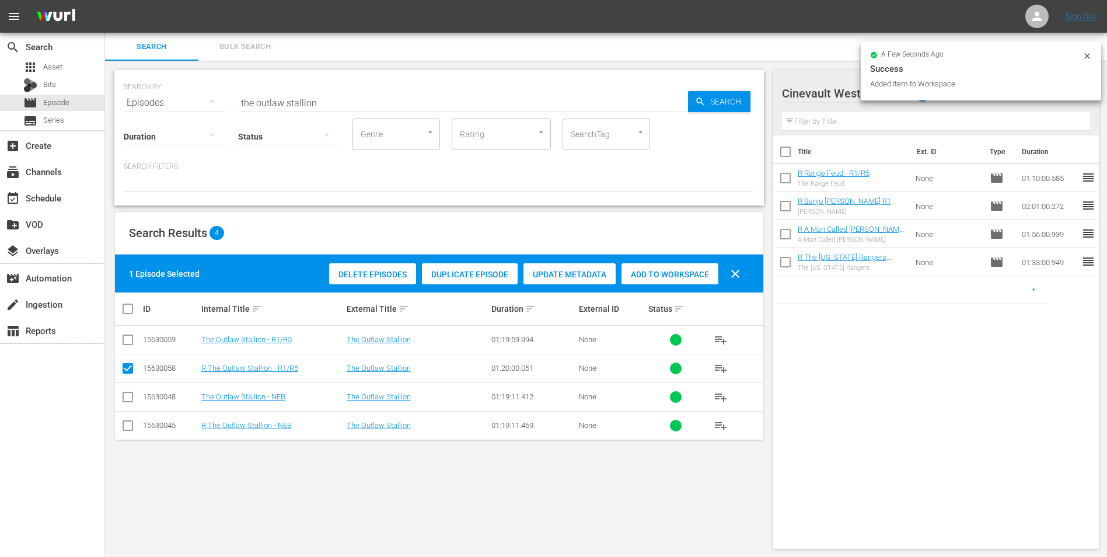
click at [1083, 60] on icon at bounding box center [1087, 55] width 9 height 9
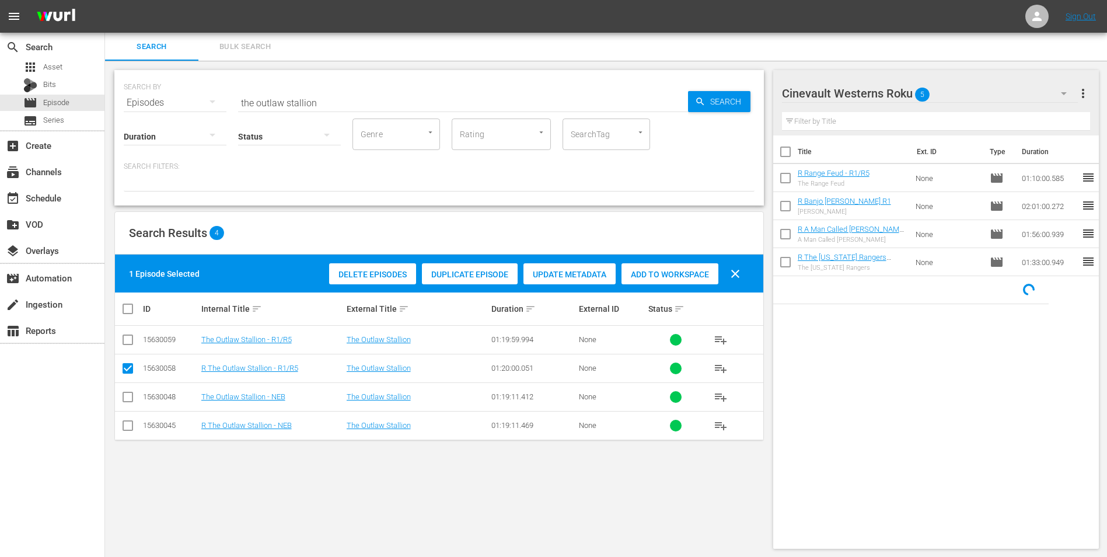
click at [1053, 89] on button "button" at bounding box center [1064, 93] width 28 height 28
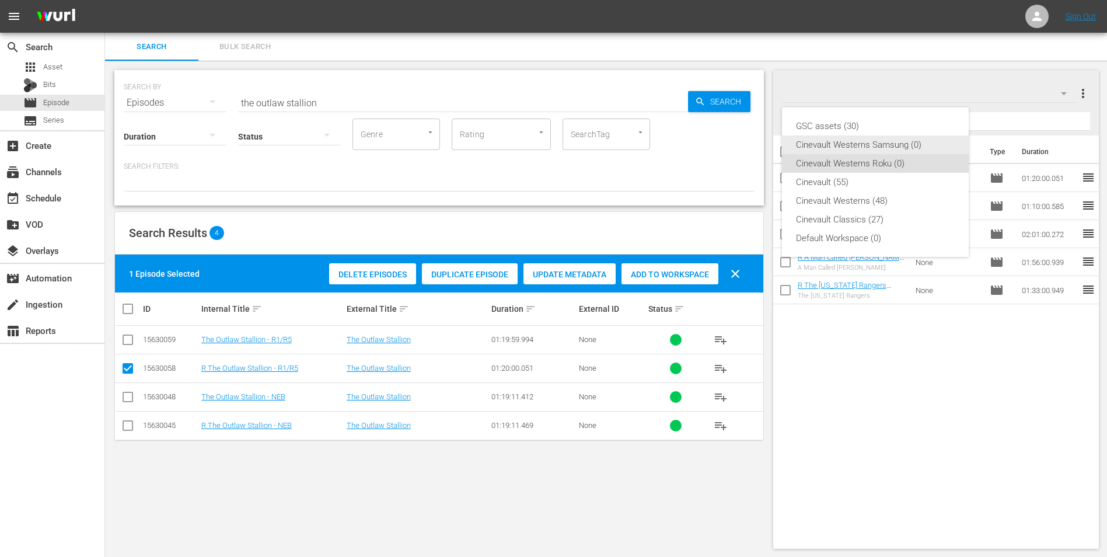
click at [896, 144] on div "Cinevault Westerns Samsung (0)" at bounding box center [875, 144] width 159 height 19
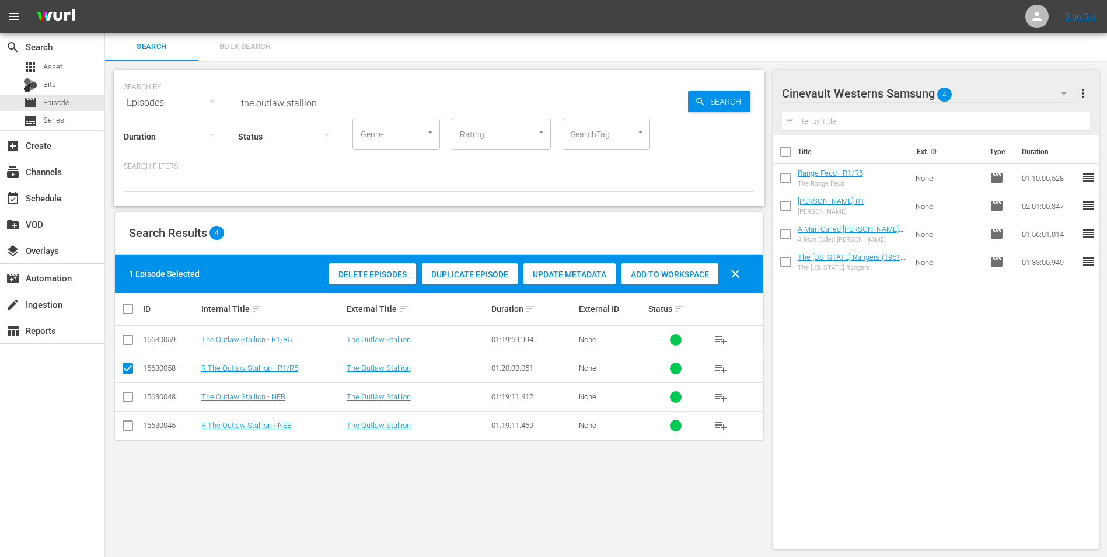
click at [129, 342] on input "checkbox" at bounding box center [128, 342] width 14 height 14
checkbox input "true"
click at [131, 372] on input "checkbox" at bounding box center [128, 371] width 14 height 14
checkbox input "false"
click at [689, 274] on span "Add to Workspace" at bounding box center [670, 274] width 97 height 9
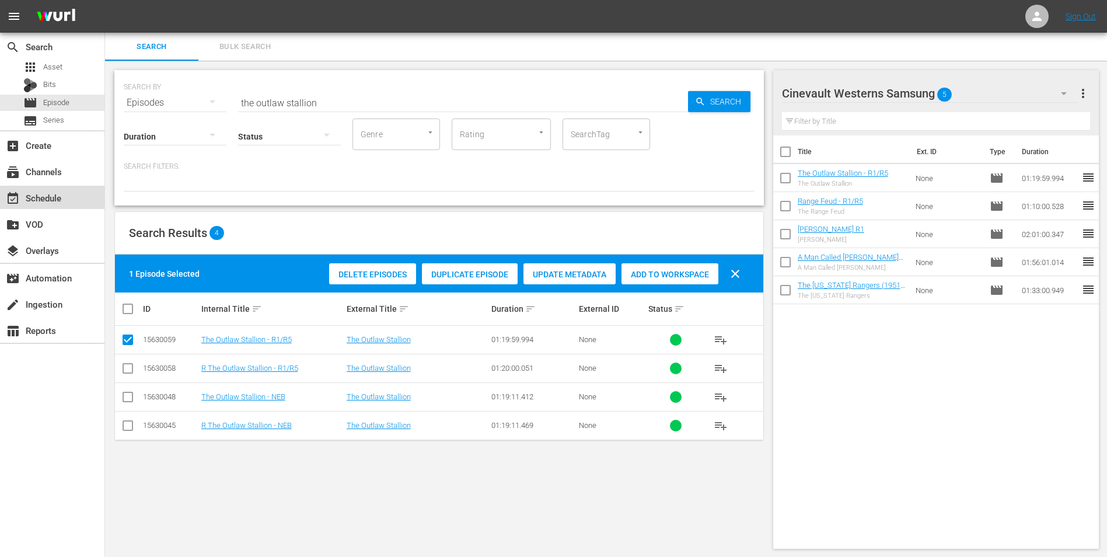
click at [65, 201] on div "event_available Schedule" at bounding box center [52, 197] width 104 height 23
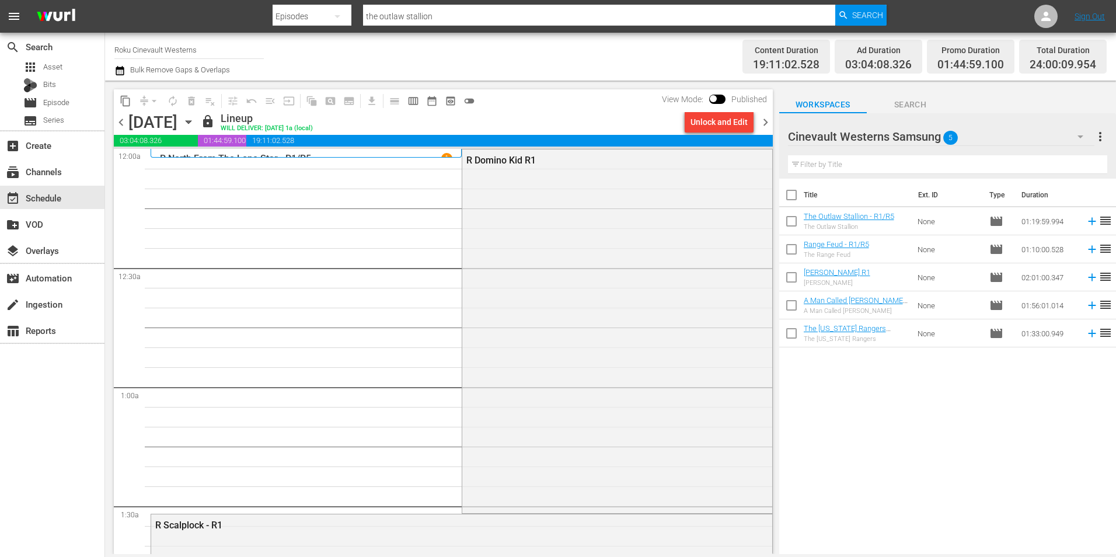
click at [760, 125] on span "chevron_right" at bounding box center [765, 122] width 15 height 15
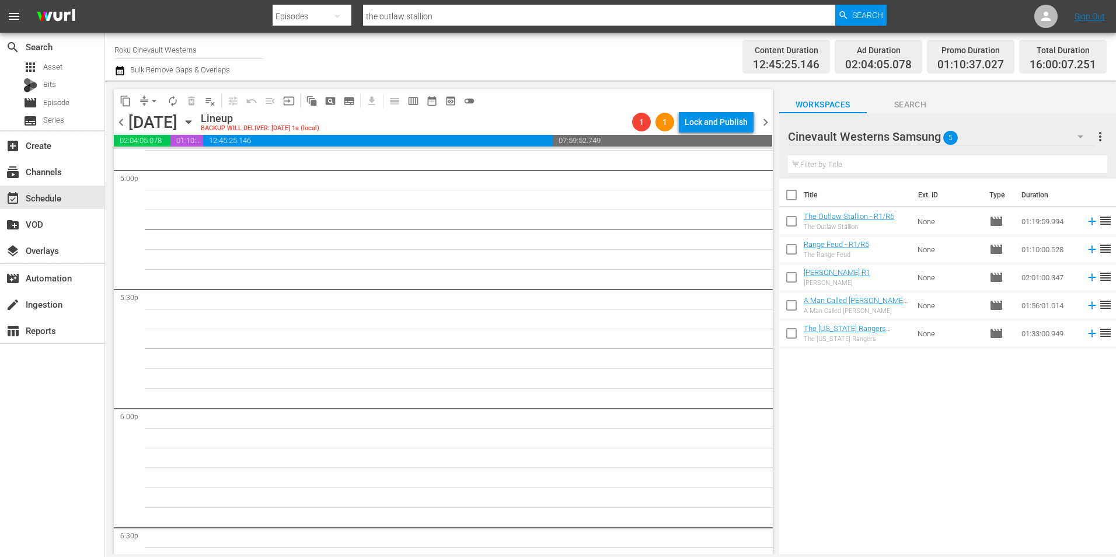
scroll to position [3735, 0]
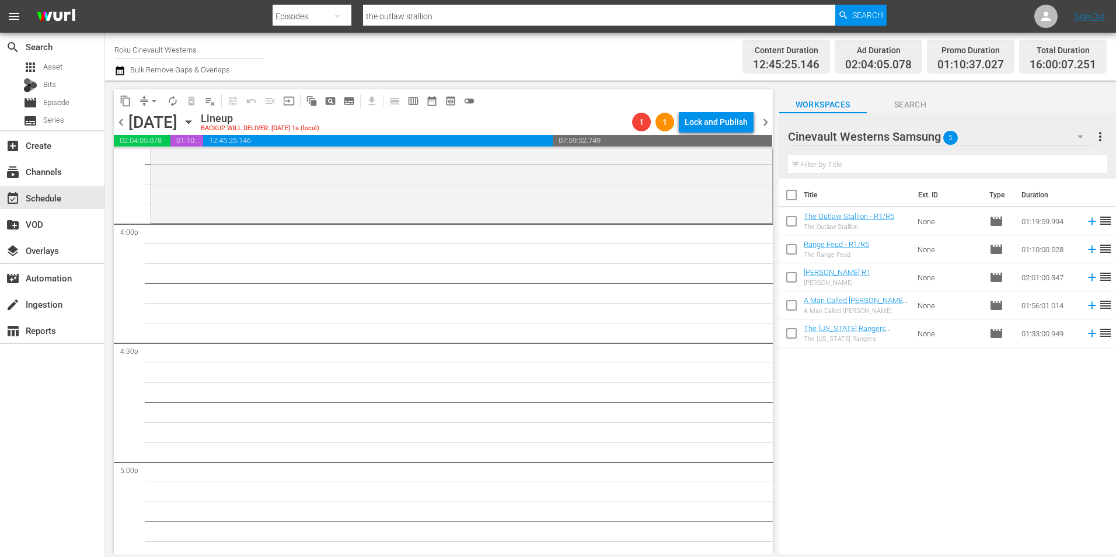
click at [980, 130] on div "Cinevault Westerns Samsung 5" at bounding box center [941, 136] width 306 height 33
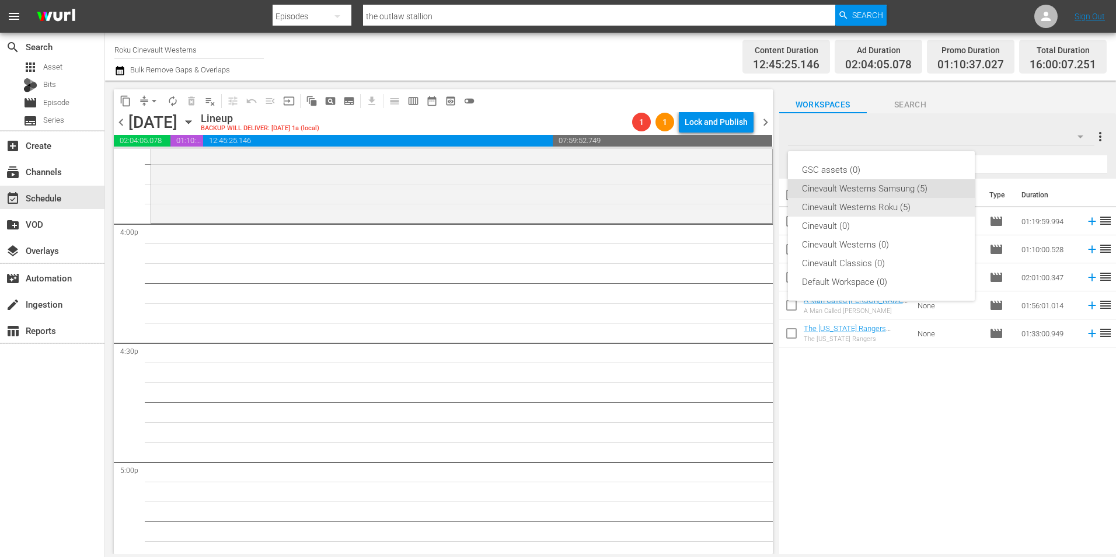
click at [872, 214] on div "Cinevault Westerns Roku (5)" at bounding box center [881, 207] width 159 height 19
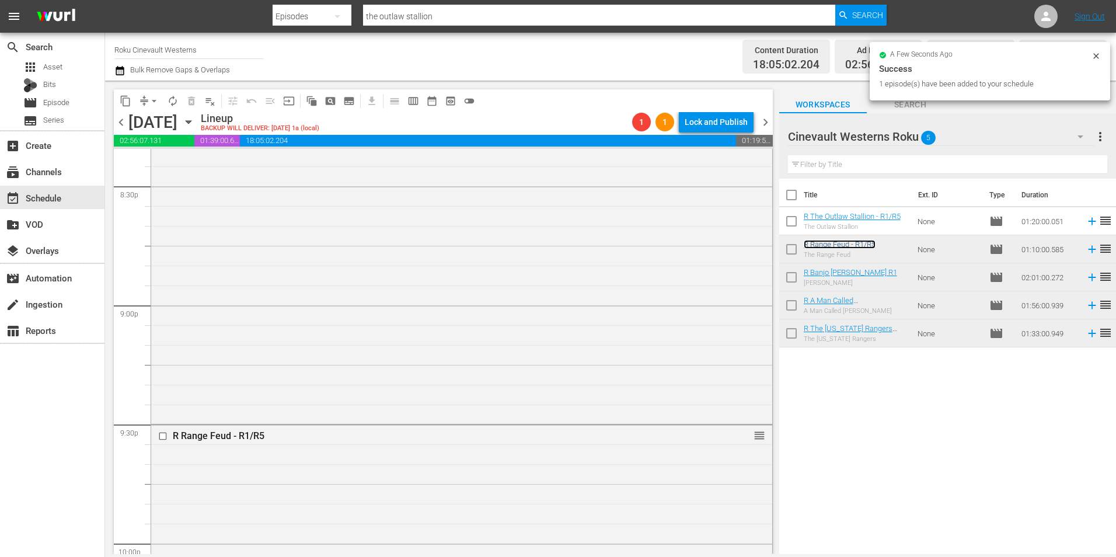
scroll to position [5136, 0]
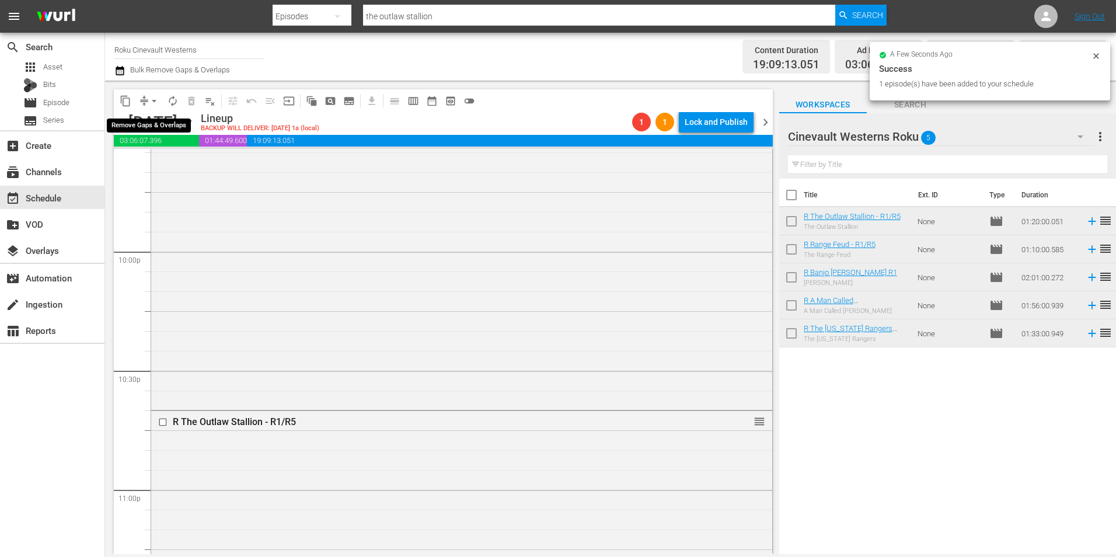
click at [154, 99] on span "arrow_drop_down" at bounding box center [154, 101] width 12 height 12
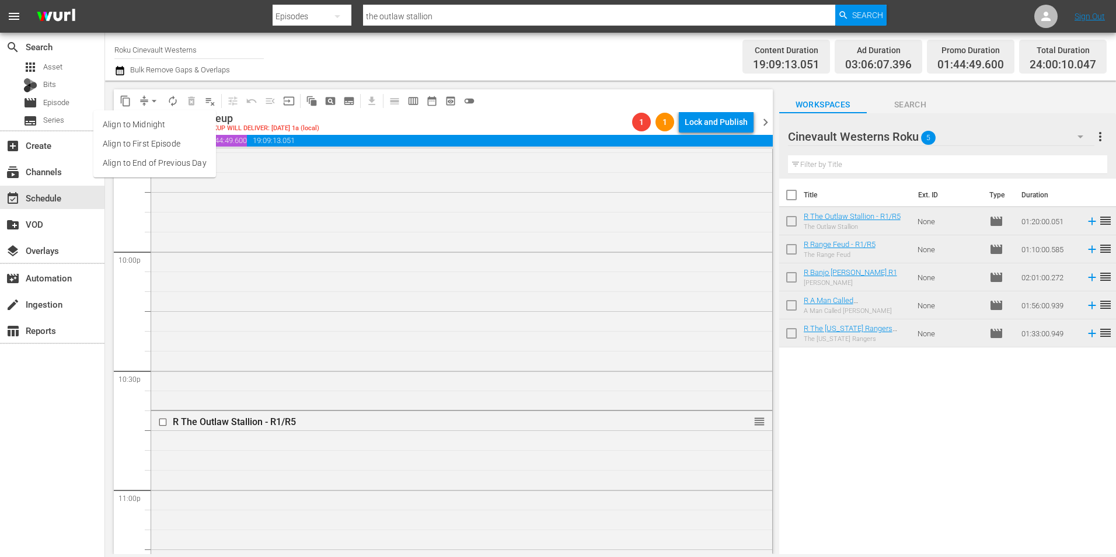
click at [153, 118] on li "Align to Midnight" at bounding box center [154, 124] width 123 height 19
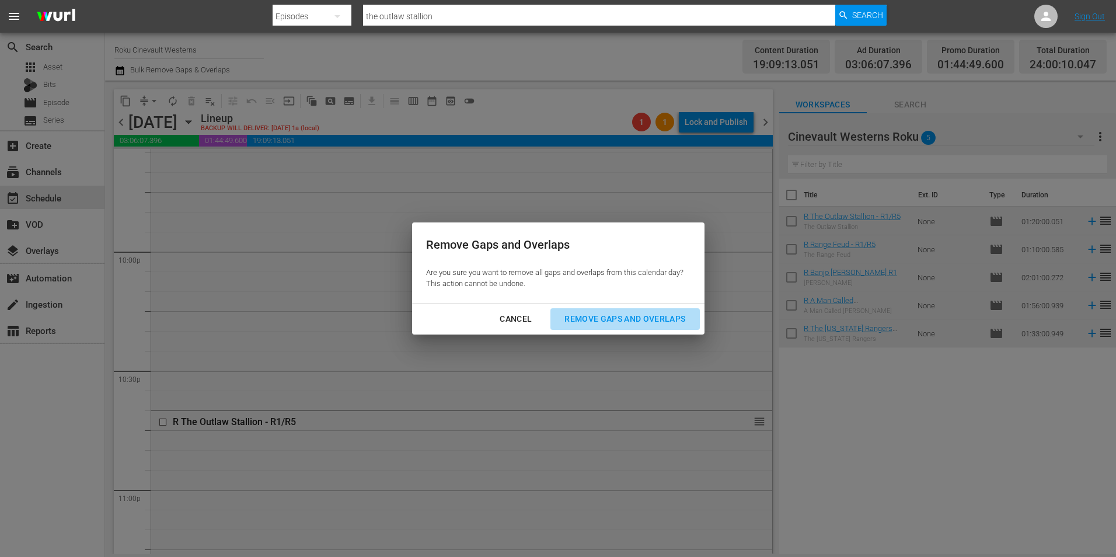
click at [608, 318] on div "Remove Gaps and Overlaps" at bounding box center [624, 319] width 139 height 15
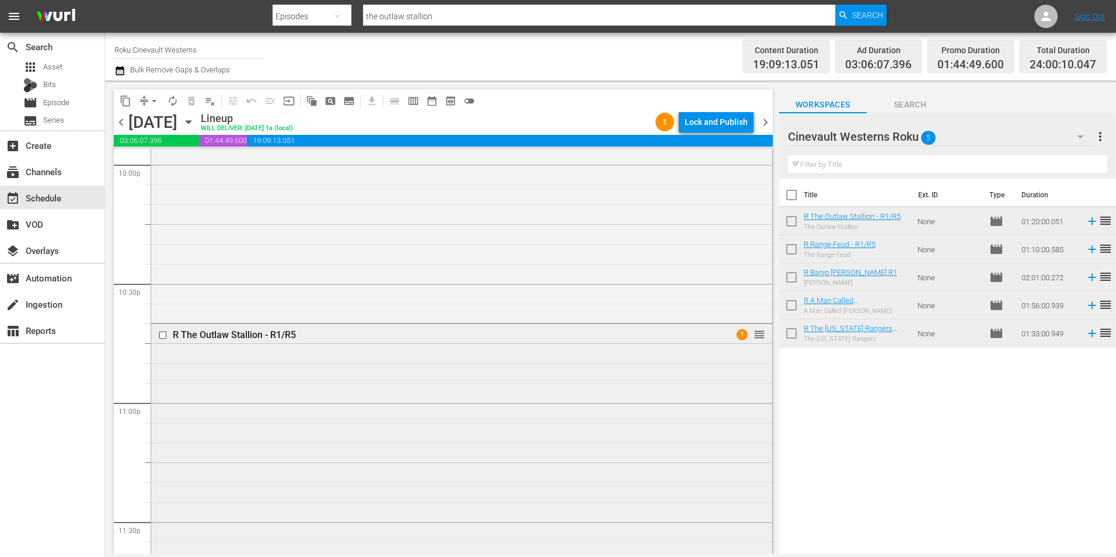
scroll to position [5310, 0]
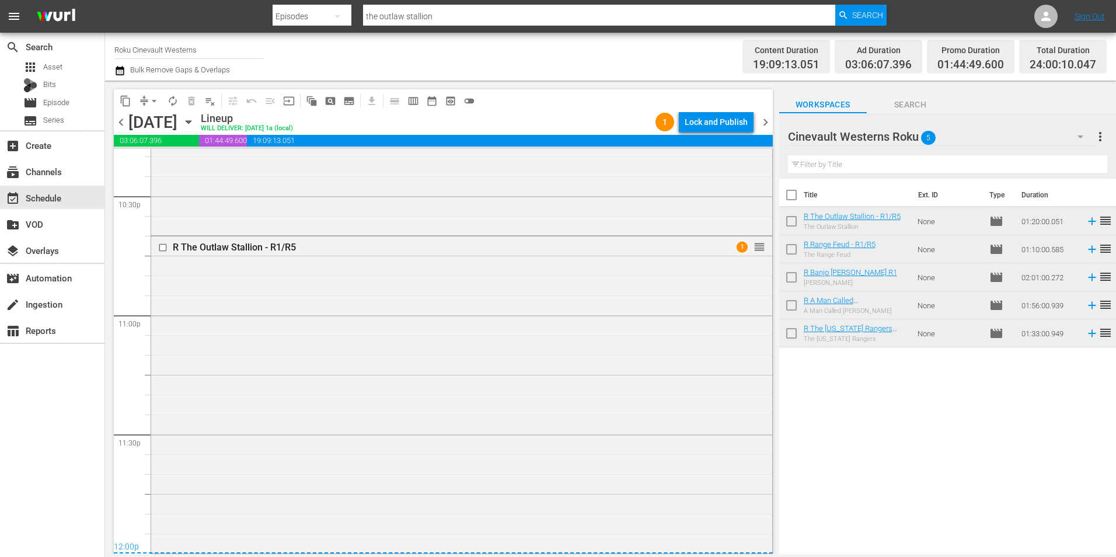
click at [766, 120] on span "chevron_right" at bounding box center [765, 122] width 15 height 15
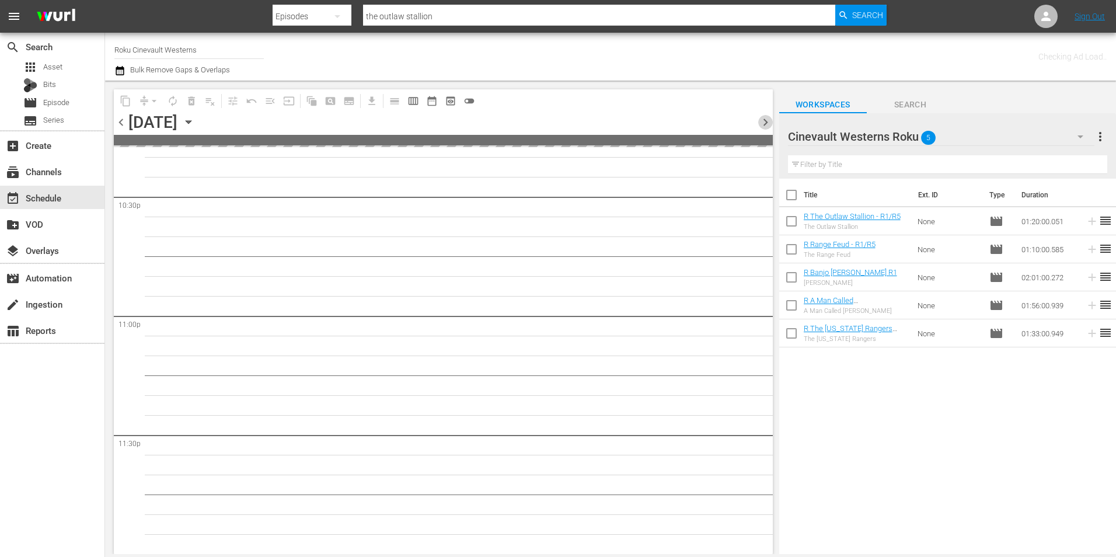
click at [766, 120] on span "chevron_right" at bounding box center [765, 122] width 15 height 15
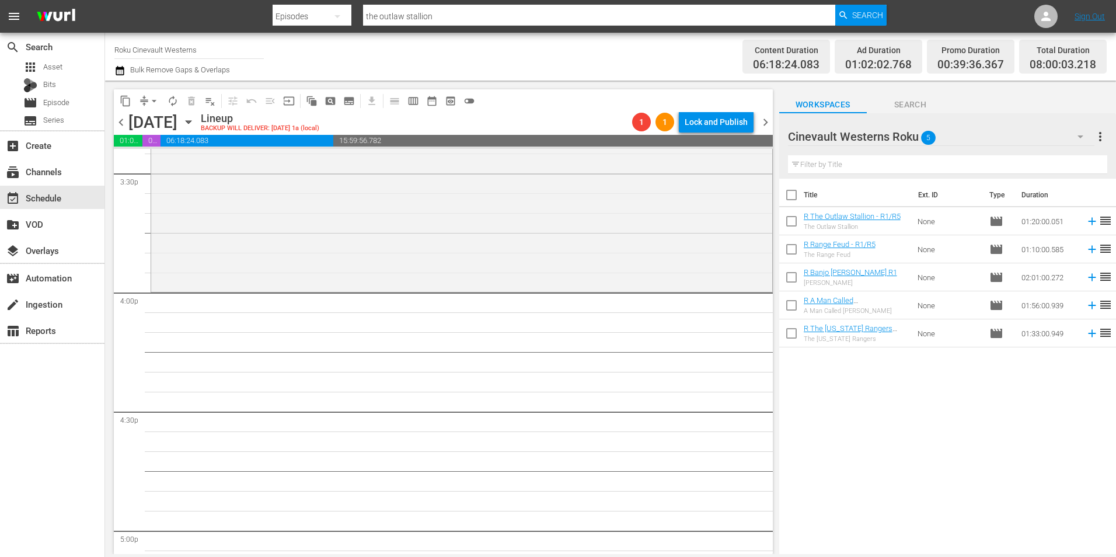
scroll to position [5309, 0]
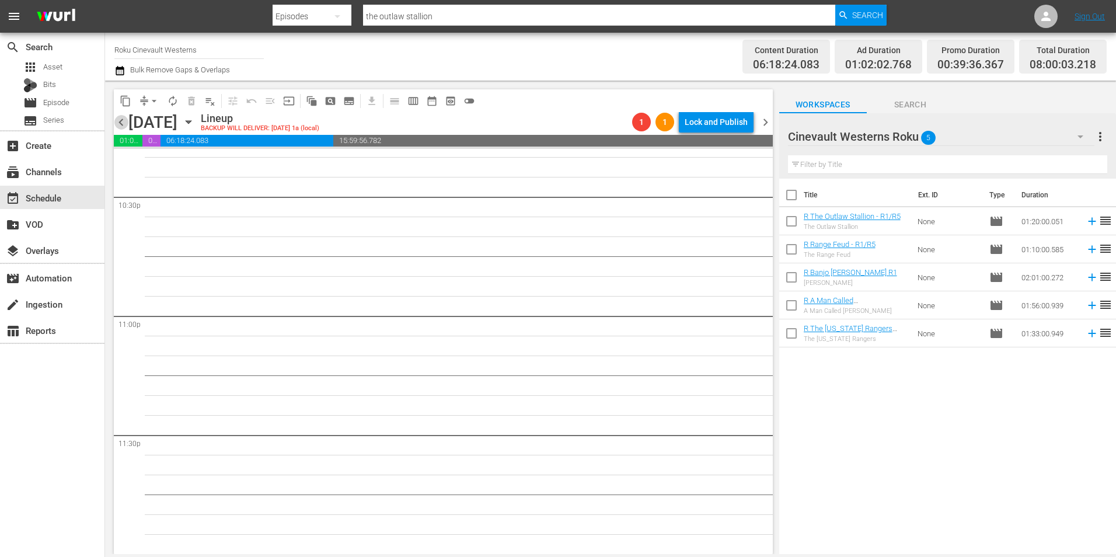
click at [121, 125] on span "chevron_left" at bounding box center [121, 122] width 15 height 15
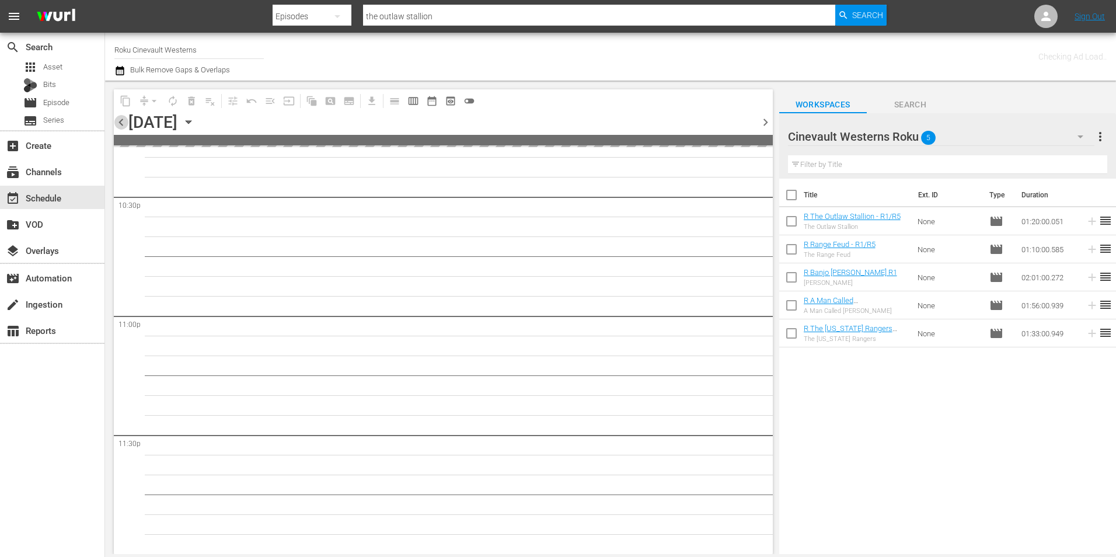
scroll to position [5308, 0]
click at [121, 125] on span "chevron_left" at bounding box center [121, 122] width 15 height 15
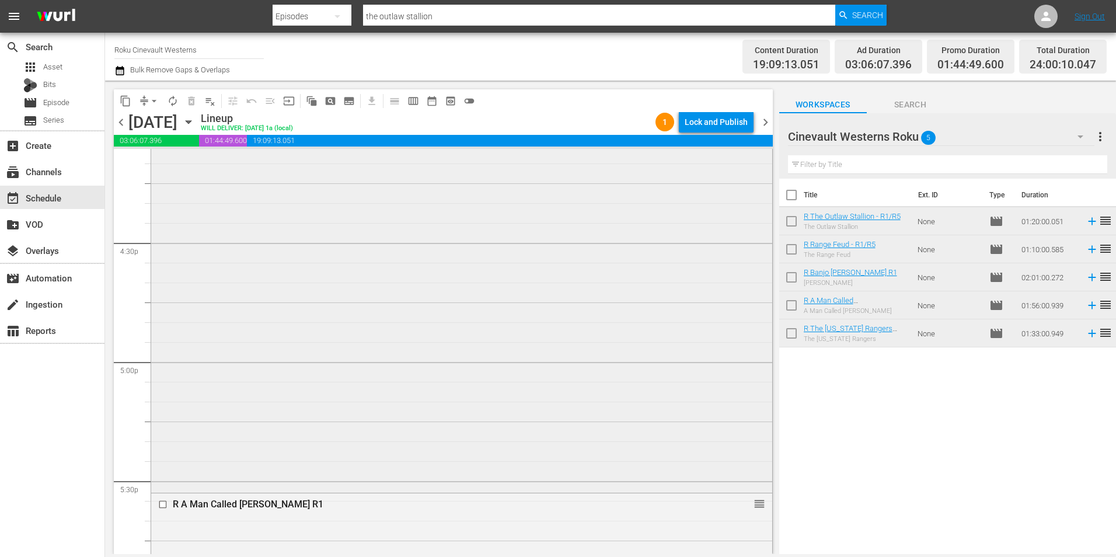
scroll to position [3750, 0]
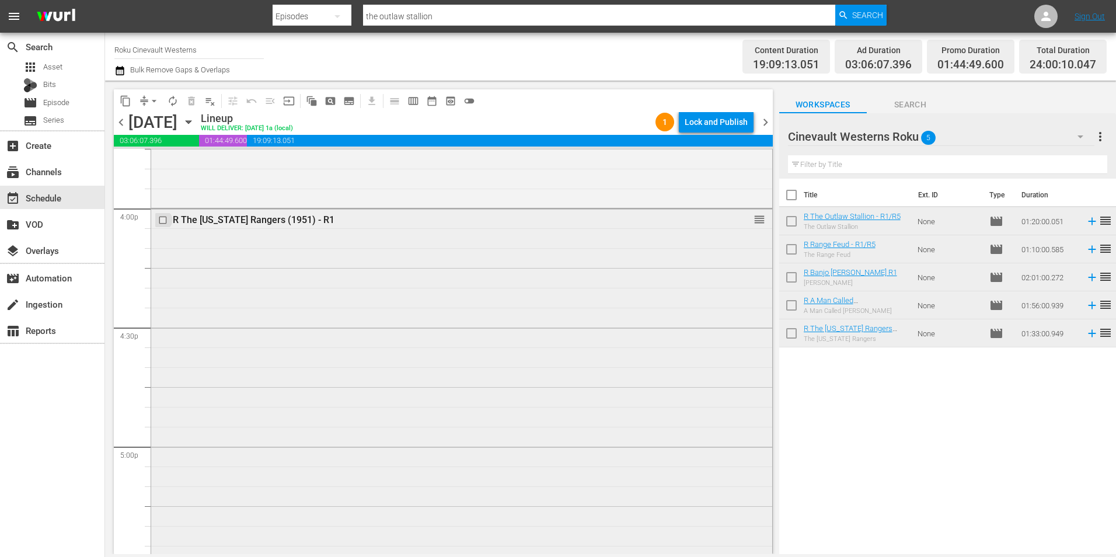
click at [161, 220] on input "checkbox" at bounding box center [164, 220] width 12 height 10
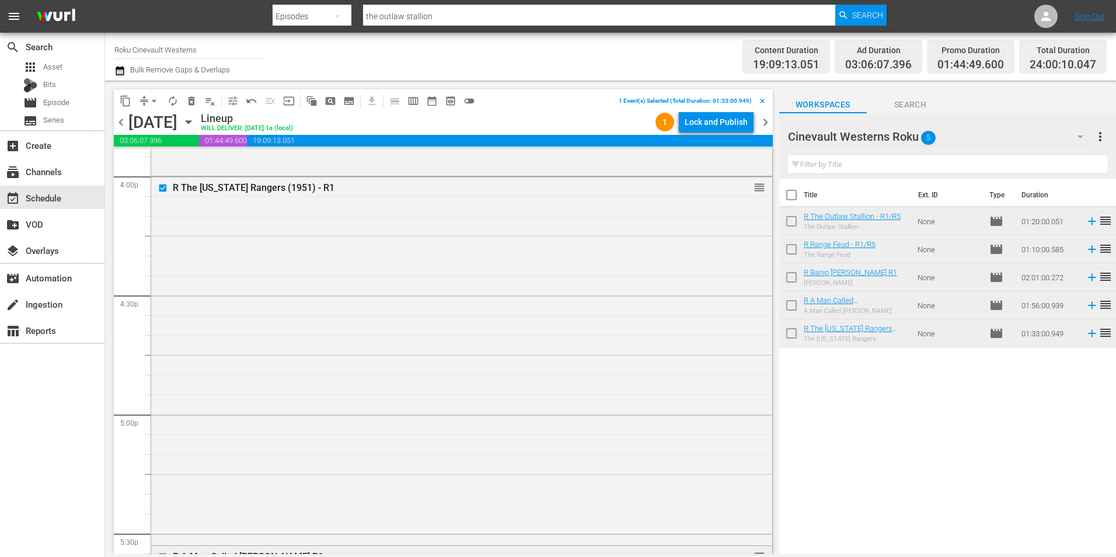
scroll to position [4042, 0]
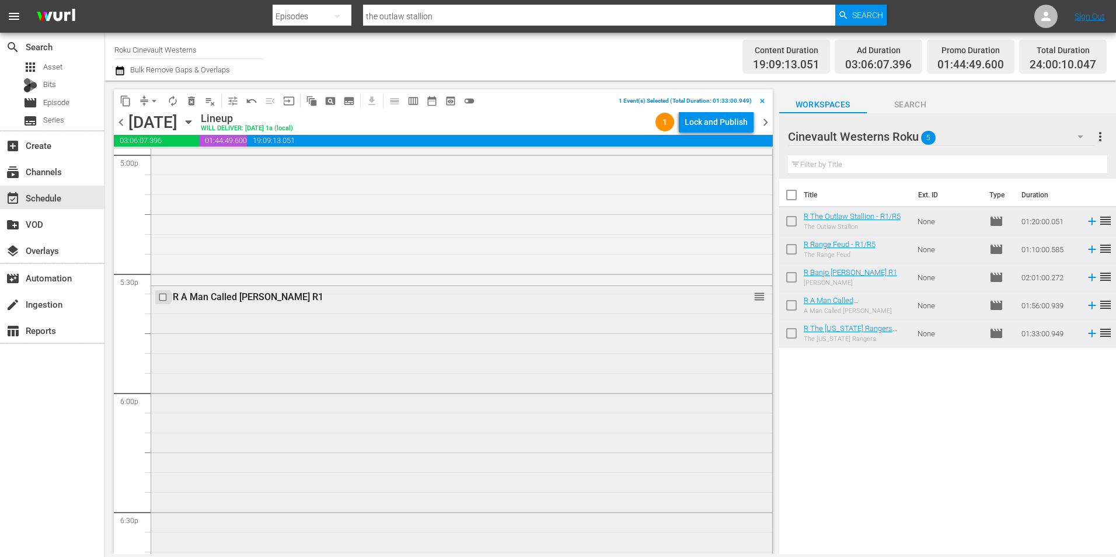
click at [163, 299] on input "checkbox" at bounding box center [164, 297] width 12 height 10
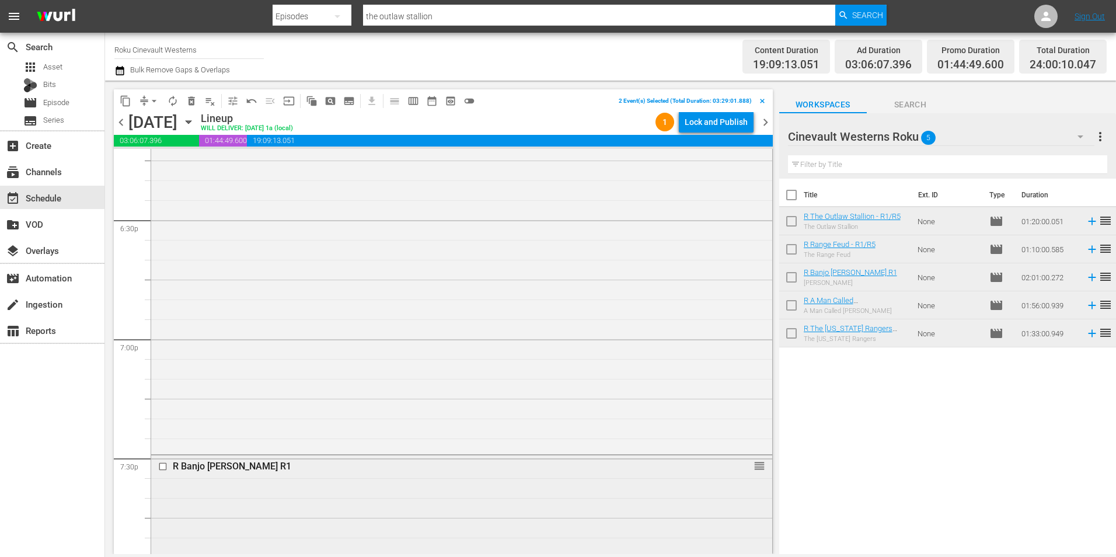
click at [163, 465] on input "checkbox" at bounding box center [164, 466] width 12 height 10
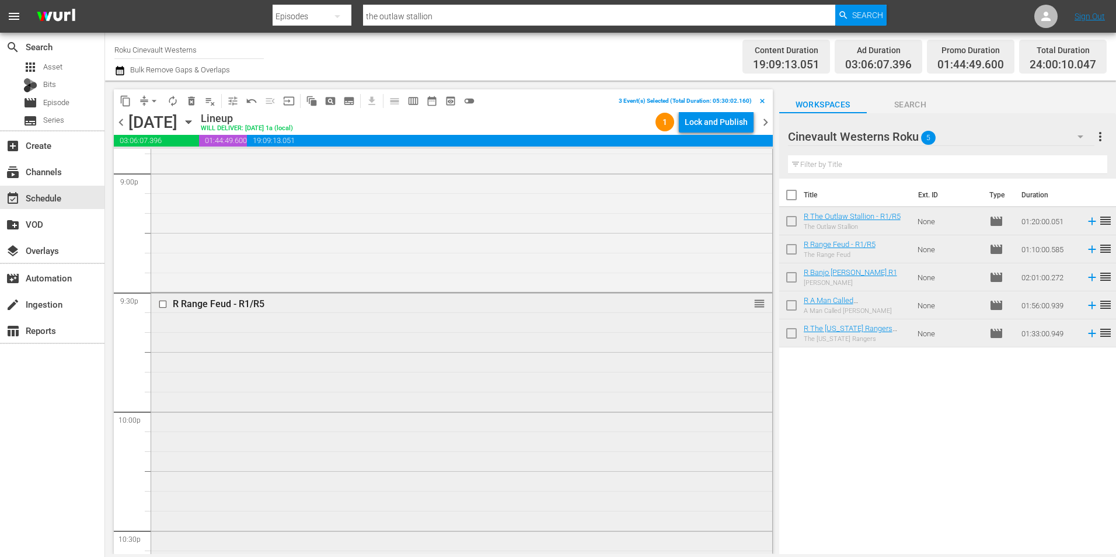
click at [159, 302] on input "checkbox" at bounding box center [164, 304] width 12 height 10
click at [160, 291] on input "checkbox" at bounding box center [164, 290] width 12 height 10
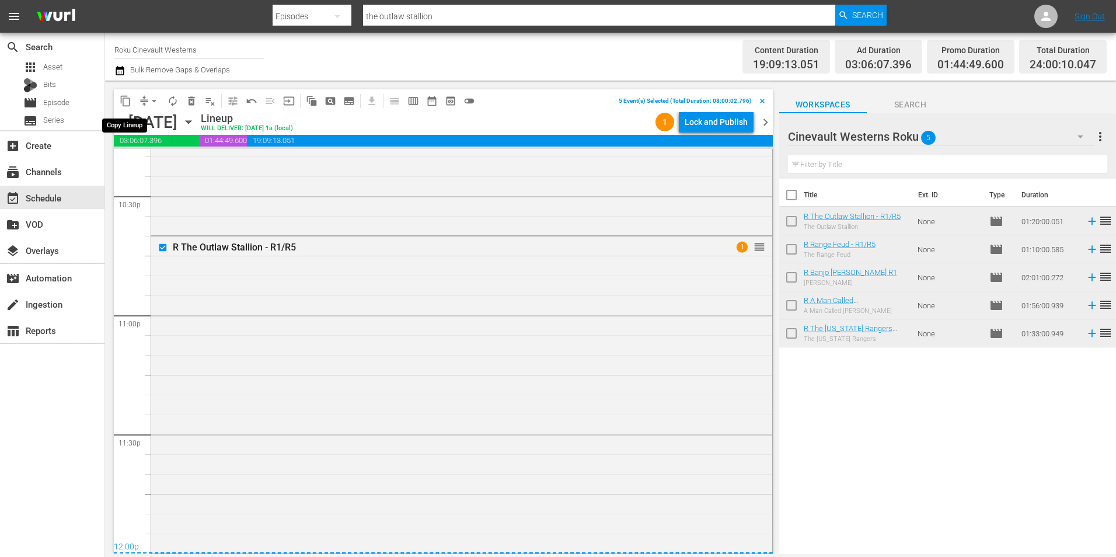
click at [124, 103] on span "content_copy" at bounding box center [126, 101] width 12 height 12
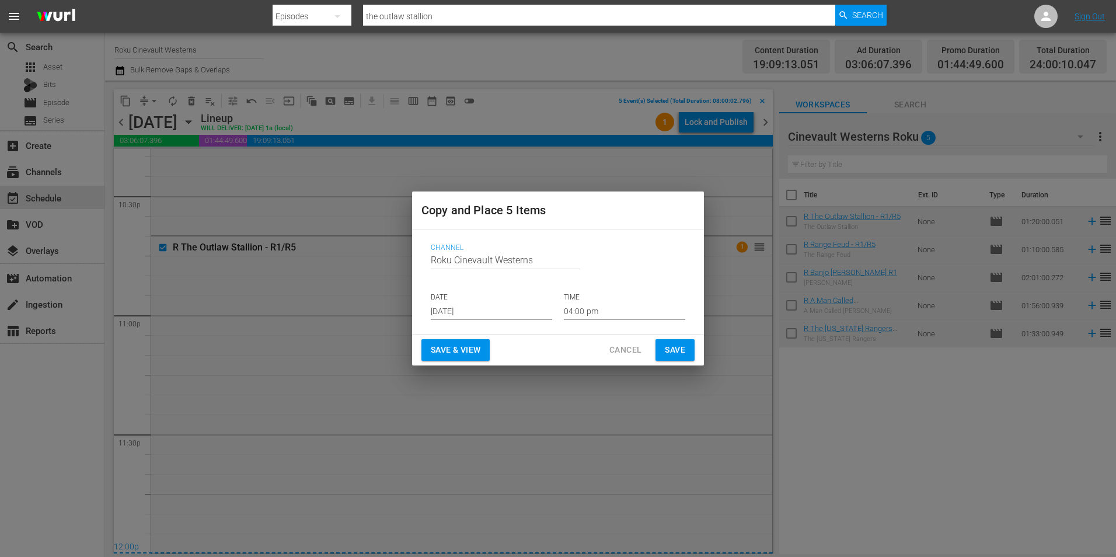
click at [498, 313] on input "Aug 21st 2025" at bounding box center [491, 311] width 121 height 18
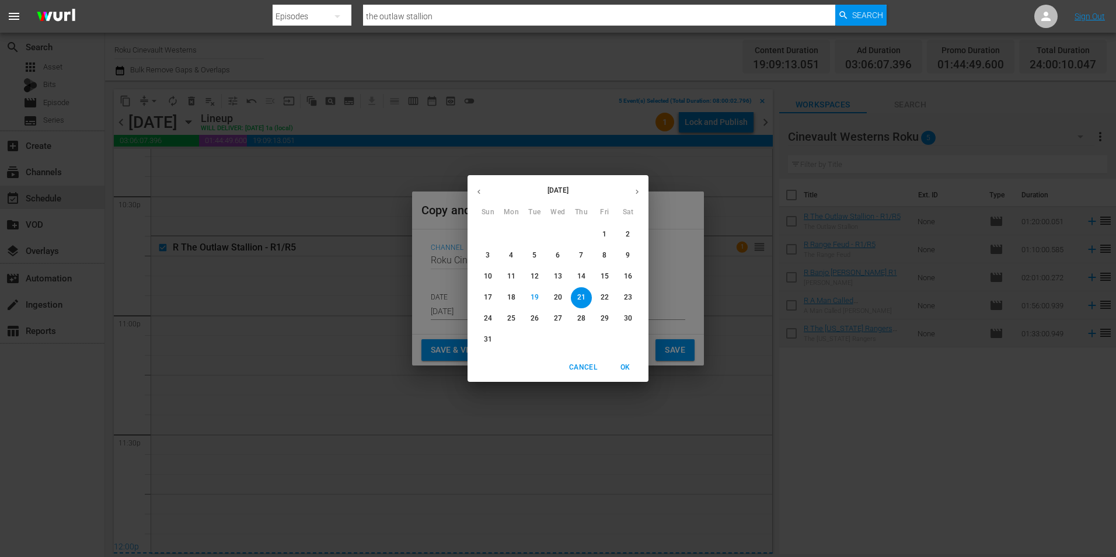
click at [640, 191] on icon "button" at bounding box center [637, 191] width 9 height 9
click at [509, 257] on p "8" at bounding box center [511, 255] width 4 height 10
type input "Sep 8th 2025"
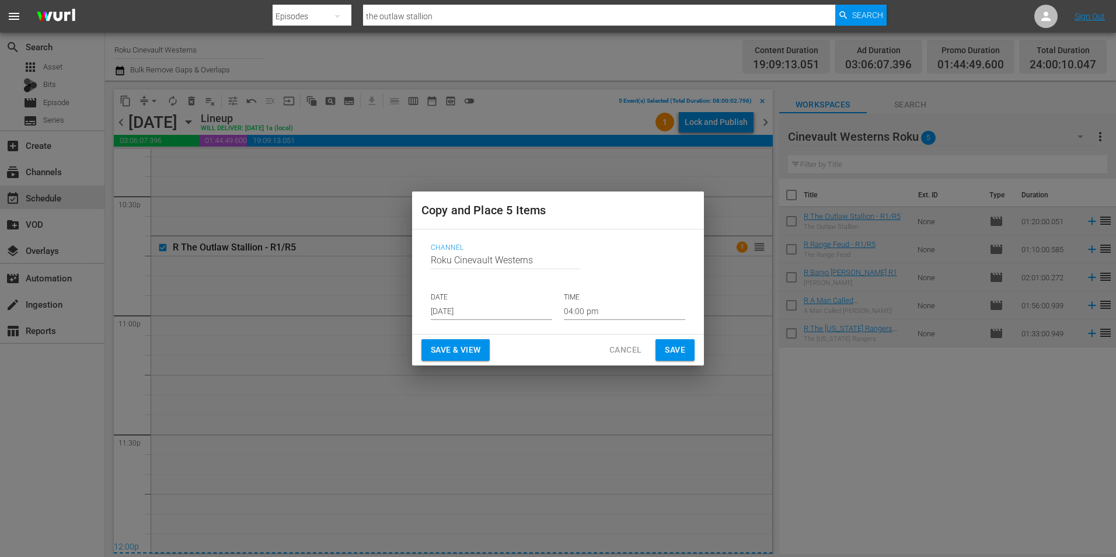
drag, startPoint x: 612, startPoint y: 298, endPoint x: 584, endPoint y: 308, distance: 29.9
click at [612, 299] on p "TIME" at bounding box center [624, 297] width 121 height 10
click at [583, 309] on input "04:00 pm" at bounding box center [624, 311] width 121 height 18
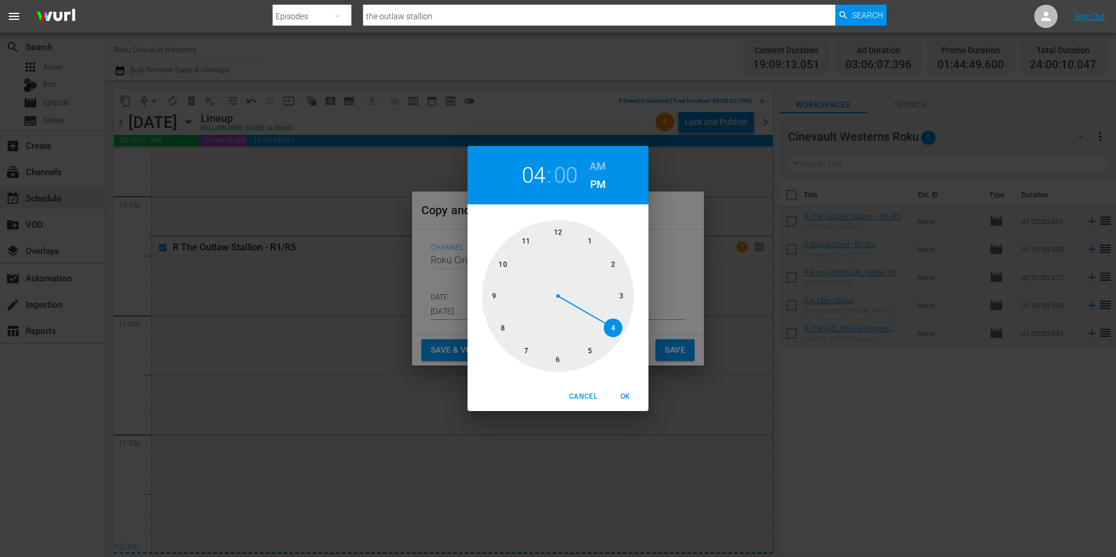
click at [560, 228] on div at bounding box center [558, 296] width 152 height 152
click at [591, 165] on h6 "AM" at bounding box center [597, 166] width 16 height 19
click at [622, 396] on span "OK" at bounding box center [625, 396] width 28 height 12
type input "12:00 am"
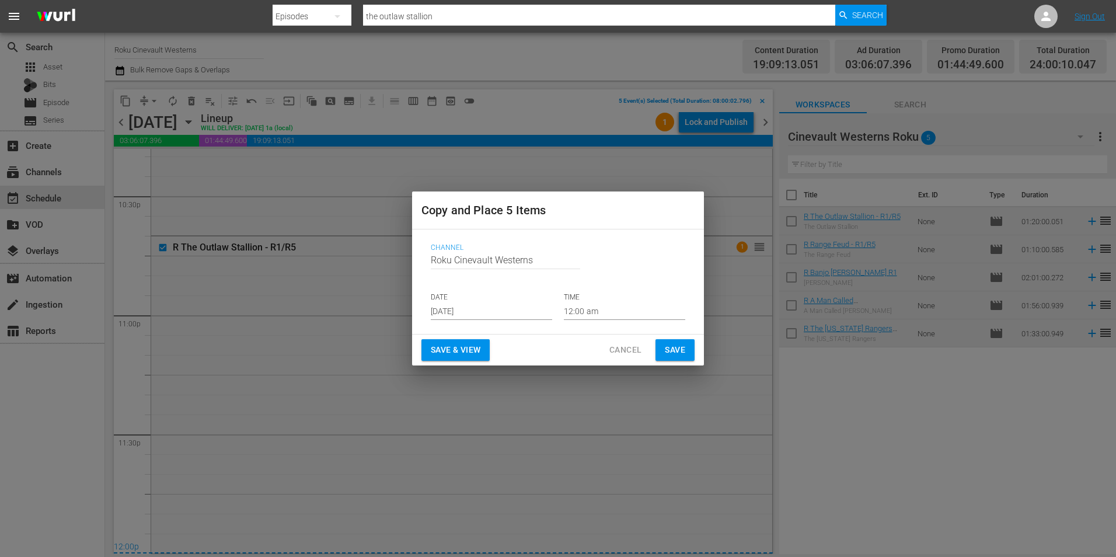
click at [672, 362] on div "Save & View Cancel Save" at bounding box center [558, 349] width 292 height 31
click at [672, 351] on span "Save" at bounding box center [675, 350] width 20 height 15
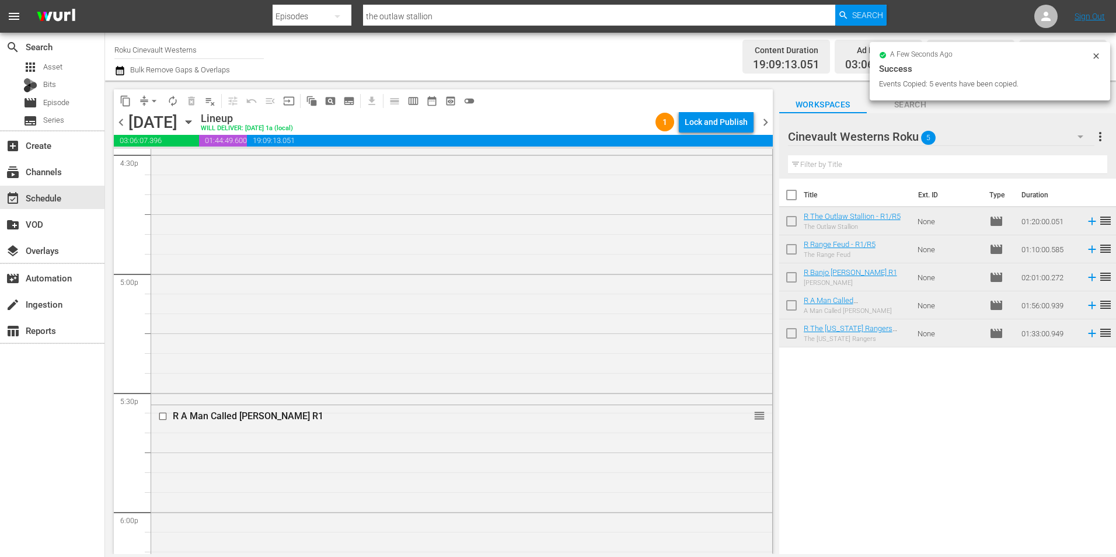
scroll to position [3734, 0]
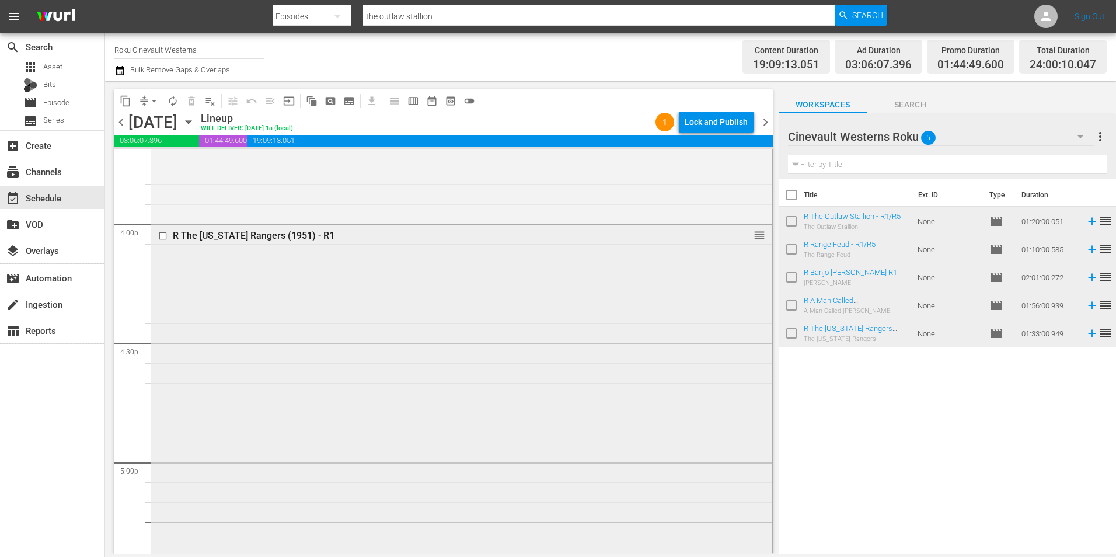
click at [162, 235] on input "checkbox" at bounding box center [164, 236] width 12 height 10
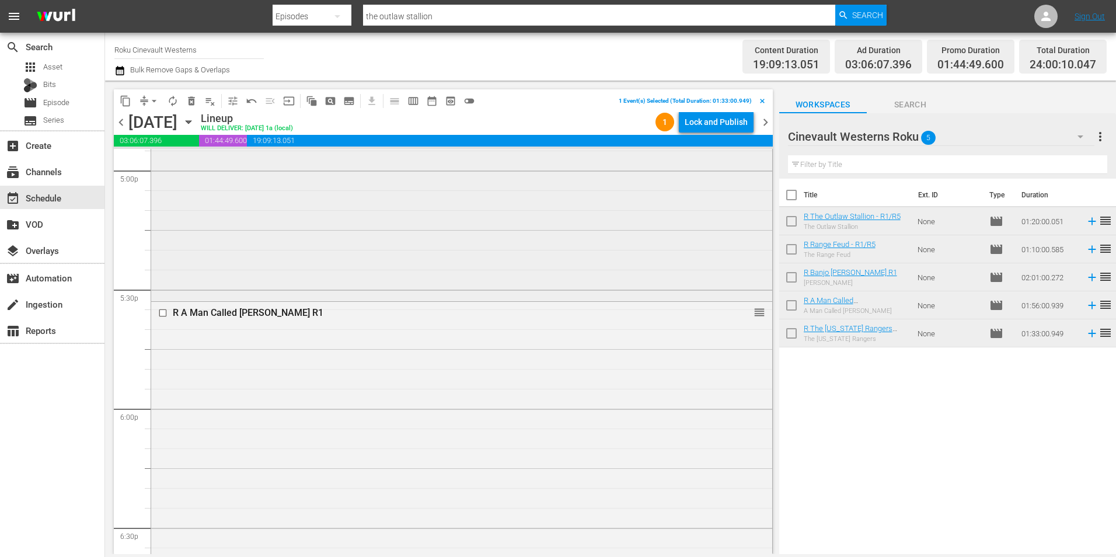
click at [163, 317] on input "checkbox" at bounding box center [164, 313] width 12 height 10
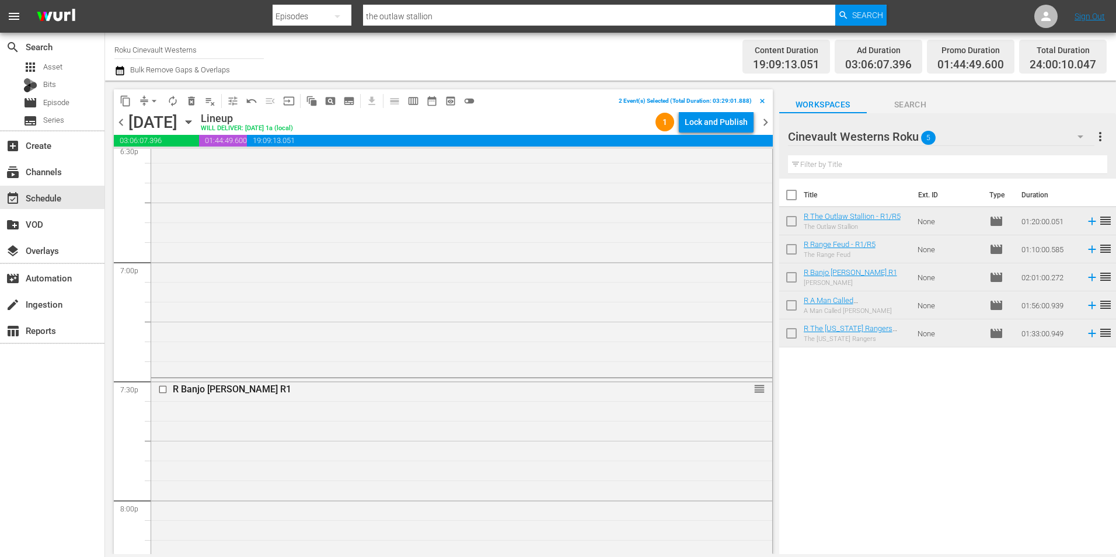
scroll to position [4493, 0]
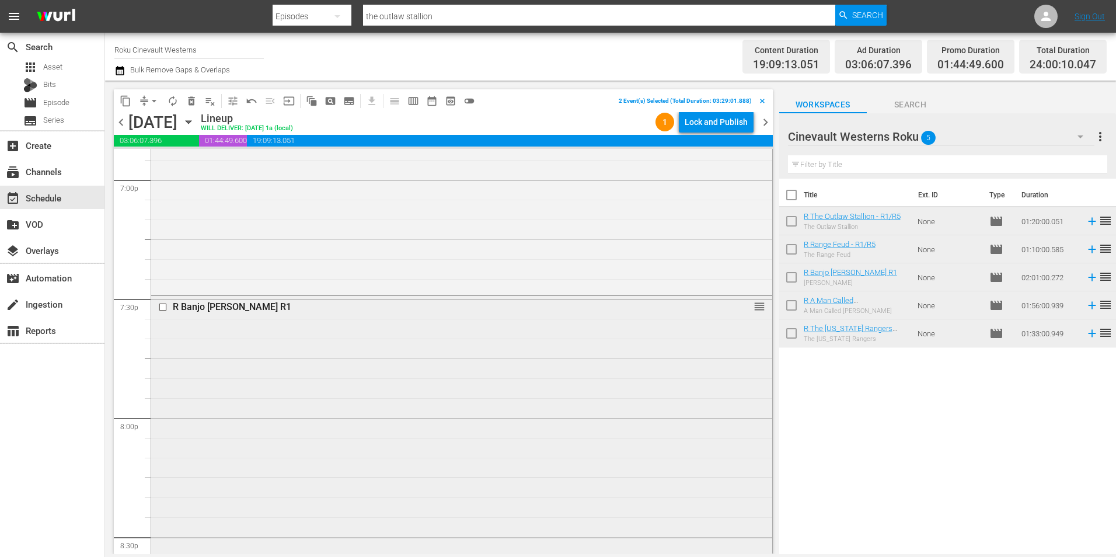
click at [162, 305] on input "checkbox" at bounding box center [164, 307] width 12 height 10
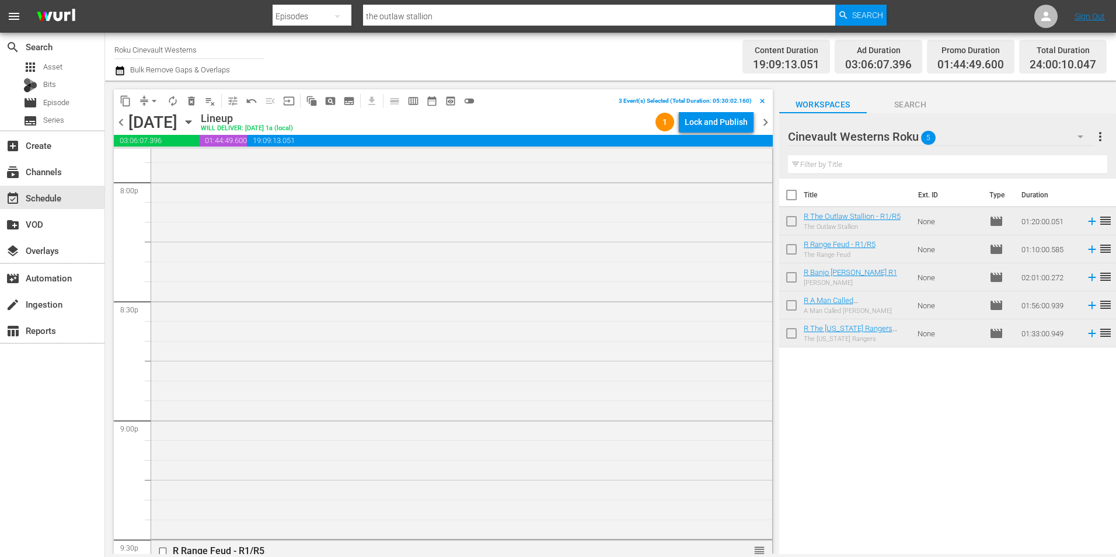
scroll to position [4843, 0]
click at [161, 439] on input "checkbox" at bounding box center [164, 437] width 12 height 10
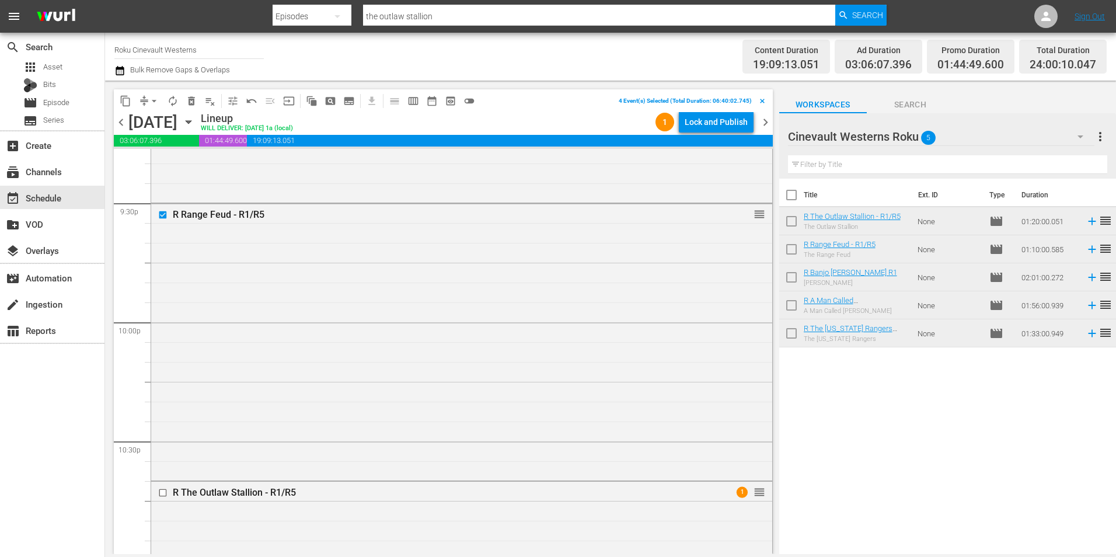
scroll to position [5252, 0]
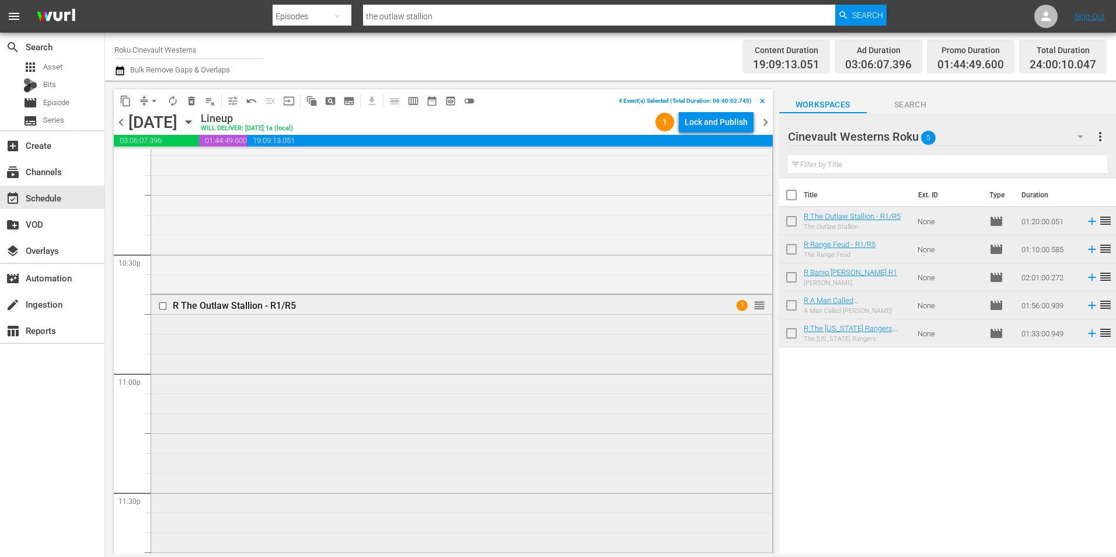
click at [162, 305] on input "checkbox" at bounding box center [164, 306] width 12 height 10
click at [128, 104] on span "content_copy" at bounding box center [126, 101] width 12 height 12
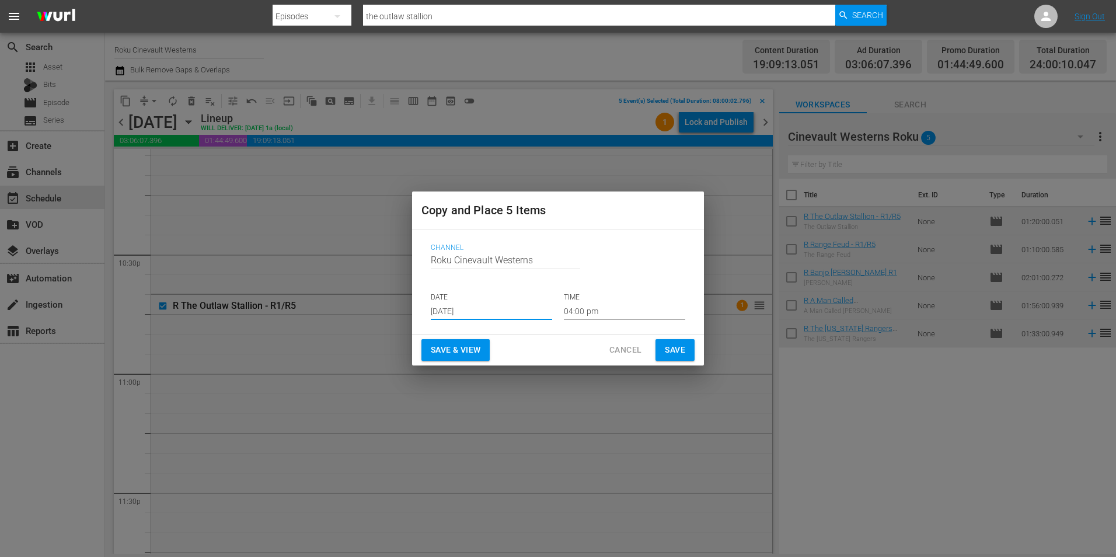
click at [497, 310] on input "Aug 21st 2025" at bounding box center [491, 311] width 121 height 18
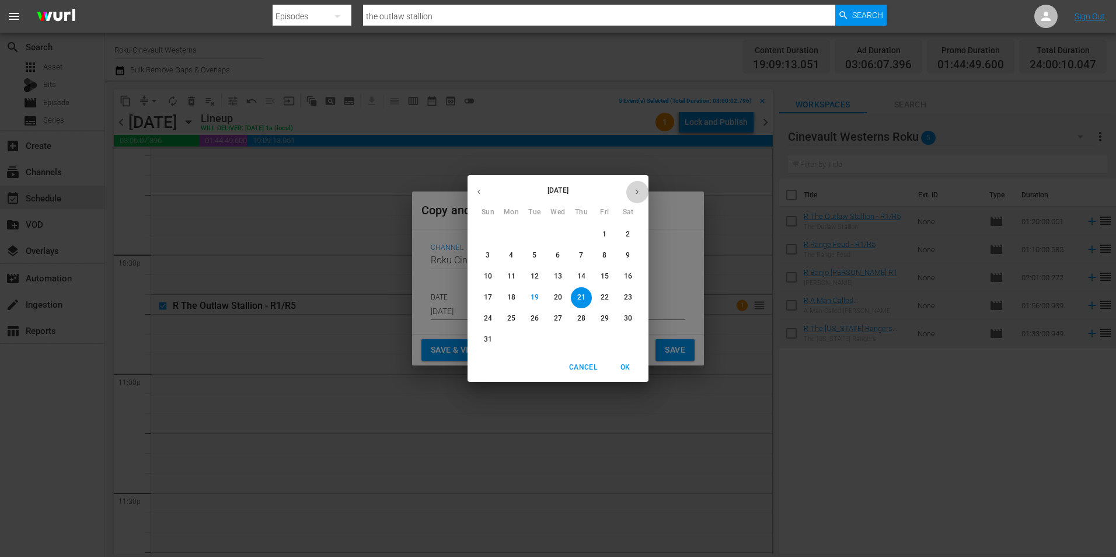
click at [637, 197] on button "button" at bounding box center [637, 191] width 23 height 23
click at [556, 264] on button "10" at bounding box center [557, 255] width 21 height 21
type input "Sep 10th 2025"
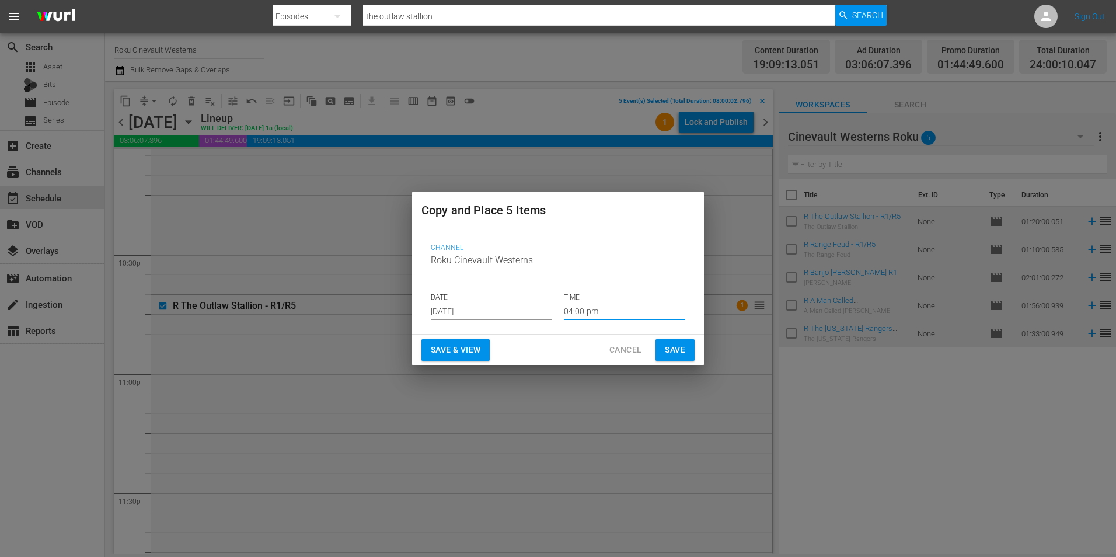
click at [601, 312] on input "04:00 pm" at bounding box center [624, 311] width 121 height 18
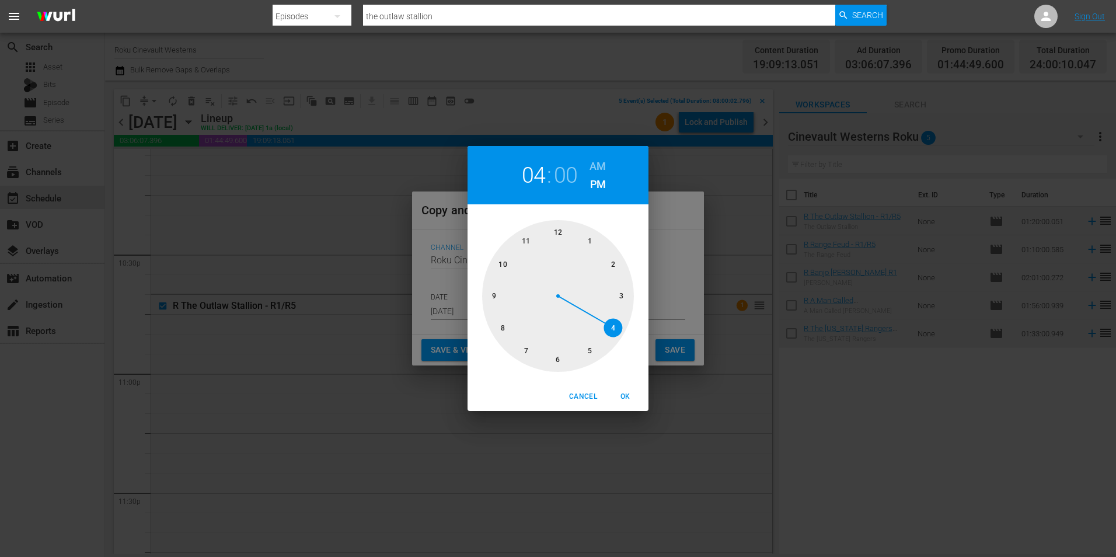
click at [504, 334] on div at bounding box center [558, 296] width 152 height 152
click at [596, 163] on h6 "AM" at bounding box center [597, 166] width 16 height 19
click at [626, 399] on span "OK" at bounding box center [625, 396] width 28 height 12
type input "08:00 am"
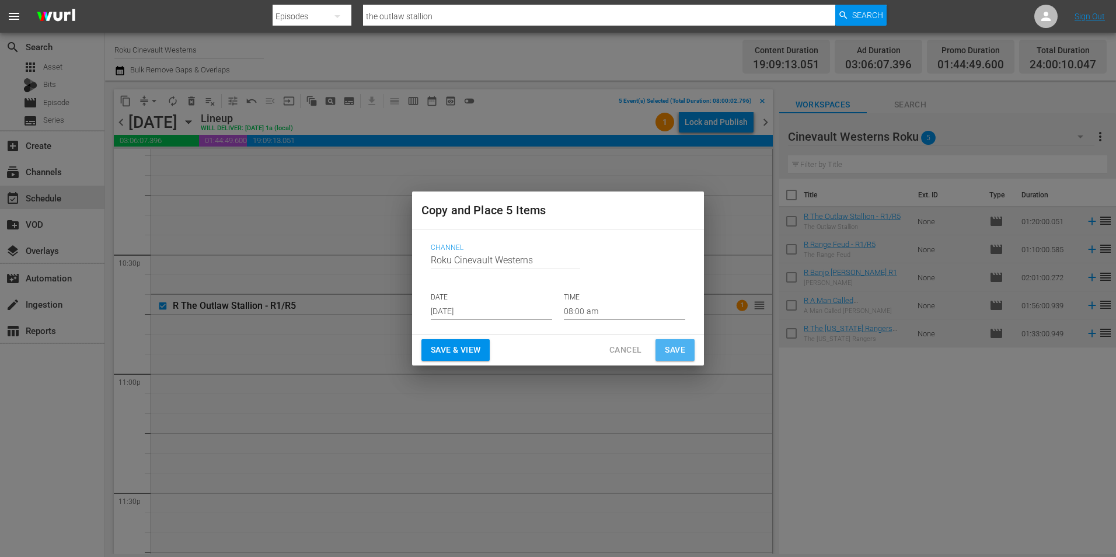
click at [673, 351] on span "Save" at bounding box center [675, 350] width 20 height 15
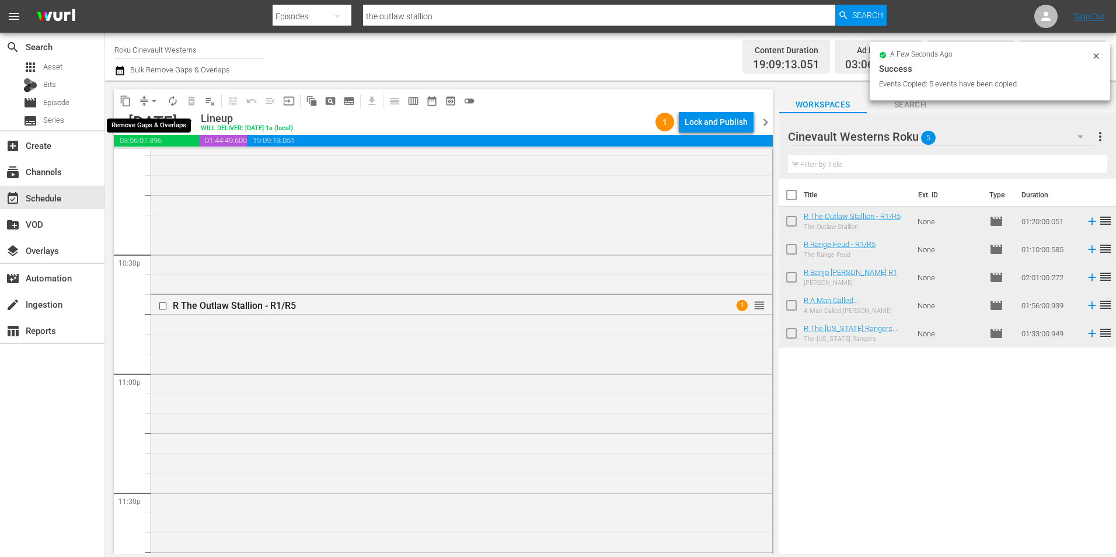
click at [150, 95] on span "arrow_drop_down" at bounding box center [154, 101] width 12 height 12
click at [156, 118] on li "Align to Midnight" at bounding box center [154, 124] width 123 height 19
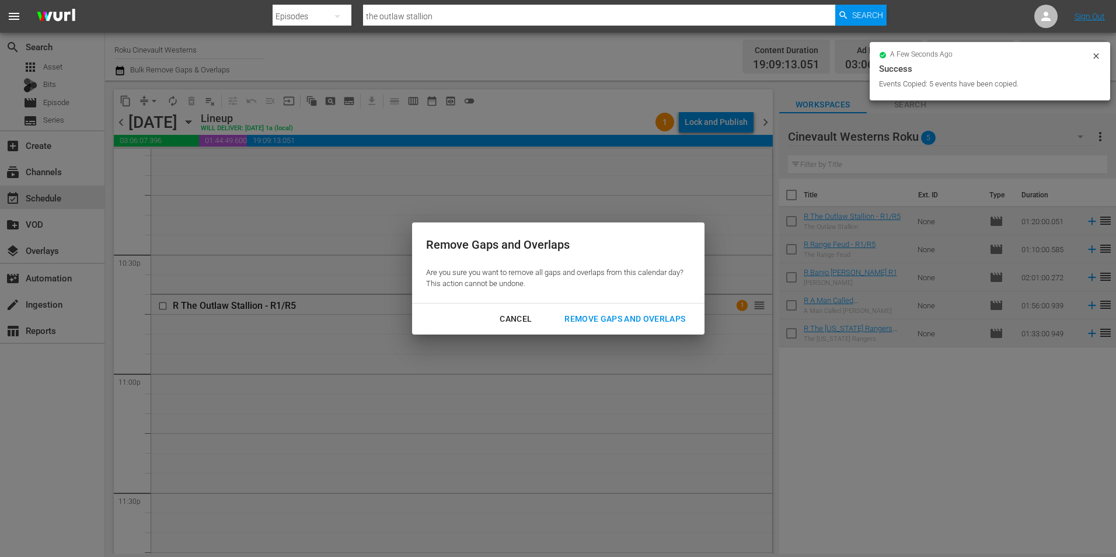
click at [664, 326] on button "Remove Gaps and Overlaps" at bounding box center [624, 319] width 149 height 22
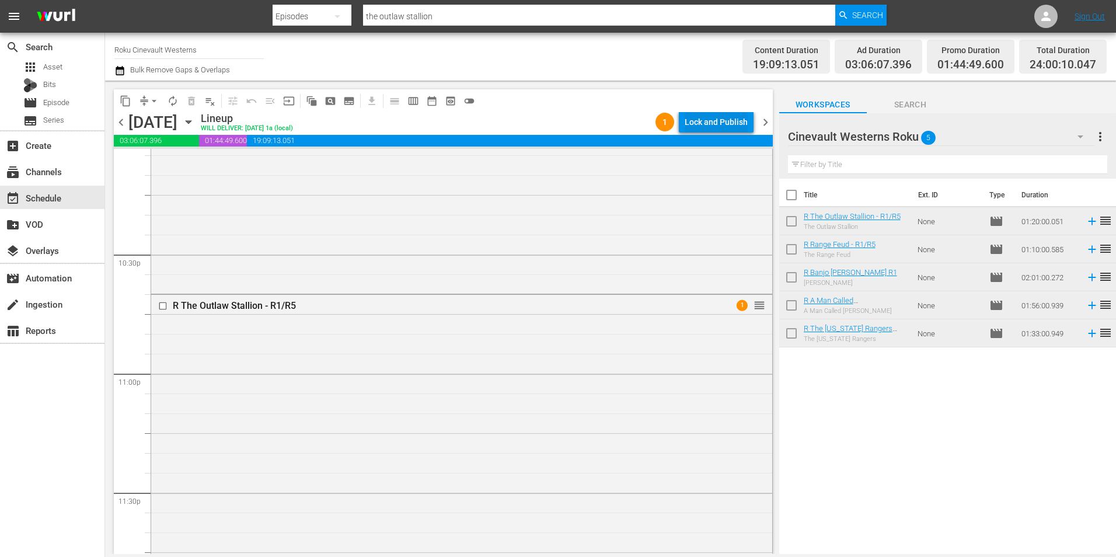
click at [702, 121] on div "Lock and Publish" at bounding box center [716, 121] width 63 height 21
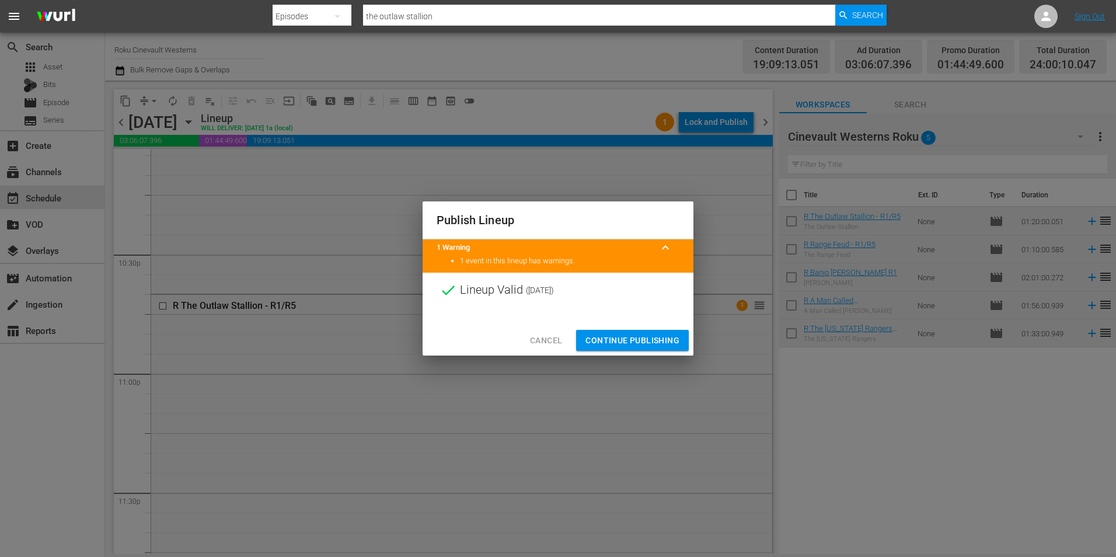
click at [627, 344] on span "Continue Publishing" at bounding box center [632, 340] width 94 height 15
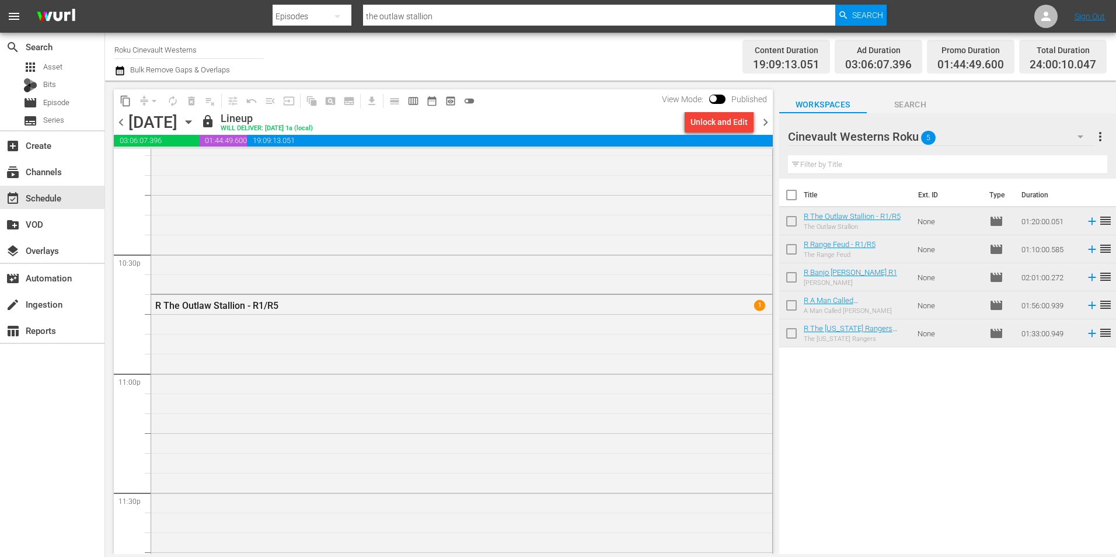
click at [191, 47] on input "Roku Cinevault Westerns" at bounding box center [188, 50] width 149 height 28
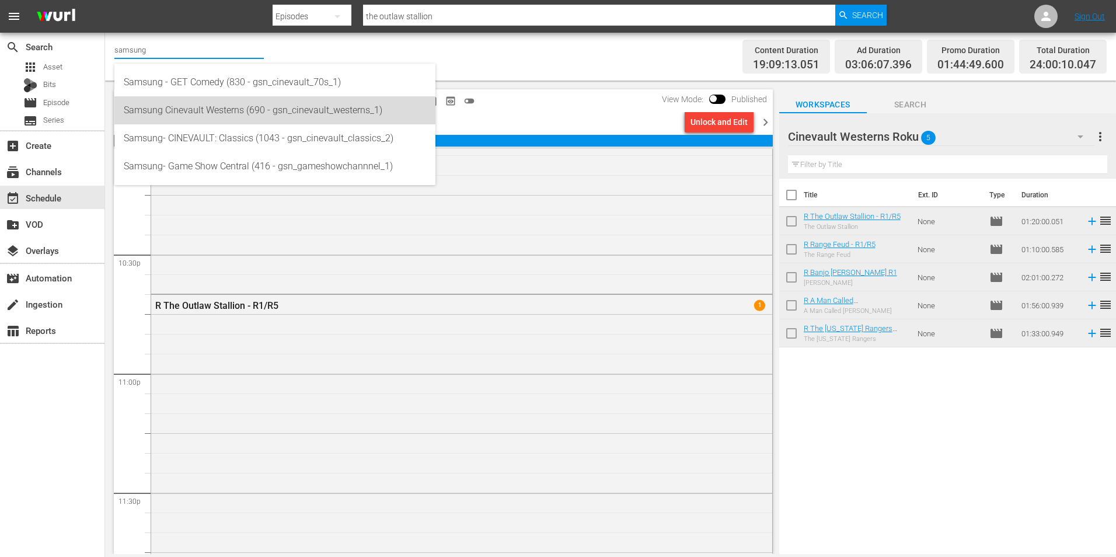
click at [285, 96] on div "Samsung Cinevault Westerns (690 - gsn_cinevault_westerns_1)" at bounding box center [275, 110] width 302 height 28
type input "Samsung Cinevault Westerns (690 - gsn_cinevault_westerns_1)"
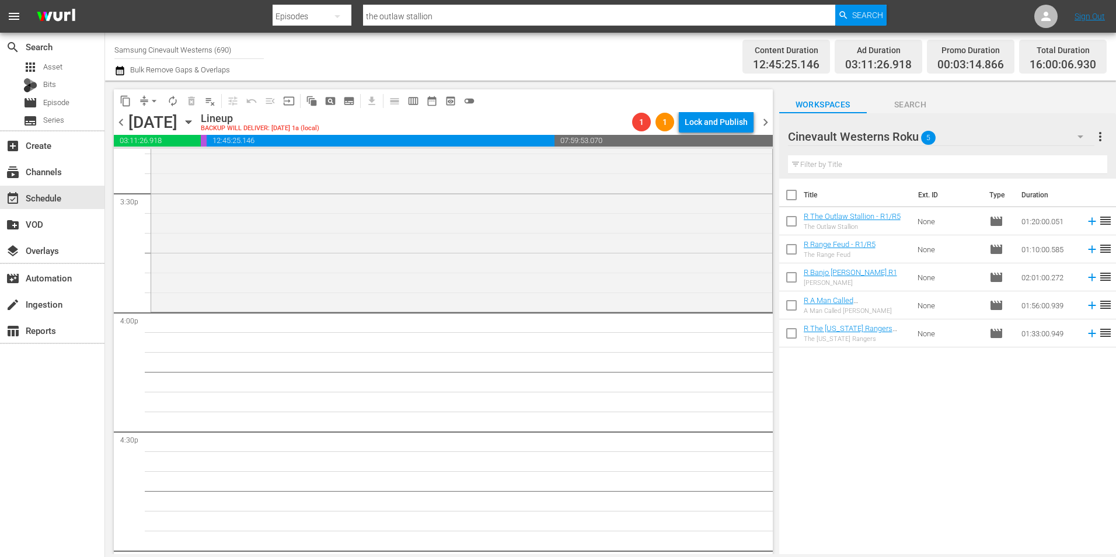
scroll to position [3637, 0]
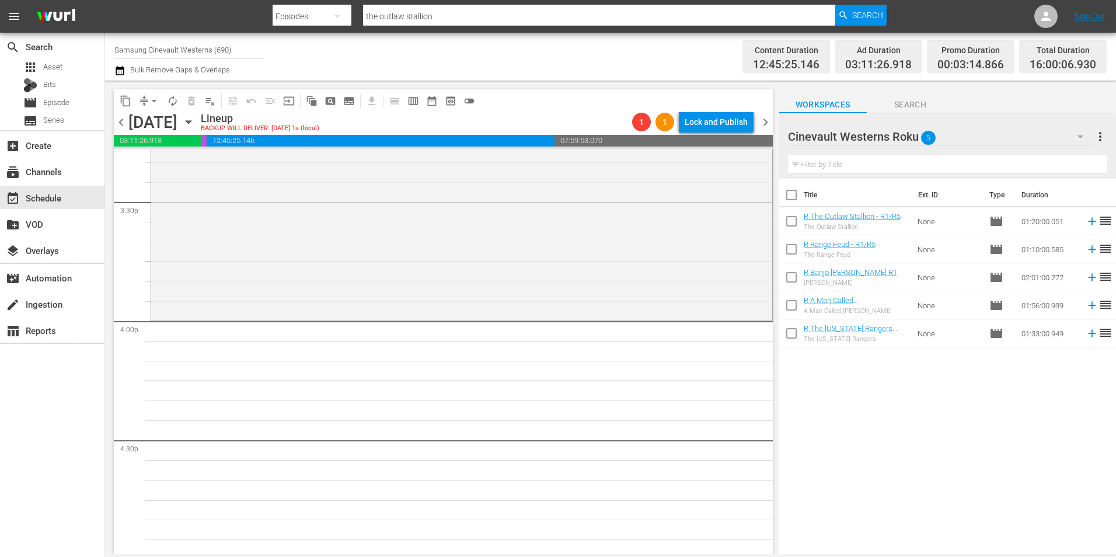
click at [987, 137] on div "Cinevault Westerns Roku 5" at bounding box center [941, 136] width 306 height 33
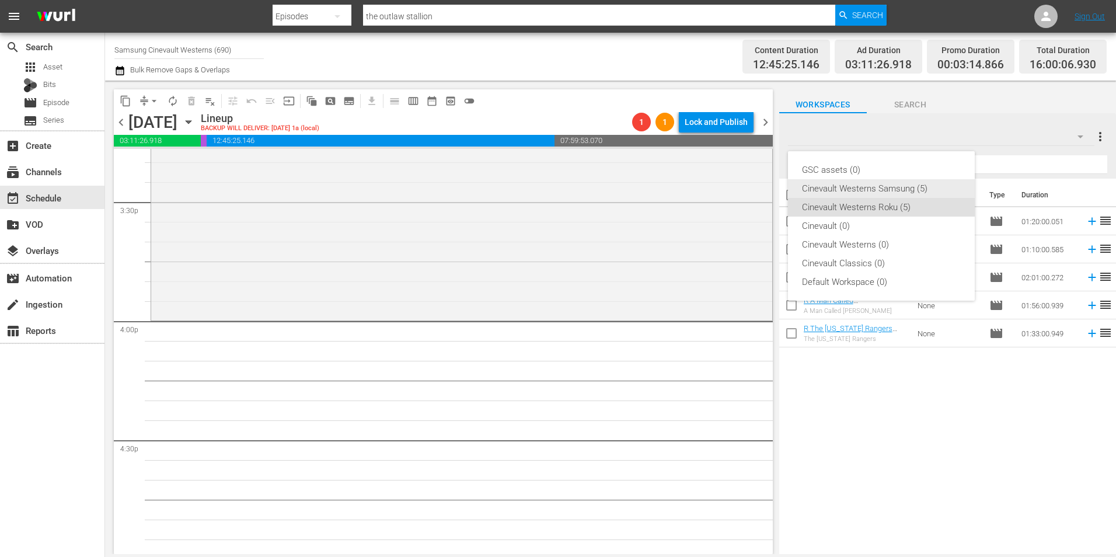
click at [906, 187] on div "Cinevault Westerns Samsung (5)" at bounding box center [881, 188] width 159 height 19
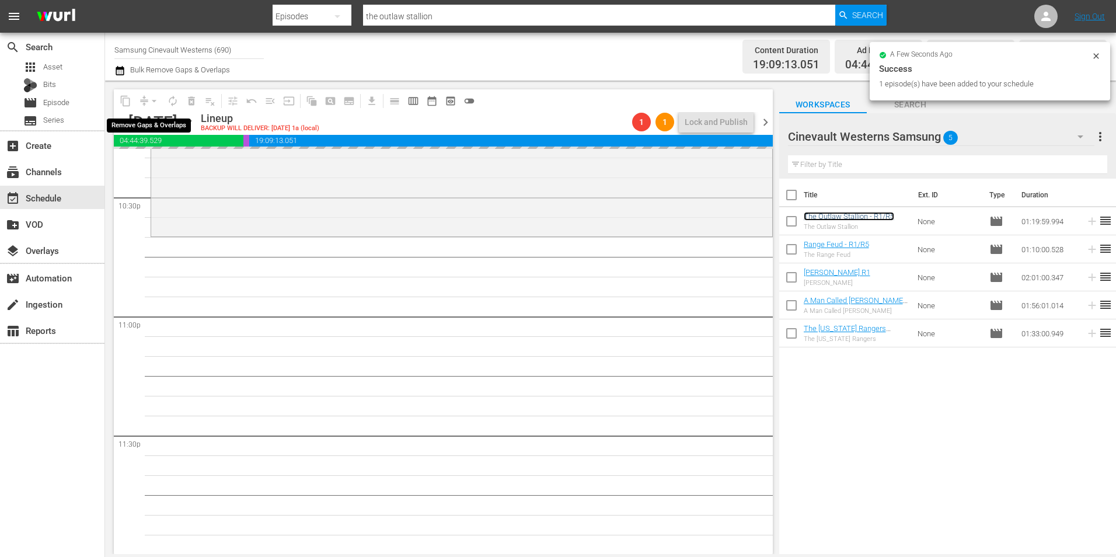
scroll to position [5309, 0]
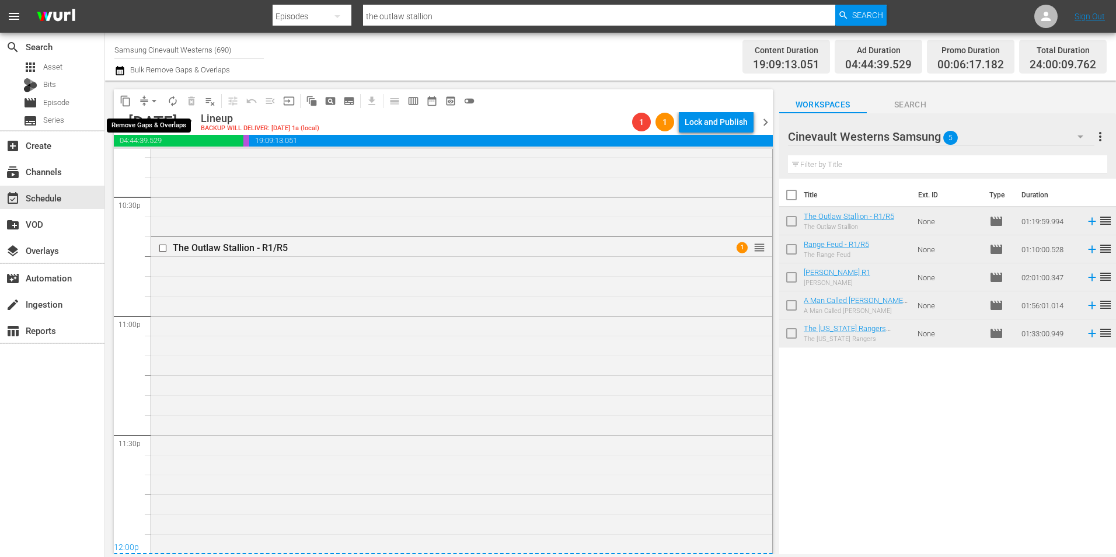
click at [153, 101] on span "arrow_drop_down" at bounding box center [154, 101] width 12 height 12
click at [171, 117] on li "Align to Midnight" at bounding box center [154, 124] width 123 height 19
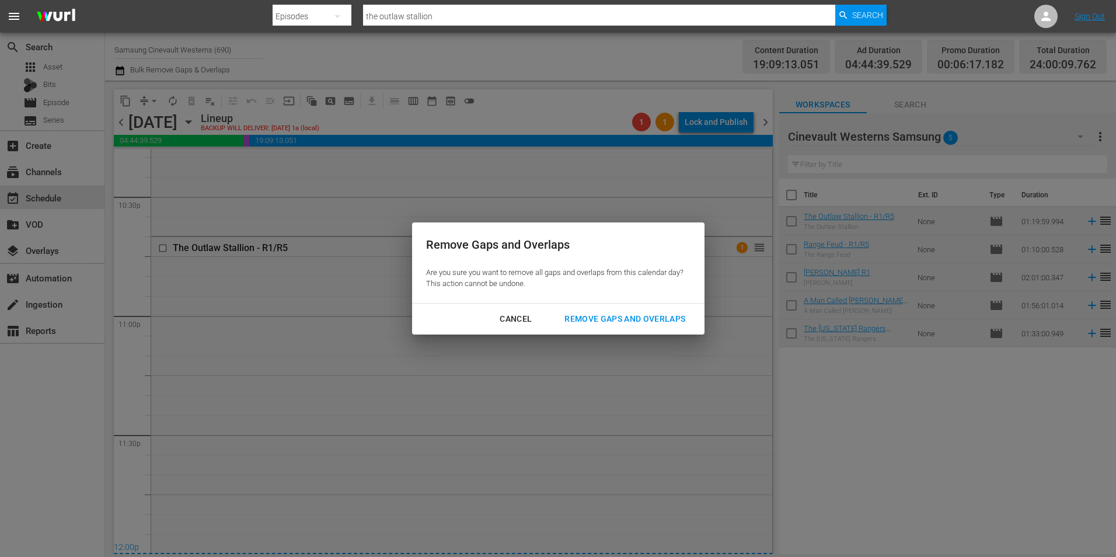
click at [675, 318] on div "Remove Gaps and Overlaps" at bounding box center [624, 319] width 139 height 15
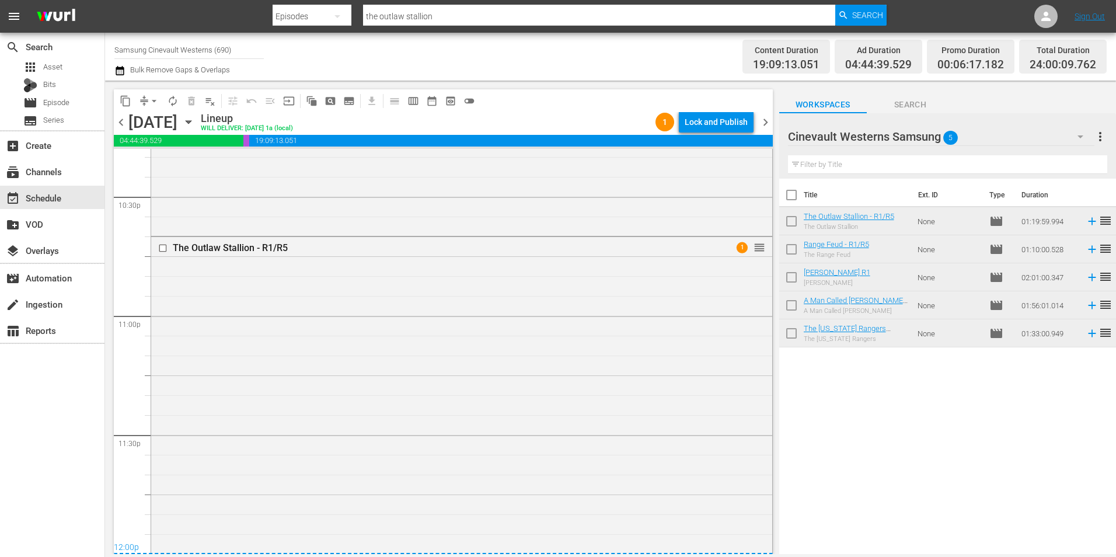
click at [162, 247] on input "checkbox" at bounding box center [164, 248] width 12 height 10
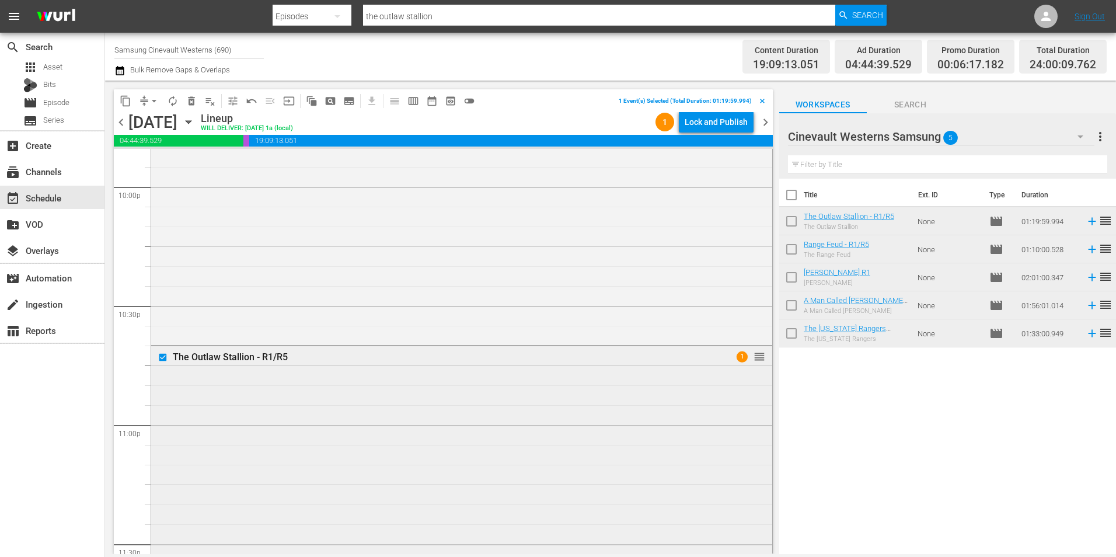
scroll to position [5018, 0]
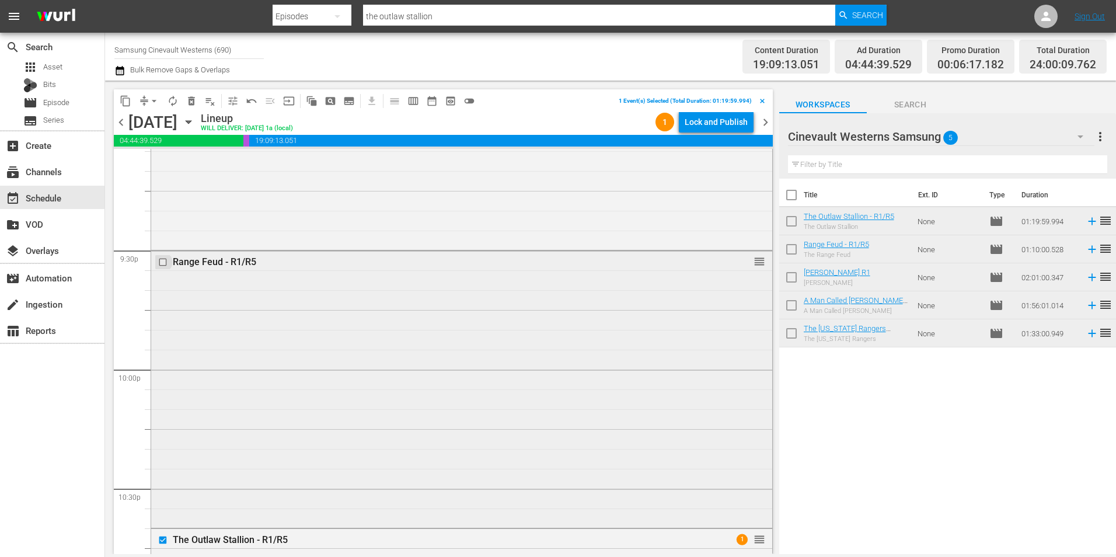
click at [164, 264] on input "checkbox" at bounding box center [164, 262] width 12 height 10
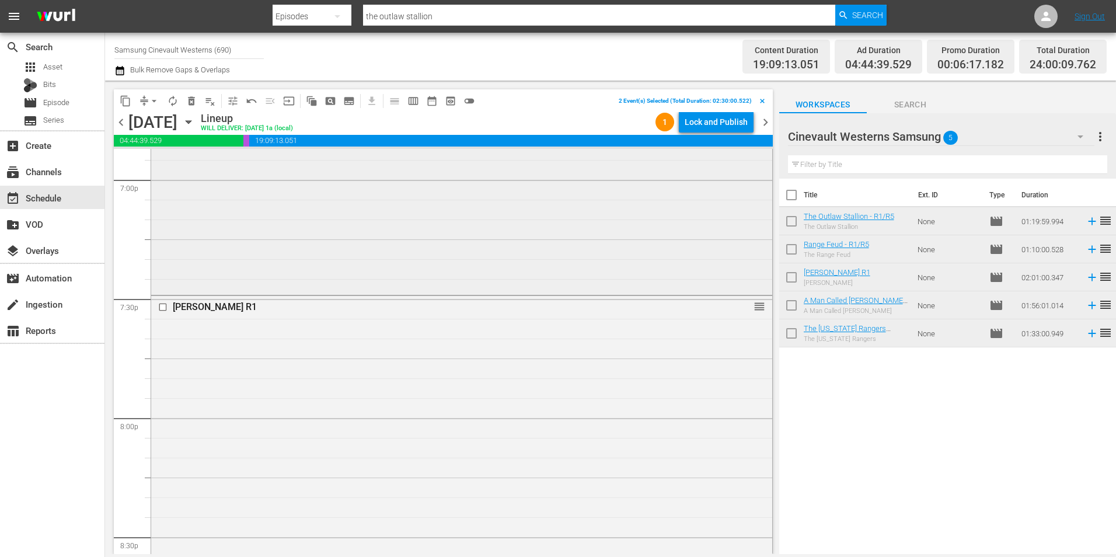
scroll to position [4492, 0]
click at [162, 308] on input "checkbox" at bounding box center [164, 307] width 12 height 10
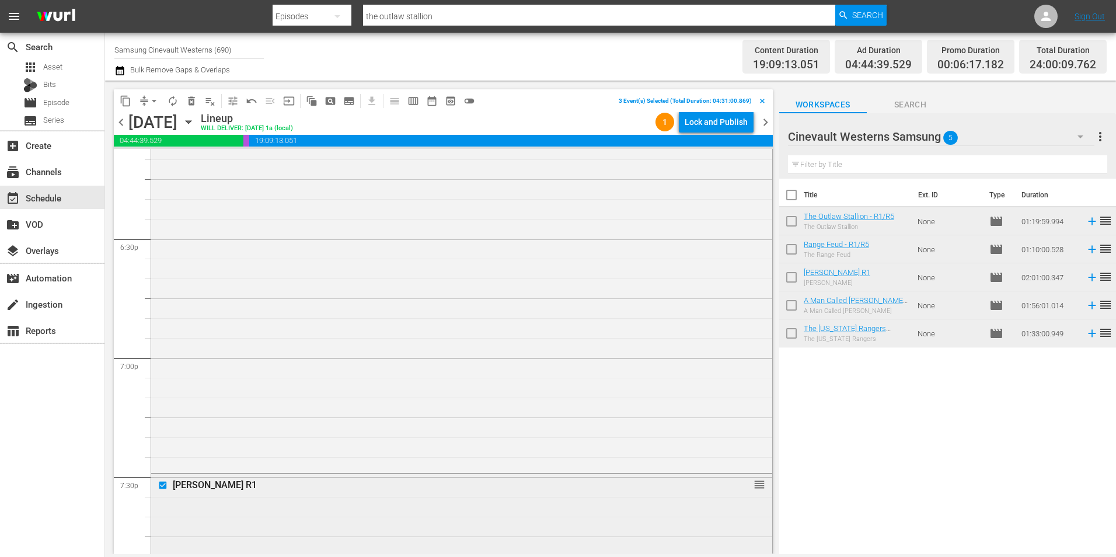
scroll to position [4084, 0]
click at [162, 256] on input "checkbox" at bounding box center [164, 255] width 12 height 10
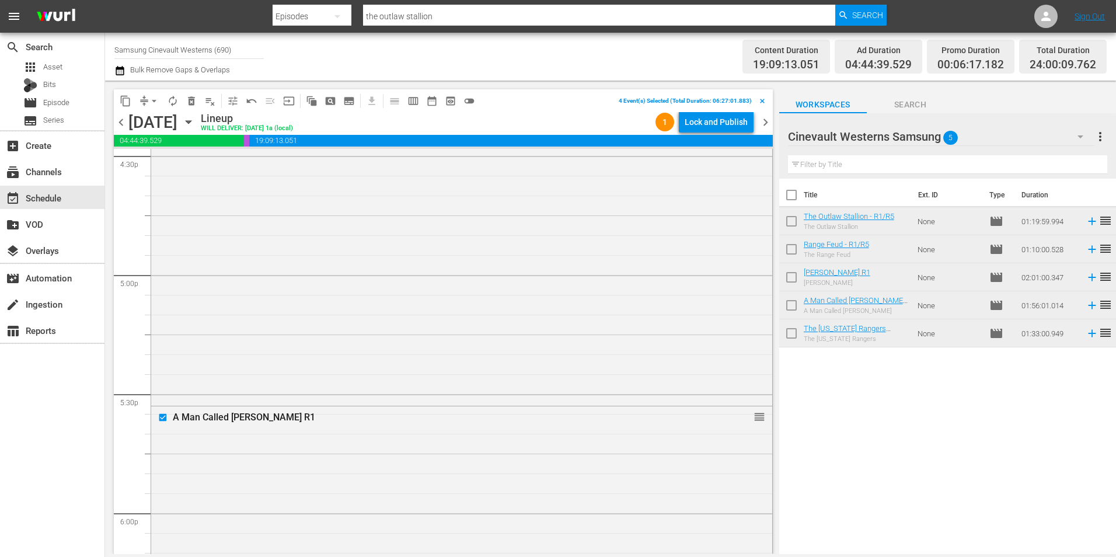
scroll to position [3734, 0]
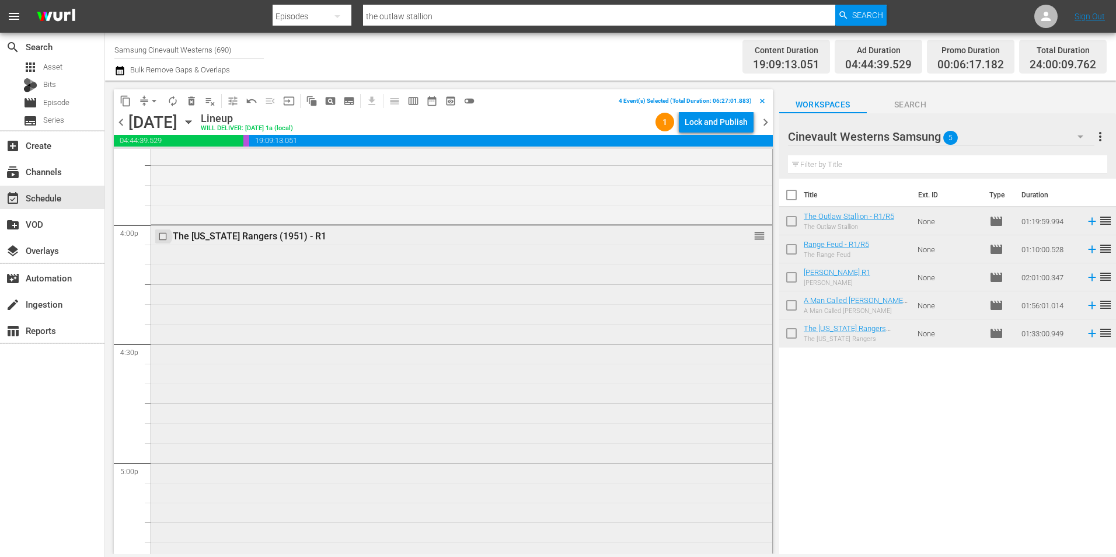
click at [164, 235] on input "checkbox" at bounding box center [164, 237] width 12 height 10
click at [127, 99] on span "content_copy" at bounding box center [126, 101] width 12 height 12
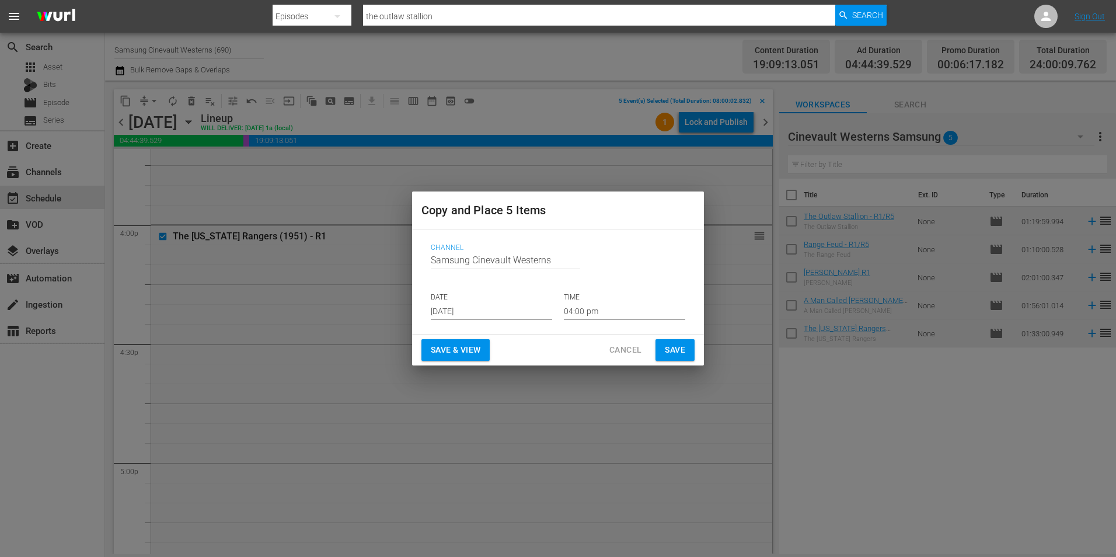
click at [494, 305] on input "Aug 21st 2025" at bounding box center [491, 311] width 121 height 18
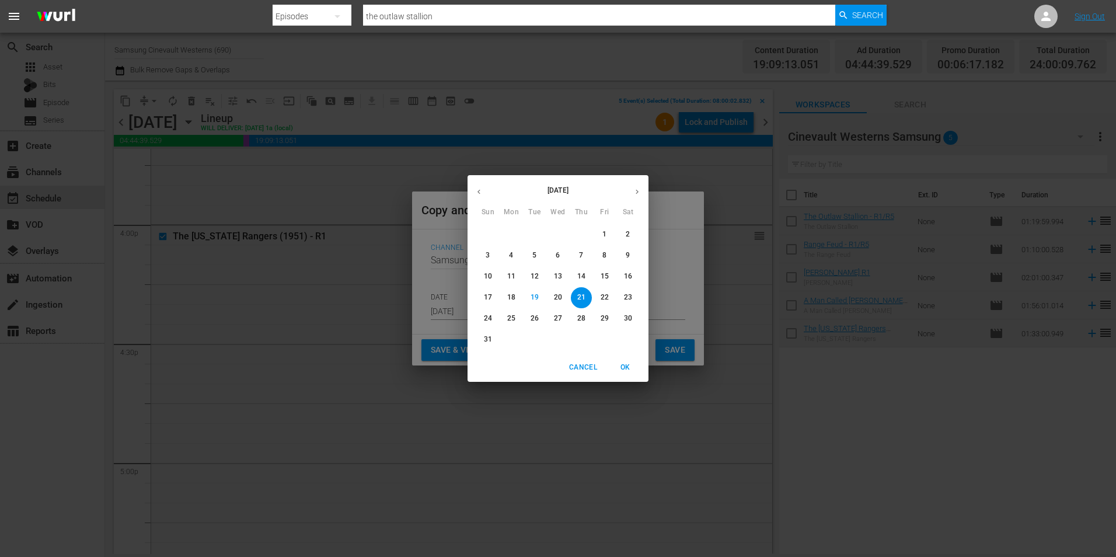
click at [636, 192] on icon "button" at bounding box center [637, 191] width 9 height 9
click at [512, 250] on p "8" at bounding box center [511, 255] width 4 height 10
type input "Sep 8th 2025"
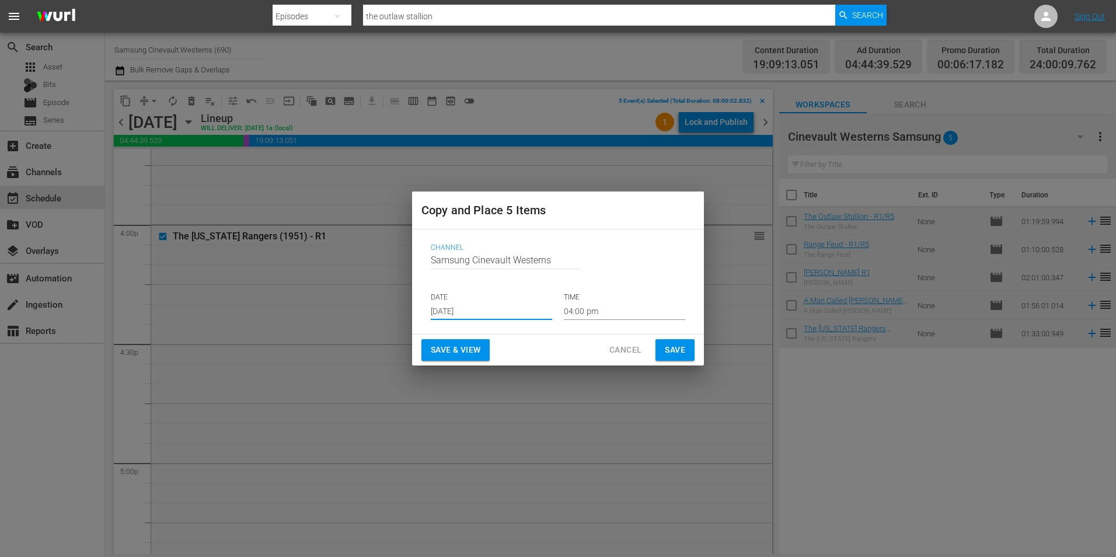
click at [625, 303] on input "04:00 pm" at bounding box center [624, 311] width 121 height 18
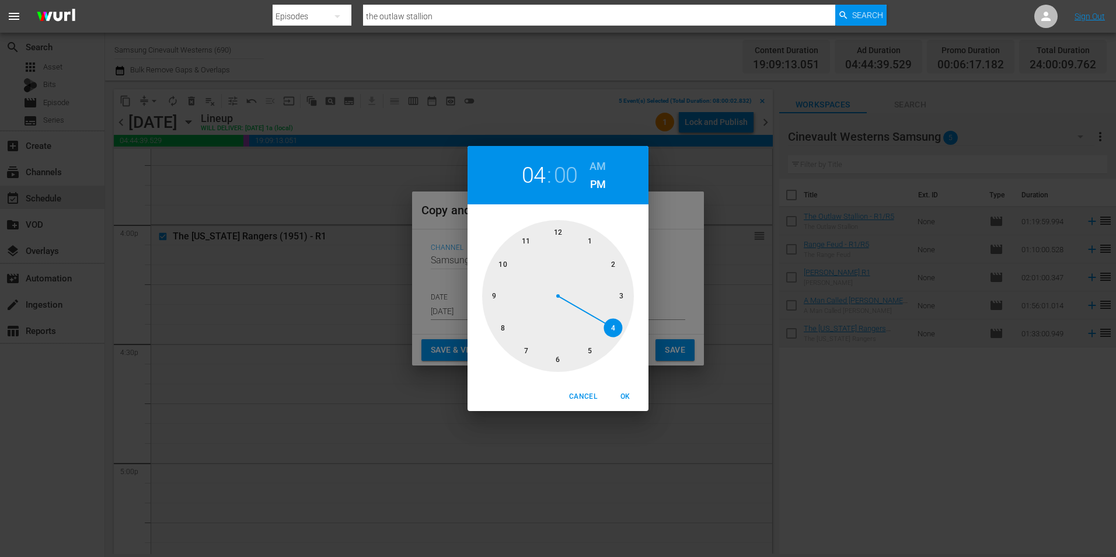
click at [553, 226] on div at bounding box center [558, 296] width 152 height 152
click at [599, 170] on h6 "AM" at bounding box center [597, 166] width 16 height 19
click at [630, 396] on span "OK" at bounding box center [625, 396] width 28 height 12
type input "12:00 am"
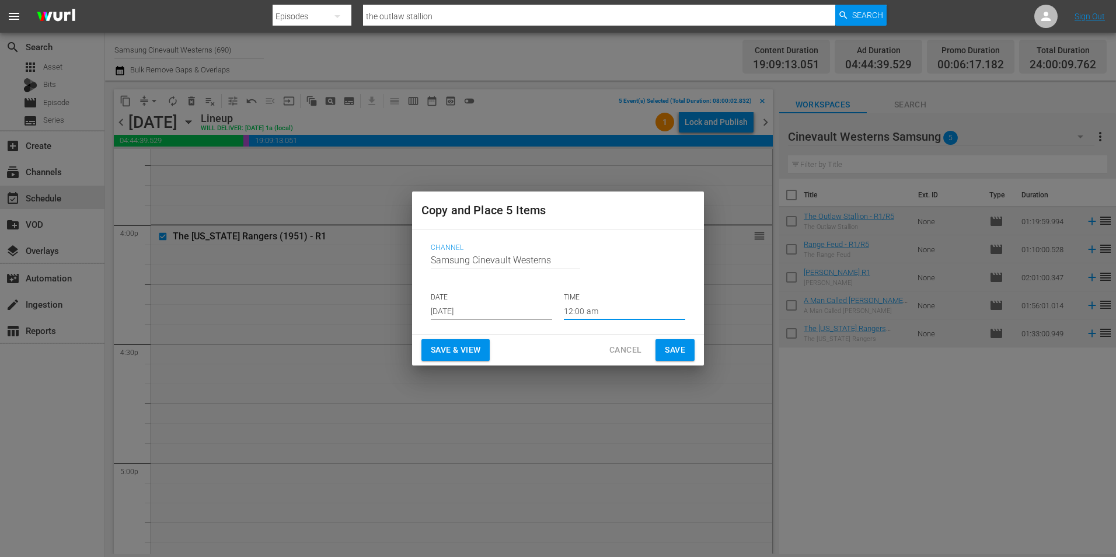
click at [673, 350] on span "Save" at bounding box center [675, 350] width 20 height 15
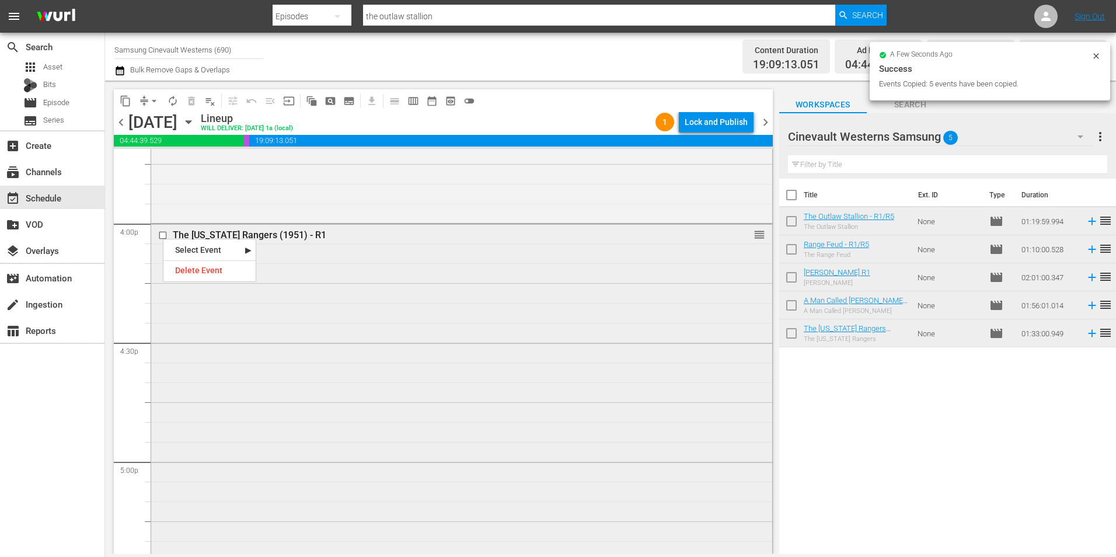
scroll to position [3675, 0]
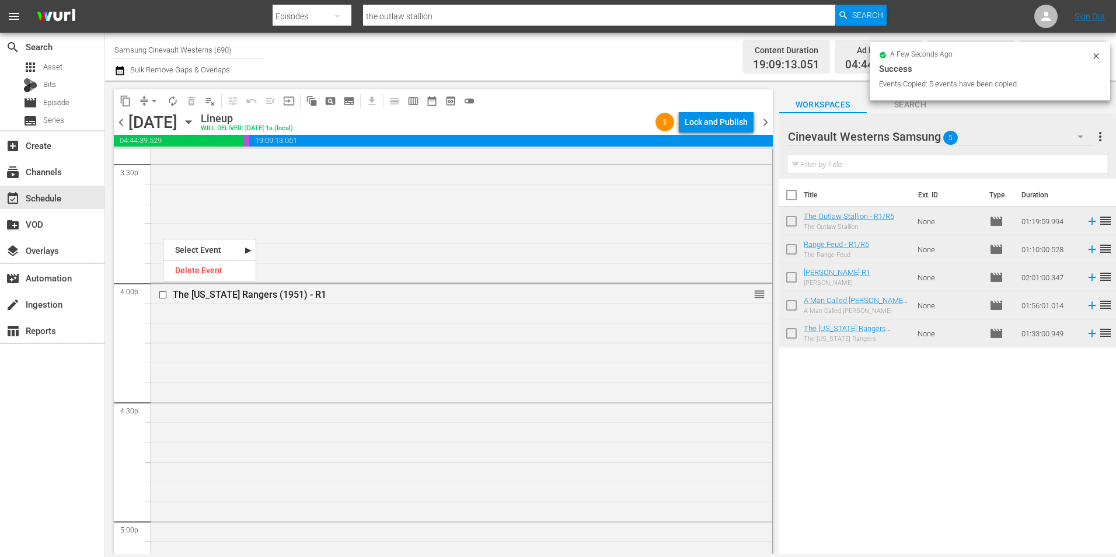
click at [164, 295] on input "checkbox" at bounding box center [164, 295] width 12 height 10
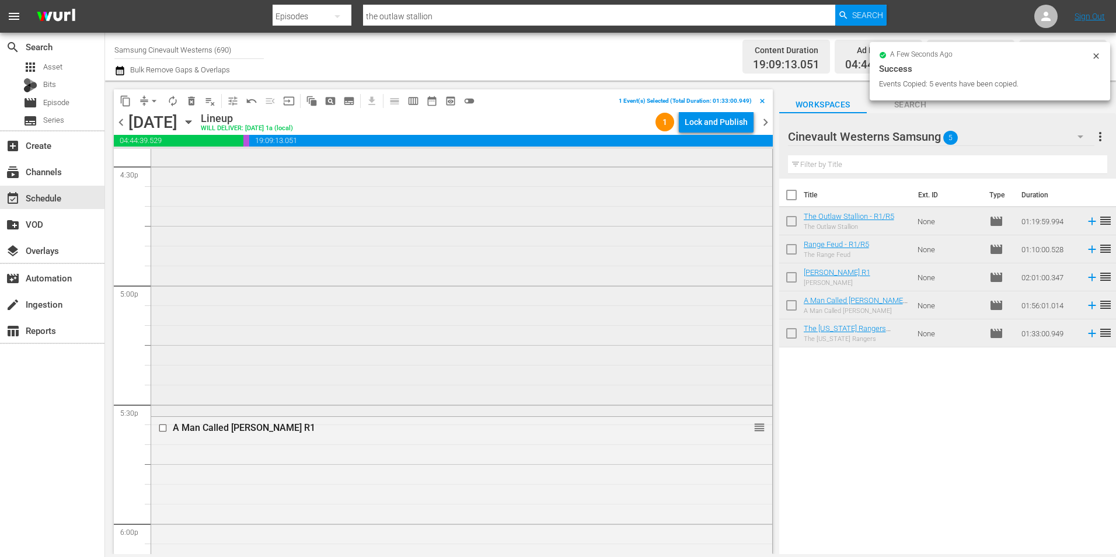
scroll to position [3967, 0]
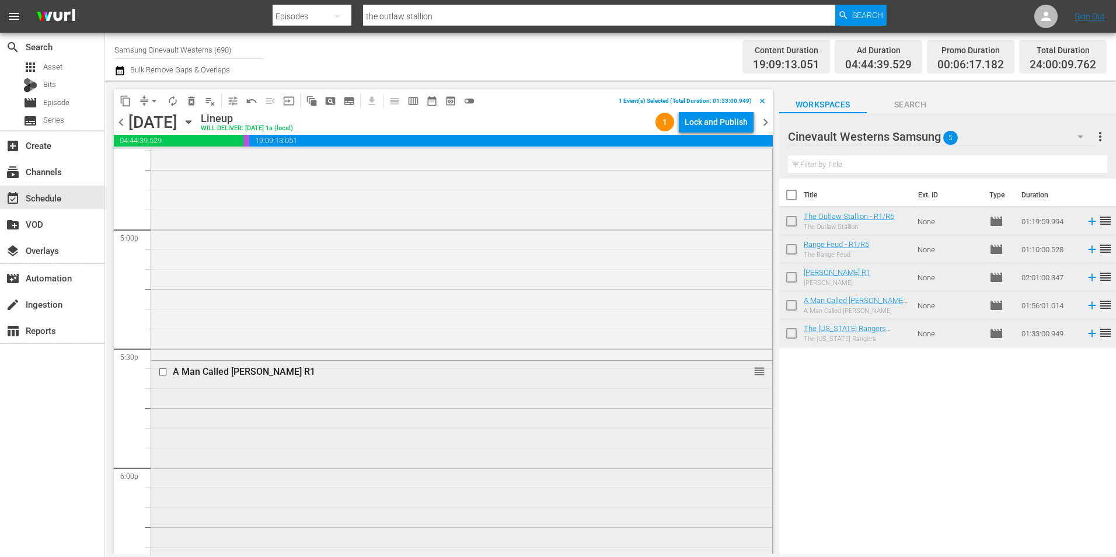
click at [163, 371] on input "checkbox" at bounding box center [164, 372] width 12 height 10
click at [163, 365] on input "checkbox" at bounding box center [164, 366] width 12 height 10
click at [162, 378] on input "checkbox" at bounding box center [164, 379] width 12 height 10
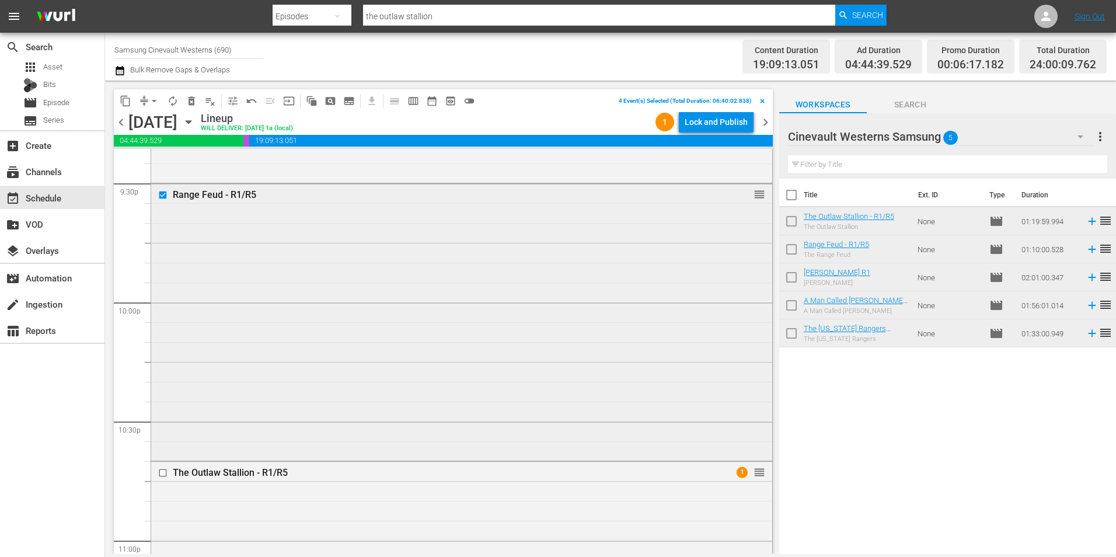
scroll to position [5193, 0]
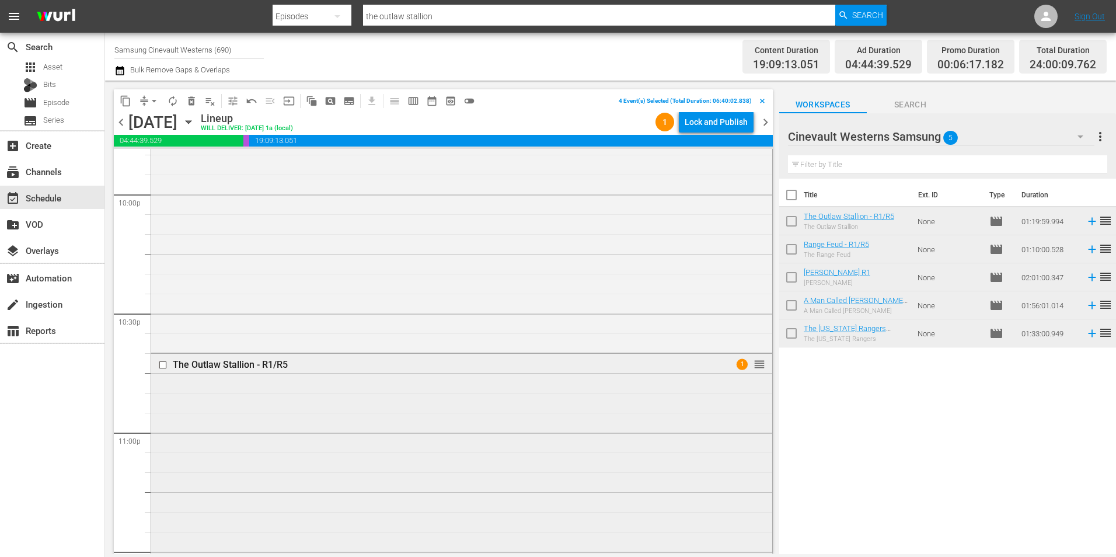
click at [162, 364] on input "checkbox" at bounding box center [164, 365] width 12 height 10
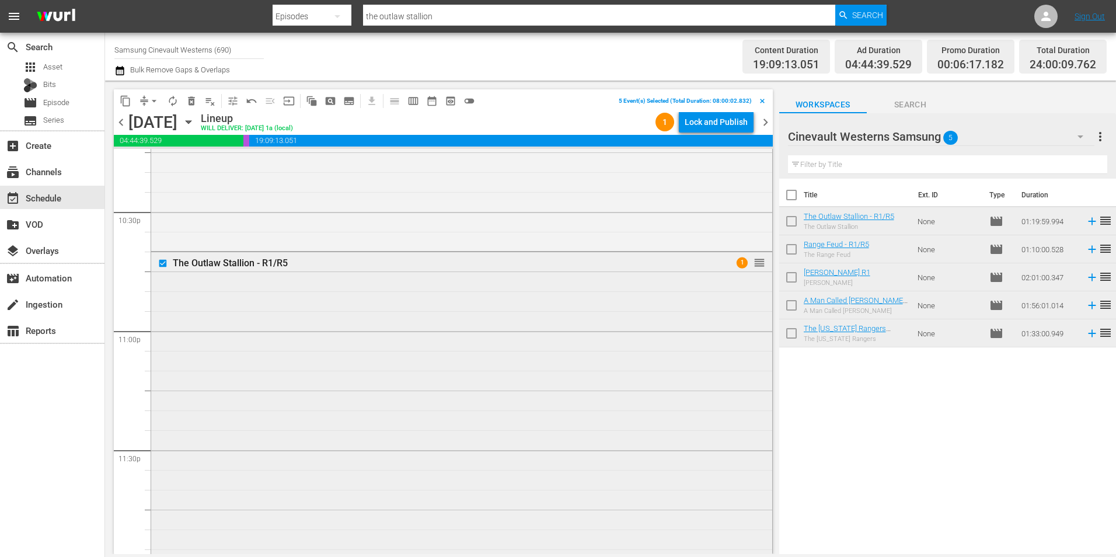
scroll to position [5310, 0]
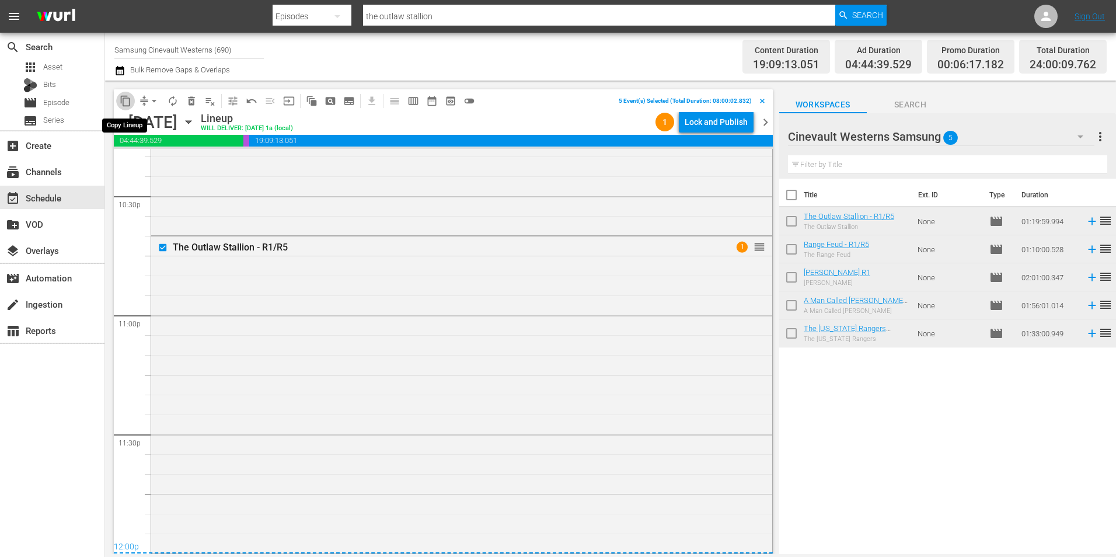
click at [126, 103] on span "content_copy" at bounding box center [126, 101] width 12 height 12
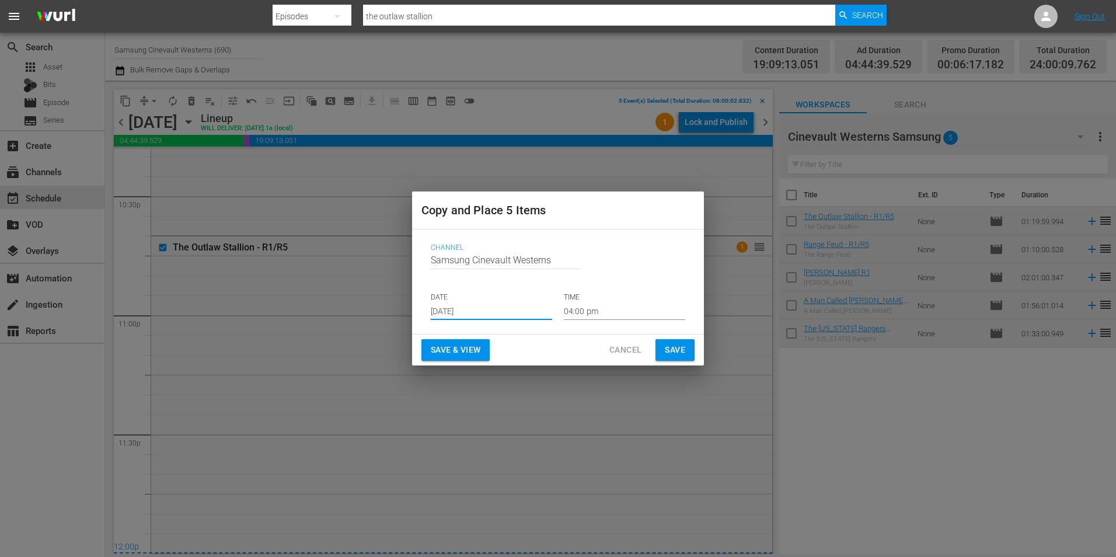
click at [480, 315] on input "Aug 21st 2025" at bounding box center [491, 311] width 121 height 18
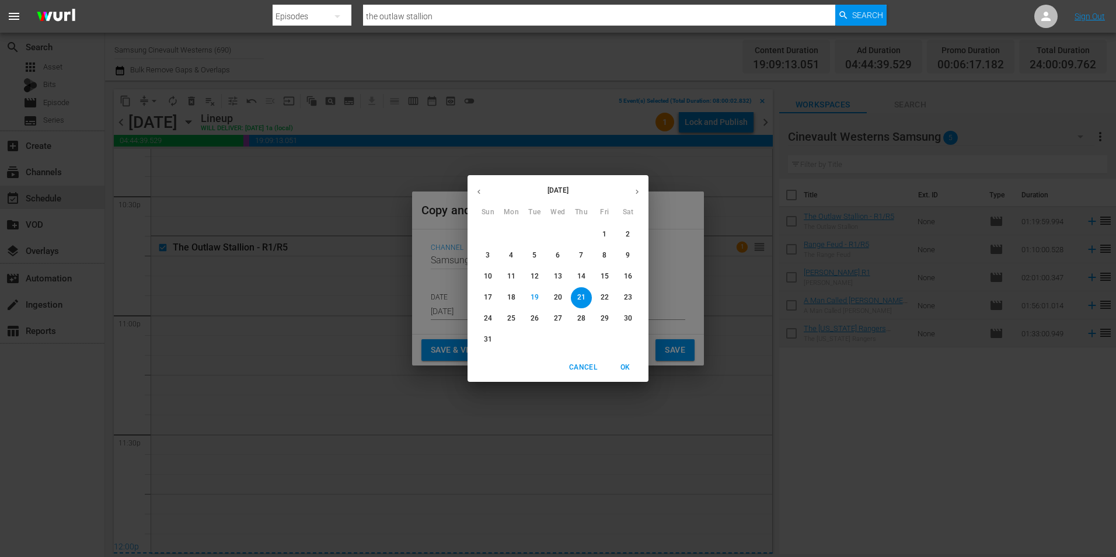
click at [636, 190] on icon "button" at bounding box center [637, 191] width 9 height 9
click at [557, 253] on p "10" at bounding box center [558, 255] width 8 height 10
type input "Sep 10th 2025"
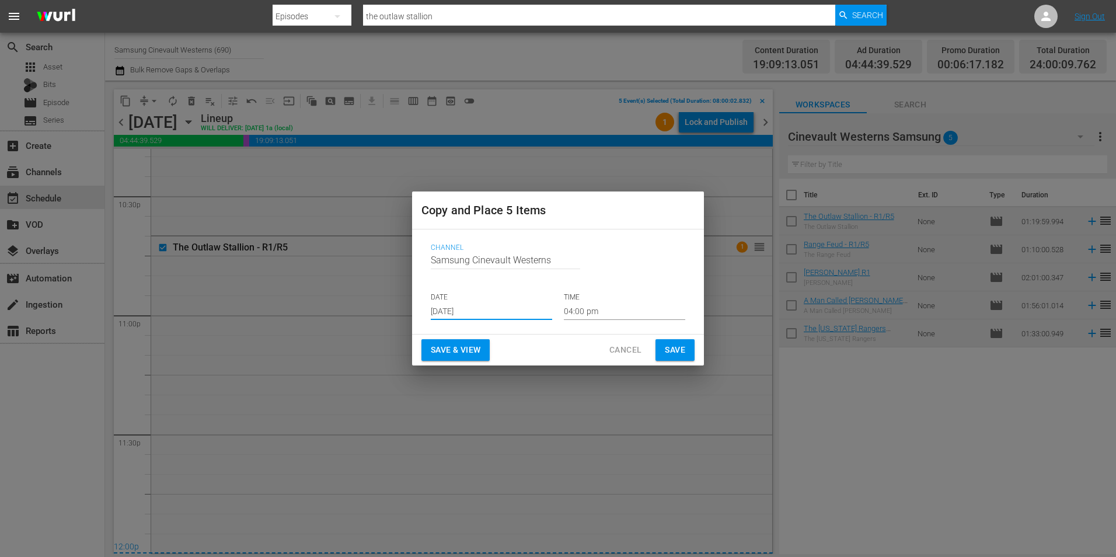
click at [608, 308] on input "04:00 pm" at bounding box center [624, 311] width 121 height 18
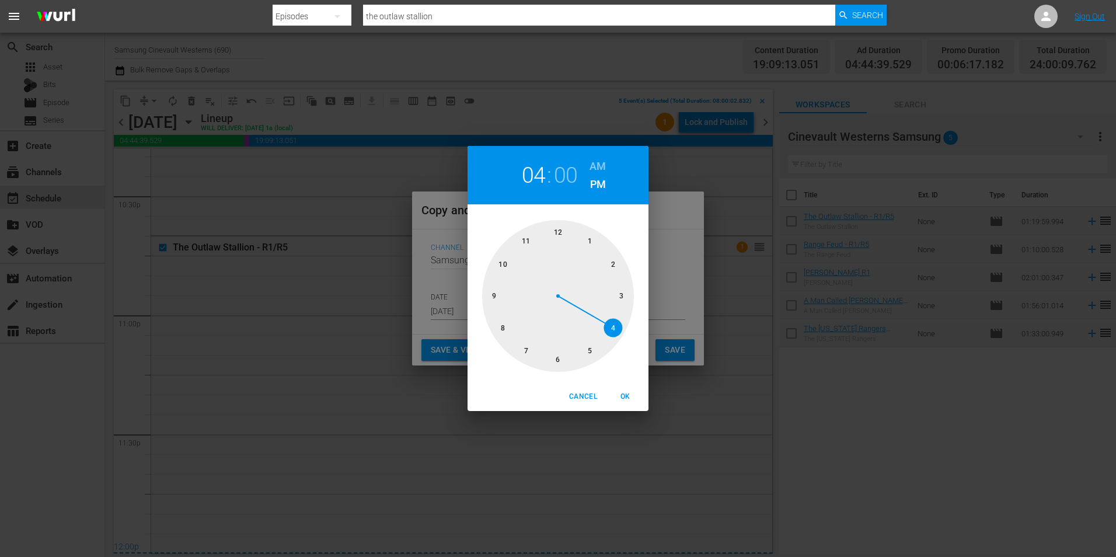
click at [498, 323] on div at bounding box center [558, 296] width 152 height 152
click at [601, 165] on h6 "AM" at bounding box center [597, 166] width 16 height 19
click at [627, 394] on span "OK" at bounding box center [625, 396] width 28 height 12
type input "08:00 am"
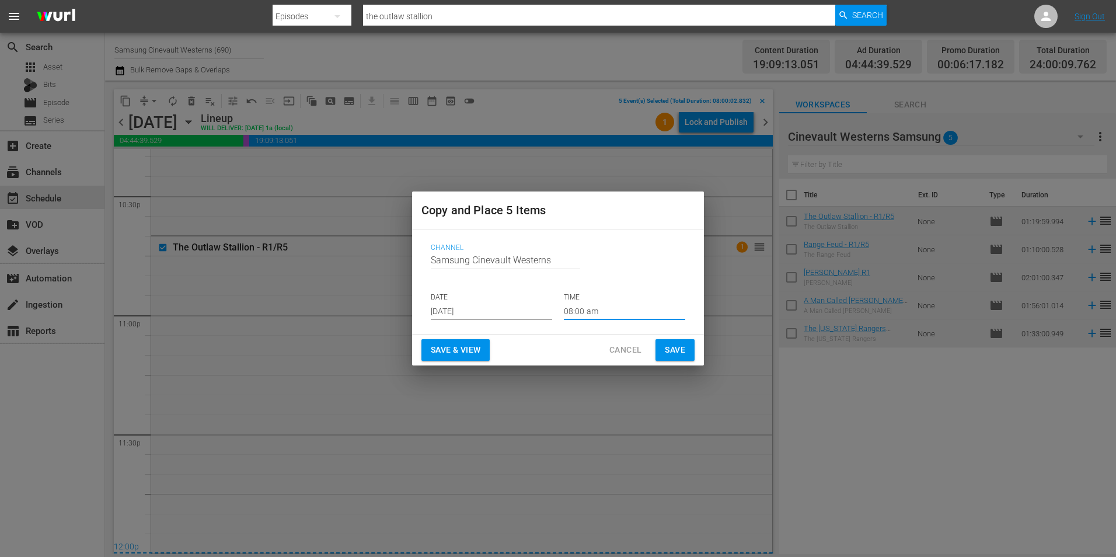
click at [674, 349] on span "Save" at bounding box center [675, 350] width 20 height 15
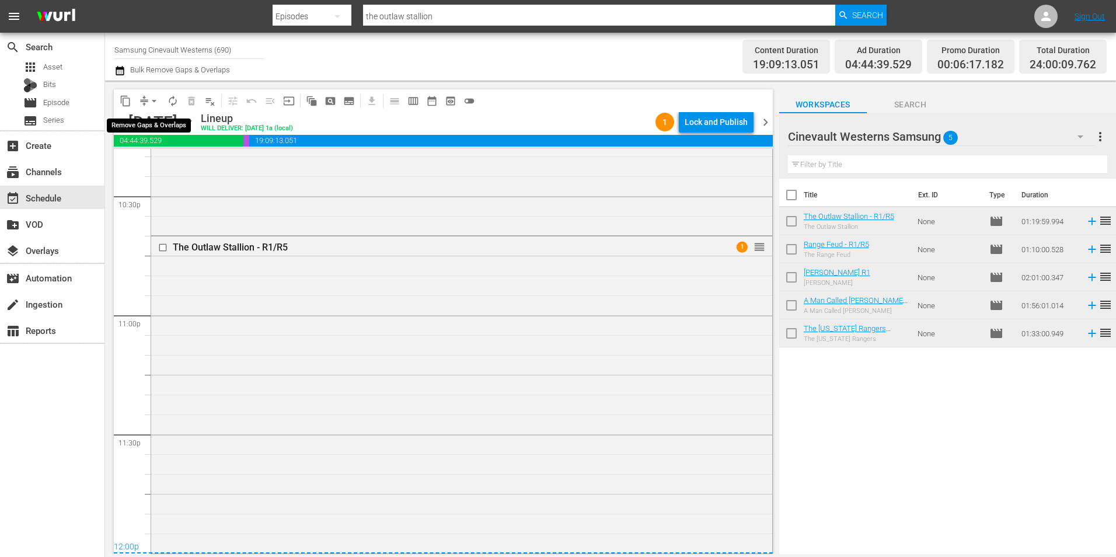
click at [152, 101] on span "arrow_drop_down" at bounding box center [154, 101] width 12 height 12
click at [170, 123] on li "Align to Midnight" at bounding box center [154, 124] width 123 height 19
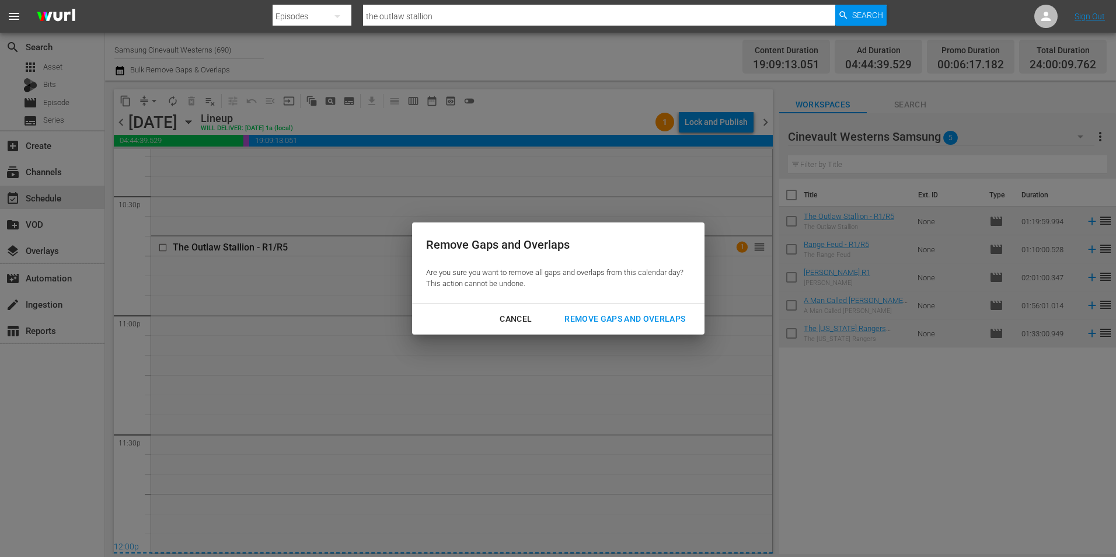
click at [580, 314] on div "Remove Gaps and Overlaps" at bounding box center [624, 319] width 139 height 15
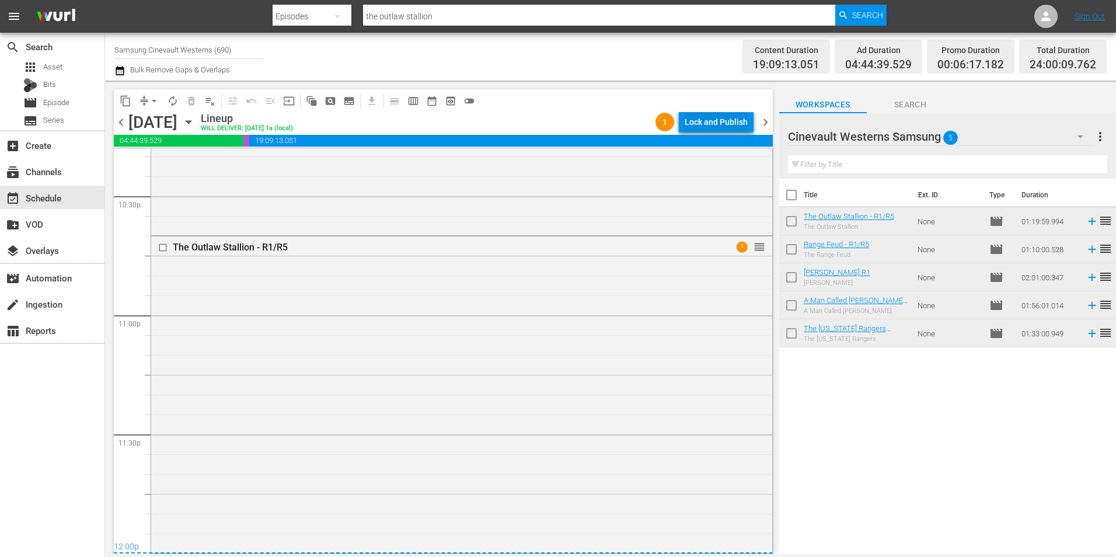
click at [727, 124] on div "Lock and Publish" at bounding box center [716, 121] width 63 height 21
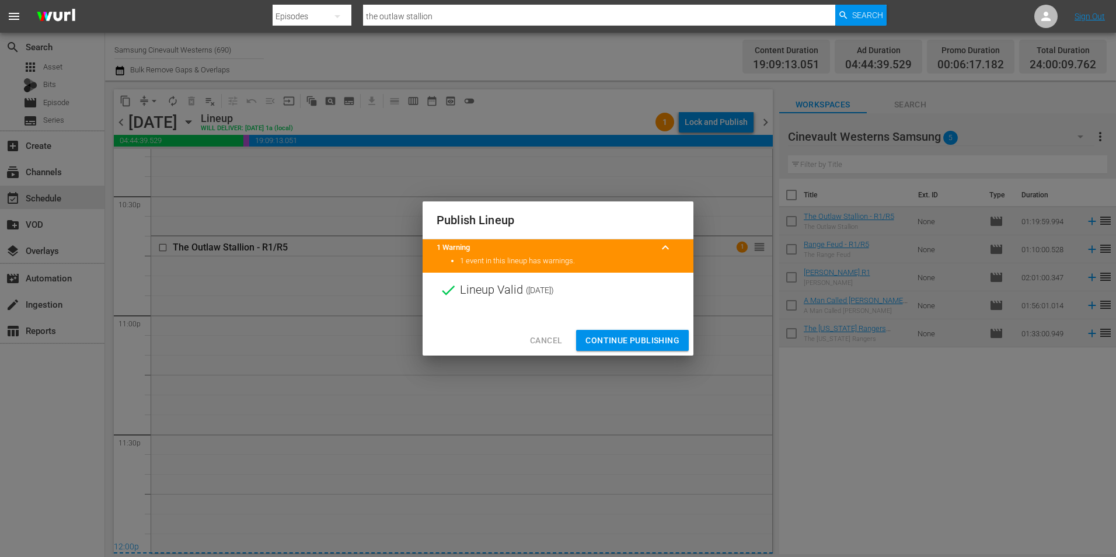
click at [637, 348] on button "Continue Publishing" at bounding box center [632, 341] width 113 height 22
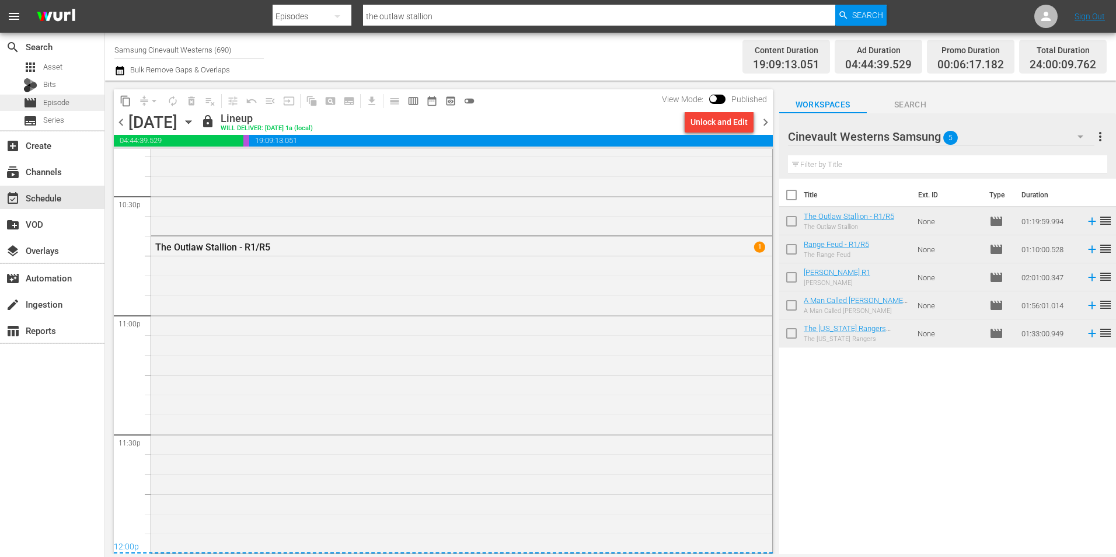
click at [70, 101] on div "movie Episode" at bounding box center [52, 103] width 104 height 16
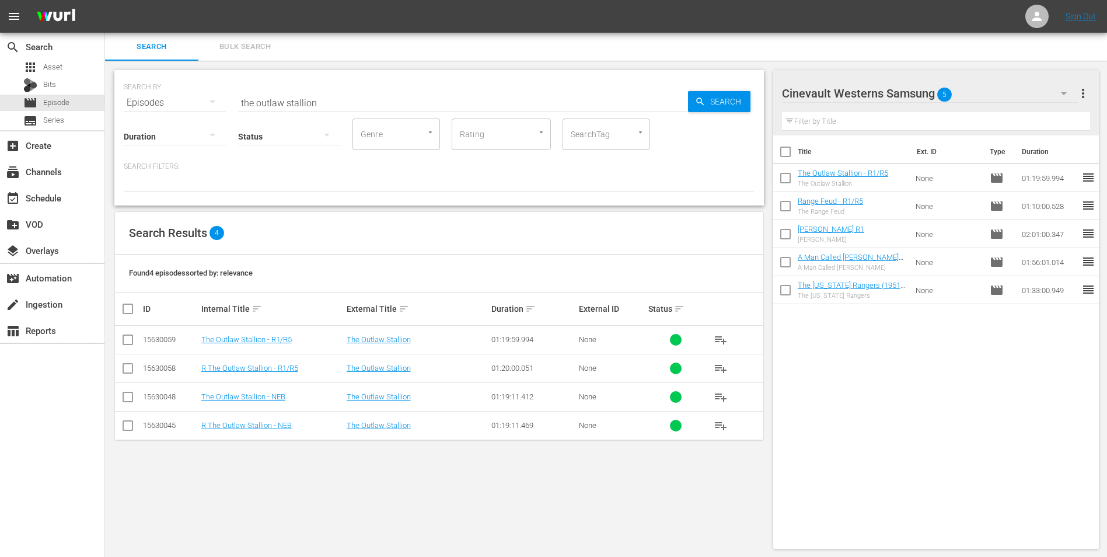
click at [790, 152] on input "checkbox" at bounding box center [785, 154] width 25 height 25
checkbox input "true"
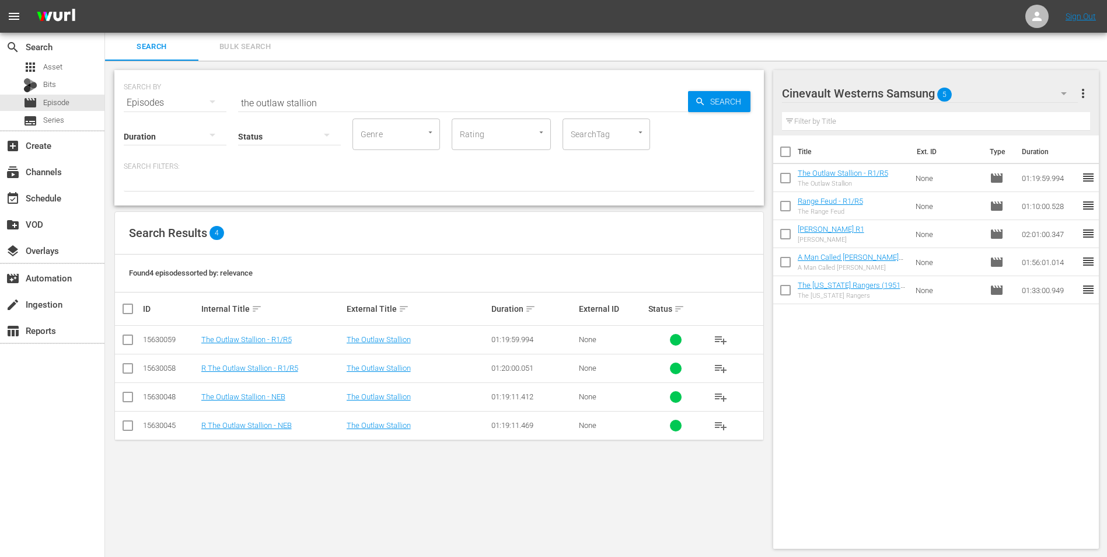
checkbox input "true"
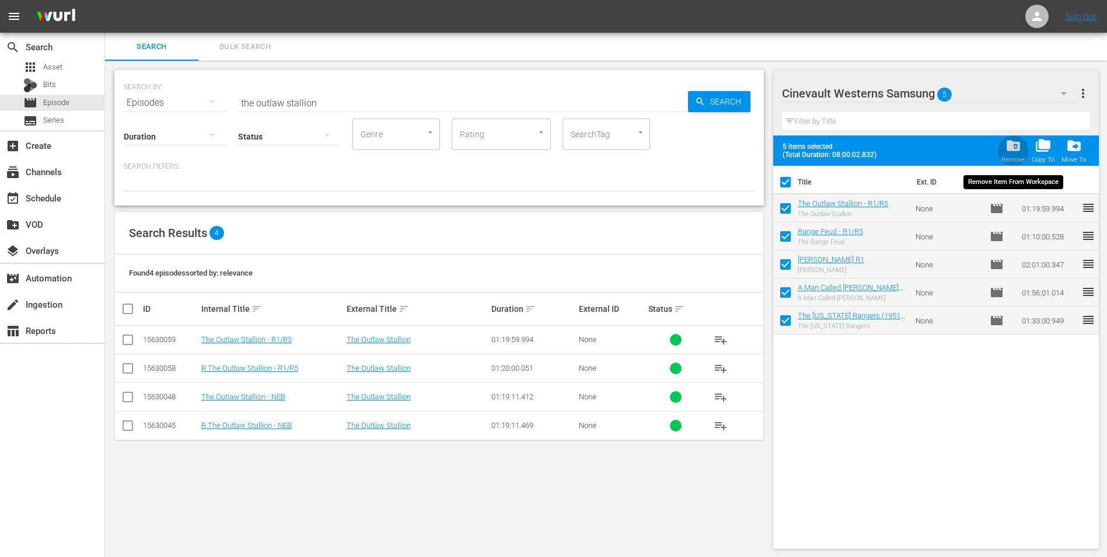
click at [1010, 145] on span "folder_delete" at bounding box center [1014, 146] width 16 height 16
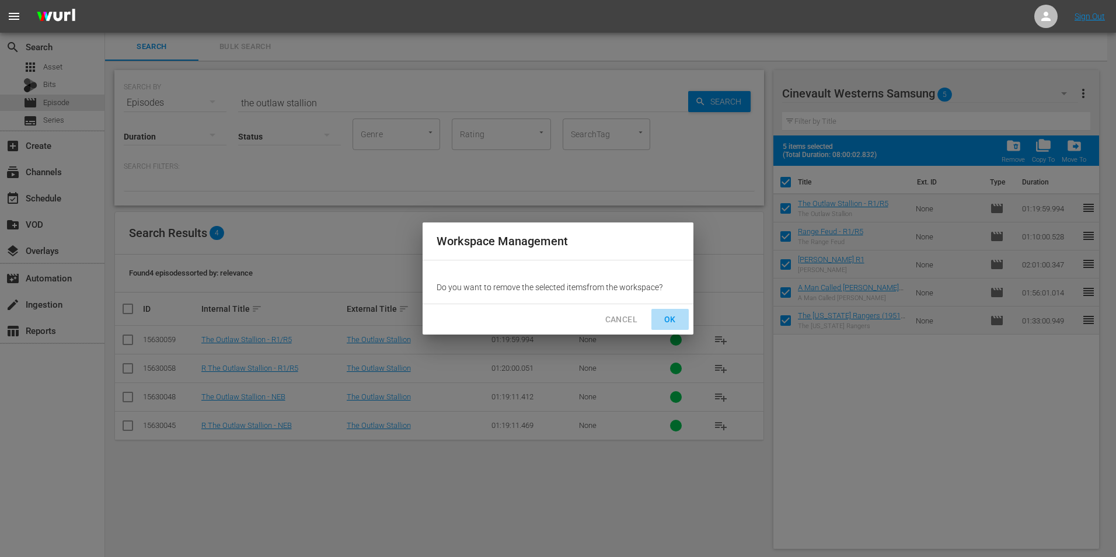
click at [675, 317] on span "OK" at bounding box center [670, 319] width 19 height 15
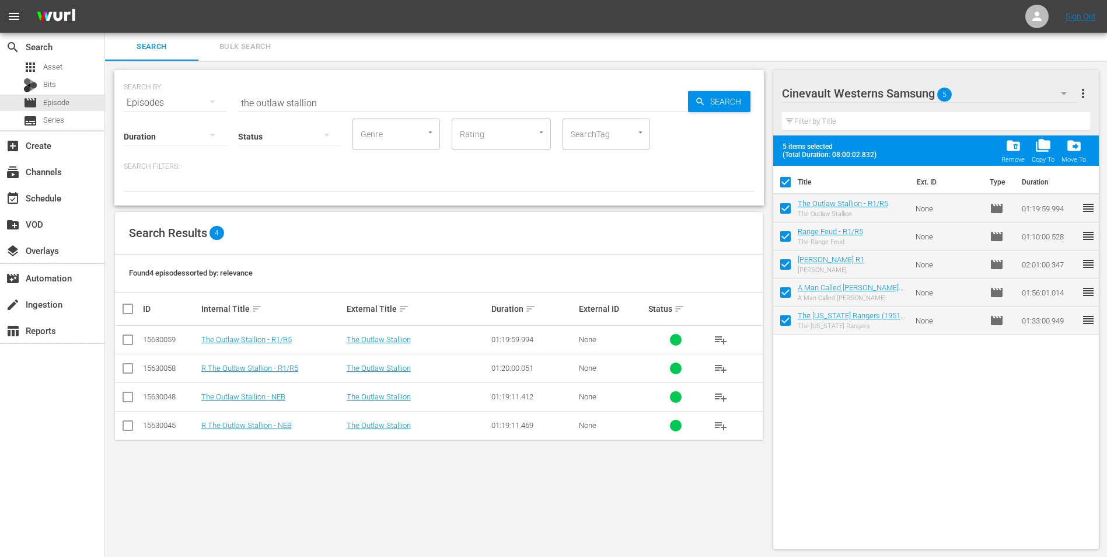
checkbox input "false"
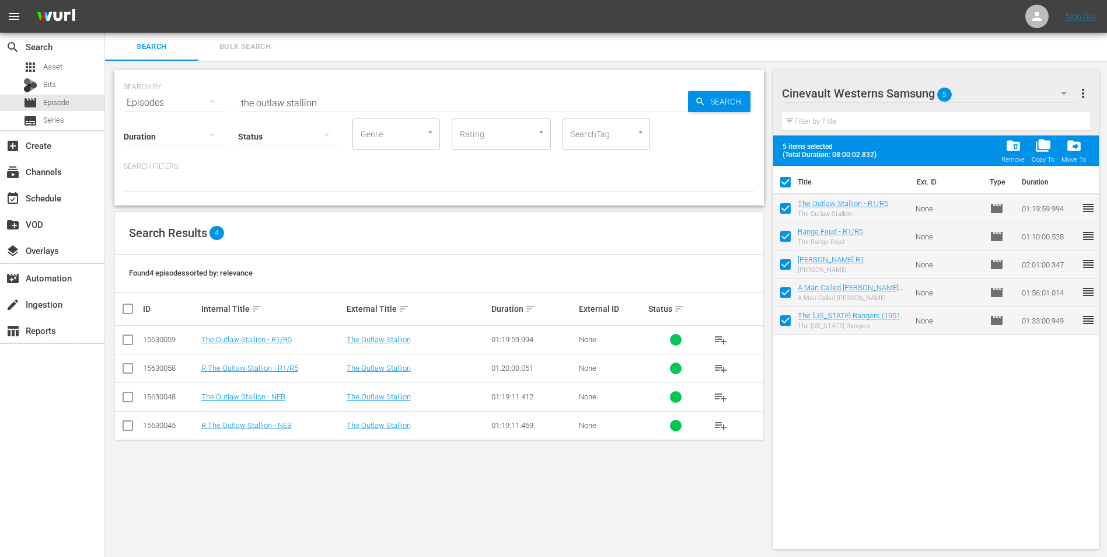
checkbox input "false"
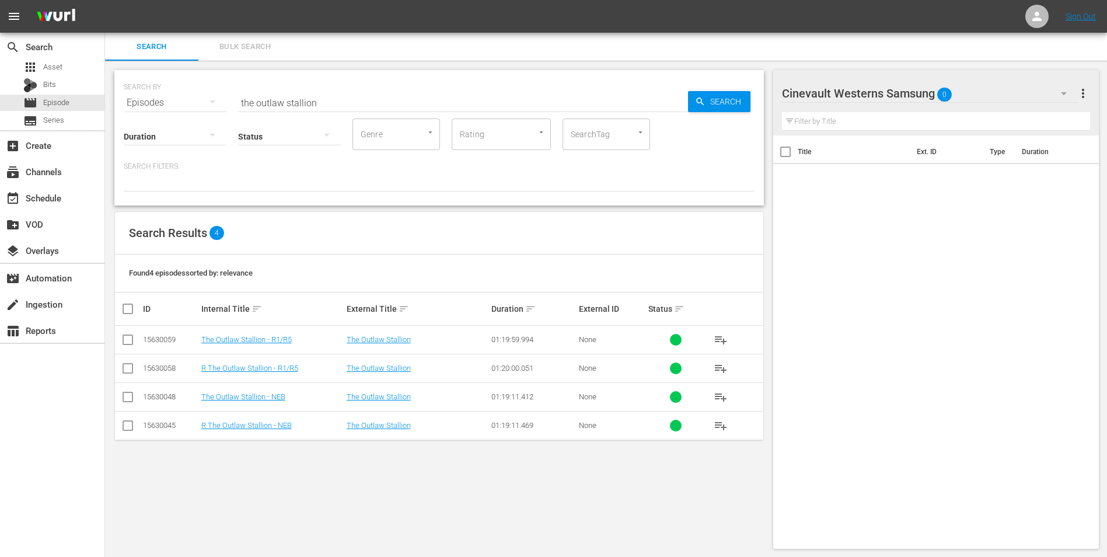
click at [1017, 90] on div "Cinevault Westerns Samsung 0" at bounding box center [930, 93] width 296 height 33
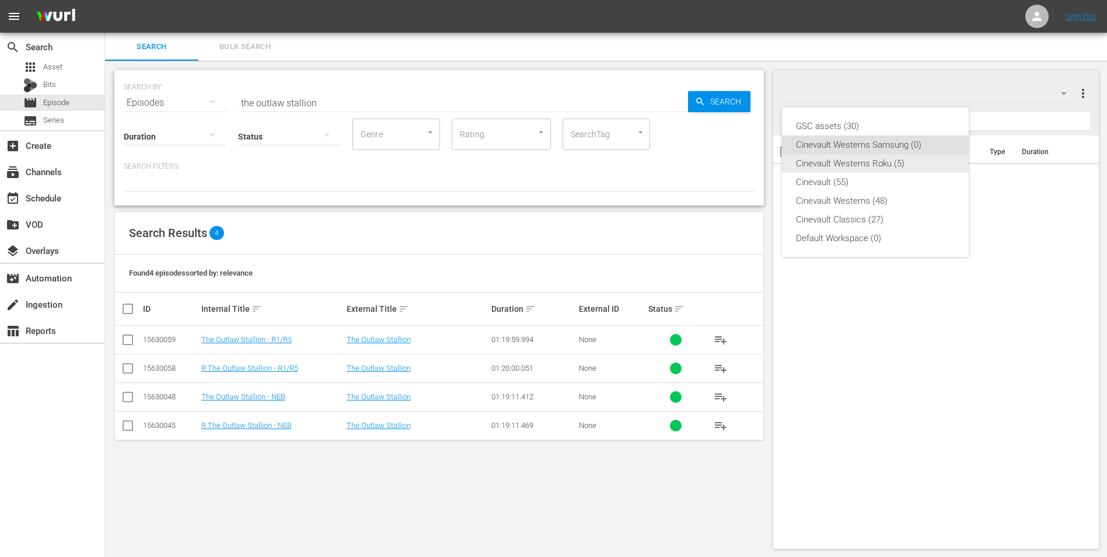
click at [926, 161] on div "Cinevault Westerns Roku (5)" at bounding box center [875, 163] width 159 height 19
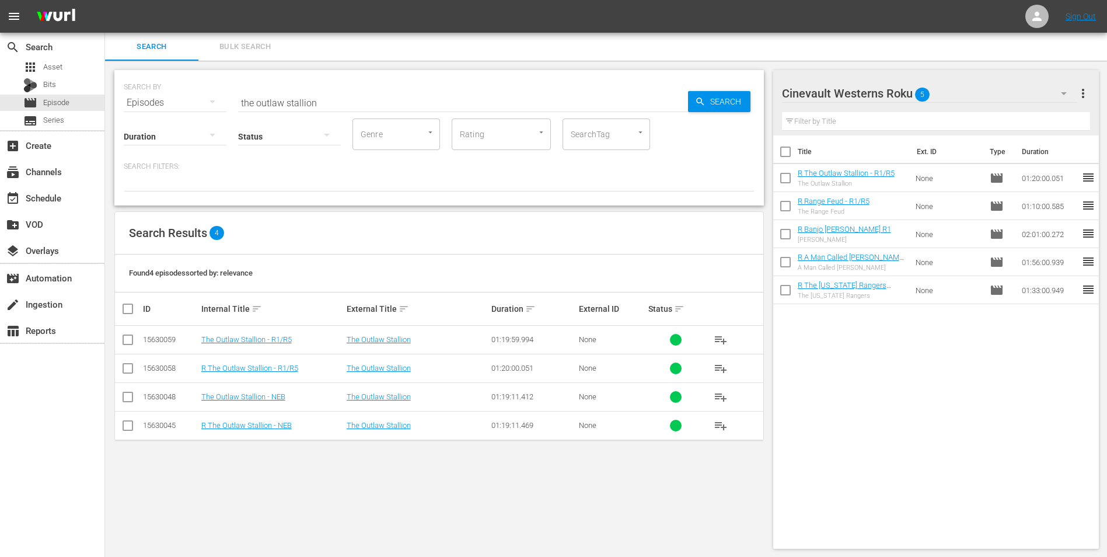
click at [789, 152] on input "checkbox" at bounding box center [785, 154] width 25 height 25
checkbox input "true"
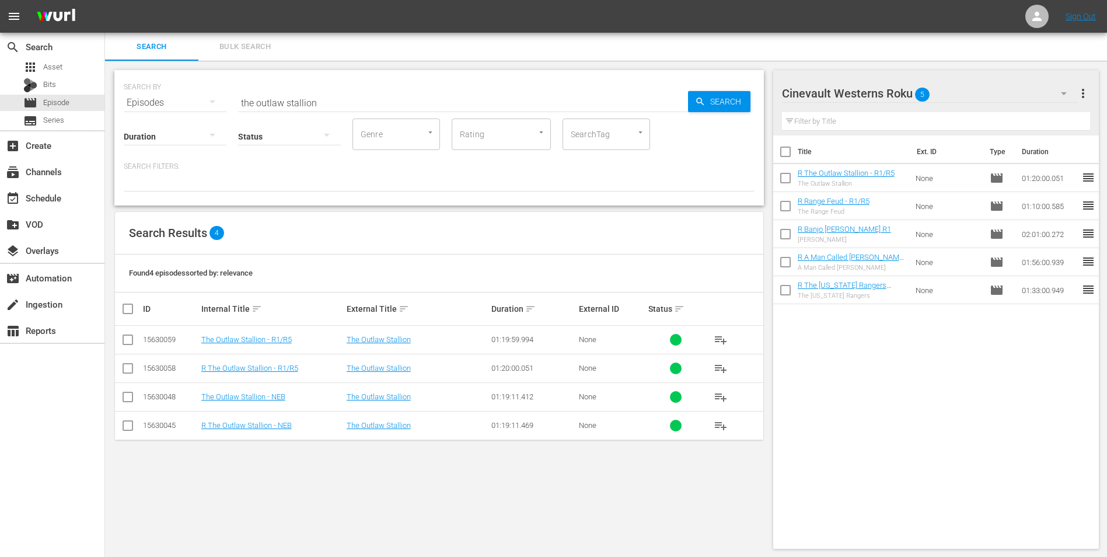
checkbox input "true"
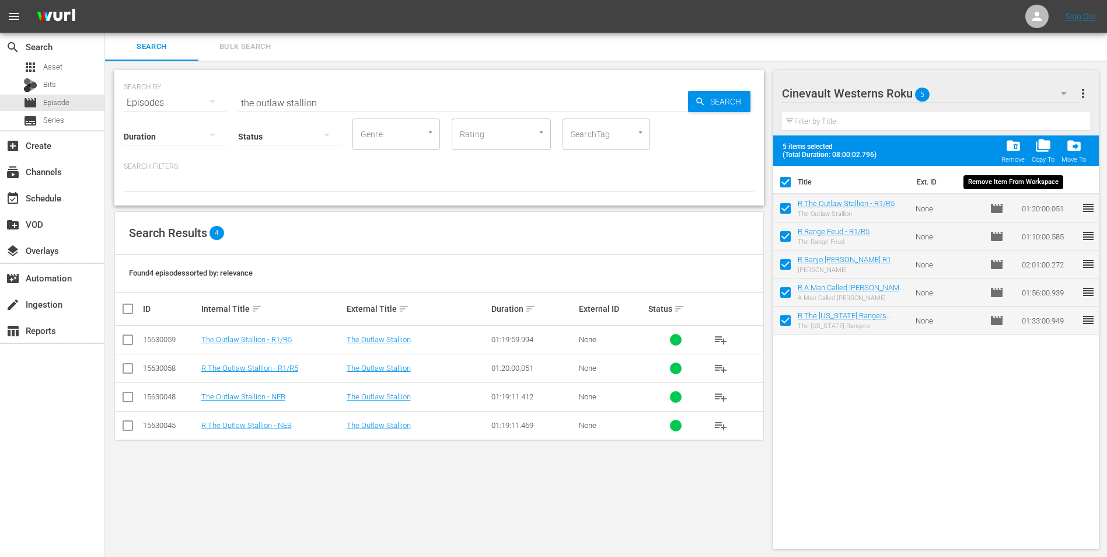
click at [1008, 151] on span "folder_delete" at bounding box center [1014, 146] width 16 height 16
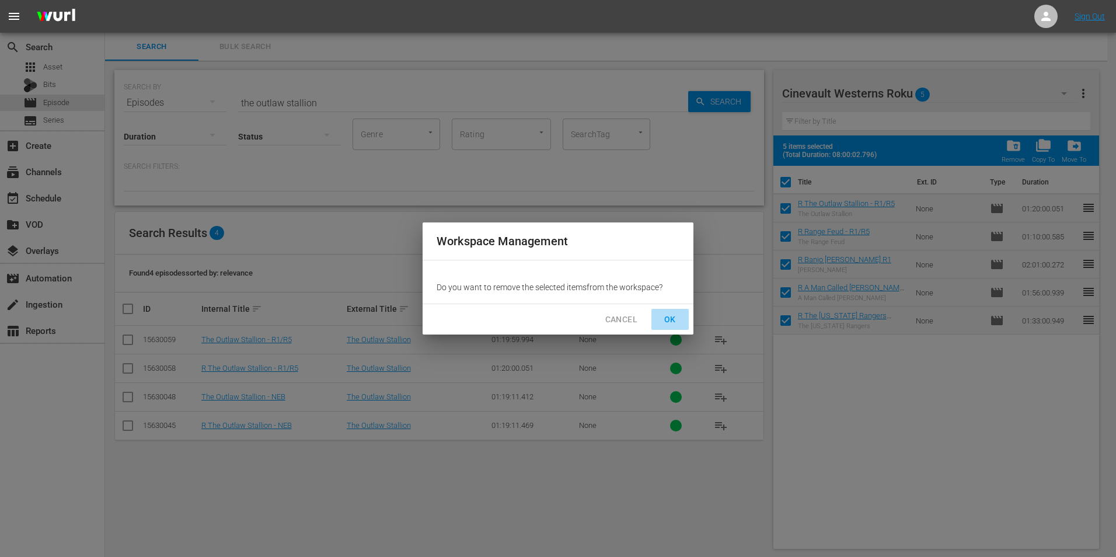
click at [678, 315] on span "OK" at bounding box center [670, 319] width 19 height 15
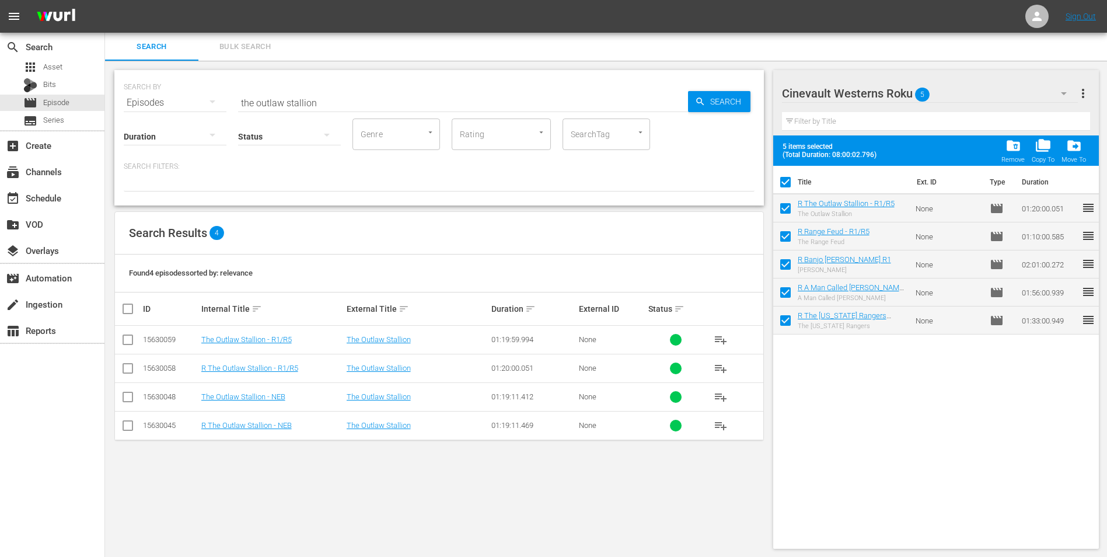
checkbox input "false"
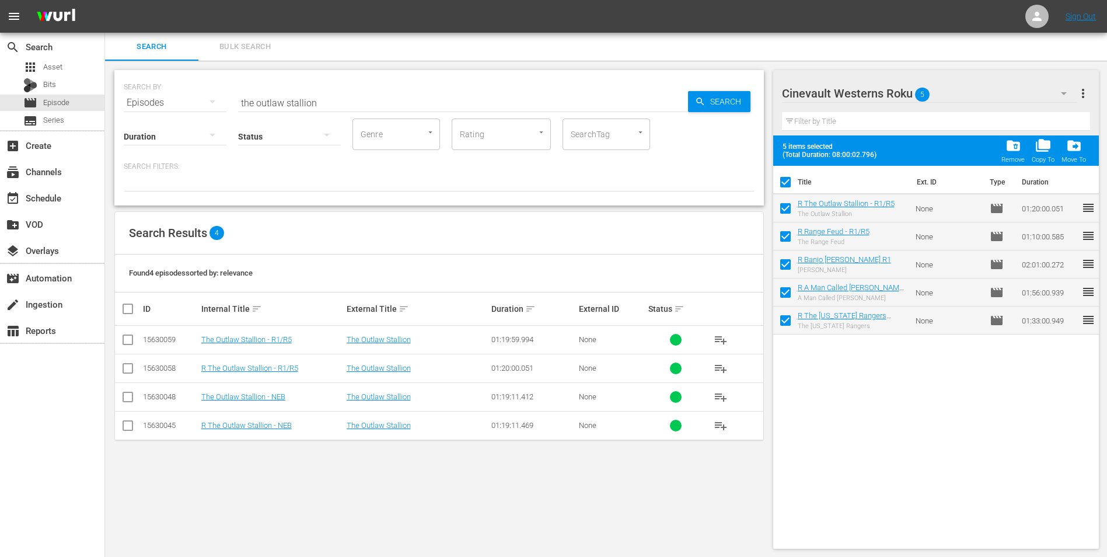
checkbox input "false"
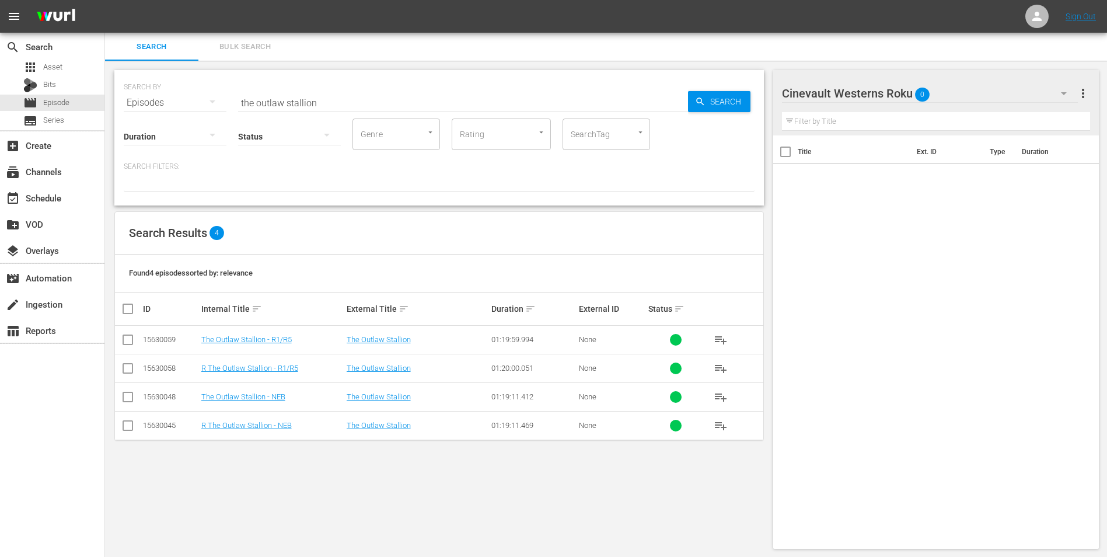
click at [333, 109] on div "Status" at bounding box center [289, 129] width 103 height 42
click at [336, 100] on input "the outlaw stallion" at bounding box center [463, 103] width 450 height 28
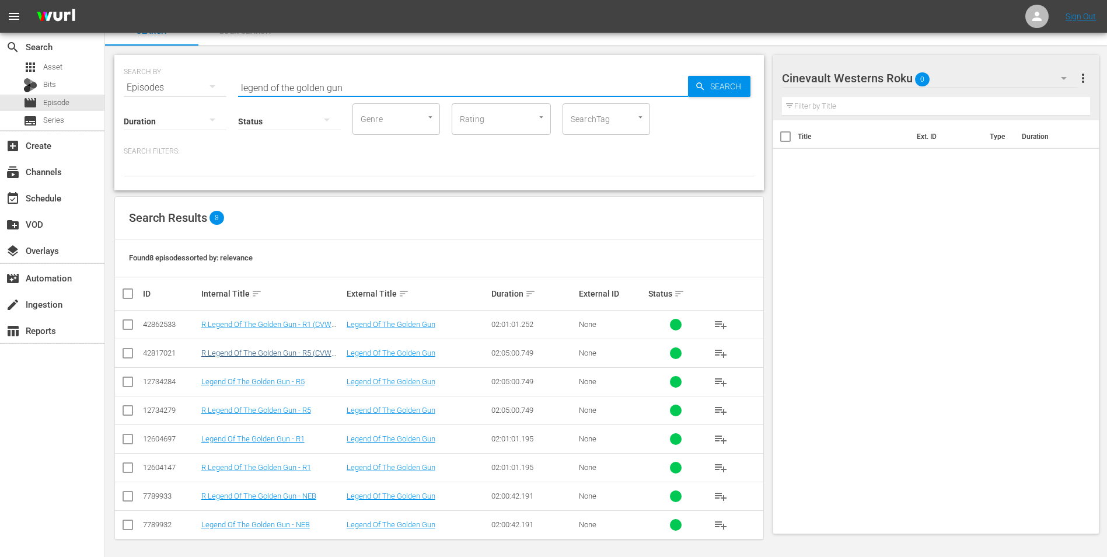
scroll to position [19, 0]
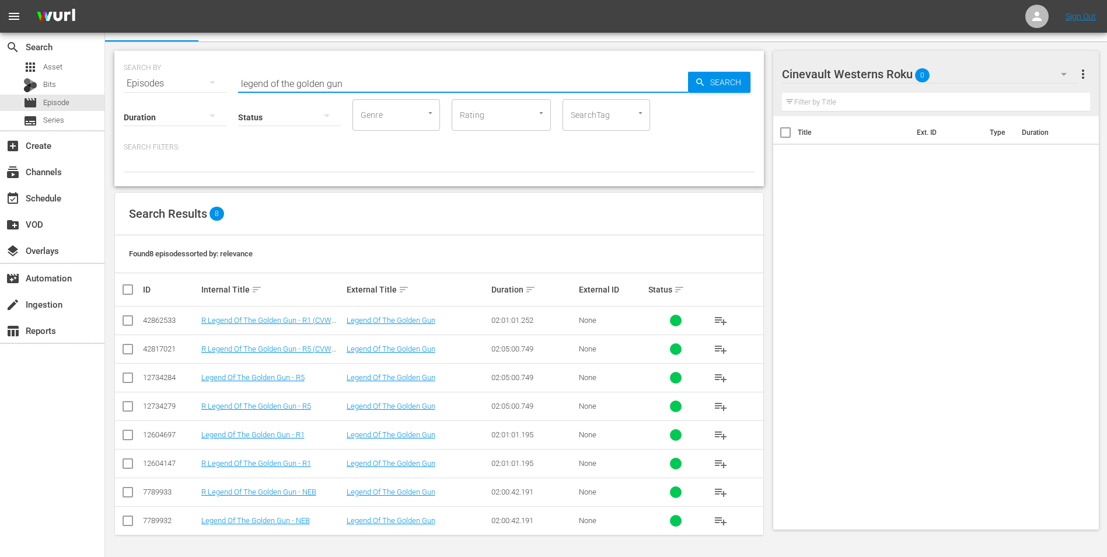
type input "legend of the golden gun"
click at [124, 466] on input "checkbox" at bounding box center [128, 466] width 14 height 14
checkbox input "true"
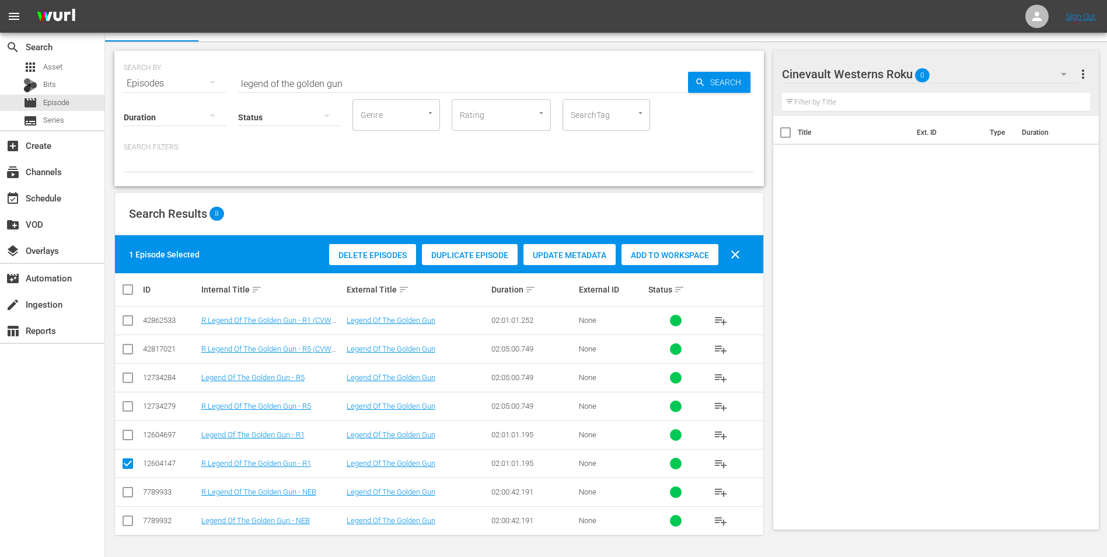
click at [669, 256] on span "Add to Workspace" at bounding box center [670, 254] width 97 height 9
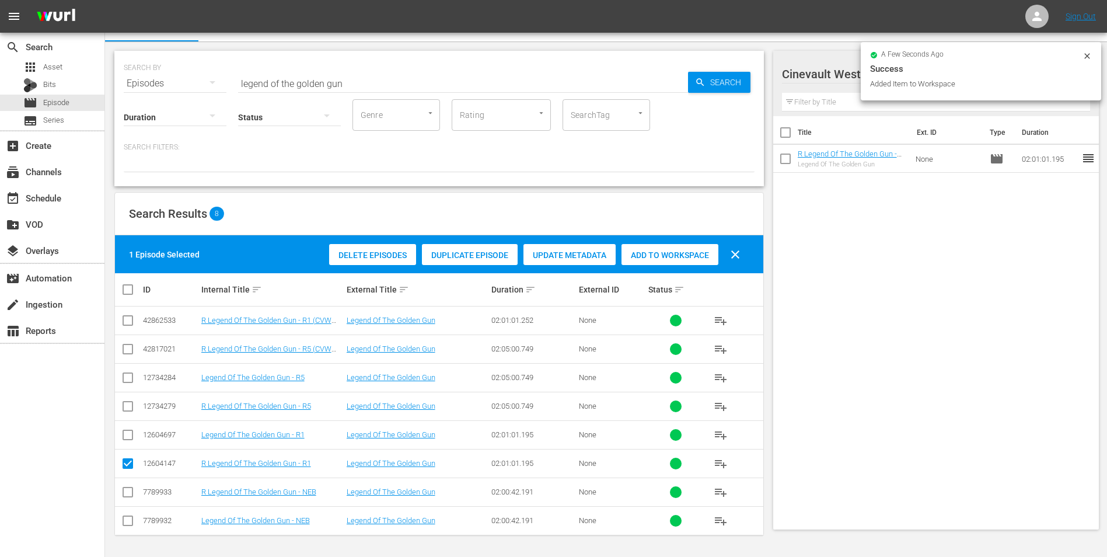
click at [1089, 50] on div "a few seconds ago Success Added Item to Workspace" at bounding box center [981, 71] width 240 height 58
click at [1084, 54] on icon at bounding box center [1087, 55] width 9 height 9
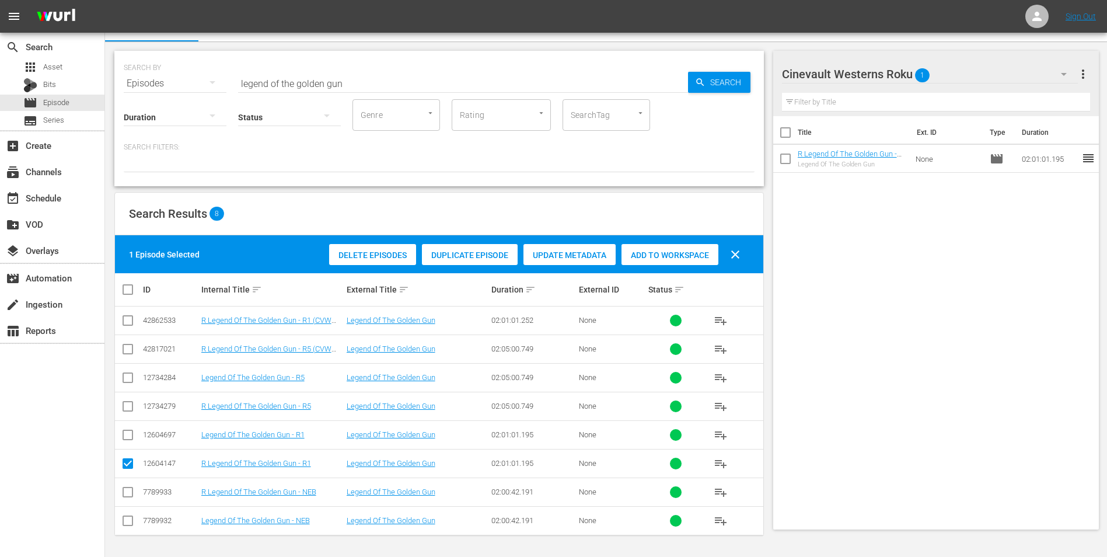
click at [1046, 71] on div "Cinevault Westerns Roku 1" at bounding box center [930, 74] width 296 height 33
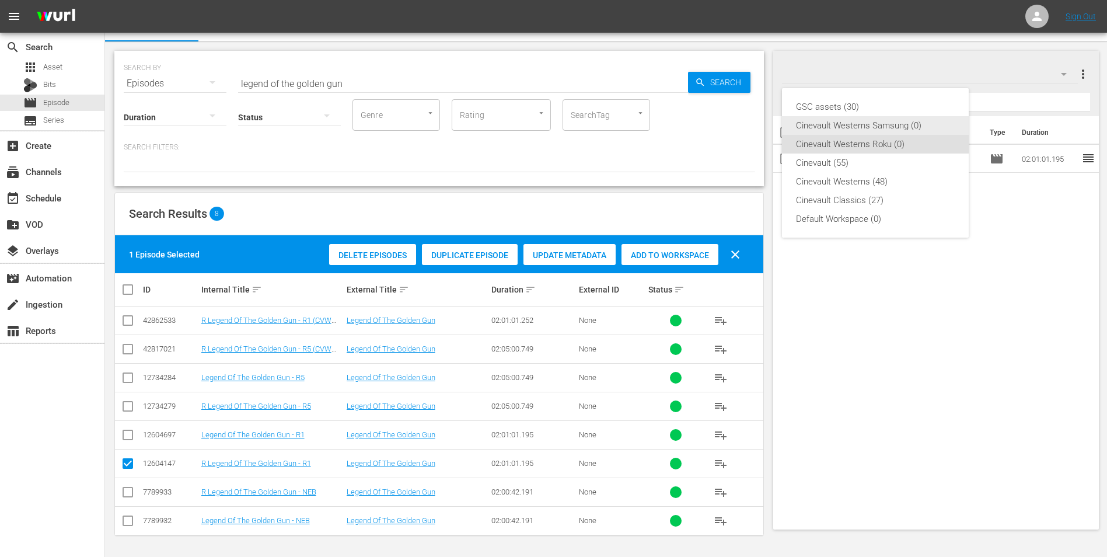
drag, startPoint x: 896, startPoint y: 127, endPoint x: 683, endPoint y: 240, distance: 241.2
click at [896, 127] on div "Cinevault Westerns Samsung (0)" at bounding box center [875, 125] width 159 height 19
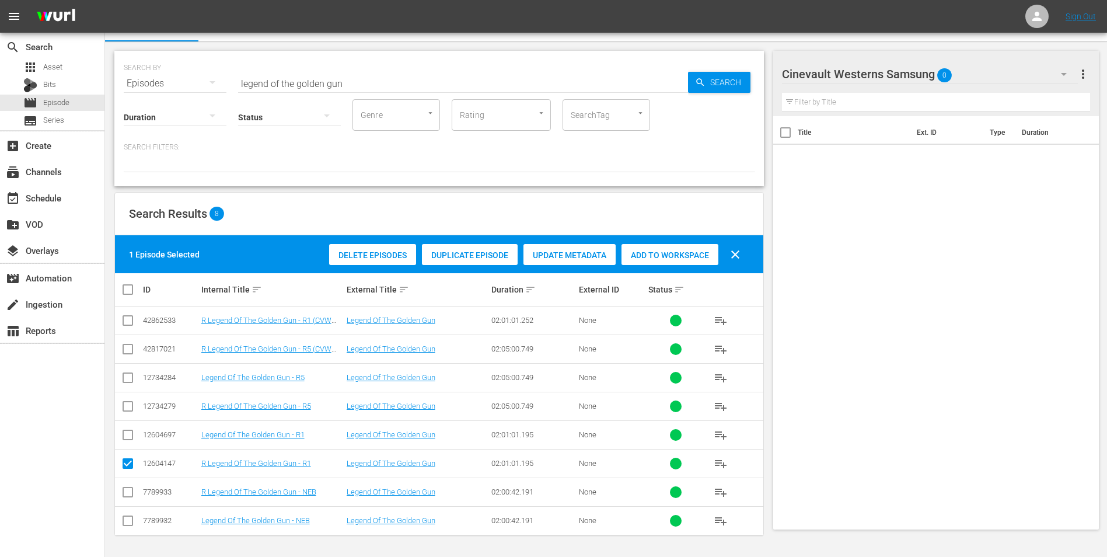
click at [124, 436] on input "checkbox" at bounding box center [128, 437] width 14 height 14
checkbox input "true"
click at [128, 463] on input "checkbox" at bounding box center [128, 466] width 14 height 14
checkbox input "false"
click at [654, 259] on span "Add to Workspace" at bounding box center [670, 254] width 97 height 9
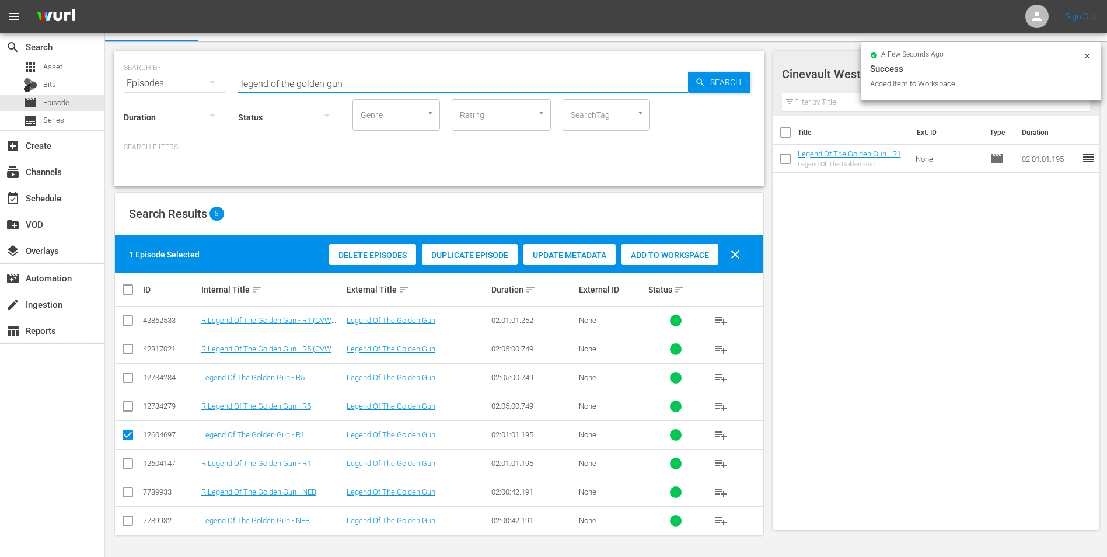
click at [389, 79] on input "legend of the golden gun" at bounding box center [463, 83] width 450 height 28
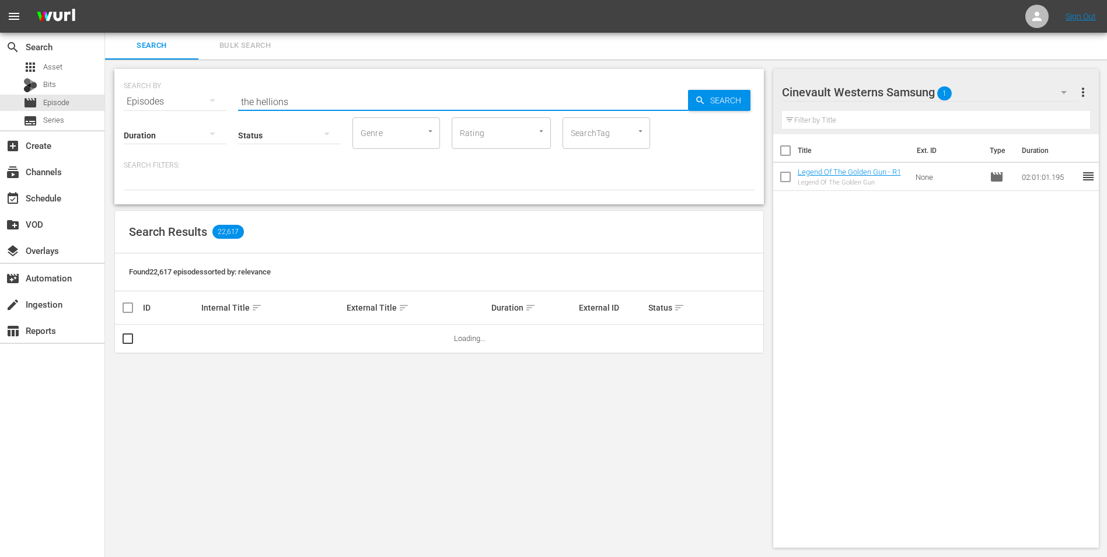
scroll to position [1, 0]
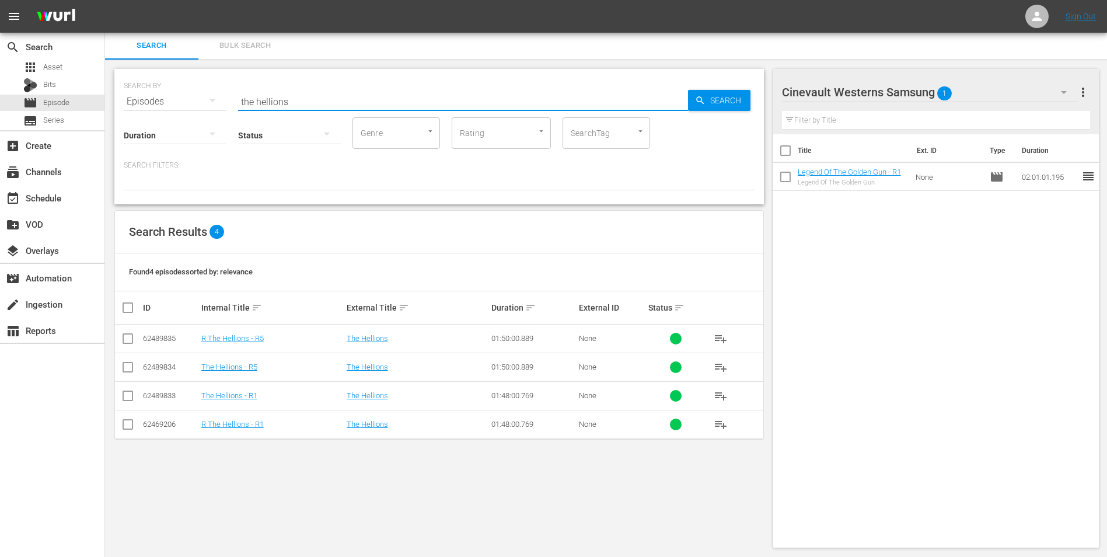
type input "the hellions"
click at [123, 392] on input "checkbox" at bounding box center [128, 398] width 14 height 14
checkbox input "true"
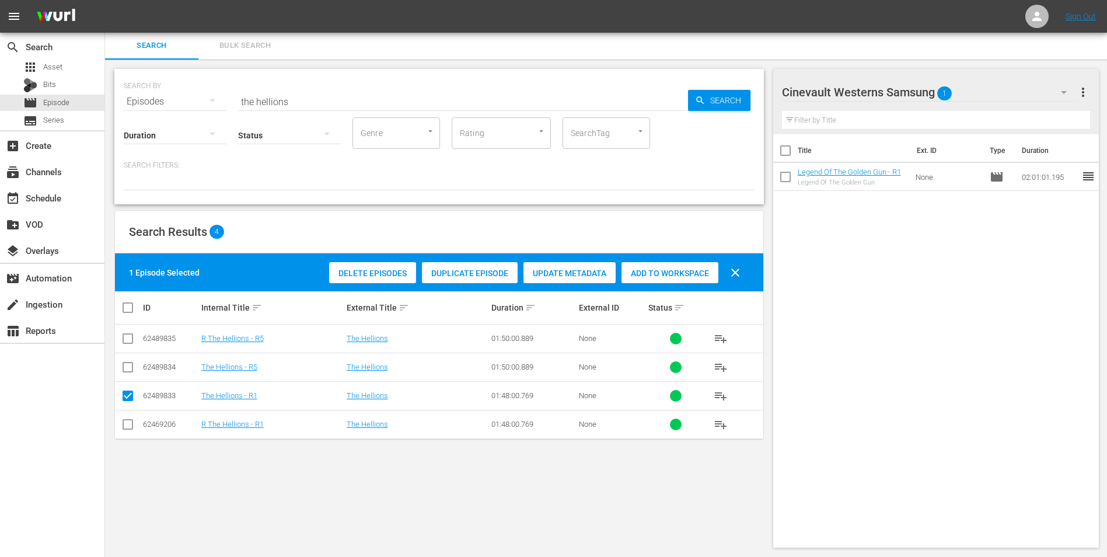
drag, startPoint x: 644, startPoint y: 280, endPoint x: 635, endPoint y: 288, distance: 12.0
click at [645, 280] on div "Add to Workspace" at bounding box center [670, 273] width 97 height 22
click at [1059, 93] on icon "button" at bounding box center [1064, 92] width 14 height 14
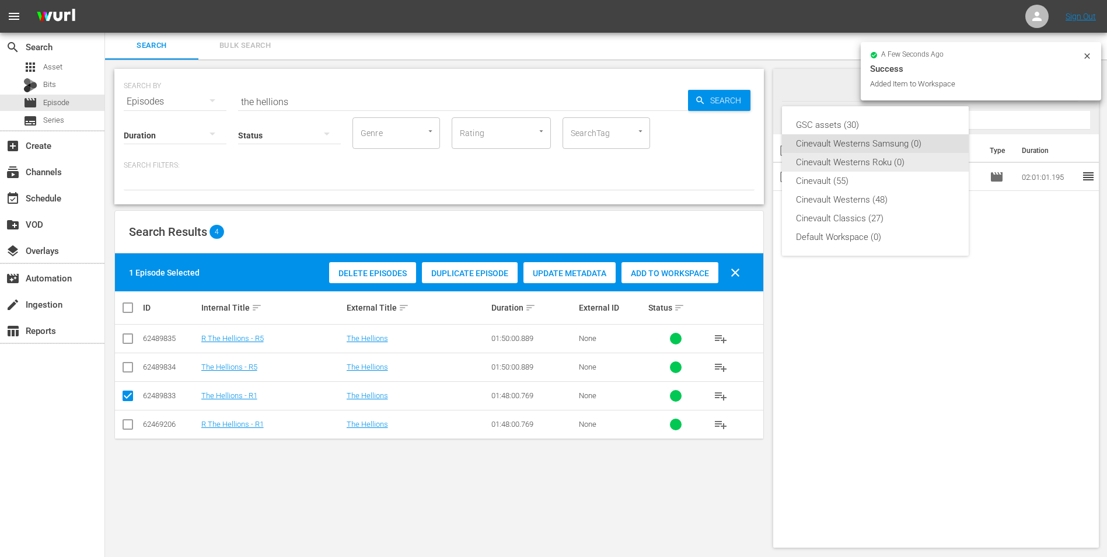
click at [899, 157] on div "Cinevault Westerns Roku (0)" at bounding box center [875, 162] width 159 height 19
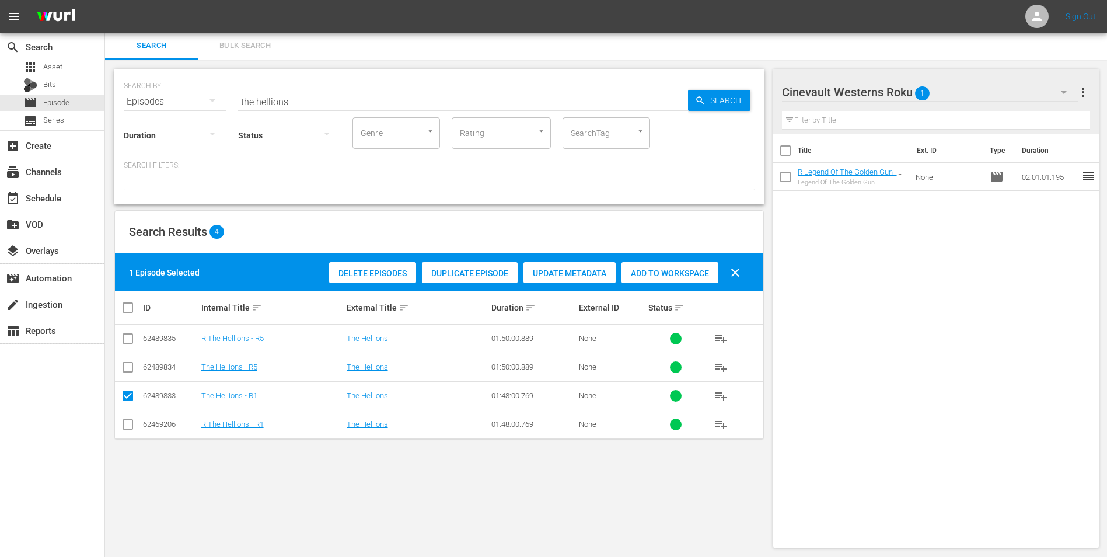
click at [129, 427] on input "checkbox" at bounding box center [128, 427] width 14 height 14
checkbox input "true"
click at [134, 392] on input "checkbox" at bounding box center [128, 398] width 14 height 14
checkbox input "false"
click at [673, 274] on span "Add to Workspace" at bounding box center [670, 272] width 97 height 9
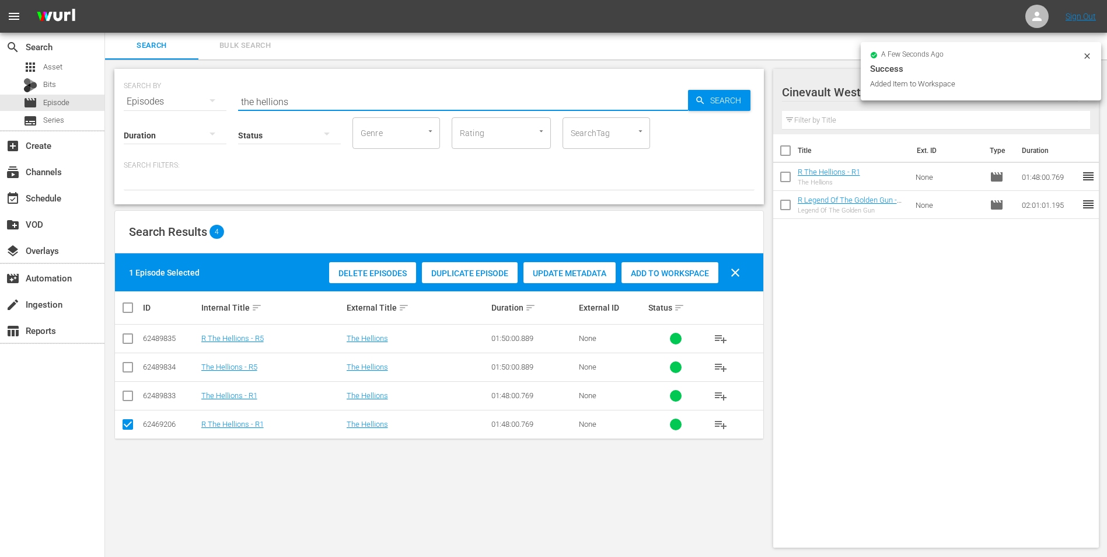
click at [325, 96] on input "the hellions" at bounding box center [463, 102] width 450 height 28
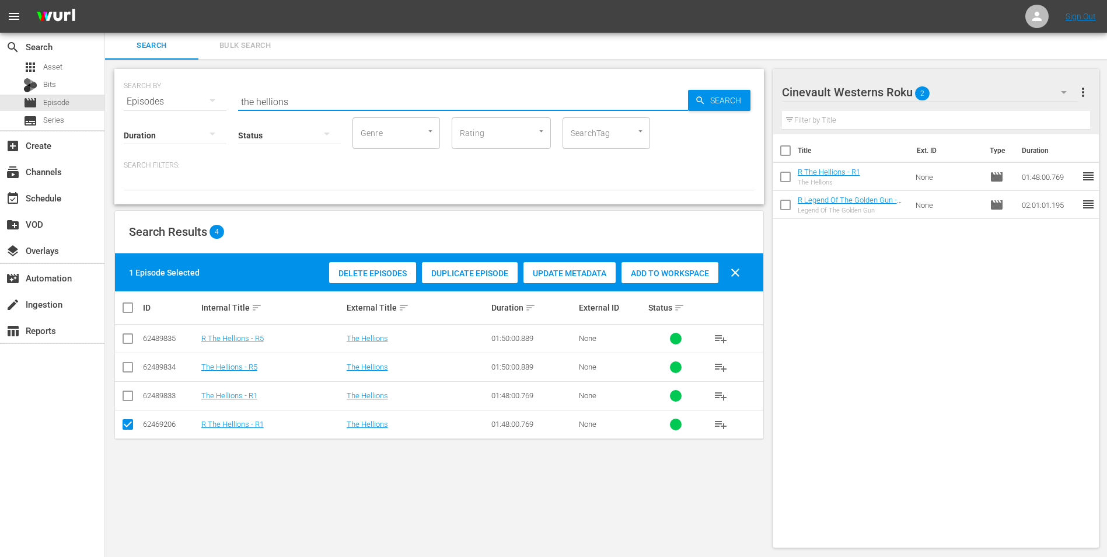
click at [325, 96] on input "the hellions" at bounding box center [463, 102] width 450 height 28
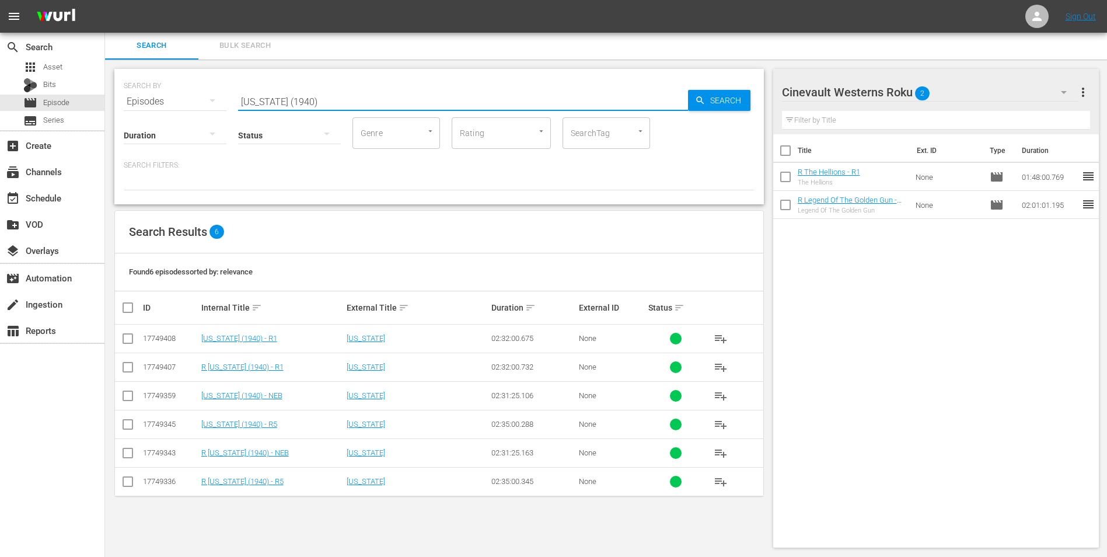
type input "Arizona (1940)"
click at [128, 373] on input "checkbox" at bounding box center [128, 369] width 14 height 14
checkbox input "true"
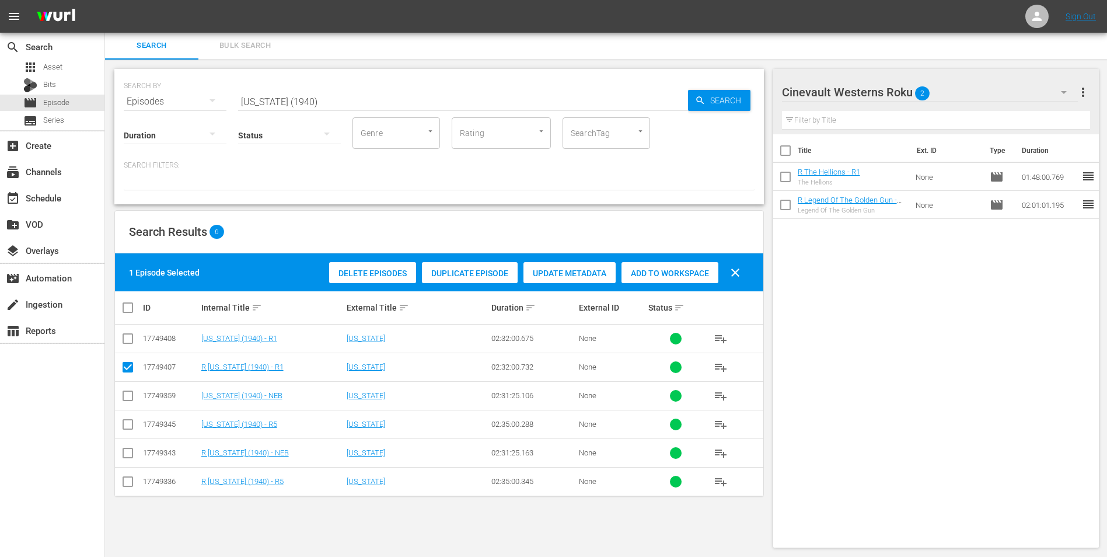
click at [639, 275] on span "Add to Workspace" at bounding box center [670, 272] width 97 height 9
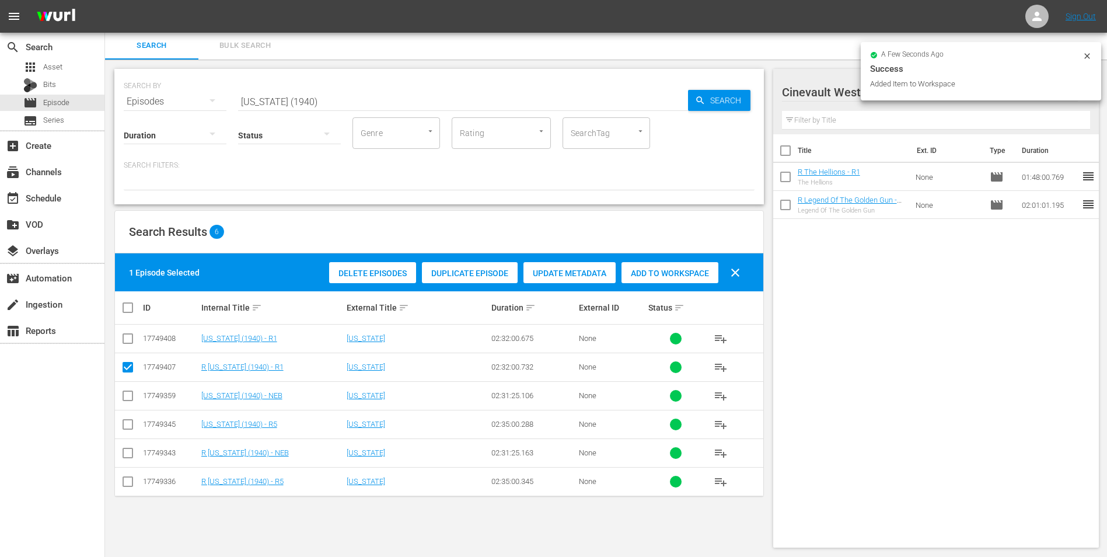
drag, startPoint x: 1088, startPoint y: 56, endPoint x: 1076, endPoint y: 65, distance: 14.9
click at [1087, 56] on icon at bounding box center [1087, 55] width 9 height 9
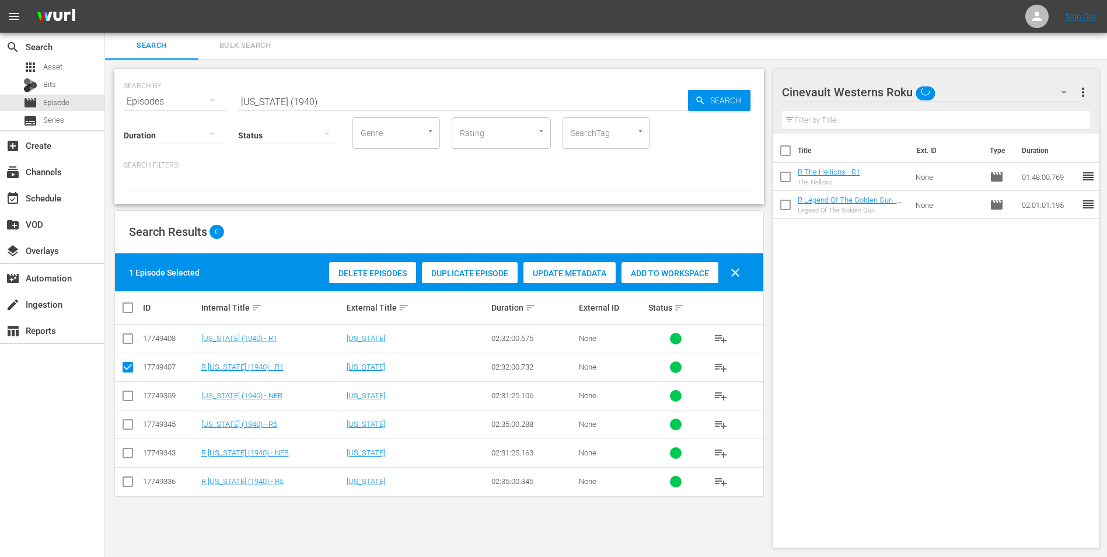
click at [1038, 92] on div "Cinevault Westerns Roku" at bounding box center [930, 92] width 296 height 33
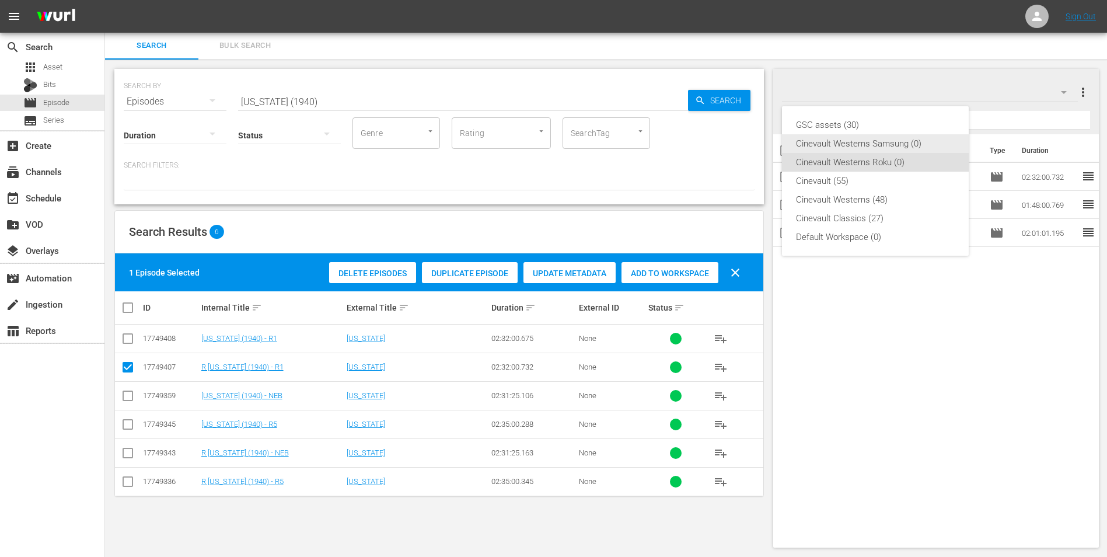
click at [877, 142] on div "Cinevault Westerns Samsung (0)" at bounding box center [875, 143] width 159 height 19
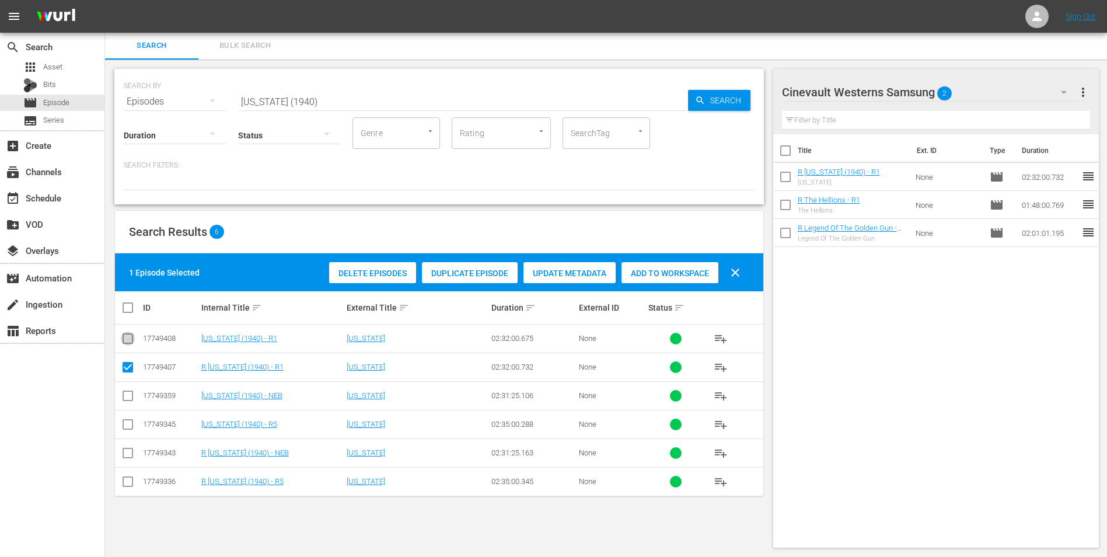
click at [125, 336] on input "checkbox" at bounding box center [128, 341] width 14 height 14
checkbox input "true"
click at [128, 367] on input "checkbox" at bounding box center [128, 369] width 14 height 14
checkbox input "false"
click at [692, 267] on div "Add to Workspace" at bounding box center [670, 273] width 97 height 22
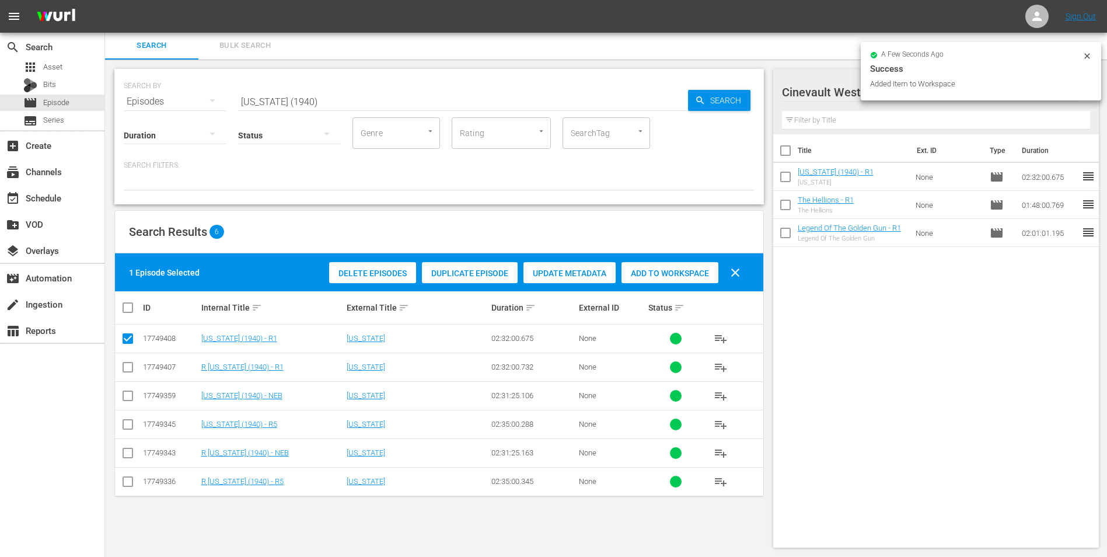
click at [394, 103] on input "Arizona (1940)" at bounding box center [463, 102] width 450 height 28
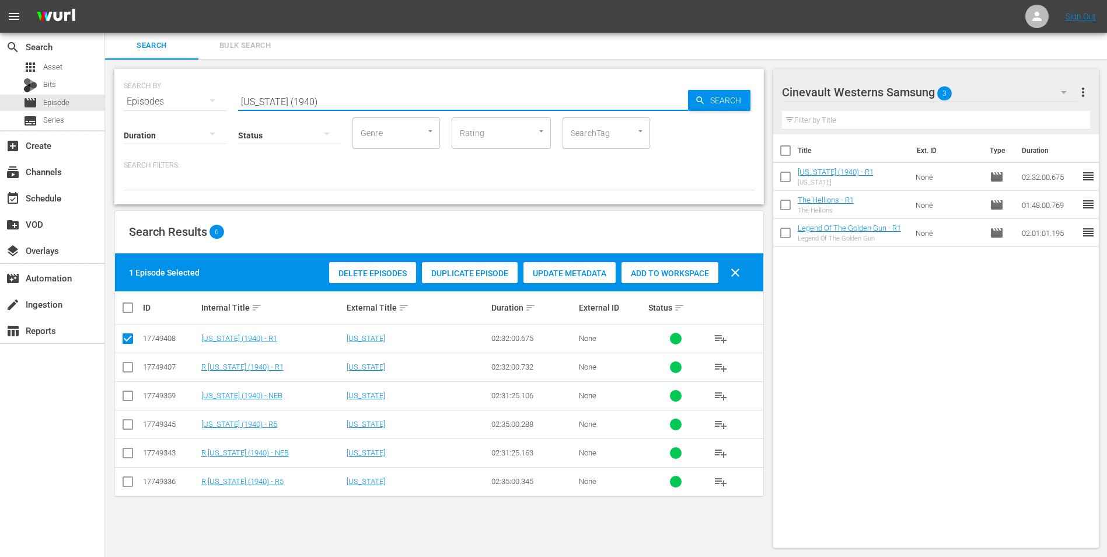
click at [394, 103] on input "Arizona (1940)" at bounding box center [463, 102] width 450 height 28
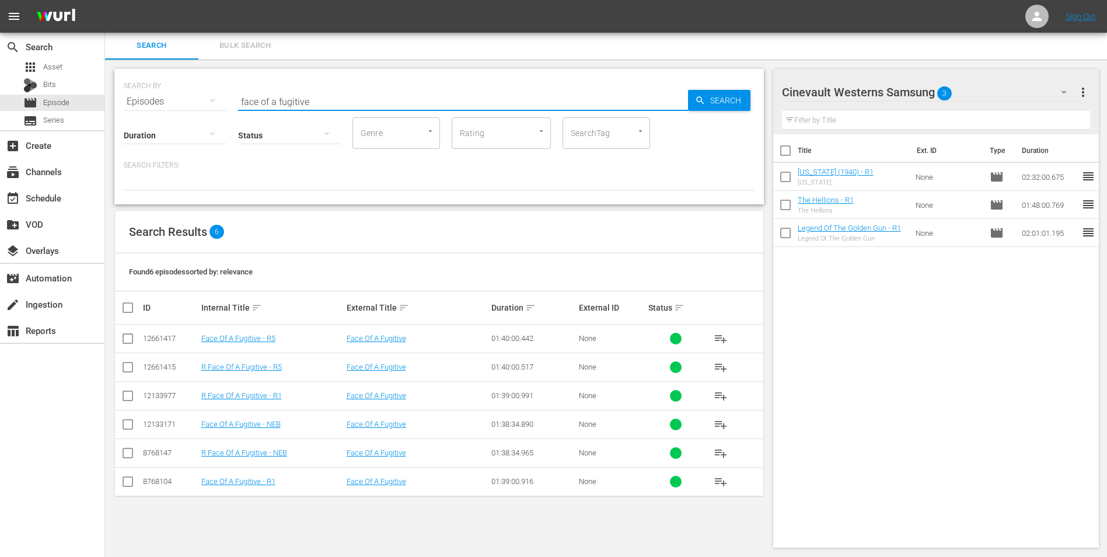
type input "face of a fugitive"
click at [128, 487] on input "checkbox" at bounding box center [128, 484] width 14 height 14
checkbox input "true"
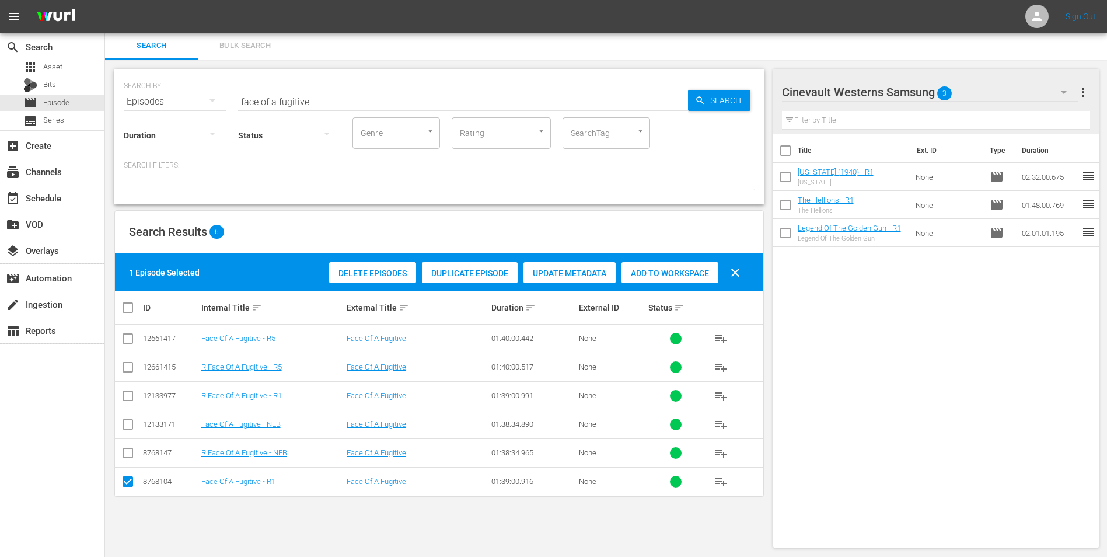
click at [659, 277] on span "Add to Workspace" at bounding box center [670, 272] width 97 height 9
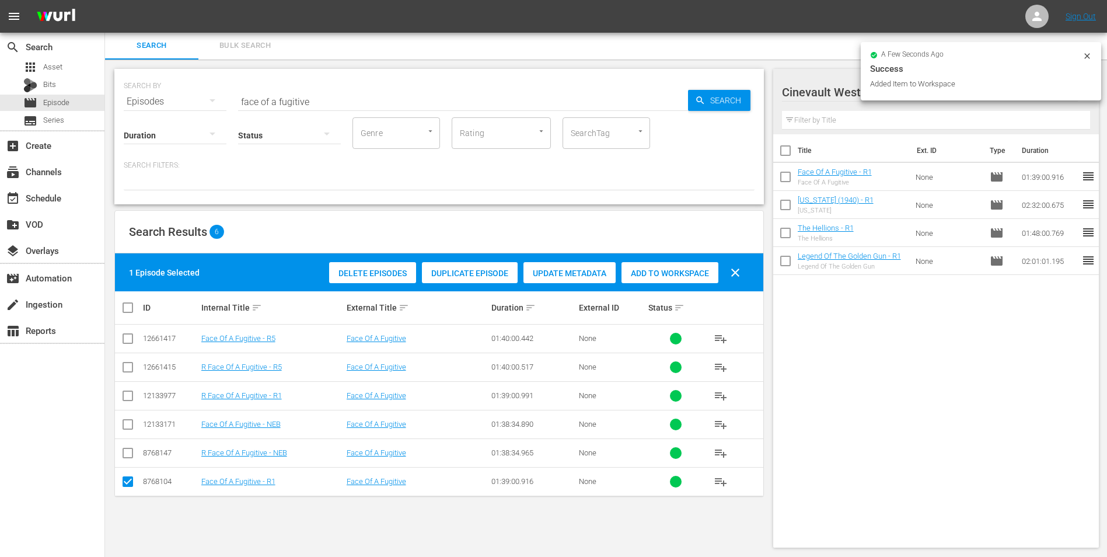
click at [1088, 58] on icon at bounding box center [1087, 55] width 9 height 9
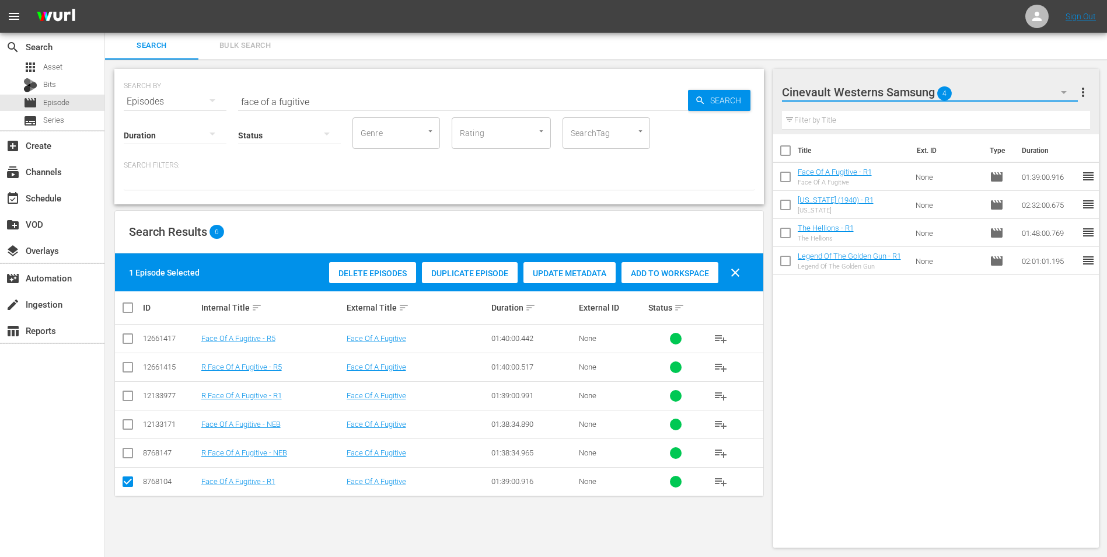
click at [1051, 96] on button "button" at bounding box center [1064, 92] width 28 height 28
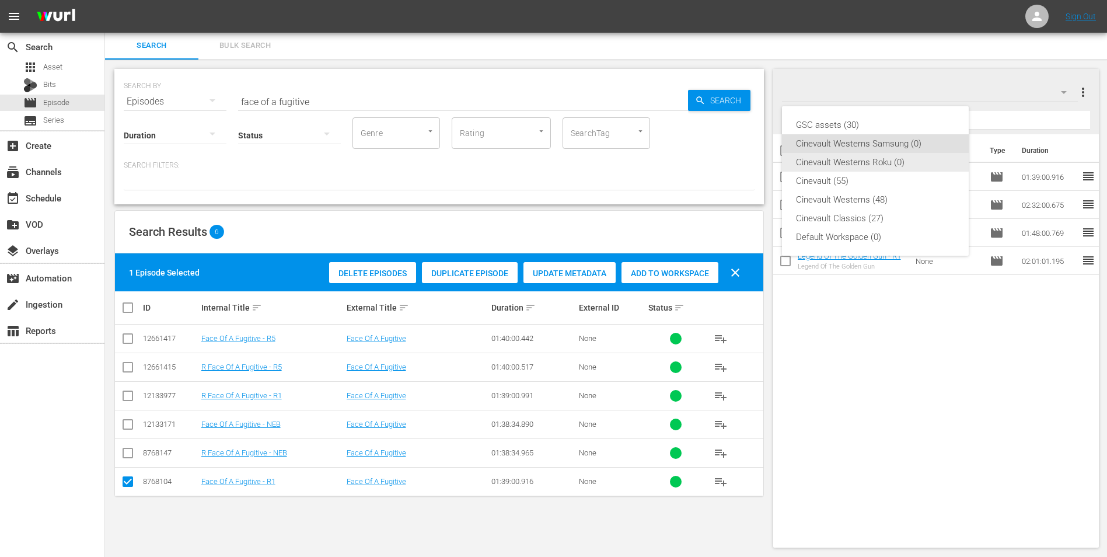
click at [879, 158] on div "Cinevault Westerns Roku (0)" at bounding box center [875, 162] width 159 height 19
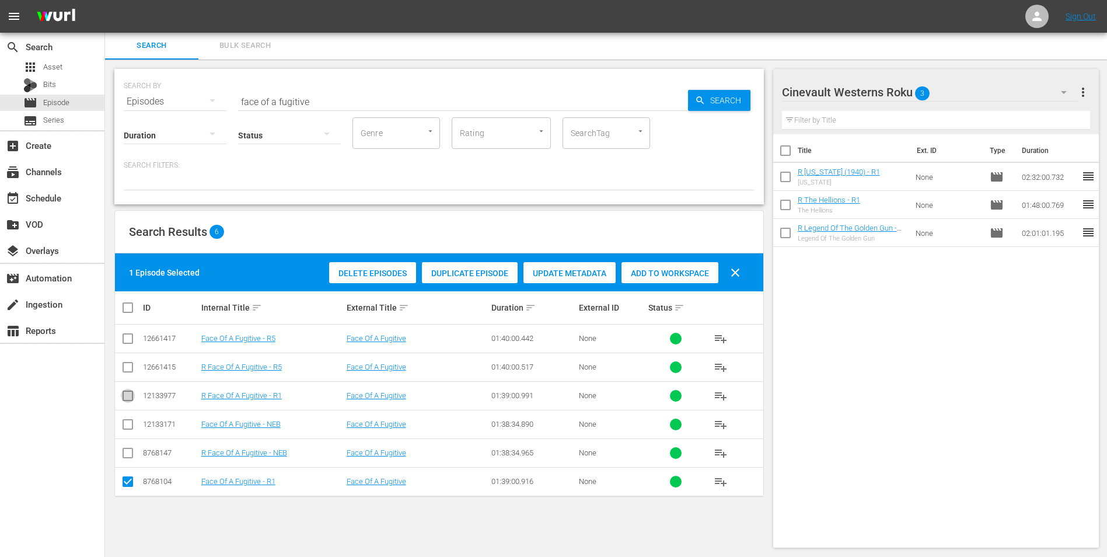
click at [123, 392] on input "checkbox" at bounding box center [128, 398] width 14 height 14
checkbox input "true"
drag, startPoint x: 672, startPoint y: 253, endPoint x: 654, endPoint y: 275, distance: 29.0
click at [672, 255] on div "Search Results 6 2 Episodes Selected Delete Episodes Duplicate Episode Update M…" at bounding box center [439, 353] width 650 height 287
click at [654, 274] on span "Add to Workspace" at bounding box center [670, 272] width 97 height 9
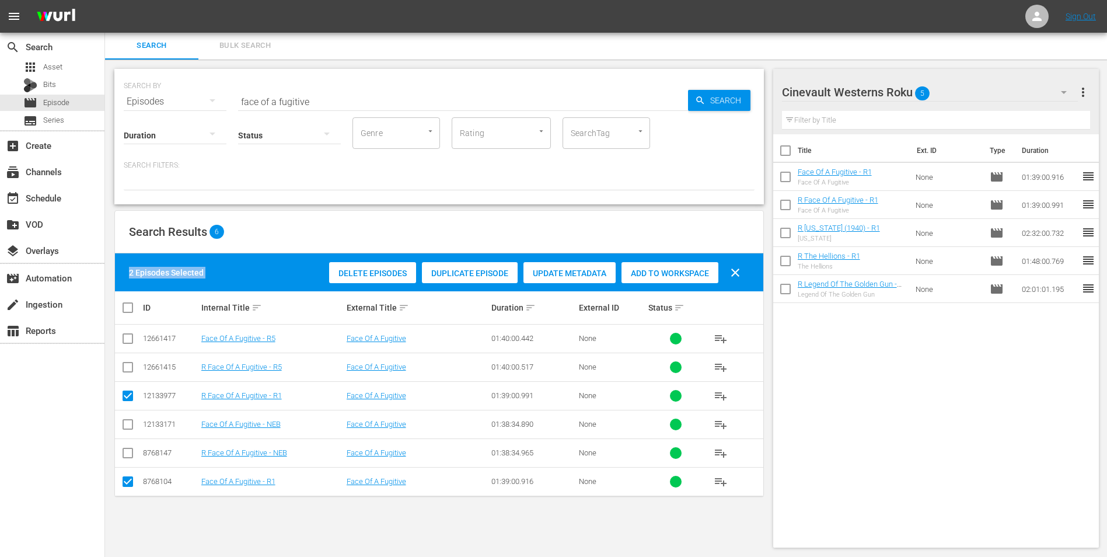
click at [787, 178] on input "checkbox" at bounding box center [785, 179] width 25 height 25
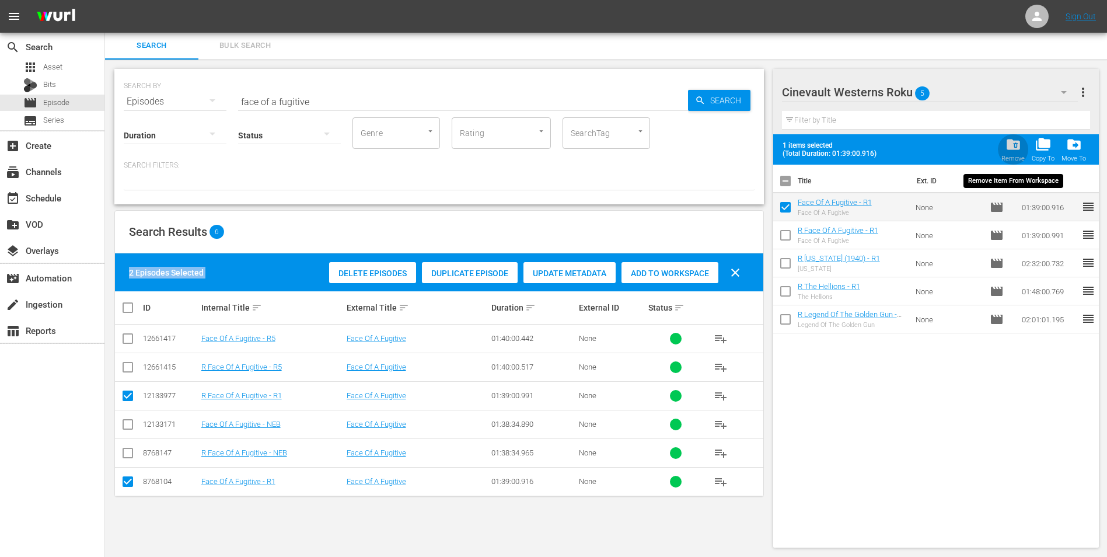
click at [1018, 149] on span "folder_delete" at bounding box center [1014, 145] width 16 height 16
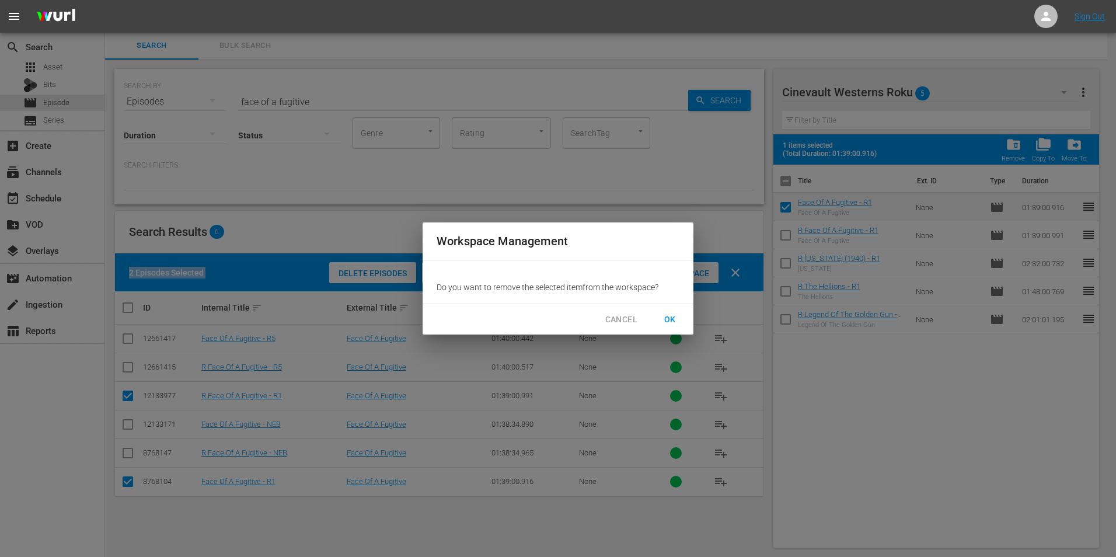
click at [665, 320] on span "OK" at bounding box center [670, 319] width 19 height 15
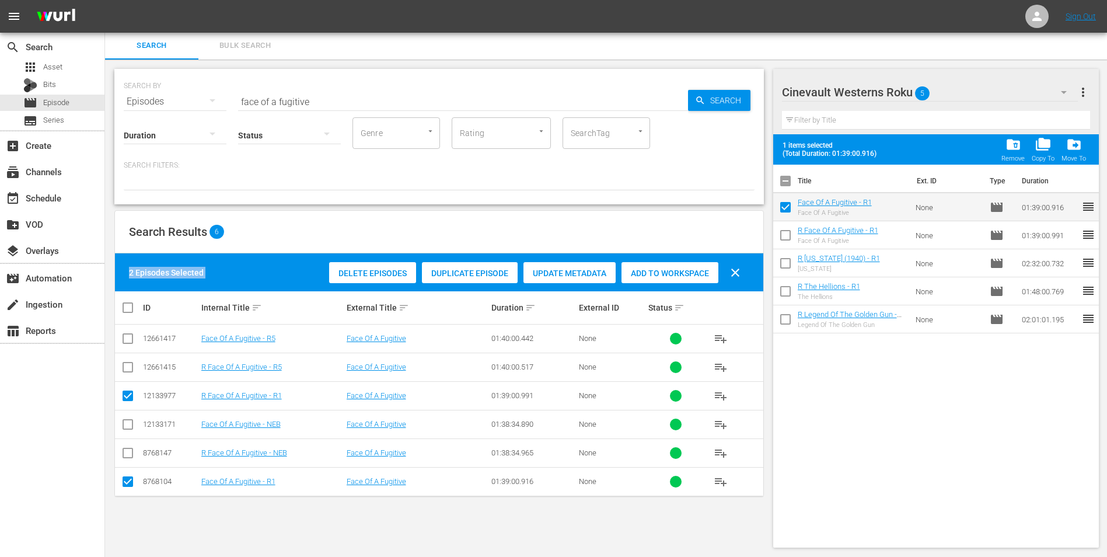
checkbox input "false"
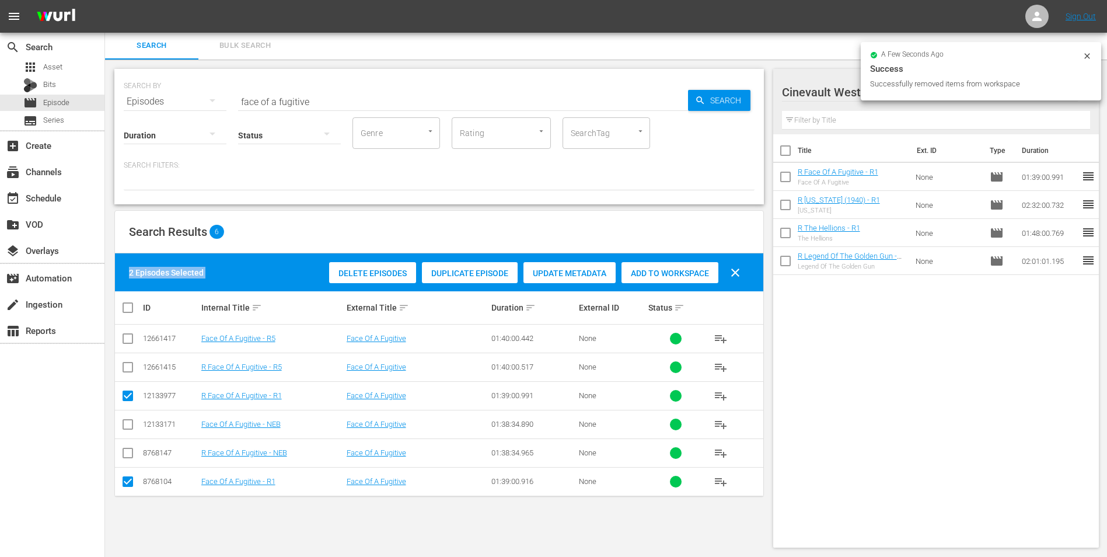
click at [1083, 58] on icon at bounding box center [1087, 55] width 9 height 9
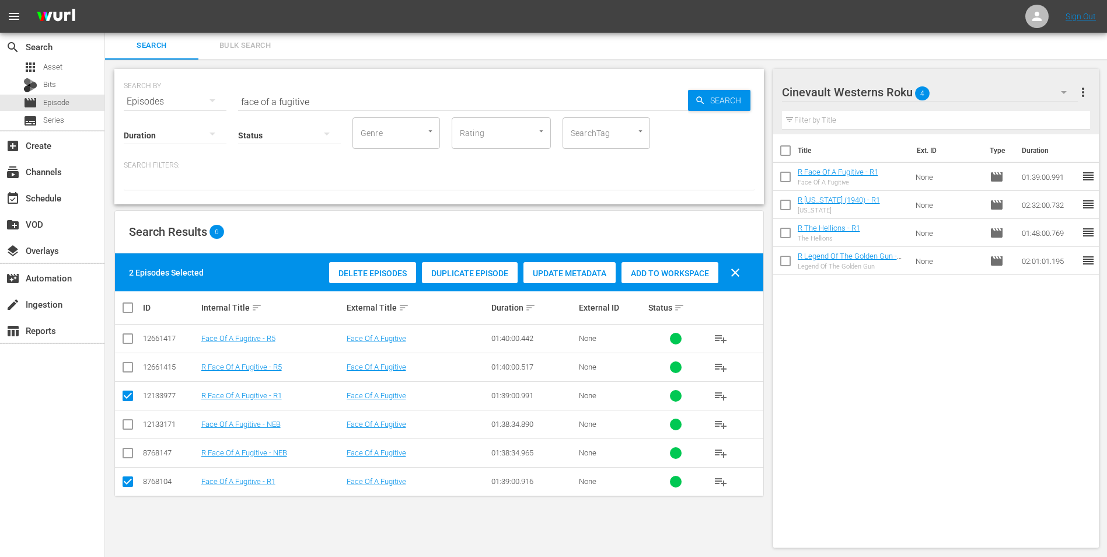
click at [1007, 94] on div "Cinevault Westerns Roku 4" at bounding box center [930, 92] width 296 height 33
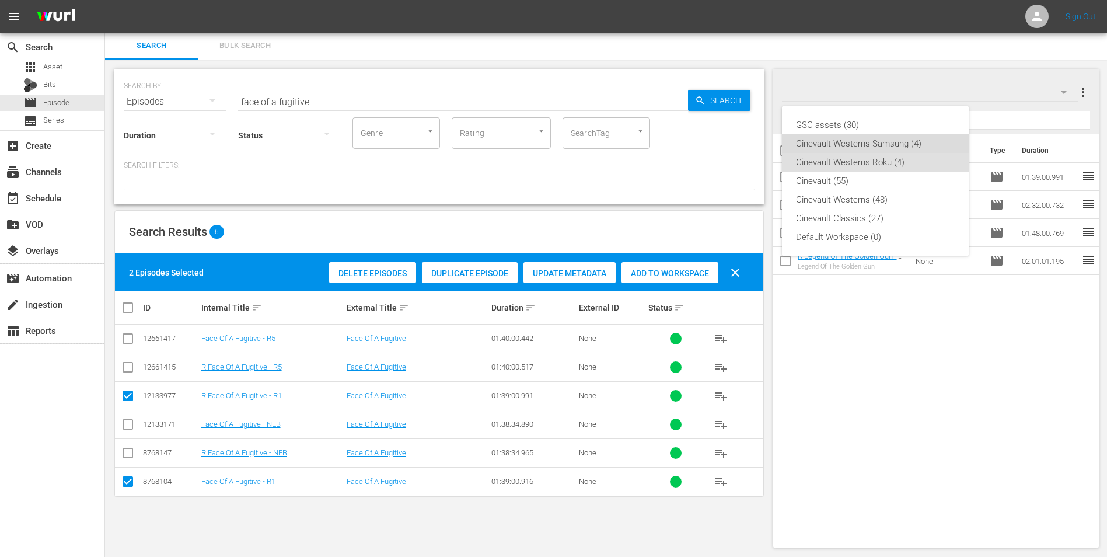
click at [909, 145] on div "Cinevault Westerns Samsung (4)" at bounding box center [875, 143] width 159 height 19
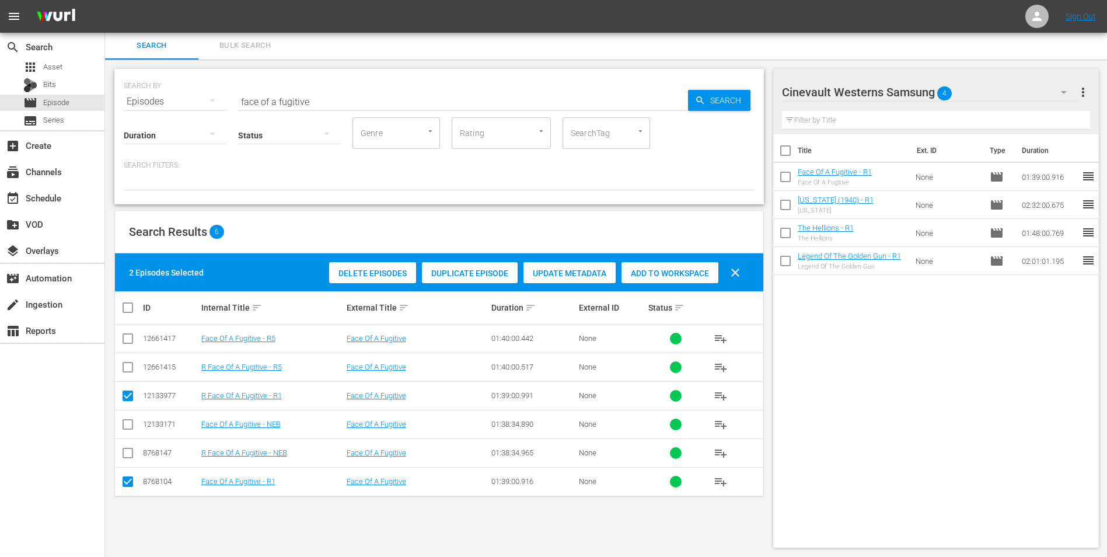
click at [980, 93] on div "Cinevault Westerns Samsung 4" at bounding box center [930, 92] width 296 height 33
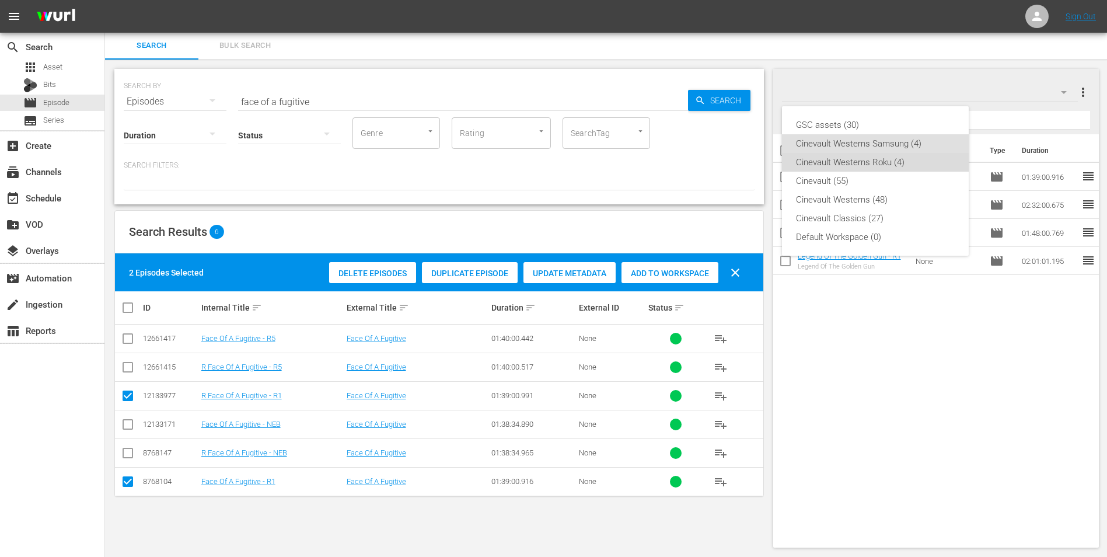
click at [883, 160] on div "Cinevault Westerns Roku (4)" at bounding box center [875, 162] width 159 height 19
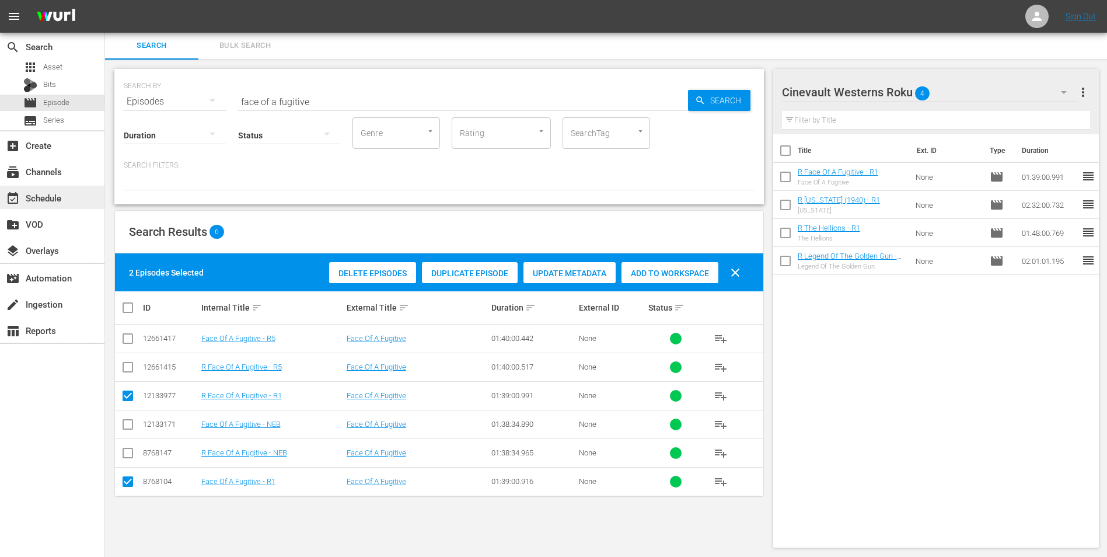
click at [60, 188] on div "event_available Schedule" at bounding box center [52, 197] width 104 height 23
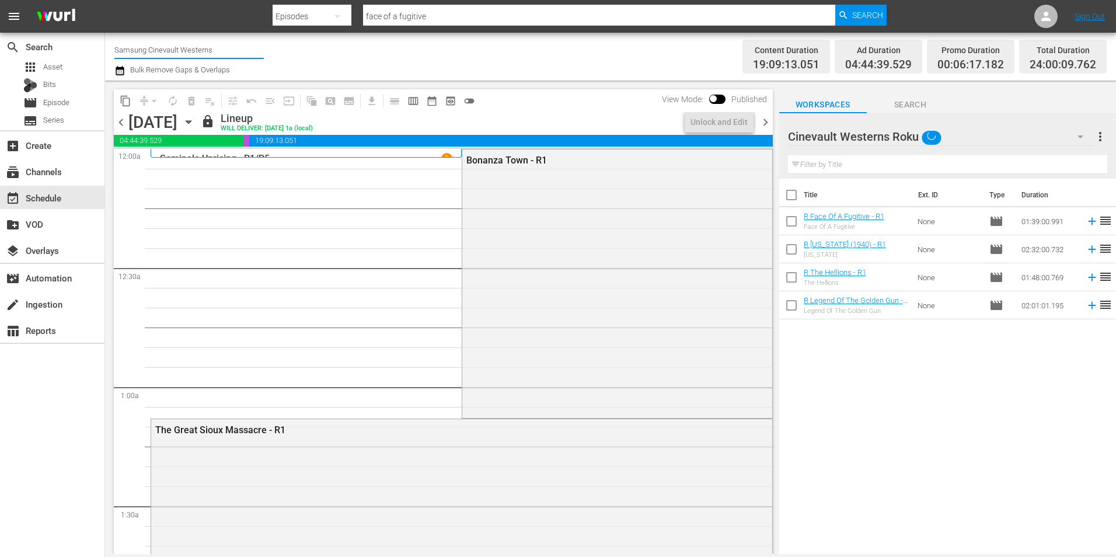
click at [177, 53] on input "Samsung Cinevault Westerns" at bounding box center [188, 50] width 149 height 28
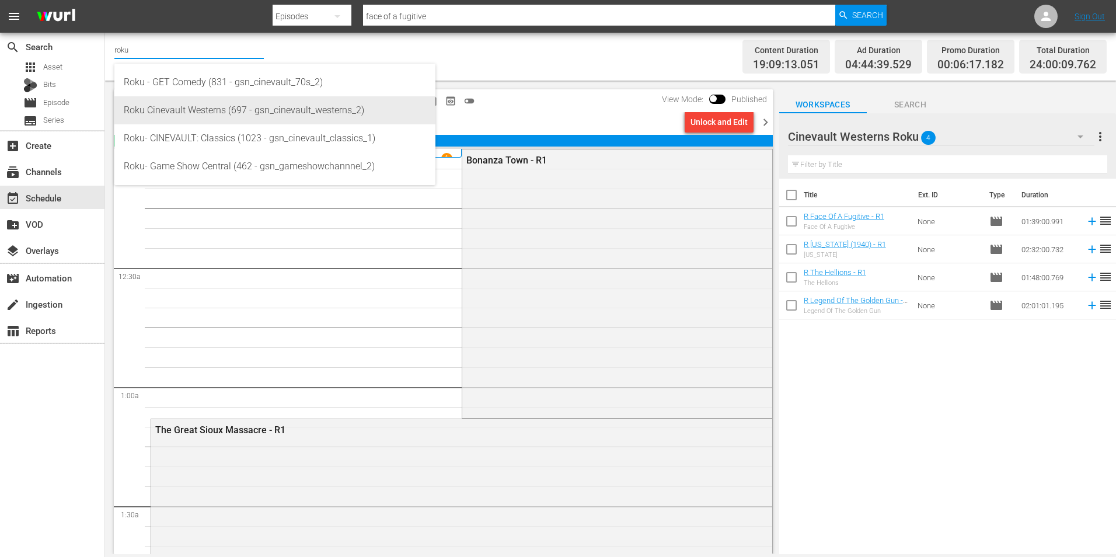
click at [201, 101] on div "Roku Cinevault Westerns (697 - gsn_cinevault_westerns_2)" at bounding box center [275, 110] width 302 height 28
type input "Roku Cinevault Westerns (697 - gsn_cinevault_westerns_2)"
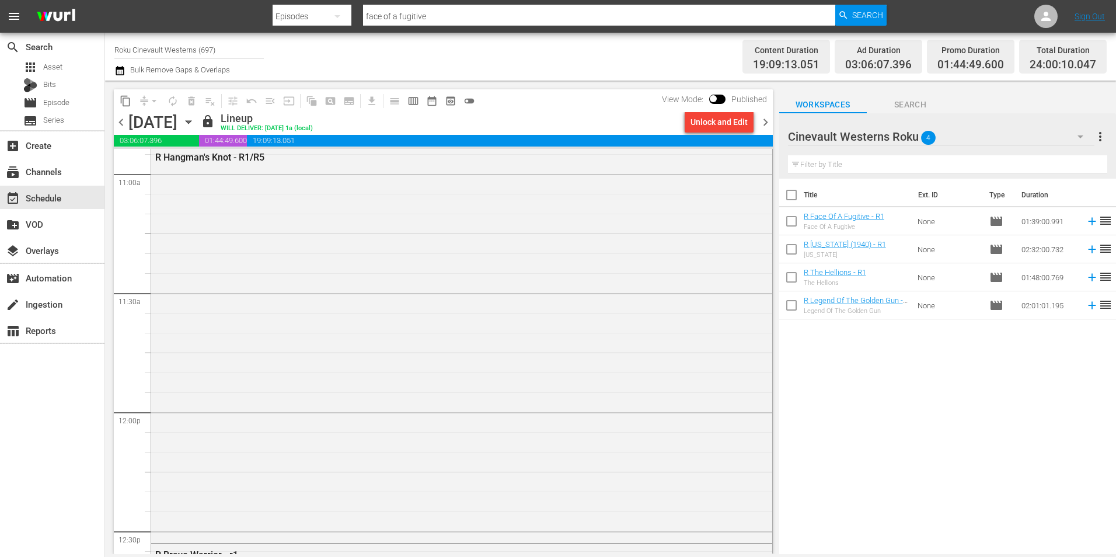
scroll to position [2743, 0]
click at [766, 123] on span "chevron_right" at bounding box center [765, 122] width 15 height 15
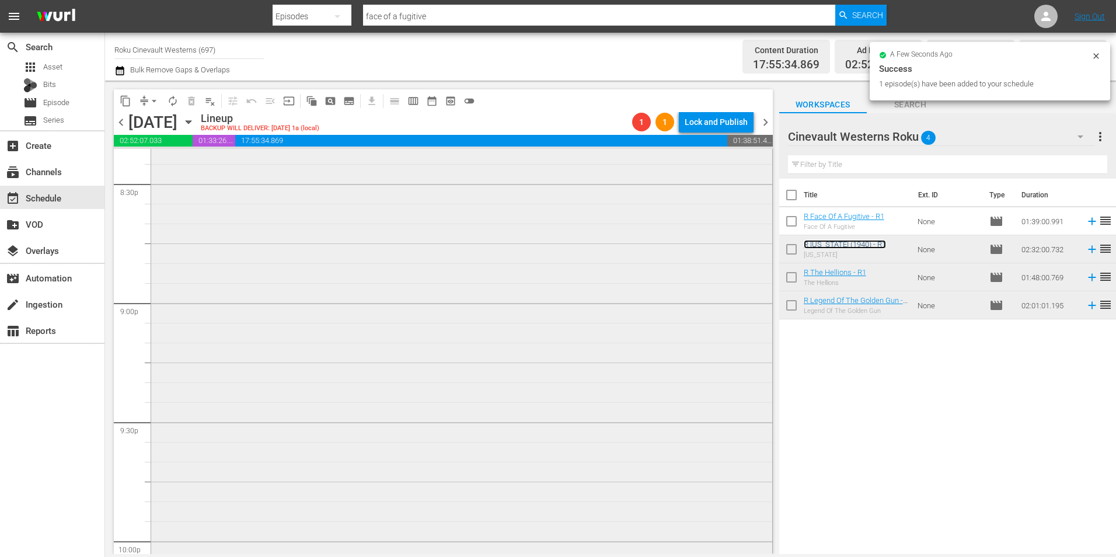
scroll to position [5079, 0]
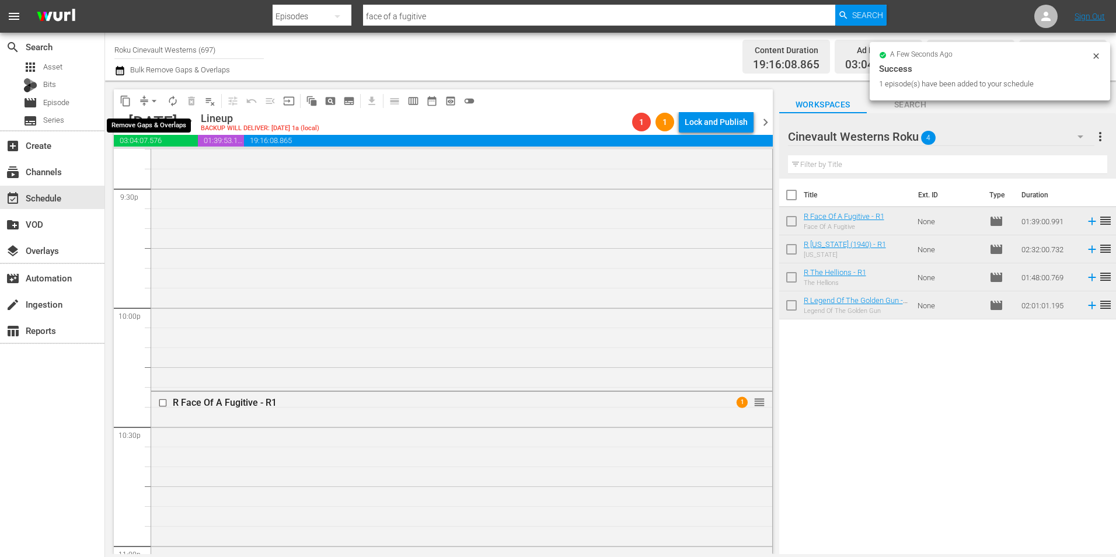
click at [152, 100] on span "arrow_drop_down" at bounding box center [154, 101] width 12 height 12
click at [162, 126] on li "Align to Midnight" at bounding box center [154, 124] width 123 height 19
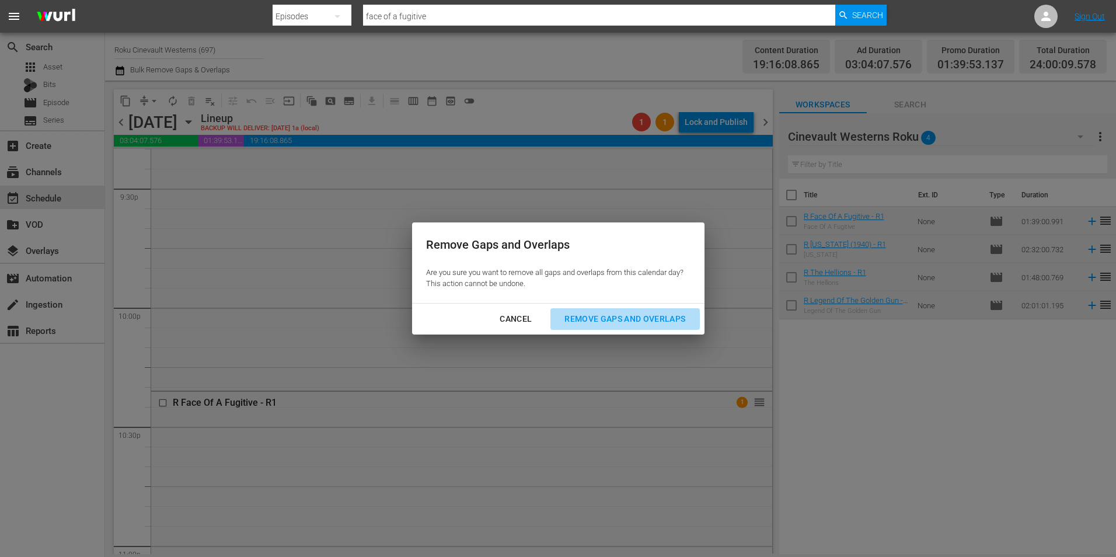
click at [679, 318] on div "Remove Gaps and Overlaps" at bounding box center [624, 319] width 139 height 15
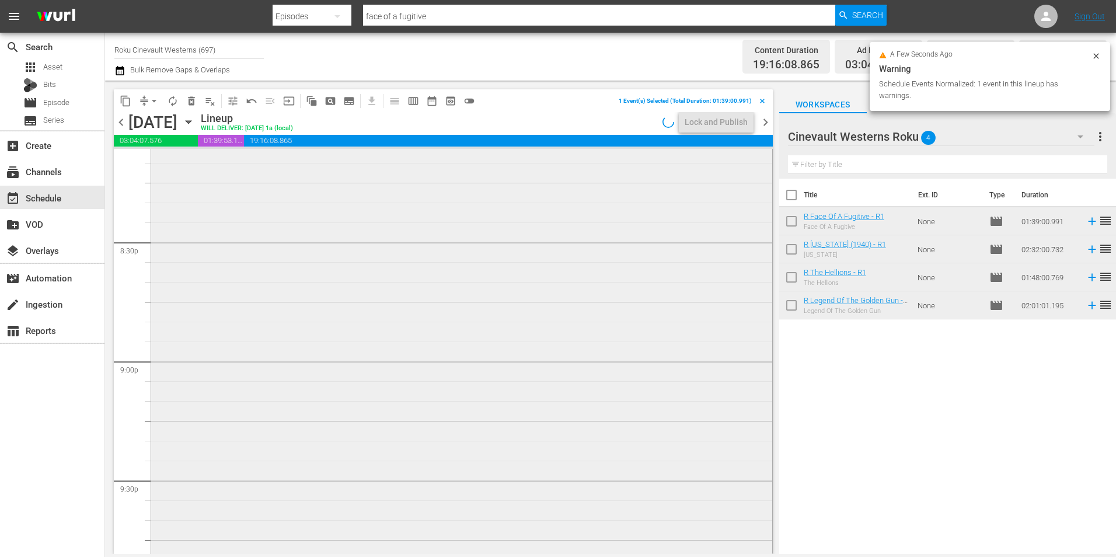
scroll to position [4613, 0]
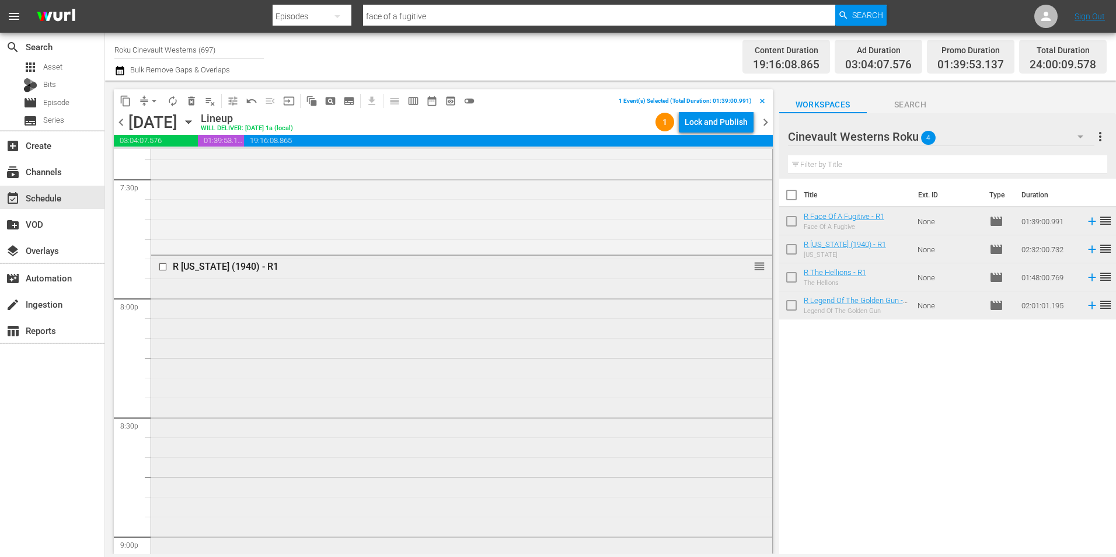
click at [162, 265] on input "checkbox" at bounding box center [164, 266] width 12 height 10
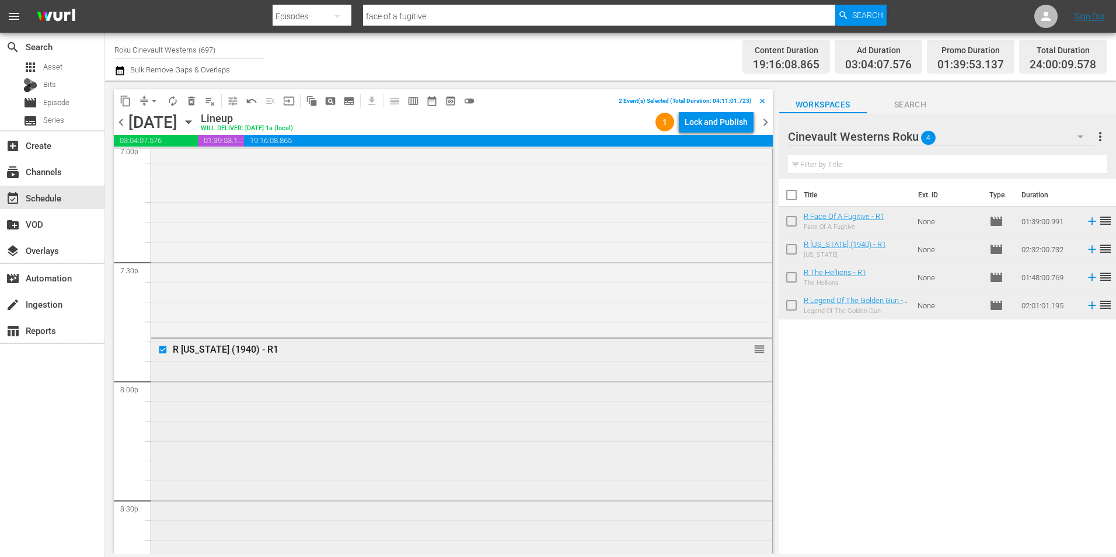
scroll to position [4262, 0]
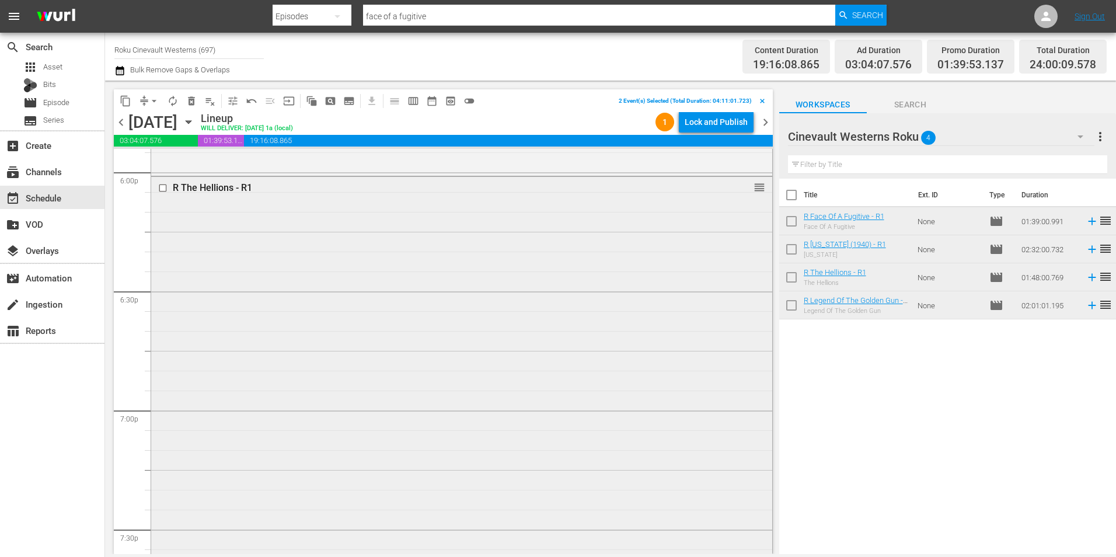
click at [162, 190] on input "checkbox" at bounding box center [164, 188] width 12 height 10
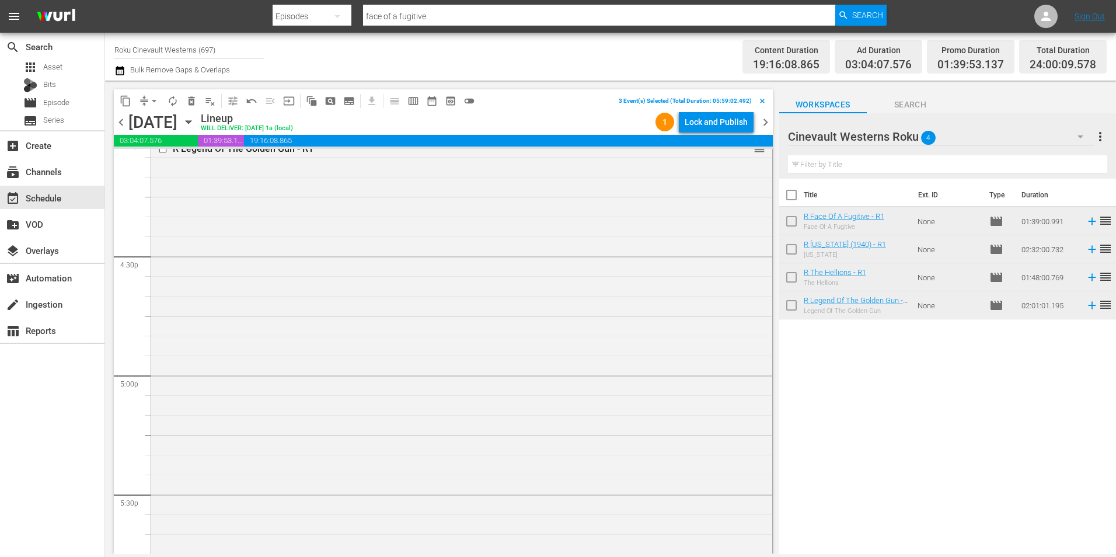
scroll to position [3737, 0]
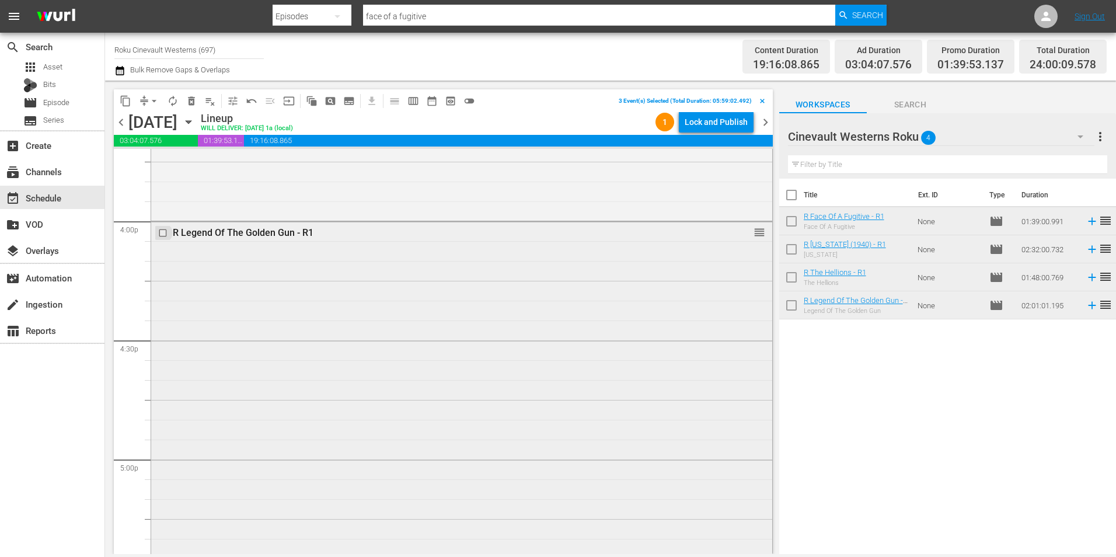
click at [162, 237] on input "checkbox" at bounding box center [164, 233] width 12 height 10
click at [121, 104] on span "content_copy" at bounding box center [126, 101] width 12 height 12
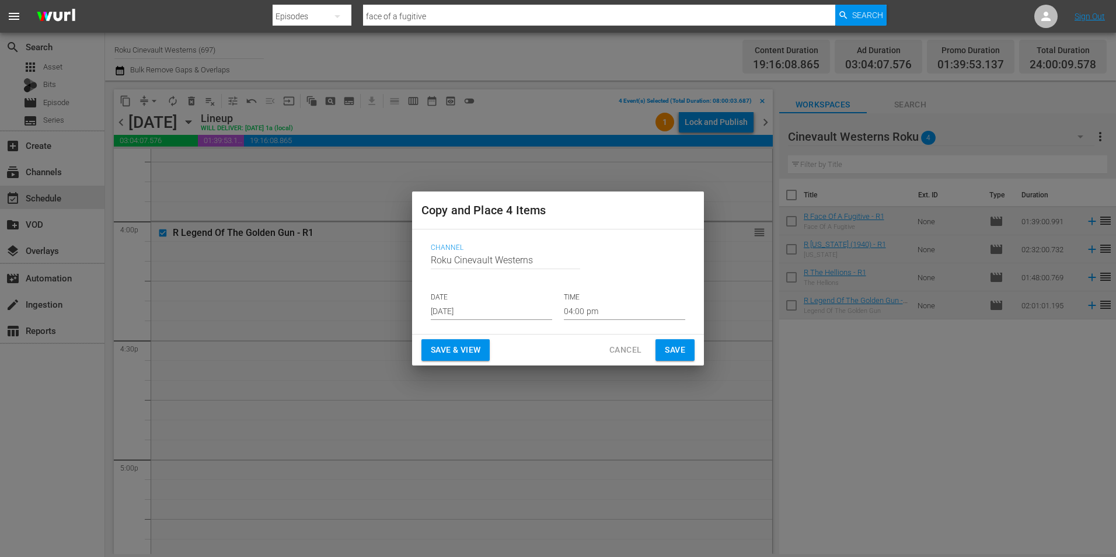
click at [462, 313] on input "Aug 21st 2025" at bounding box center [491, 311] width 121 height 18
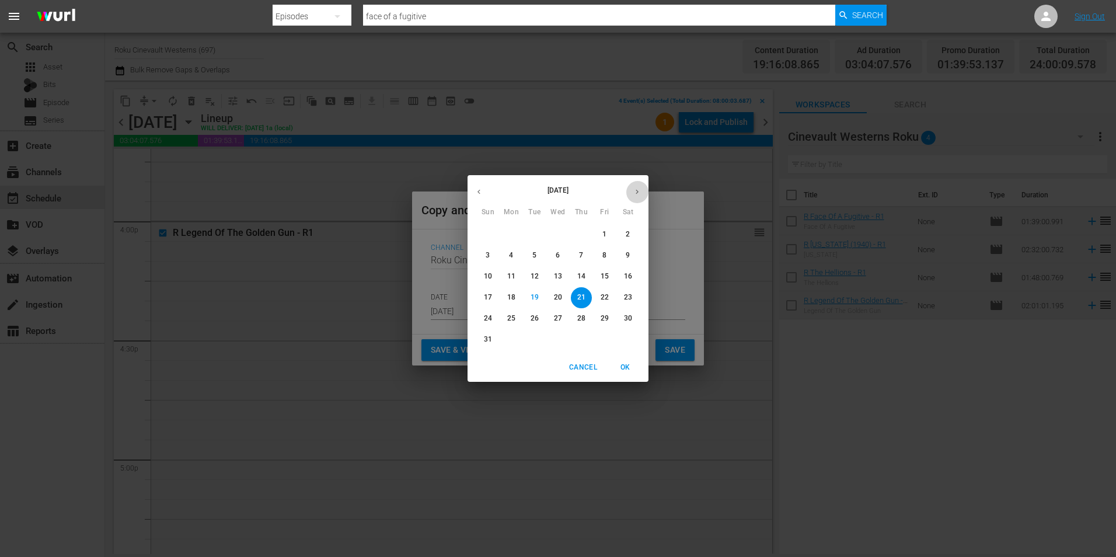
click at [636, 192] on icon "button" at bounding box center [637, 191] width 9 height 9
click at [535, 252] on p "9" at bounding box center [534, 255] width 4 height 10
type input "Sep 9th 2025"
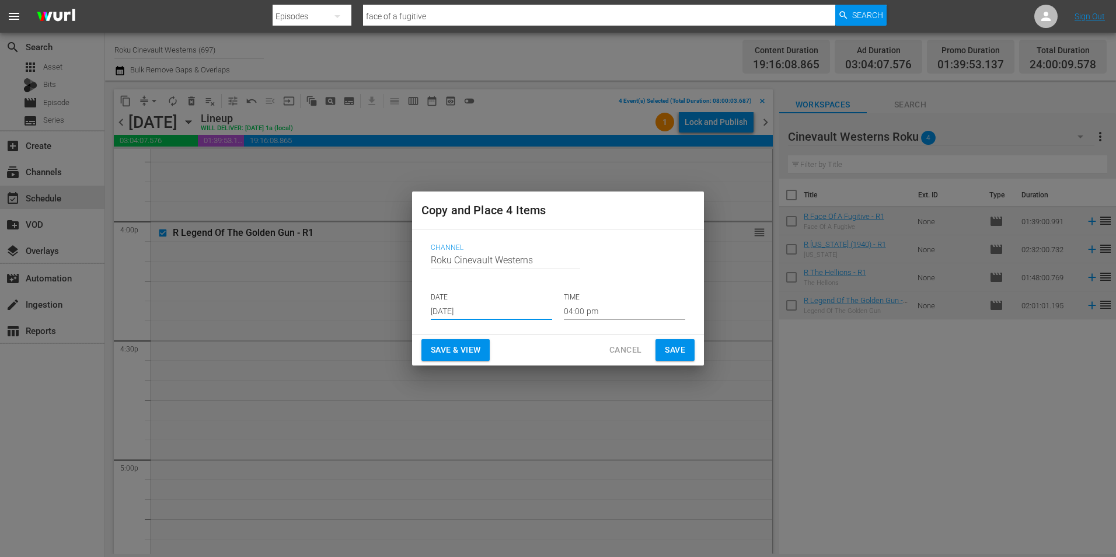
click at [624, 311] on input "04:00 pm" at bounding box center [624, 311] width 121 height 18
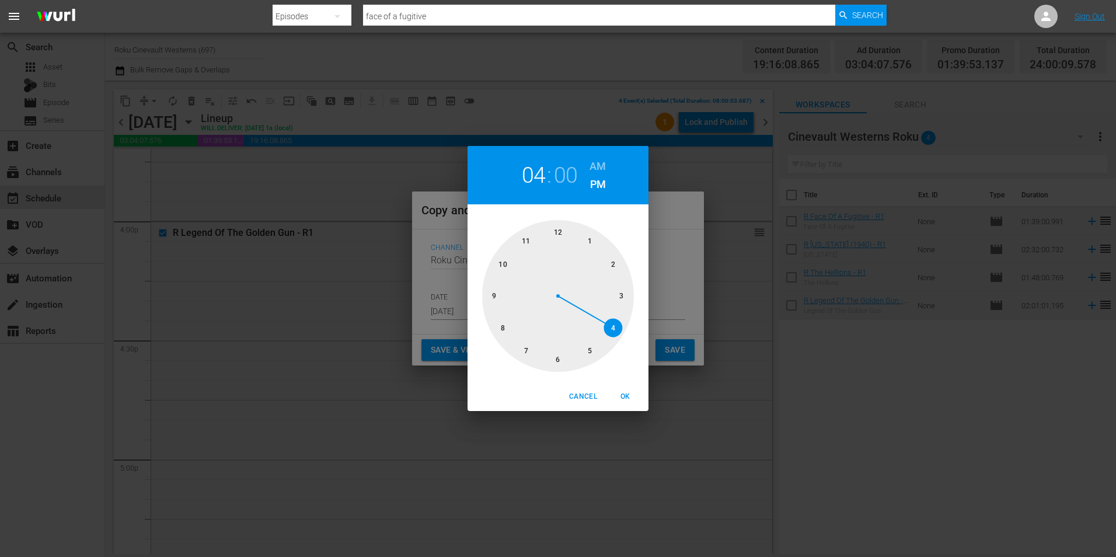
click at [555, 233] on div at bounding box center [558, 296] width 152 height 152
click at [602, 154] on div "12 : 00 AM PM" at bounding box center [557, 175] width 181 height 58
click at [602, 166] on h6 "AM" at bounding box center [597, 166] width 16 height 19
click at [620, 397] on span "OK" at bounding box center [625, 396] width 28 height 12
type input "12:00 am"
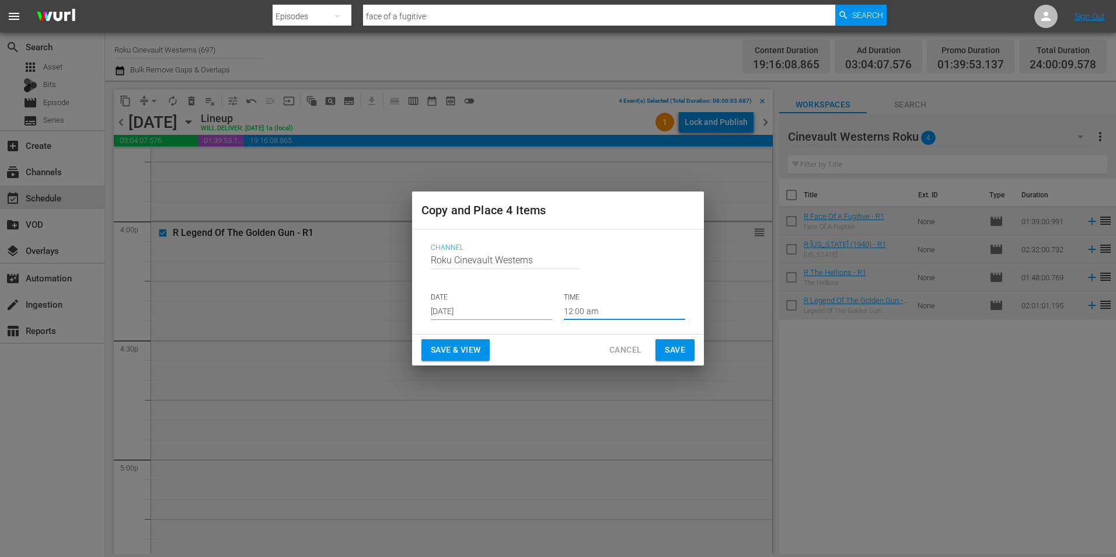
click at [681, 352] on span "Save" at bounding box center [675, 350] width 20 height 15
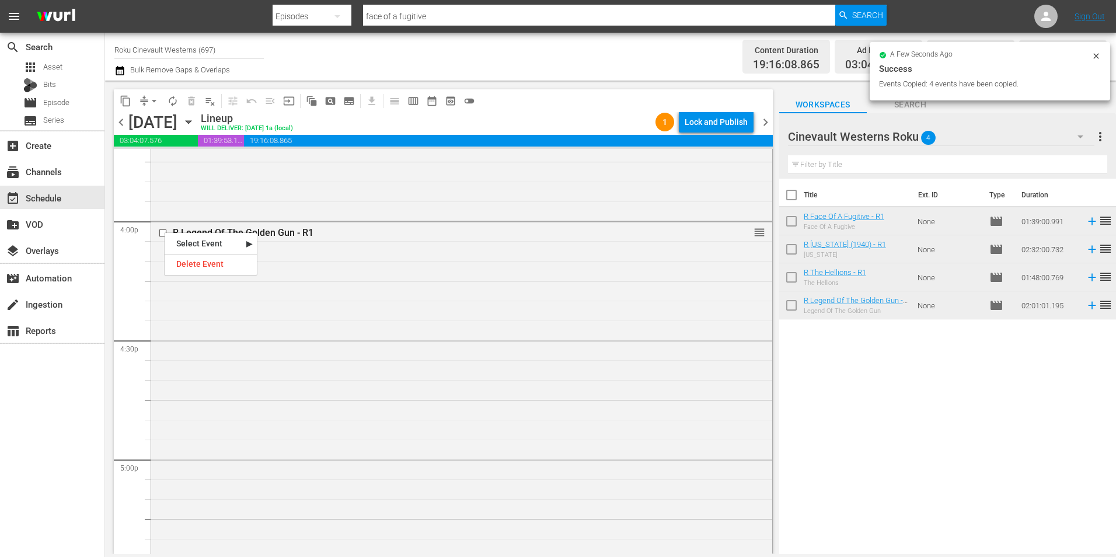
click at [162, 231] on input "checkbox" at bounding box center [164, 233] width 12 height 10
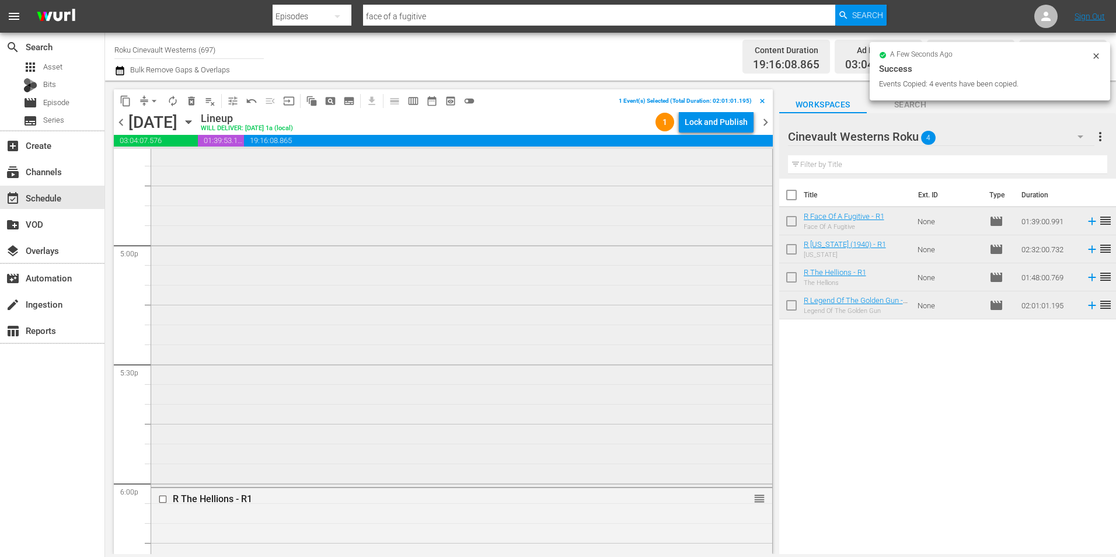
scroll to position [4087, 0]
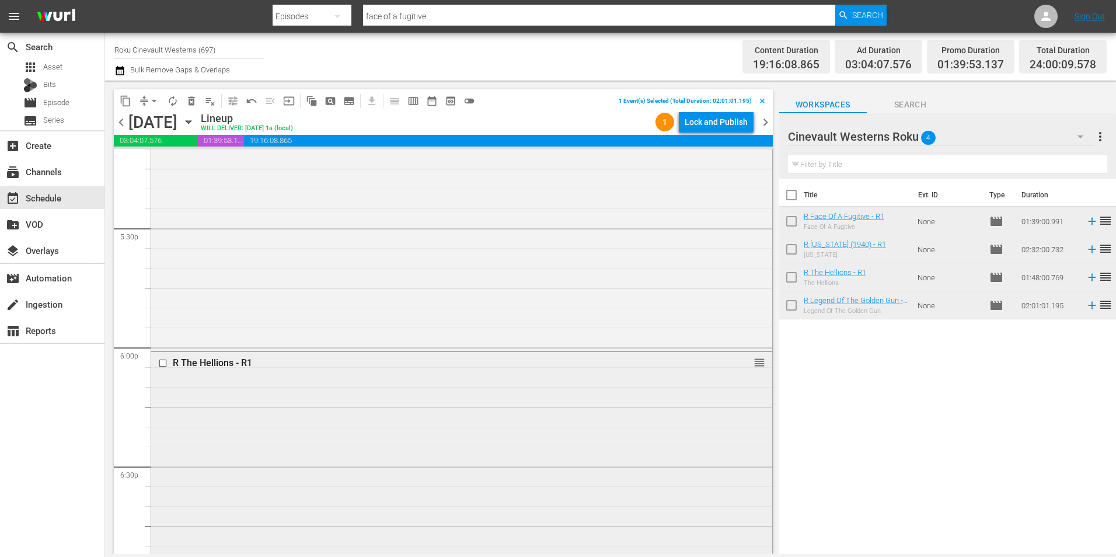
click at [162, 360] on input "checkbox" at bounding box center [164, 363] width 12 height 10
click at [162, 442] on input "checkbox" at bounding box center [164, 442] width 12 height 10
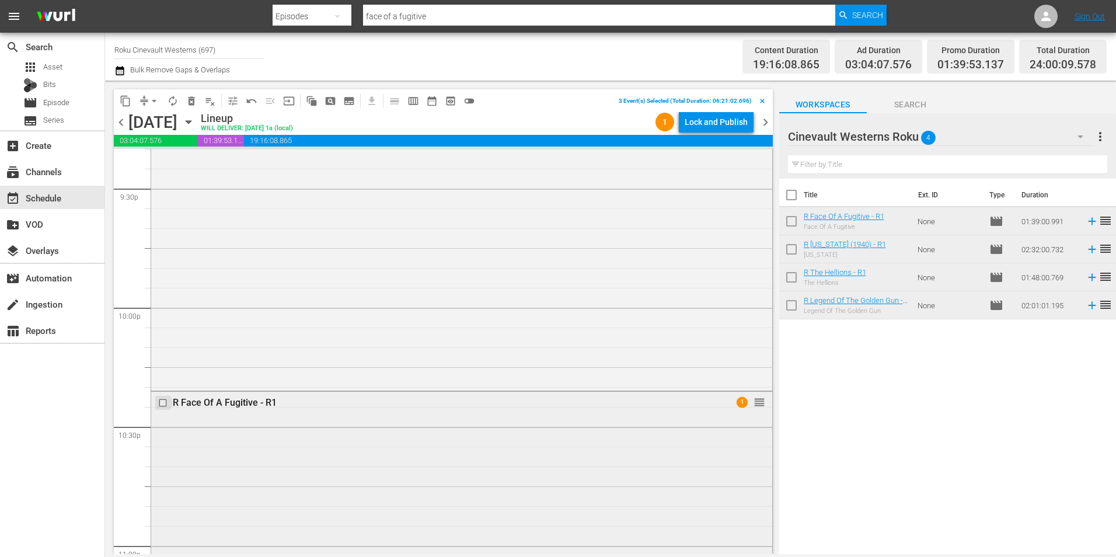
click at [164, 403] on input "checkbox" at bounding box center [164, 402] width 12 height 10
click at [127, 102] on span "content_copy" at bounding box center [126, 101] width 12 height 12
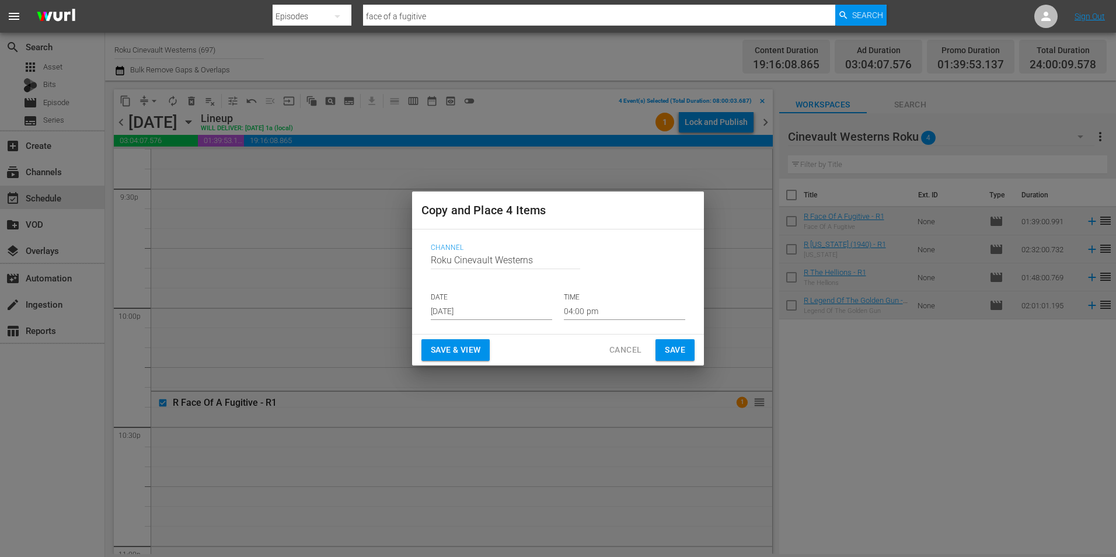
click at [484, 315] on input "Aug 21st 2025" at bounding box center [491, 311] width 121 height 18
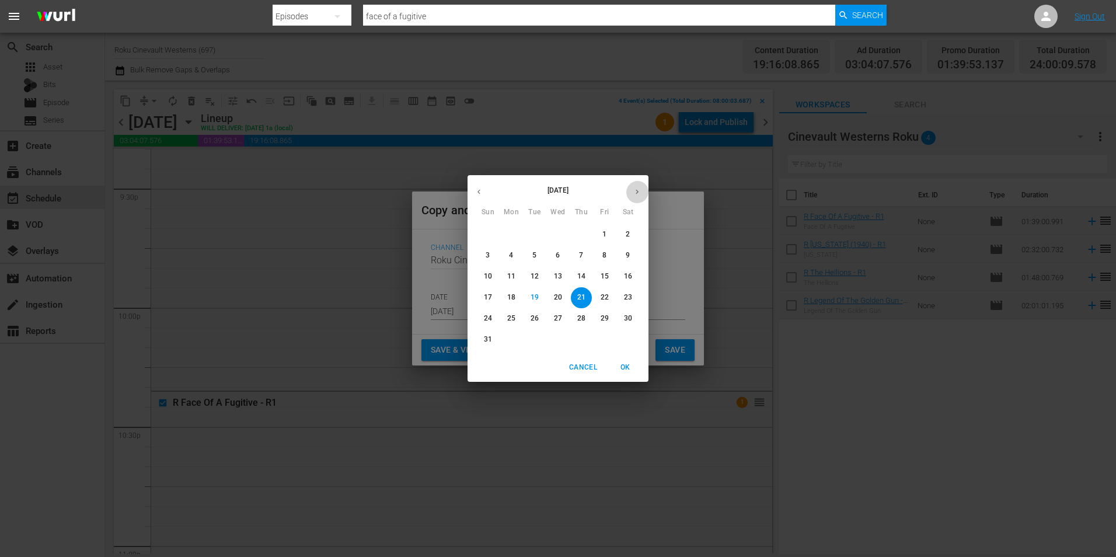
drag, startPoint x: 644, startPoint y: 190, endPoint x: 630, endPoint y: 215, distance: 28.5
click at [642, 190] on button "button" at bounding box center [637, 191] width 23 height 23
click at [604, 257] on p "12" at bounding box center [605, 255] width 8 height 10
type input "Sep 12th 2025"
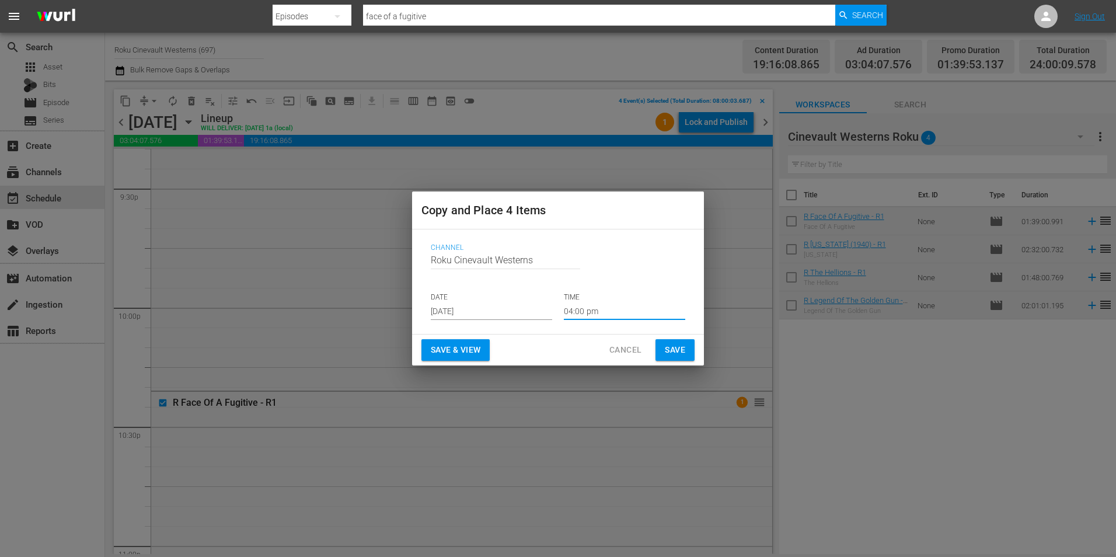
click at [596, 310] on input "04:00 pm" at bounding box center [624, 311] width 121 height 18
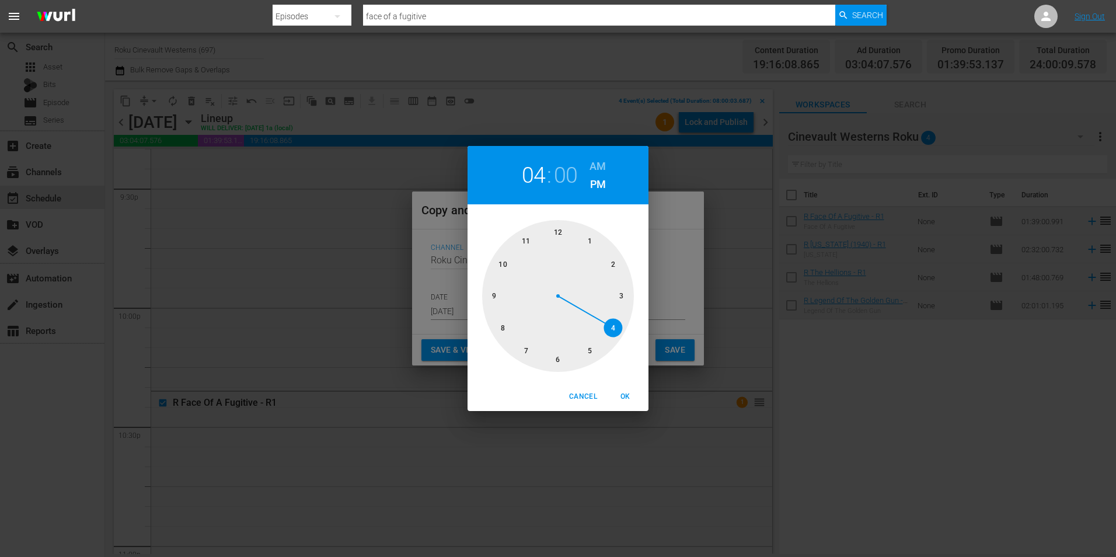
click at [498, 327] on div at bounding box center [558, 296] width 152 height 152
click at [597, 171] on h6 "AM" at bounding box center [597, 166] width 16 height 19
click at [625, 399] on span "OK" at bounding box center [625, 396] width 28 height 12
type input "08:00 am"
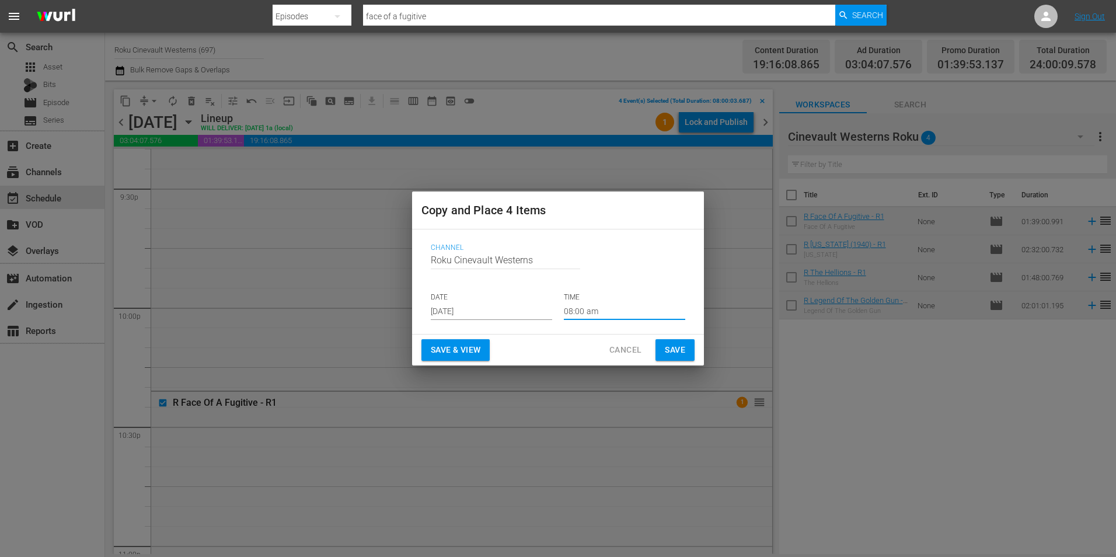
click at [678, 353] on span "Save" at bounding box center [675, 350] width 20 height 15
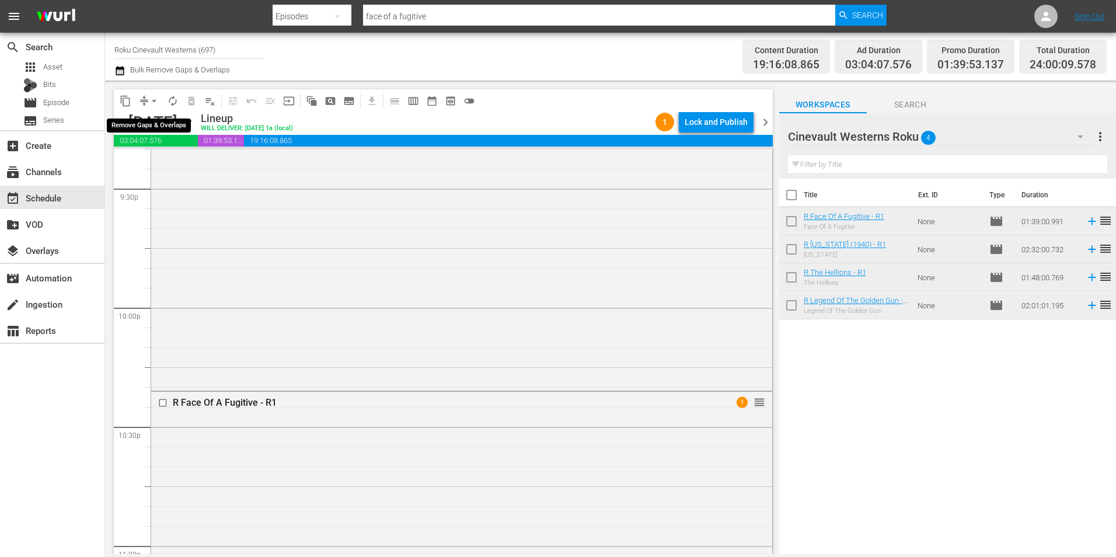
click at [151, 100] on span "arrow_drop_down" at bounding box center [154, 101] width 12 height 12
click at [159, 127] on li "Align to Midnight" at bounding box center [154, 124] width 123 height 19
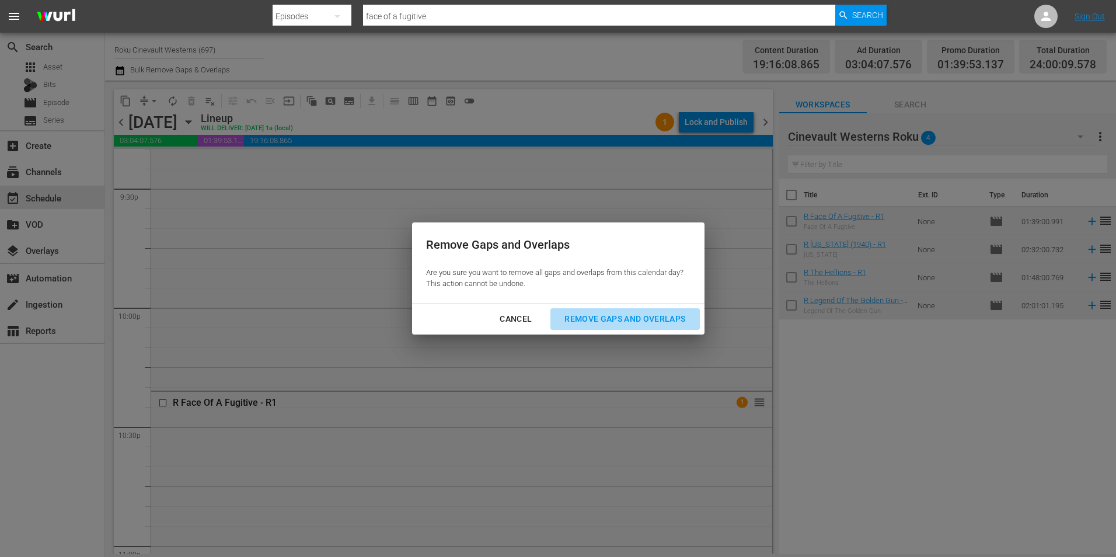
click at [609, 329] on button "Remove Gaps and Overlaps" at bounding box center [624, 319] width 149 height 22
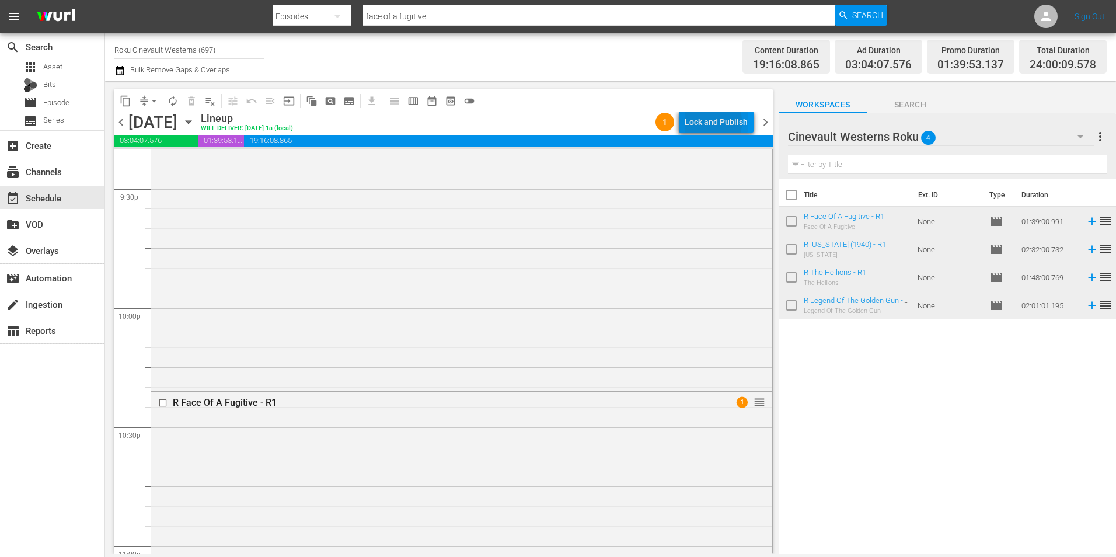
click at [693, 124] on div "Lock and Publish" at bounding box center [716, 121] width 63 height 21
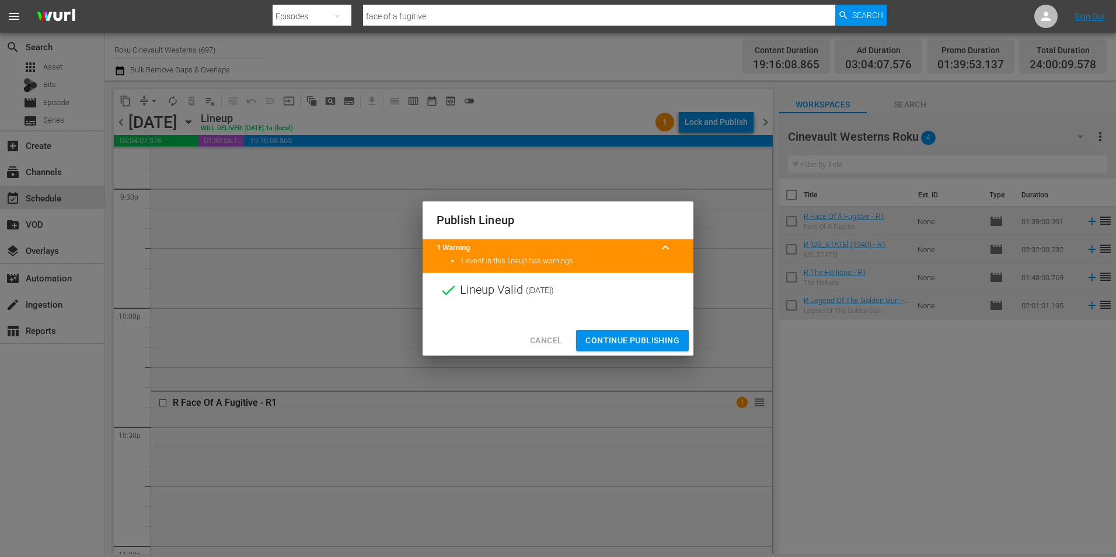
click at [633, 345] on span "Continue Publishing" at bounding box center [632, 340] width 94 height 15
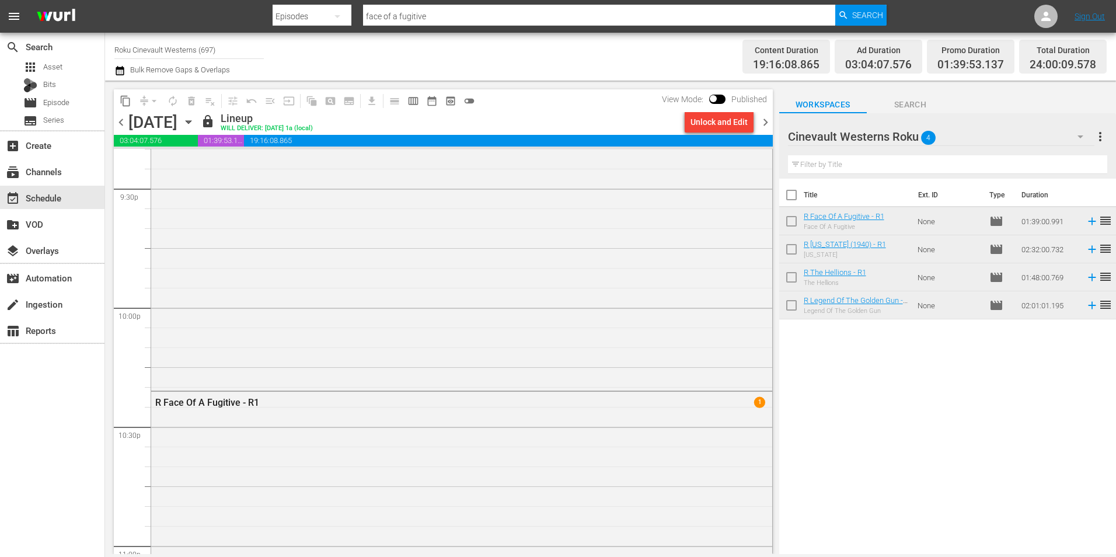
click at [177, 53] on input "Roku Cinevault Westerns (697)" at bounding box center [188, 50] width 149 height 28
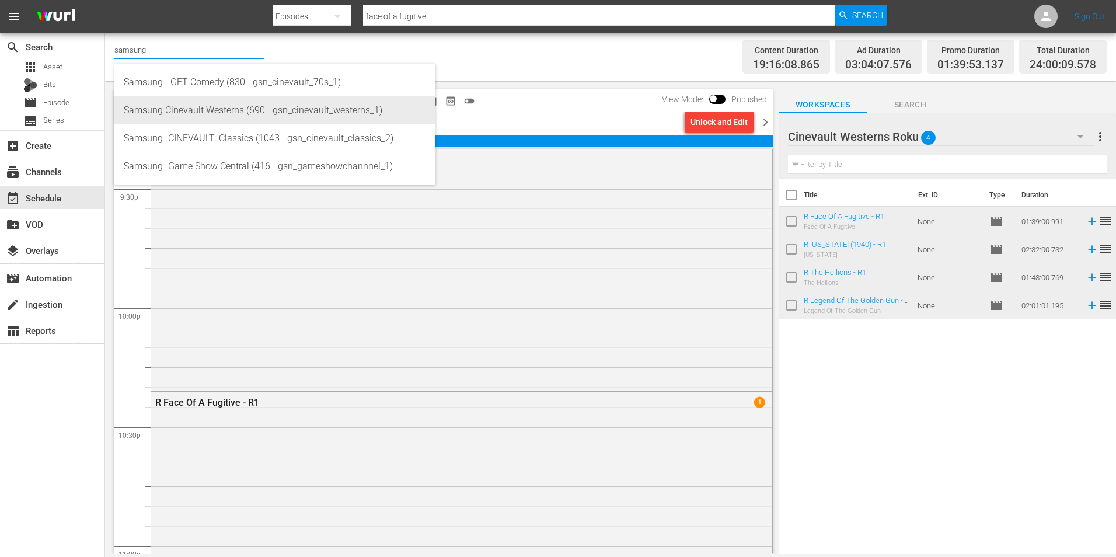
click at [178, 111] on div "Samsung Cinevault Westerns (690 - gsn_cinevault_westerns_1)" at bounding box center [275, 110] width 302 height 28
type input "Samsung Cinevault Westerns (690 - gsn_cinevault_westerns_1)"
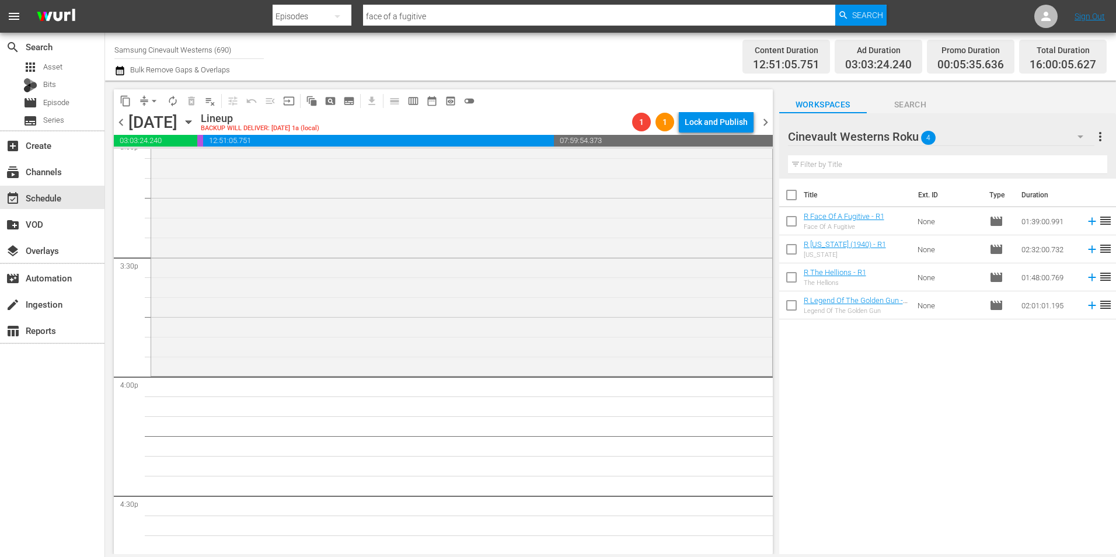
scroll to position [3699, 0]
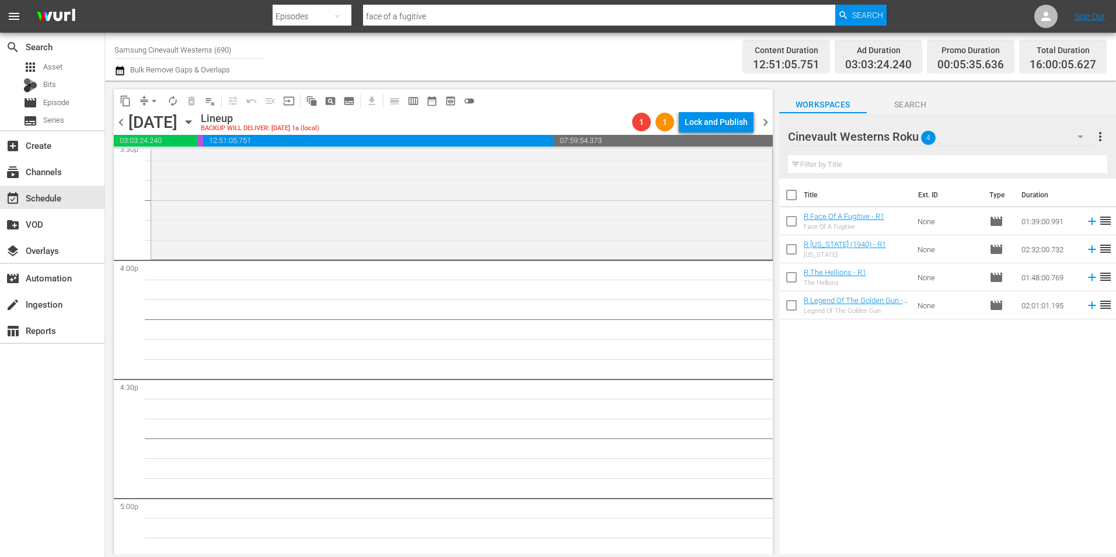
click at [1033, 135] on div "Cinevault Westerns Roku 4" at bounding box center [941, 136] width 306 height 33
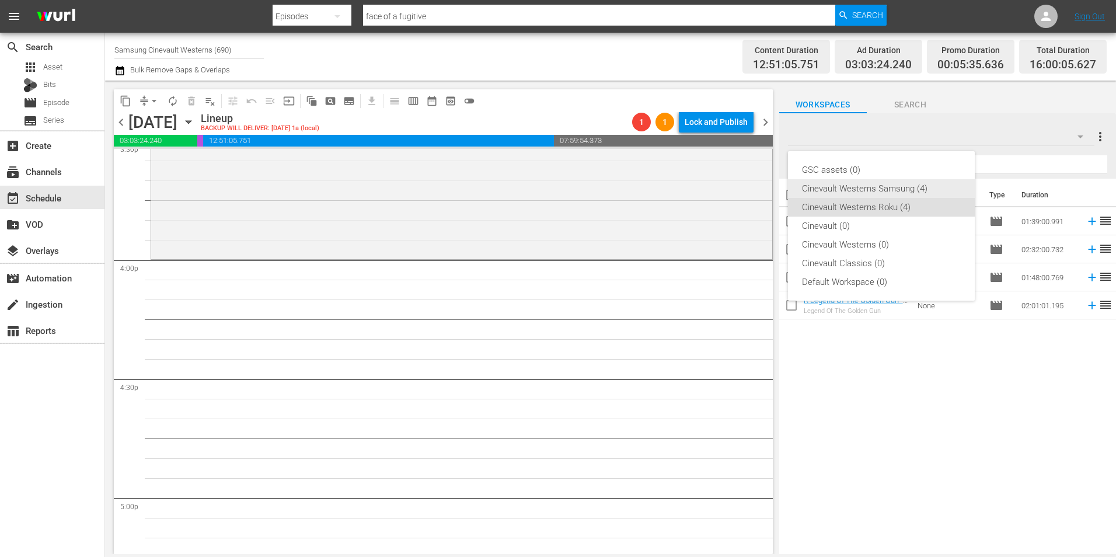
click at [885, 183] on div "Cinevault Westerns Samsung (4)" at bounding box center [881, 188] width 159 height 19
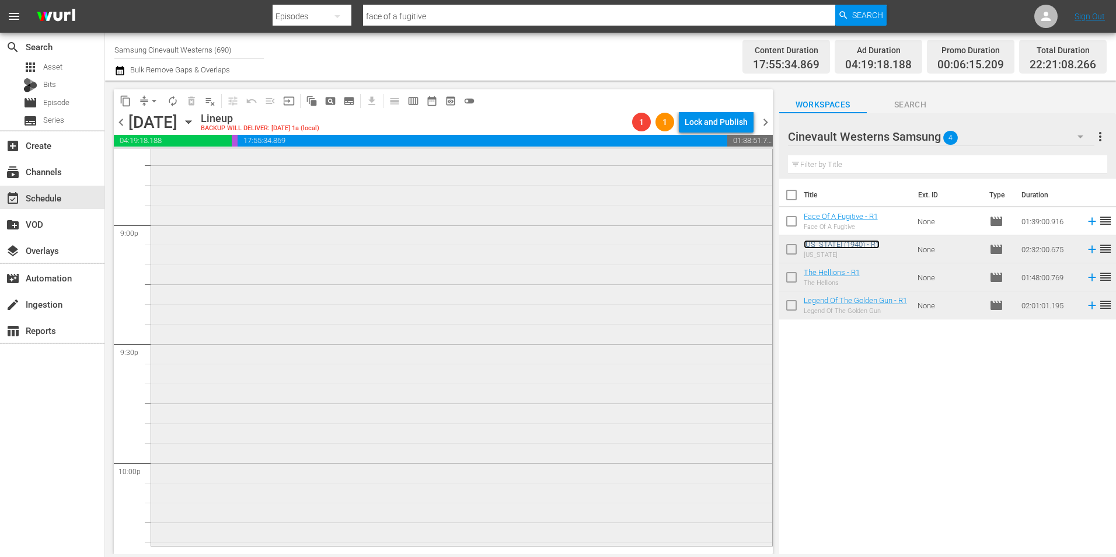
scroll to position [5274, 0]
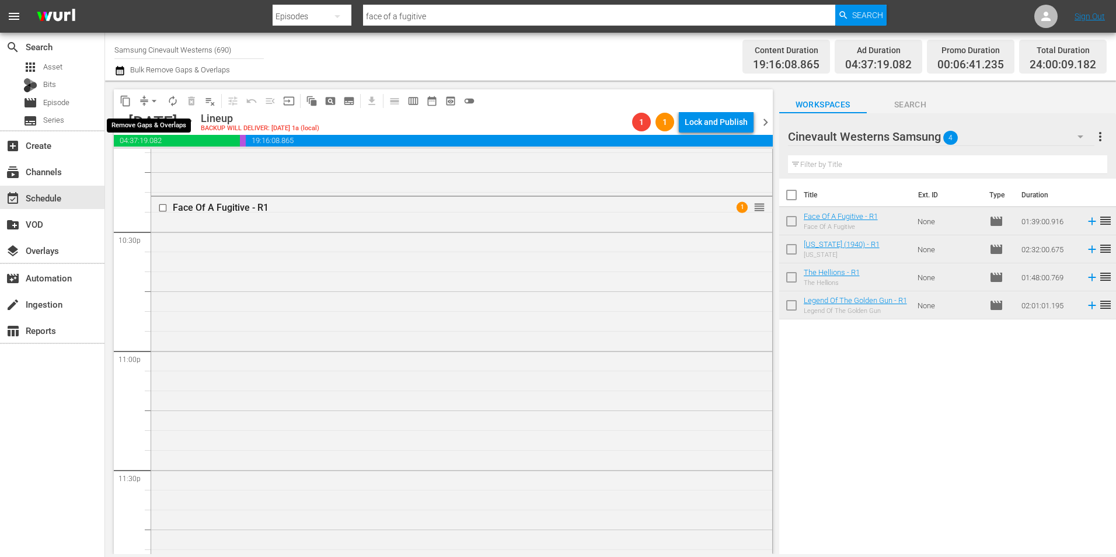
click at [152, 96] on span "arrow_drop_down" at bounding box center [154, 101] width 12 height 12
click at [159, 118] on li "Align to Midnight" at bounding box center [154, 124] width 123 height 19
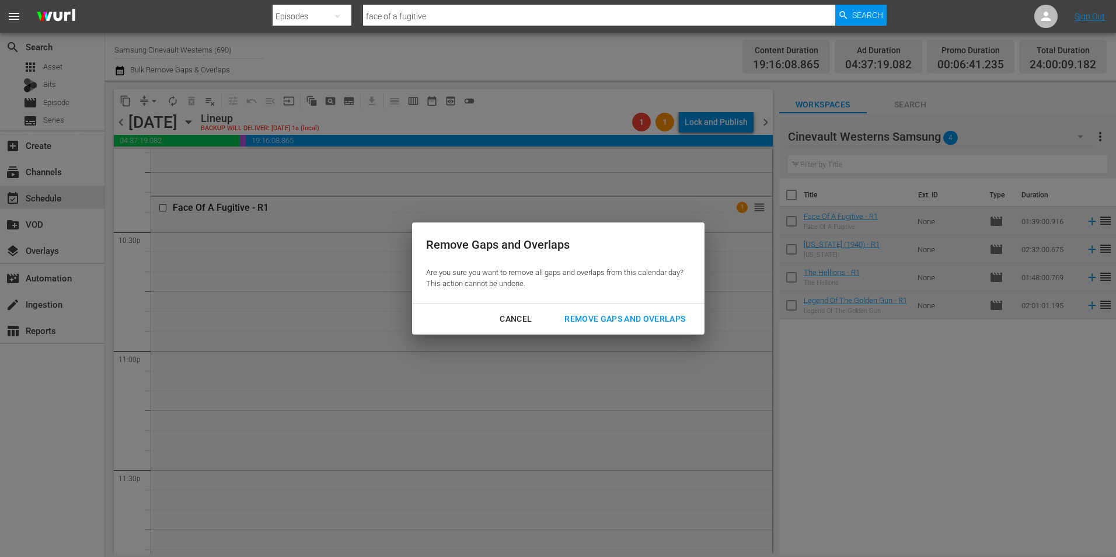
click at [640, 316] on div "Remove Gaps and Overlaps" at bounding box center [624, 319] width 139 height 15
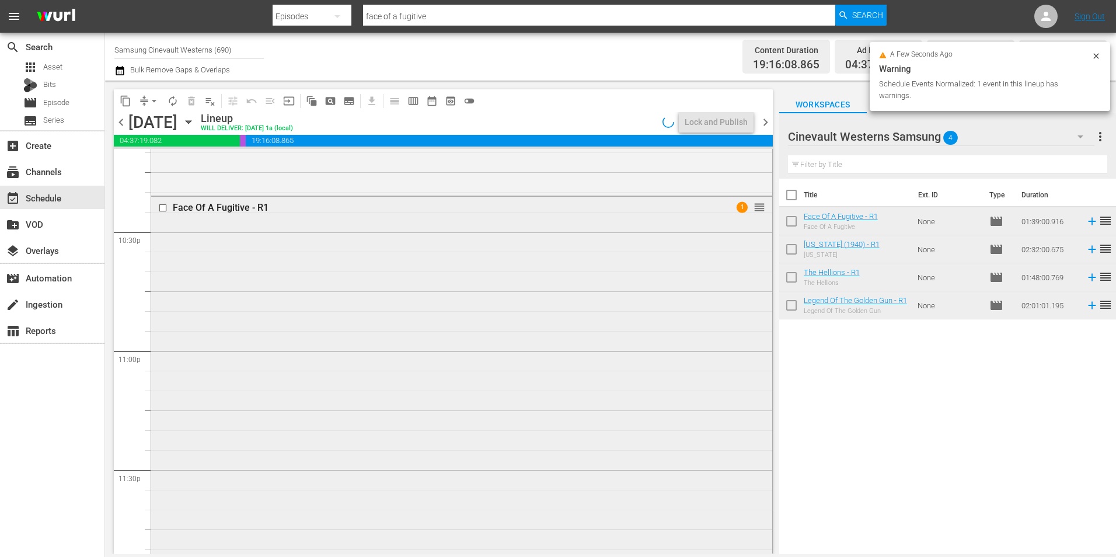
click at [164, 210] on input "checkbox" at bounding box center [164, 208] width 12 height 10
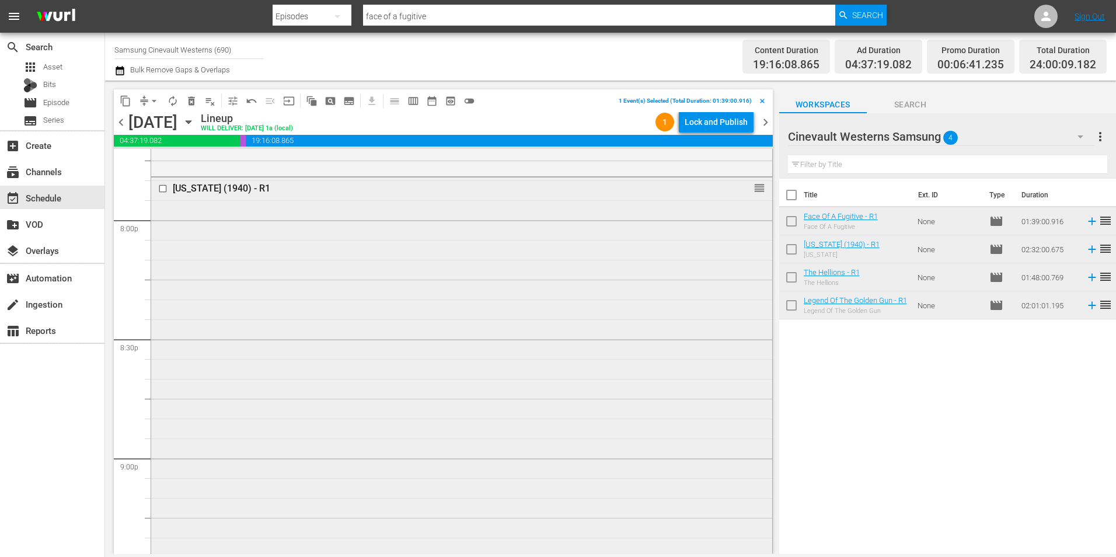
scroll to position [4632, 0]
click at [162, 249] on input "checkbox" at bounding box center [164, 247] width 12 height 10
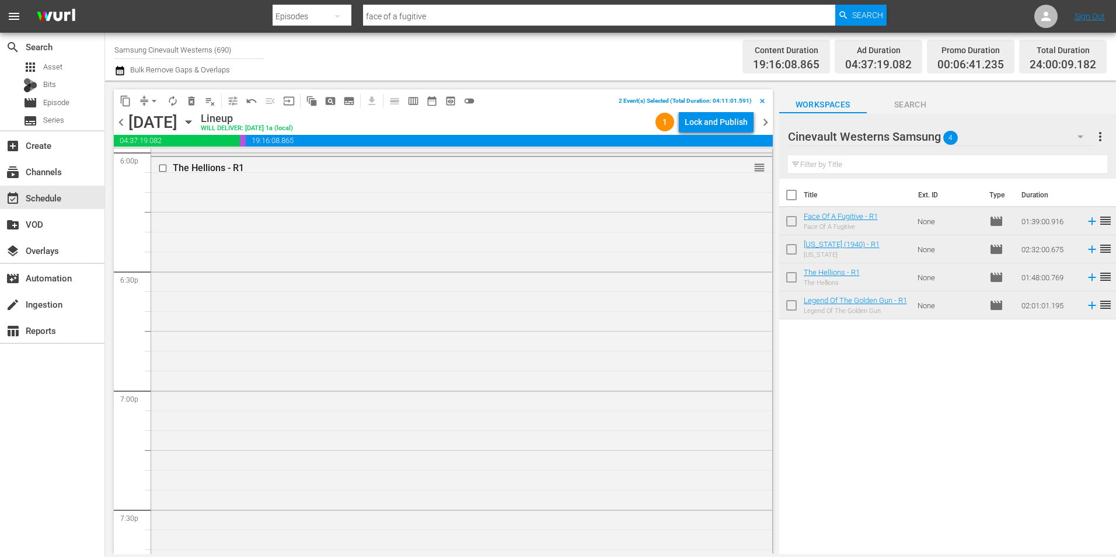
scroll to position [4224, 0]
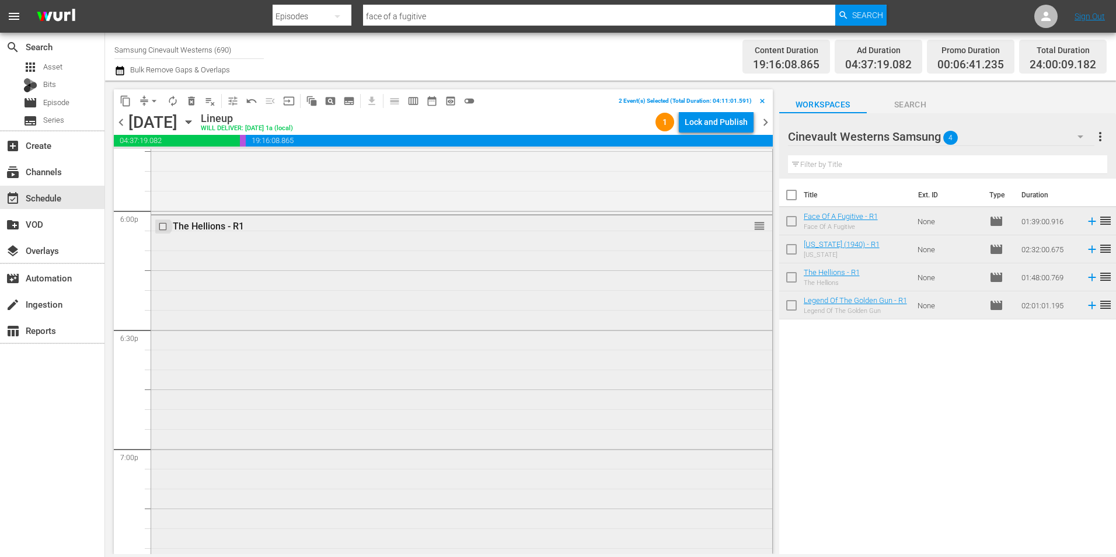
click at [161, 229] on input "checkbox" at bounding box center [164, 227] width 12 height 10
click at [164, 154] on input "checkbox" at bounding box center [164, 155] width 12 height 10
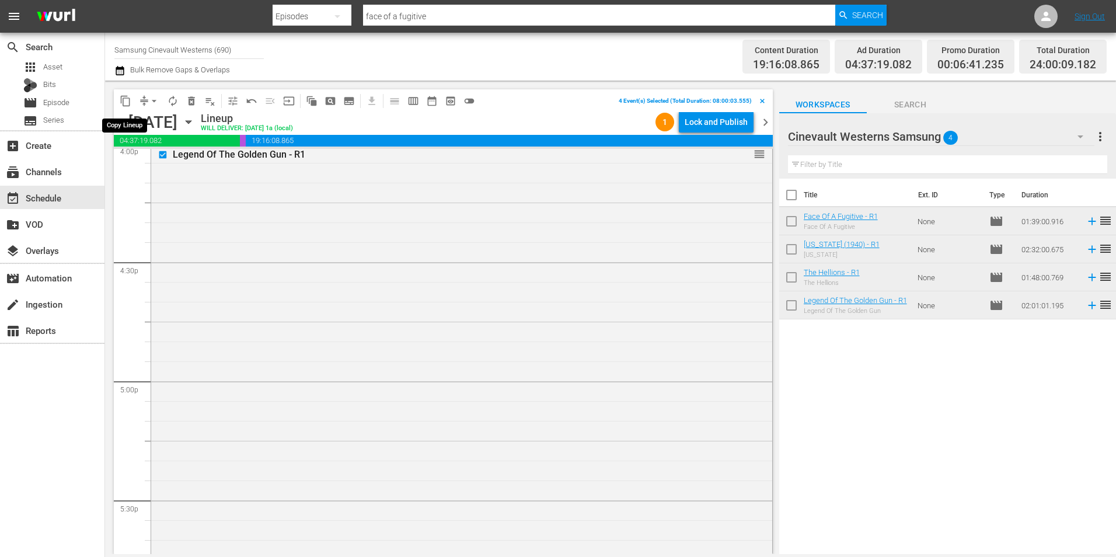
click at [125, 93] on button "content_copy" at bounding box center [125, 101] width 19 height 19
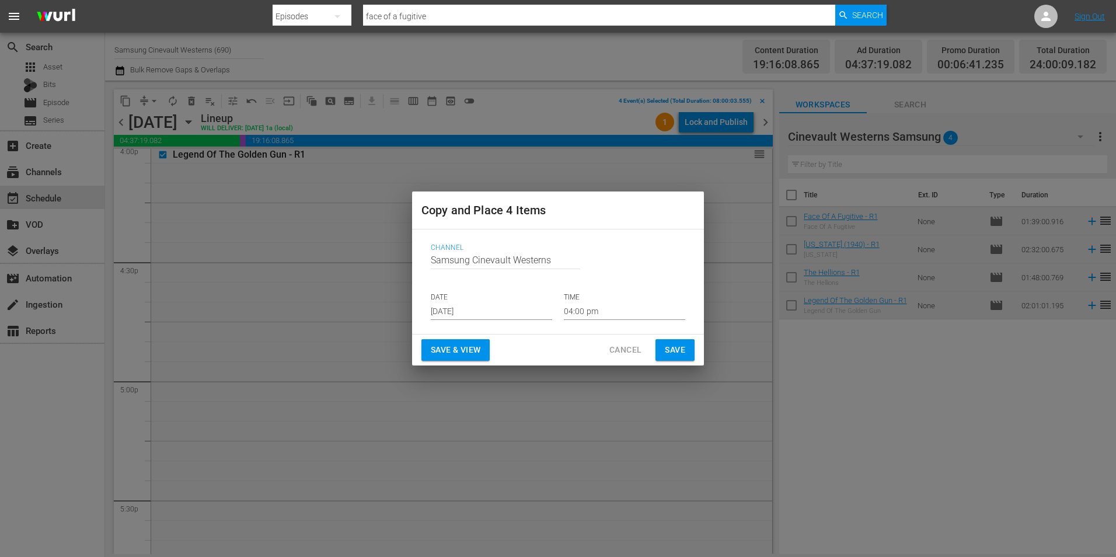
click at [463, 302] on input "Aug 21st 2025" at bounding box center [491, 311] width 121 height 18
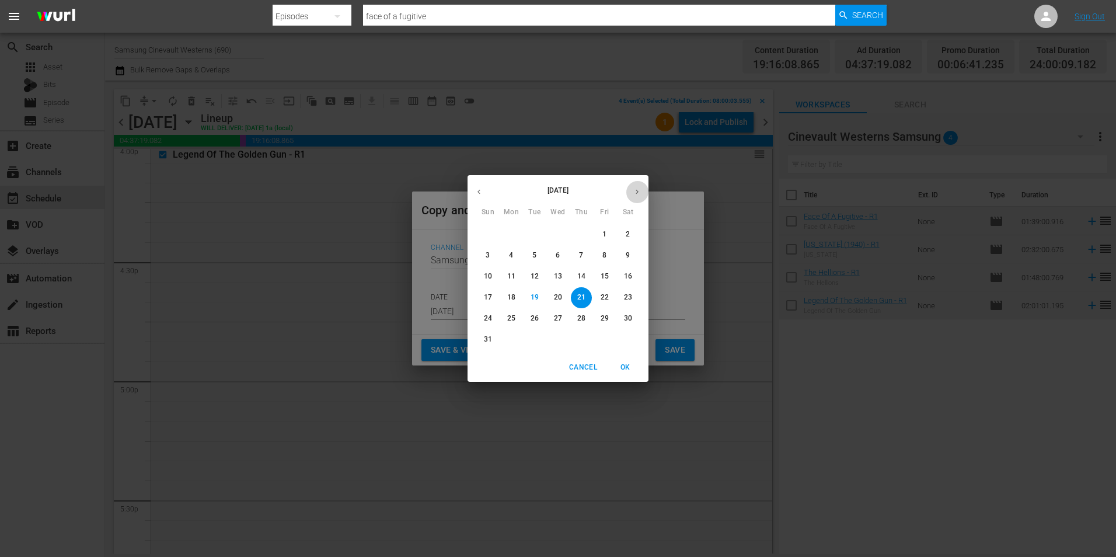
click at [636, 183] on button "button" at bounding box center [637, 191] width 23 height 23
click at [533, 256] on p "9" at bounding box center [534, 255] width 4 height 10
type input "Sep 9th 2025"
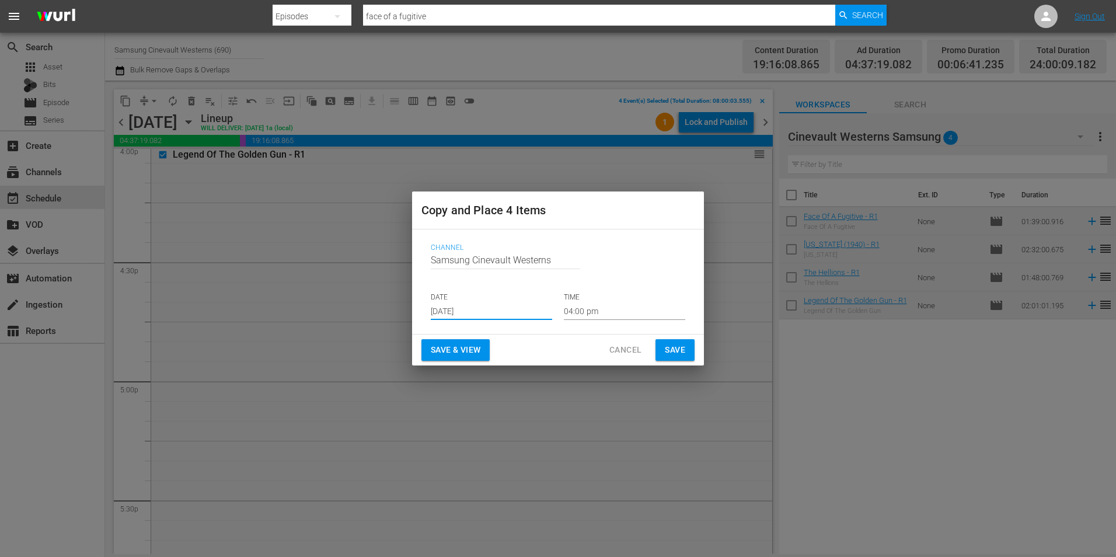
click at [582, 312] on input "04:00 pm" at bounding box center [624, 311] width 121 height 18
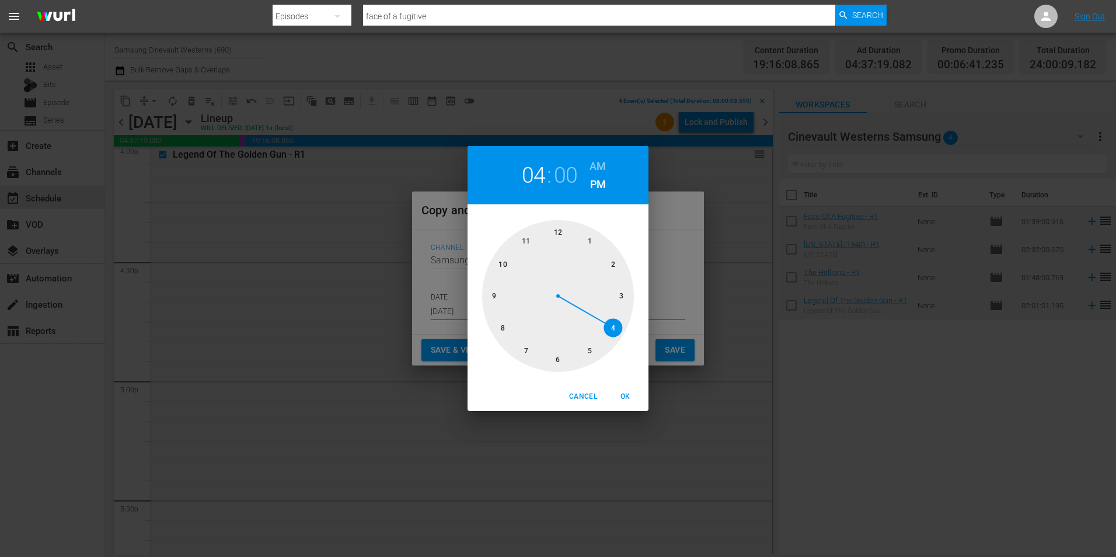
click at [566, 230] on div at bounding box center [558, 296] width 152 height 152
drag, startPoint x: 610, startPoint y: 153, endPoint x: 596, endPoint y: 166, distance: 18.6
click at [609, 156] on div "12 : 00 AM PM" at bounding box center [557, 175] width 181 height 58
click at [589, 169] on h6 "AM" at bounding box center [597, 166] width 16 height 19
click at [627, 393] on span "OK" at bounding box center [625, 396] width 28 height 12
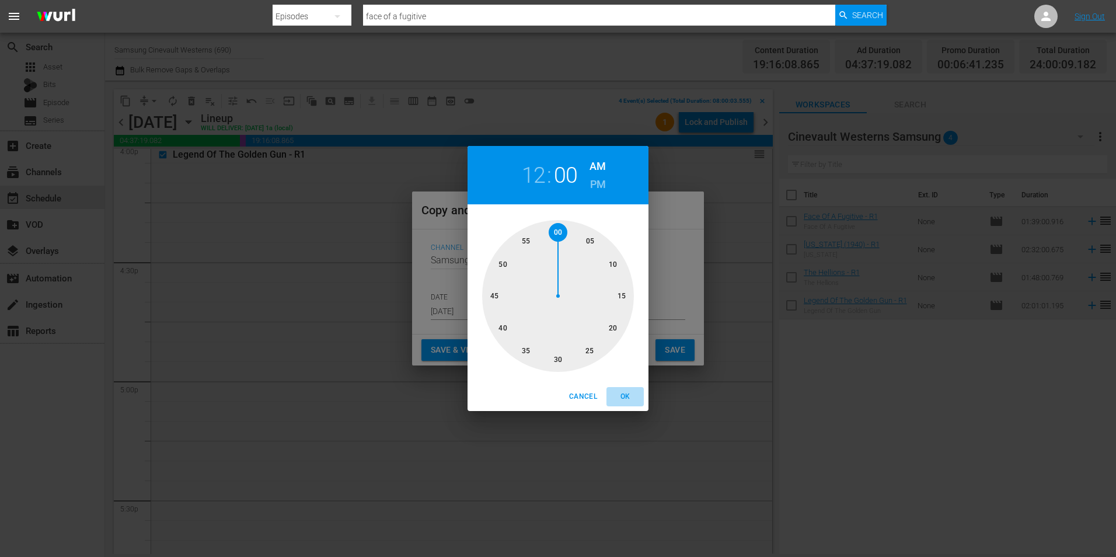
type input "12:00 am"
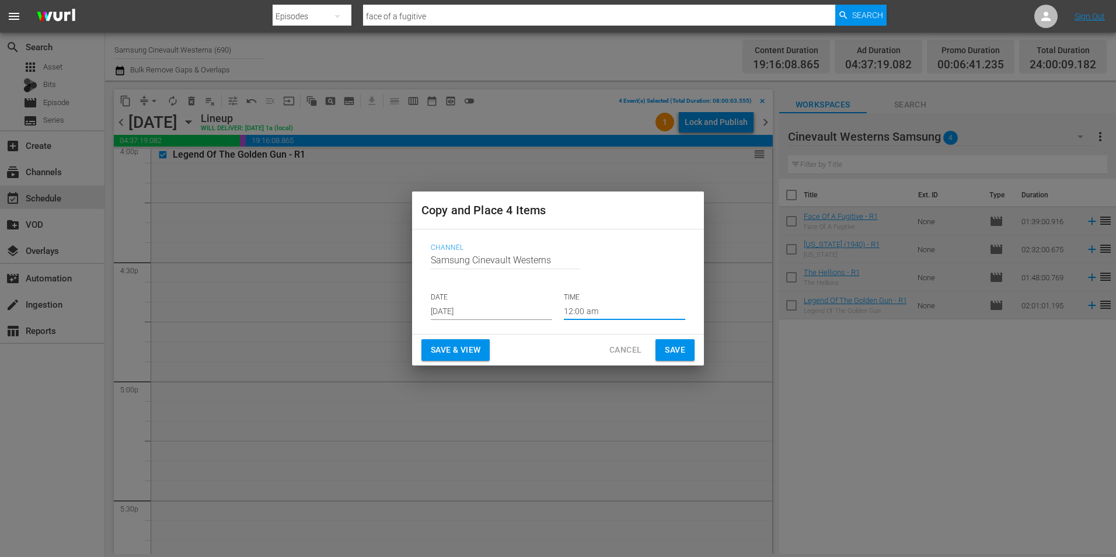
click at [670, 341] on button "Save" at bounding box center [674, 350] width 39 height 22
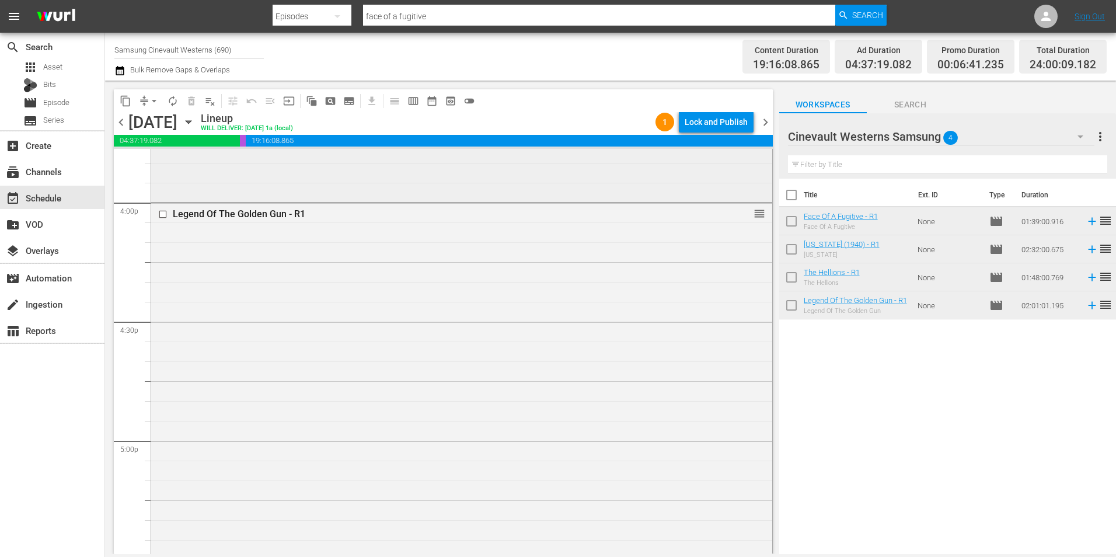
scroll to position [3699, 0]
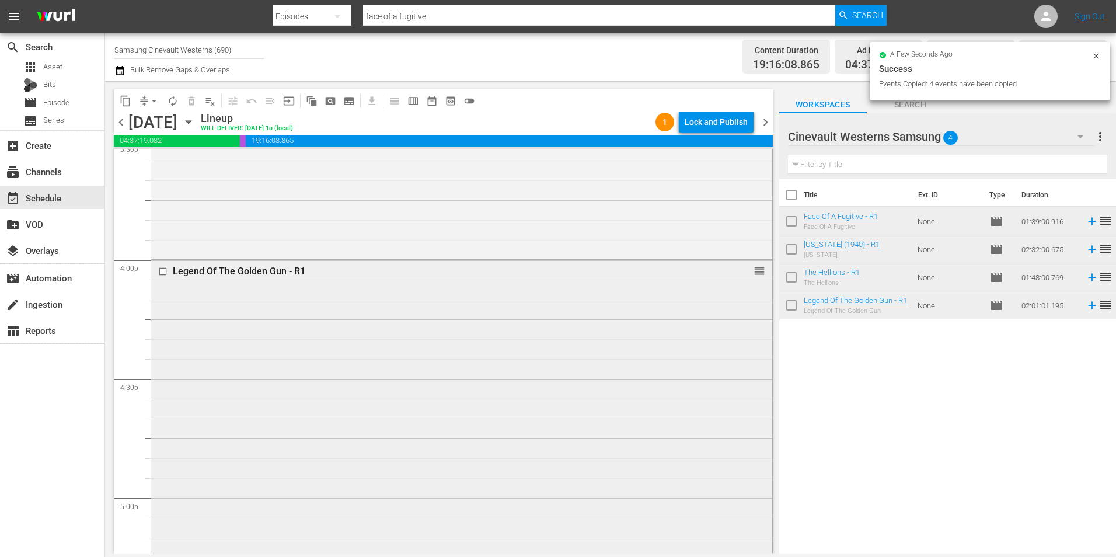
click at [163, 274] on input "checkbox" at bounding box center [164, 272] width 12 height 10
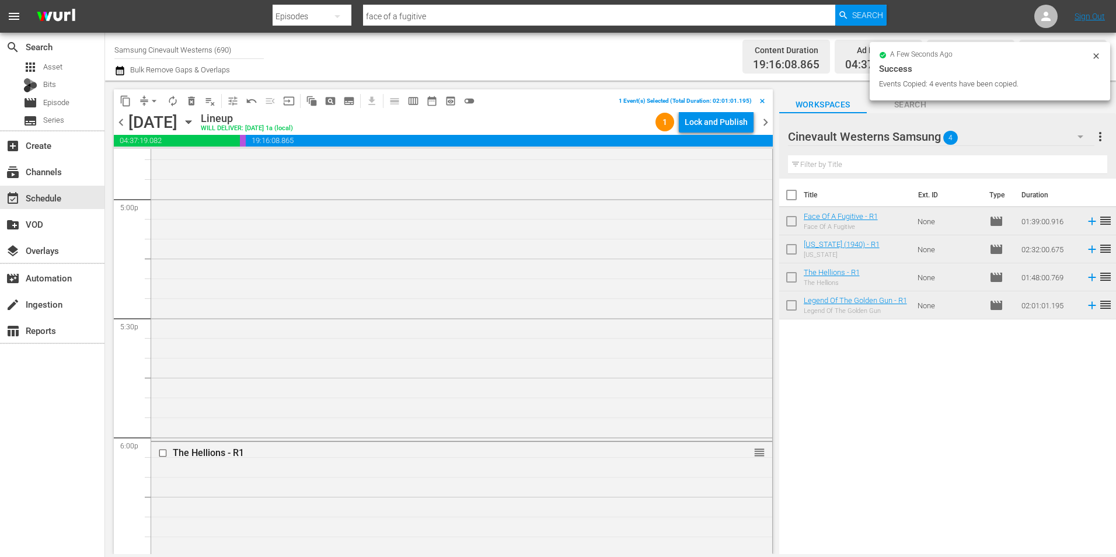
scroll to position [4107, 0]
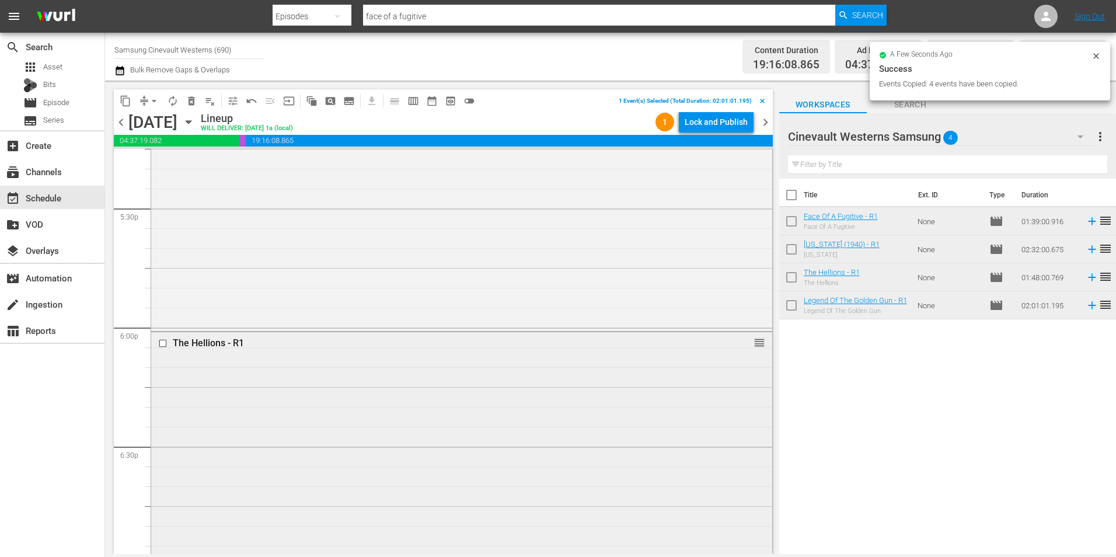
click at [162, 345] on input "checkbox" at bounding box center [164, 343] width 12 height 10
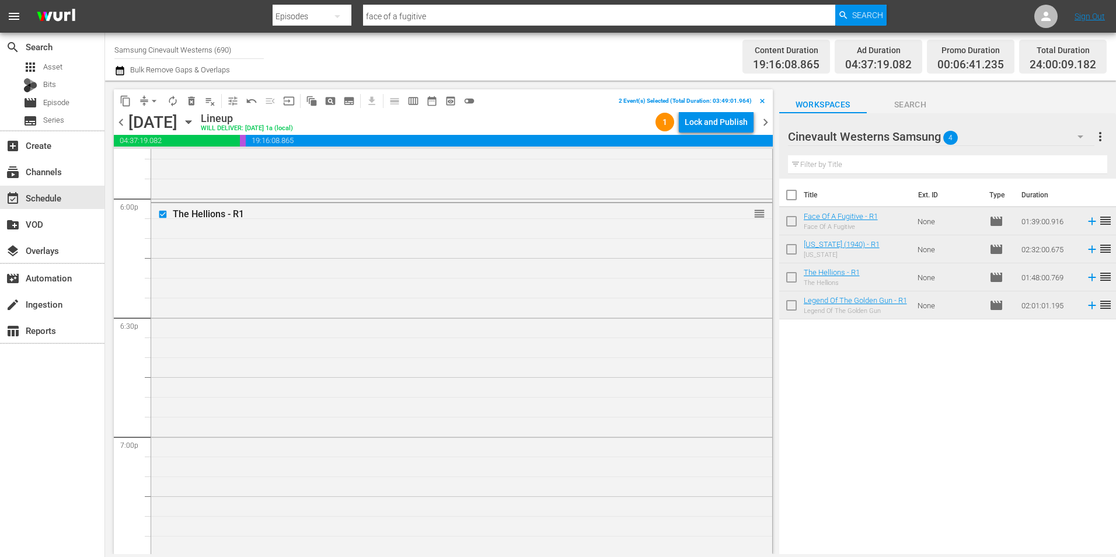
scroll to position [4574, 0]
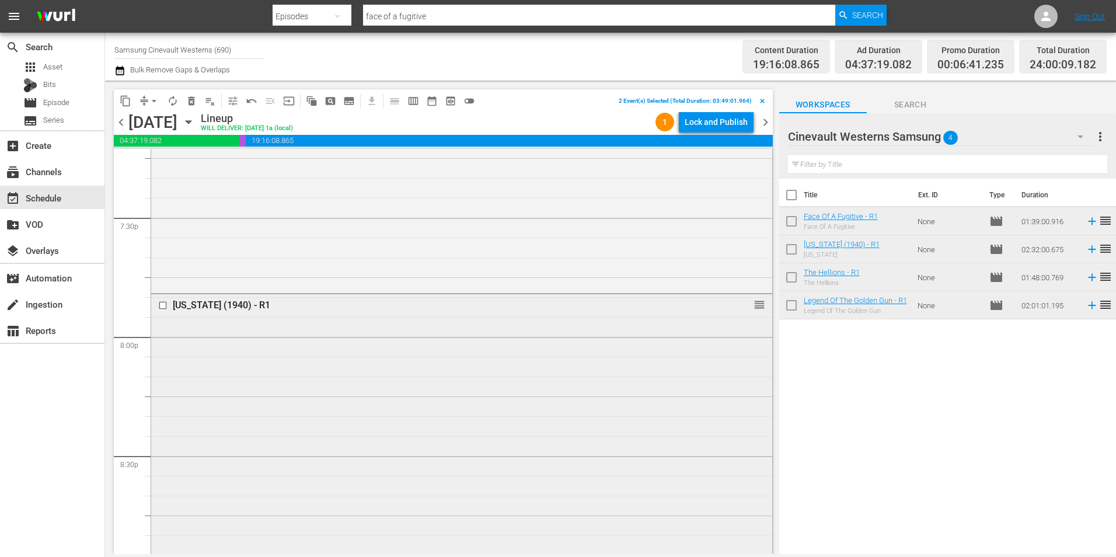
click at [164, 303] on input "checkbox" at bounding box center [164, 305] width 12 height 10
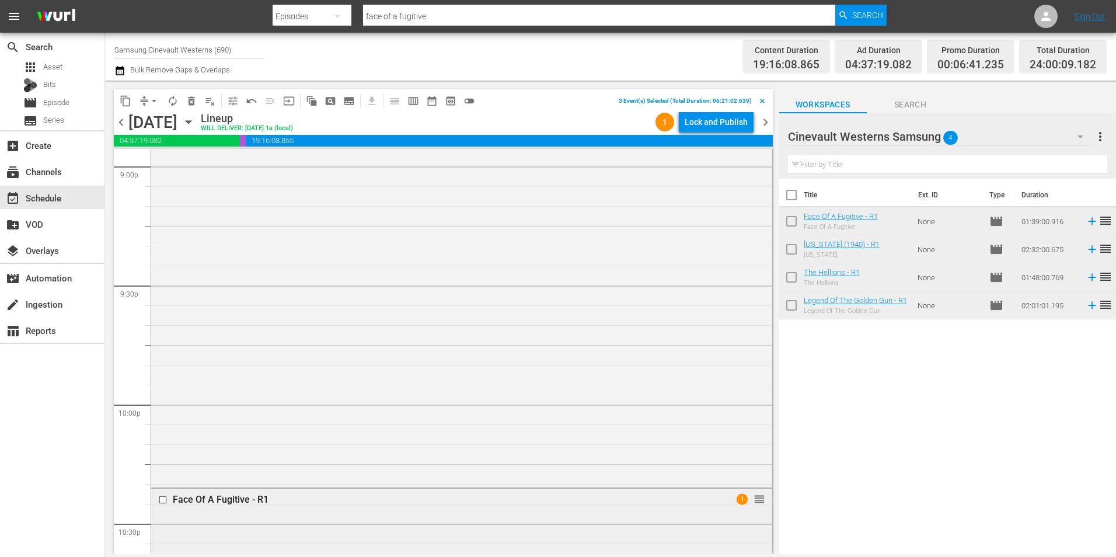
click at [162, 501] on input "checkbox" at bounding box center [164, 499] width 12 height 10
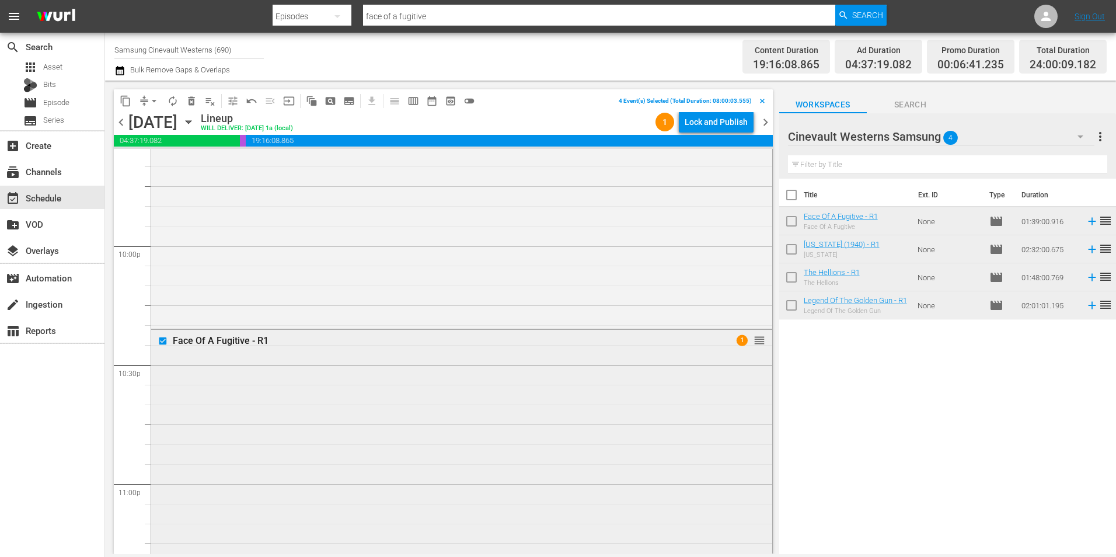
scroll to position [5310, 0]
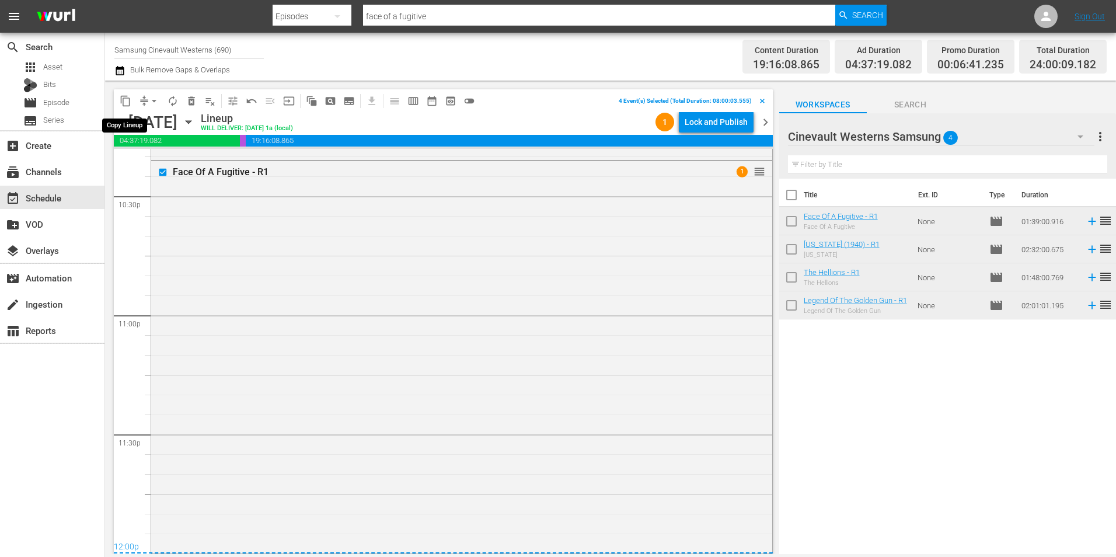
click at [123, 96] on span "content_copy" at bounding box center [126, 101] width 12 height 12
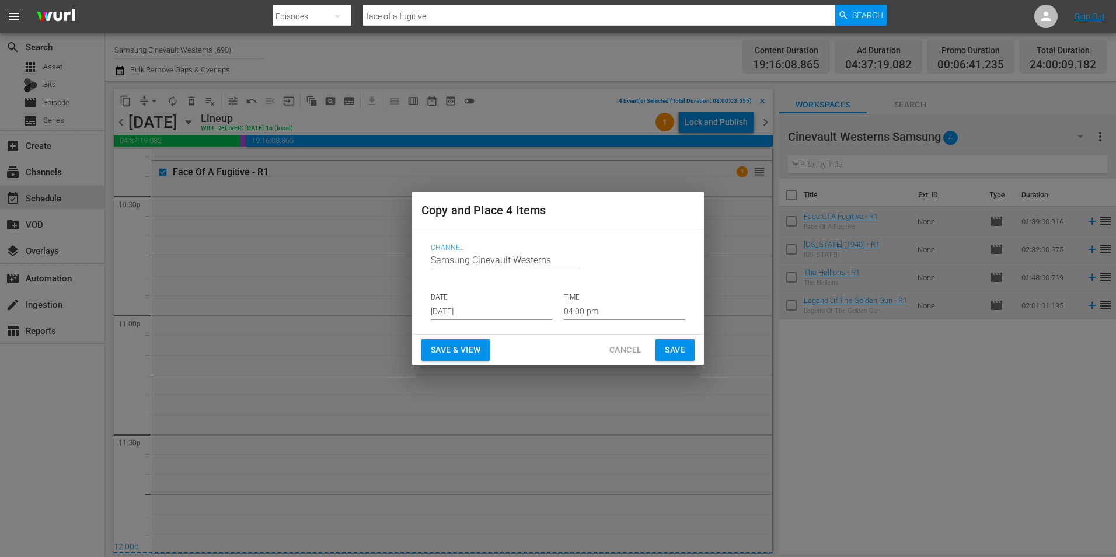
click at [475, 313] on input "Aug 21st 2025" at bounding box center [491, 311] width 121 height 18
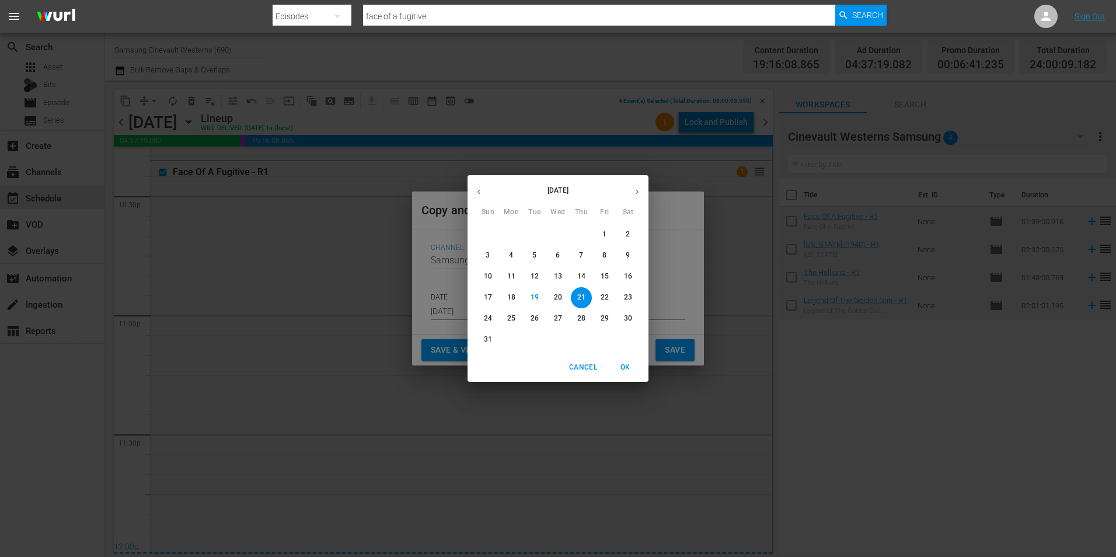
click at [630, 195] on button "button" at bounding box center [637, 191] width 23 height 23
click at [608, 257] on p "12" at bounding box center [605, 255] width 8 height 10
type input "Sep 12th 2025"
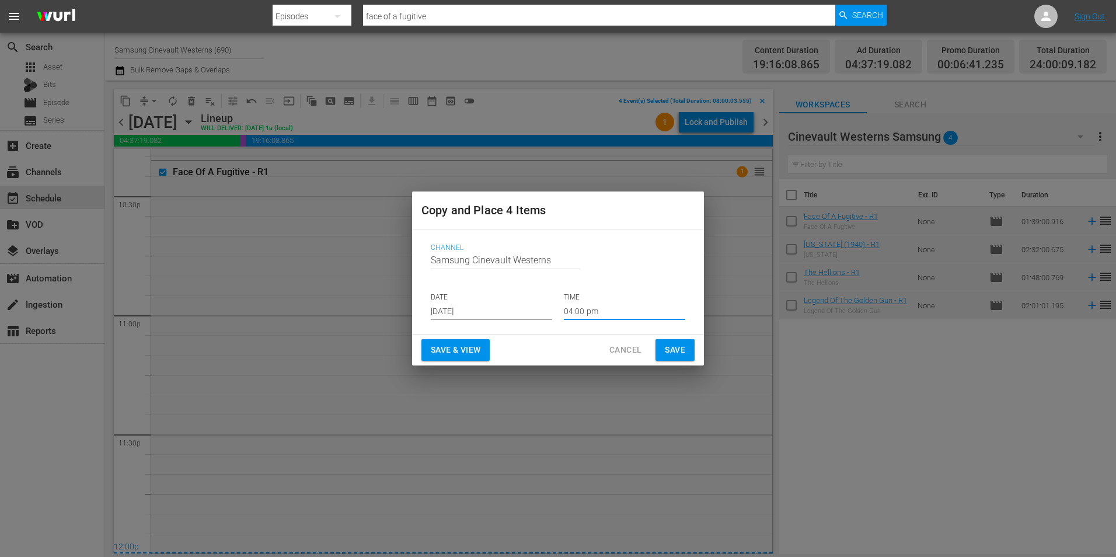
click at [607, 306] on input "04:00 pm" at bounding box center [624, 311] width 121 height 18
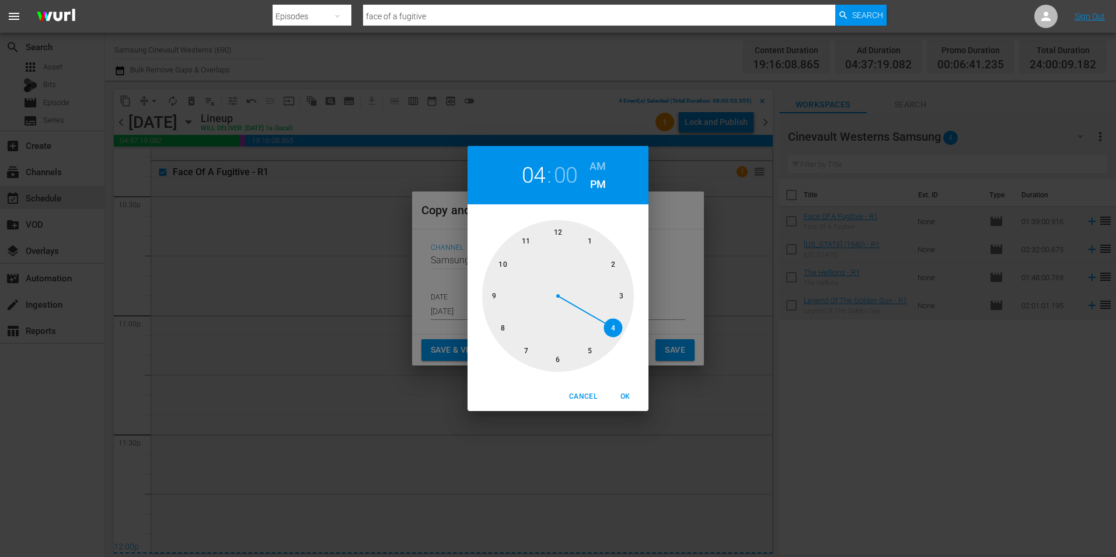
click at [499, 324] on div at bounding box center [558, 296] width 152 height 152
click at [602, 168] on h6 "AM" at bounding box center [597, 166] width 16 height 19
click at [632, 403] on button "OK" at bounding box center [624, 396] width 37 height 19
type input "08:00 am"
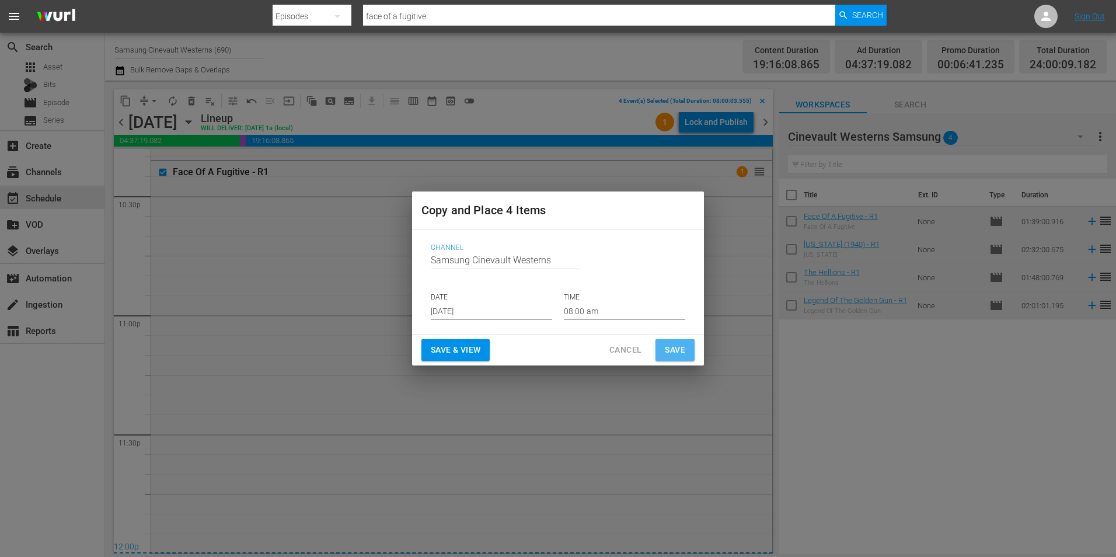
click at [683, 340] on button "Save" at bounding box center [674, 350] width 39 height 22
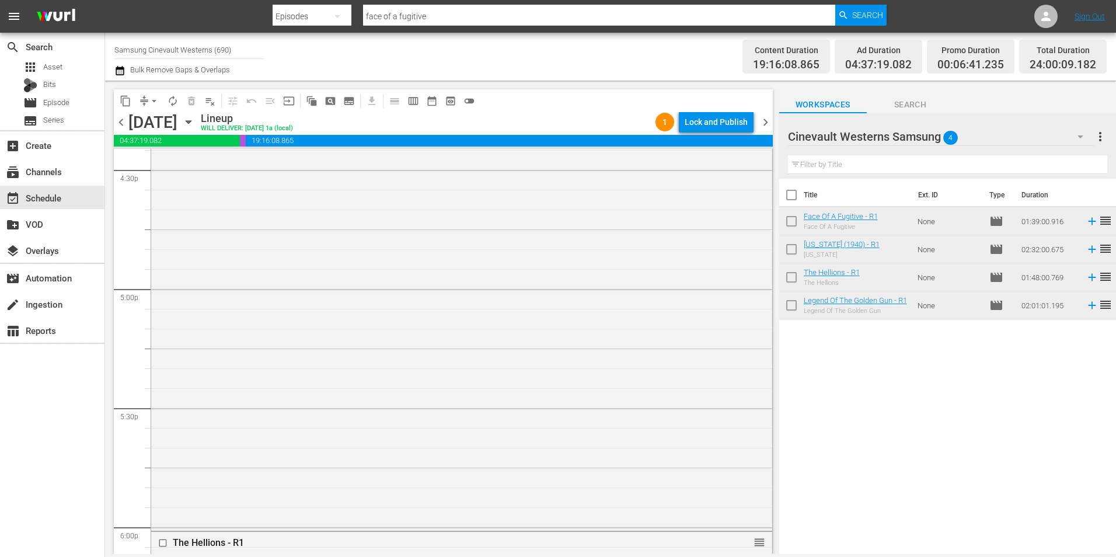
scroll to position [3793, 0]
click at [763, 127] on span "chevron_right" at bounding box center [765, 122] width 15 height 15
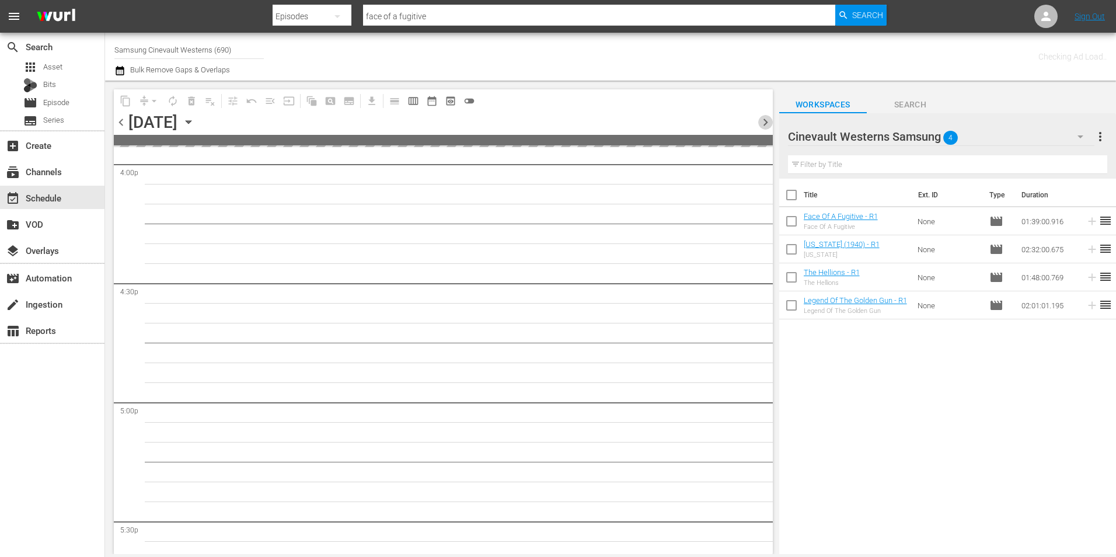
click at [763, 127] on span "chevron_right" at bounding box center [765, 122] width 15 height 15
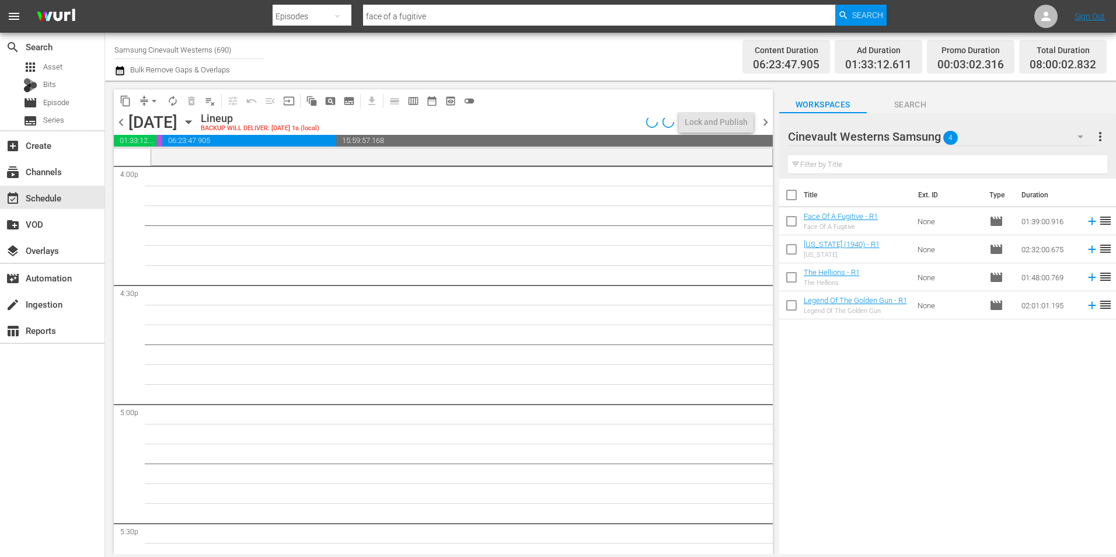
scroll to position [3773, 0]
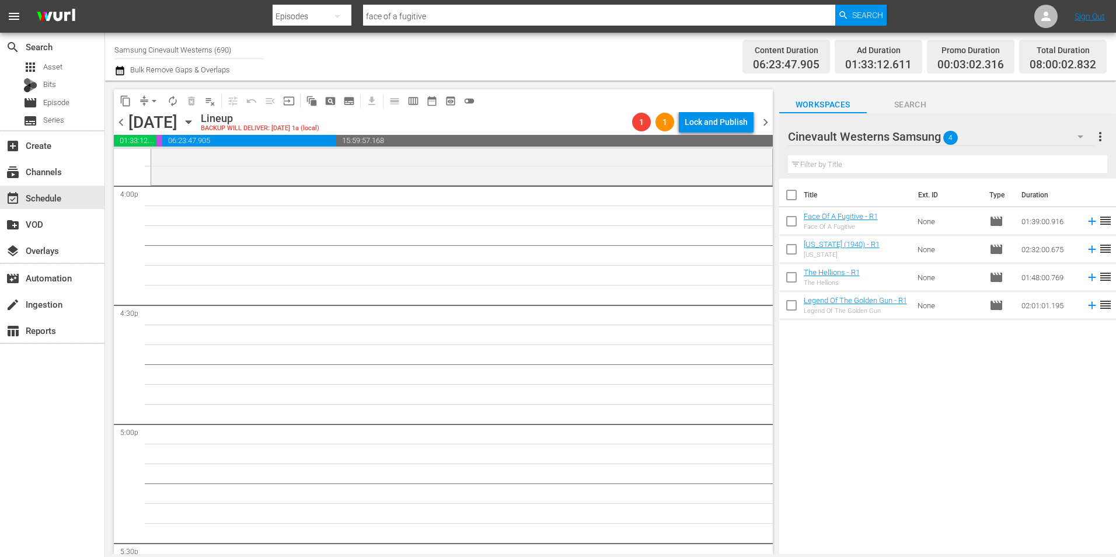
click at [195, 122] on icon "button" at bounding box center [188, 122] width 13 height 13
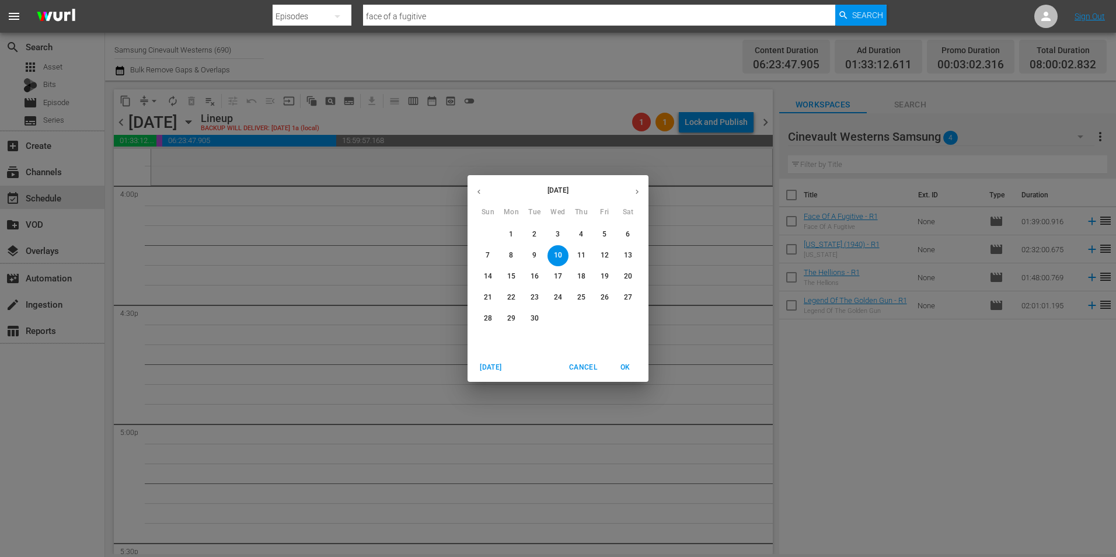
click at [608, 254] on p "12" at bounding box center [605, 255] width 8 height 10
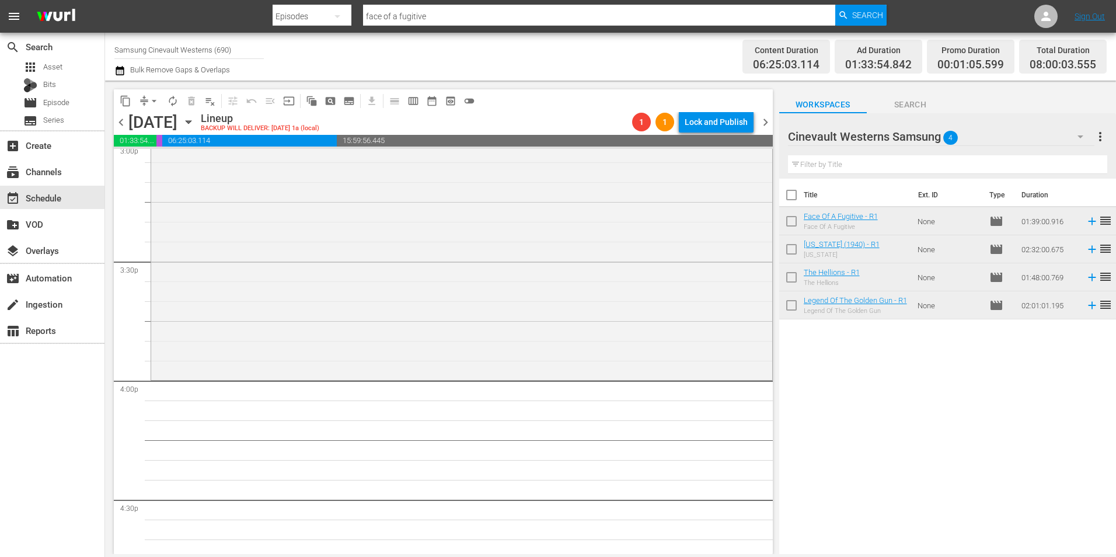
scroll to position [3228, 0]
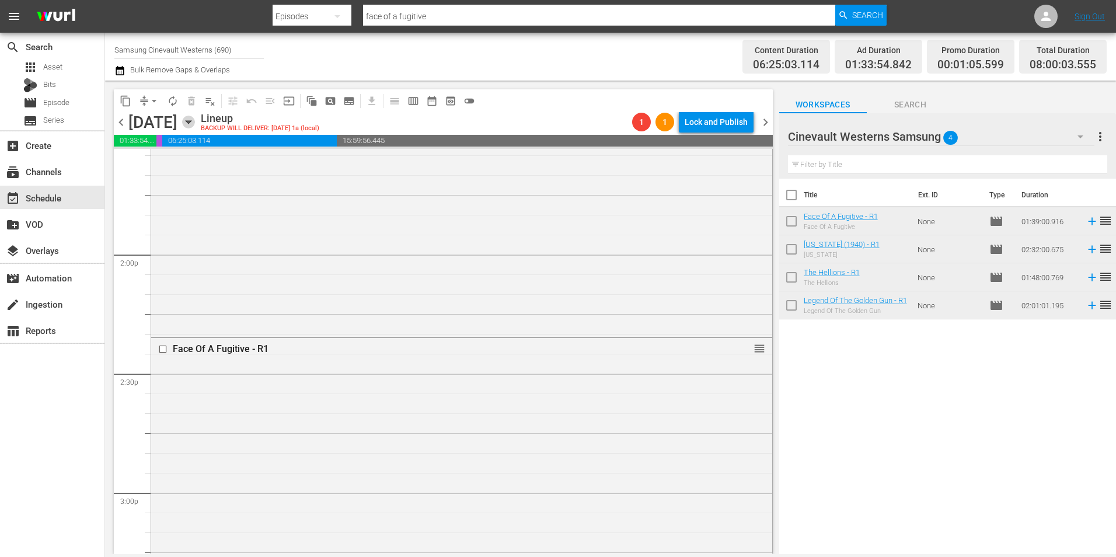
click at [195, 124] on icon "button" at bounding box center [188, 122] width 13 height 13
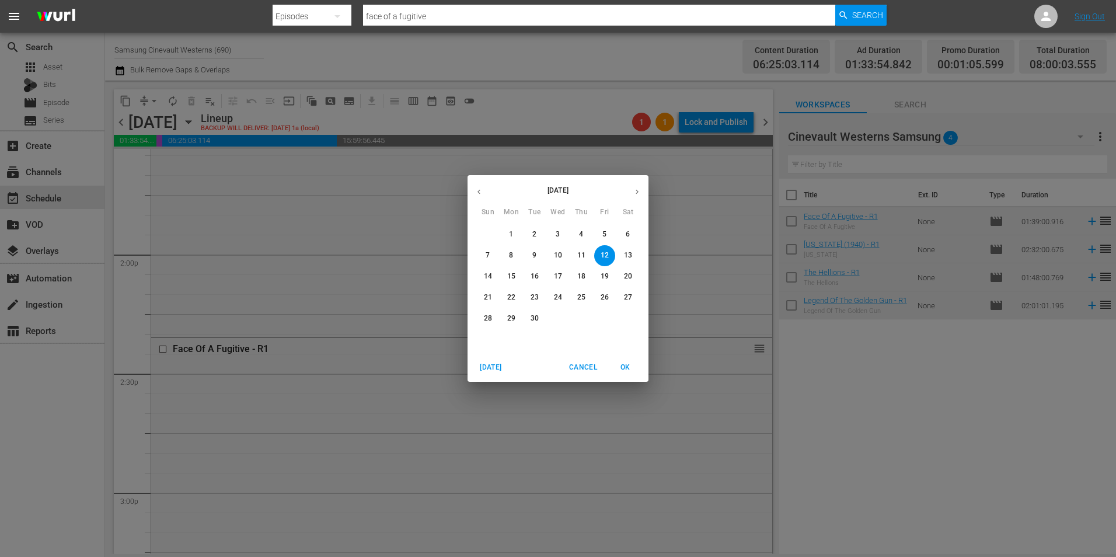
click at [631, 232] on span "6" at bounding box center [627, 234] width 21 height 10
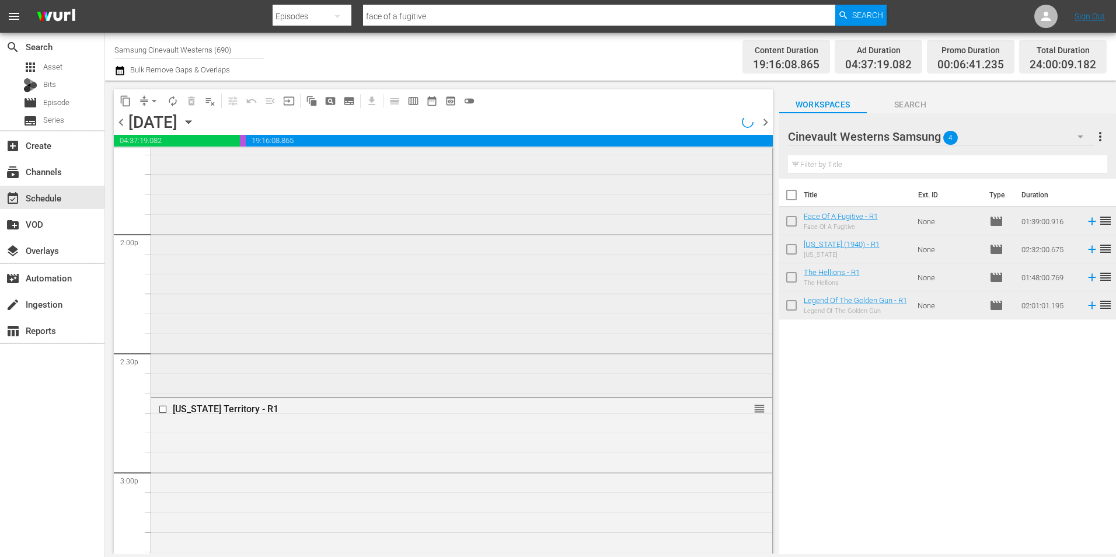
scroll to position [3168, 0]
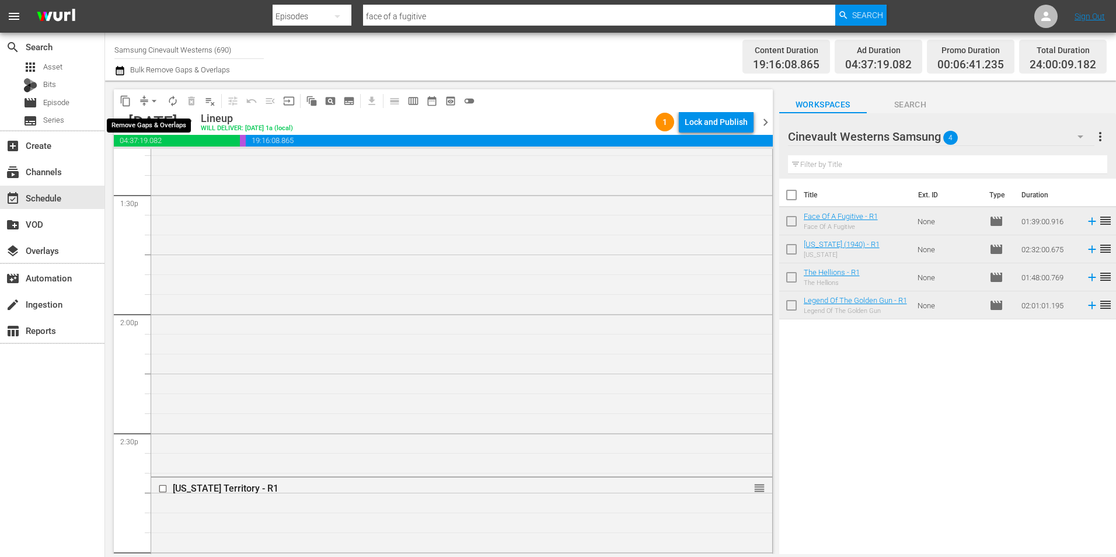
click at [158, 100] on span "arrow_drop_down" at bounding box center [154, 101] width 12 height 12
click at [166, 132] on li "Align to Midnight" at bounding box center [154, 124] width 123 height 19
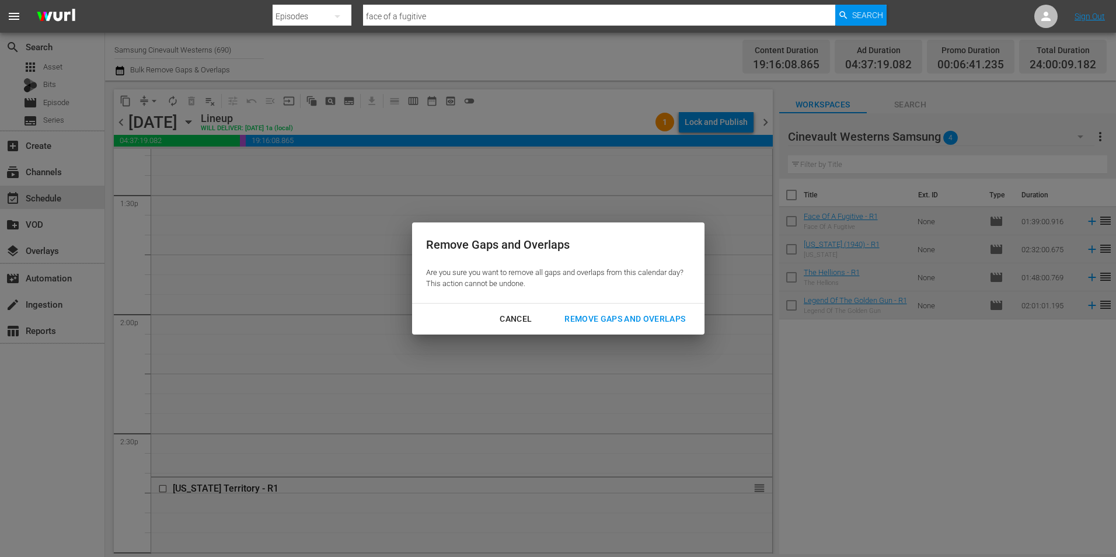
click at [526, 323] on div "Cancel" at bounding box center [515, 319] width 51 height 15
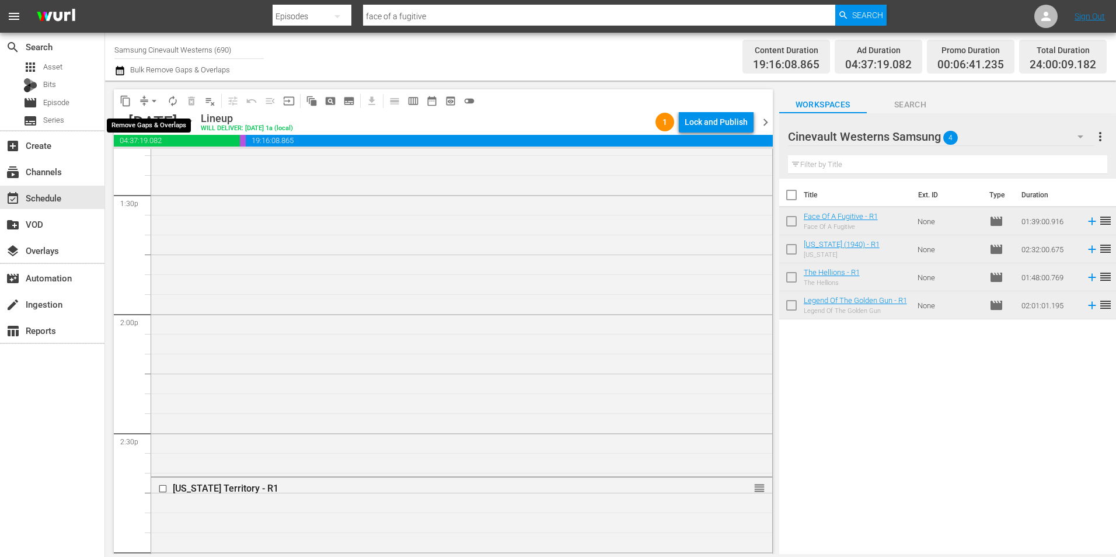
click at [157, 107] on button "arrow_drop_down" at bounding box center [154, 101] width 19 height 19
click at [184, 130] on li "Align to Midnight" at bounding box center [154, 124] width 123 height 19
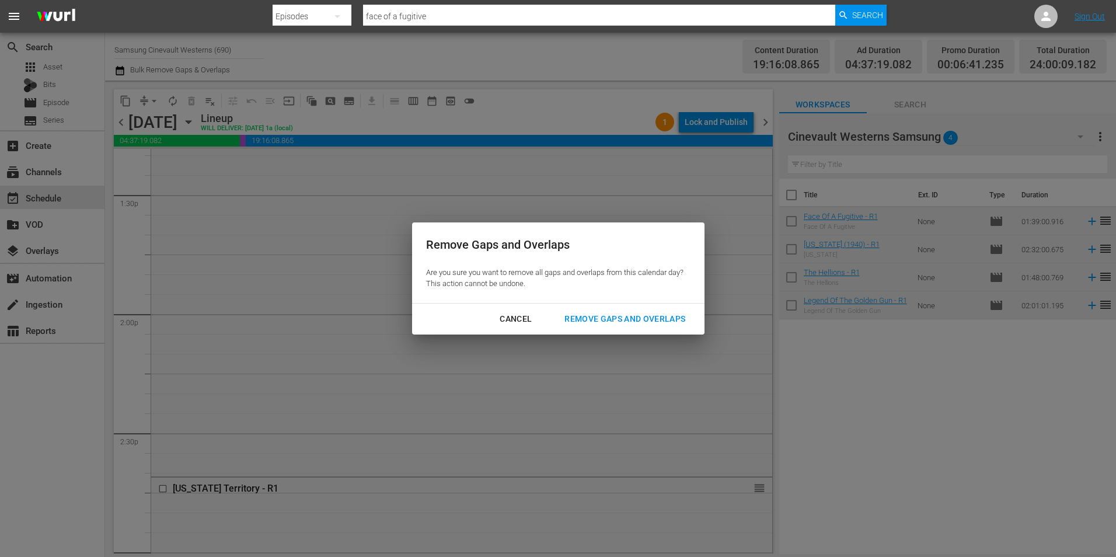
click at [610, 313] on div "Remove Gaps and Overlaps" at bounding box center [624, 319] width 139 height 15
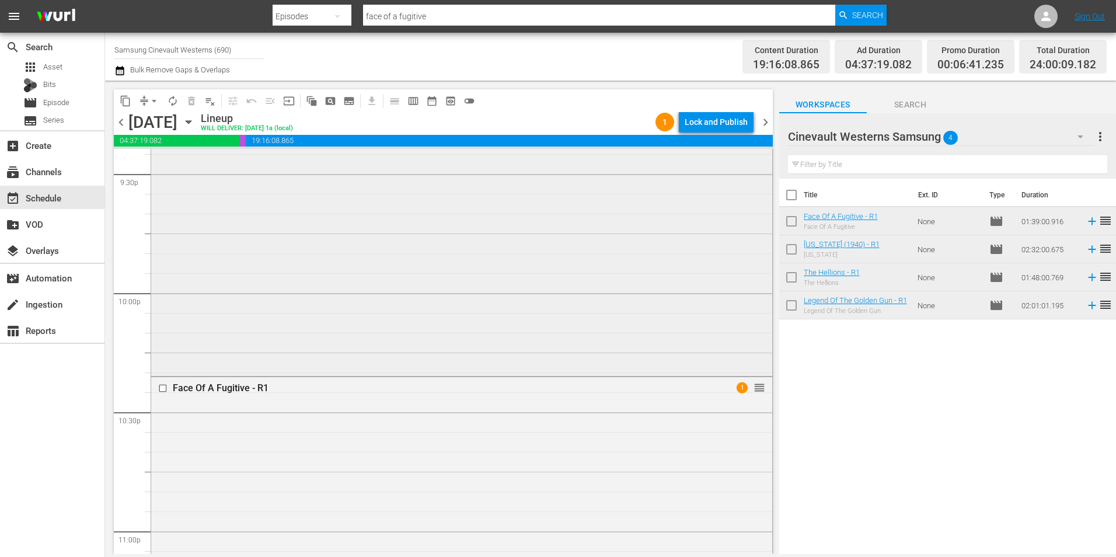
scroll to position [5310, 0]
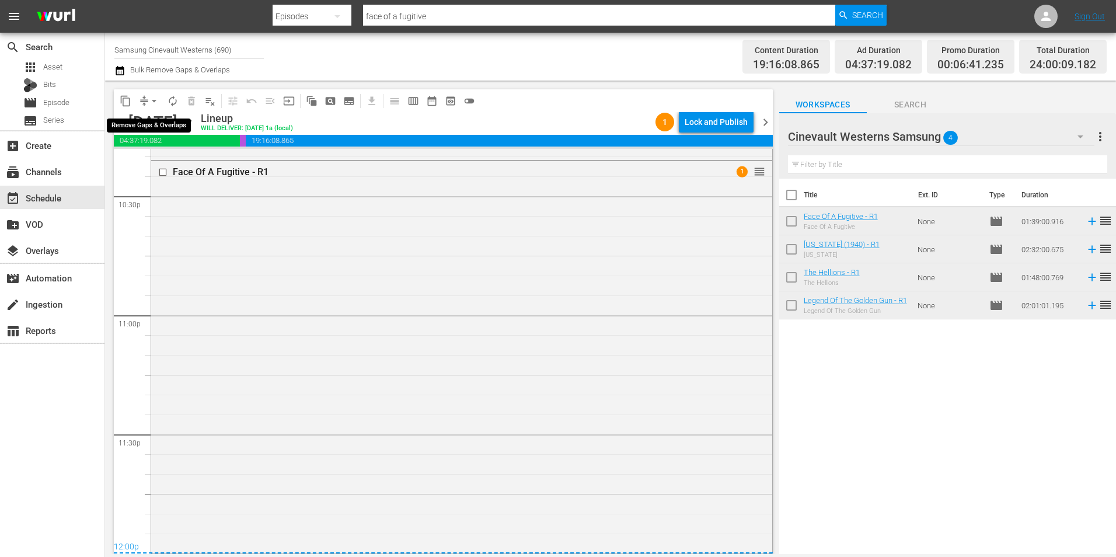
click at [155, 102] on span "arrow_drop_down" at bounding box center [154, 101] width 12 height 12
click at [167, 127] on li "Align to Midnight" at bounding box center [154, 124] width 123 height 19
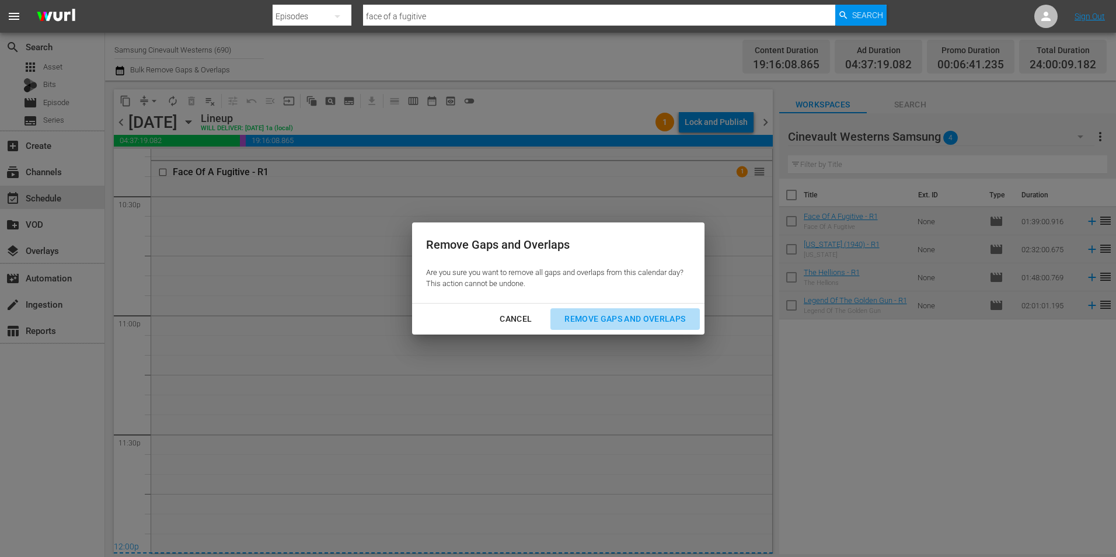
click at [623, 327] on button "Remove Gaps and Overlaps" at bounding box center [624, 319] width 149 height 22
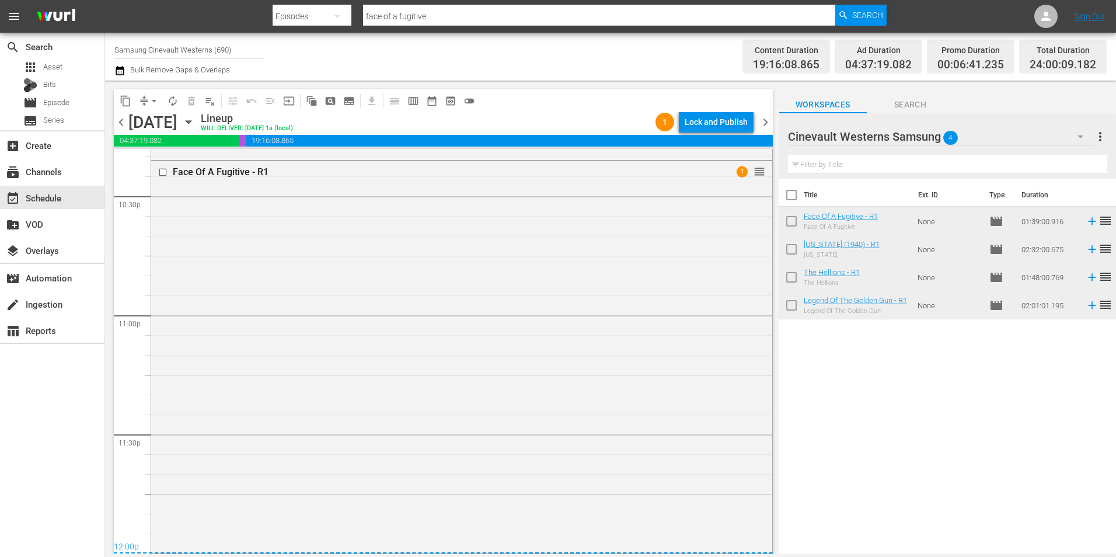
click at [704, 126] on div "Lock and Publish" at bounding box center [716, 121] width 63 height 21
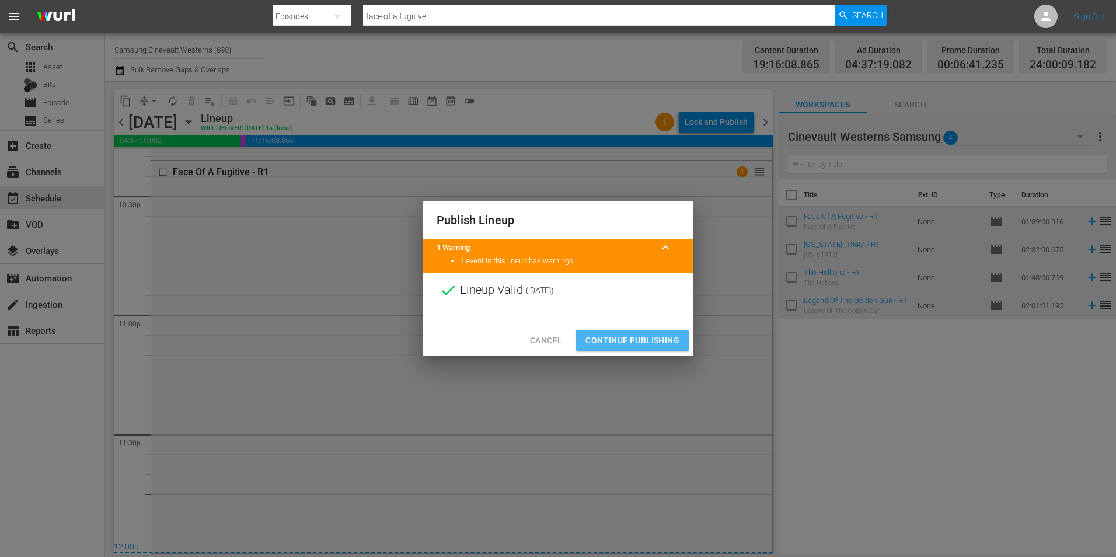
click at [647, 339] on span "Continue Publishing" at bounding box center [632, 340] width 94 height 15
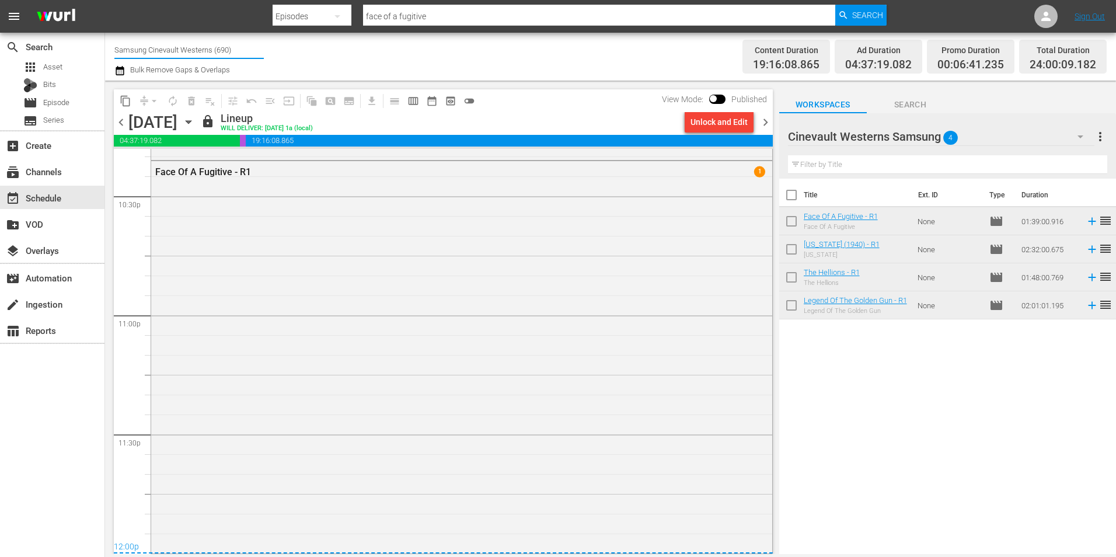
click at [218, 46] on input "Samsung Cinevault Westerns (690)" at bounding box center [188, 50] width 149 height 28
type input "roku"
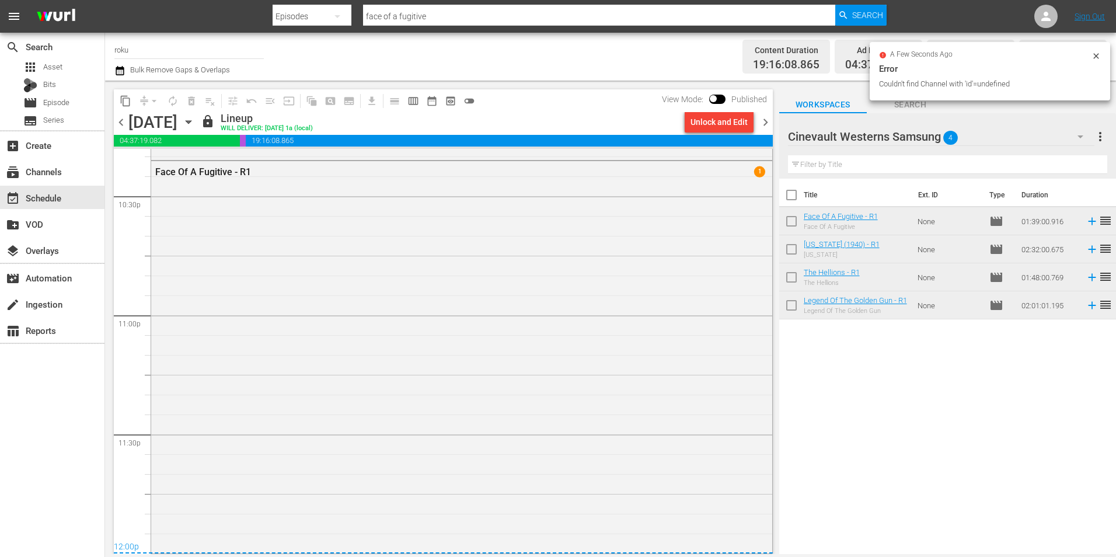
click at [230, 47] on input "roku" at bounding box center [188, 50] width 149 height 28
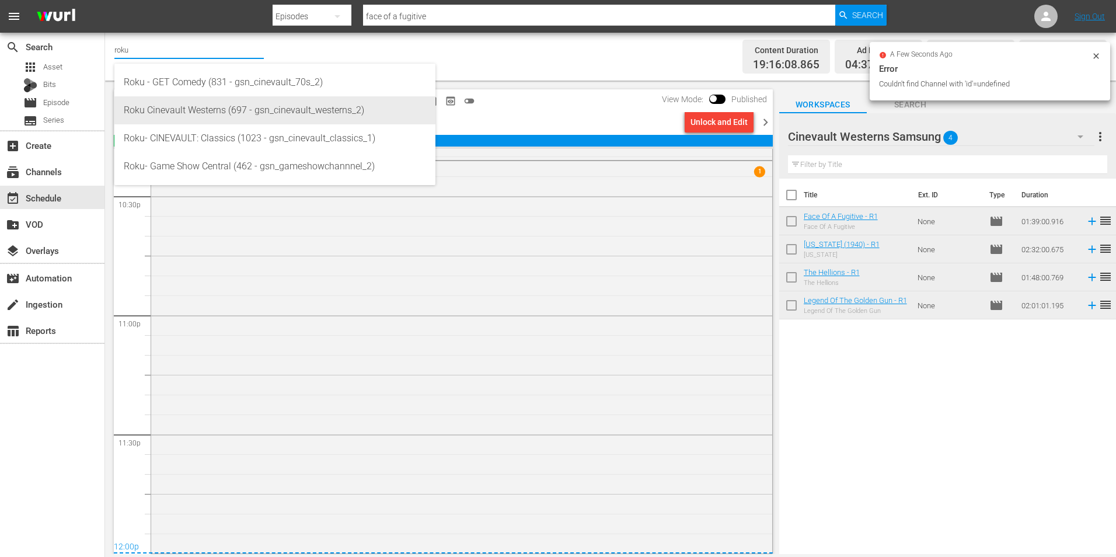
click at [213, 120] on div "Roku Cinevault Westerns (697 - gsn_cinevault_westerns_2)" at bounding box center [275, 110] width 302 height 28
type input "Roku Cinevault Westerns (697 - gsn_cinevault_westerns_2)"
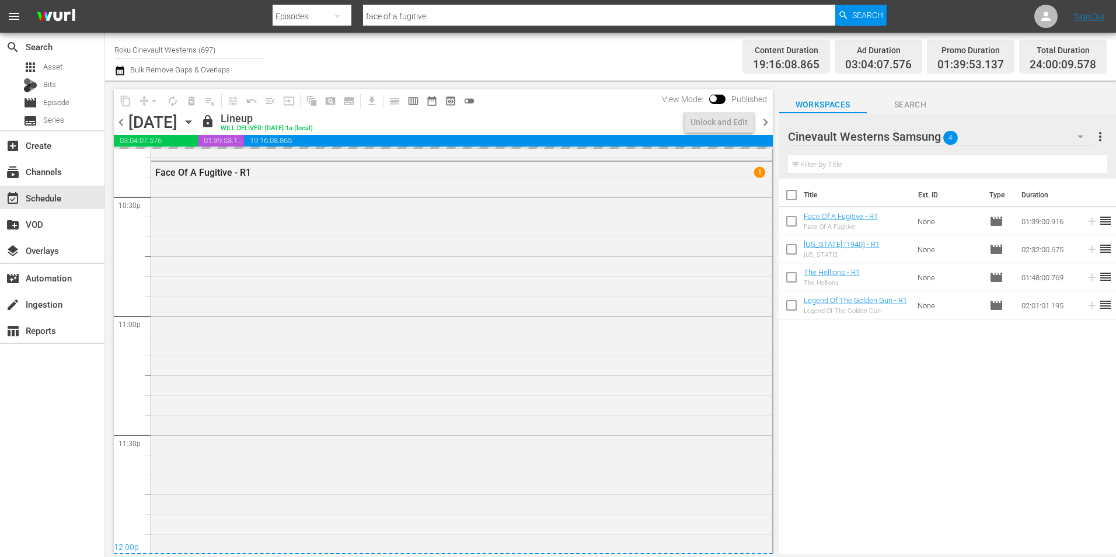
scroll to position [5310, 0]
